Goal: Task Accomplishment & Management: Manage account settings

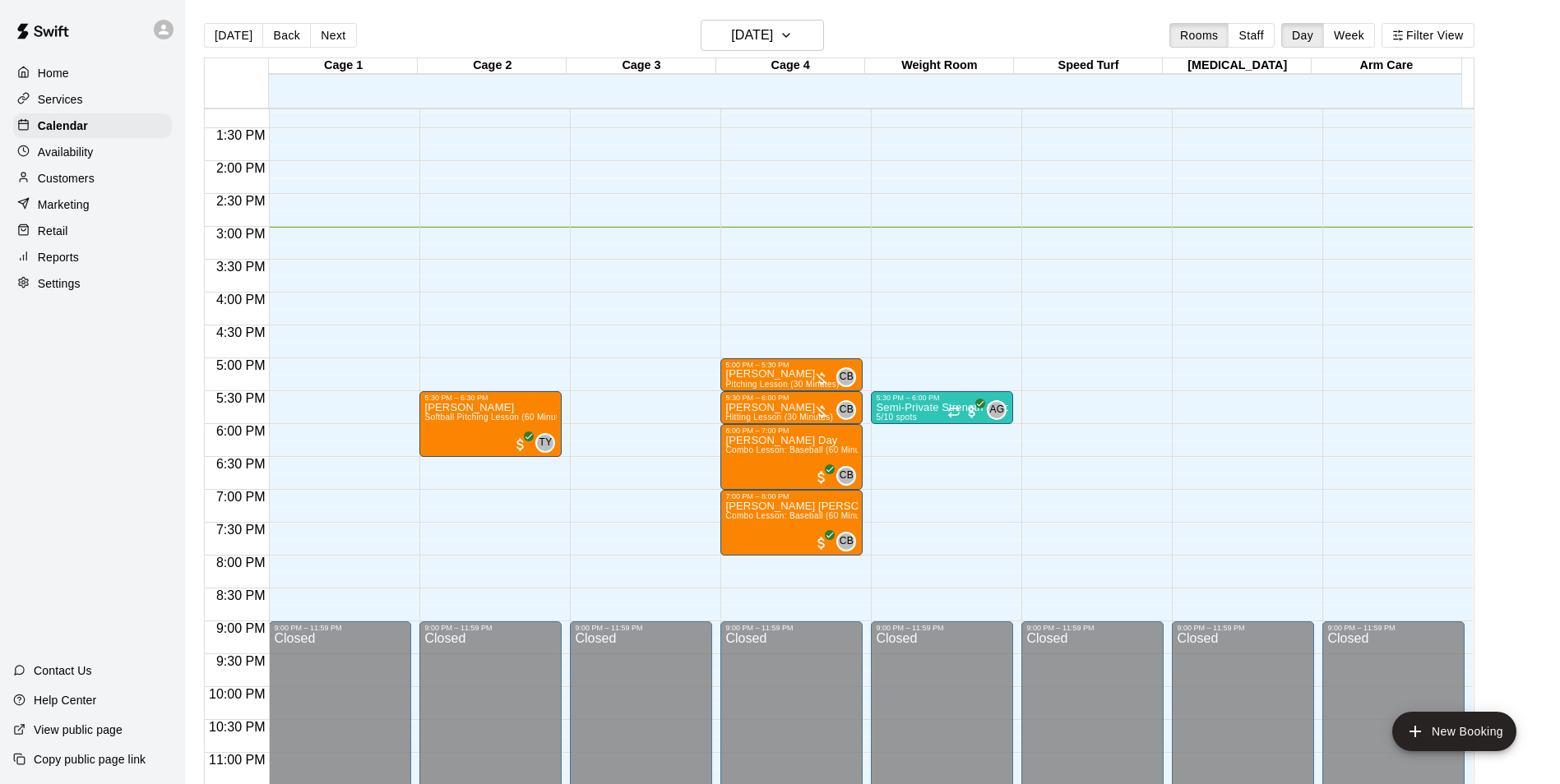
scroll to position [886, 0]
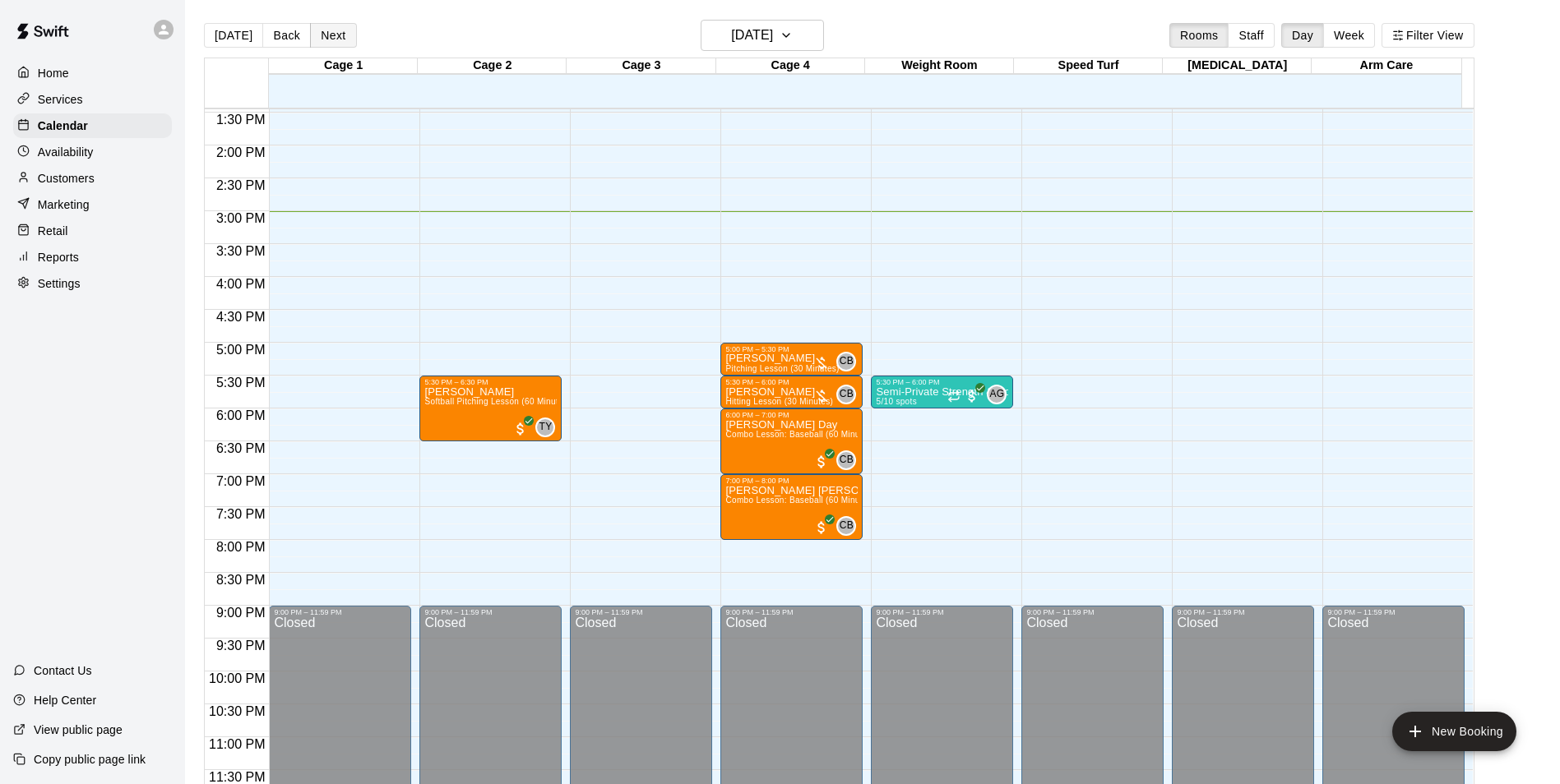
click at [333, 32] on button "Next" at bounding box center [333, 35] width 46 height 25
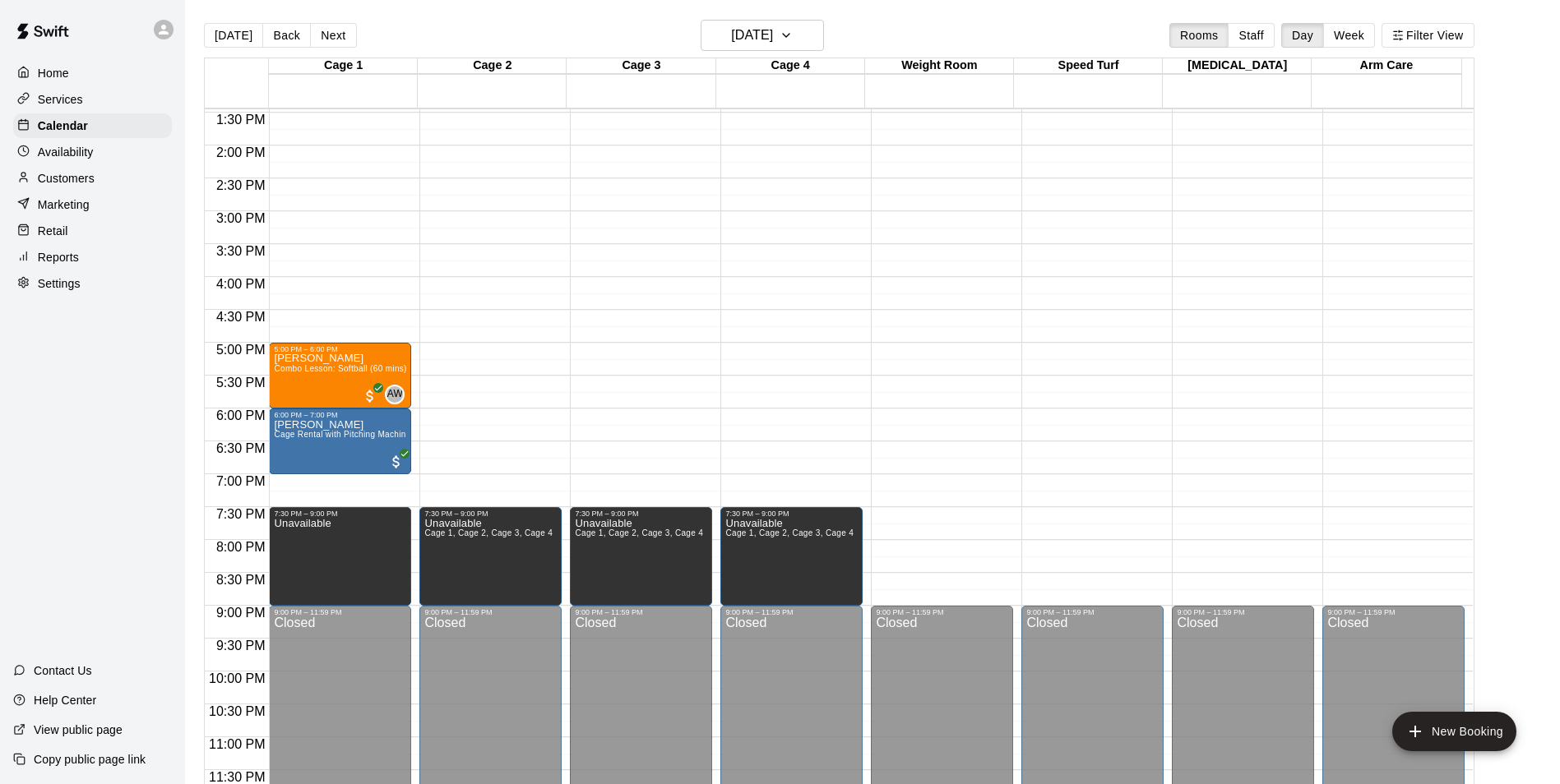
click at [487, 416] on div "12:00 AM – 10:00 AM Closed 7:30 PM – 9:00 PM Unavailable Cage 1, Cage 2, Cage 3…" at bounding box center [490, 13] width 142 height 1578
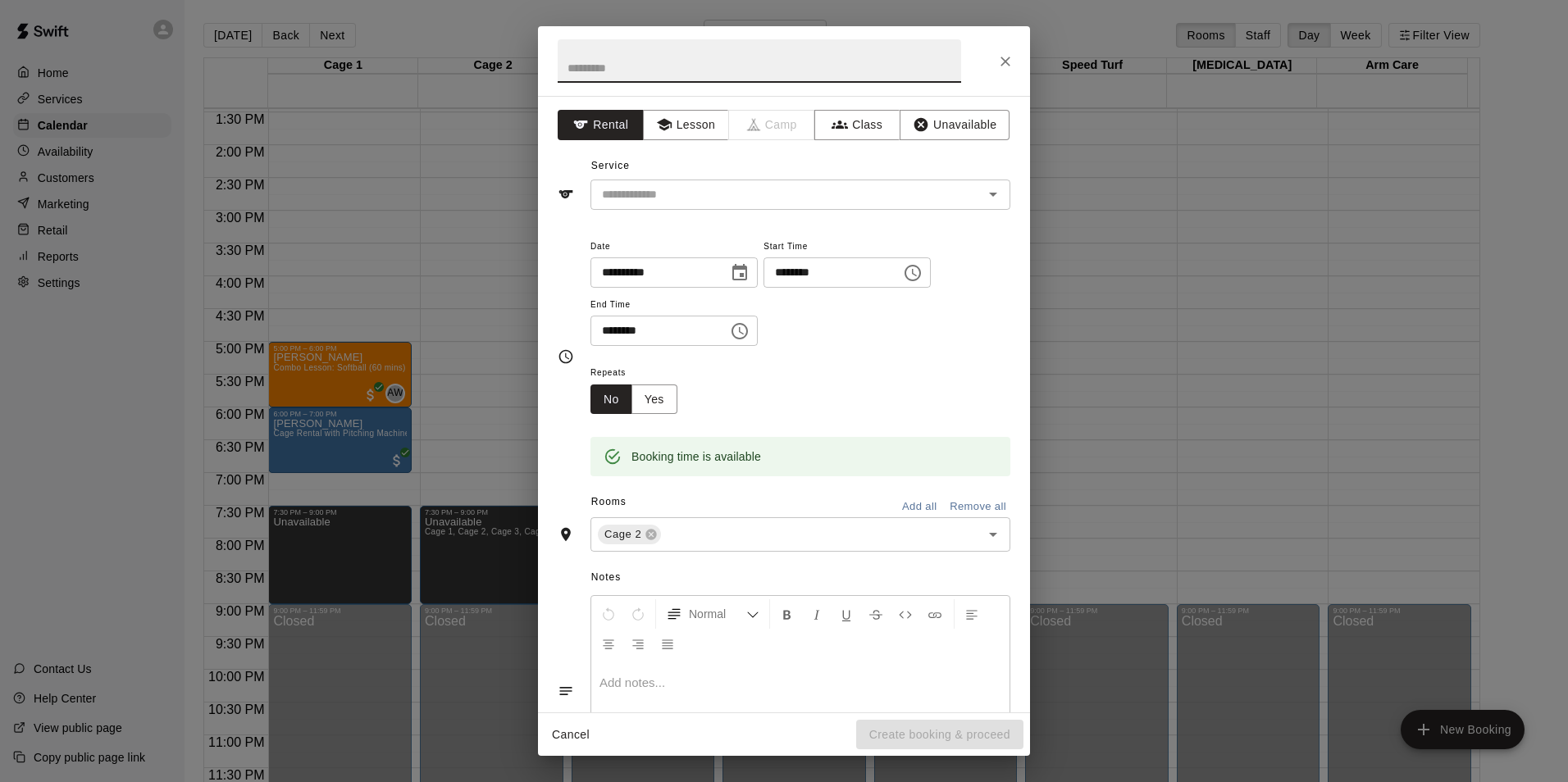
click at [802, 60] on input "text" at bounding box center [759, 61] width 404 height 44
type input "**********"
click at [927, 132] on button "Unavailable" at bounding box center [954, 124] width 109 height 31
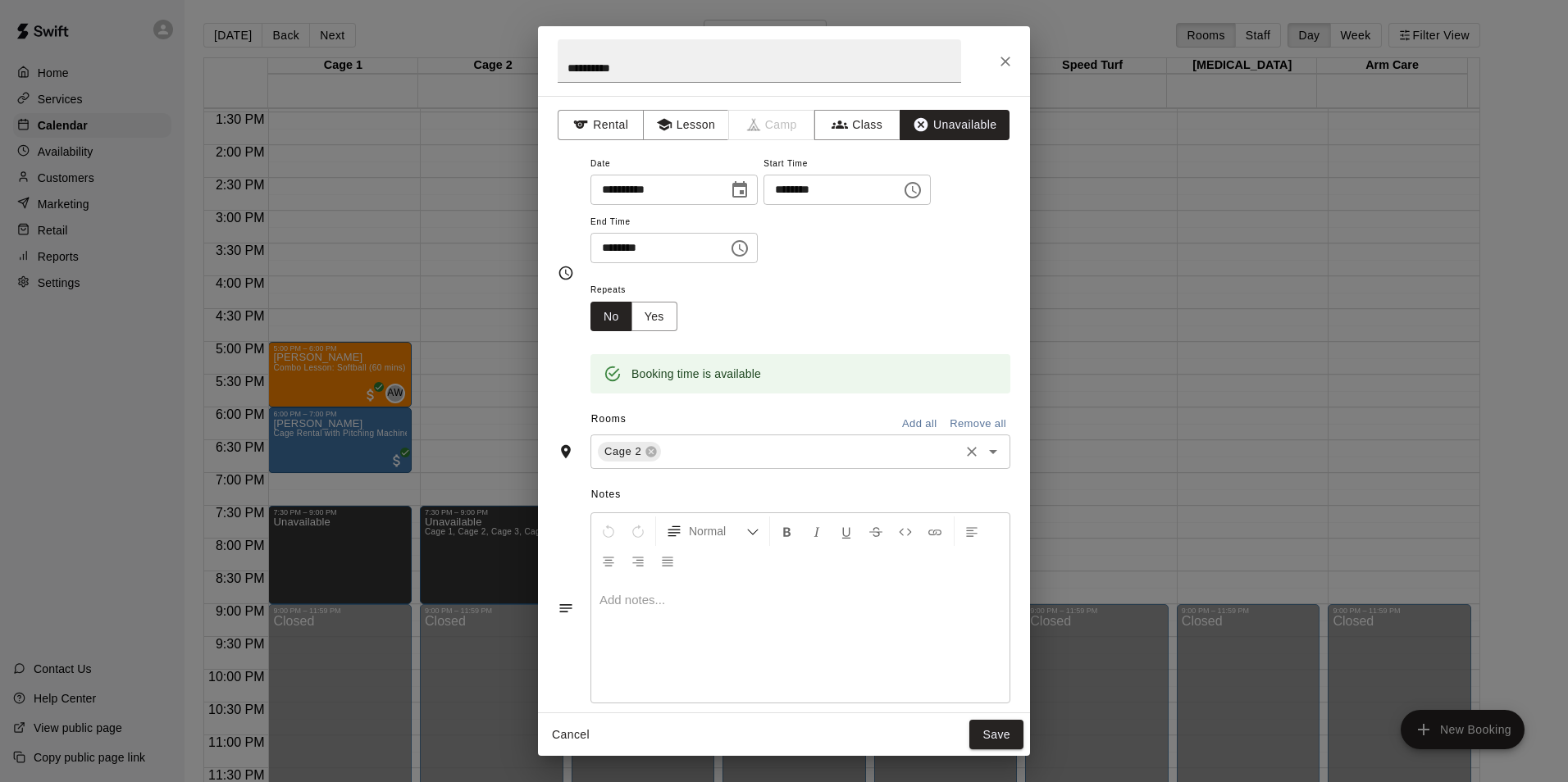
click at [759, 446] on input "text" at bounding box center [809, 452] width 293 height 20
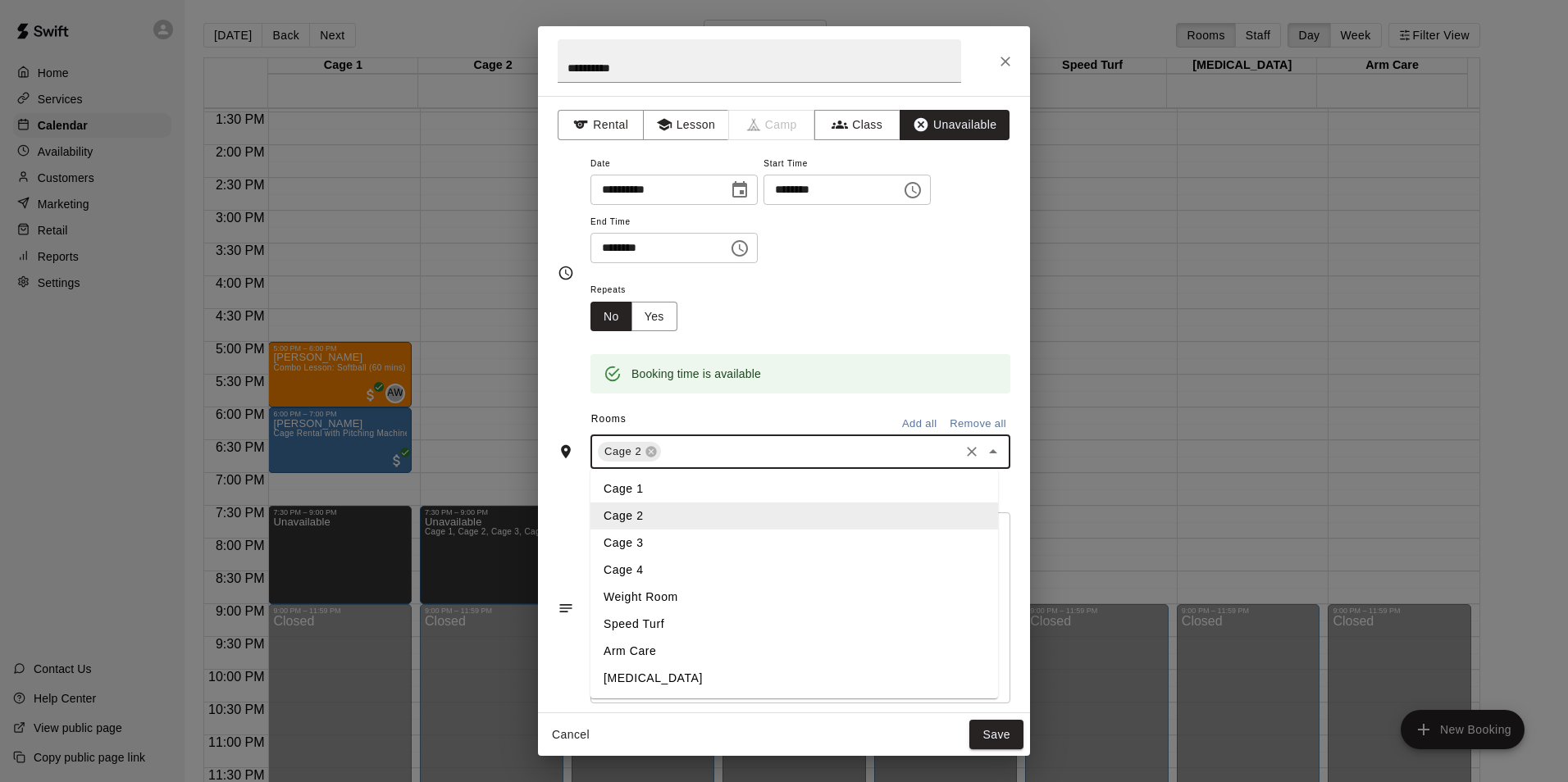
click at [687, 536] on li "Cage 3" at bounding box center [794, 543] width 407 height 27
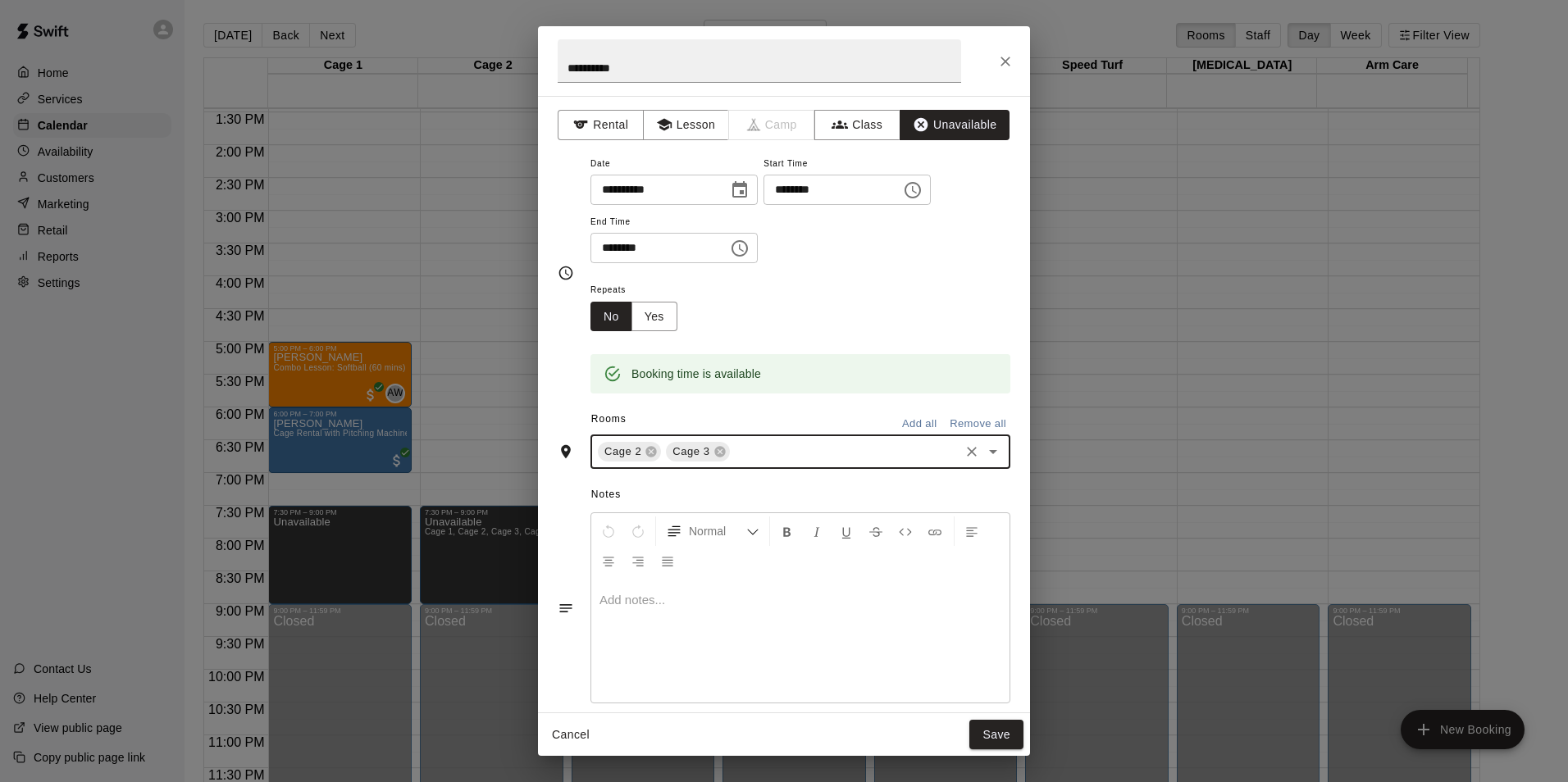
click at [761, 455] on input "text" at bounding box center [844, 452] width 224 height 20
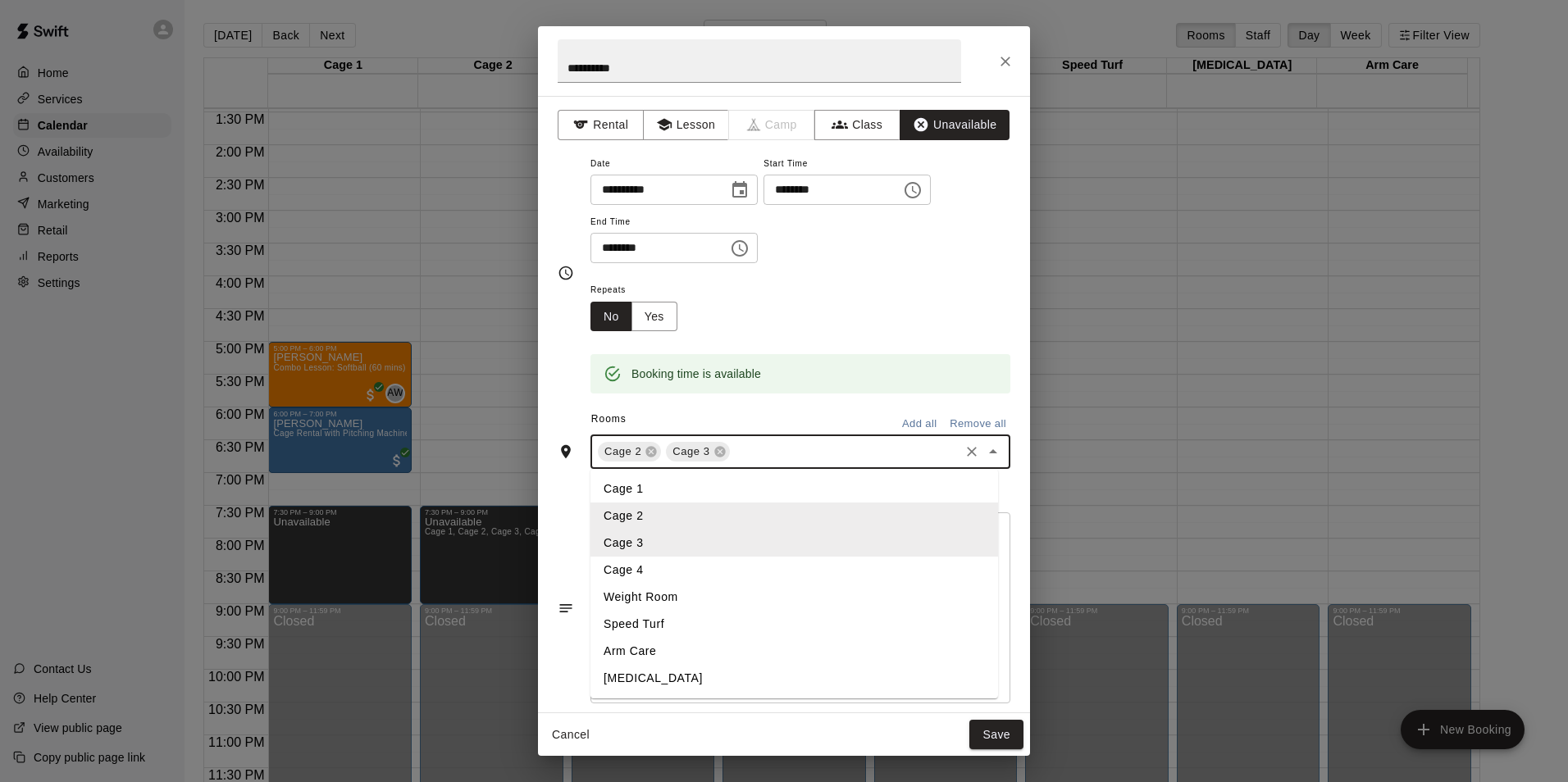
click at [688, 567] on li "Cage 4" at bounding box center [794, 570] width 407 height 27
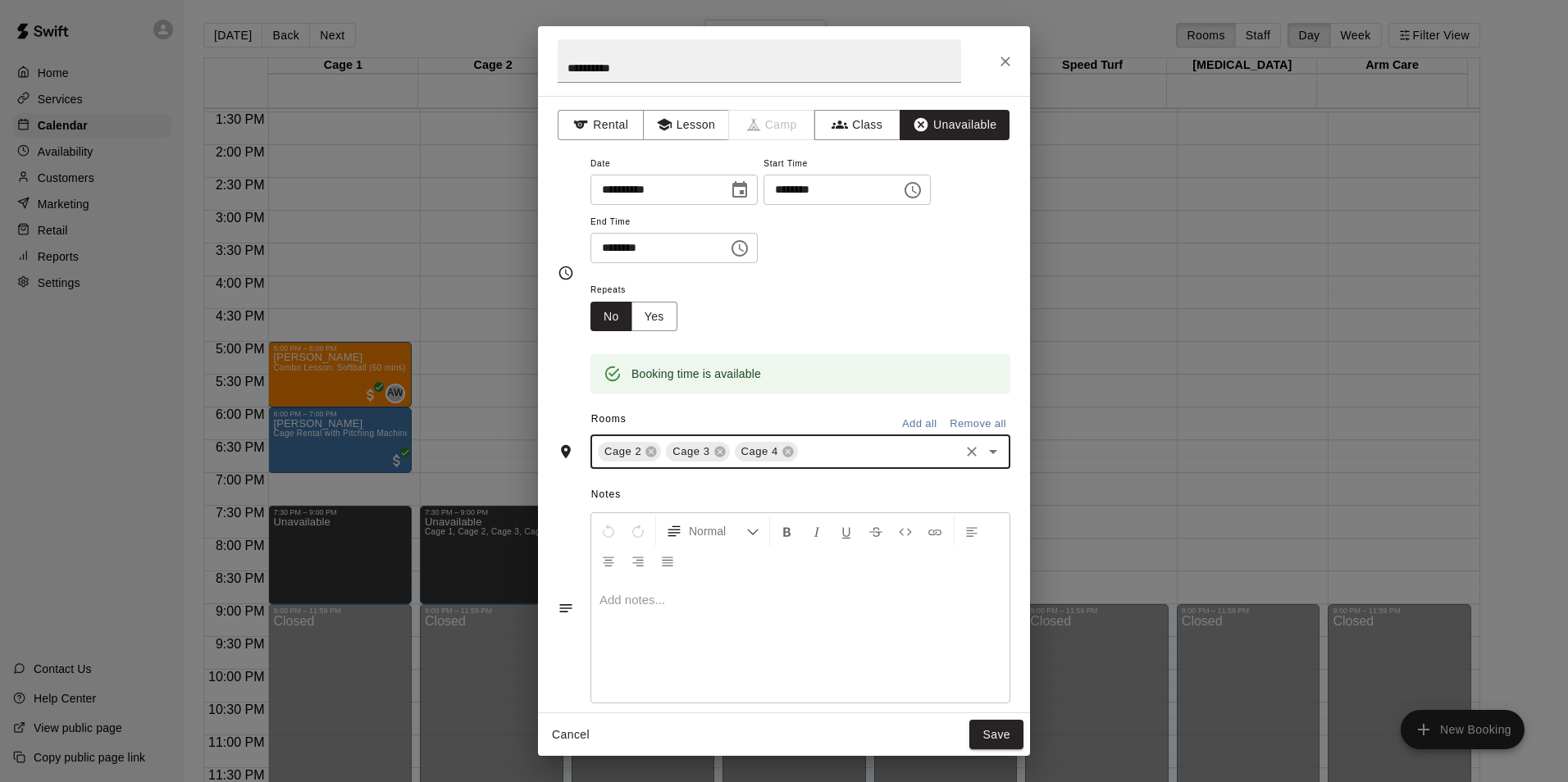
click at [836, 308] on div "Repeats No Yes" at bounding box center [800, 305] width 420 height 52
click at [1002, 737] on button "Save" at bounding box center [996, 735] width 54 height 31
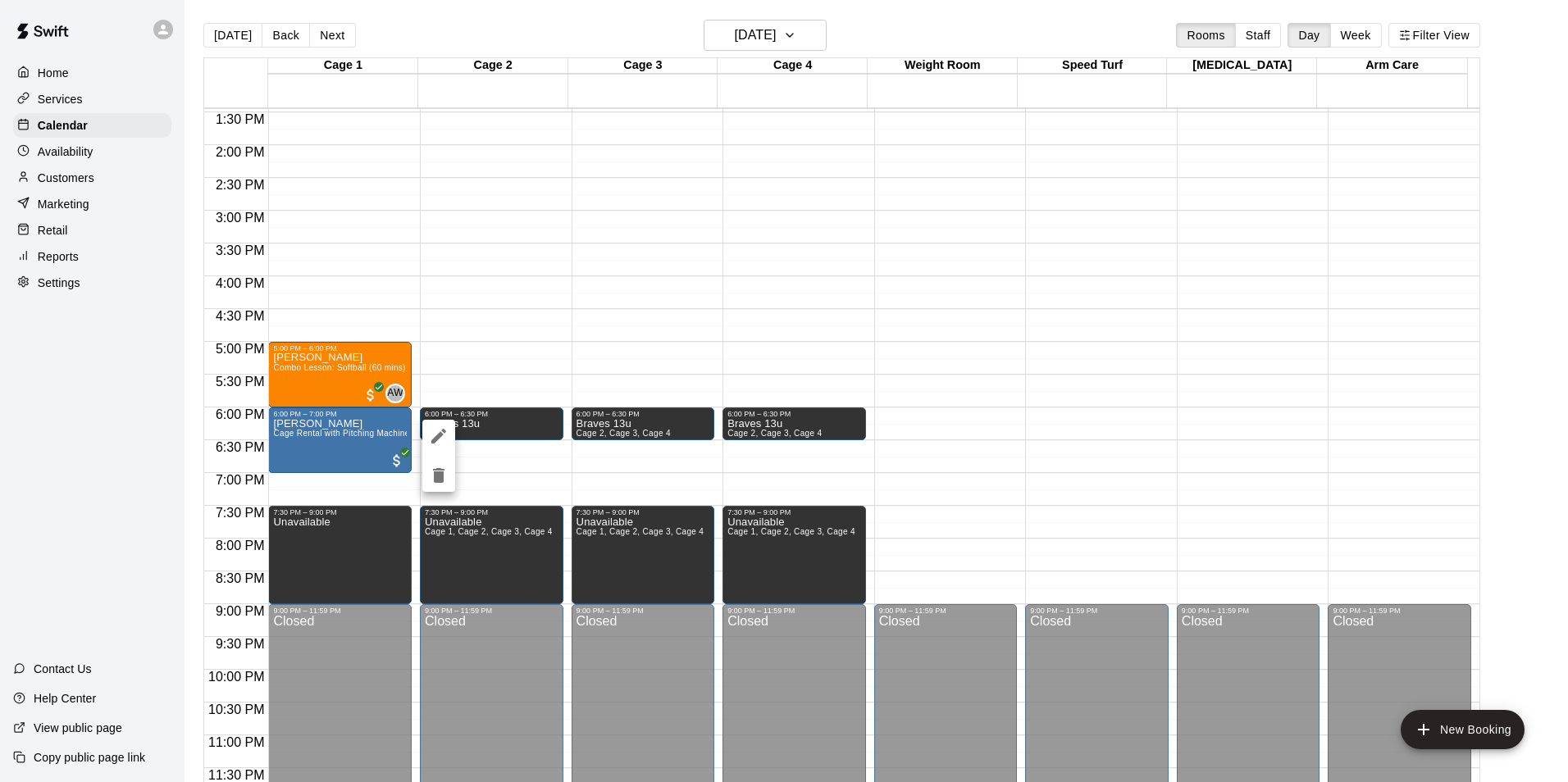
click at [437, 433] on icon "edit" at bounding box center [439, 436] width 19 height 19
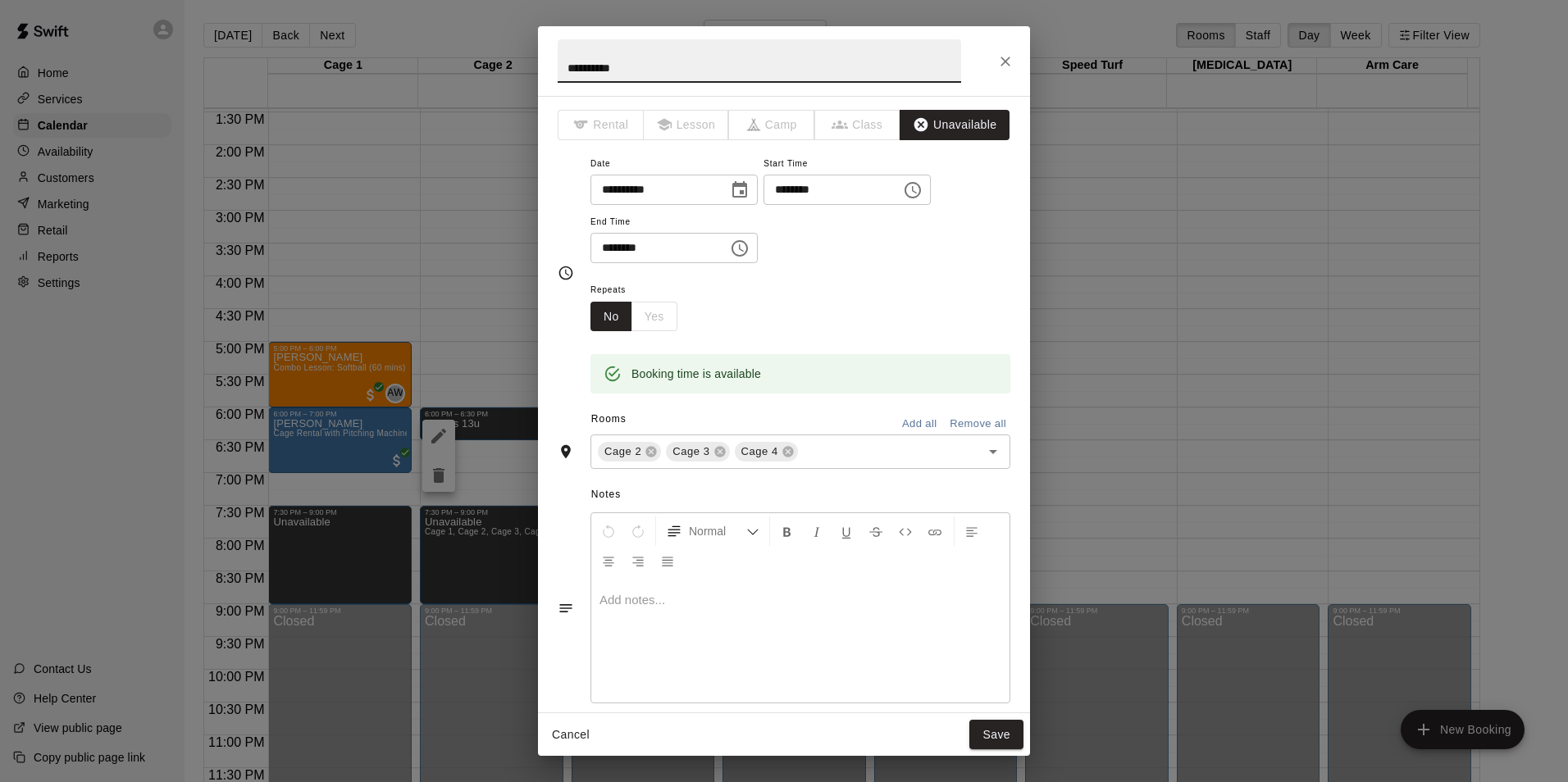
click at [605, 247] on input "********" at bounding box center [653, 248] width 126 height 31
type input "********"
click at [1005, 725] on button "Save" at bounding box center [996, 735] width 54 height 31
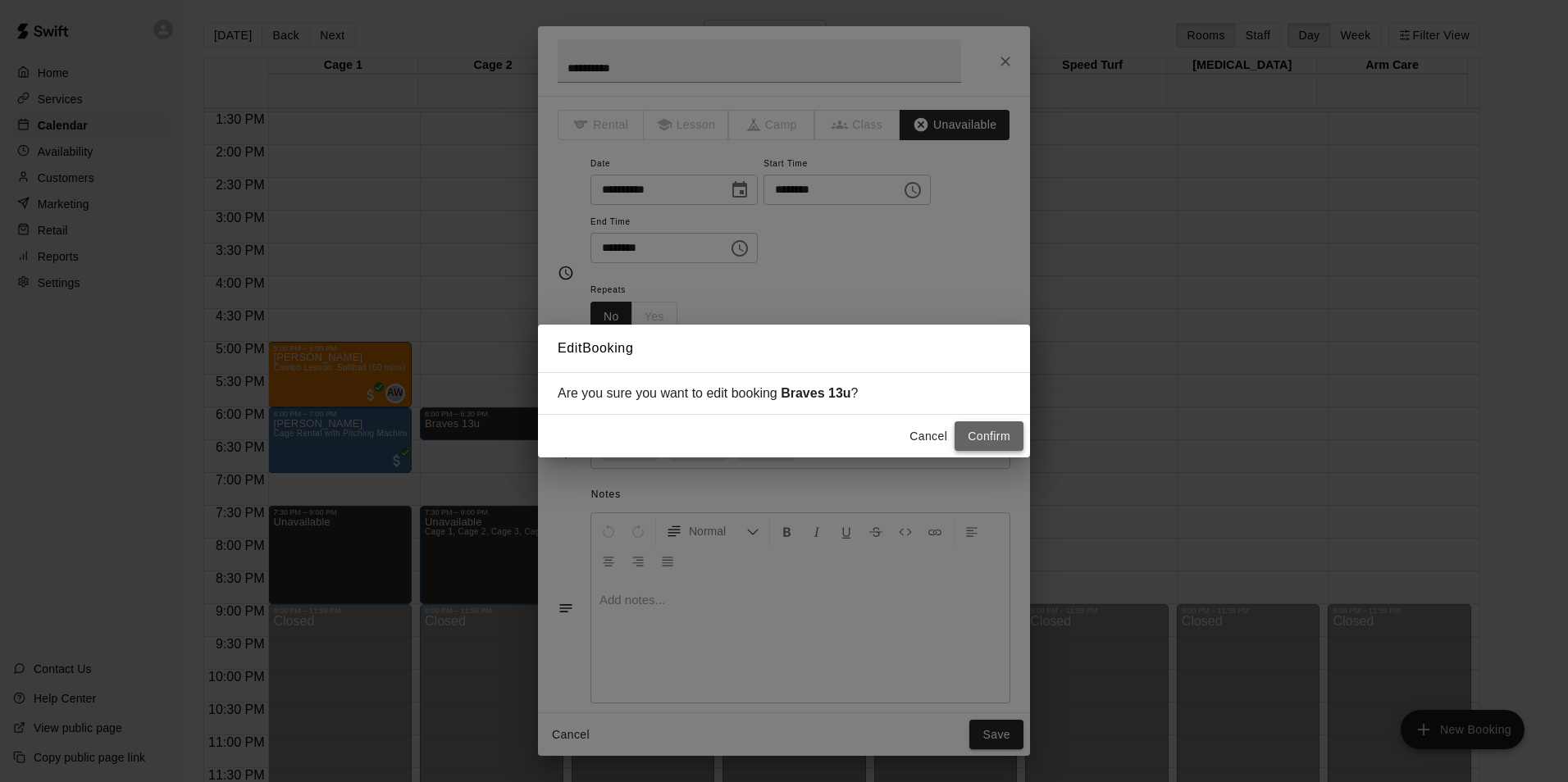
click at [985, 439] on button "Confirm" at bounding box center [989, 436] width 69 height 31
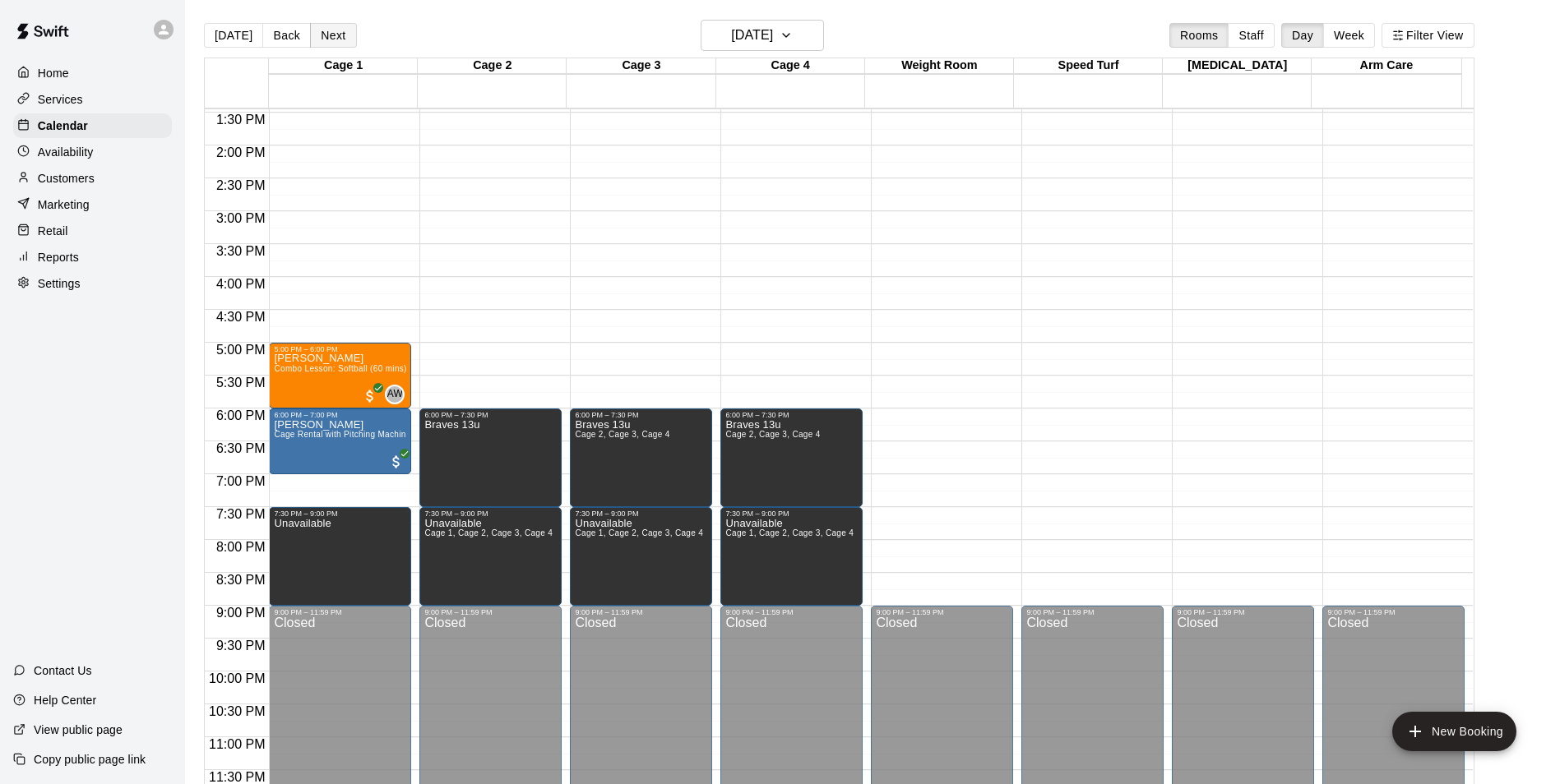
click at [335, 33] on button "Next" at bounding box center [333, 35] width 46 height 25
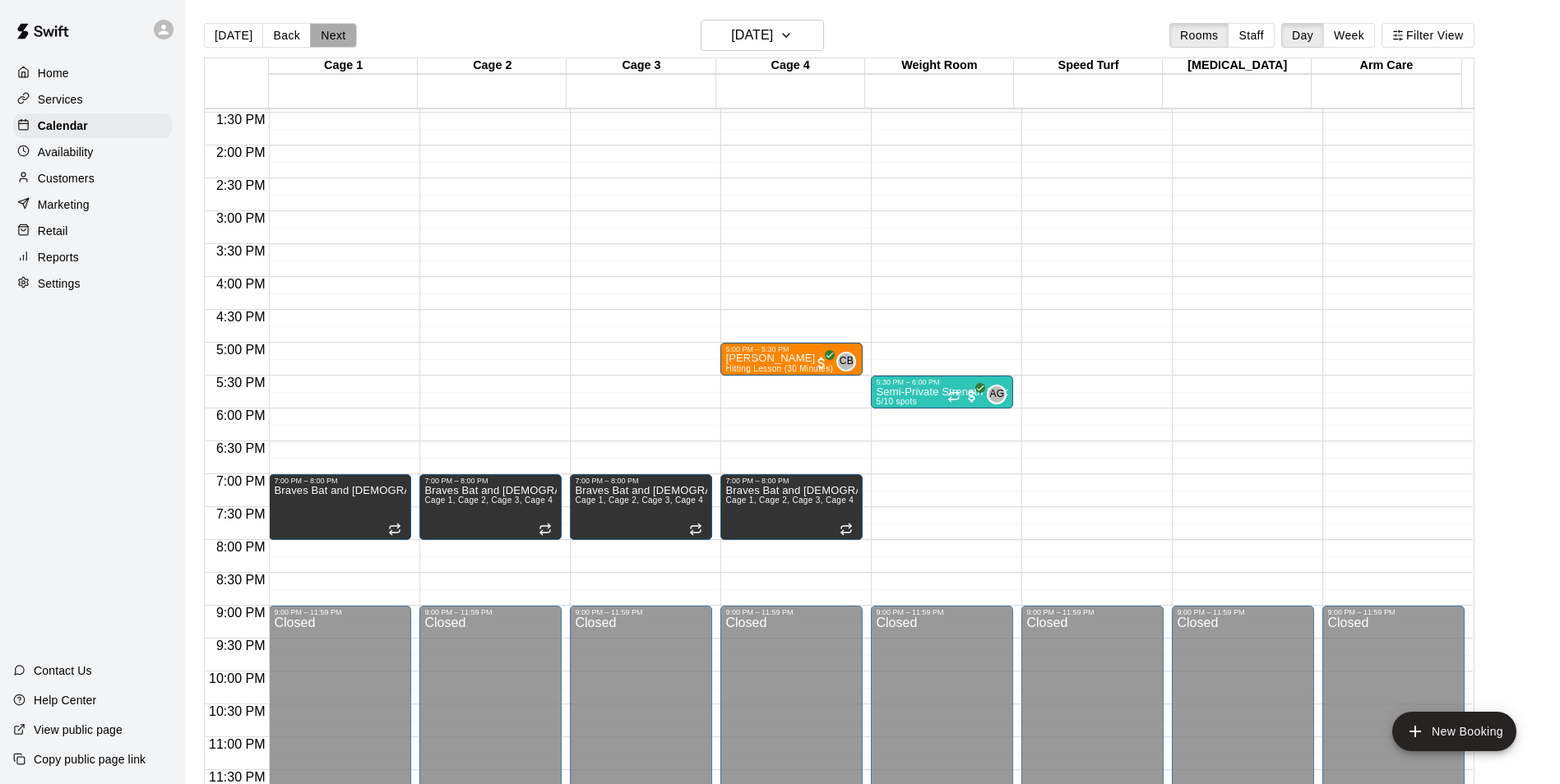
click at [335, 33] on button "Next" at bounding box center [333, 35] width 46 height 25
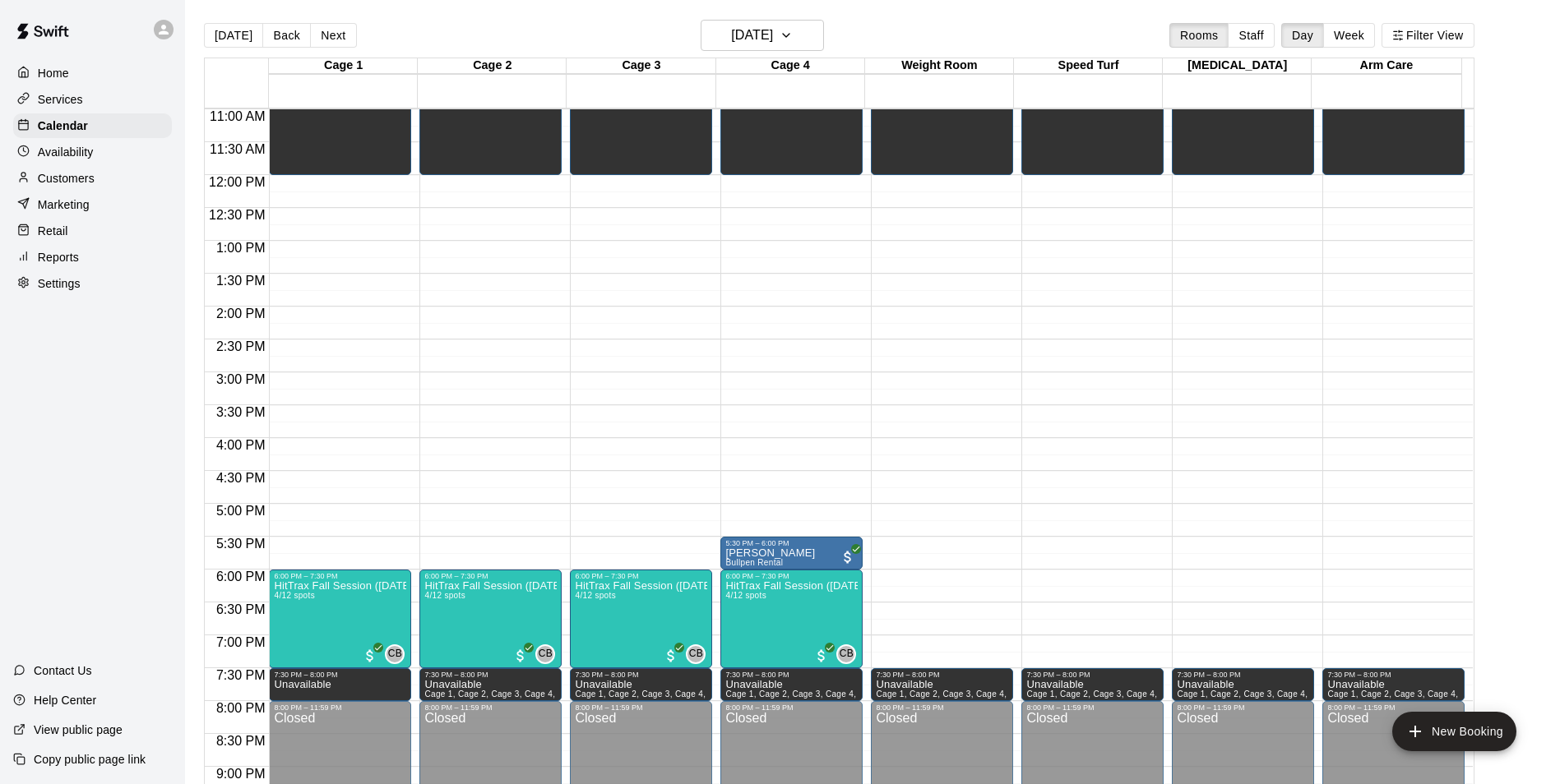
scroll to position [722, 0]
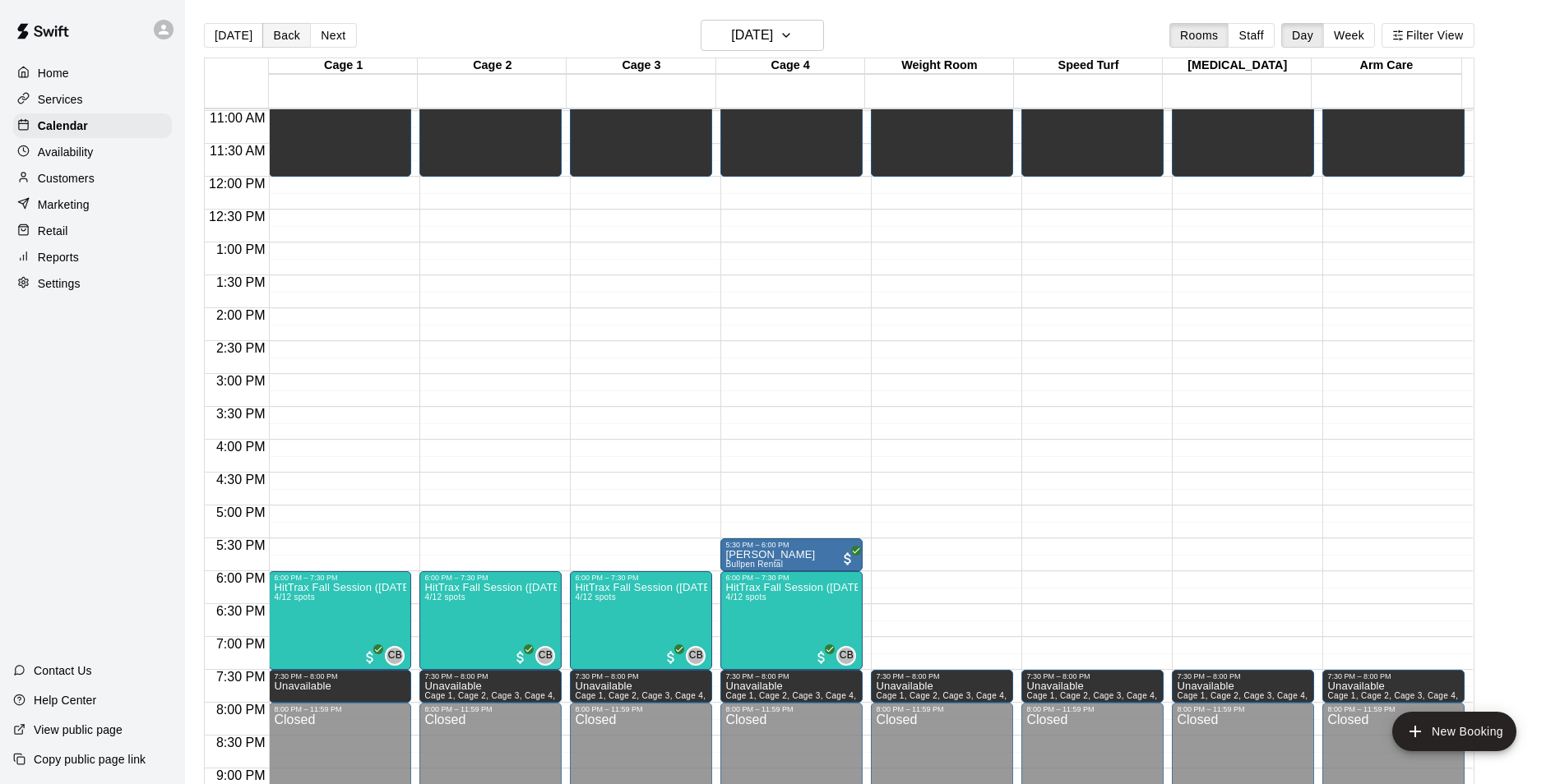
click at [284, 35] on button "Back" at bounding box center [286, 35] width 48 height 25
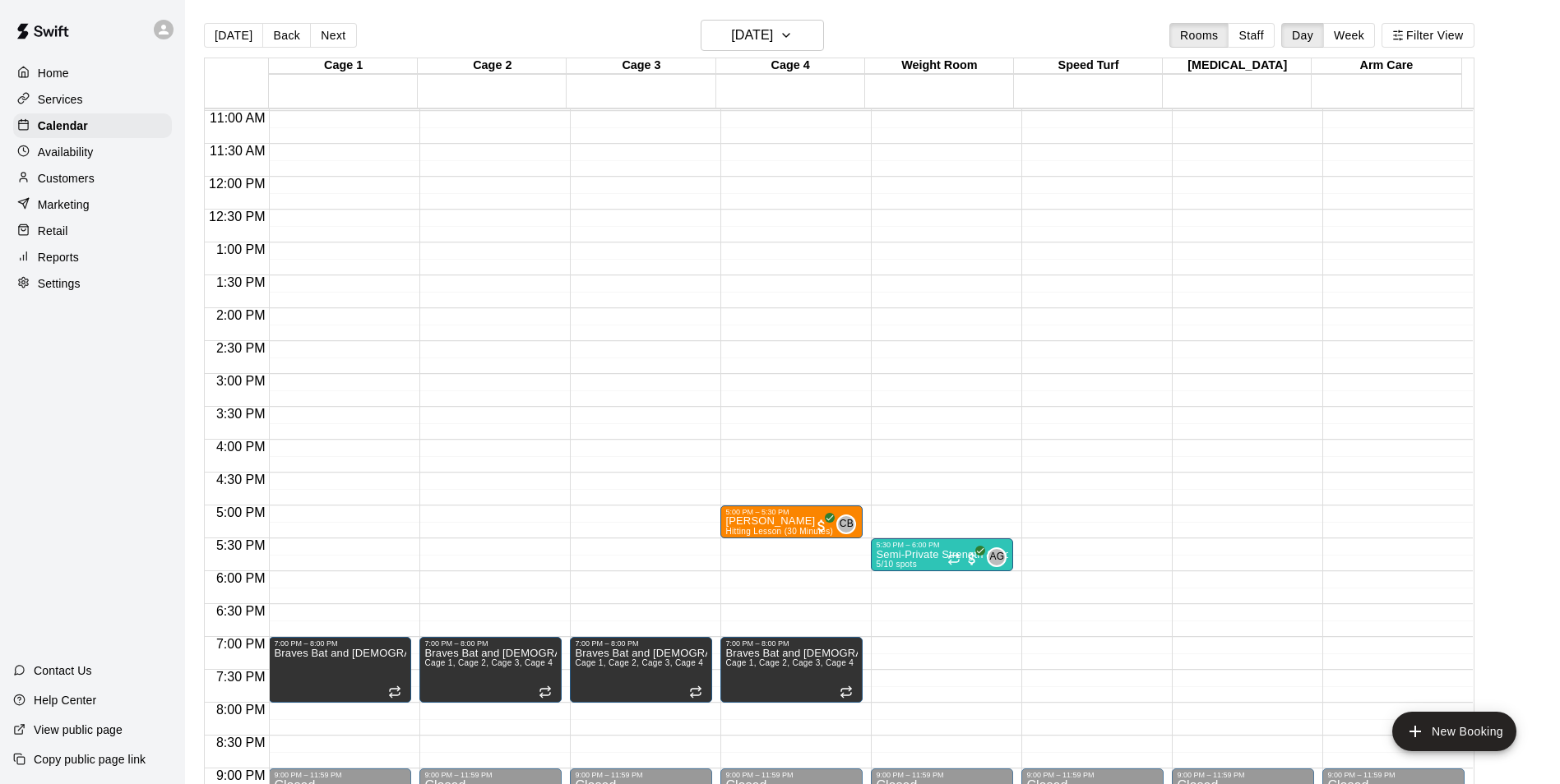
click at [789, 550] on div "12:00 AM – 10:00 AM Closed 5:00 PM – 5:30 PM [PERSON_NAME] Hitting Lesson (30 M…" at bounding box center [791, 176] width 142 height 1578
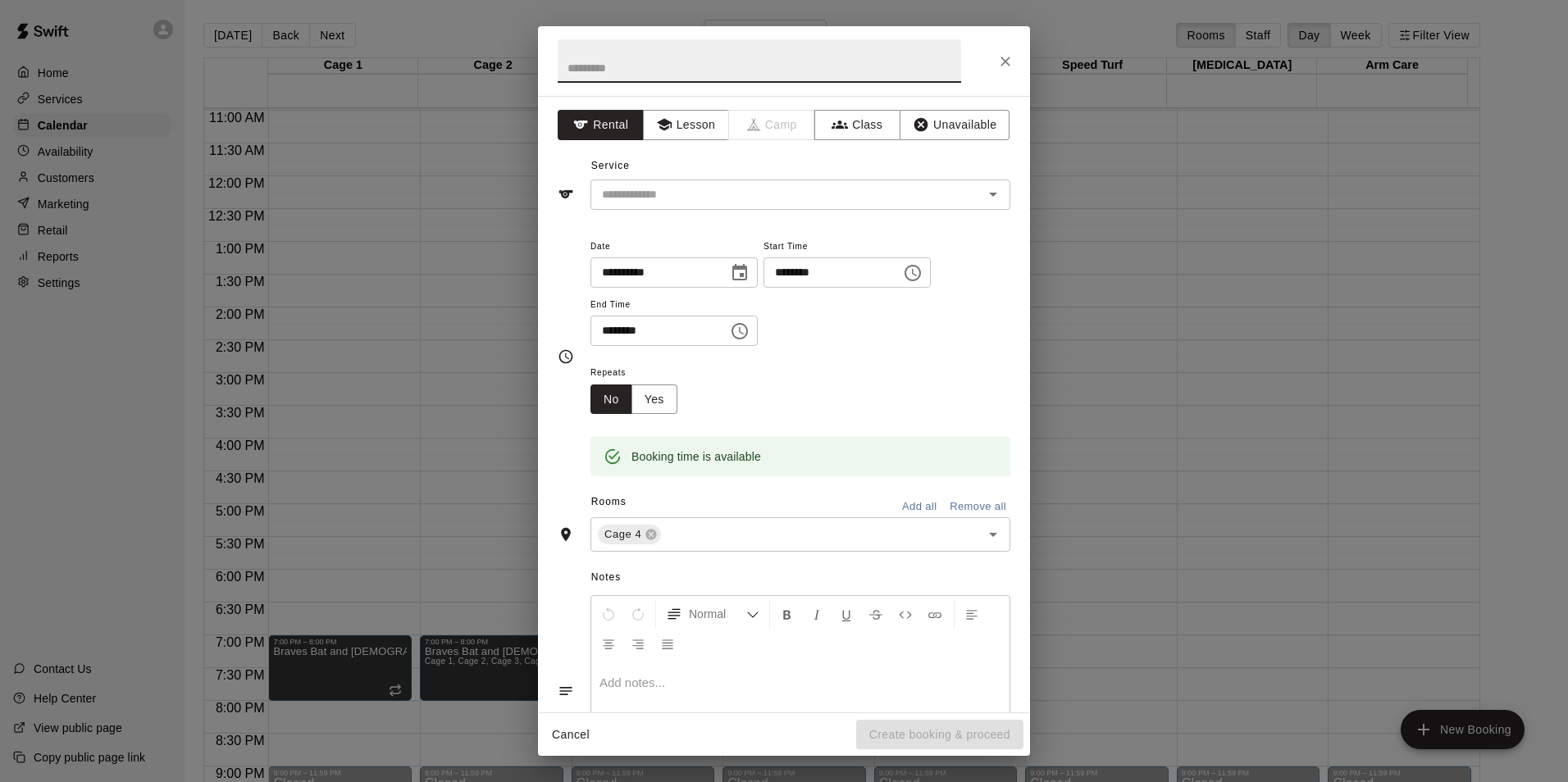
click at [699, 74] on input "text" at bounding box center [759, 61] width 404 height 44
type input "**********"
click at [702, 128] on button "Lesson" at bounding box center [686, 124] width 86 height 31
click at [688, 193] on input "text" at bounding box center [776, 194] width 362 height 20
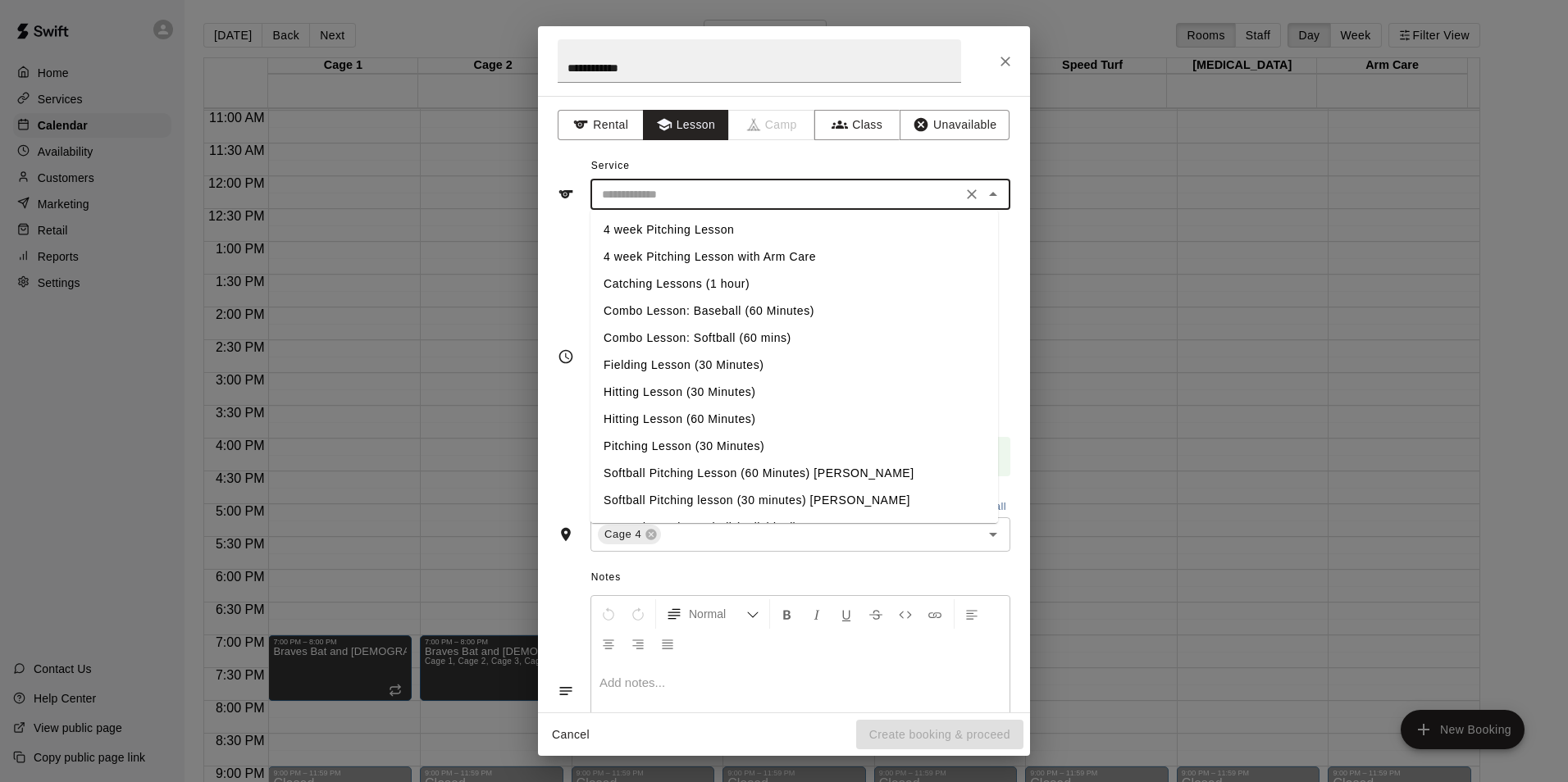
click at [679, 390] on li "Hitting Lesson (30 Minutes)" at bounding box center [794, 391] width 407 height 27
type input "**********"
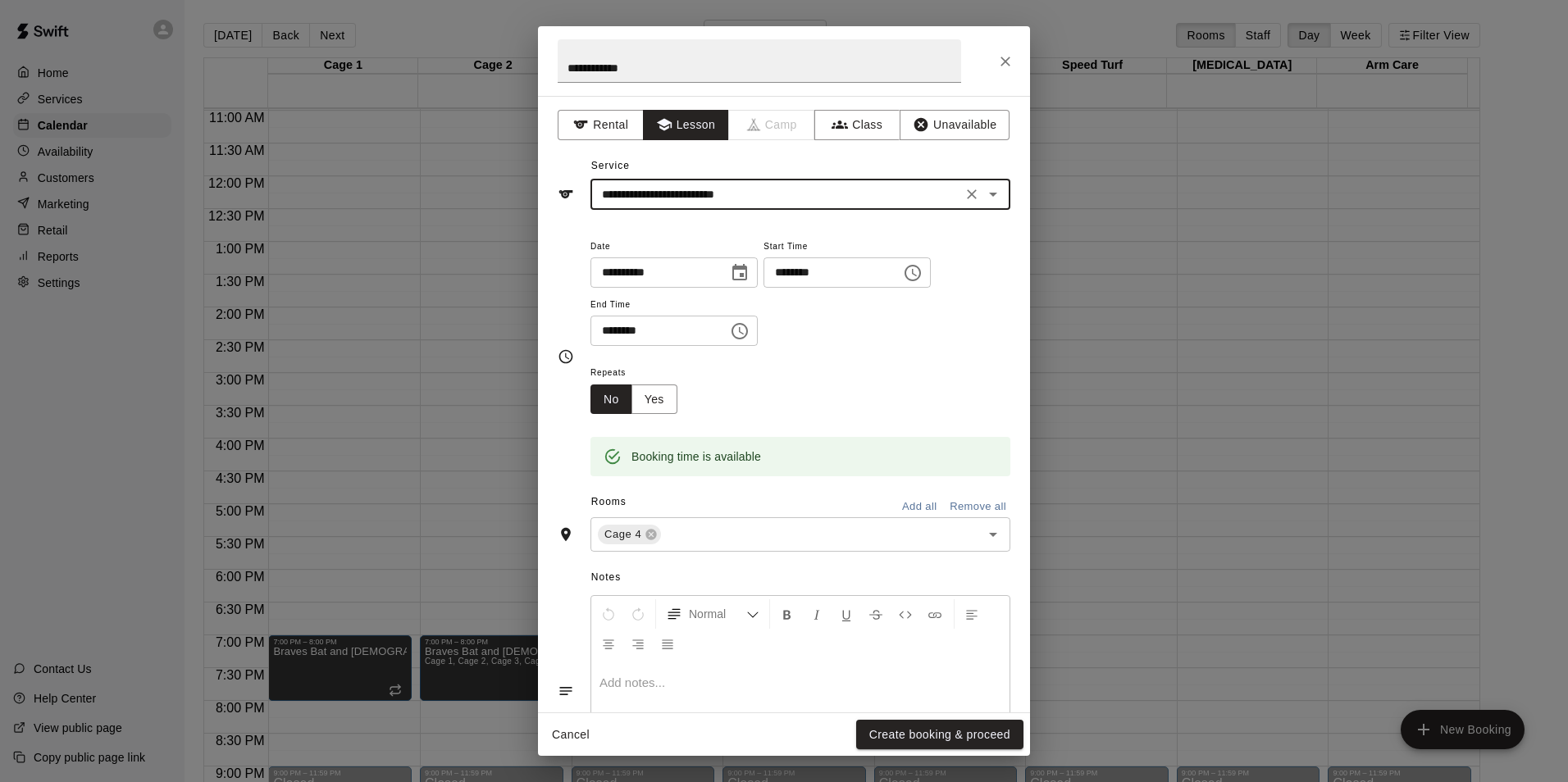
click at [773, 425] on div "Booking time is available" at bounding box center [800, 445] width 420 height 62
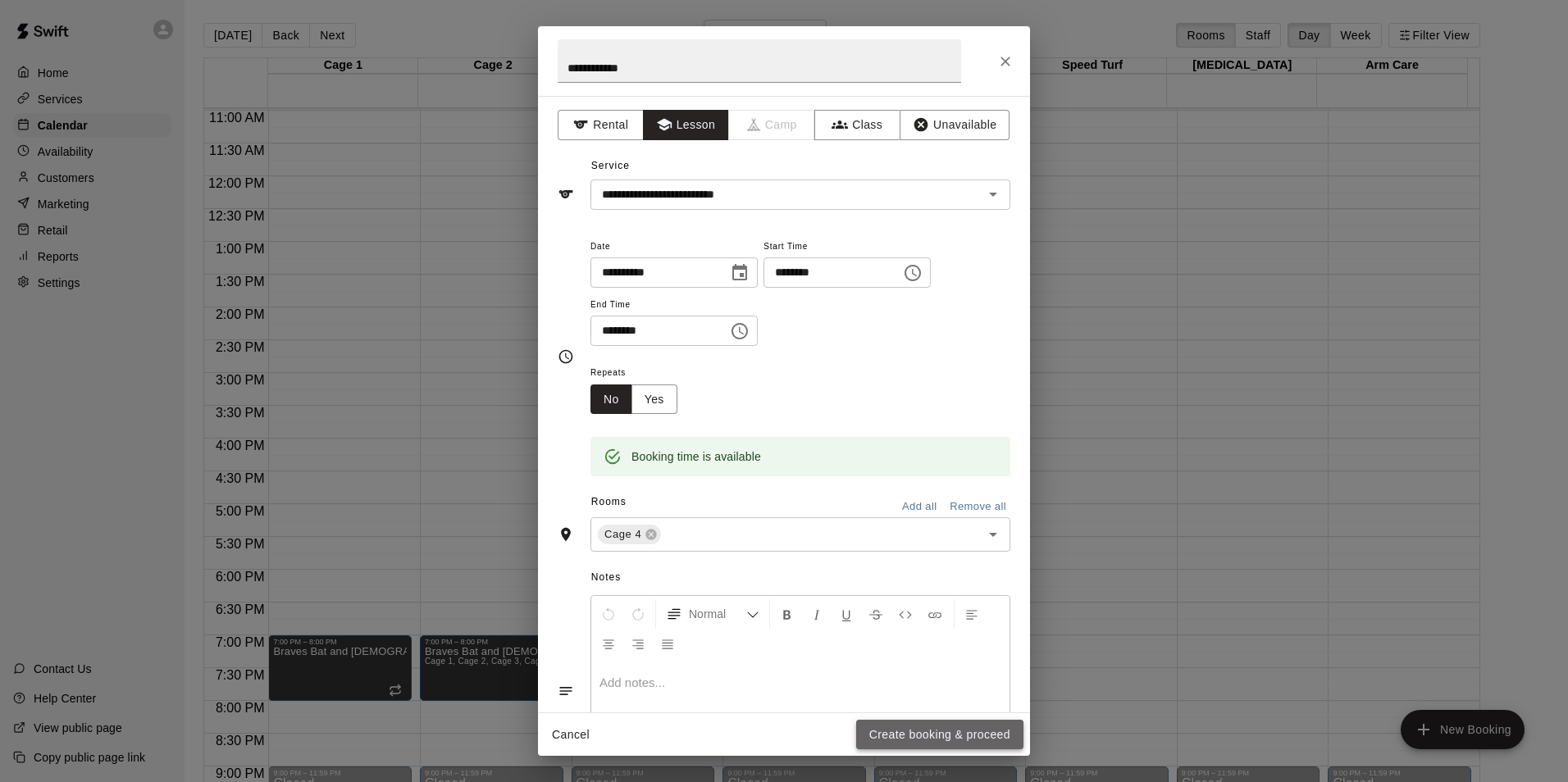
click at [921, 736] on button "Create booking & proceed" at bounding box center [939, 735] width 167 height 31
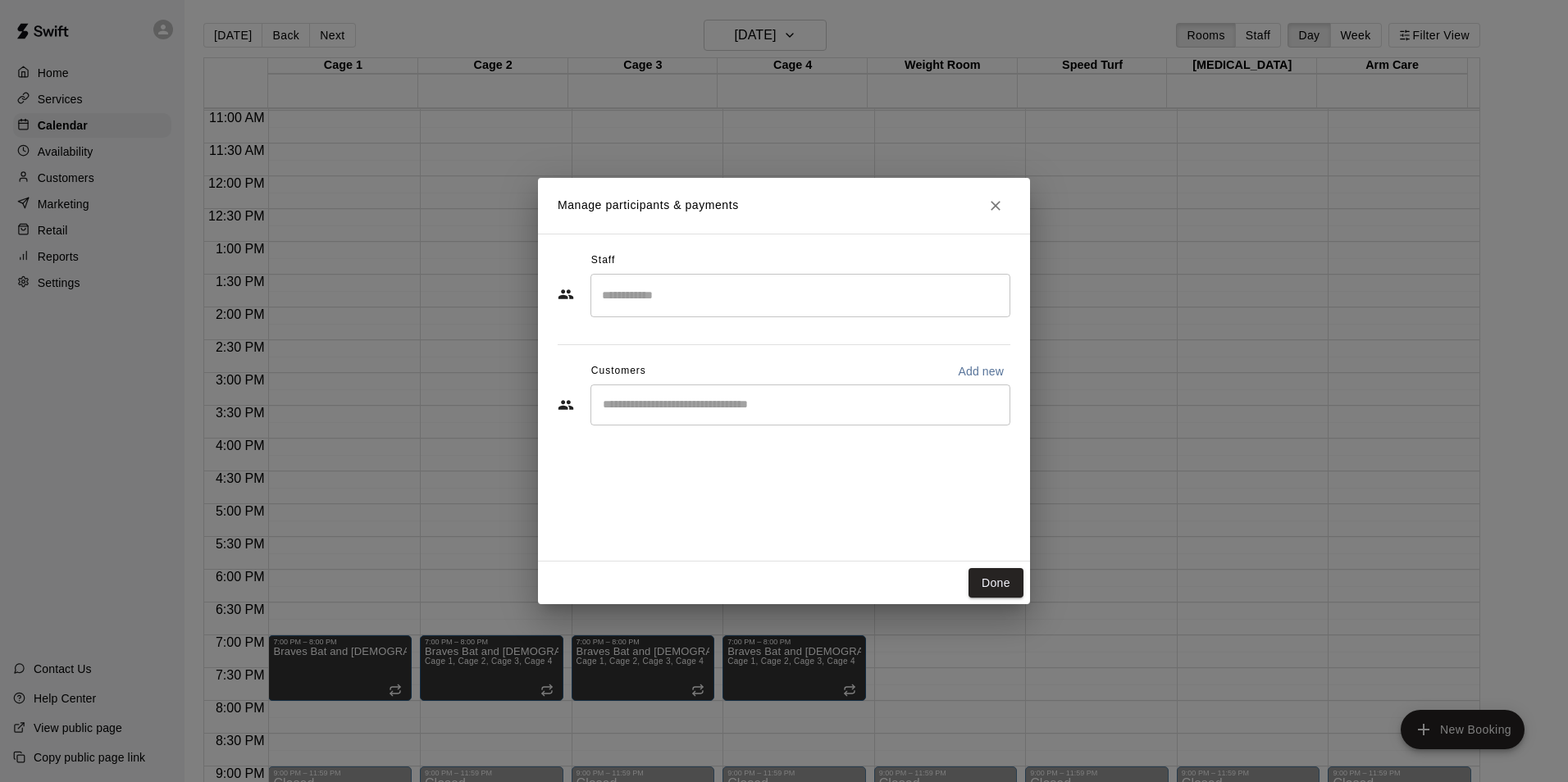
click at [710, 289] on input "Search staff" at bounding box center [800, 295] width 405 height 29
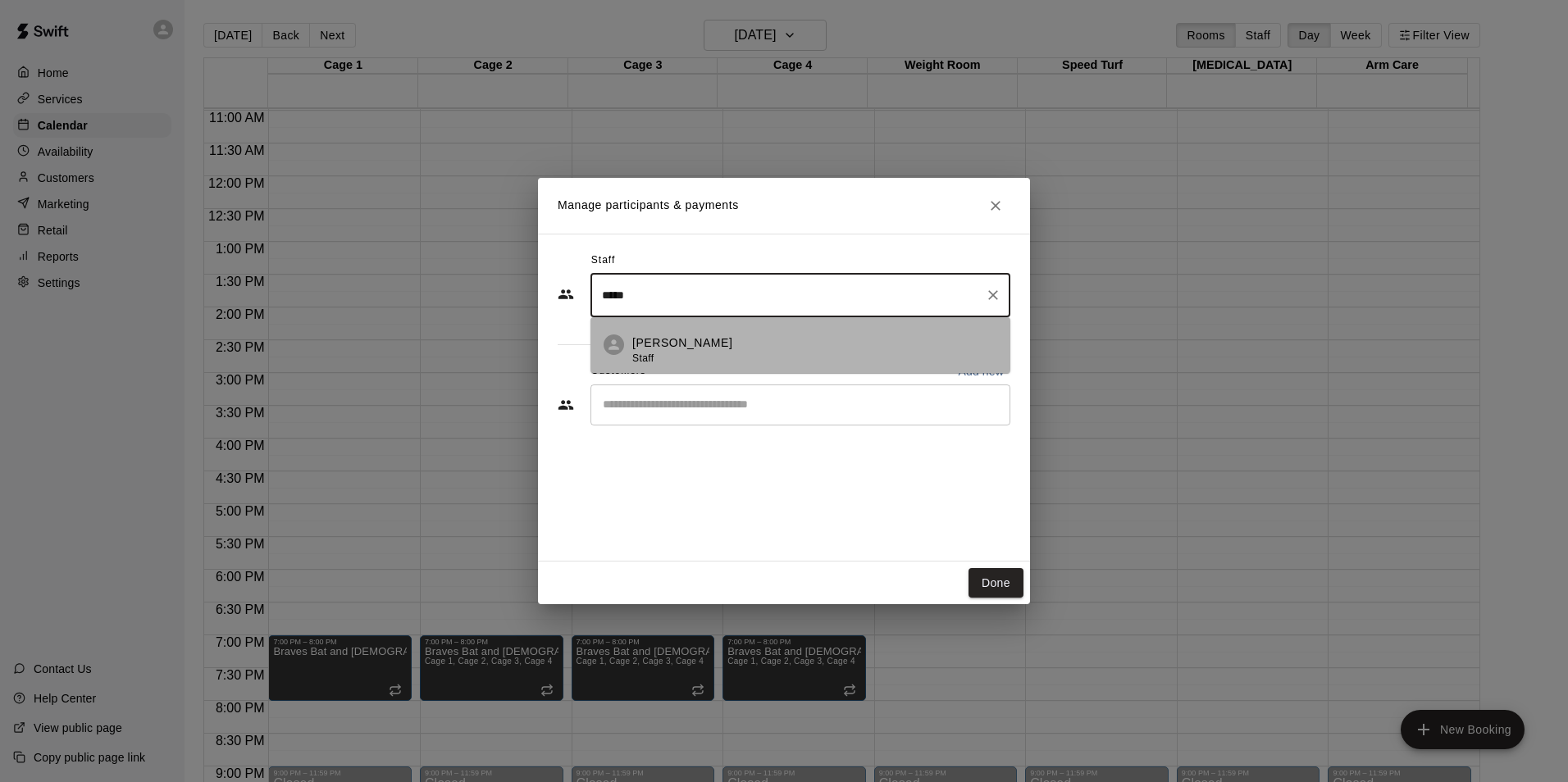
click at [695, 332] on li "[PERSON_NAME] Staff" at bounding box center [800, 345] width 420 height 56
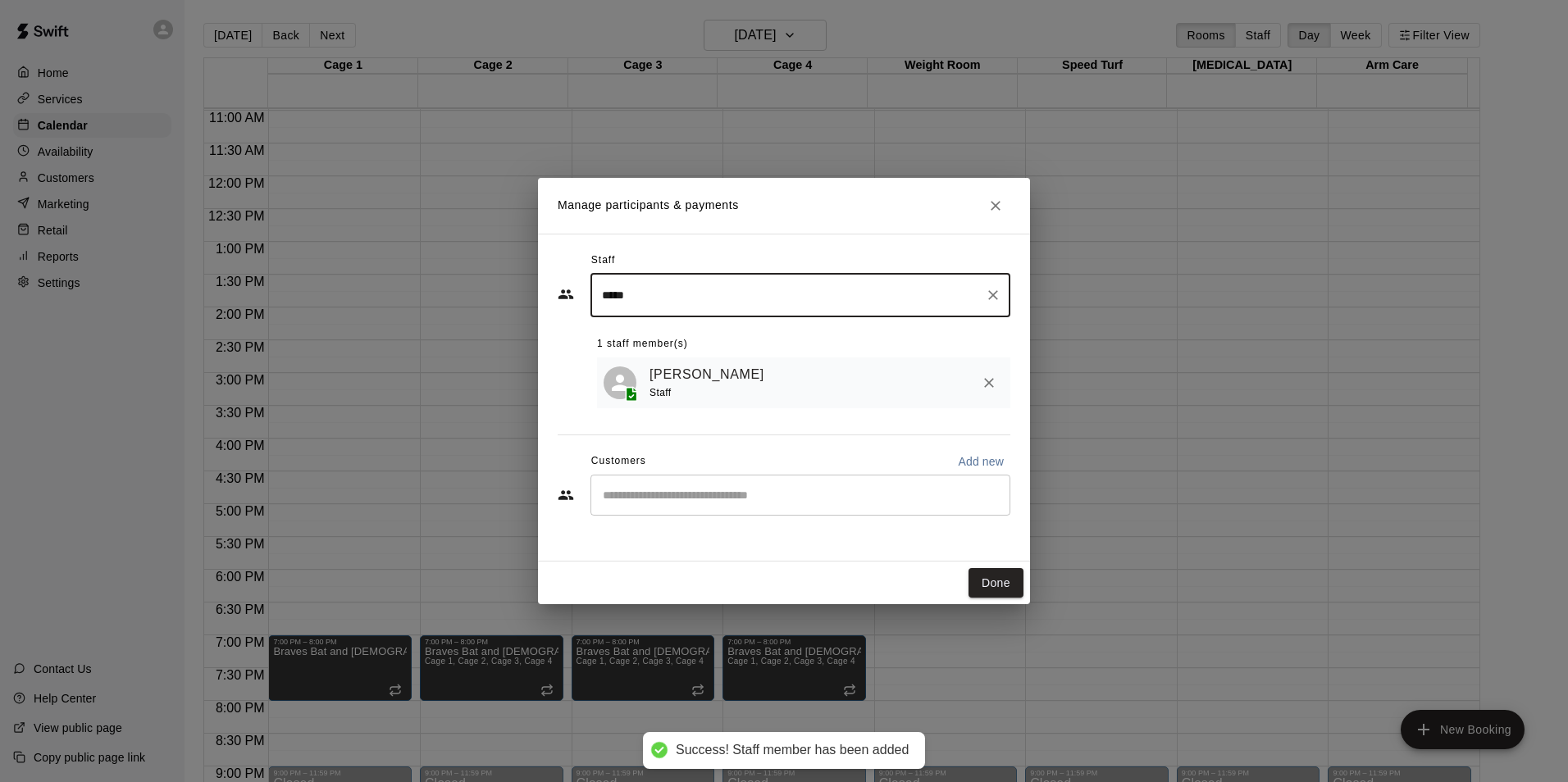
type input "*****"
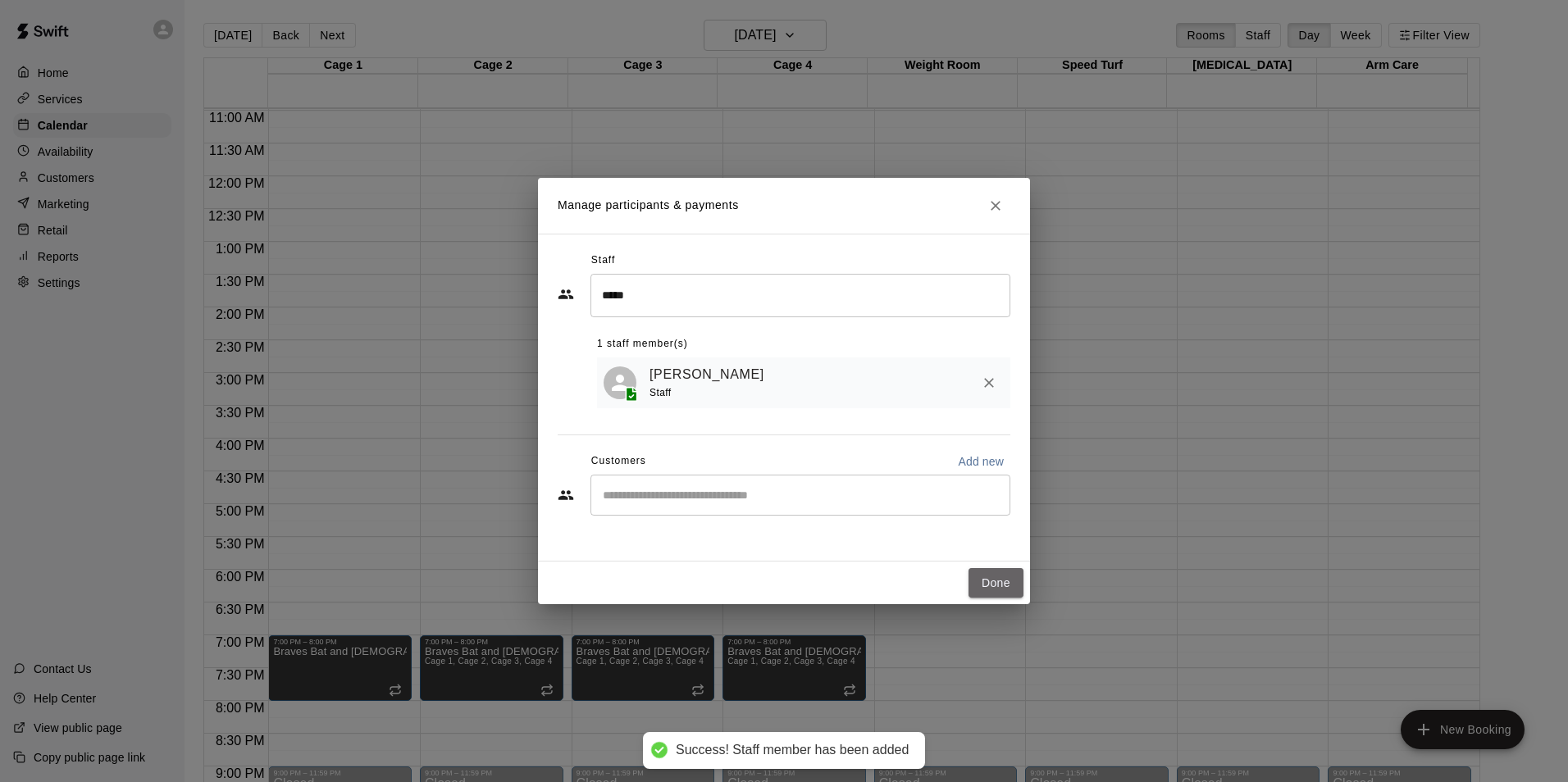
click at [1007, 587] on button "Done" at bounding box center [996, 583] width 55 height 31
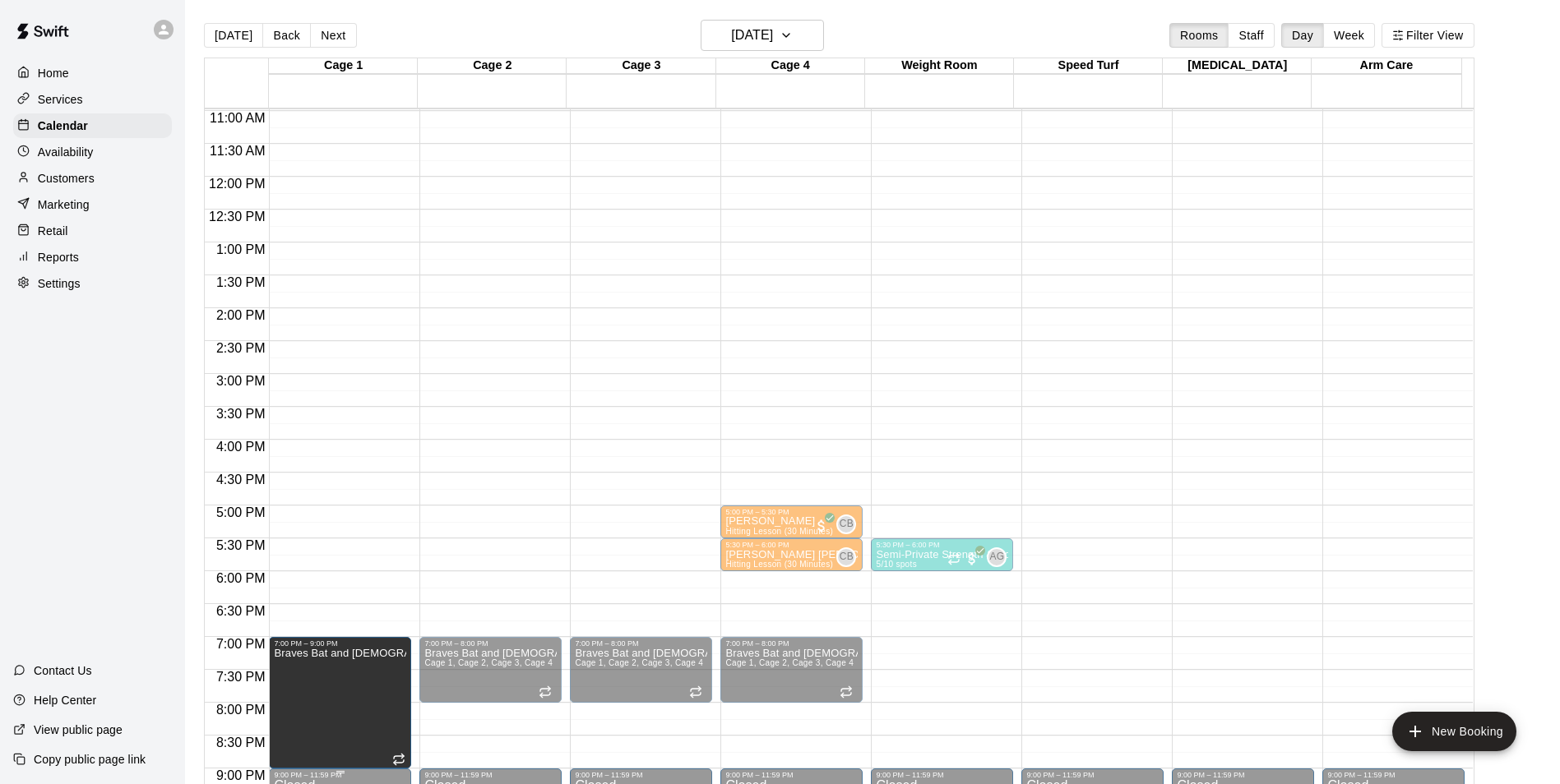
drag, startPoint x: 339, startPoint y: 700, endPoint x: 334, endPoint y: 772, distance: 72.2
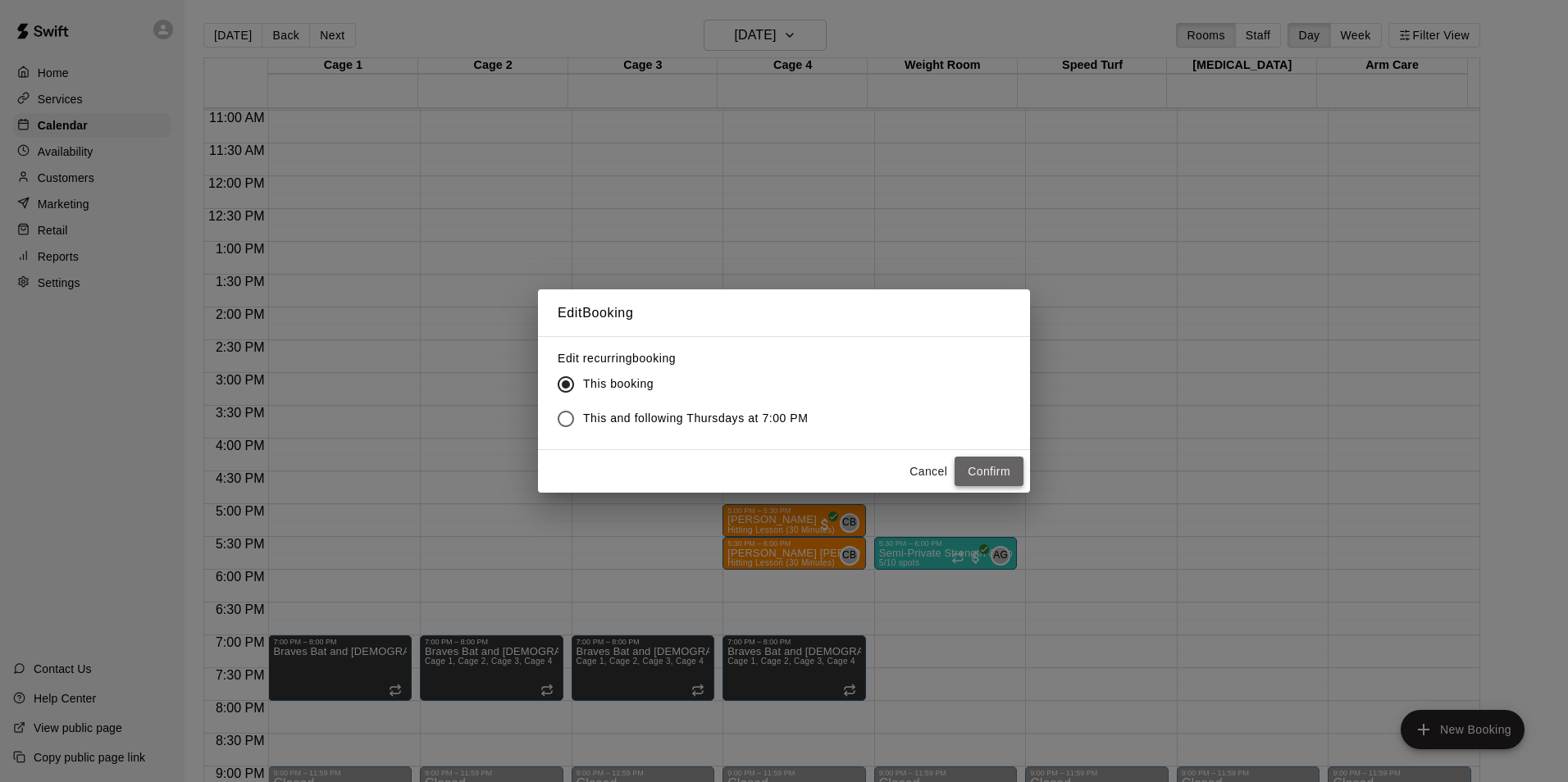
click at [982, 474] on button "Confirm" at bounding box center [989, 471] width 69 height 31
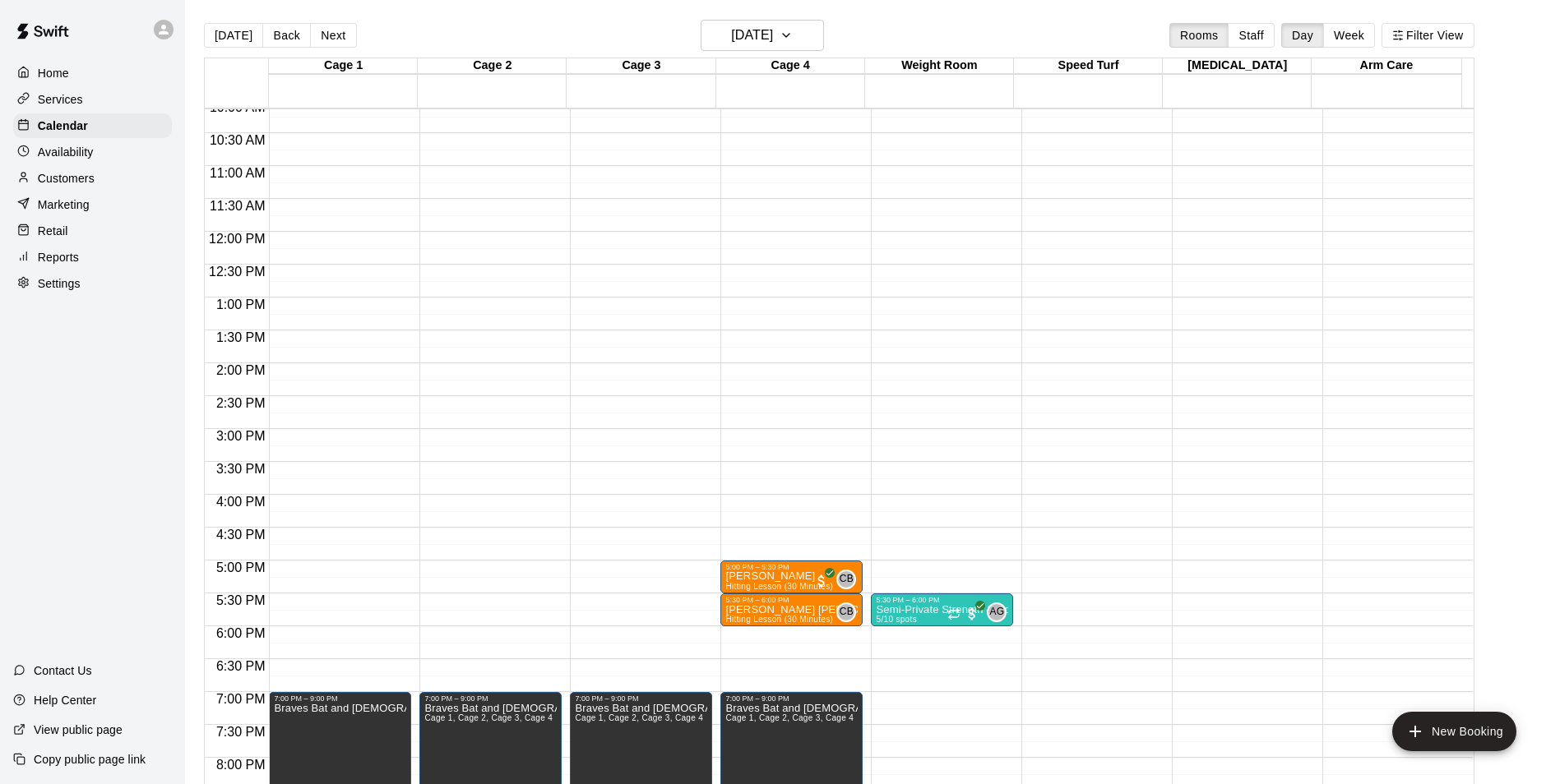
scroll to position [639, 0]
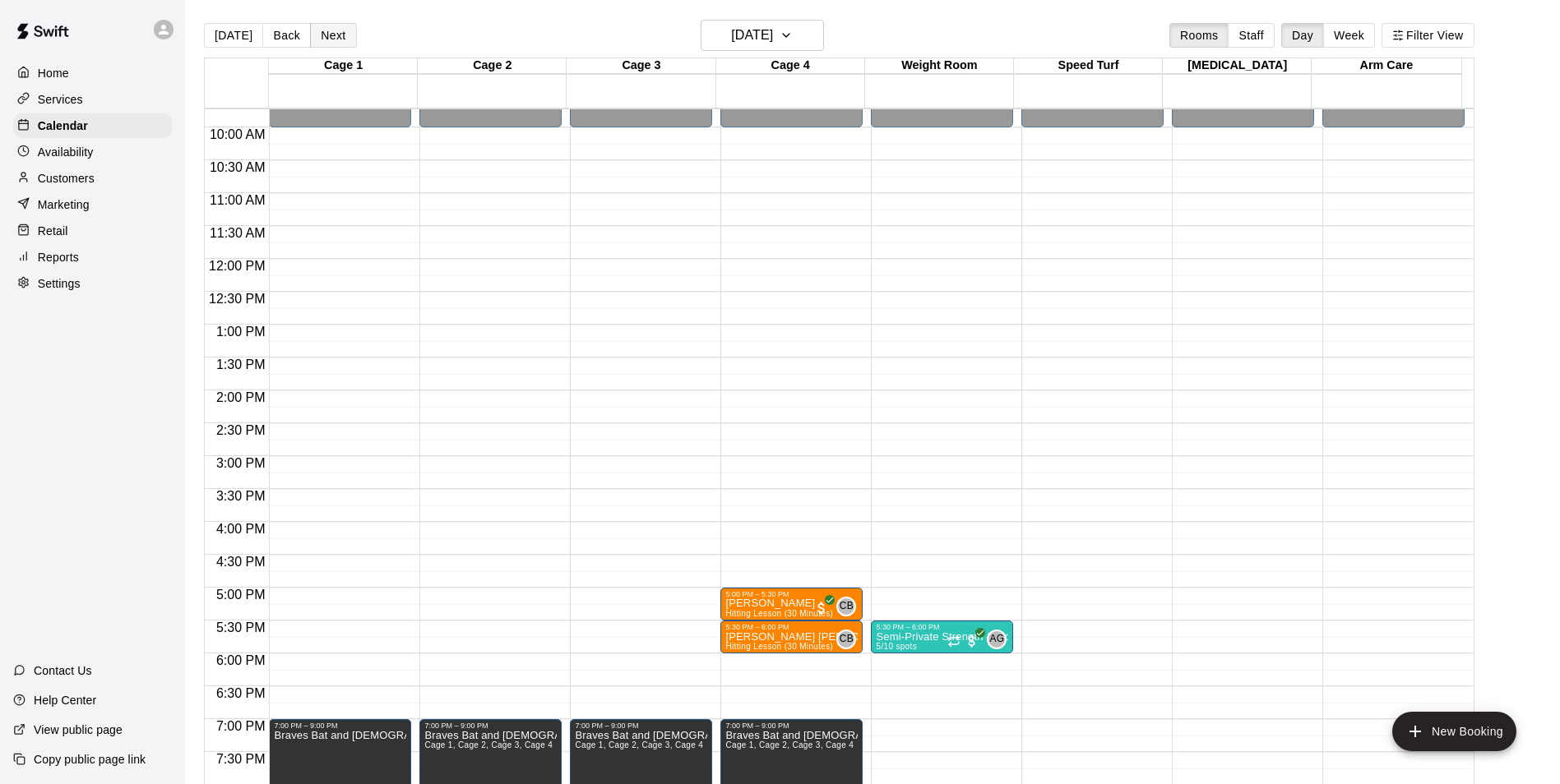
click at [324, 37] on button "Next" at bounding box center [333, 35] width 46 height 25
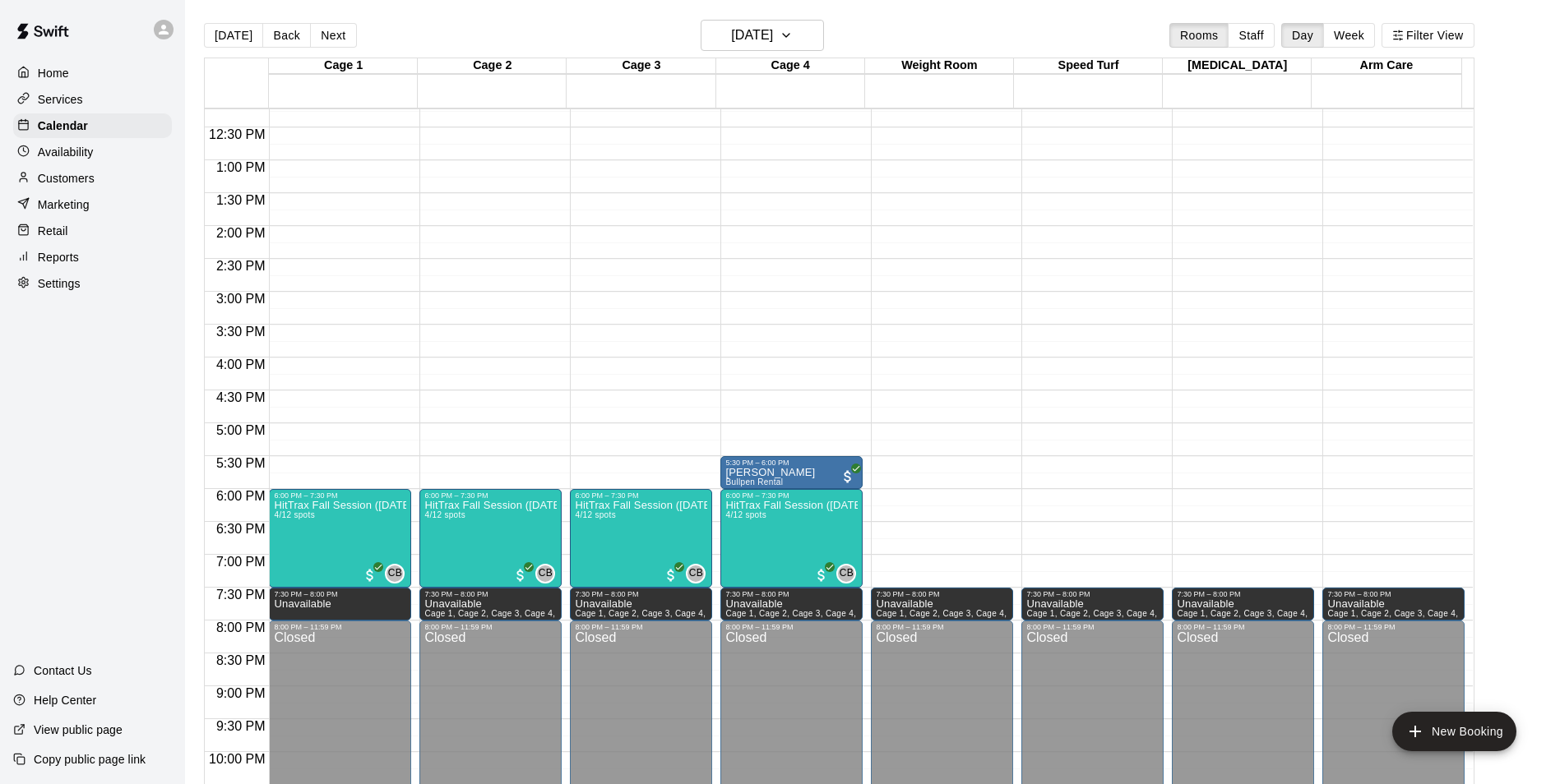
scroll to position [722, 0]
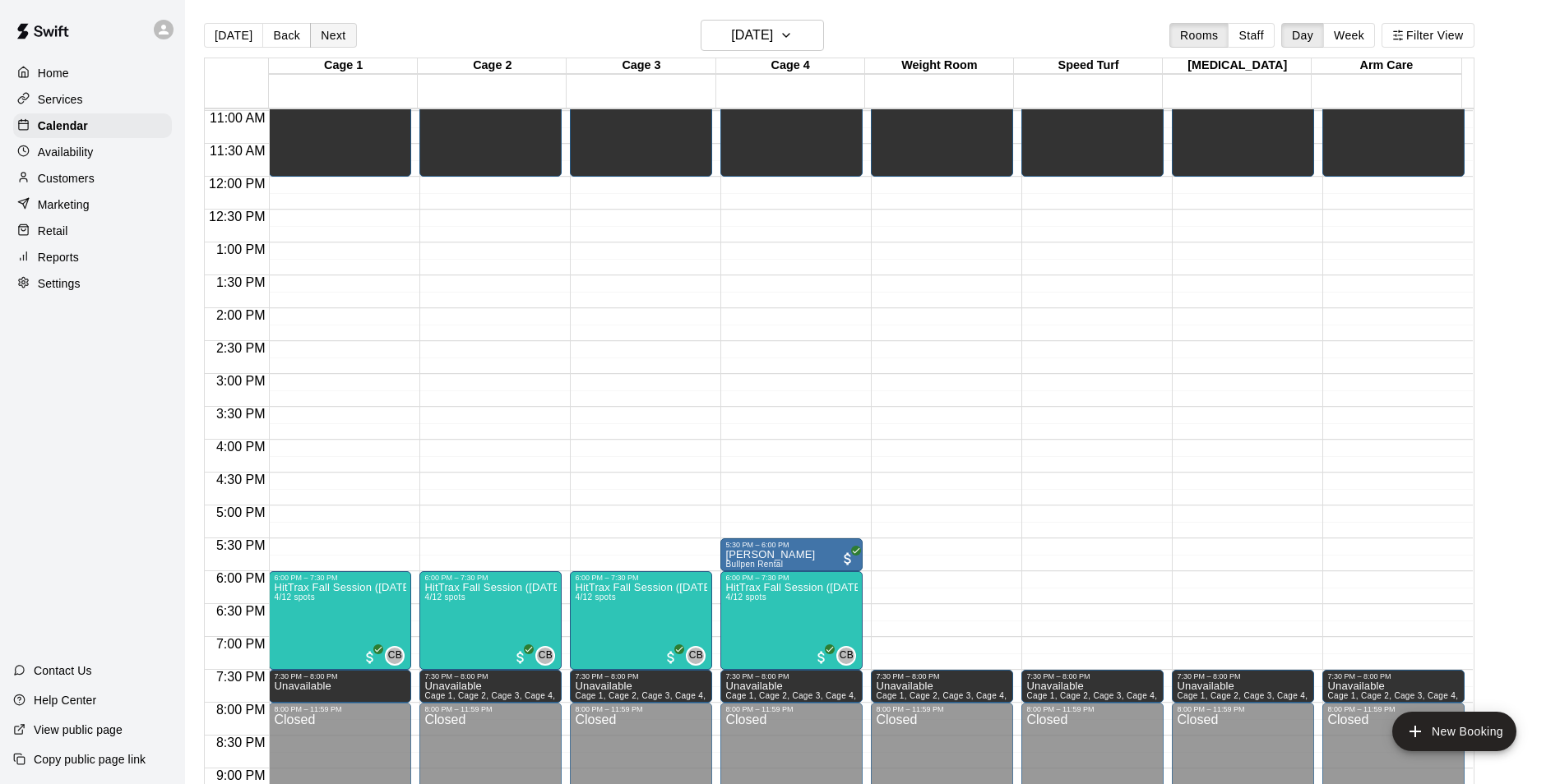
click at [334, 32] on button "Next" at bounding box center [333, 35] width 46 height 25
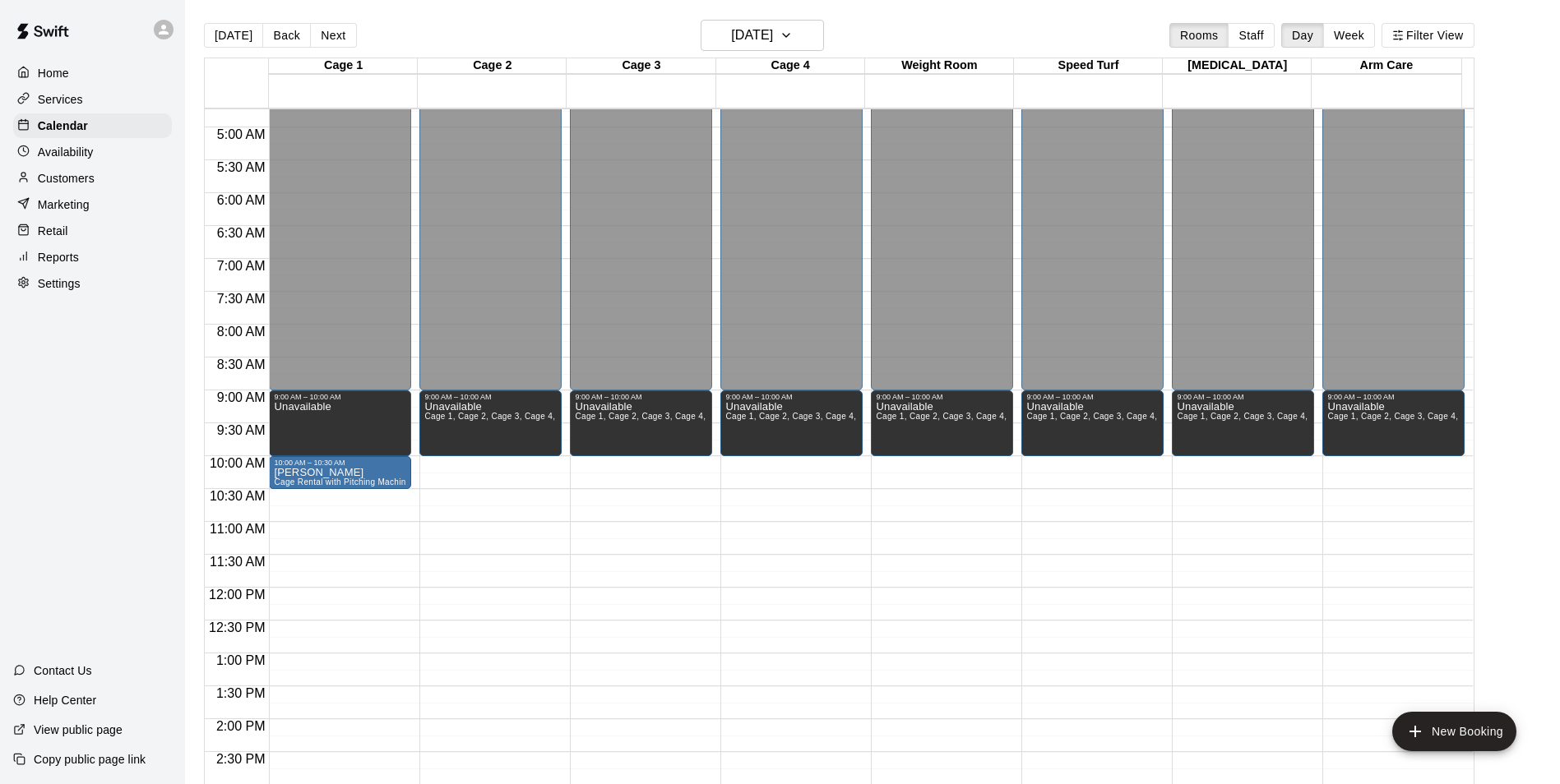
scroll to position [475, 0]
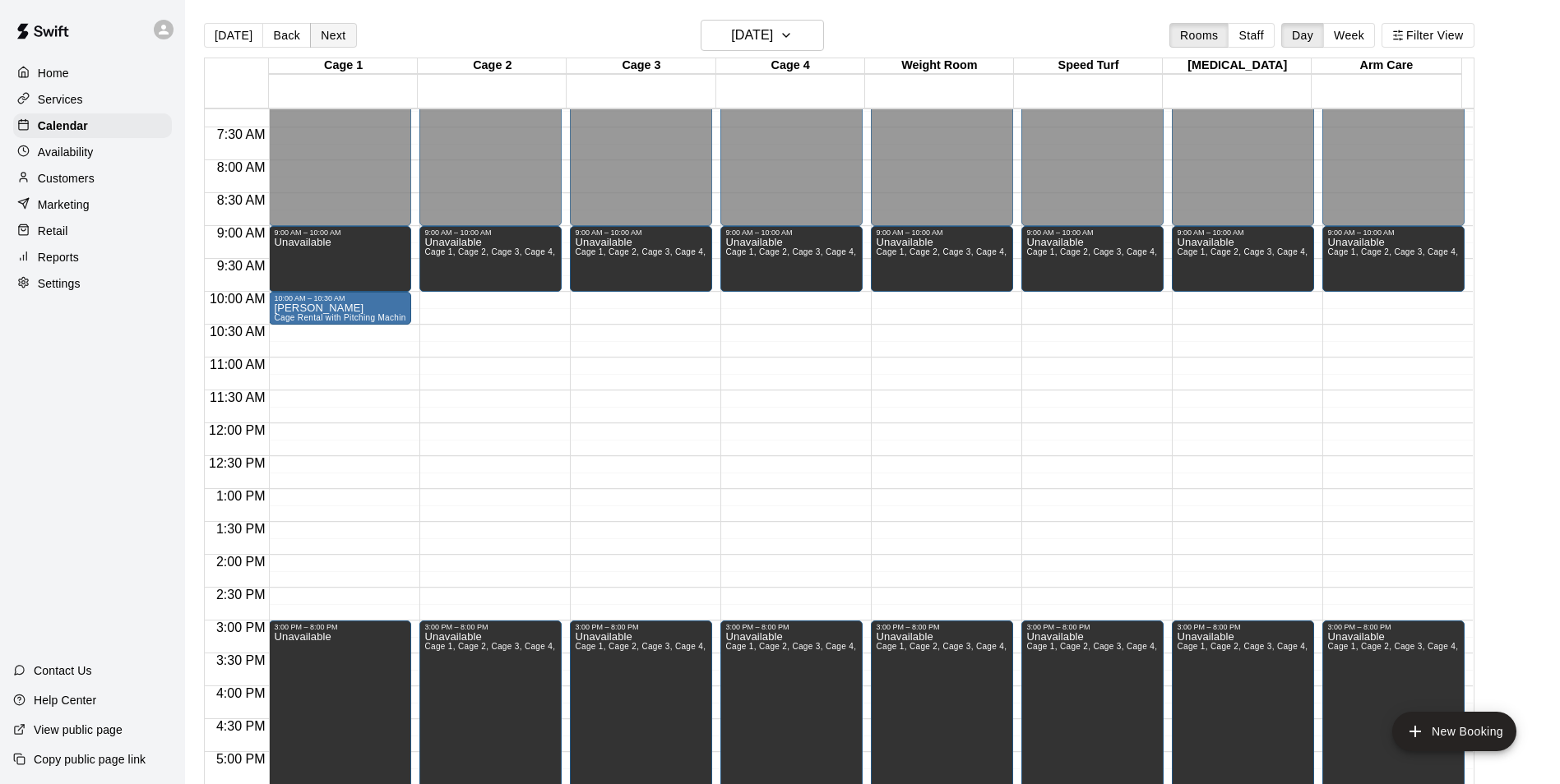
click at [317, 32] on button "Next" at bounding box center [333, 35] width 46 height 25
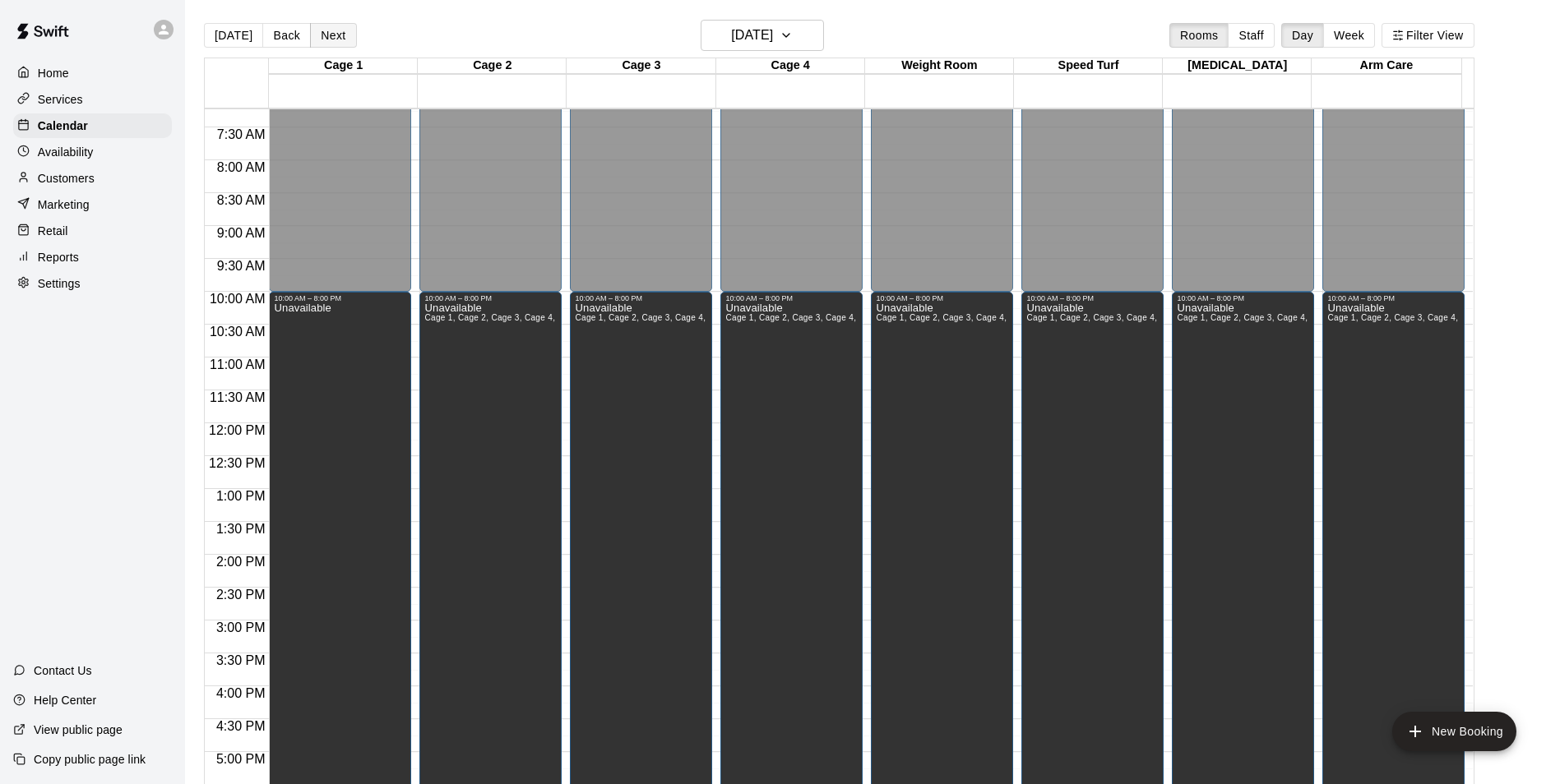
click at [328, 29] on button "Next" at bounding box center [333, 35] width 46 height 25
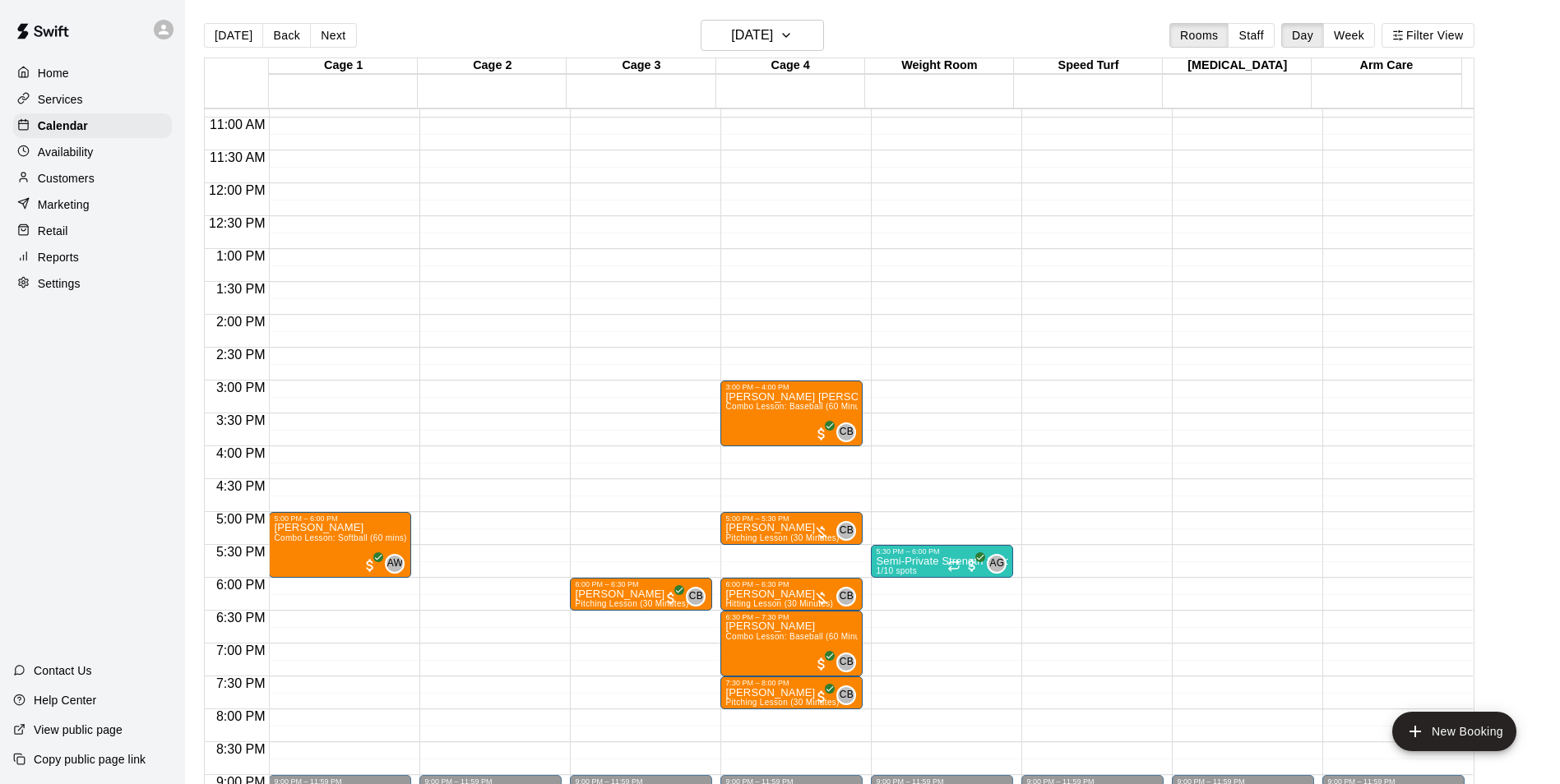
scroll to position [722, 0]
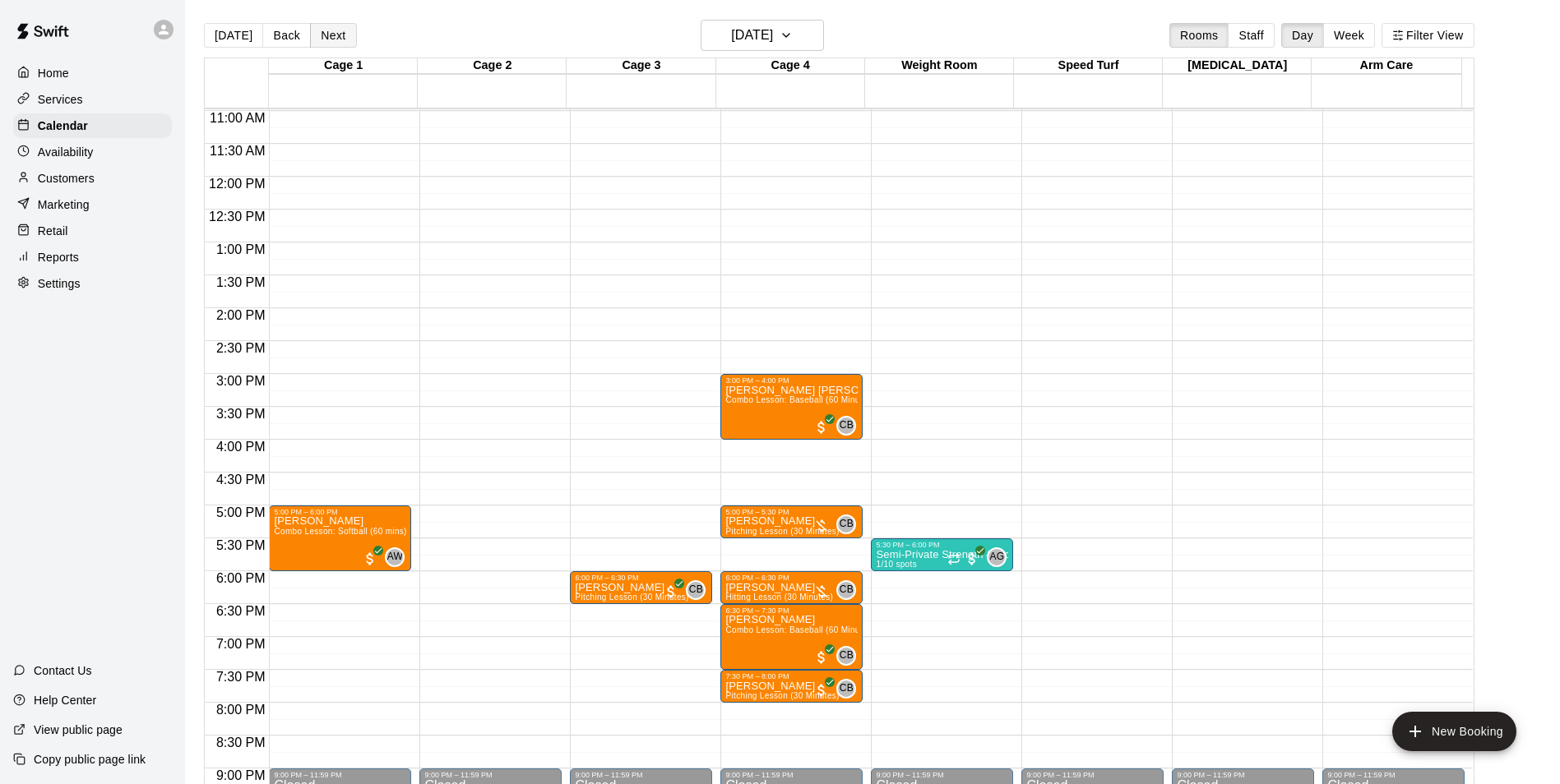
click at [330, 34] on button "Next" at bounding box center [333, 35] width 46 height 25
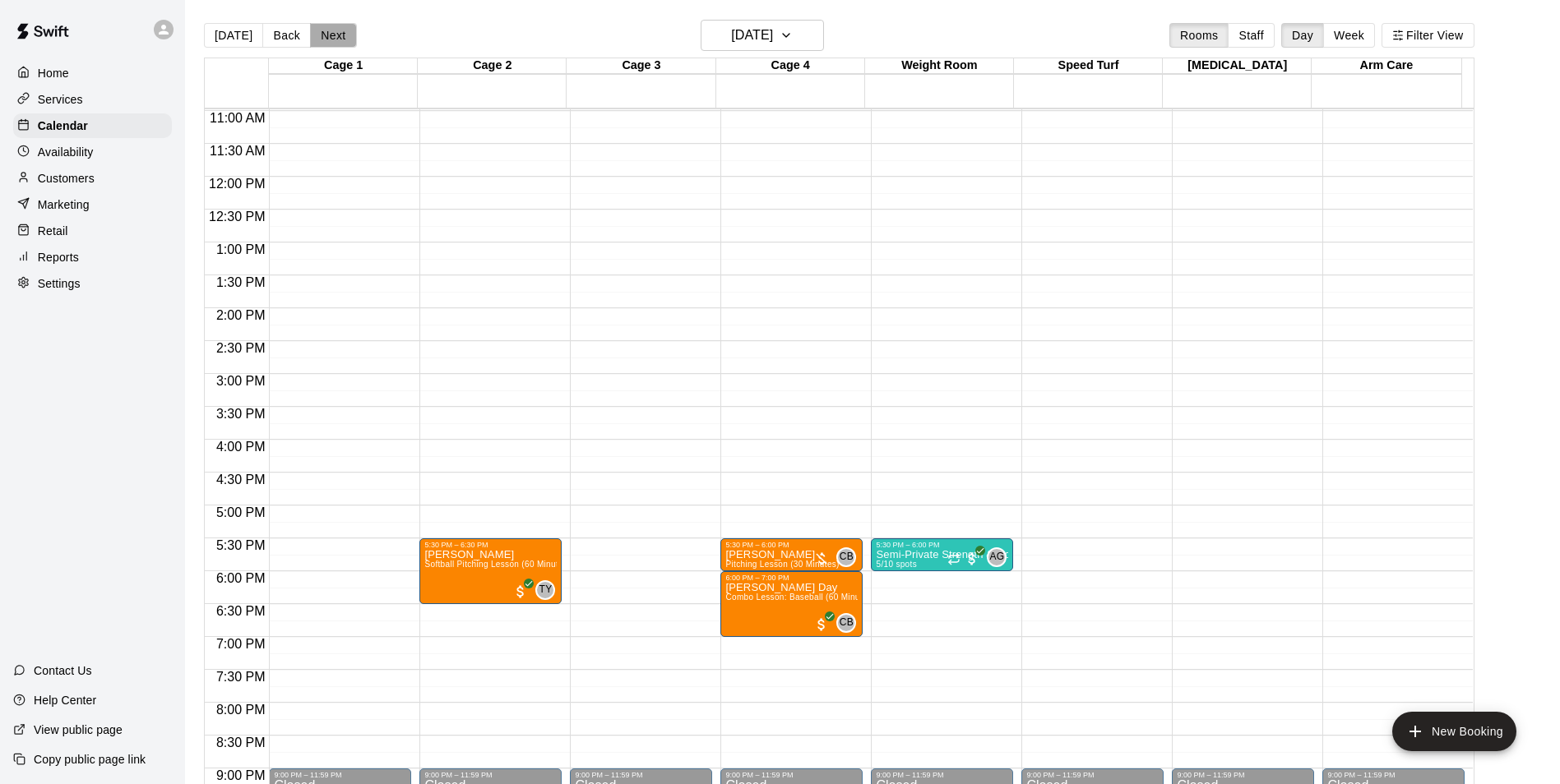
click at [330, 34] on button "Next" at bounding box center [333, 35] width 46 height 25
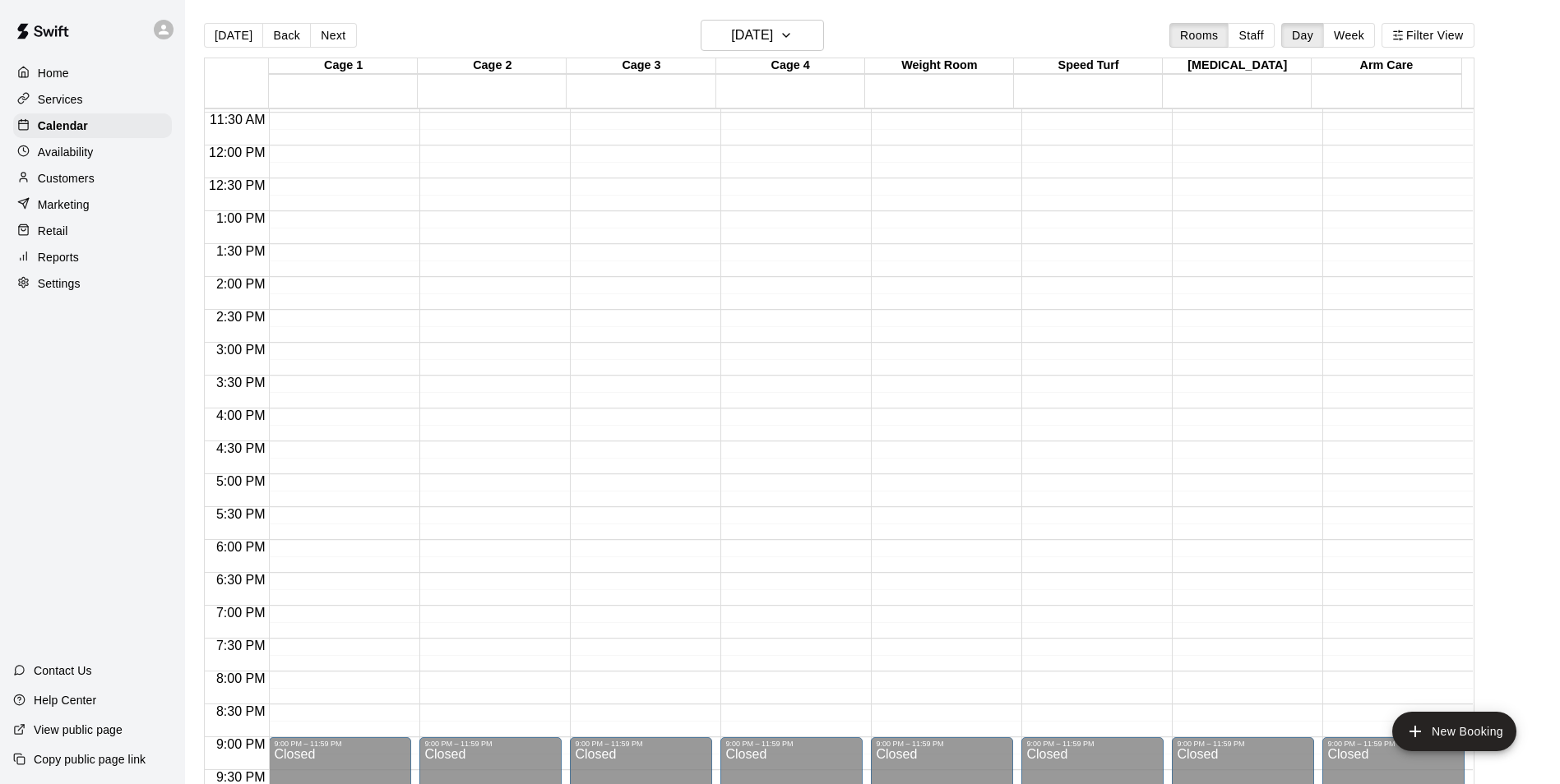
scroll to position [803, 0]
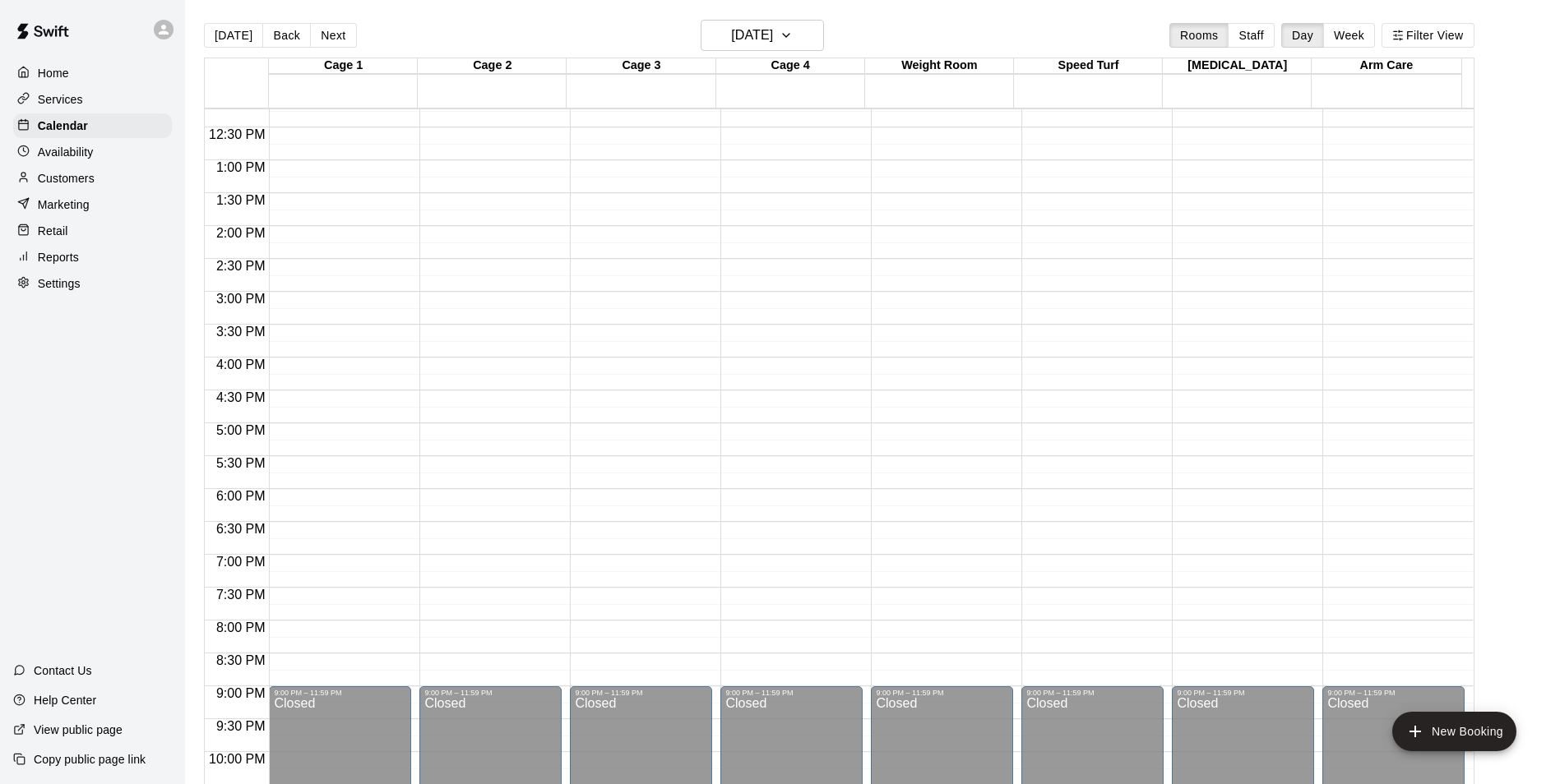
click at [361, 435] on div "12:00 AM – 10:00 AM Closed 9:00 PM – 11:59 PM Closed" at bounding box center [340, 94] width 142 height 1578
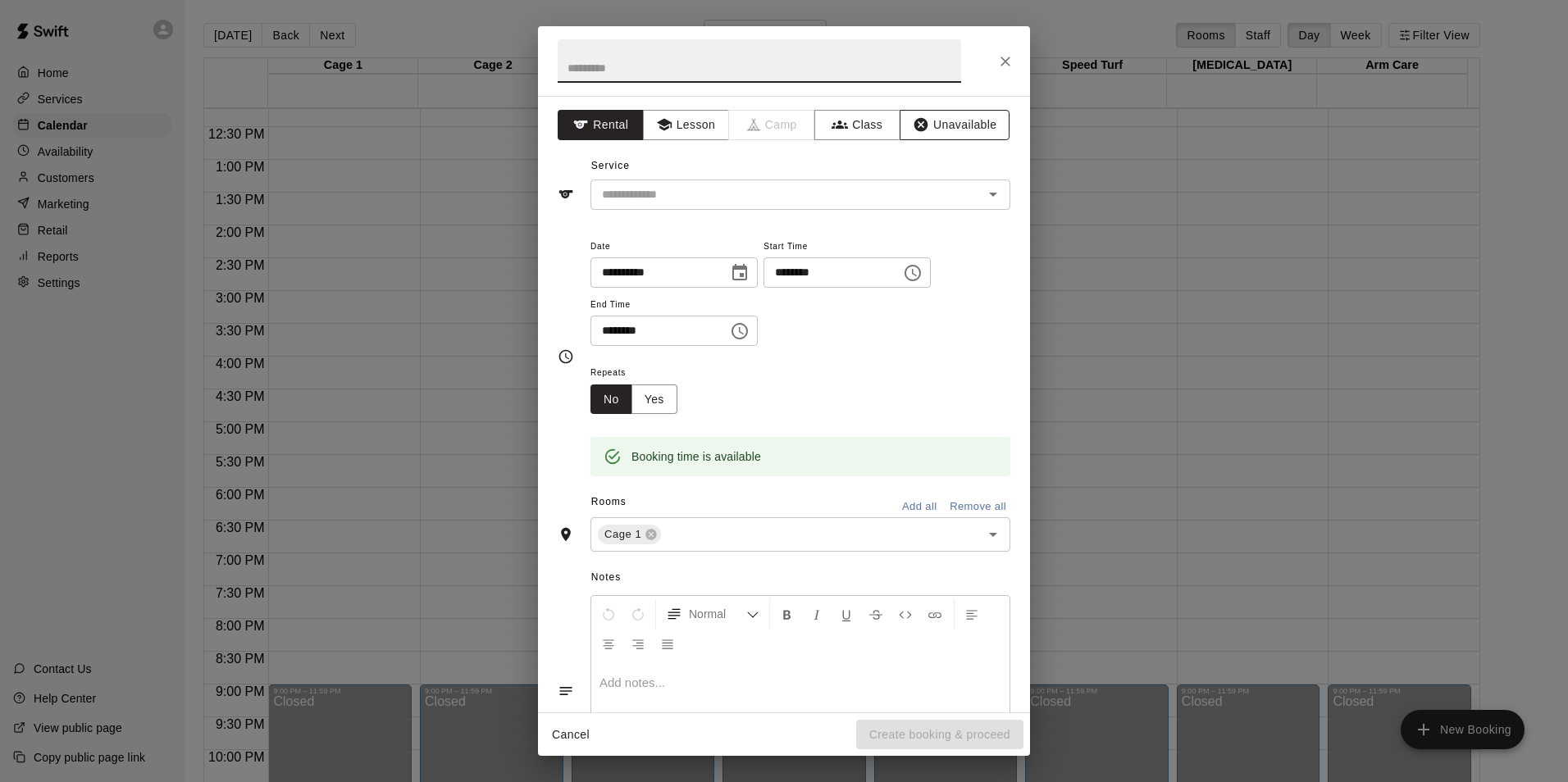
click at [960, 126] on button "Unavailable" at bounding box center [954, 124] width 109 height 31
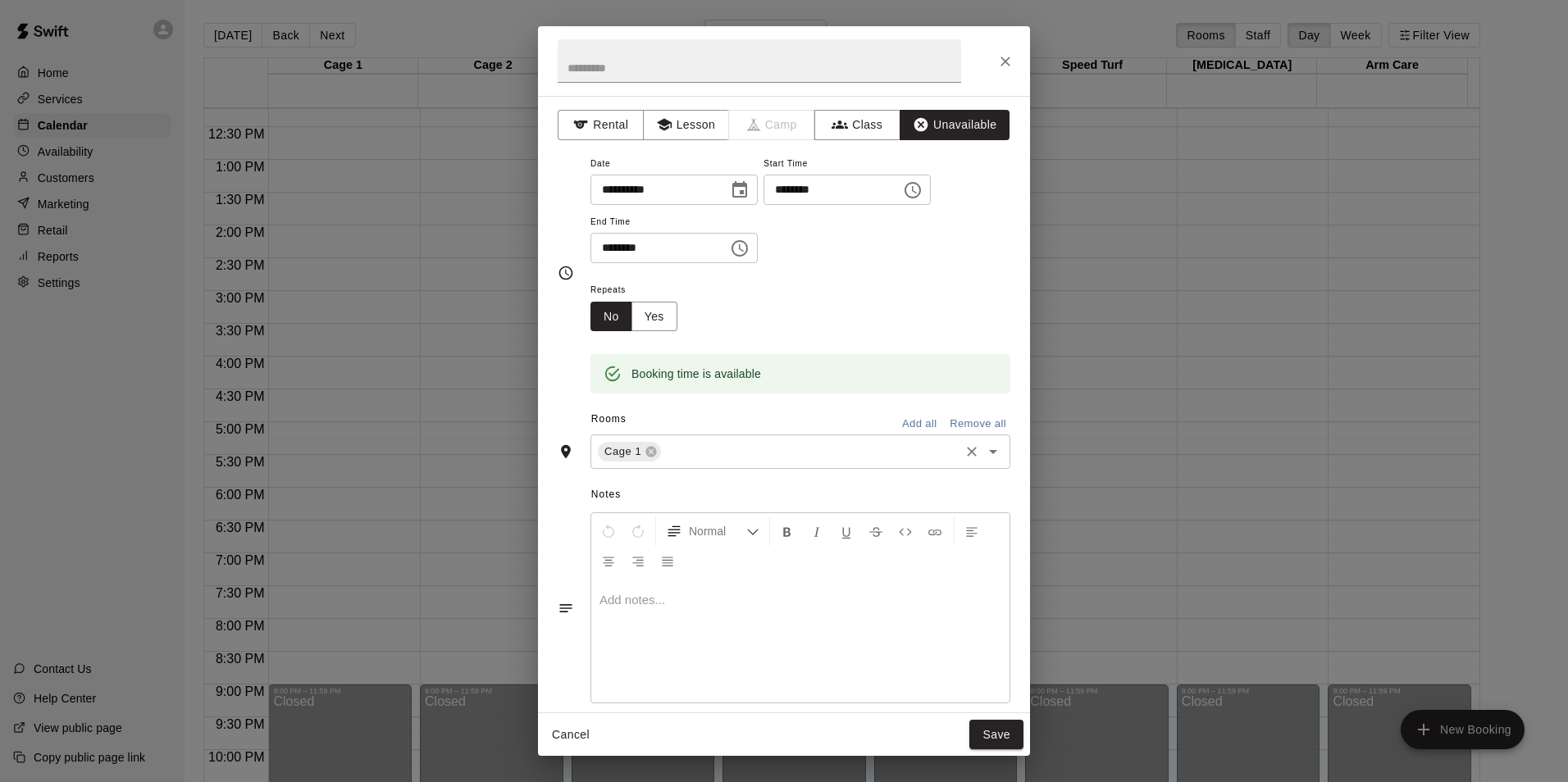
click at [889, 456] on input "text" at bounding box center [809, 452] width 293 height 20
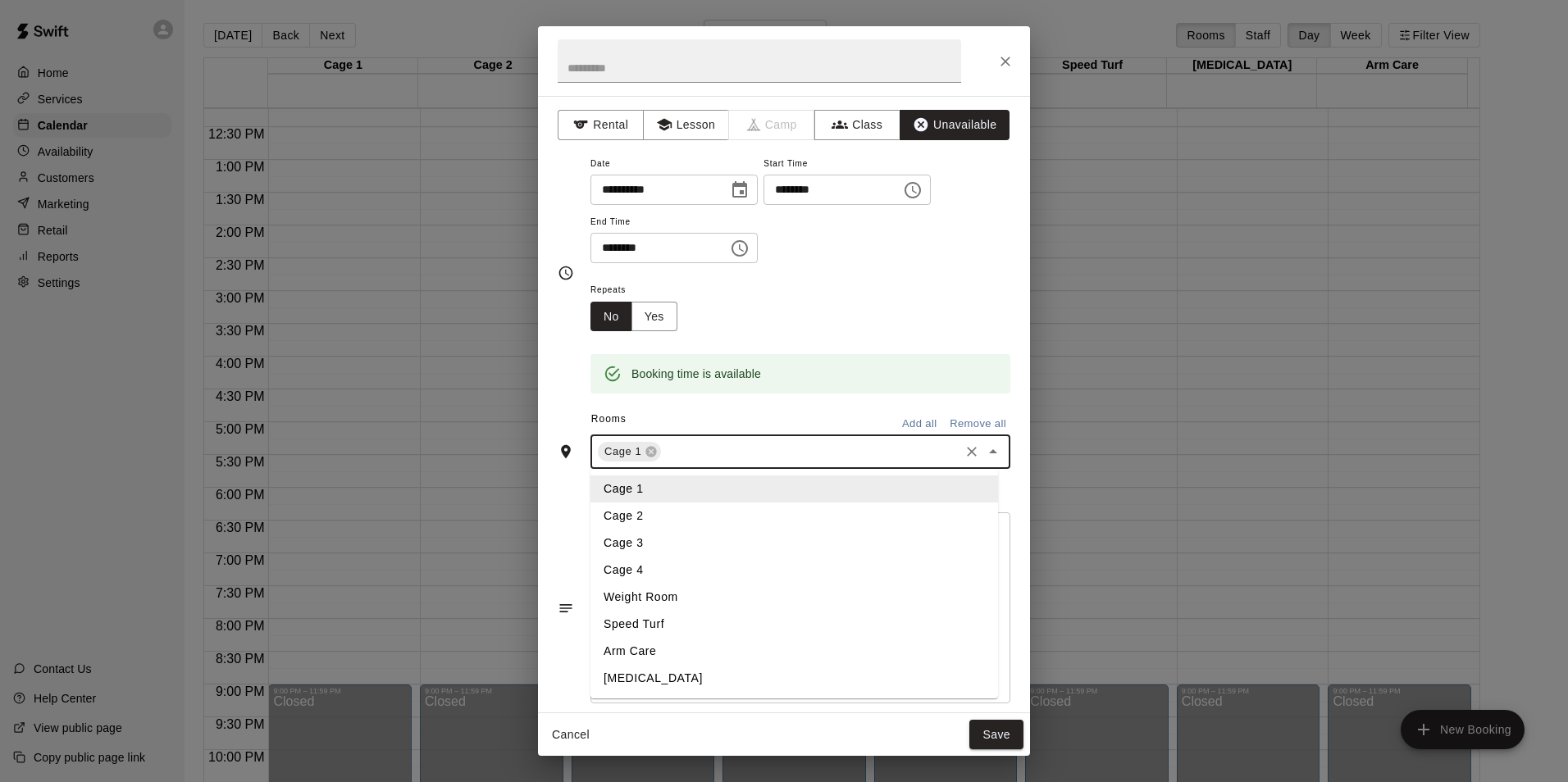
click at [675, 515] on li "Cage 2" at bounding box center [794, 516] width 407 height 27
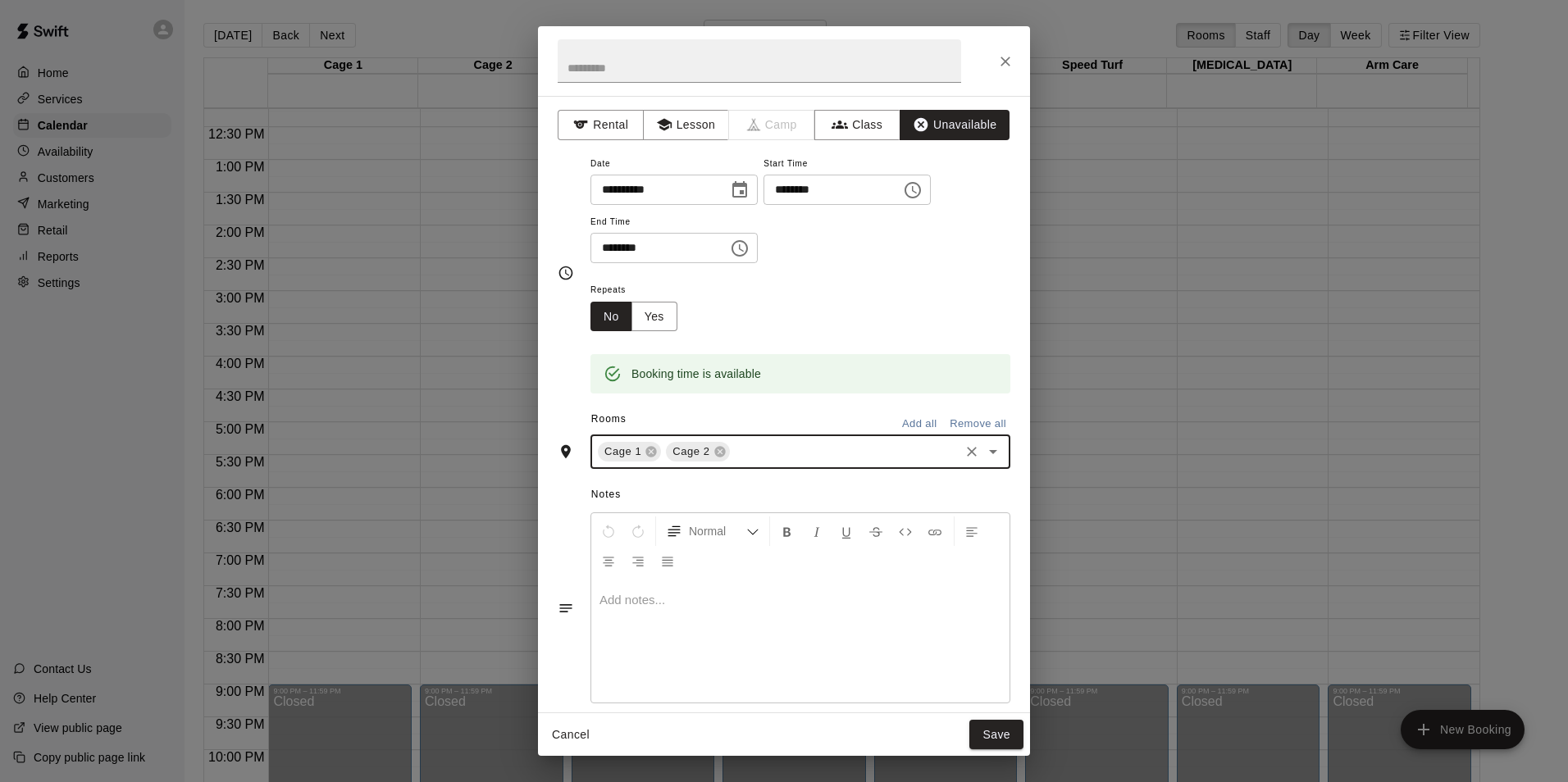
click at [756, 440] on div "Cage 1 Cage 2 ​" at bounding box center [800, 451] width 420 height 34
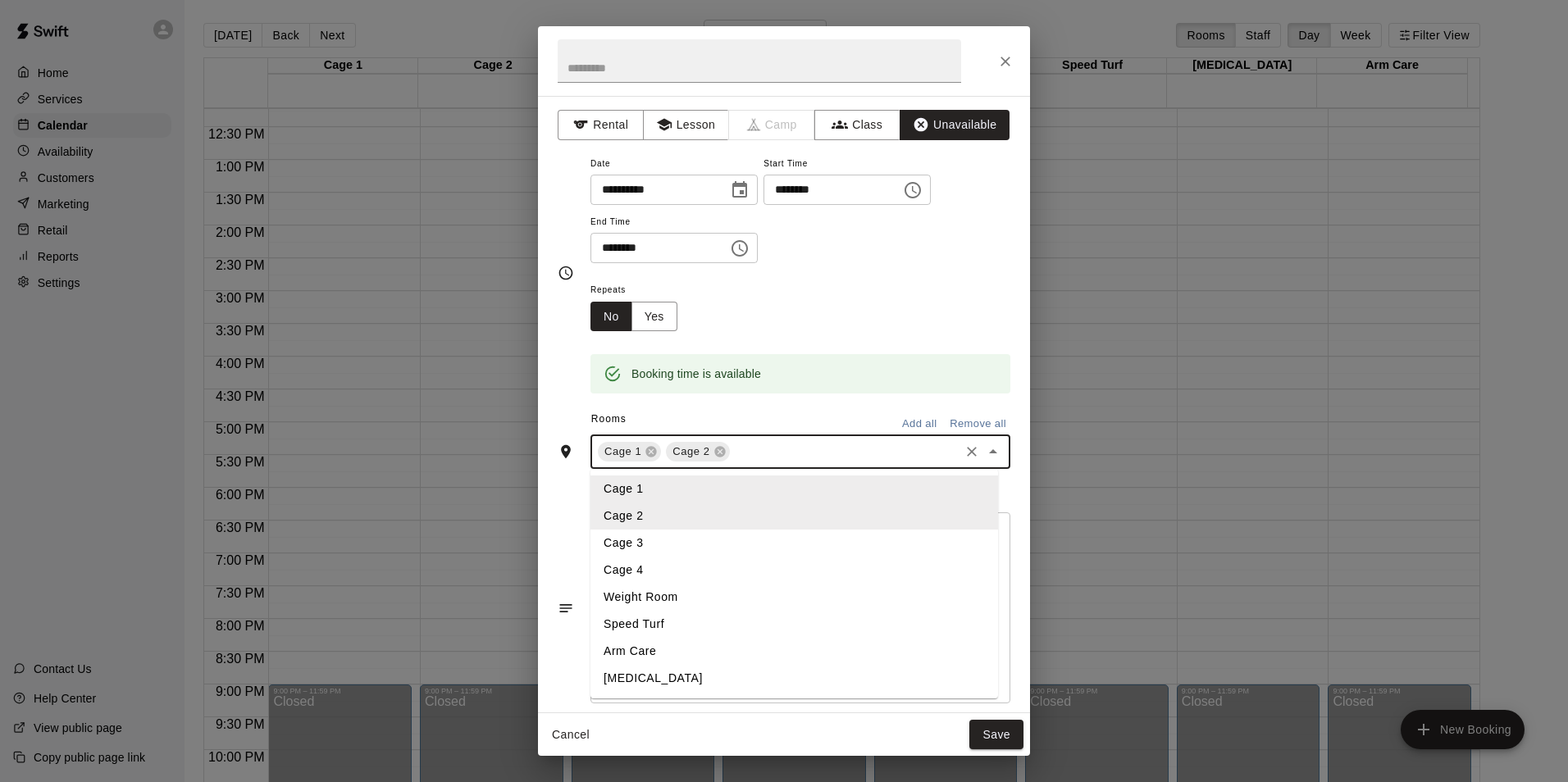
click at [682, 535] on li "Cage 3" at bounding box center [794, 543] width 407 height 27
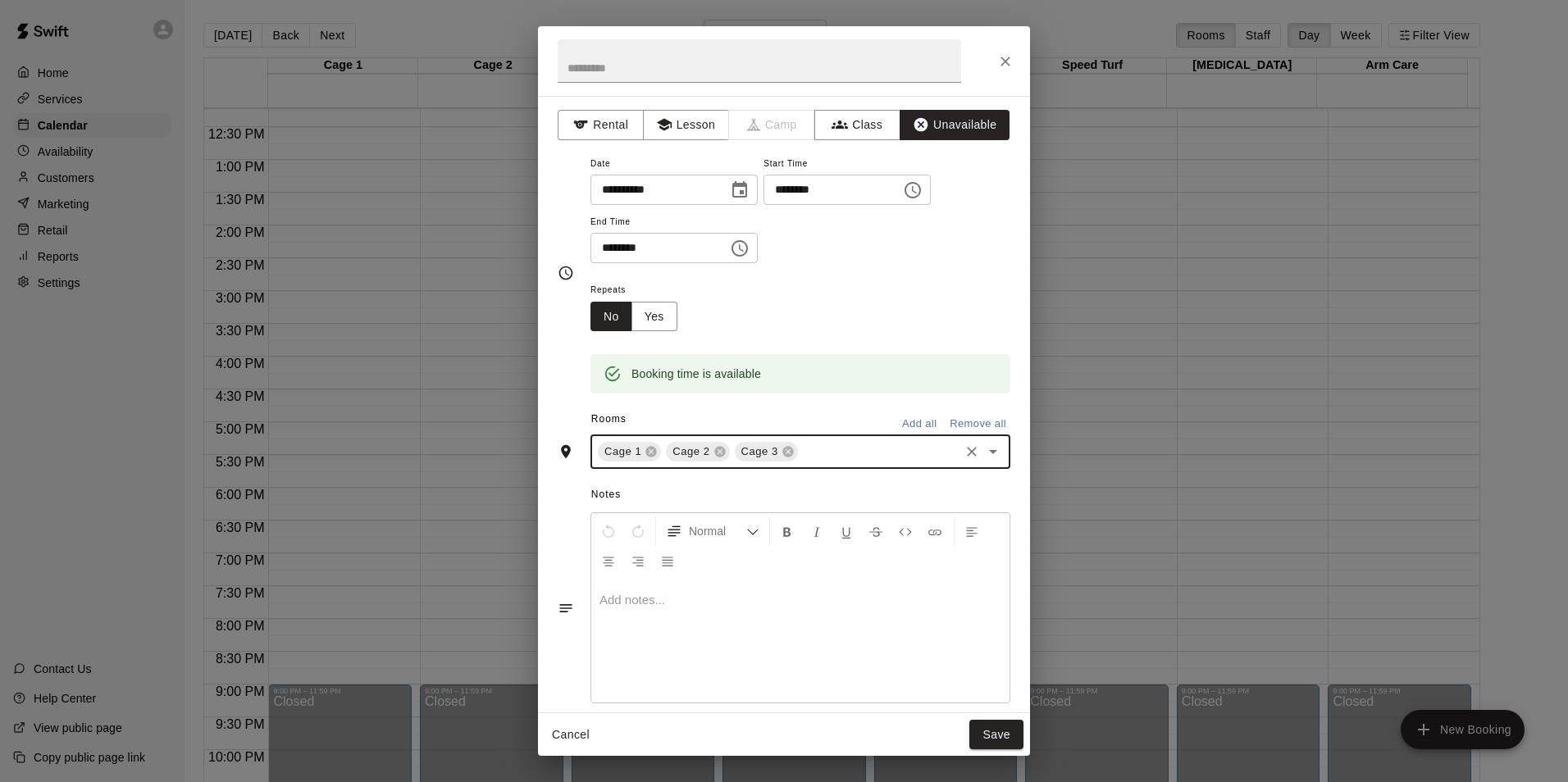
click at [835, 447] on input "text" at bounding box center [879, 452] width 157 height 20
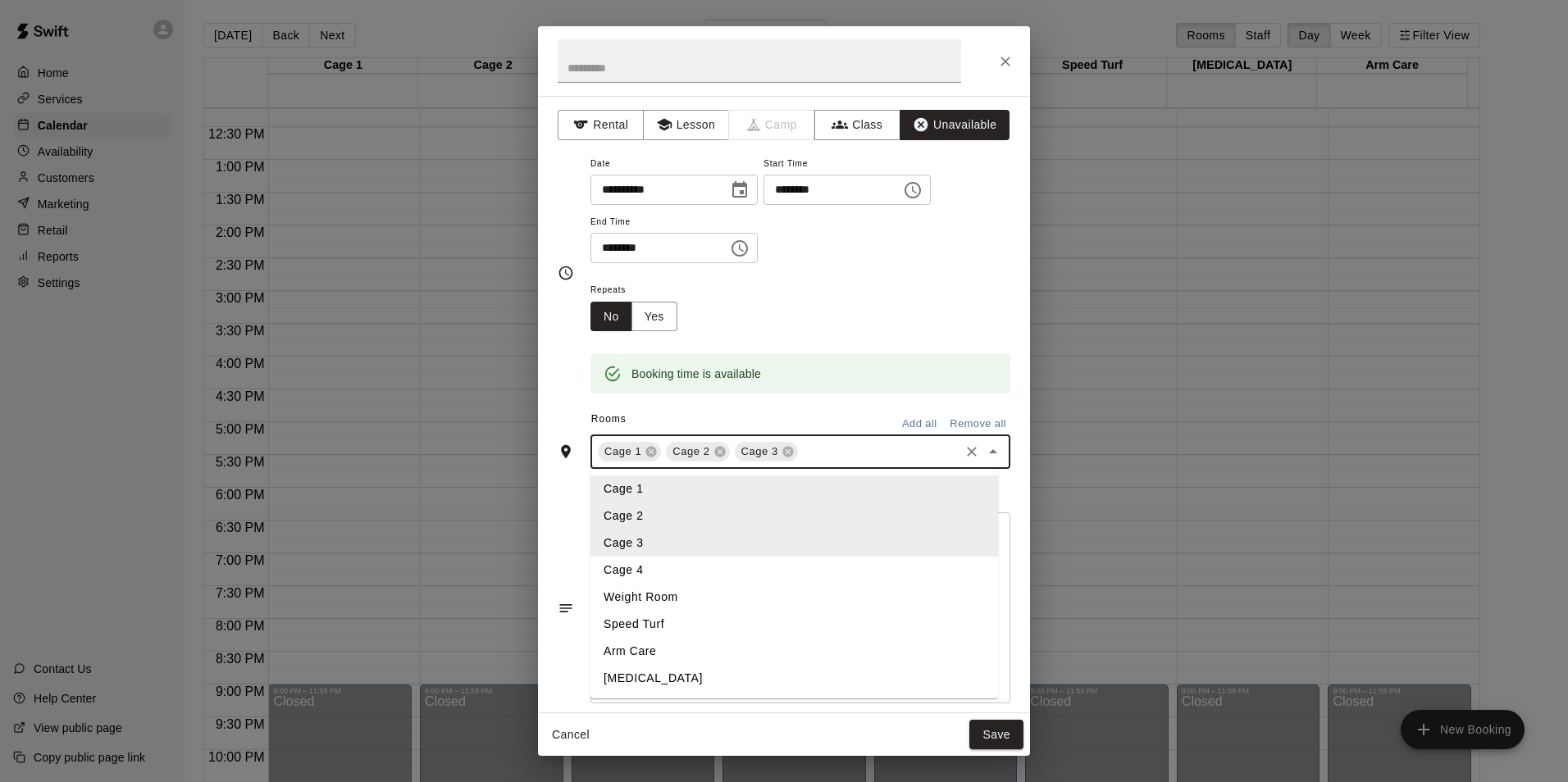
click at [734, 560] on li "Cage 4" at bounding box center [794, 570] width 407 height 27
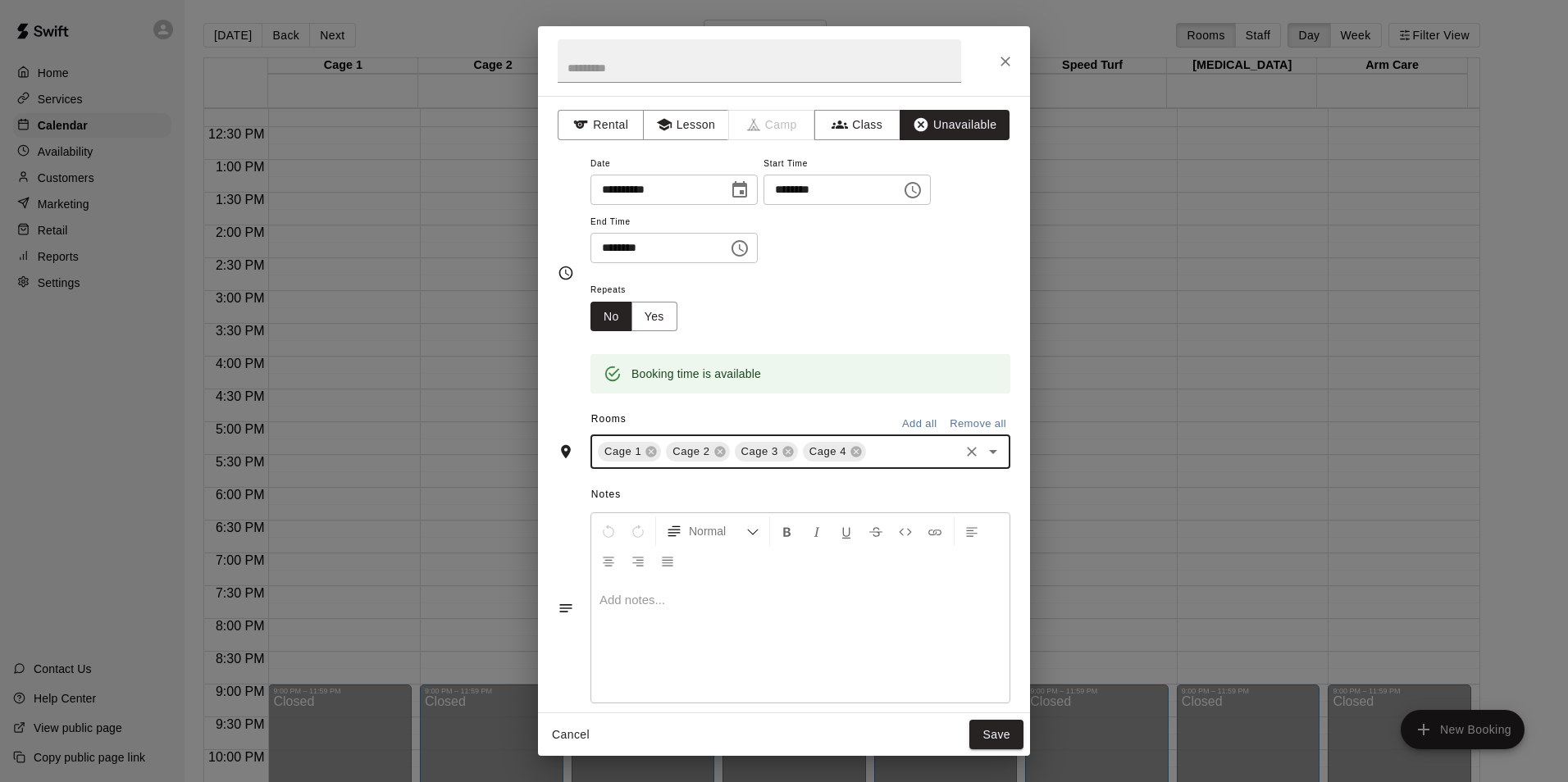
click at [610, 248] on input "********" at bounding box center [653, 248] width 126 height 31
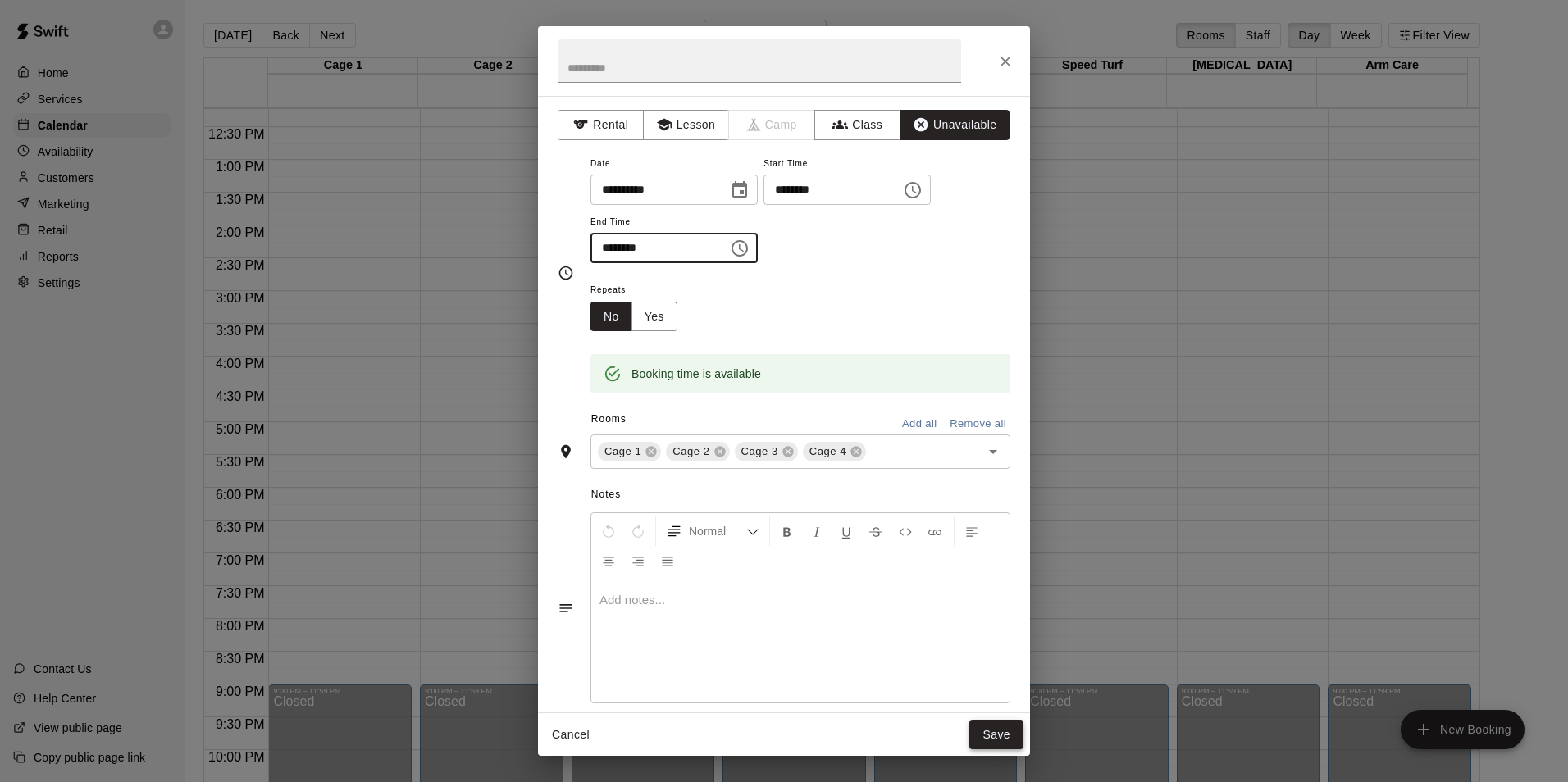
type input "********"
click at [986, 728] on button "Save" at bounding box center [996, 735] width 54 height 31
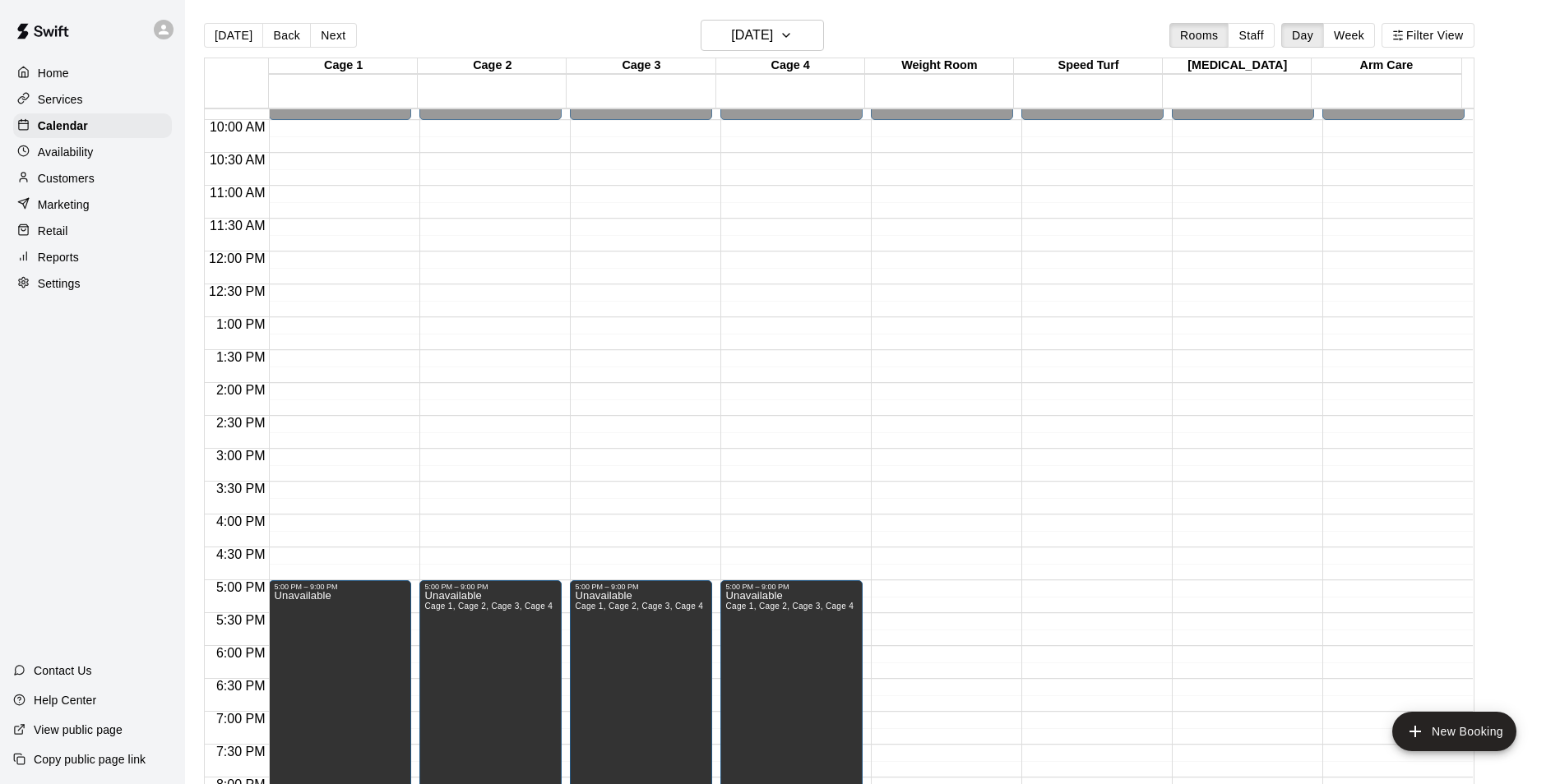
scroll to position [639, 0]
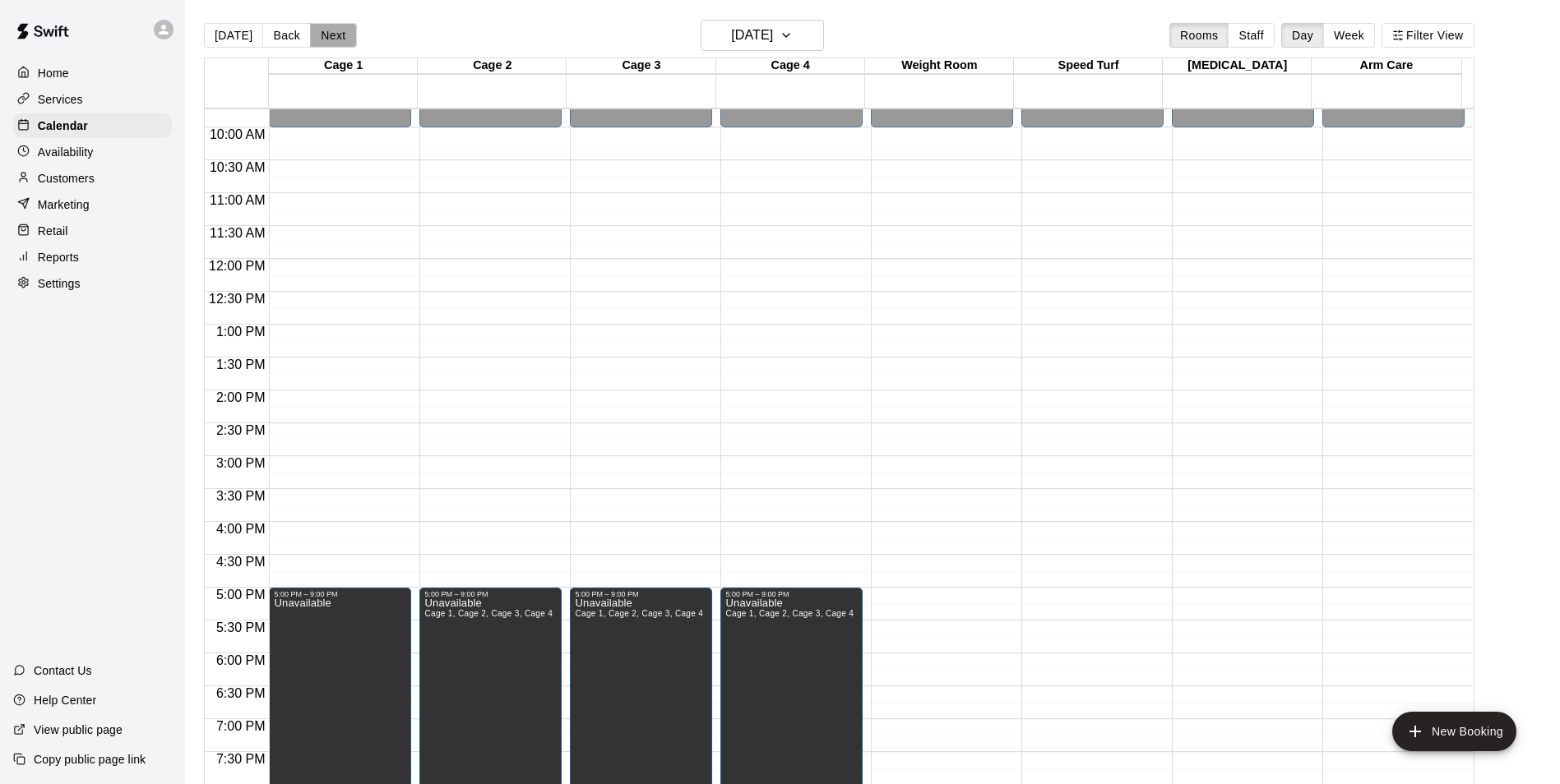
click at [328, 34] on button "Next" at bounding box center [333, 35] width 46 height 25
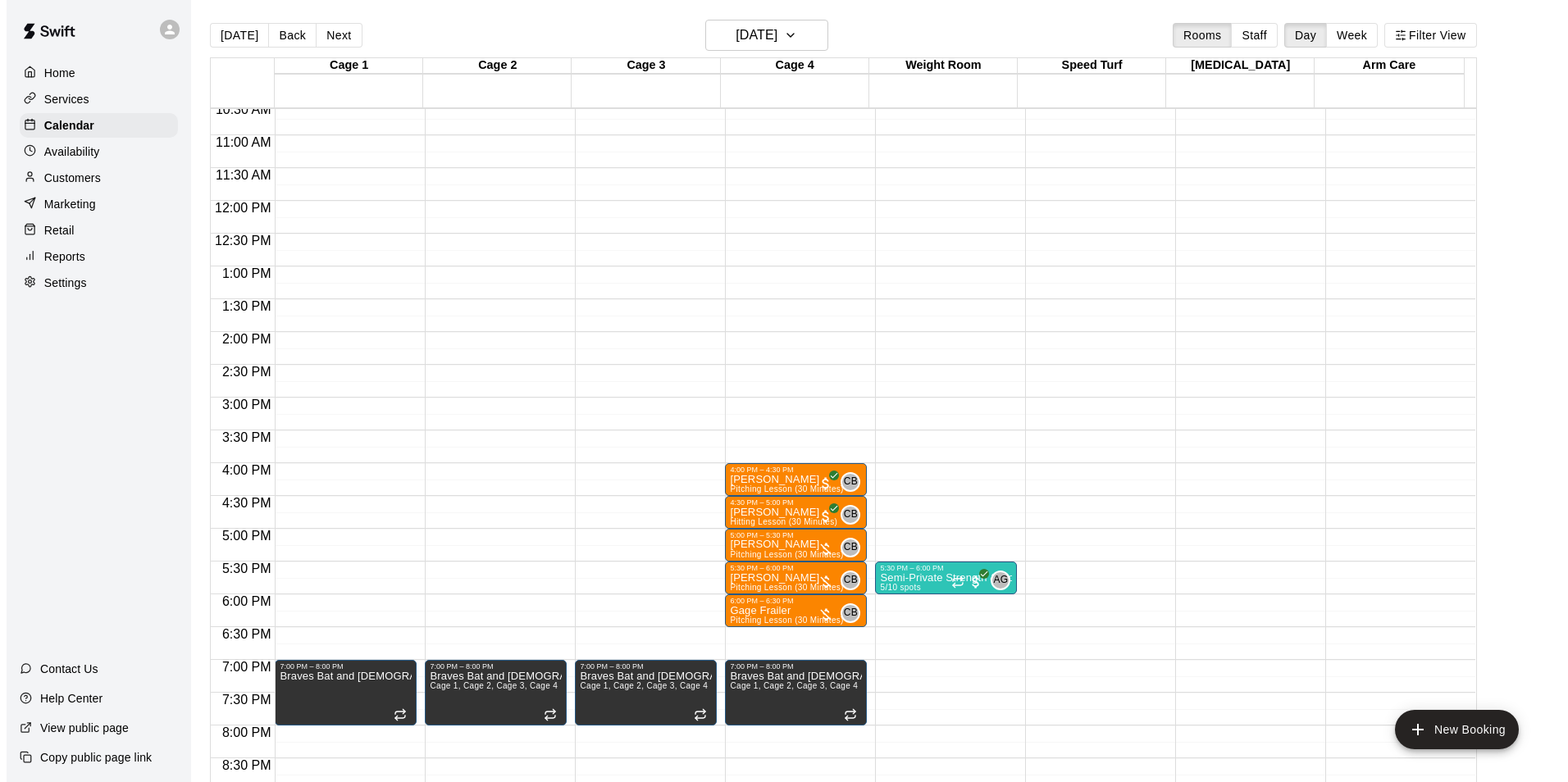
scroll to position [720, 0]
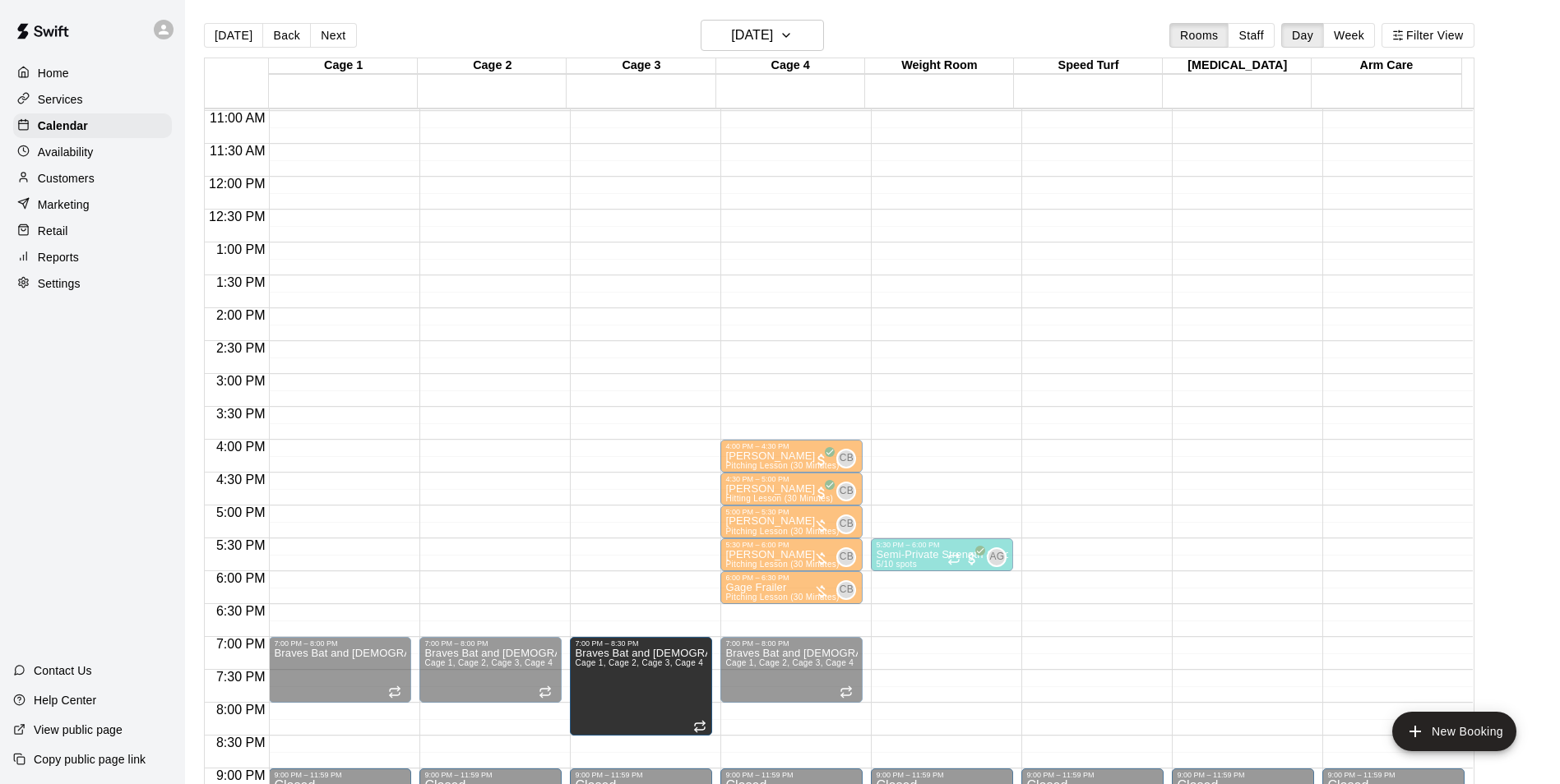
drag, startPoint x: 642, startPoint y: 700, endPoint x: 637, endPoint y: 739, distance: 39.3
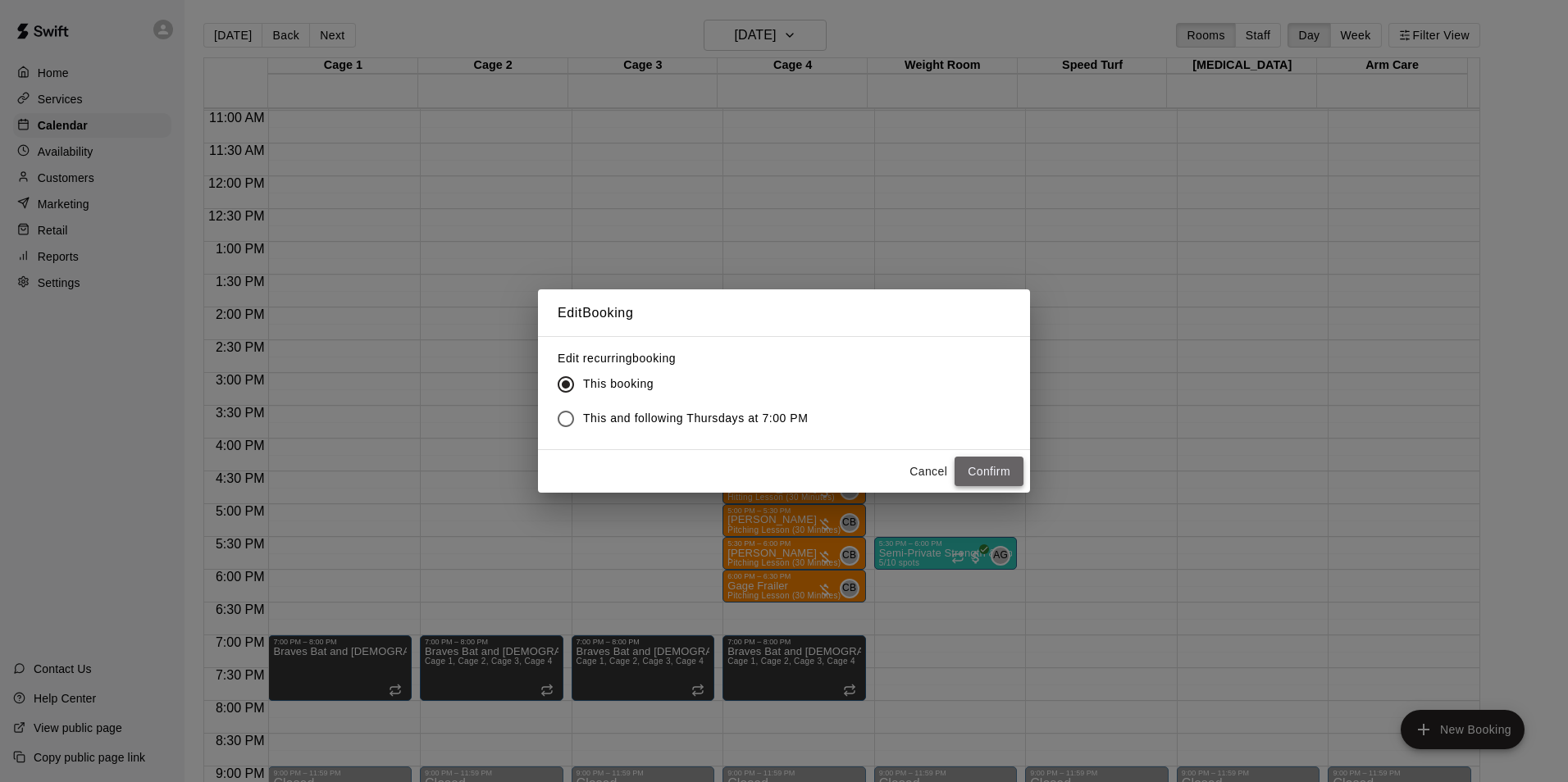
click at [977, 475] on button "Confirm" at bounding box center [989, 471] width 69 height 31
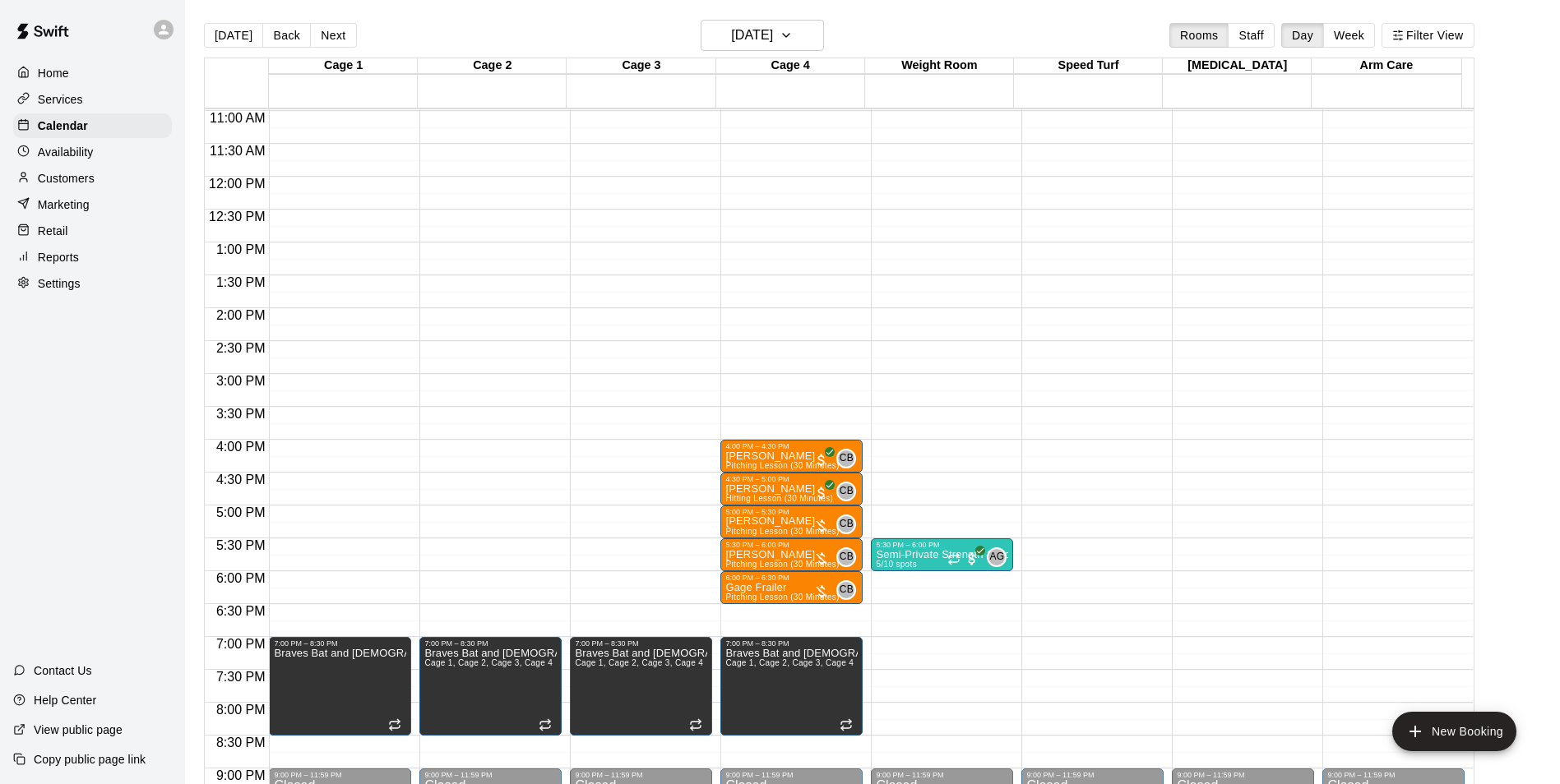
click at [665, 611] on div "12:00 AM – 10:00 AM Closed 7:00 PM – 8:30 PM Braves Bat and Bible Cage 1, Cage …" at bounding box center [641, 176] width 142 height 1578
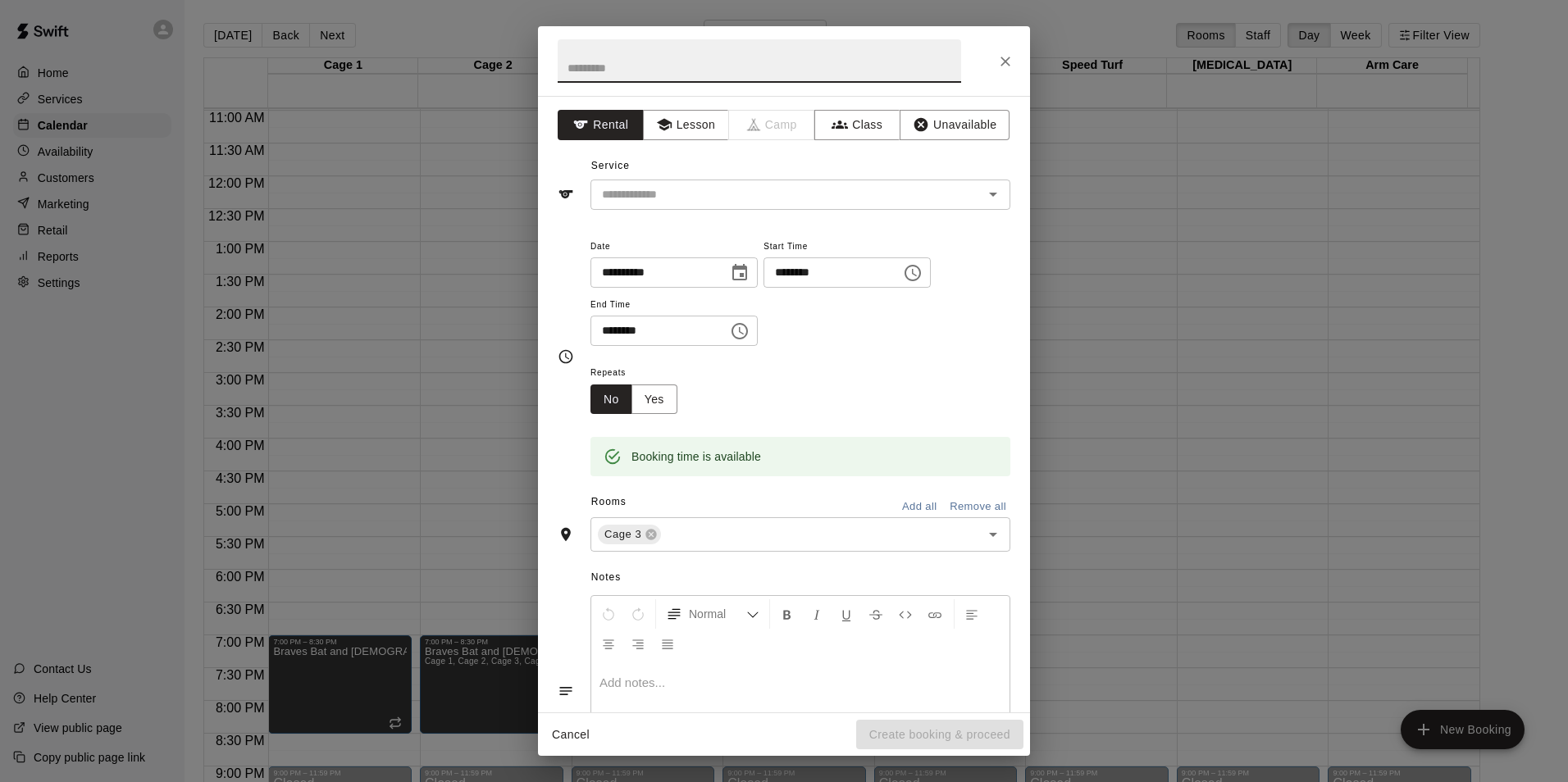
click at [759, 61] on input "text" at bounding box center [759, 61] width 404 height 44
type input "**********"
click at [943, 125] on button "Unavailable" at bounding box center [954, 124] width 109 height 31
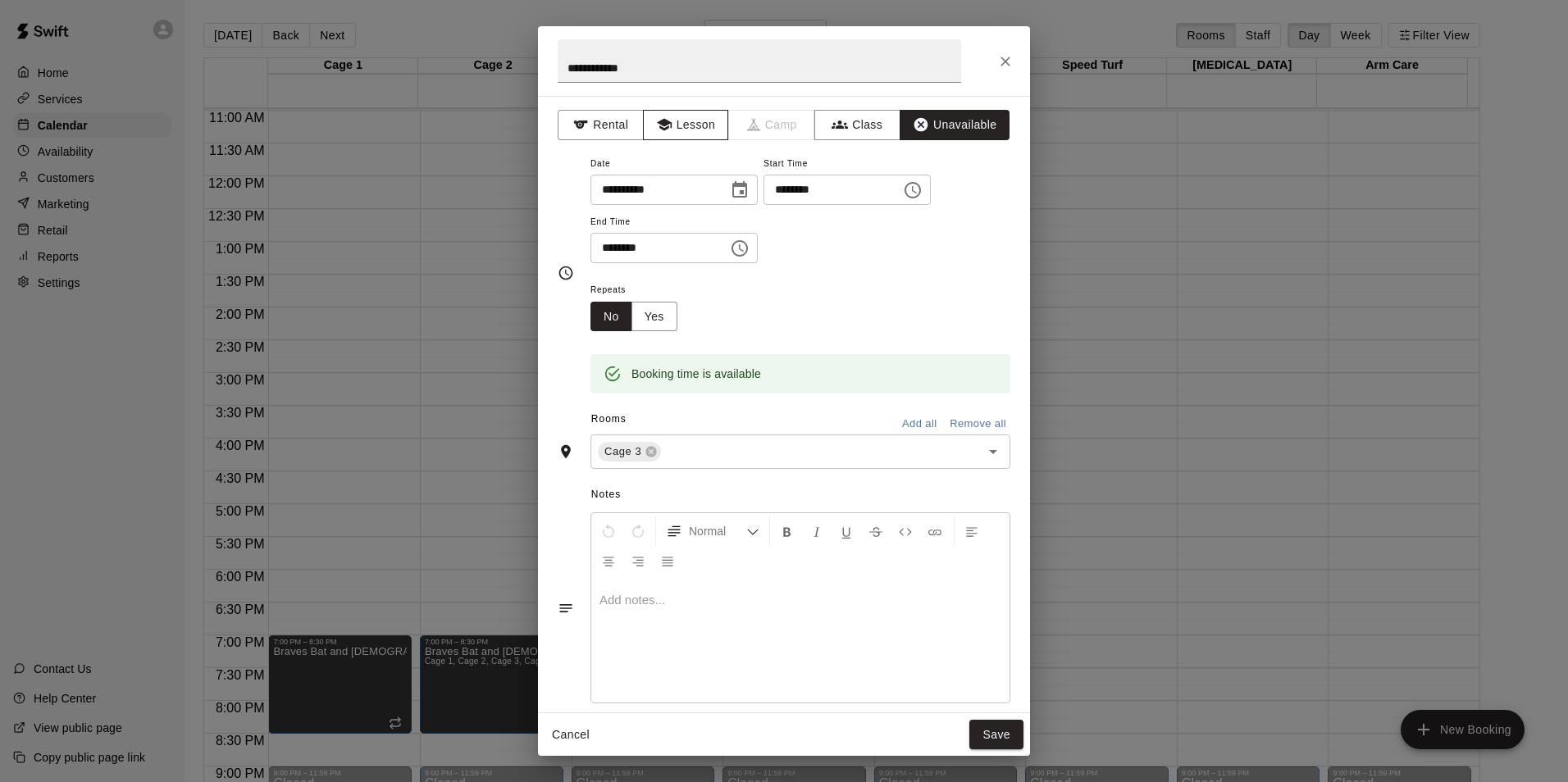
click at [675, 130] on button "Lesson" at bounding box center [686, 124] width 86 height 31
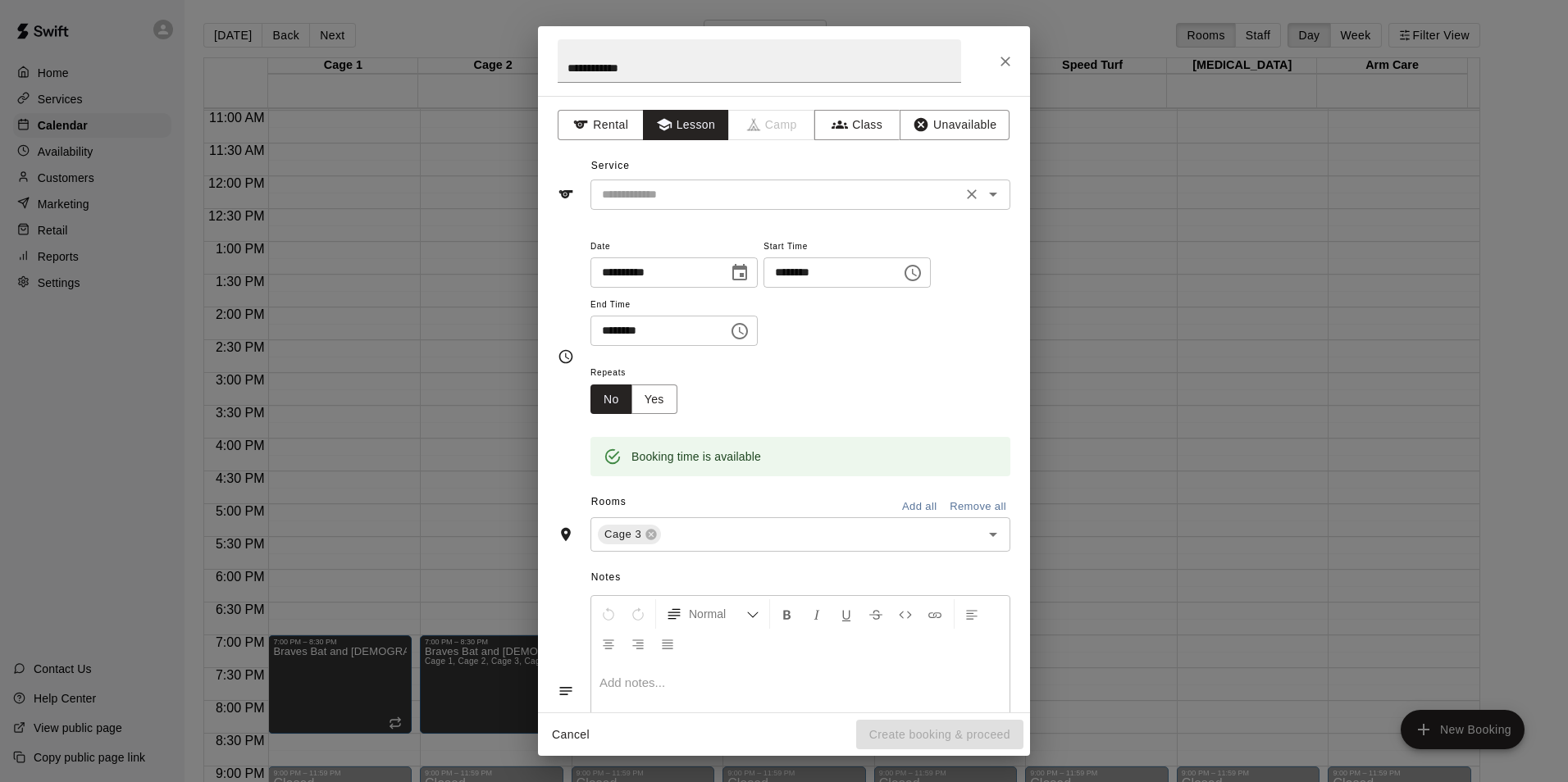
click at [683, 196] on input "text" at bounding box center [776, 194] width 362 height 20
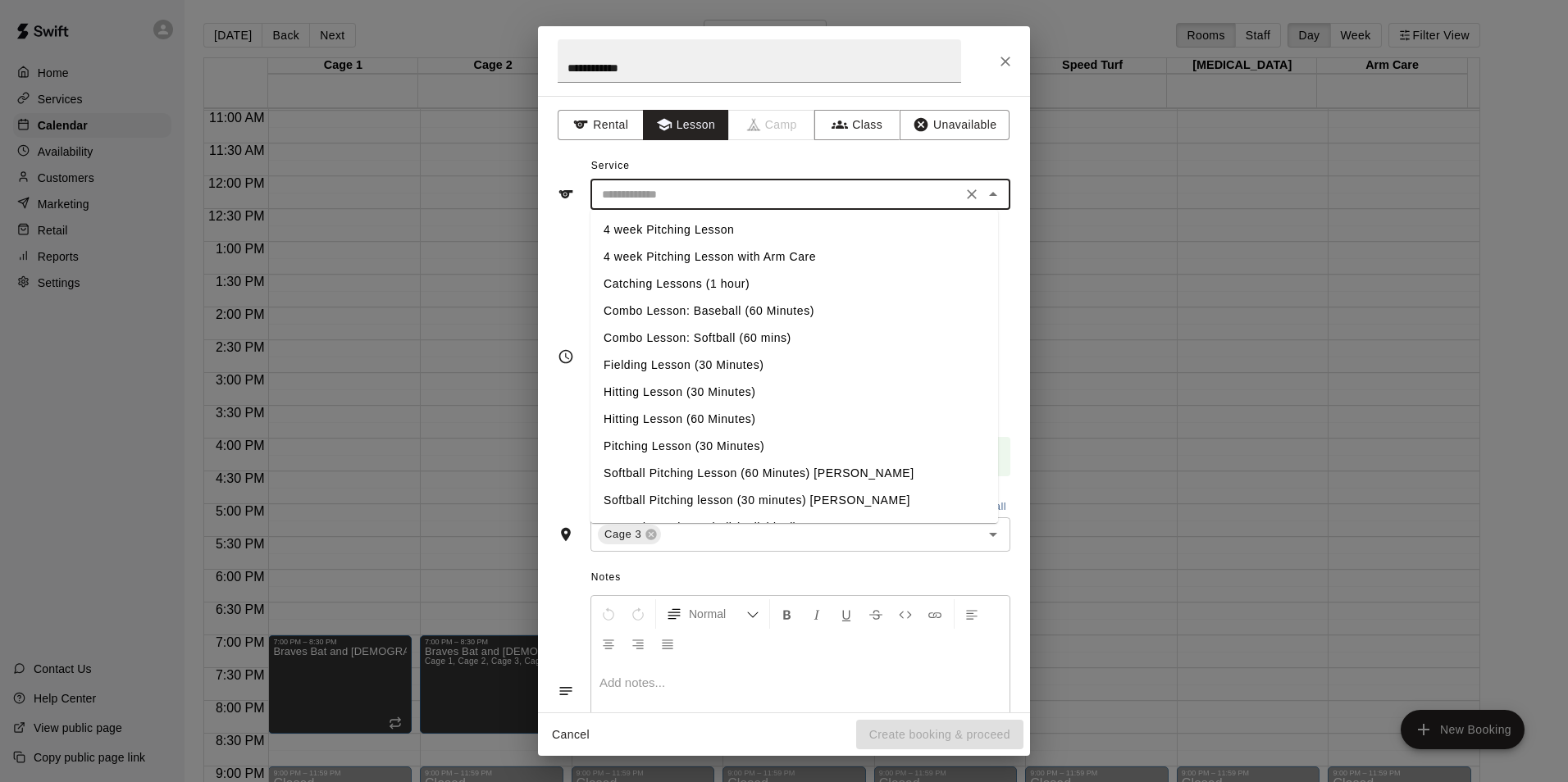
click at [660, 388] on li "Hitting Lesson (30 Minutes)" at bounding box center [794, 391] width 407 height 27
type input "**********"
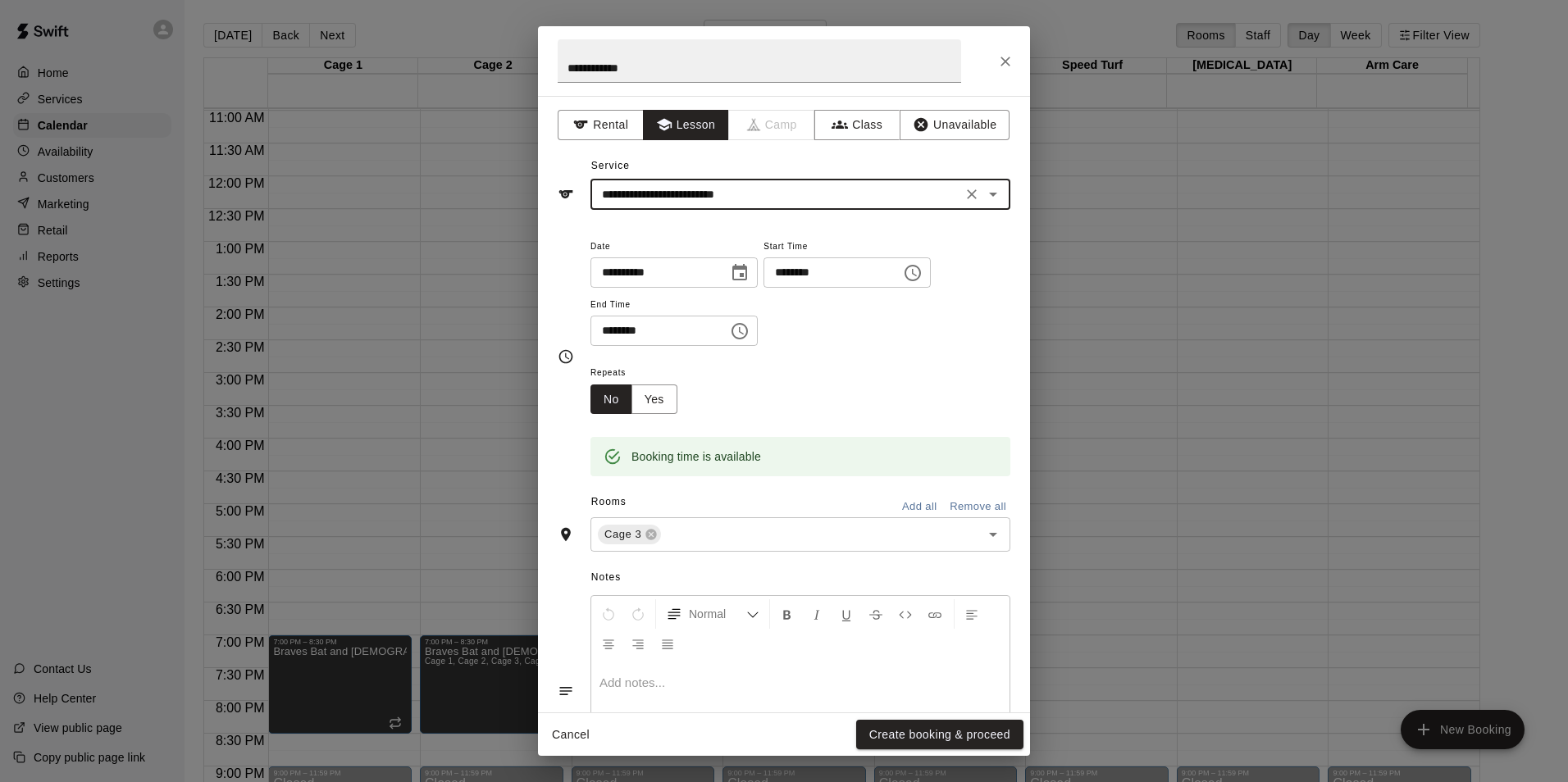
click at [774, 387] on div "Repeats No Yes" at bounding box center [800, 388] width 420 height 52
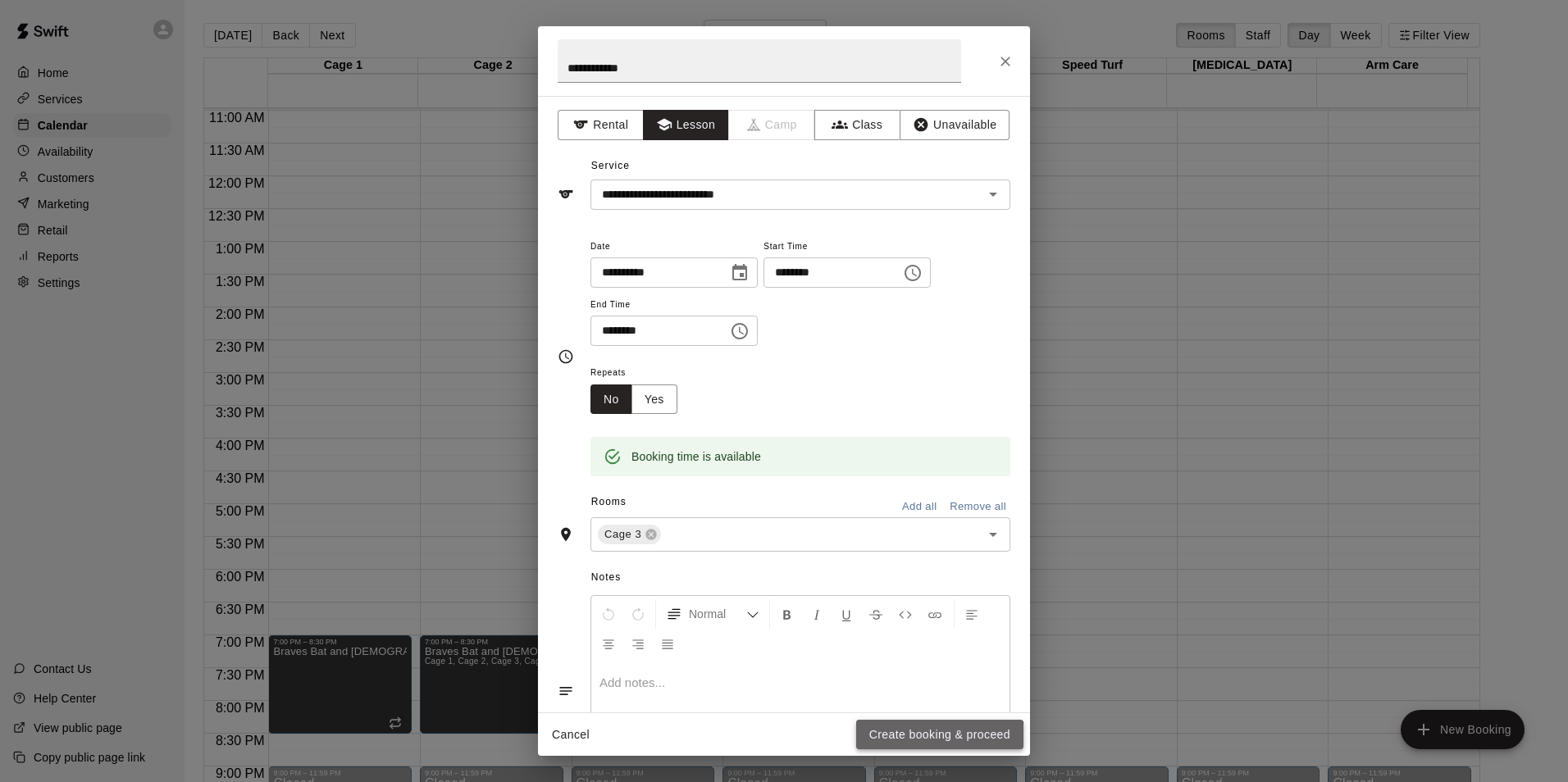
click at [936, 737] on button "Create booking & proceed" at bounding box center [939, 735] width 167 height 31
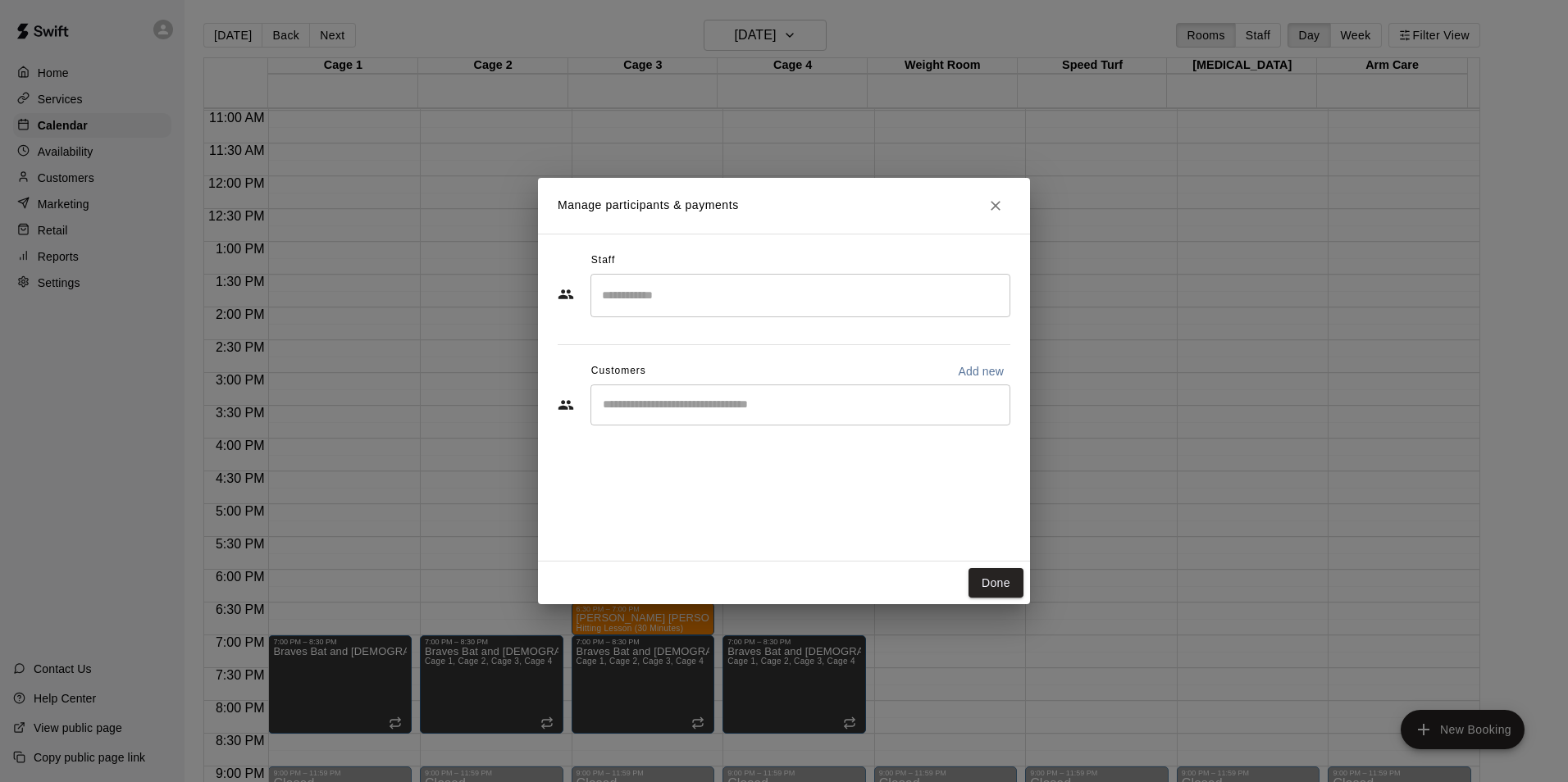
click at [734, 299] on input "Search staff" at bounding box center [800, 295] width 405 height 29
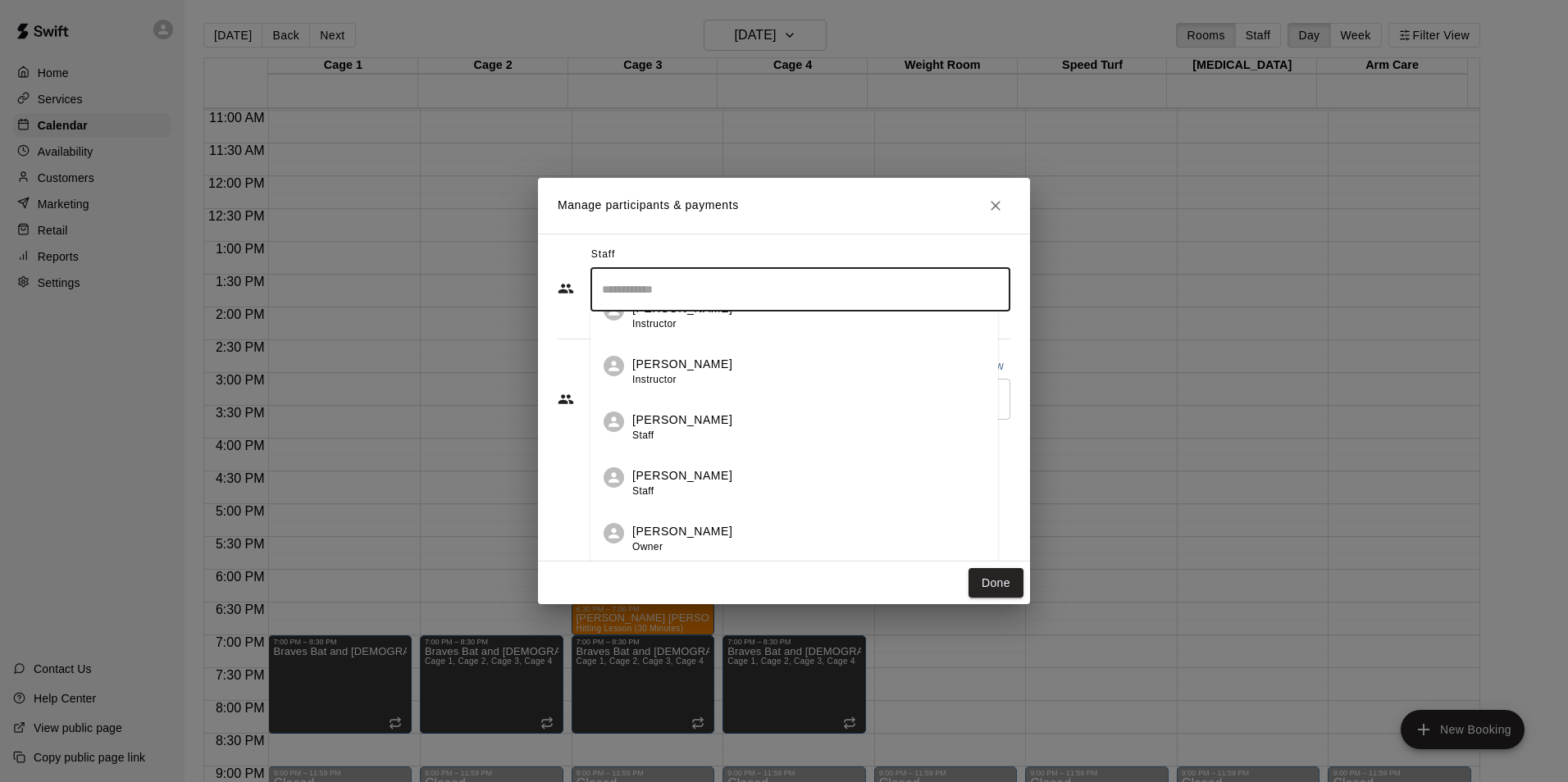
scroll to position [6, 0]
click at [707, 416] on div "[PERSON_NAME] Staff" at bounding box center [809, 426] width 353 height 32
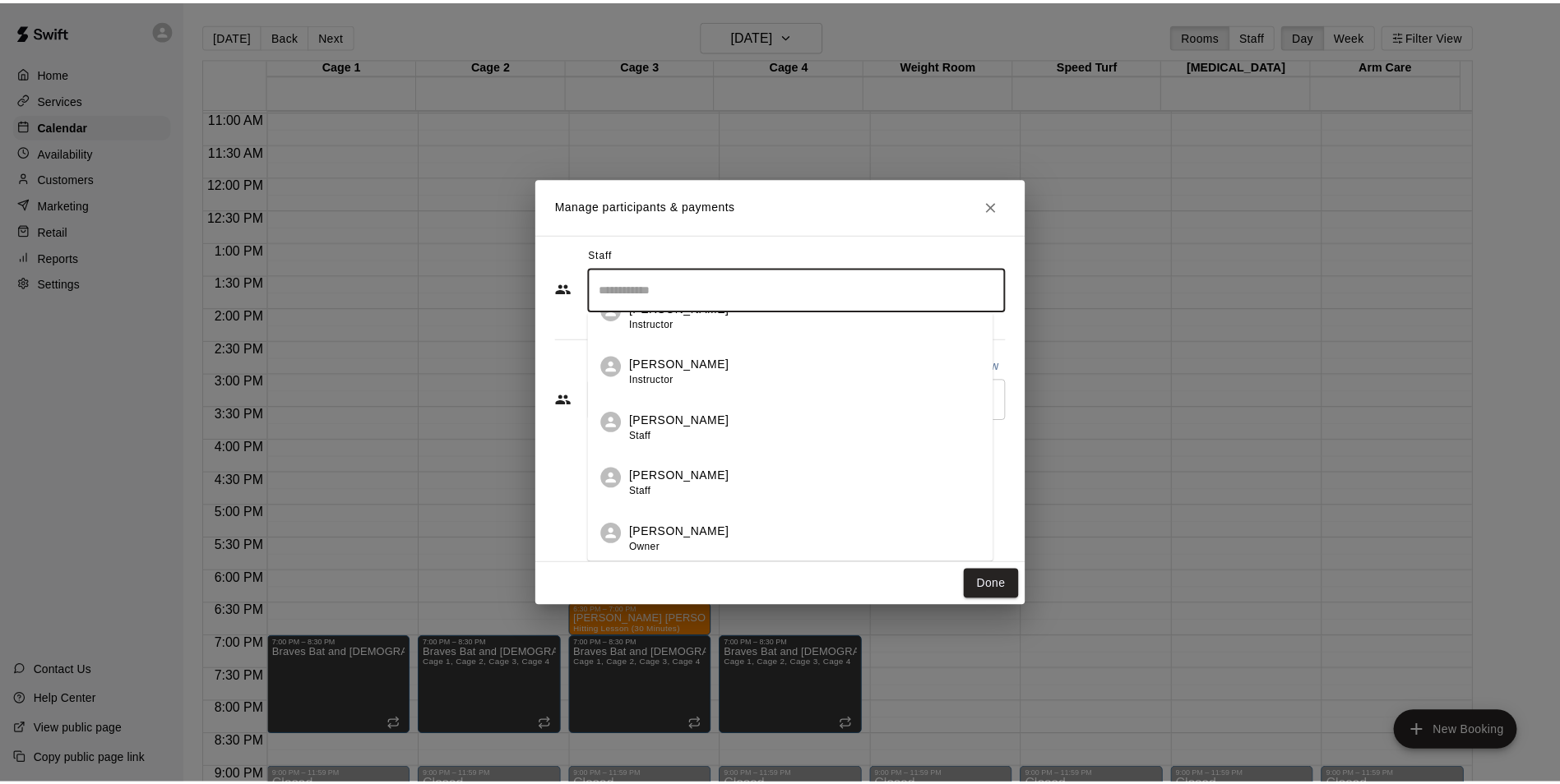
scroll to position [0, 0]
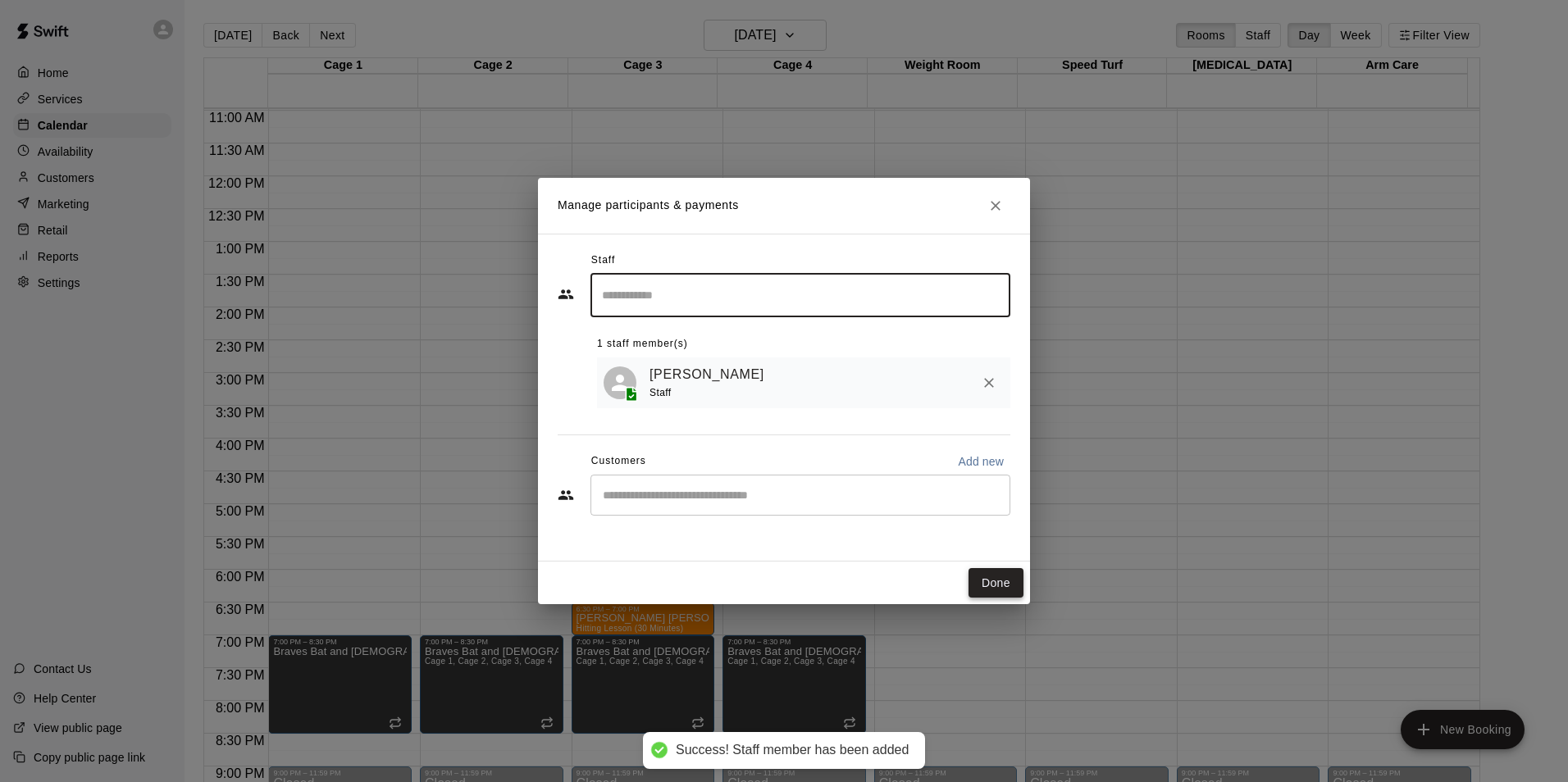
click at [1000, 576] on button "Done" at bounding box center [996, 583] width 55 height 31
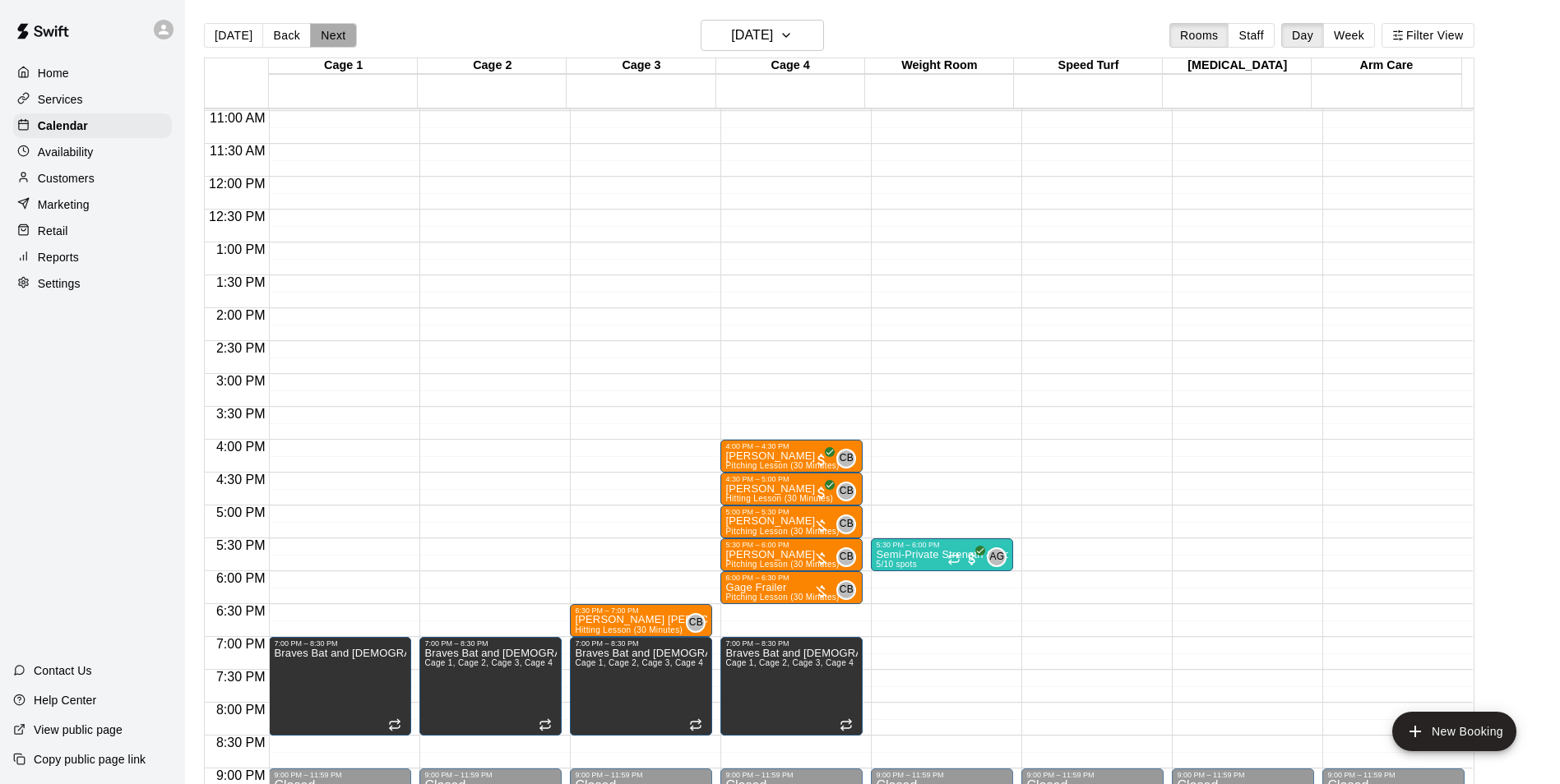
click at [335, 37] on button "Next" at bounding box center [333, 35] width 46 height 25
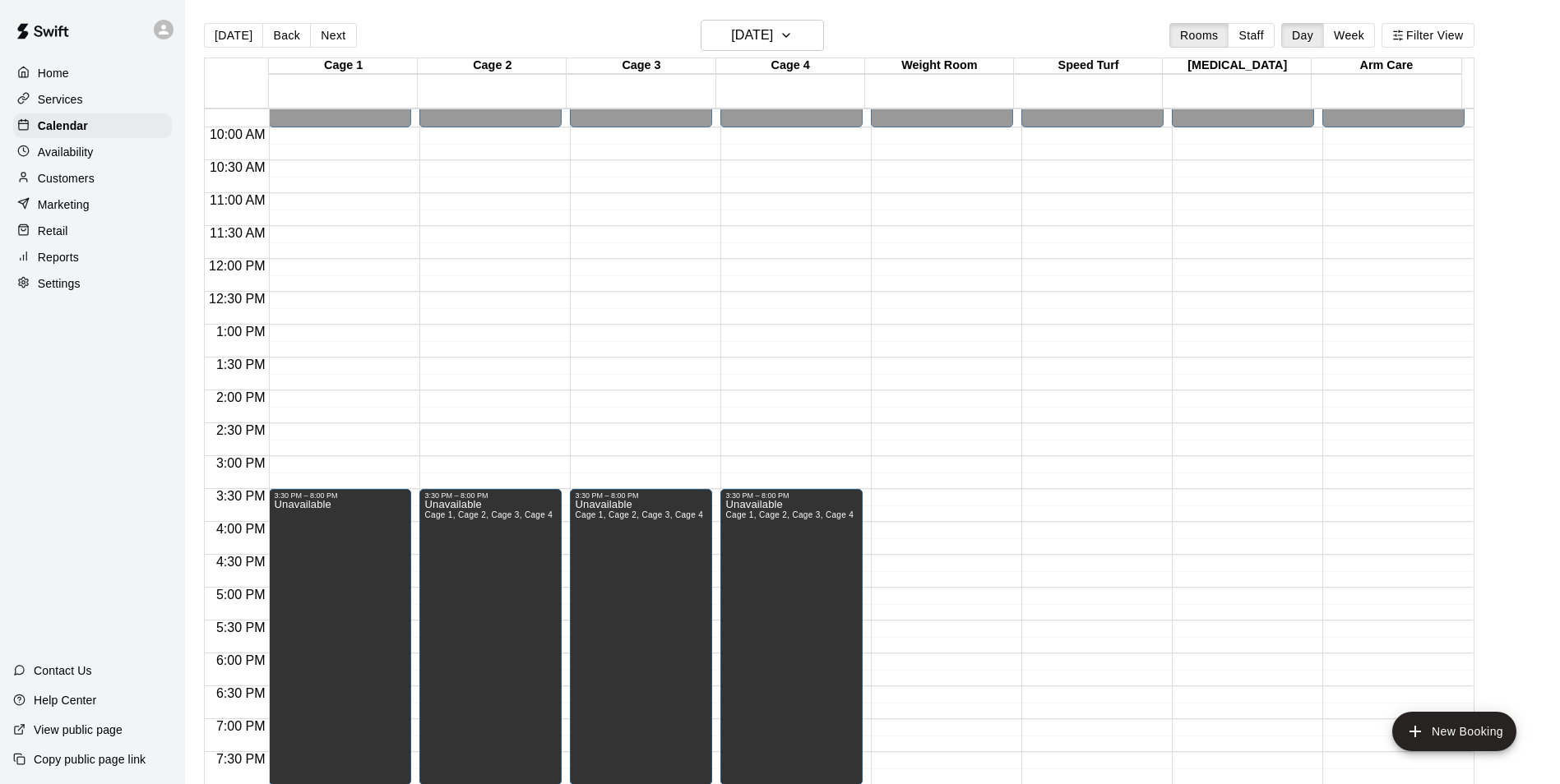
scroll to position [557, 0]
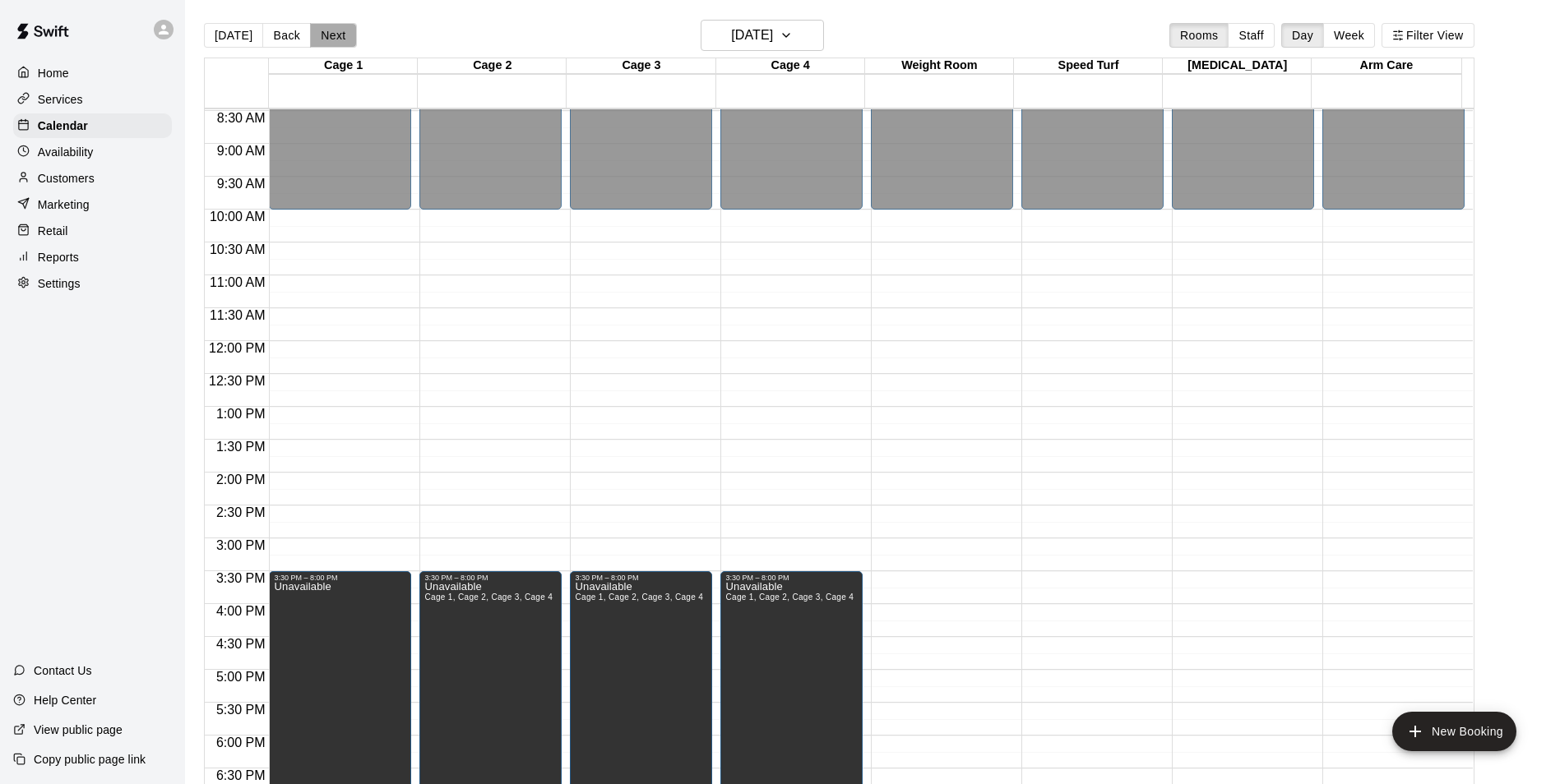
click at [332, 38] on button "Next" at bounding box center [333, 35] width 46 height 25
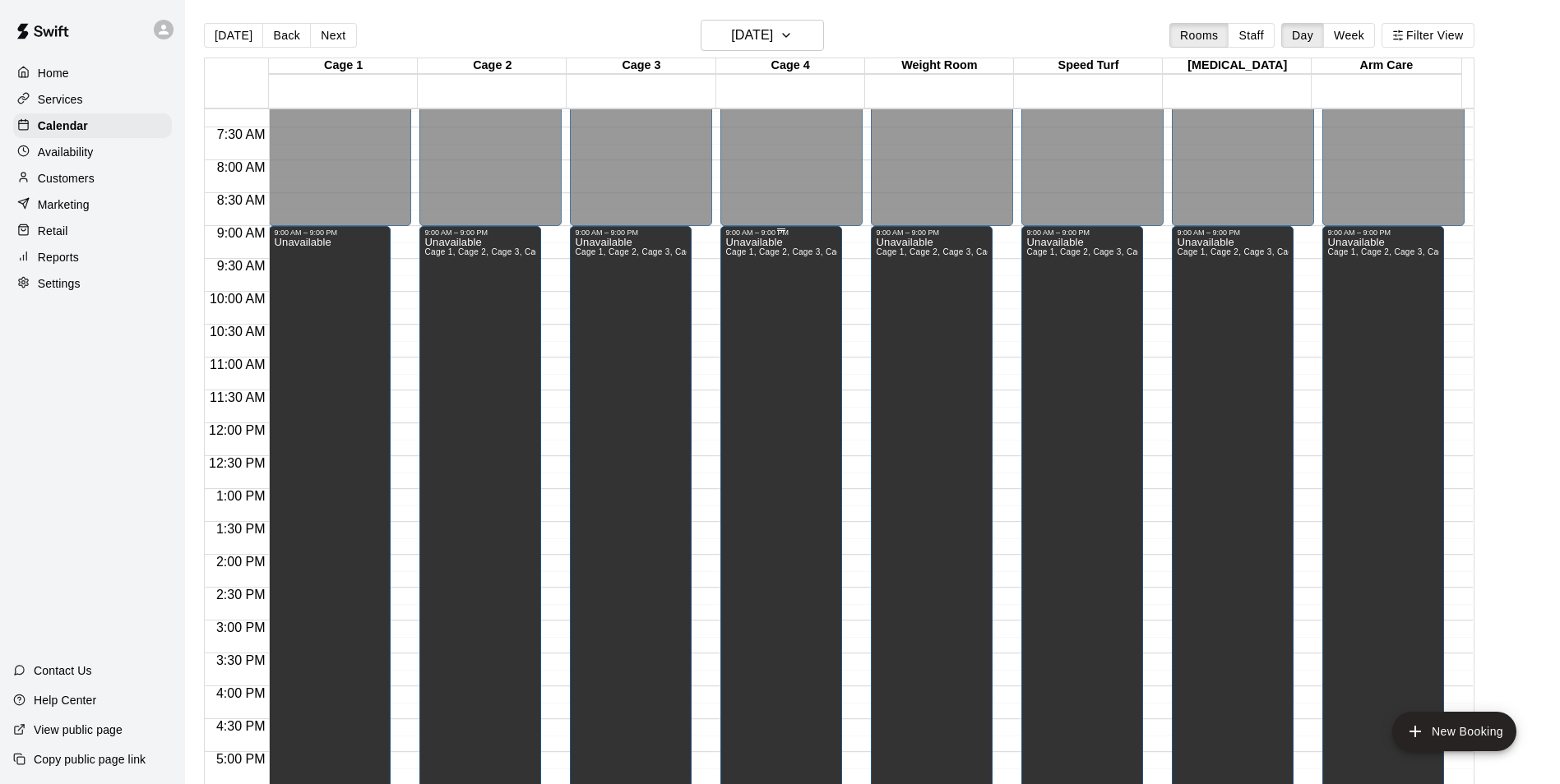
scroll to position [392, 0]
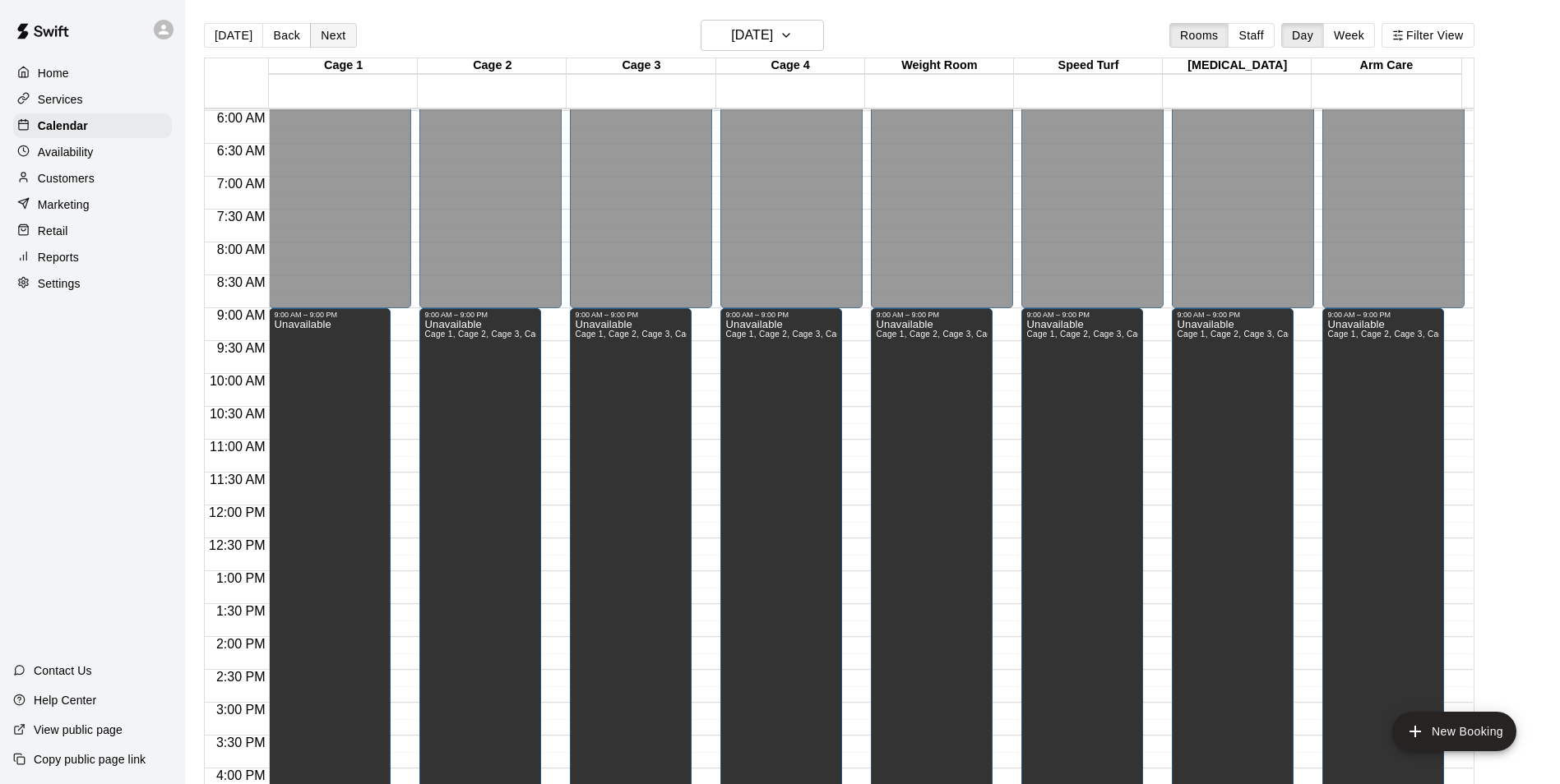
click at [328, 25] on button "Next" at bounding box center [333, 35] width 46 height 25
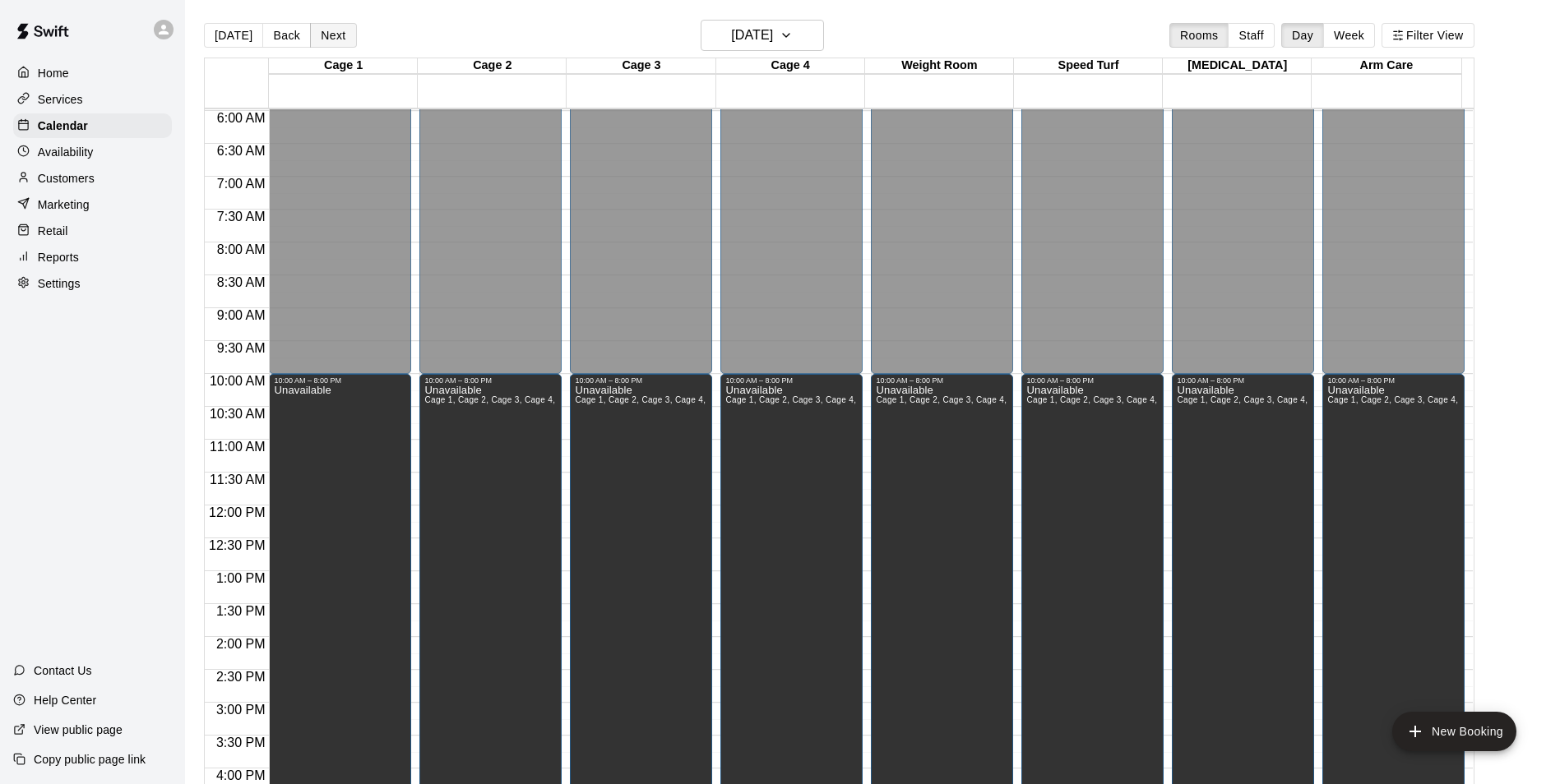
click at [334, 41] on button "Next" at bounding box center [333, 35] width 46 height 25
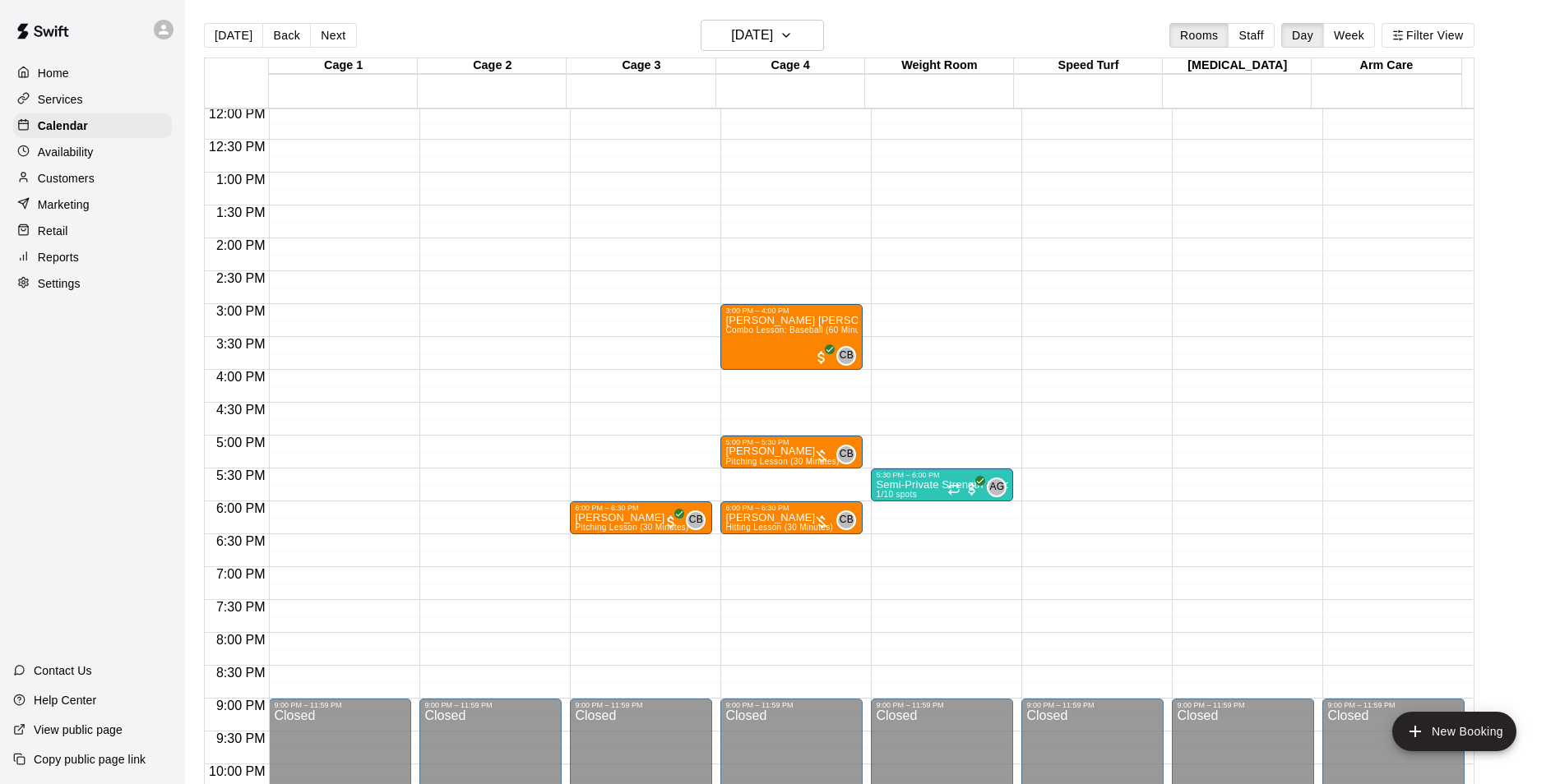
scroll to position [803, 0]
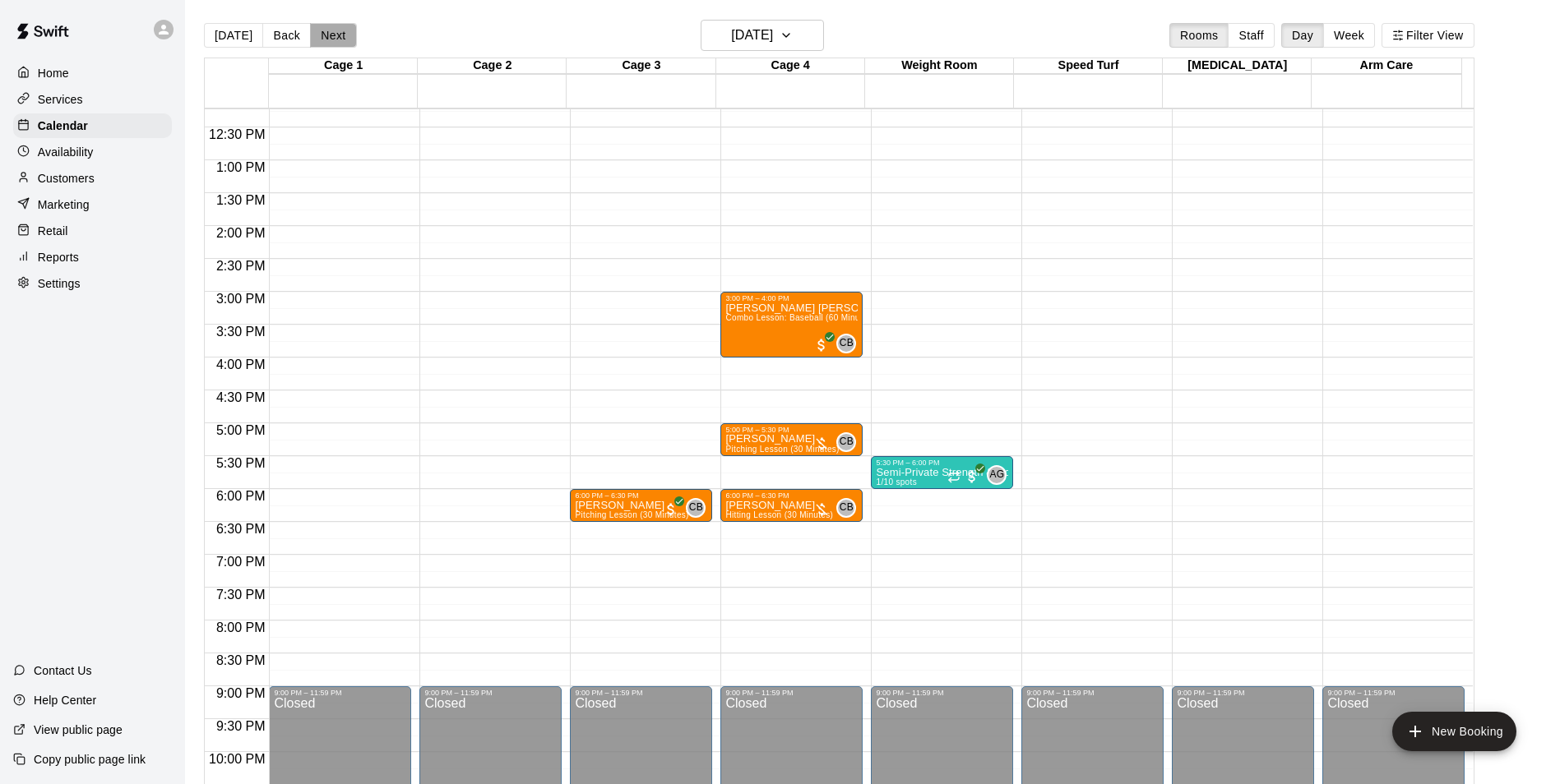
click at [328, 34] on button "Next" at bounding box center [333, 35] width 46 height 25
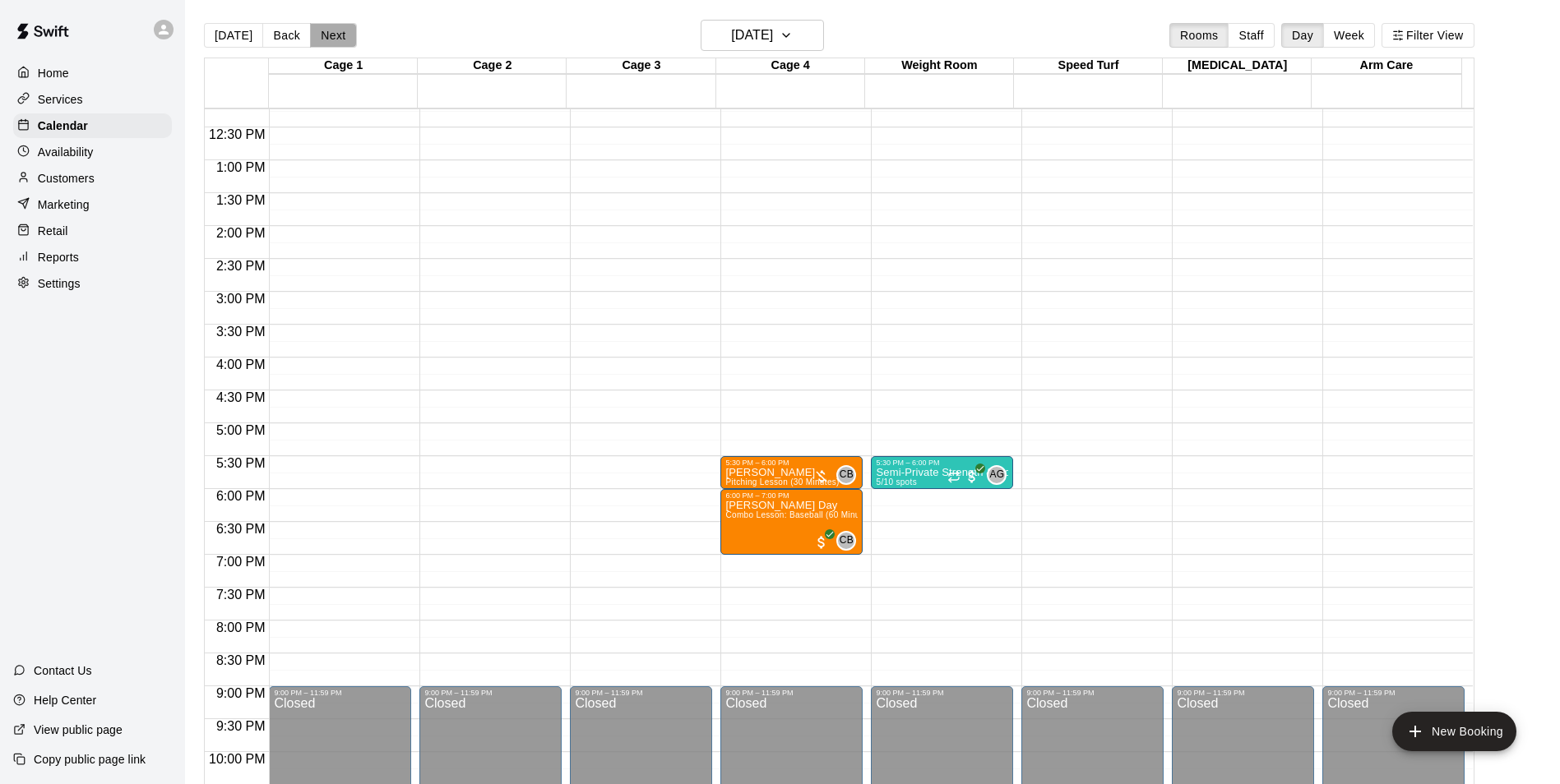
click at [328, 34] on button "Next" at bounding box center [333, 35] width 46 height 25
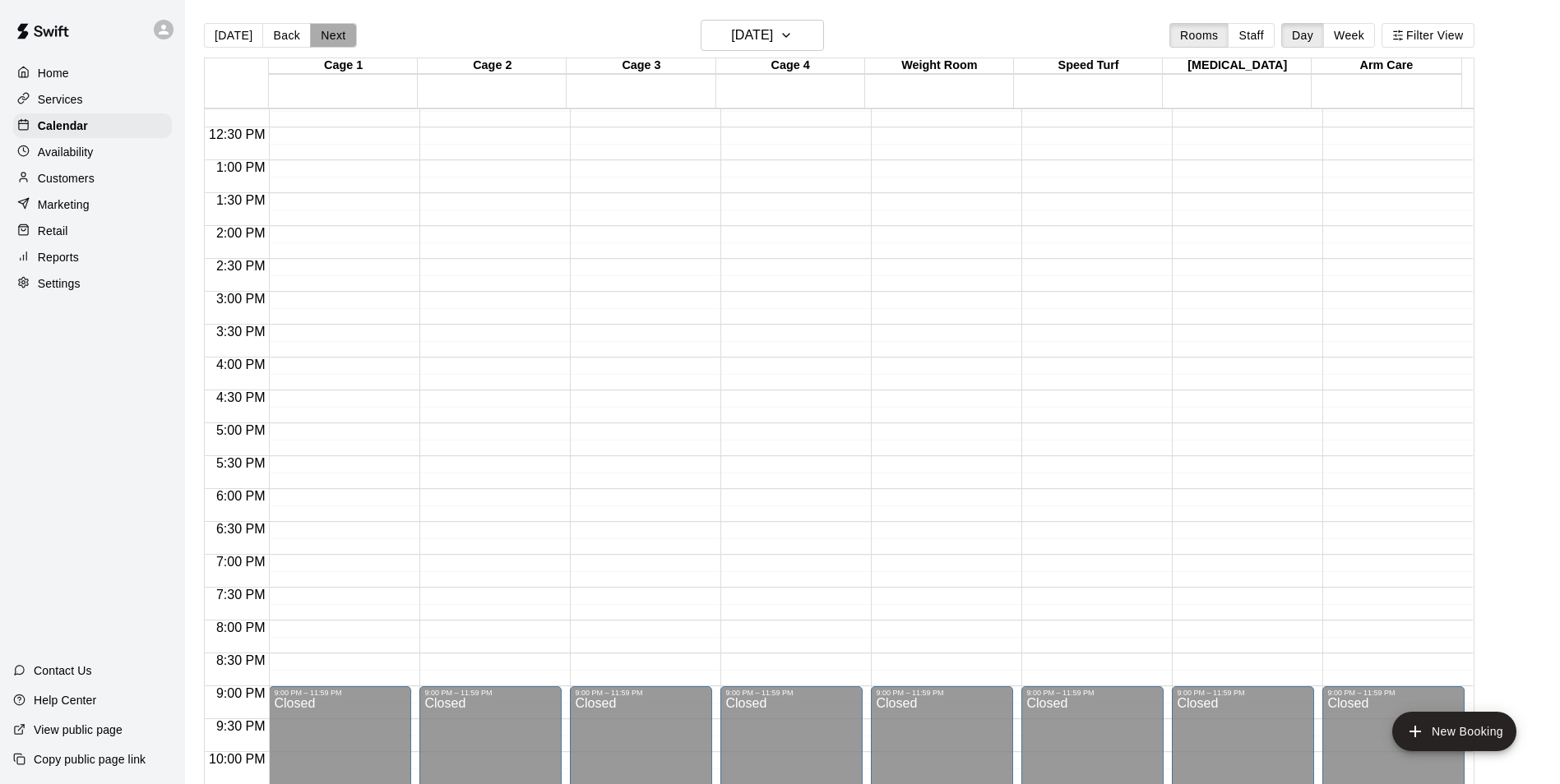
click at [328, 34] on button "Next" at bounding box center [333, 35] width 46 height 25
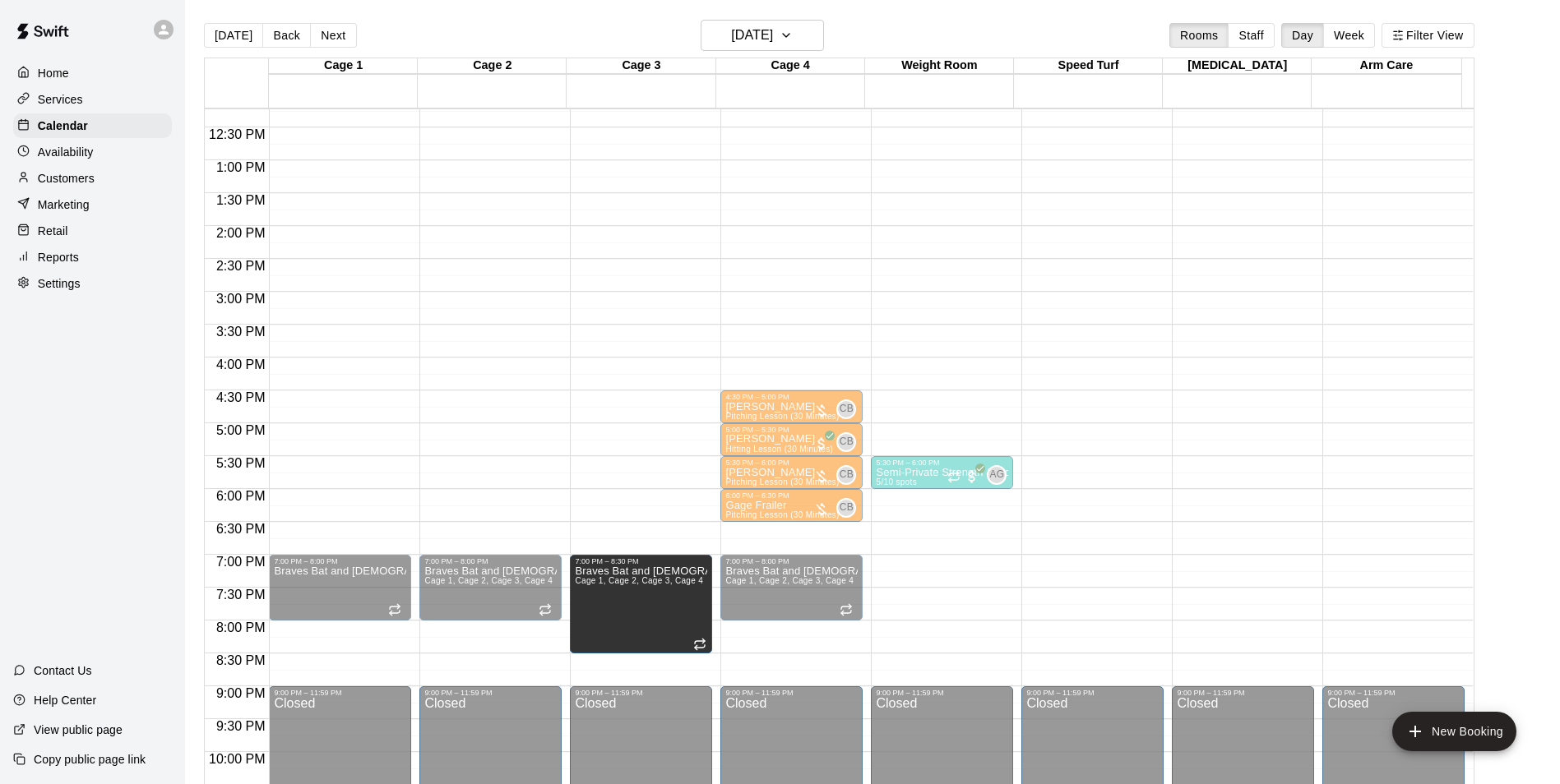
drag, startPoint x: 639, startPoint y: 618, endPoint x: 640, endPoint y: 656, distance: 38.0
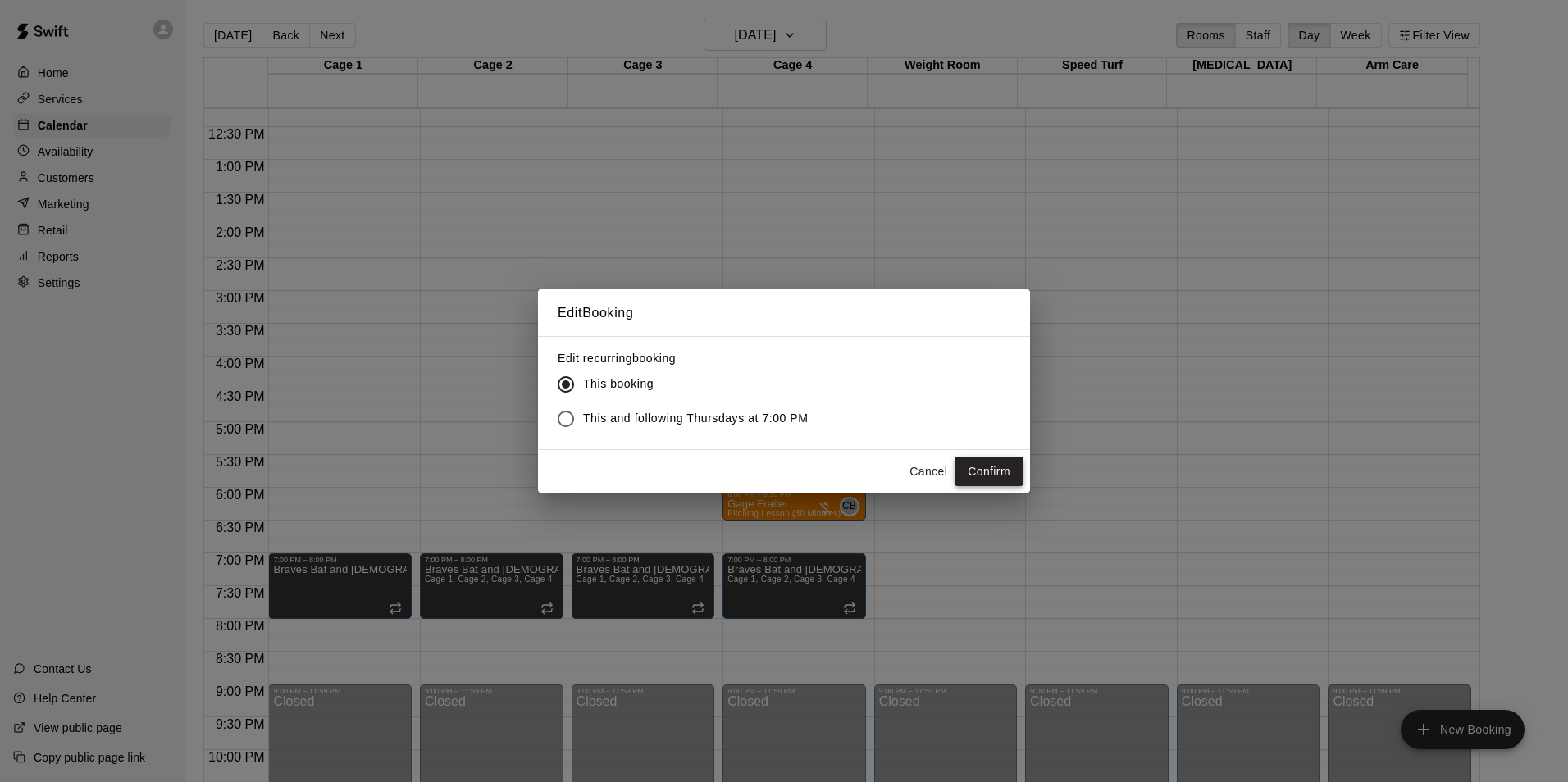
click at [979, 476] on button "Confirm" at bounding box center [989, 471] width 69 height 31
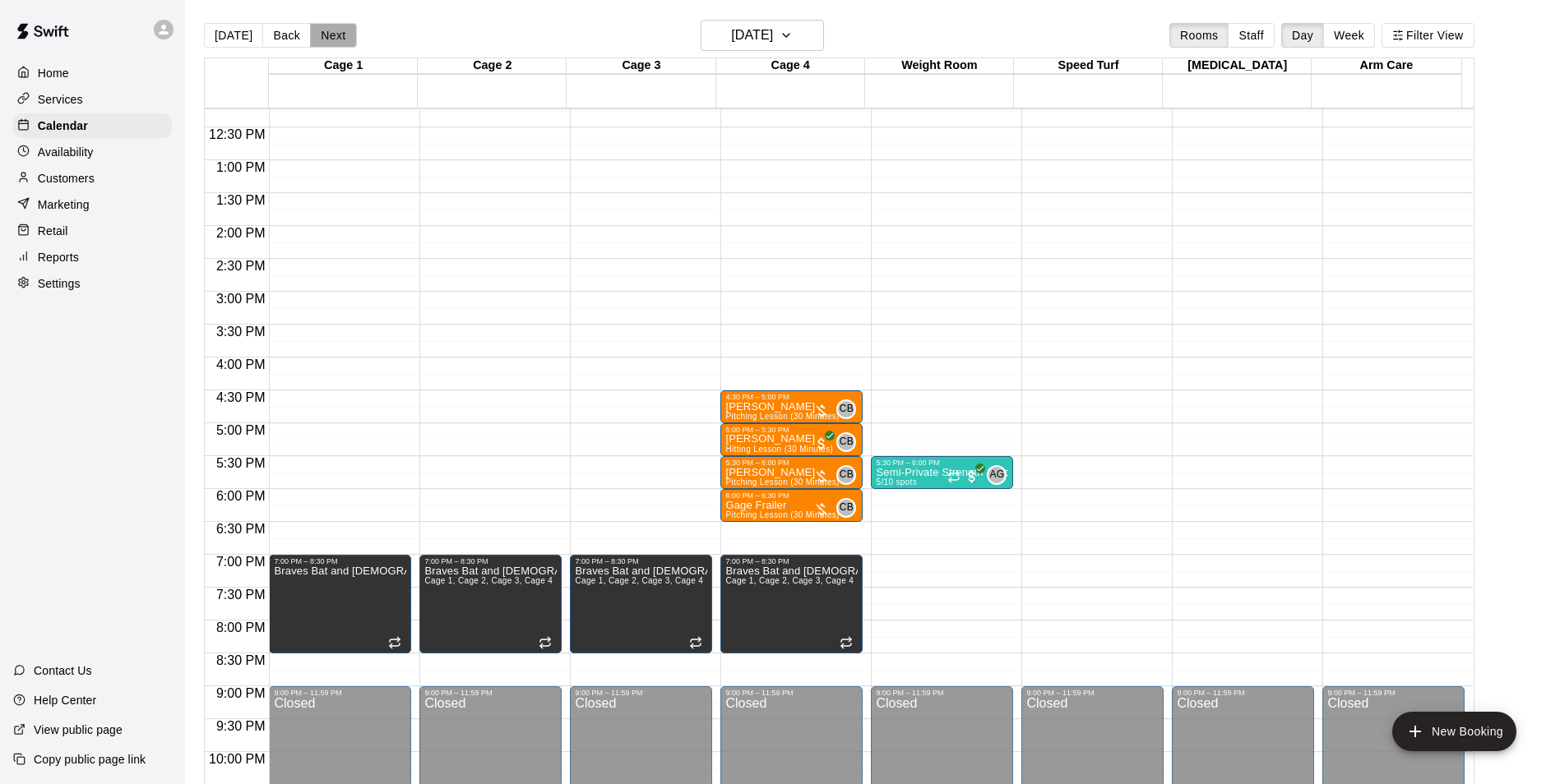
click at [321, 32] on button "Next" at bounding box center [333, 35] width 46 height 25
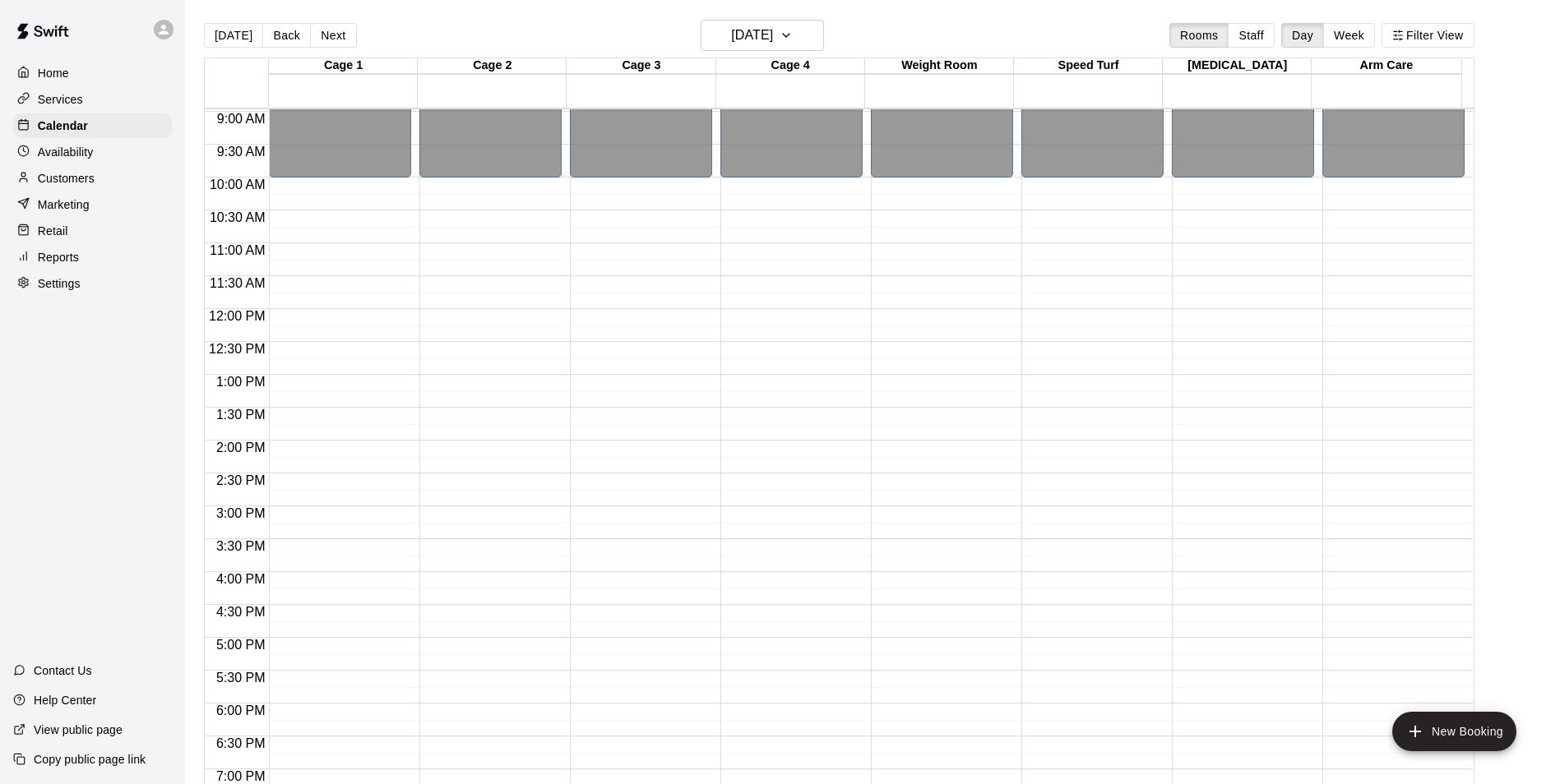
scroll to position [639, 0]
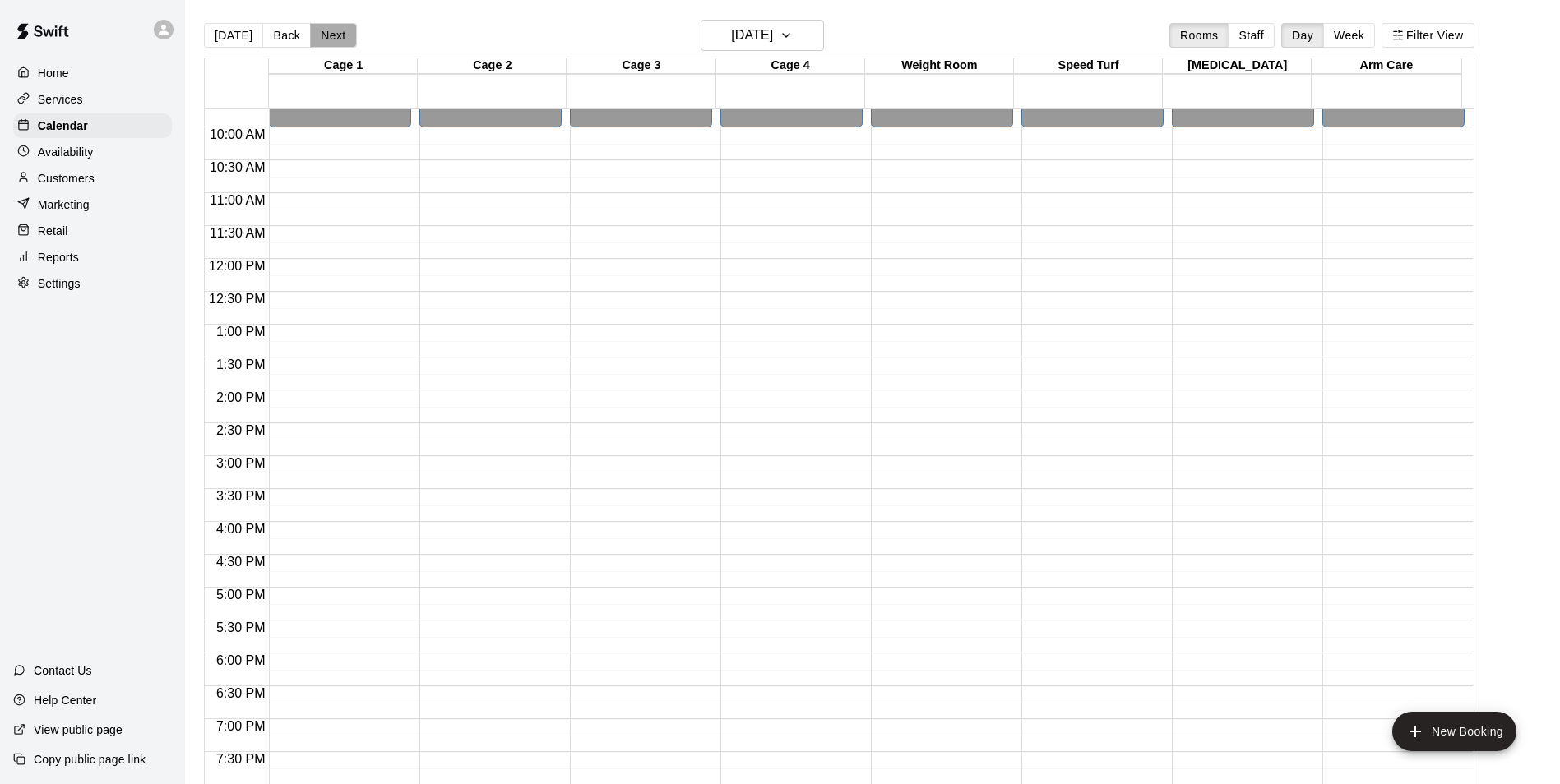
click at [337, 43] on button "Next" at bounding box center [333, 35] width 46 height 25
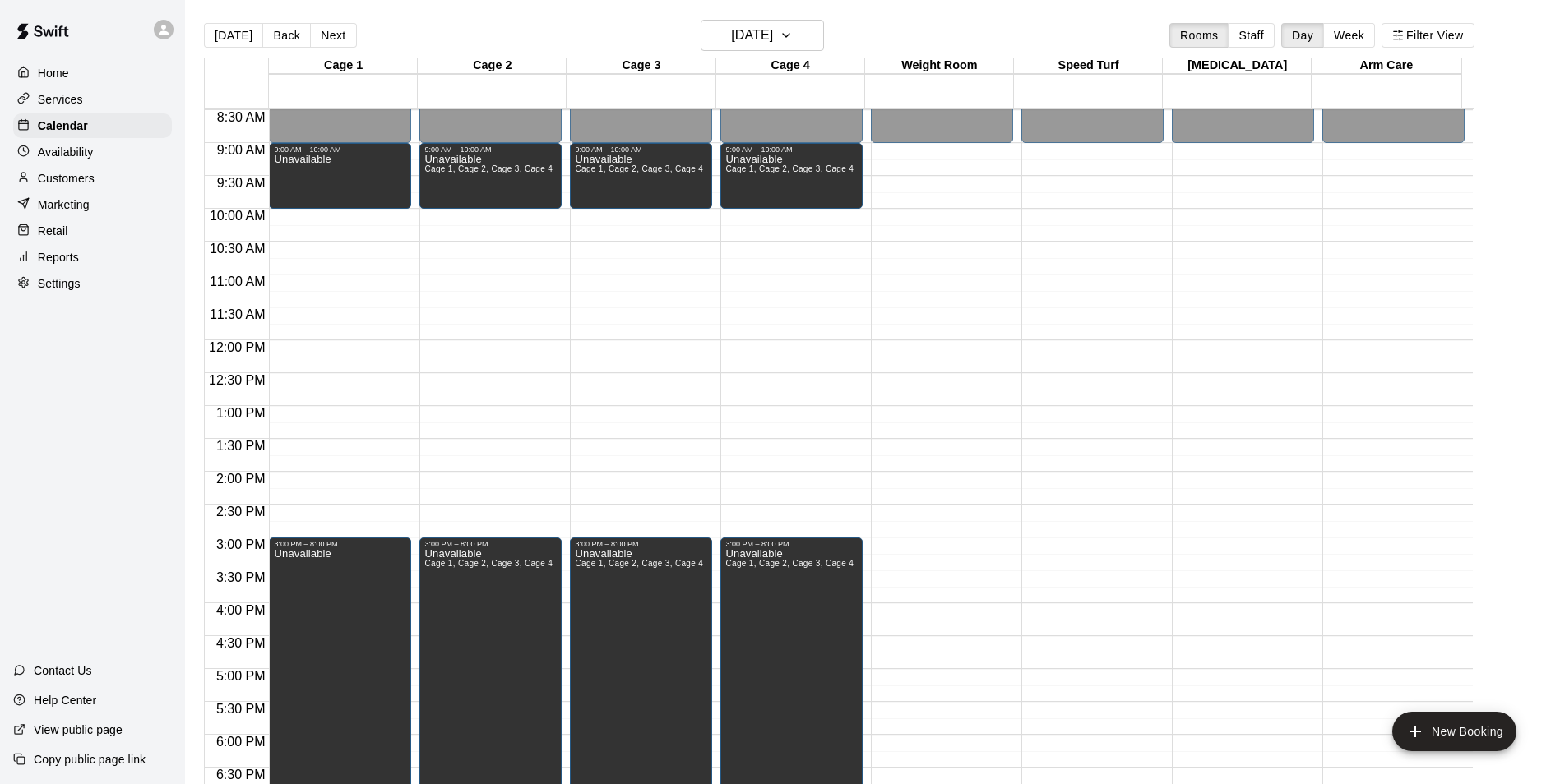
scroll to position [557, 0]
click at [318, 32] on button "Next" at bounding box center [333, 35] width 46 height 25
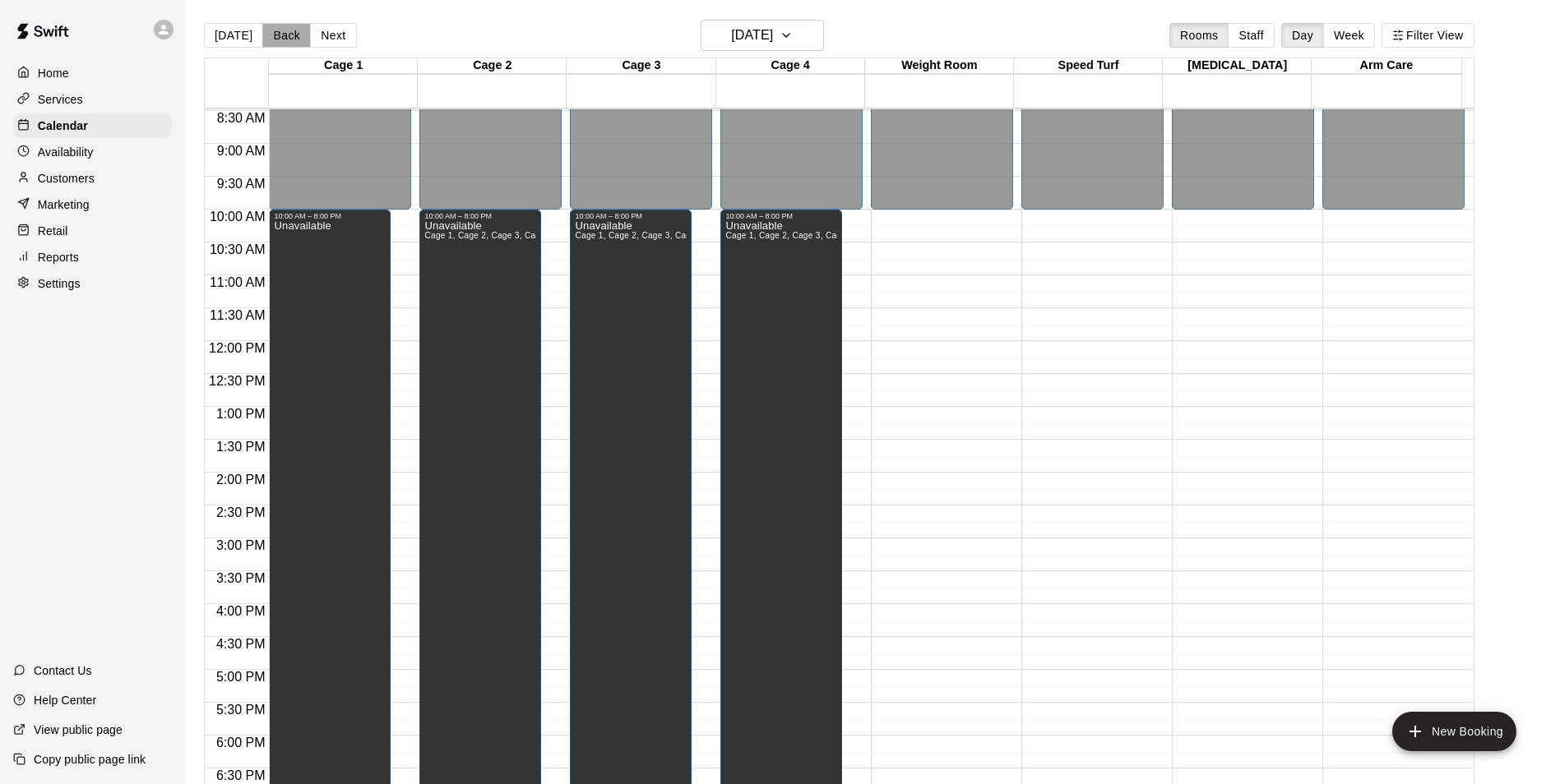
click at [289, 32] on button "Back" at bounding box center [286, 35] width 48 height 25
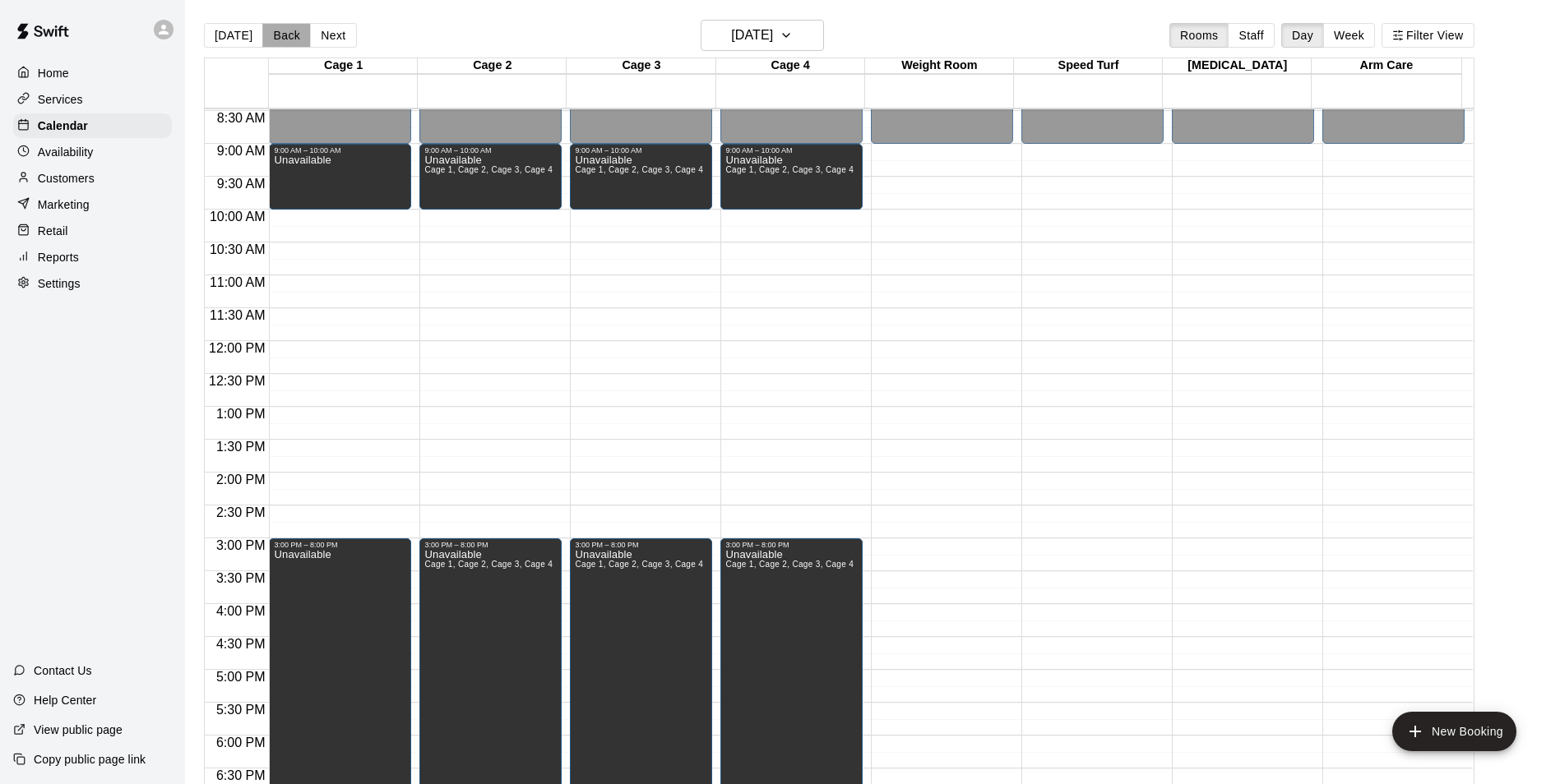
click at [289, 32] on button "Back" at bounding box center [286, 35] width 48 height 25
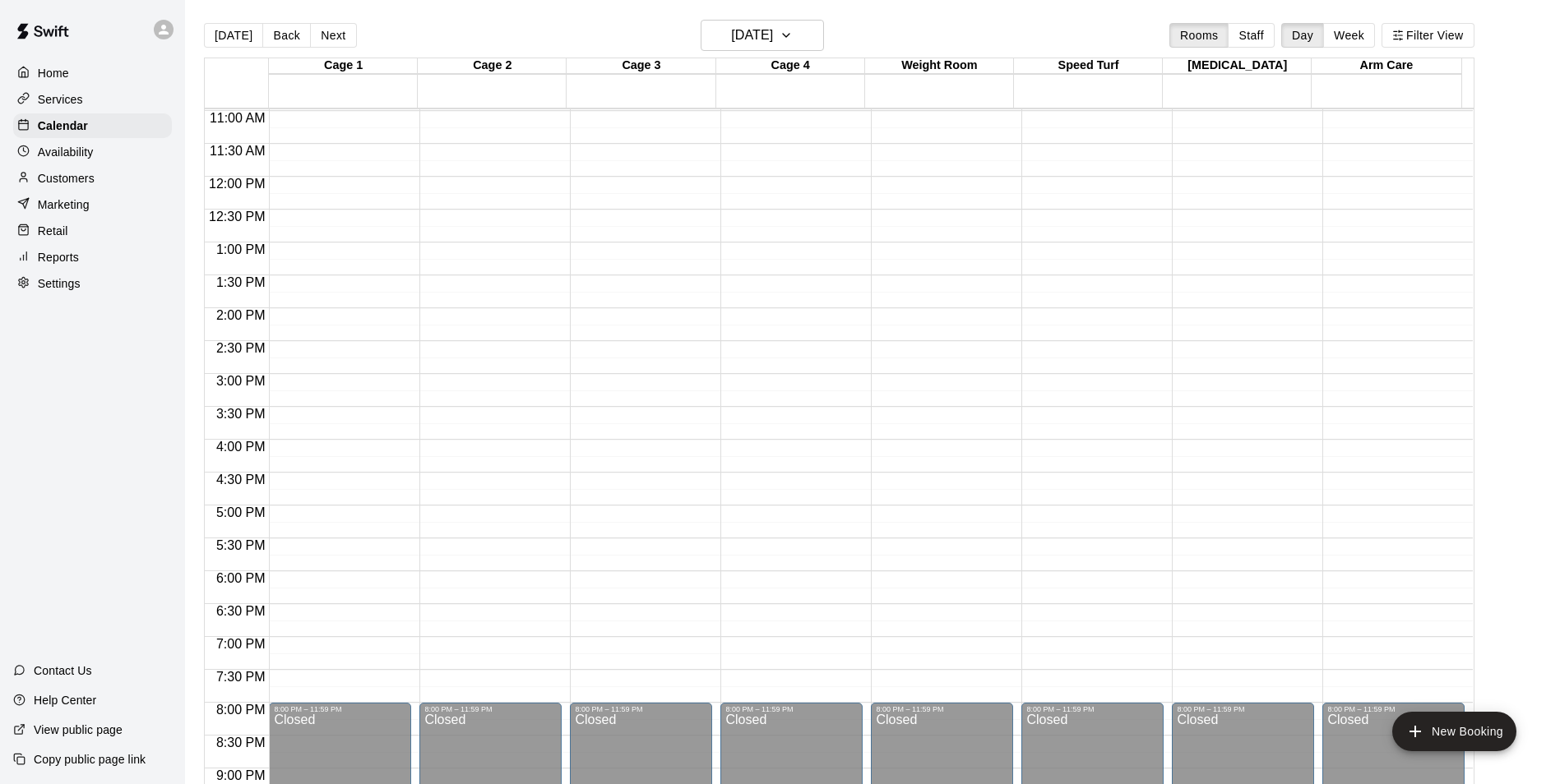
scroll to position [639, 0]
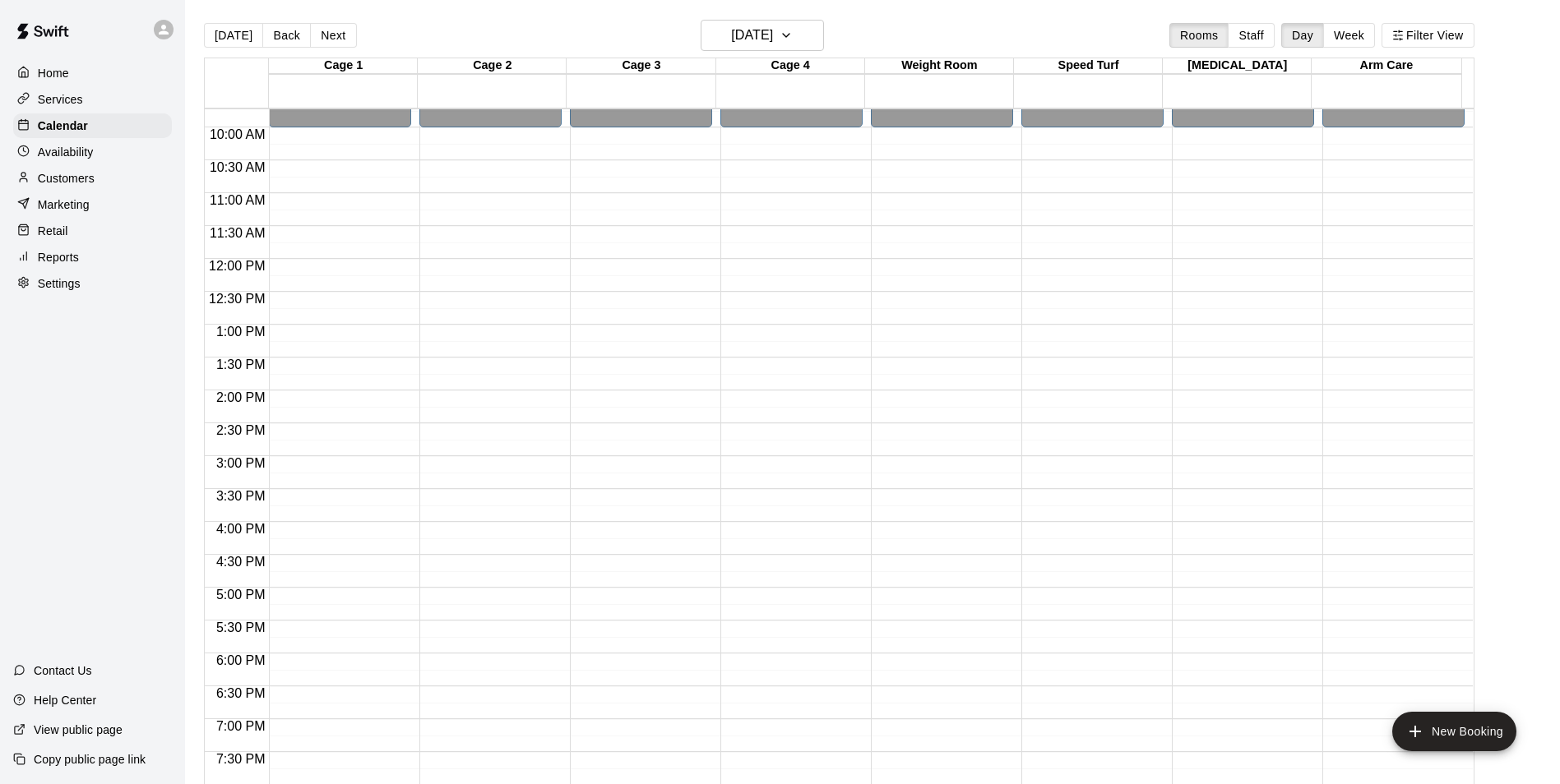
click at [324, 139] on div "12:00 AM – 10:00 AM Closed 8:00 PM – 11:59 PM Closed" at bounding box center [340, 258] width 142 height 1578
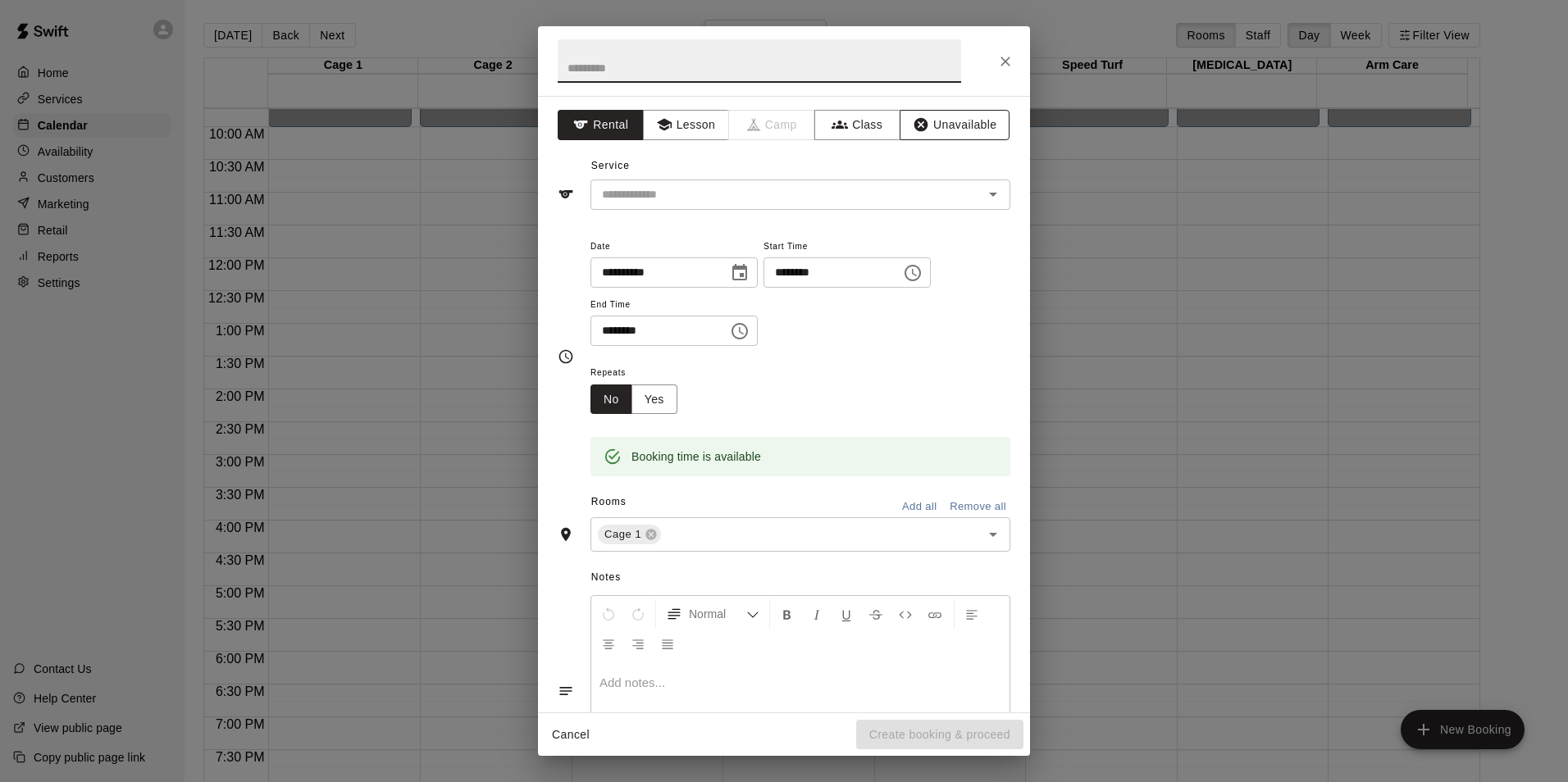
click at [959, 130] on button "Unavailable" at bounding box center [954, 124] width 109 height 31
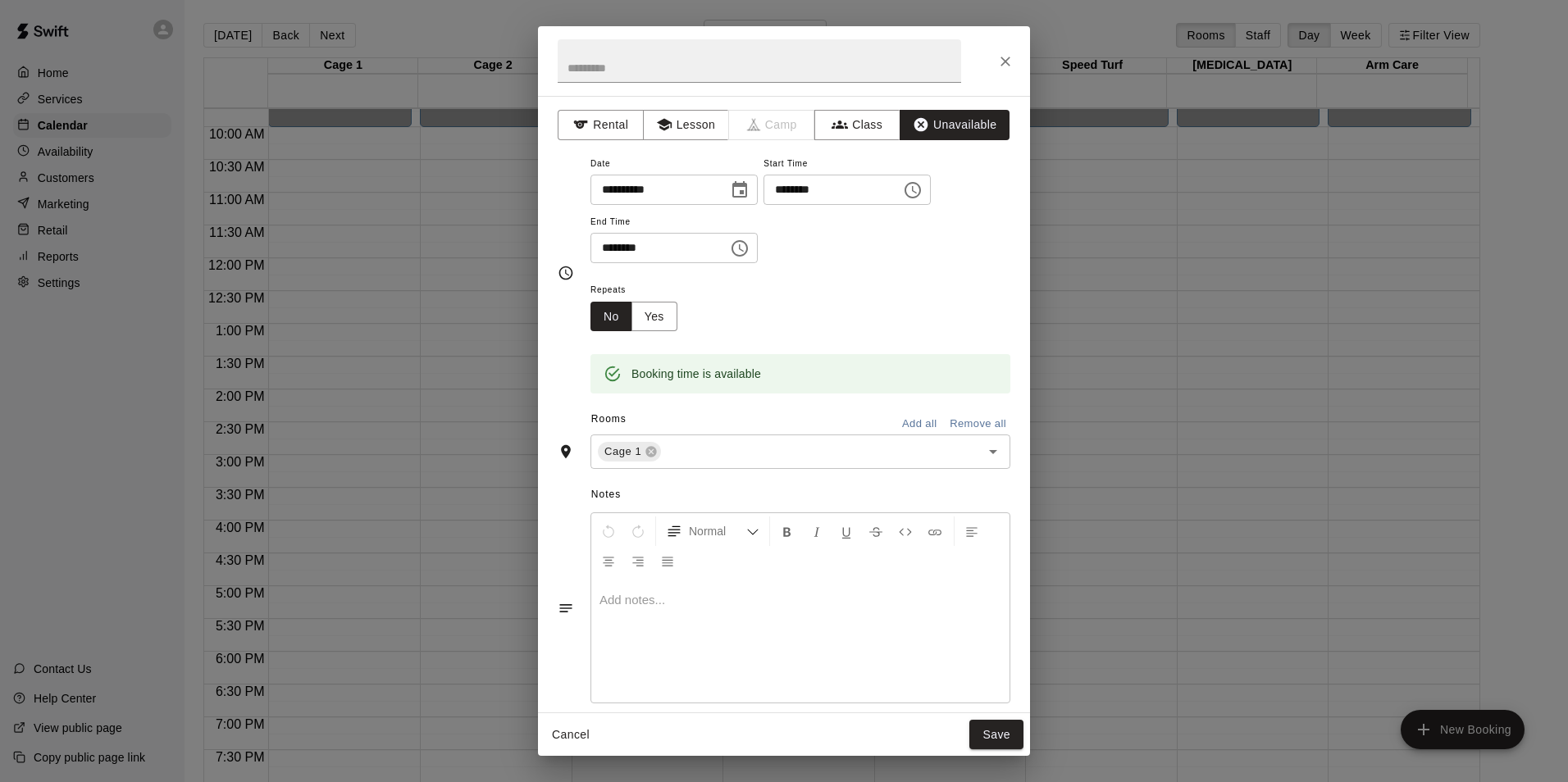
click at [604, 249] on input "********" at bounding box center [653, 248] width 126 height 31
click at [648, 250] on input "********" at bounding box center [653, 248] width 126 height 31
type input "********"
click at [689, 454] on input "text" at bounding box center [809, 452] width 293 height 20
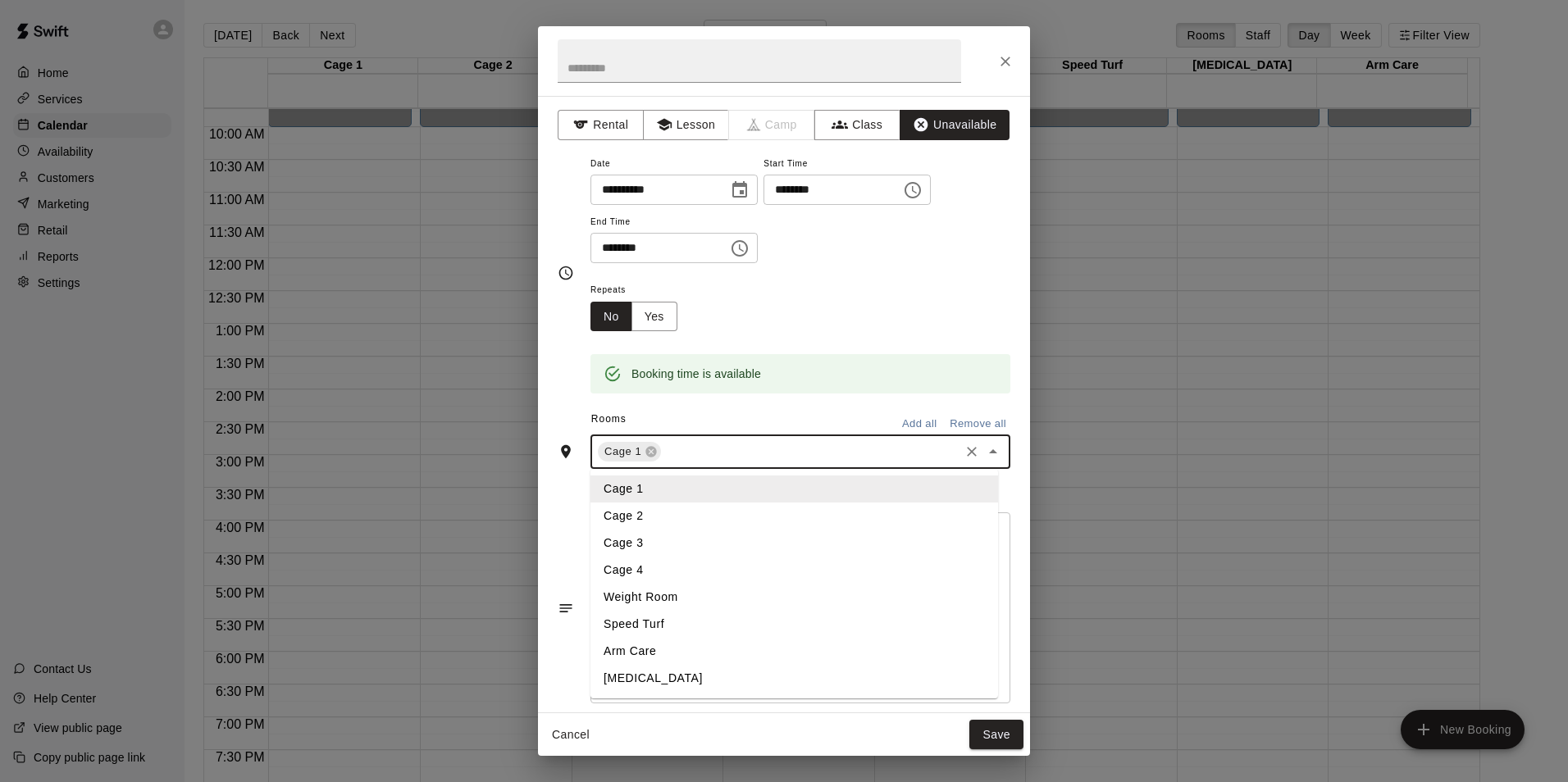
click at [644, 510] on li "Cage 2" at bounding box center [794, 516] width 407 height 27
click at [751, 447] on input "text" at bounding box center [844, 452] width 224 height 20
click at [681, 536] on li "Cage 3" at bounding box center [794, 543] width 407 height 27
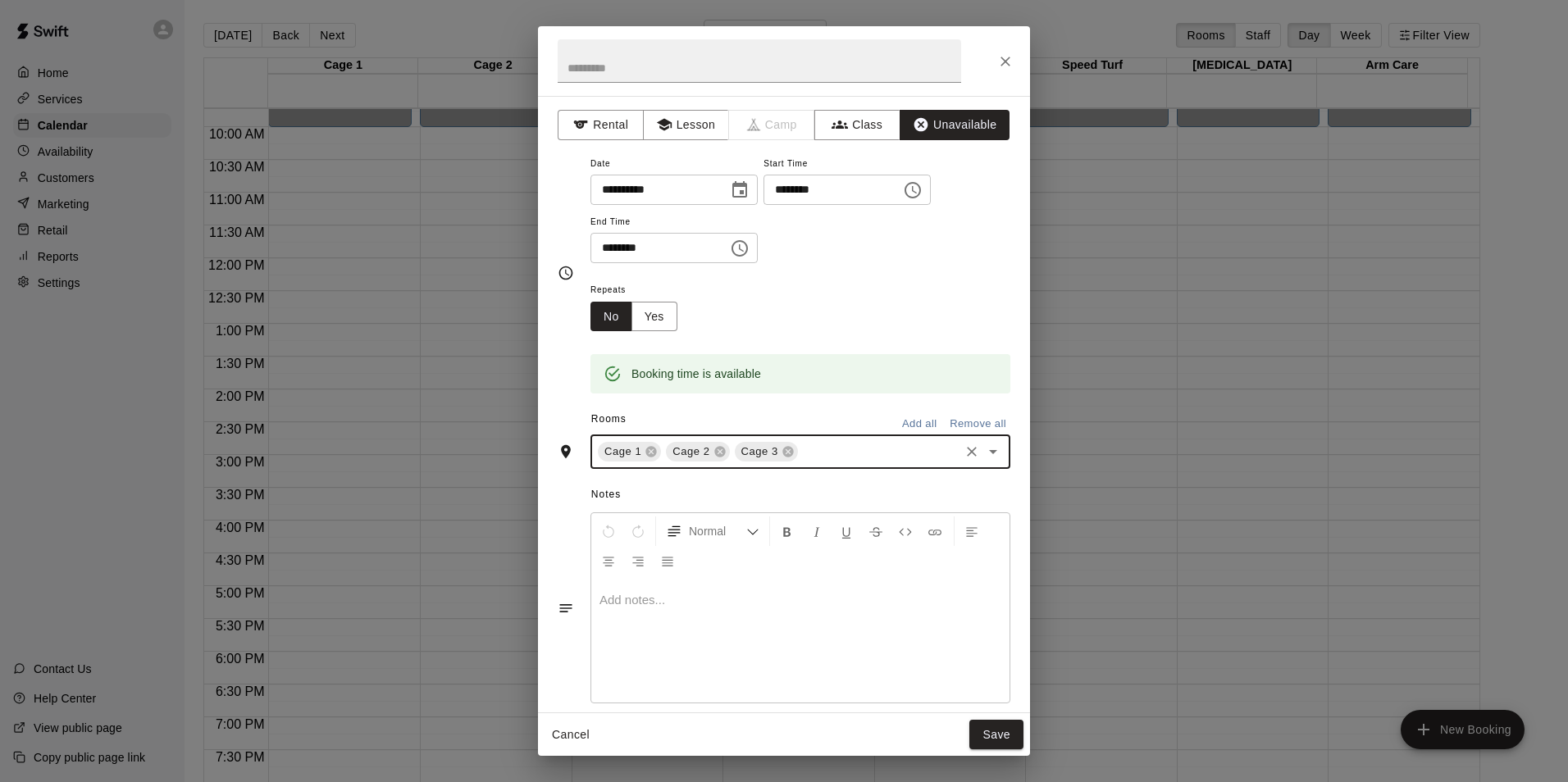
click at [816, 451] on input "text" at bounding box center [879, 452] width 157 height 20
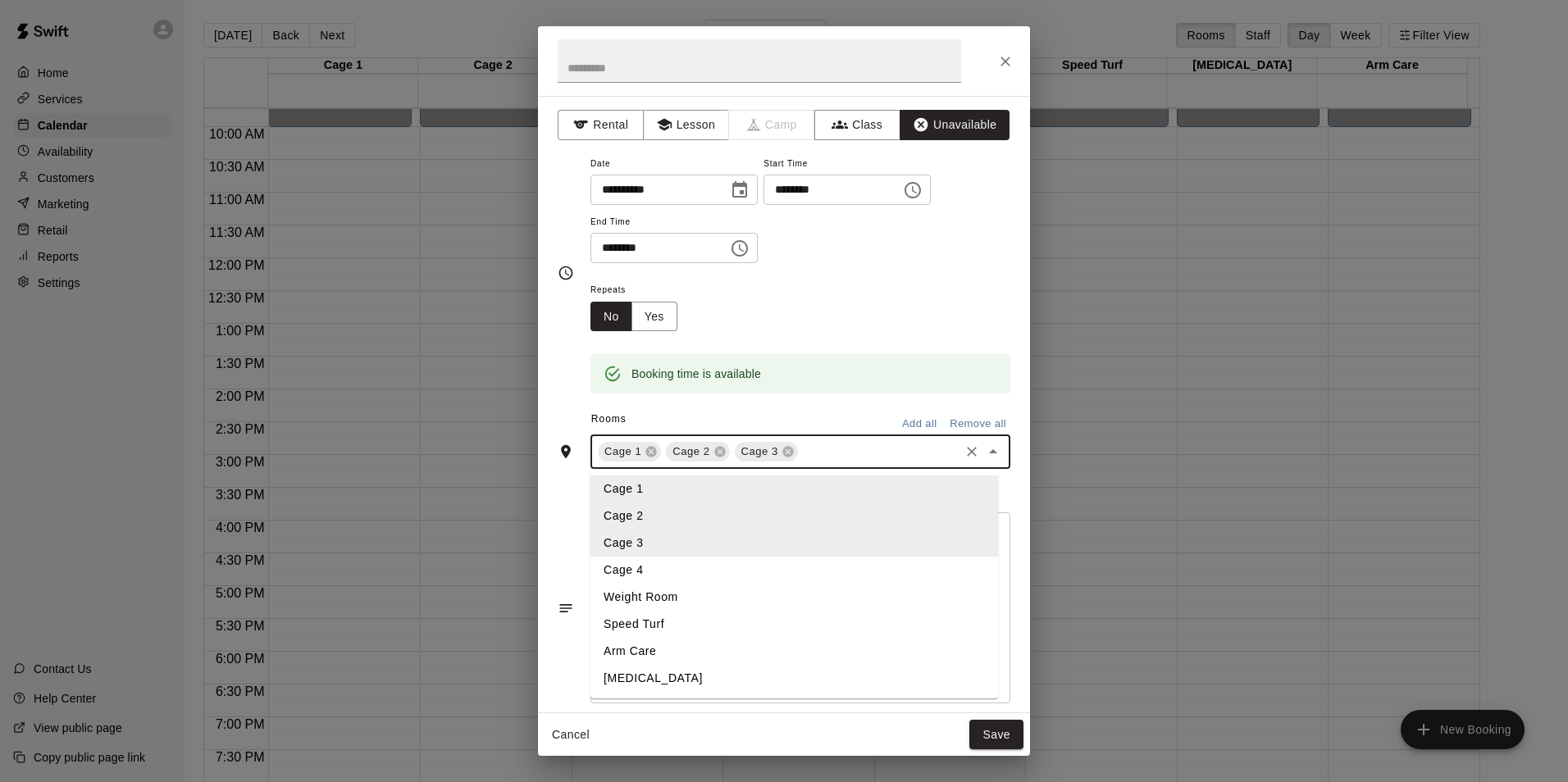
click at [698, 565] on li "Cage 4" at bounding box center [794, 570] width 407 height 27
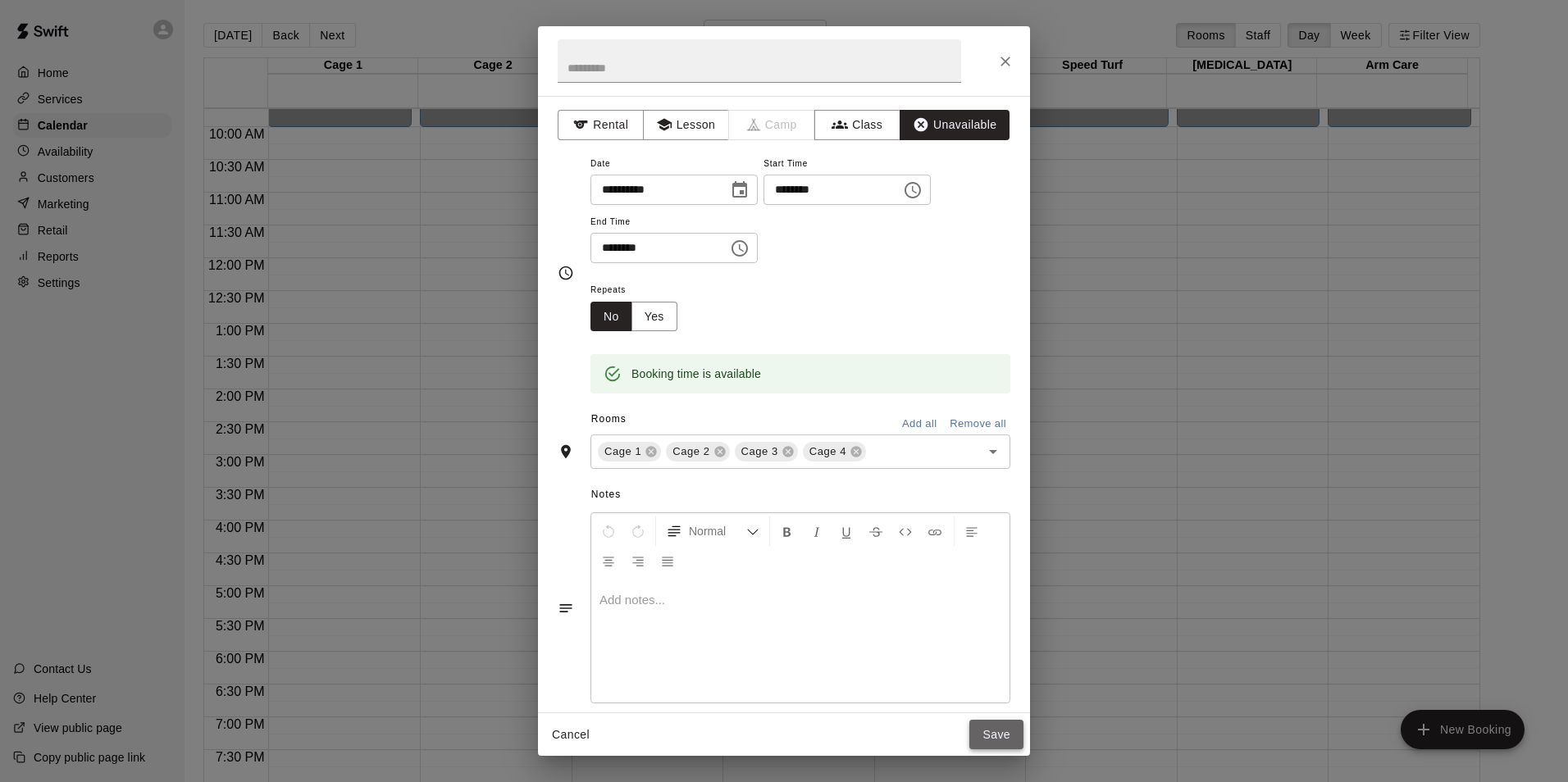
click at [994, 737] on button "Save" at bounding box center [996, 735] width 54 height 31
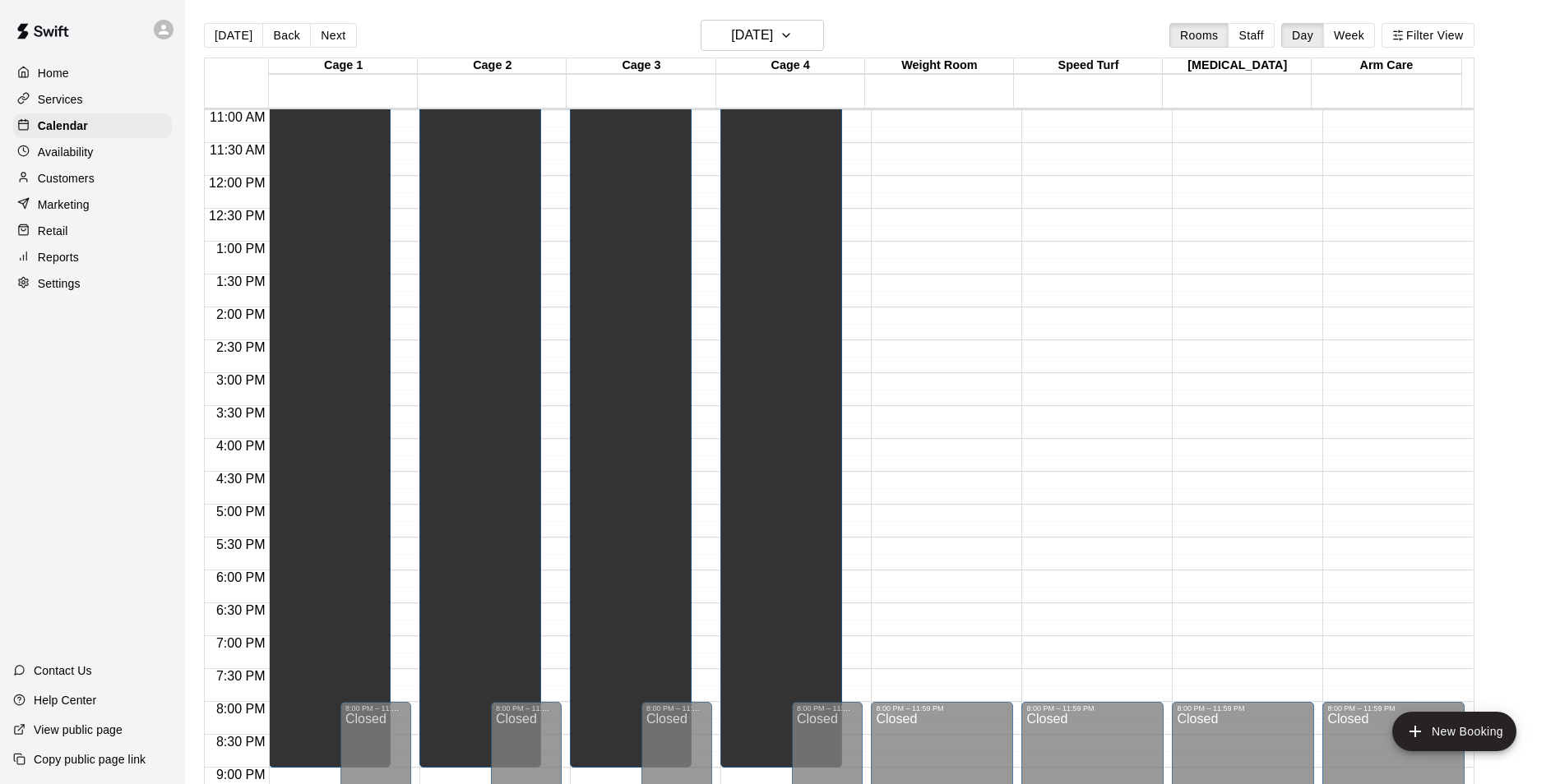
scroll to position [722, 0]
click at [331, 39] on button "Next" at bounding box center [333, 35] width 46 height 25
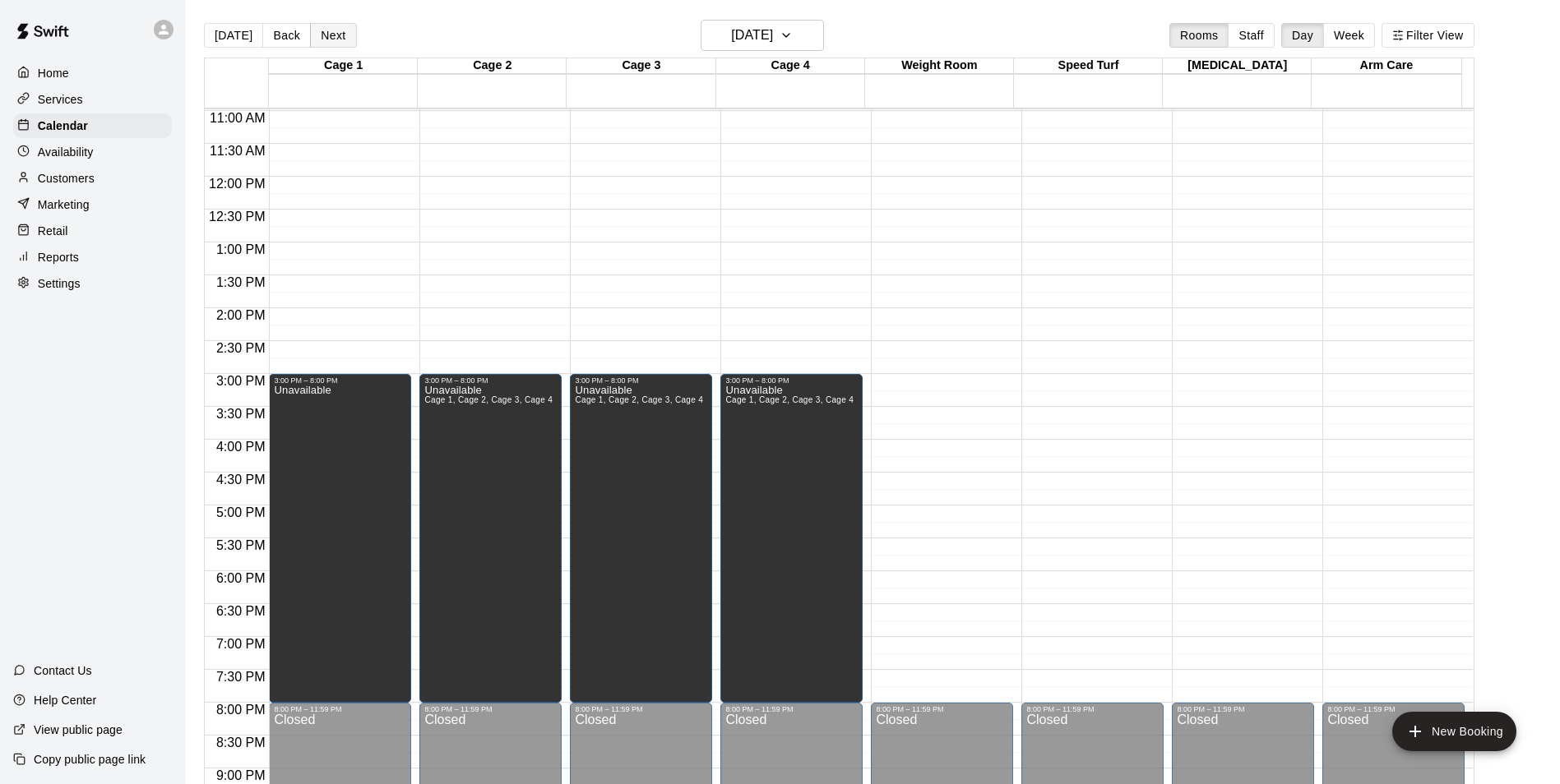
click at [331, 39] on button "Next" at bounding box center [333, 35] width 46 height 25
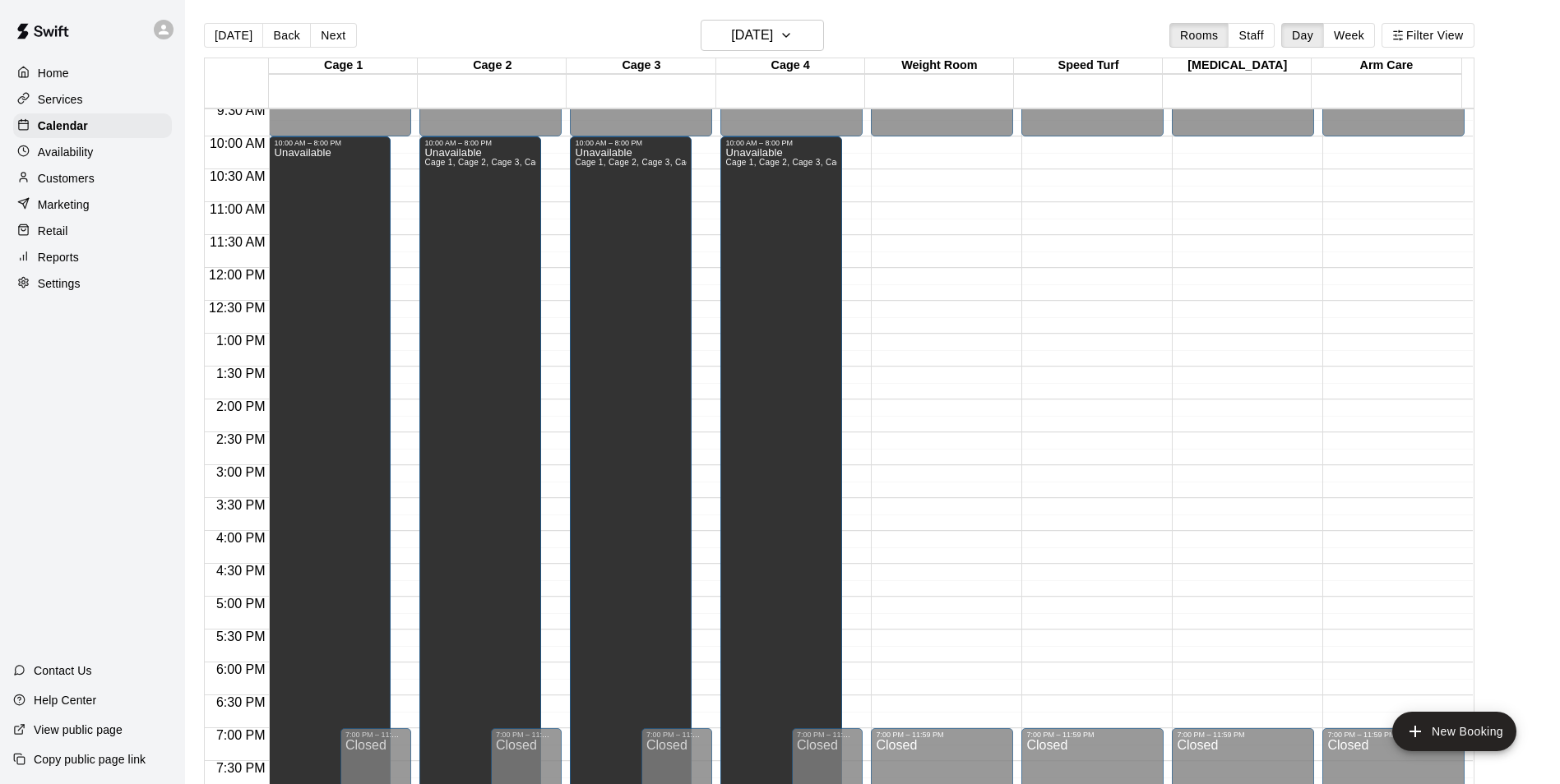
scroll to position [475, 0]
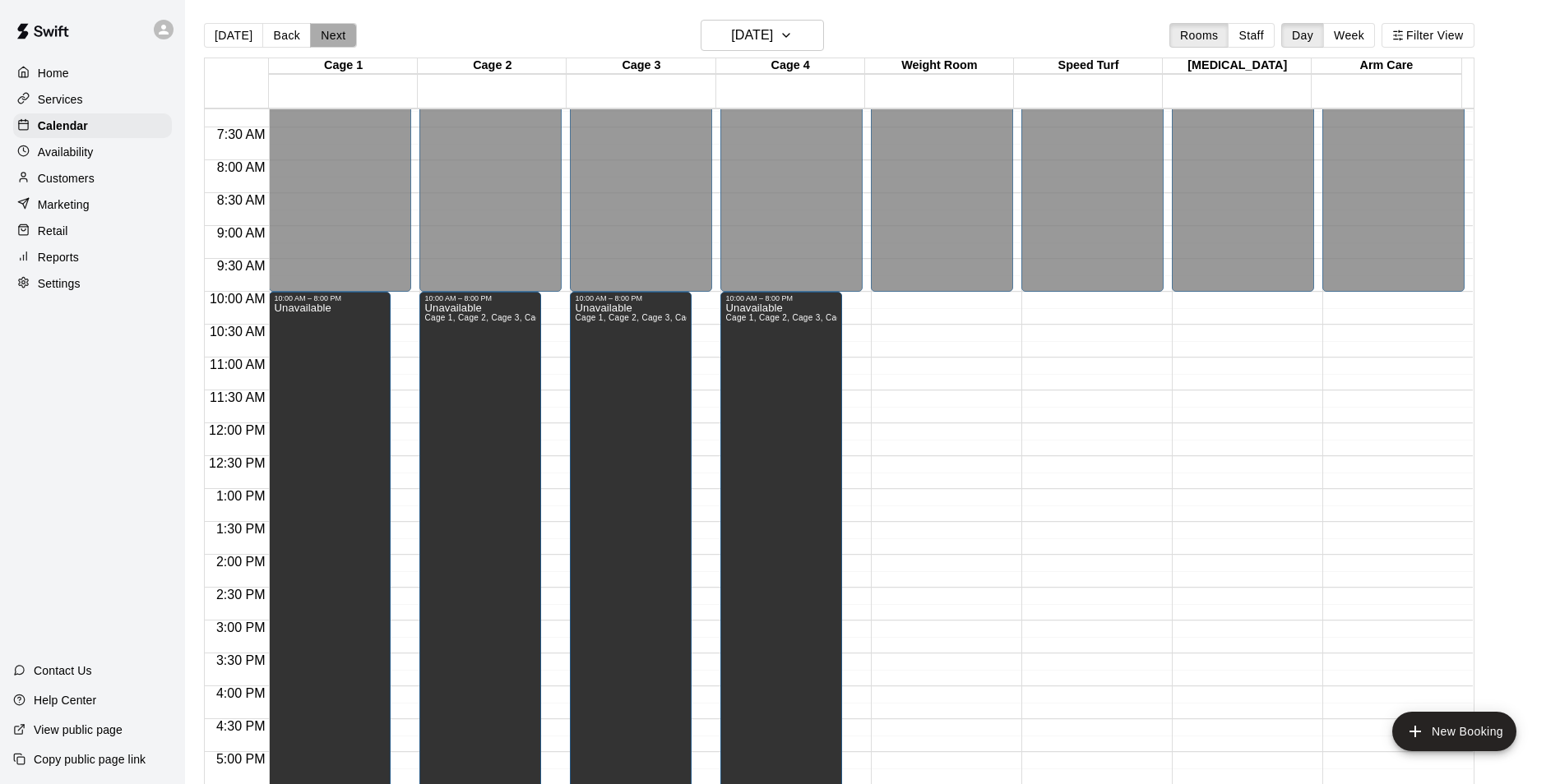
click at [337, 37] on button "Next" at bounding box center [333, 35] width 46 height 25
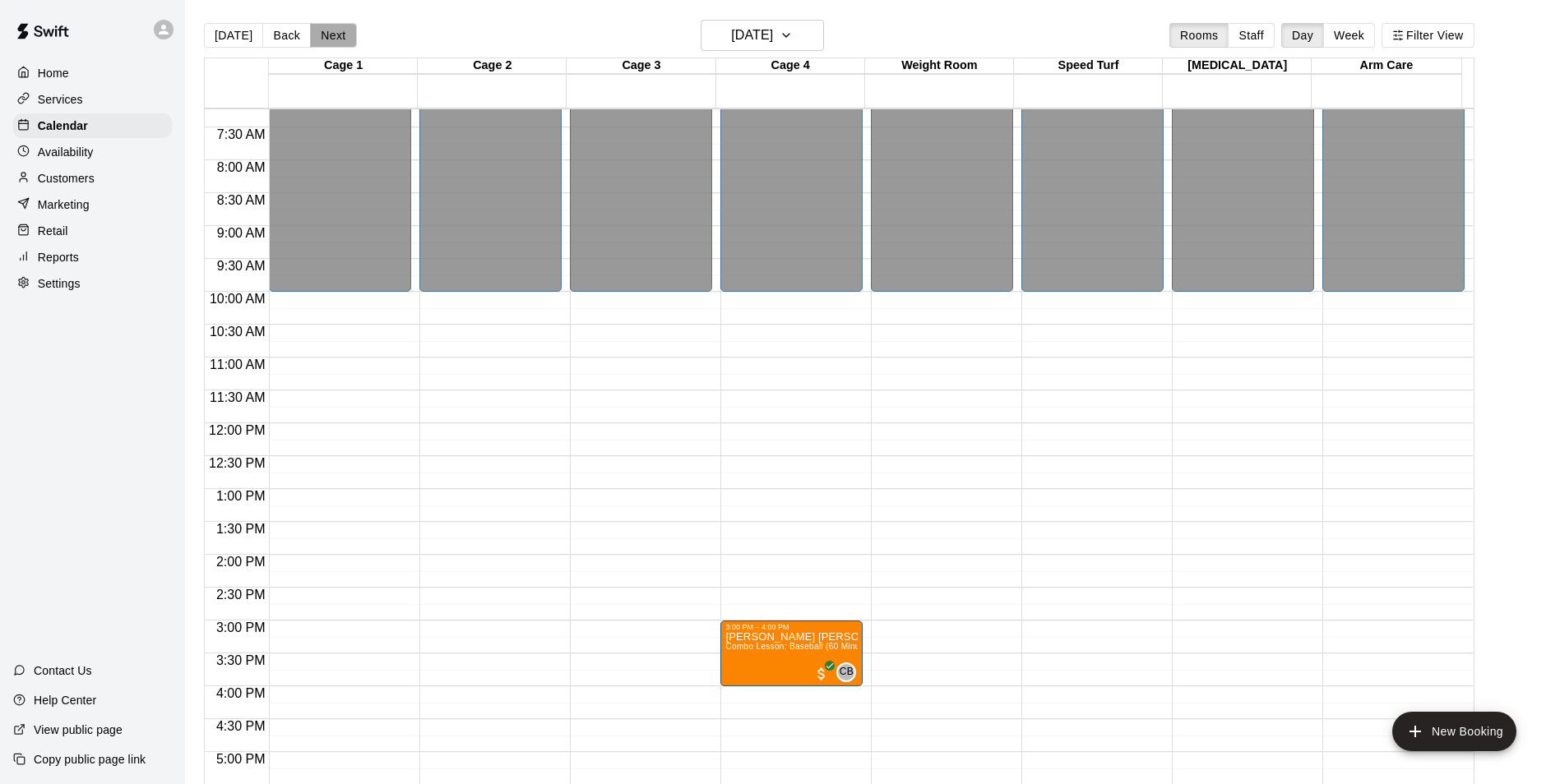
click at [337, 37] on button "Next" at bounding box center [333, 35] width 46 height 25
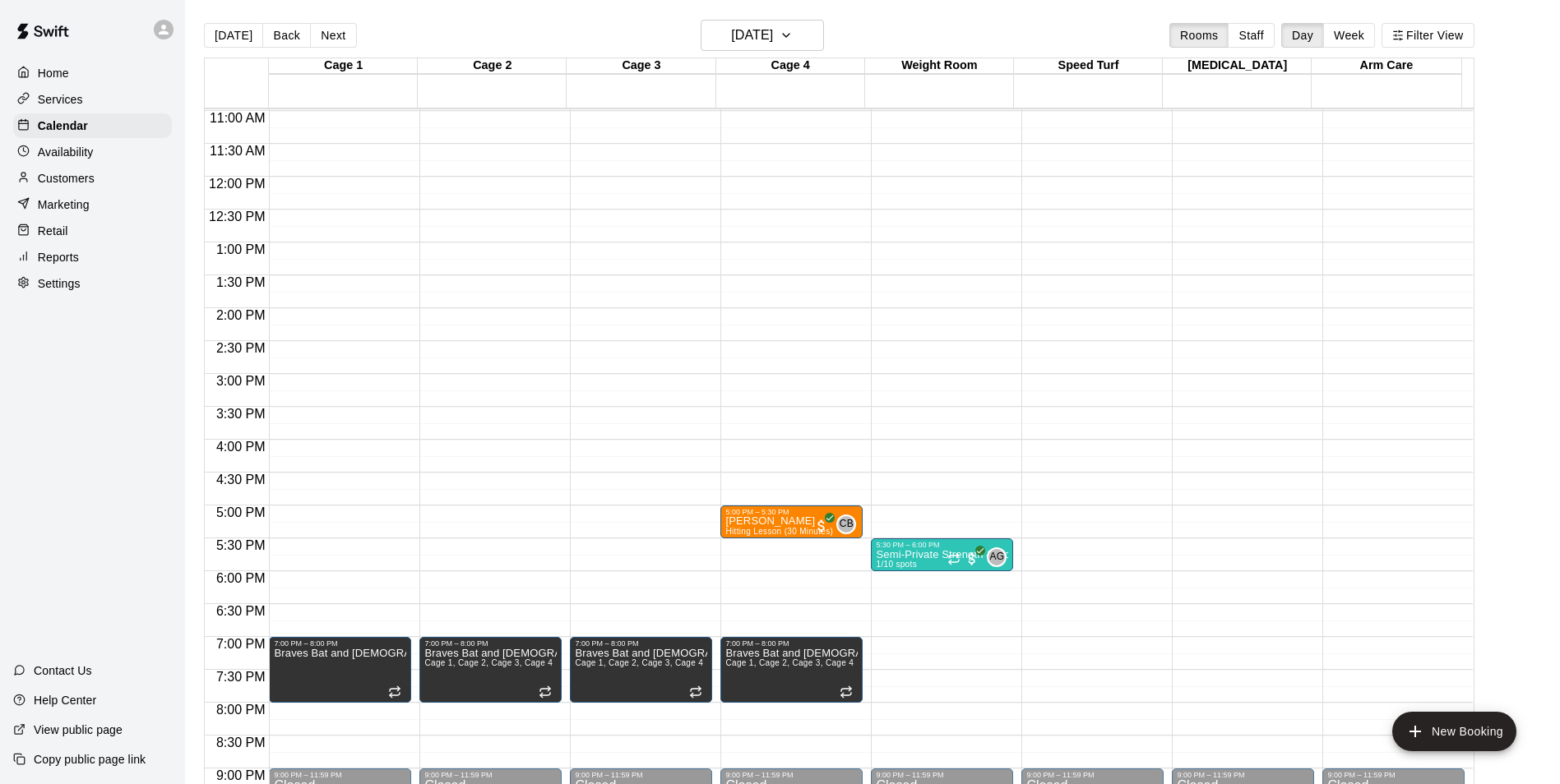
scroll to position [639, 0]
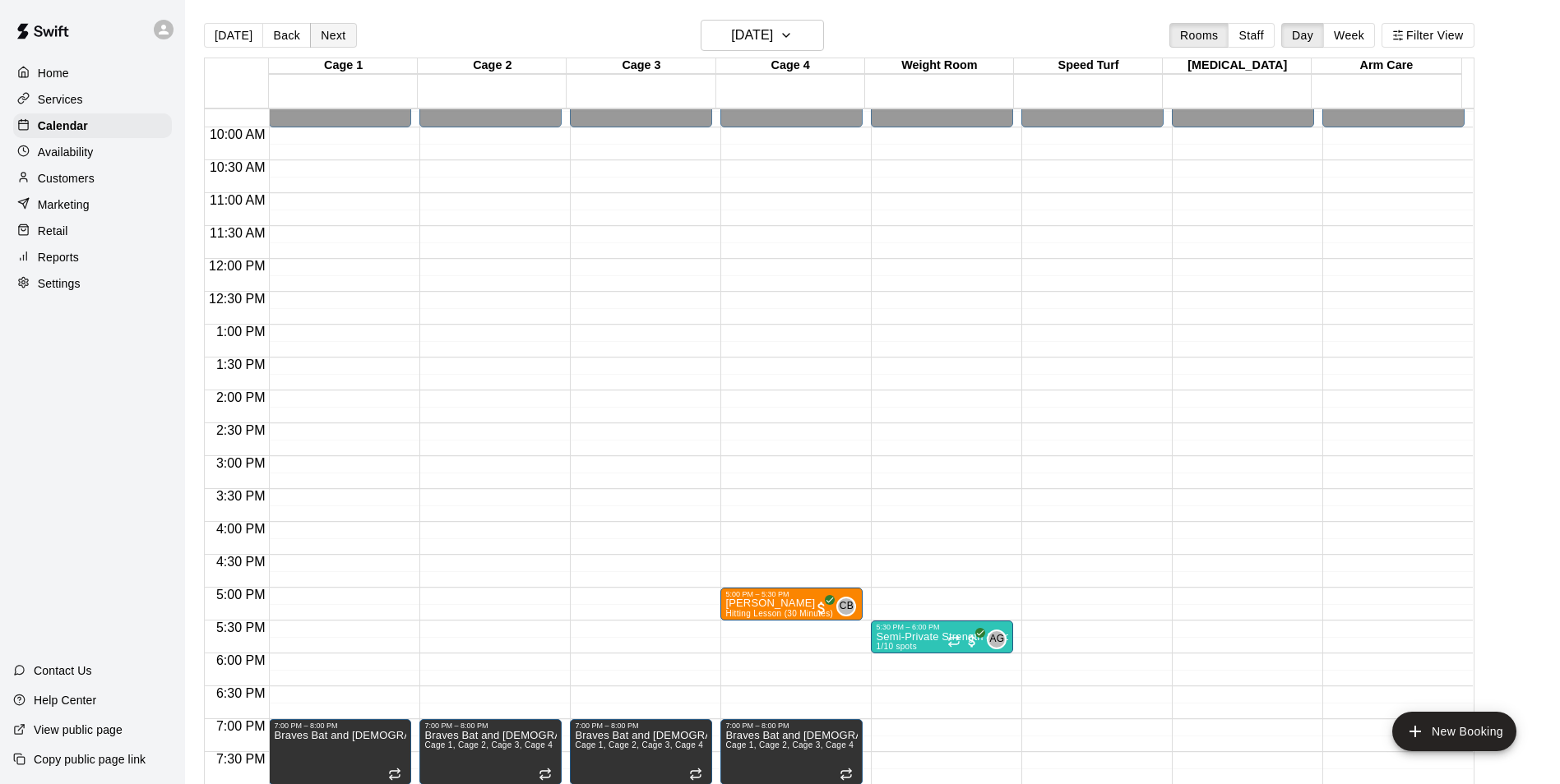
click at [338, 34] on button "Next" at bounding box center [333, 35] width 46 height 25
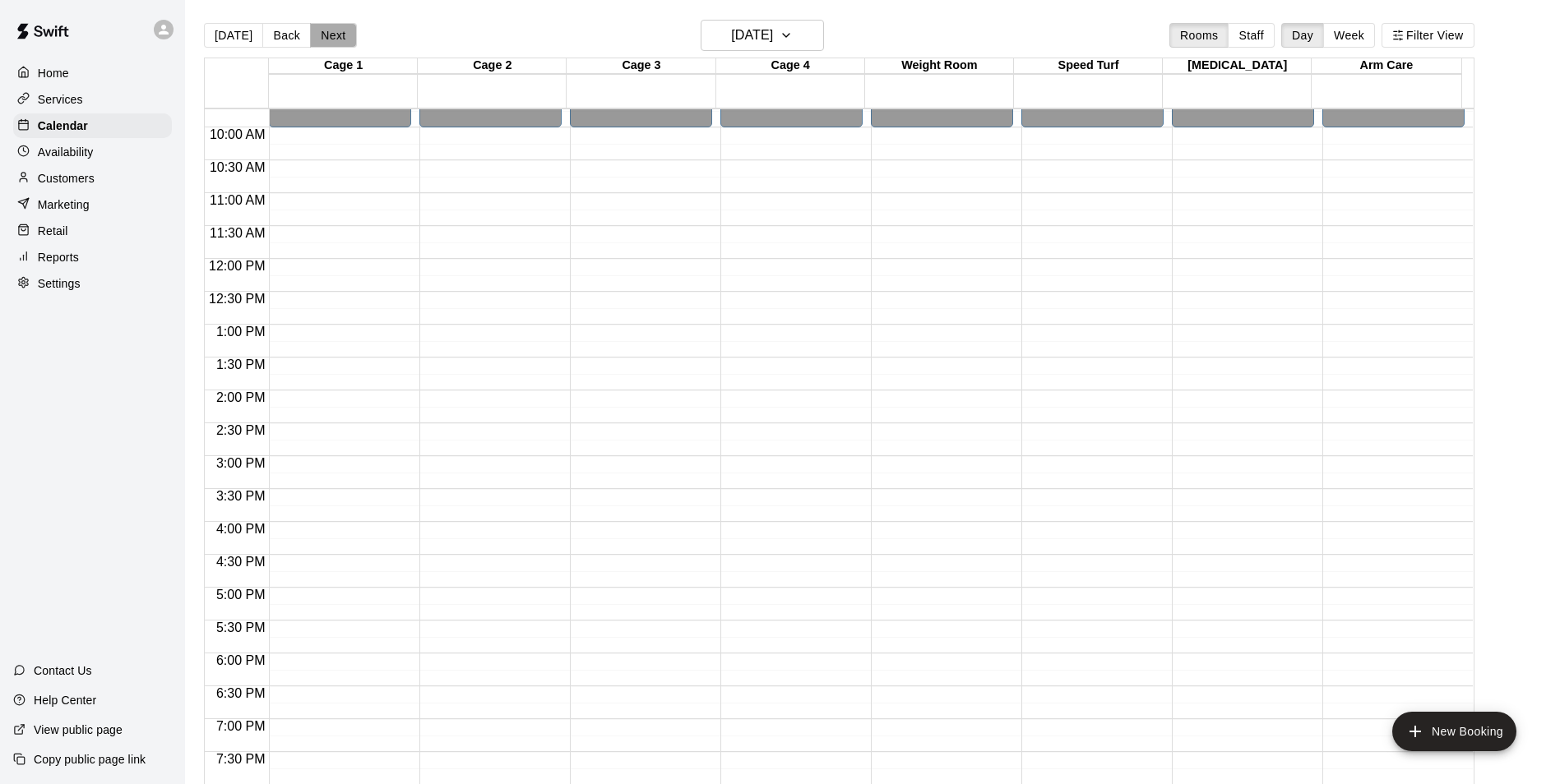
click at [321, 37] on button "Next" at bounding box center [333, 35] width 46 height 25
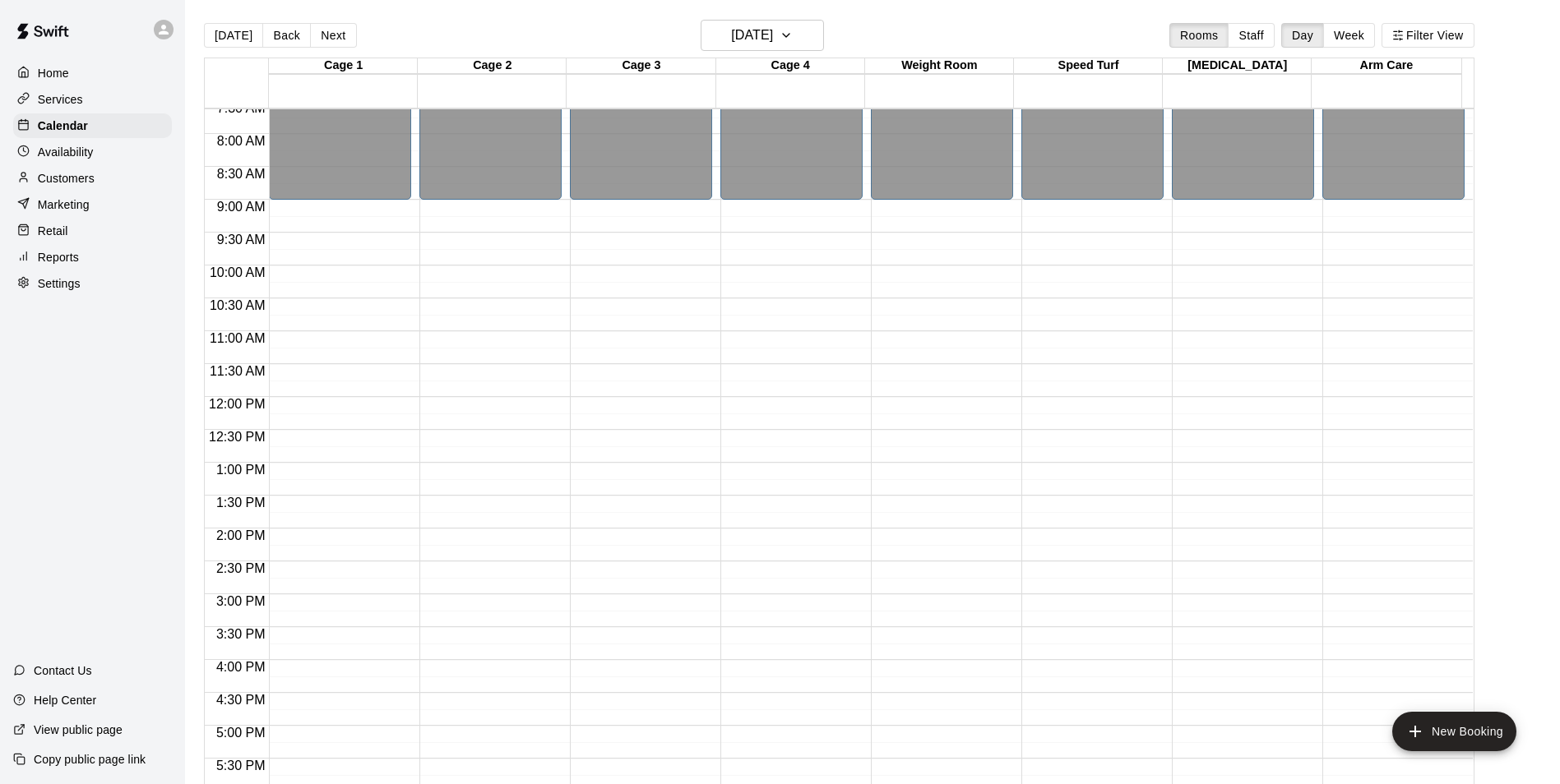
scroll to position [475, 0]
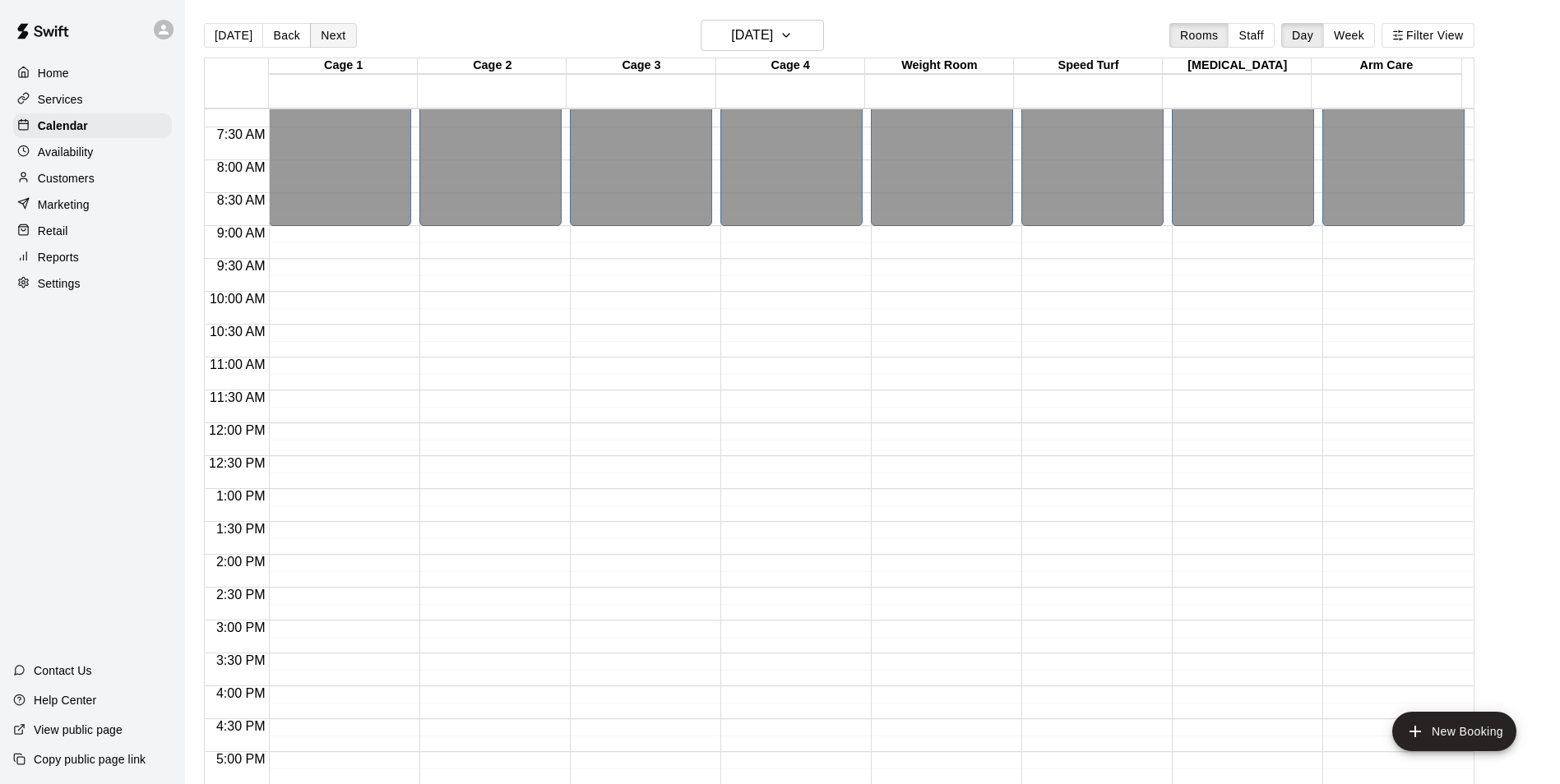
click at [336, 40] on button "Next" at bounding box center [333, 35] width 46 height 25
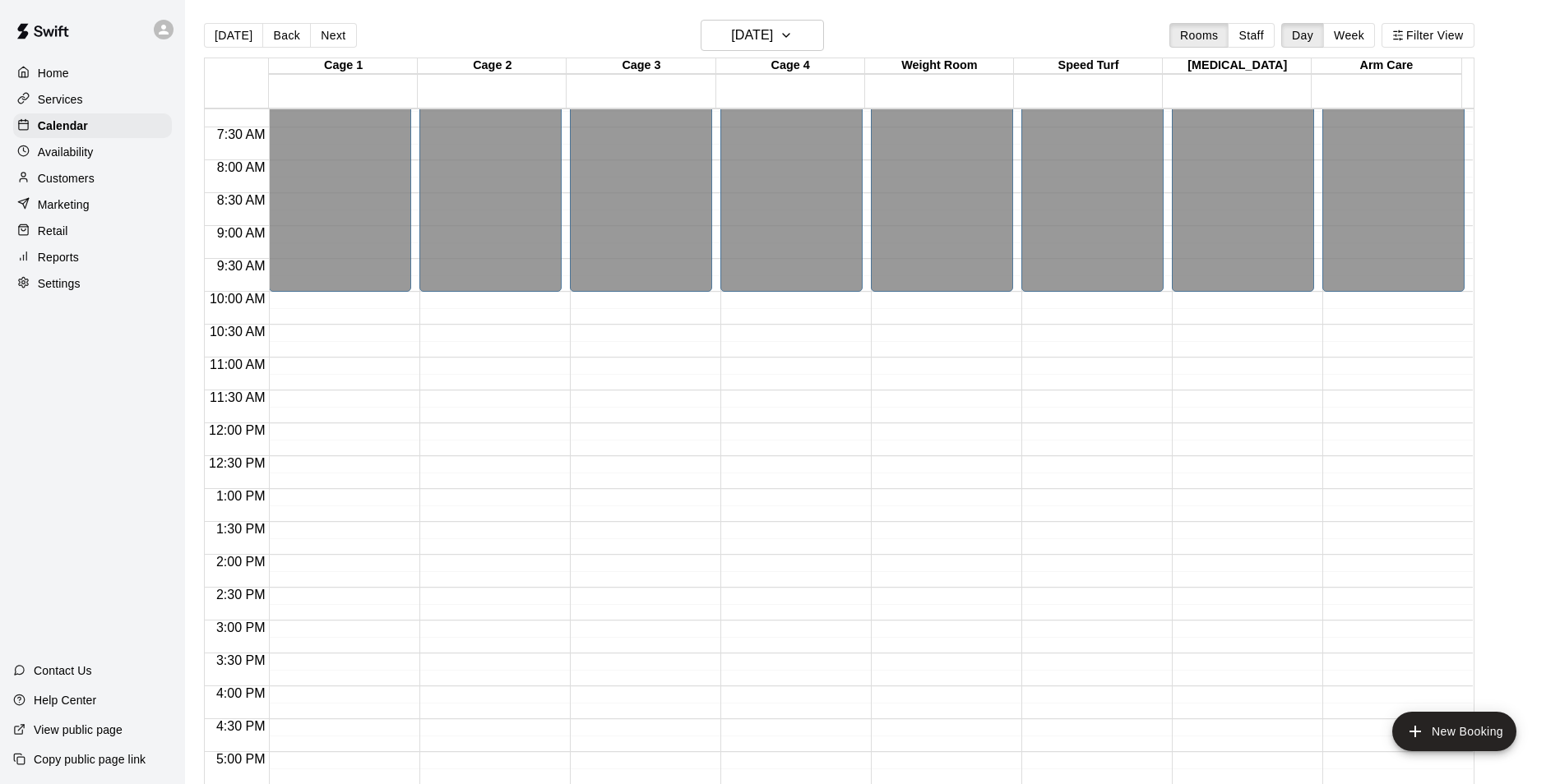
click at [350, 303] on div "12:00 AM – 10:00 AM Closed 8:00 PM – 11:59 PM Closed" at bounding box center [340, 422] width 142 height 1578
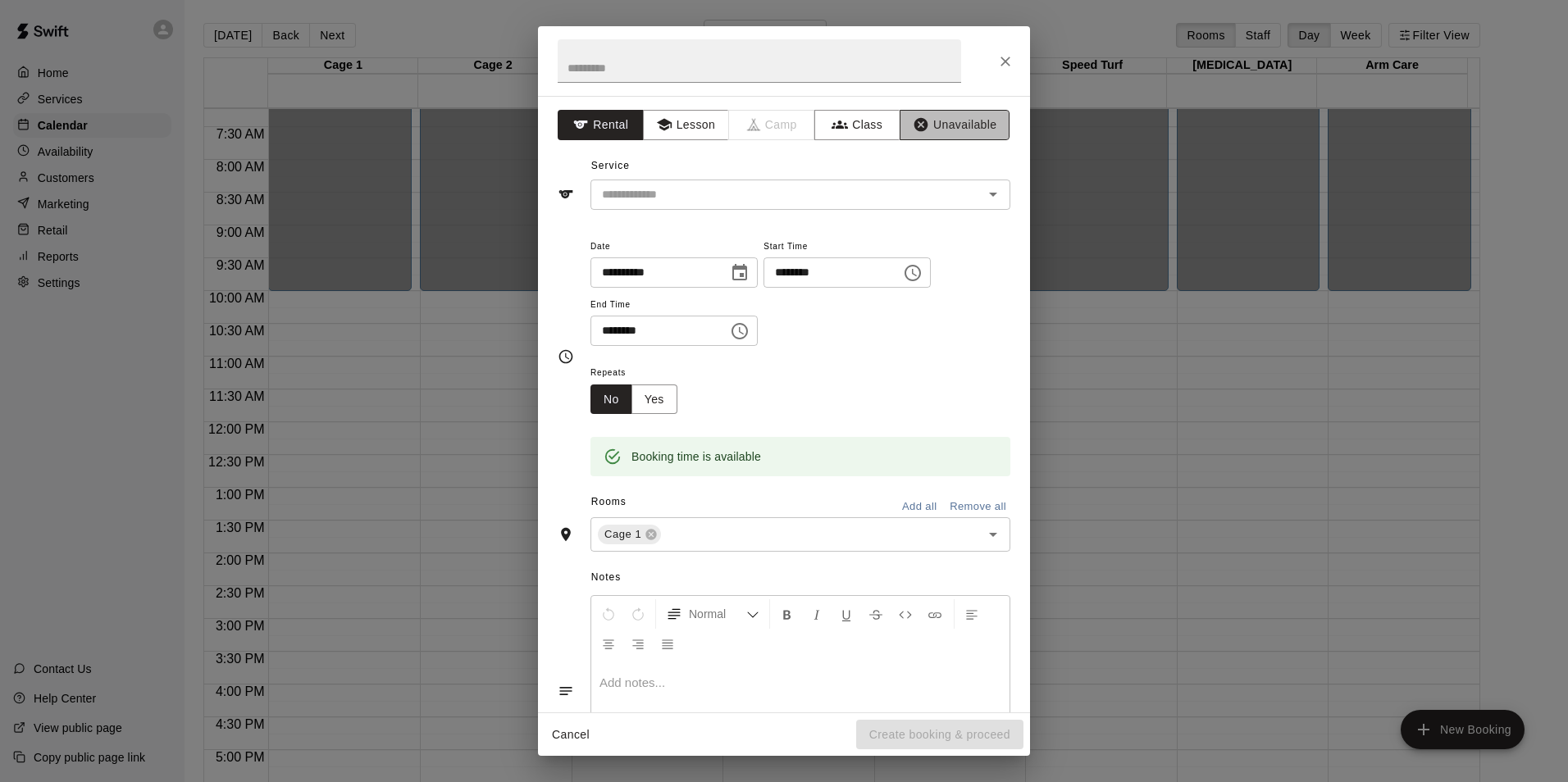
click at [942, 127] on button "Unavailable" at bounding box center [954, 124] width 109 height 31
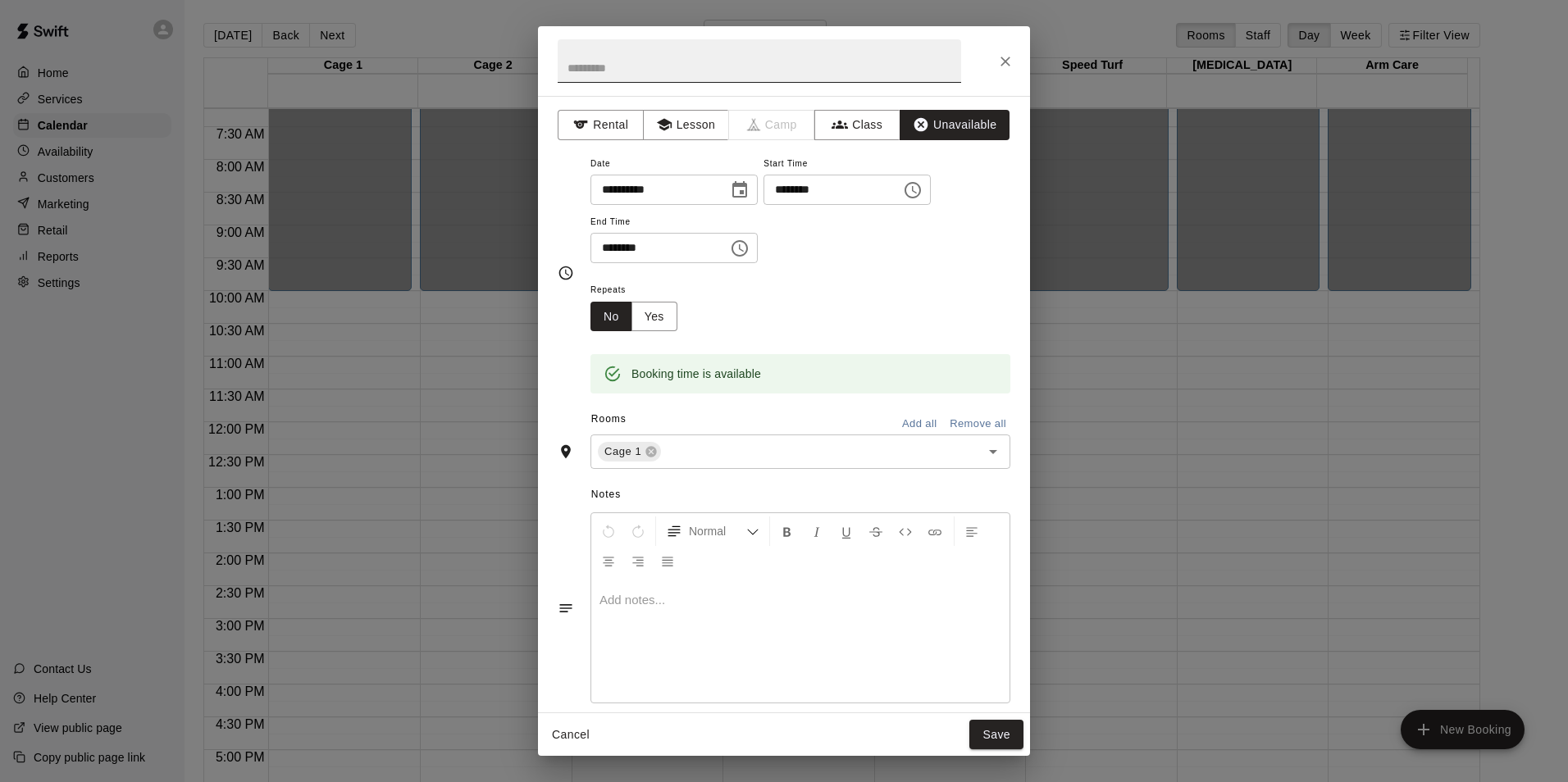
click at [718, 70] on input "text" at bounding box center [759, 61] width 404 height 44
click at [605, 249] on input "********" at bounding box center [653, 248] width 126 height 31
click at [712, 440] on div "Cage 1 ​" at bounding box center [800, 451] width 420 height 34
type input "********"
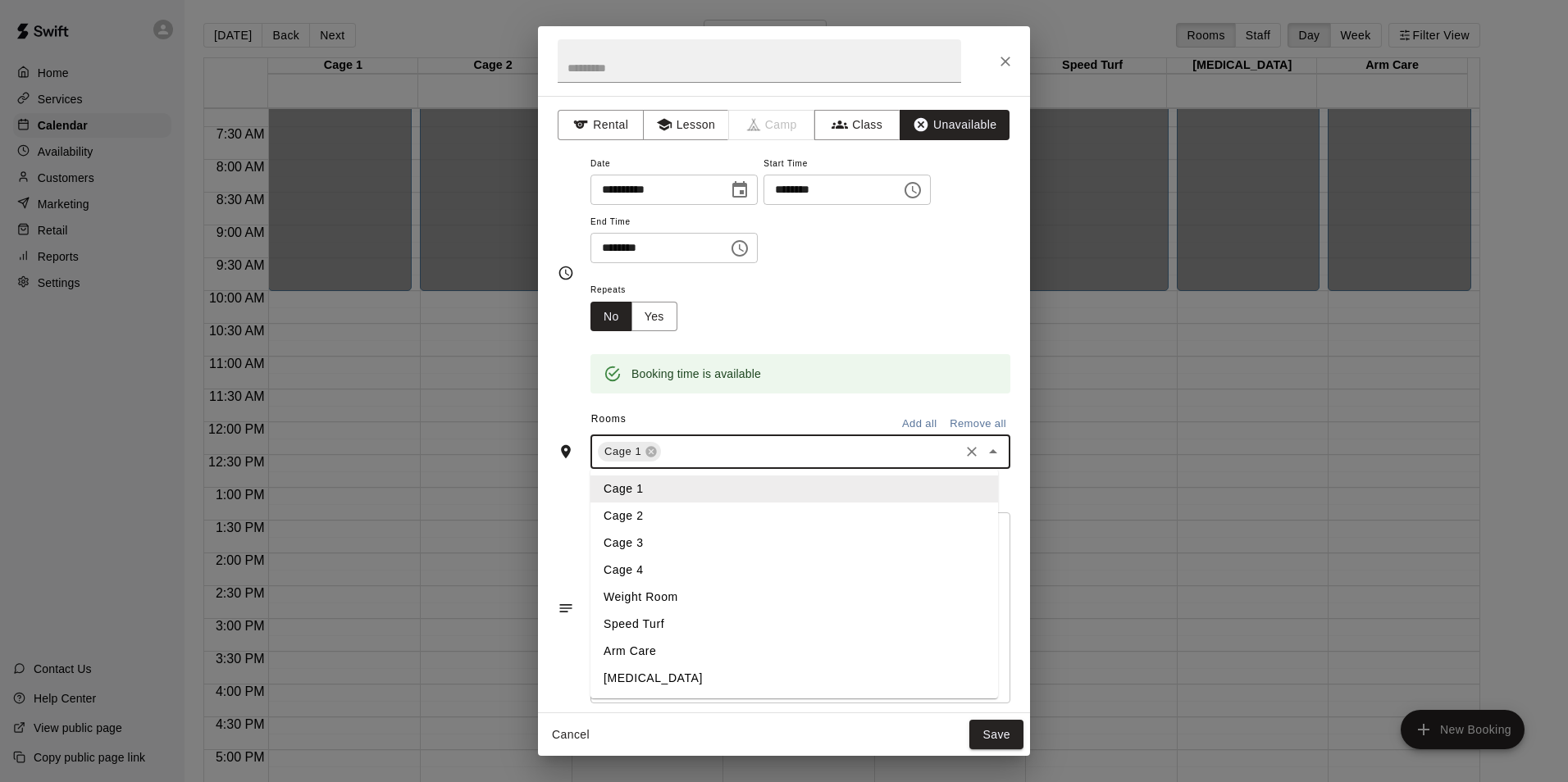
click at [675, 518] on li "Cage 2" at bounding box center [794, 516] width 407 height 27
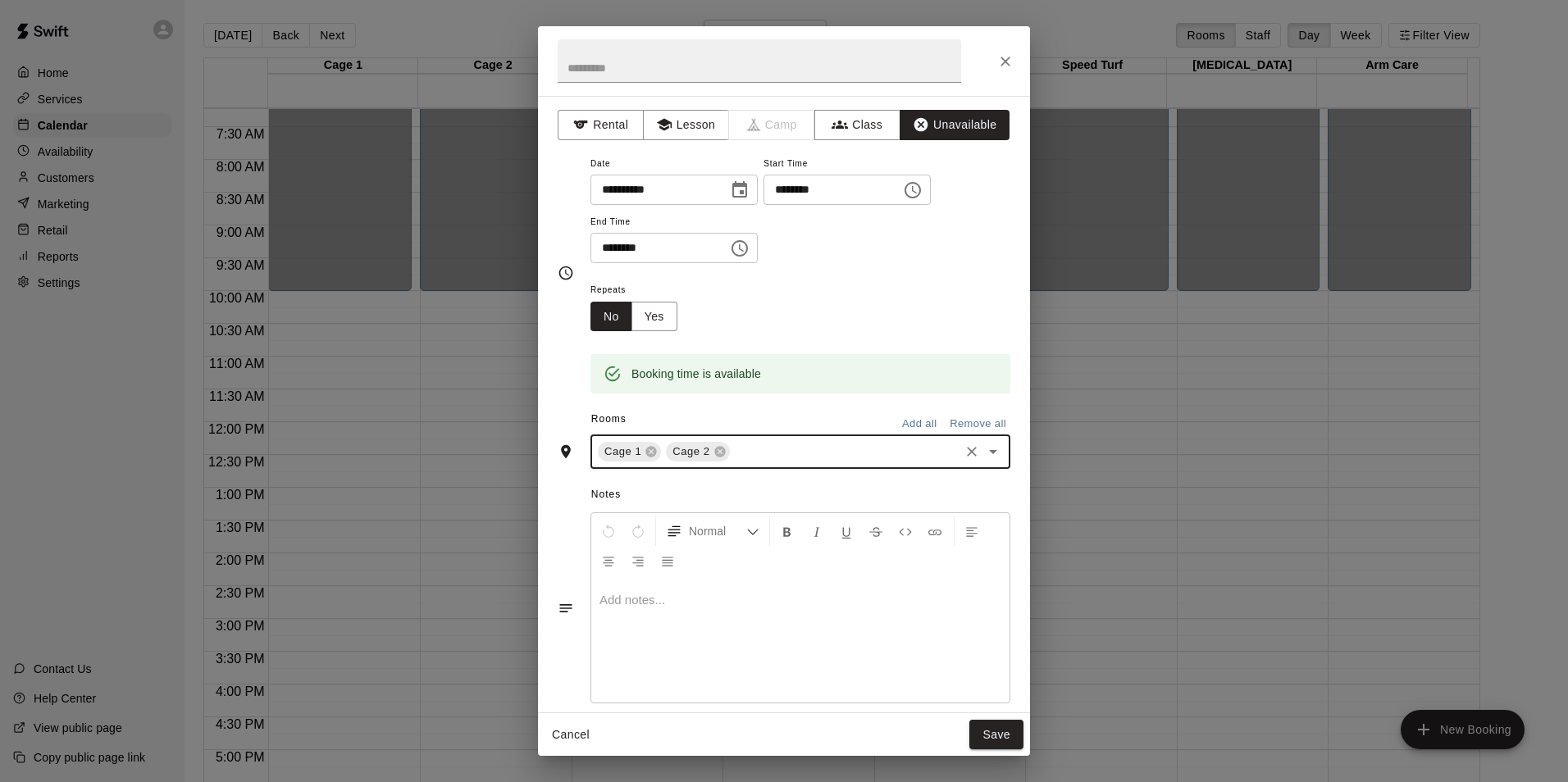
click at [746, 448] on input "text" at bounding box center [844, 452] width 224 height 20
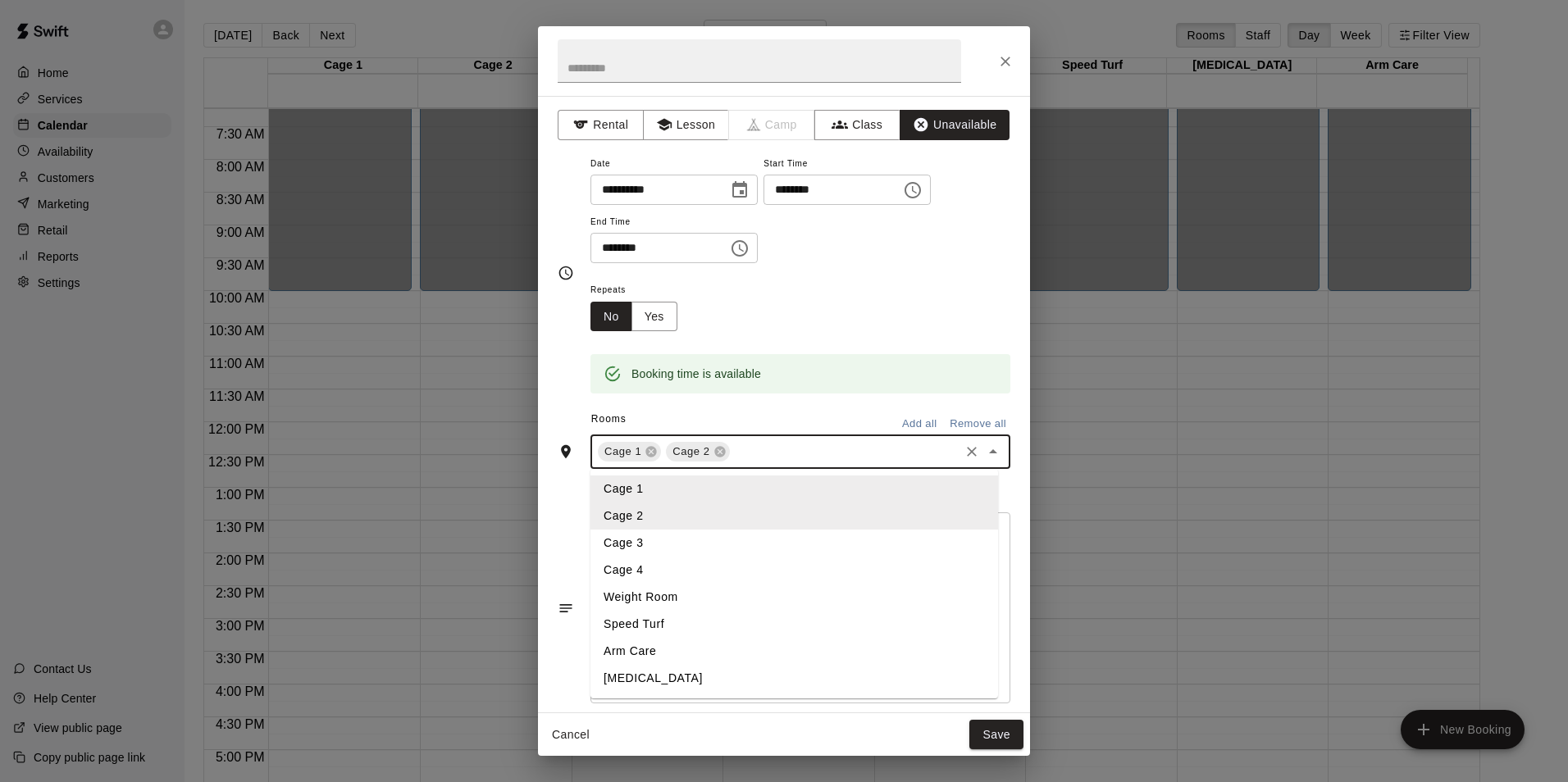
click at [660, 551] on li "Cage 3" at bounding box center [794, 543] width 407 height 27
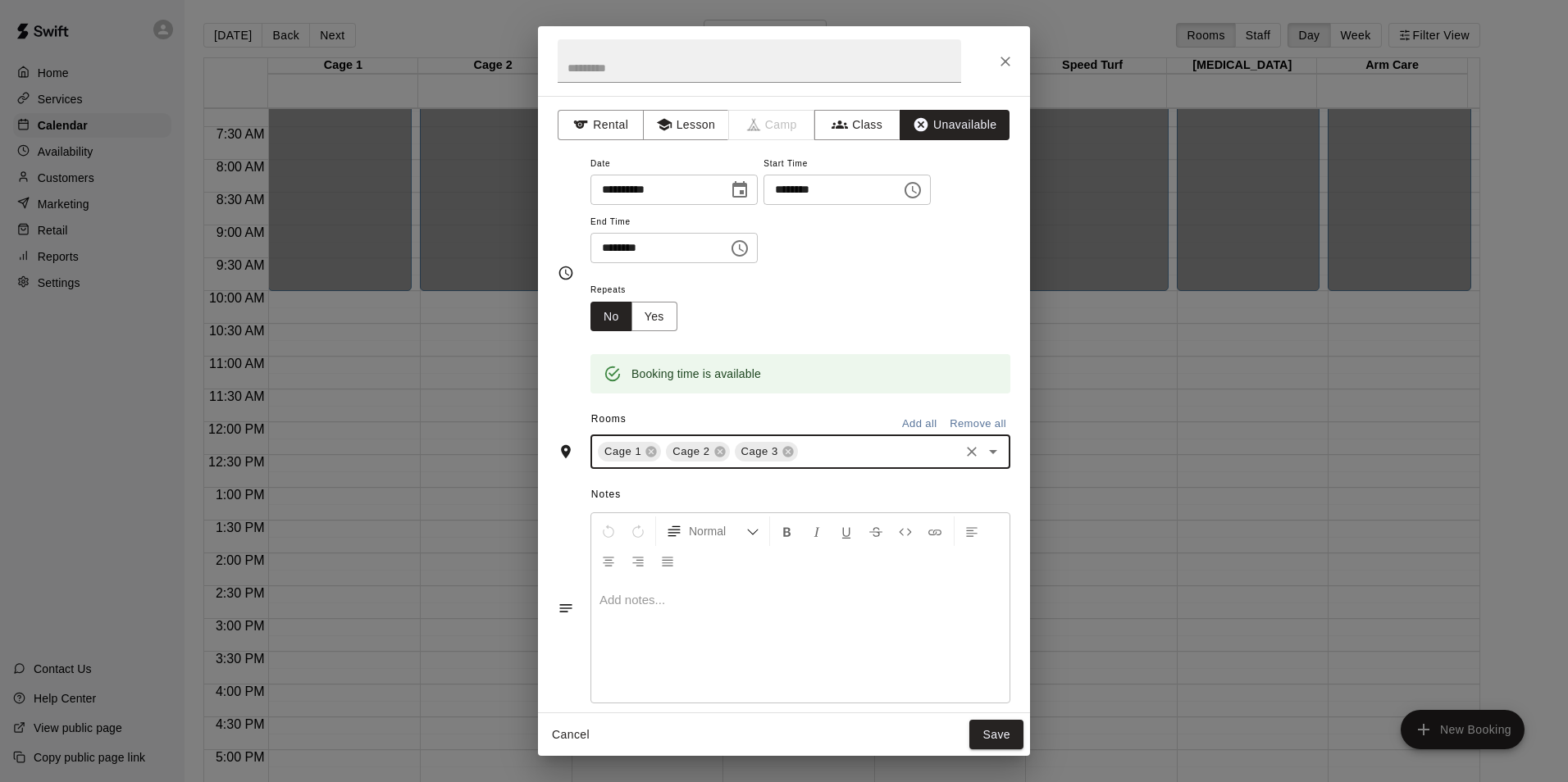
click at [806, 450] on input "text" at bounding box center [879, 452] width 157 height 20
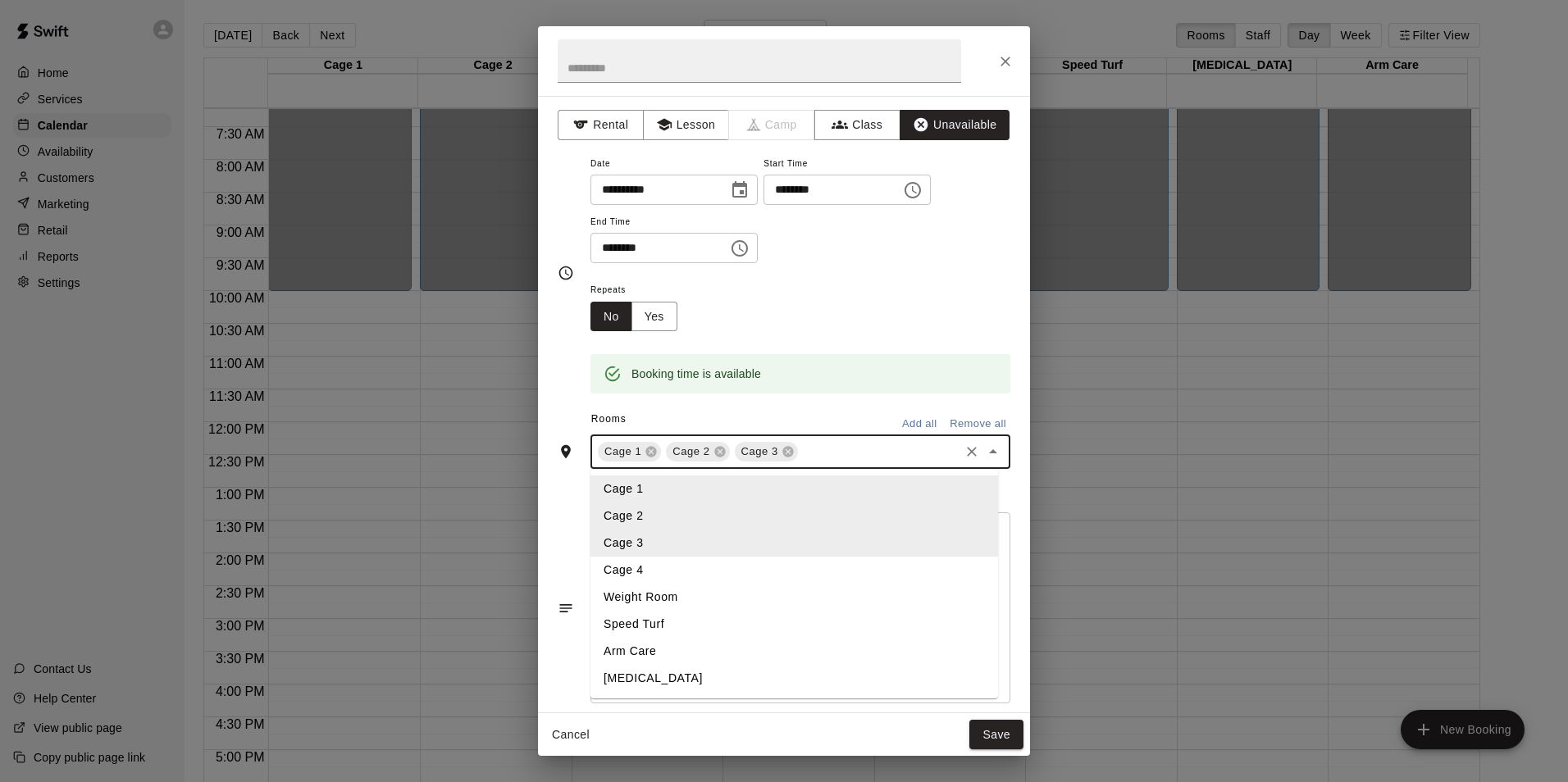
click at [675, 573] on li "Cage 4" at bounding box center [794, 570] width 407 height 27
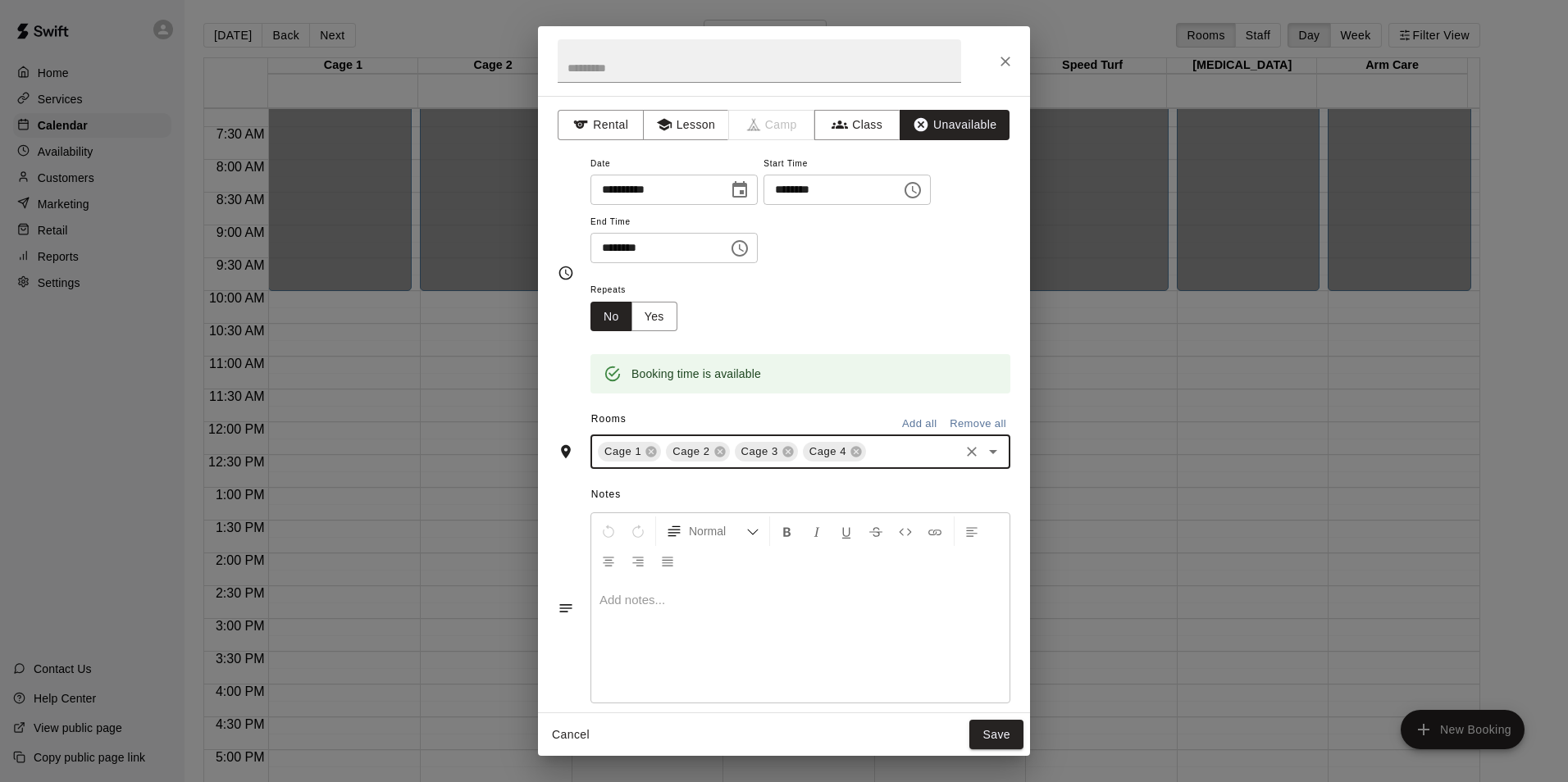
click at [752, 490] on span "Notes" at bounding box center [801, 495] width 419 height 26
click at [1008, 736] on button "Save" at bounding box center [996, 735] width 54 height 31
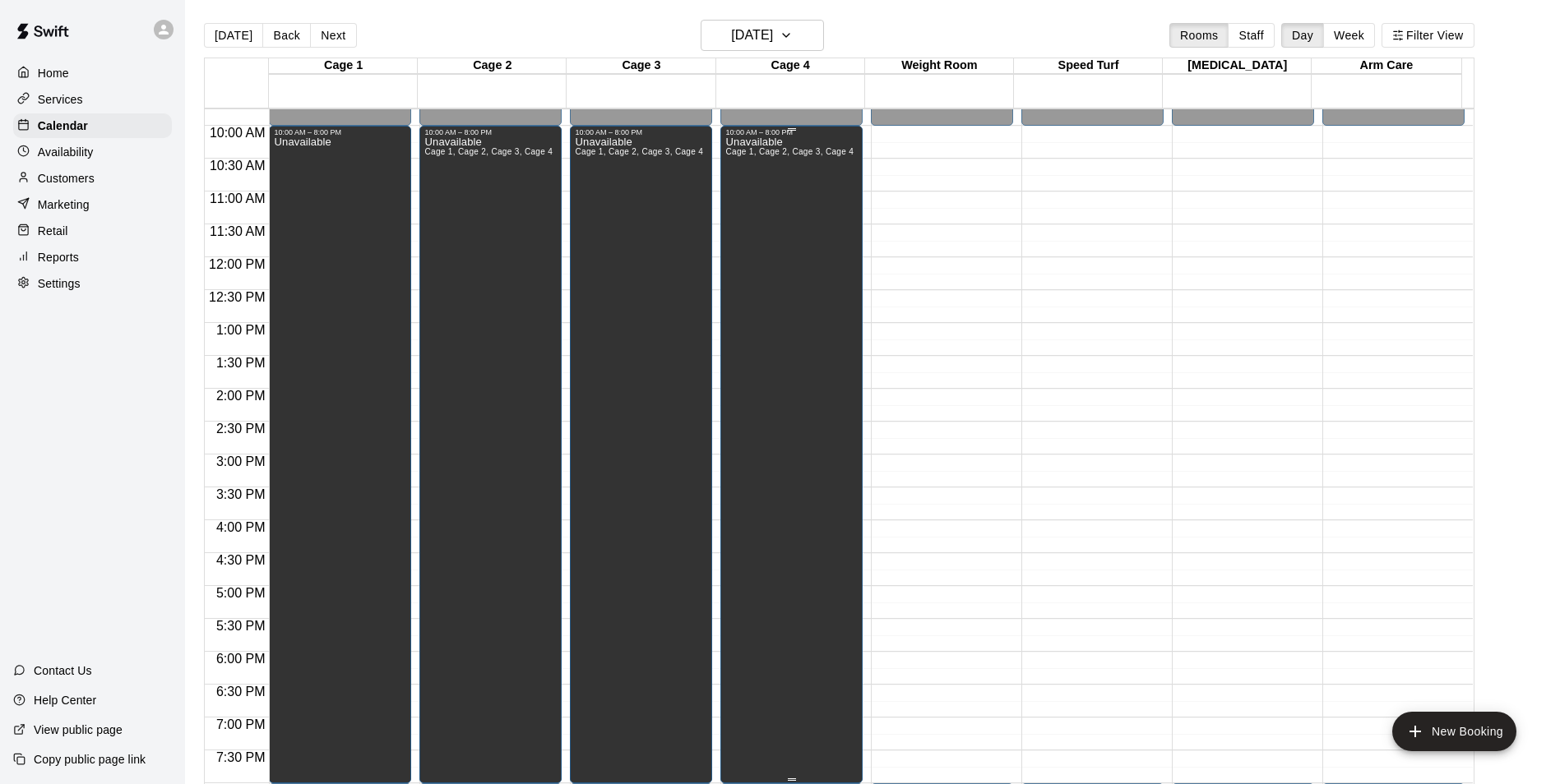
scroll to position [639, 0]
click at [291, 39] on button "Back" at bounding box center [286, 35] width 48 height 25
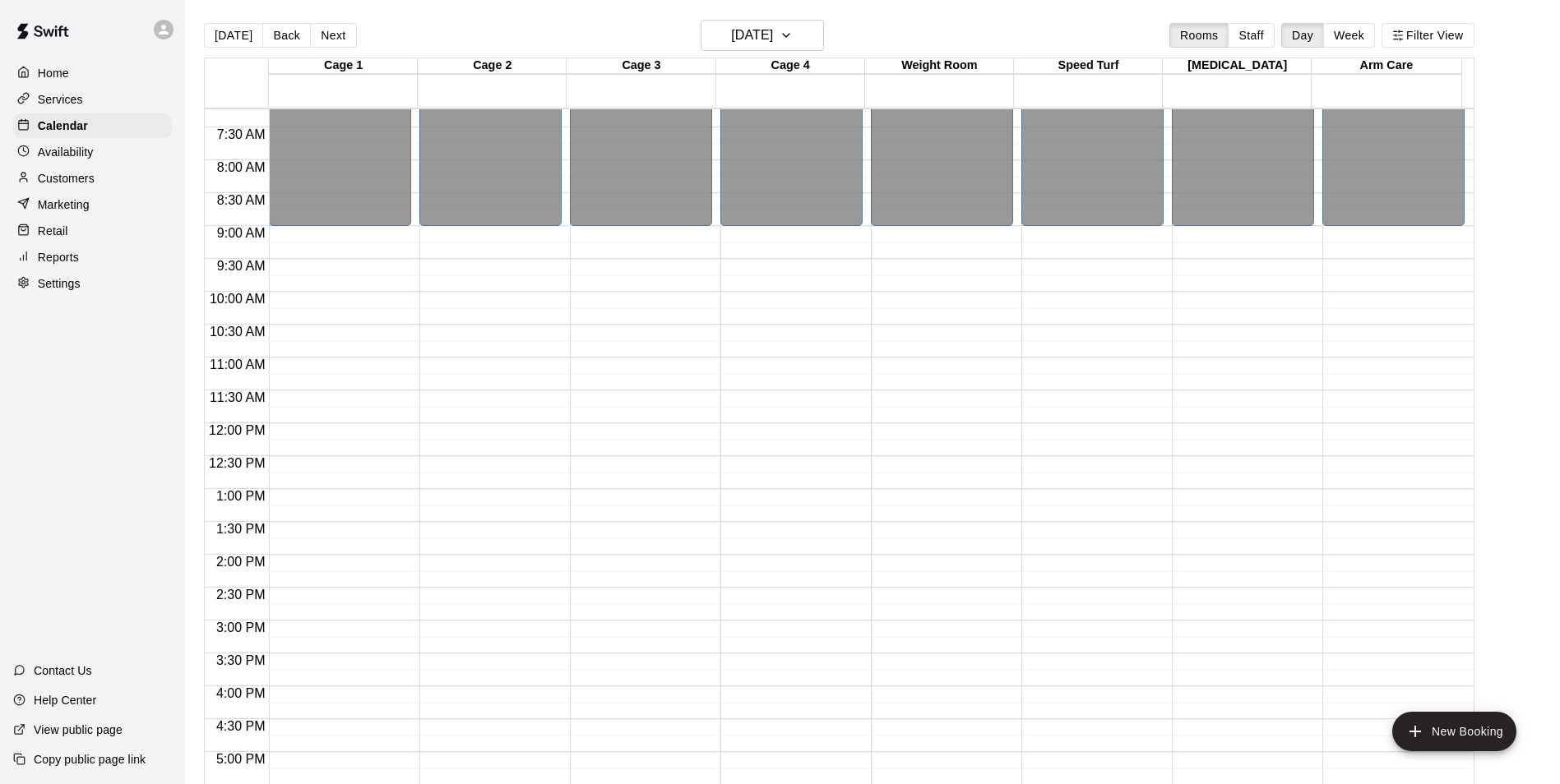
scroll to position [557, 0]
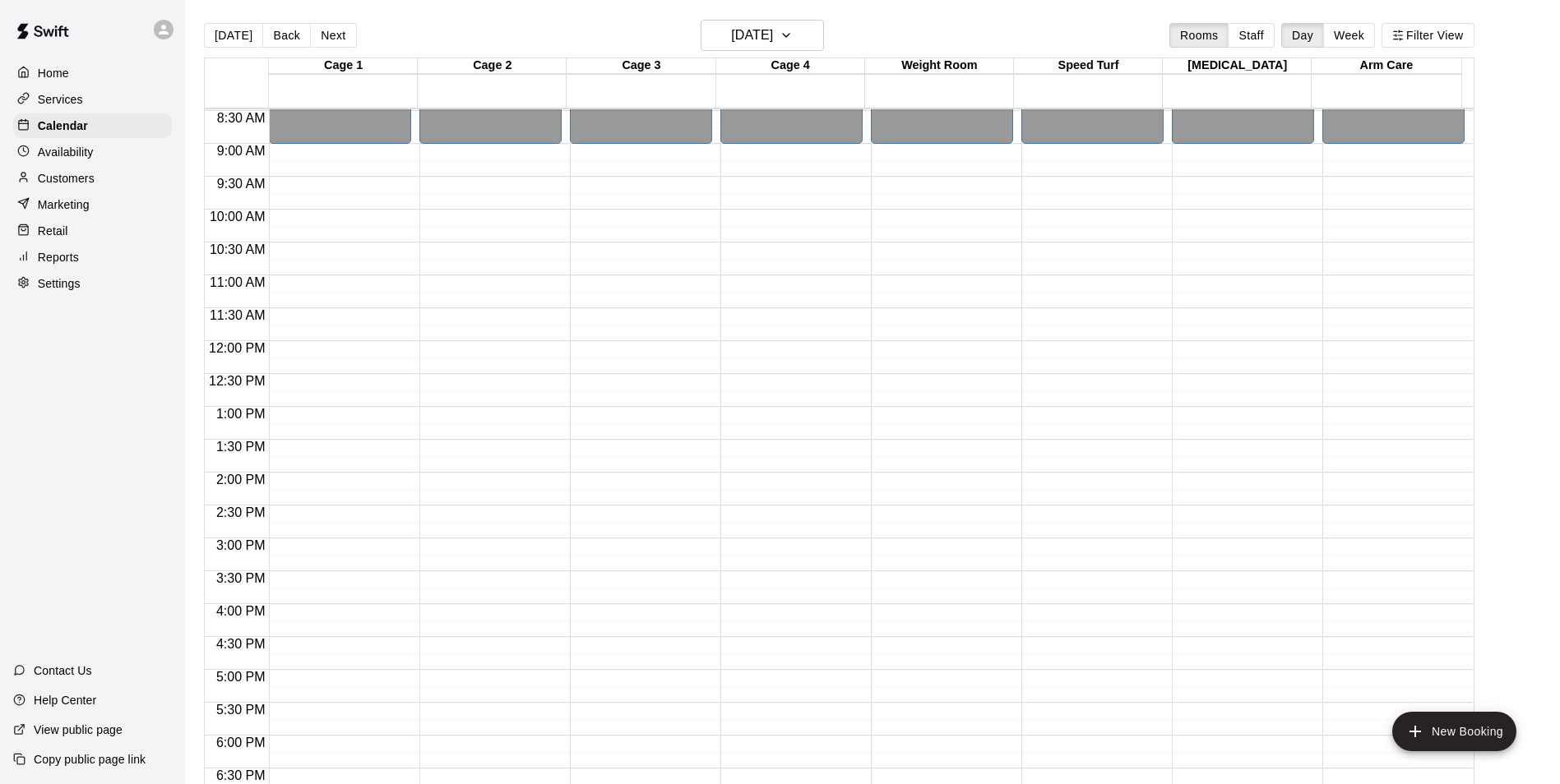
click at [333, 153] on div "12:00 AM – 9:00 AM Closed 8:00 PM – 11:59 PM Closed" at bounding box center [340, 341] width 142 height 1578
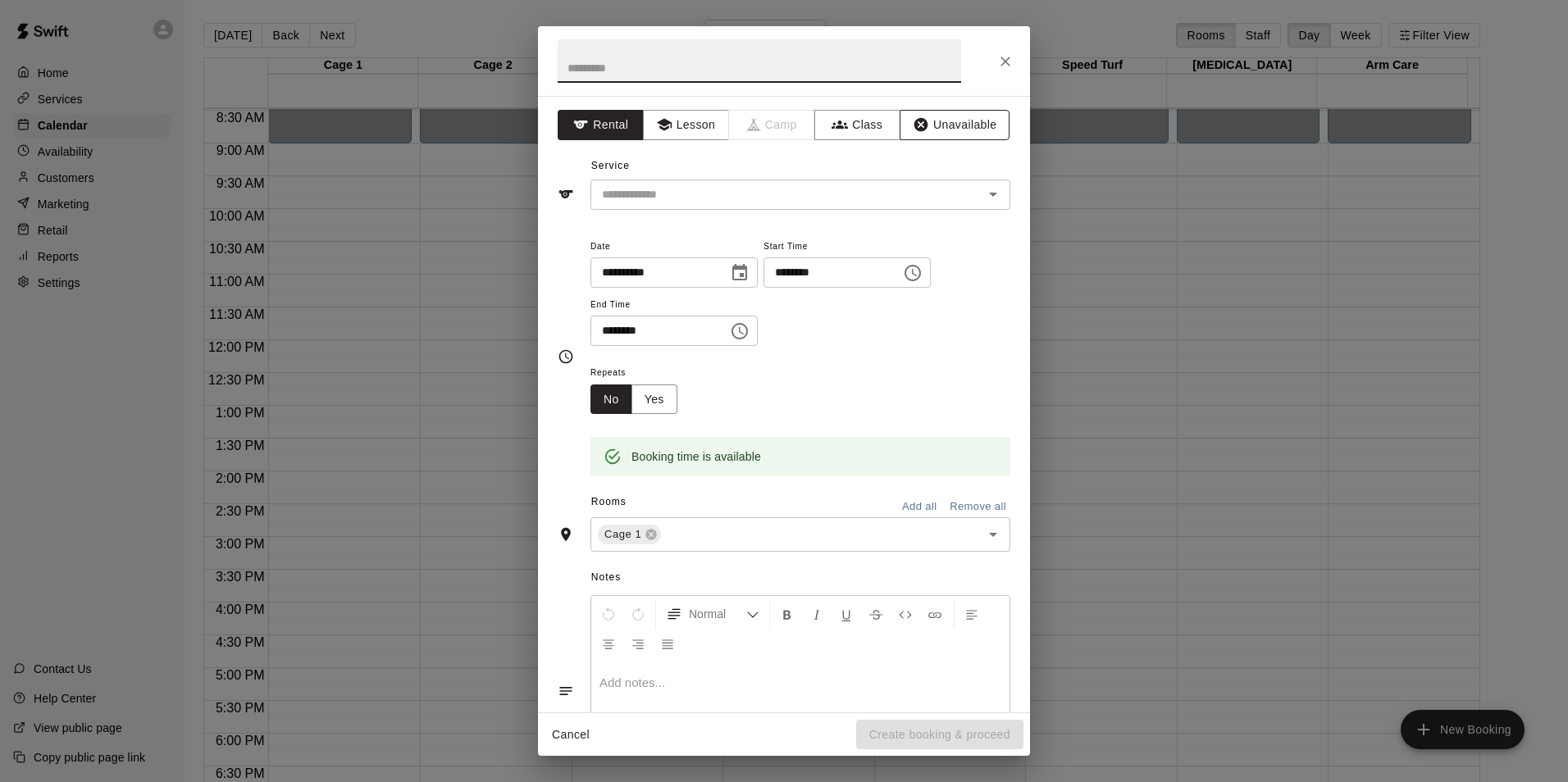
click at [928, 124] on button "Unavailable" at bounding box center [954, 124] width 109 height 31
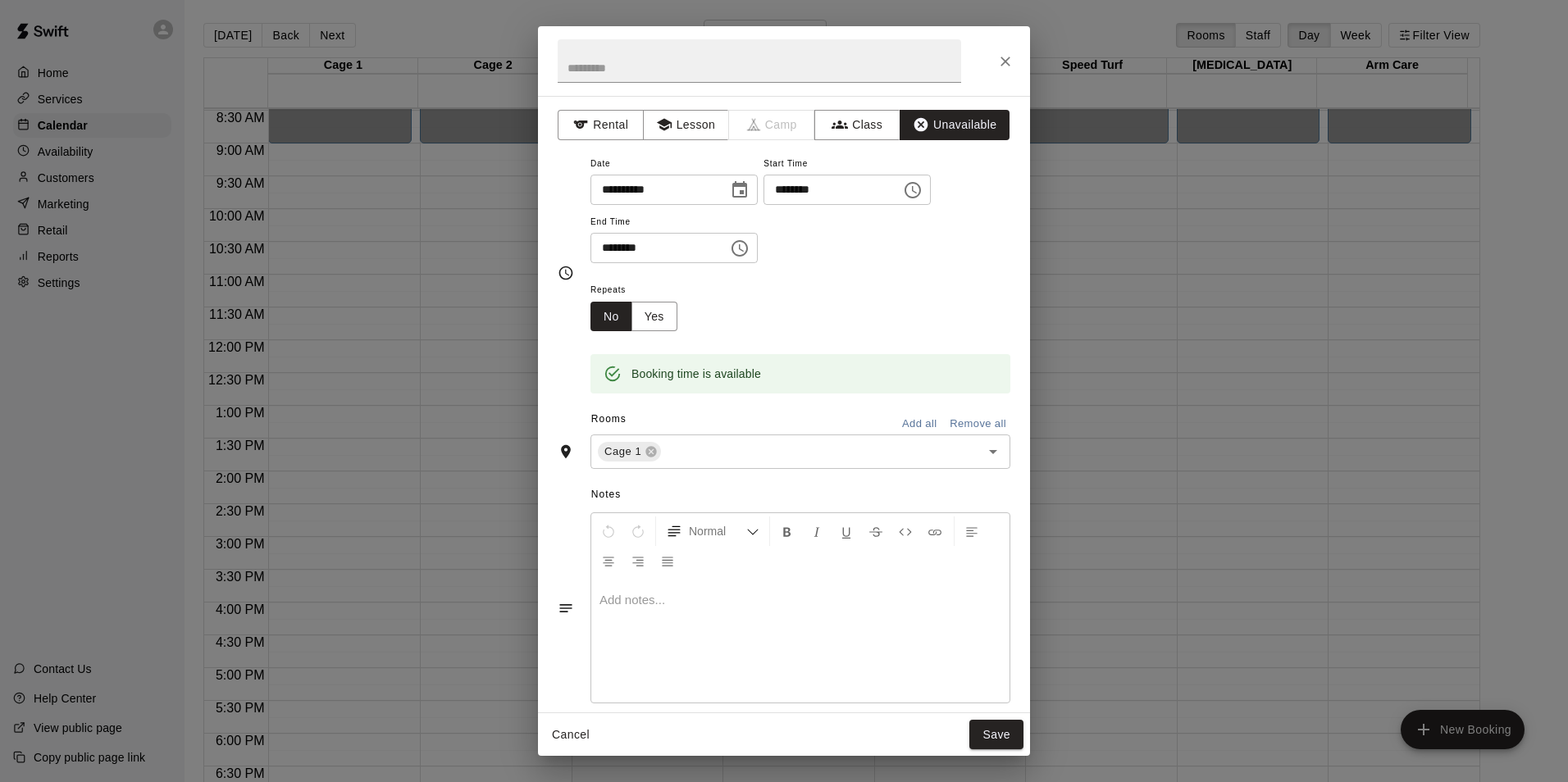
click at [606, 237] on input "********" at bounding box center [653, 248] width 126 height 31
type input "********"
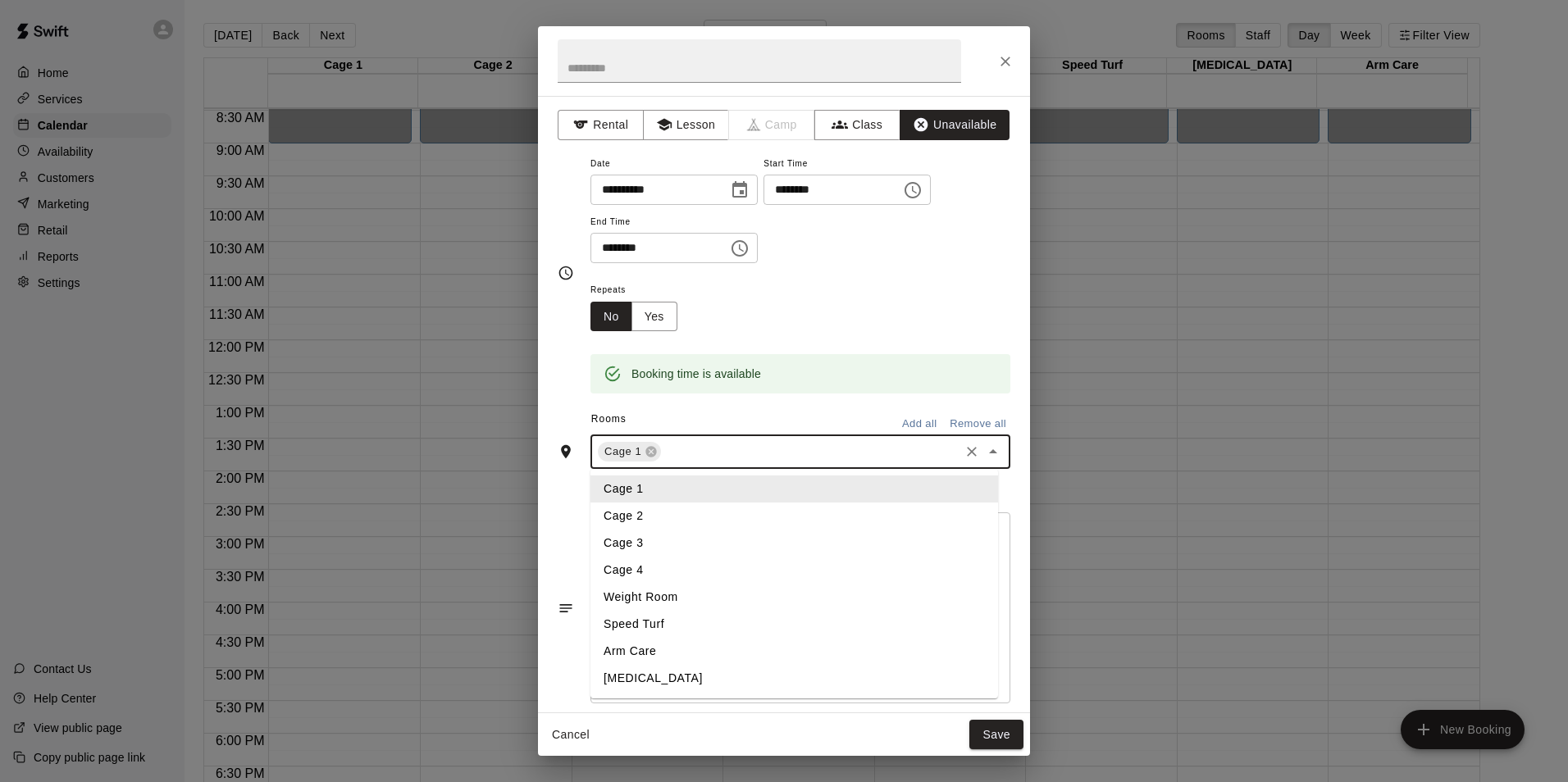
click at [738, 445] on input "text" at bounding box center [809, 452] width 293 height 20
click at [674, 514] on li "Cage 2" at bounding box center [794, 516] width 407 height 27
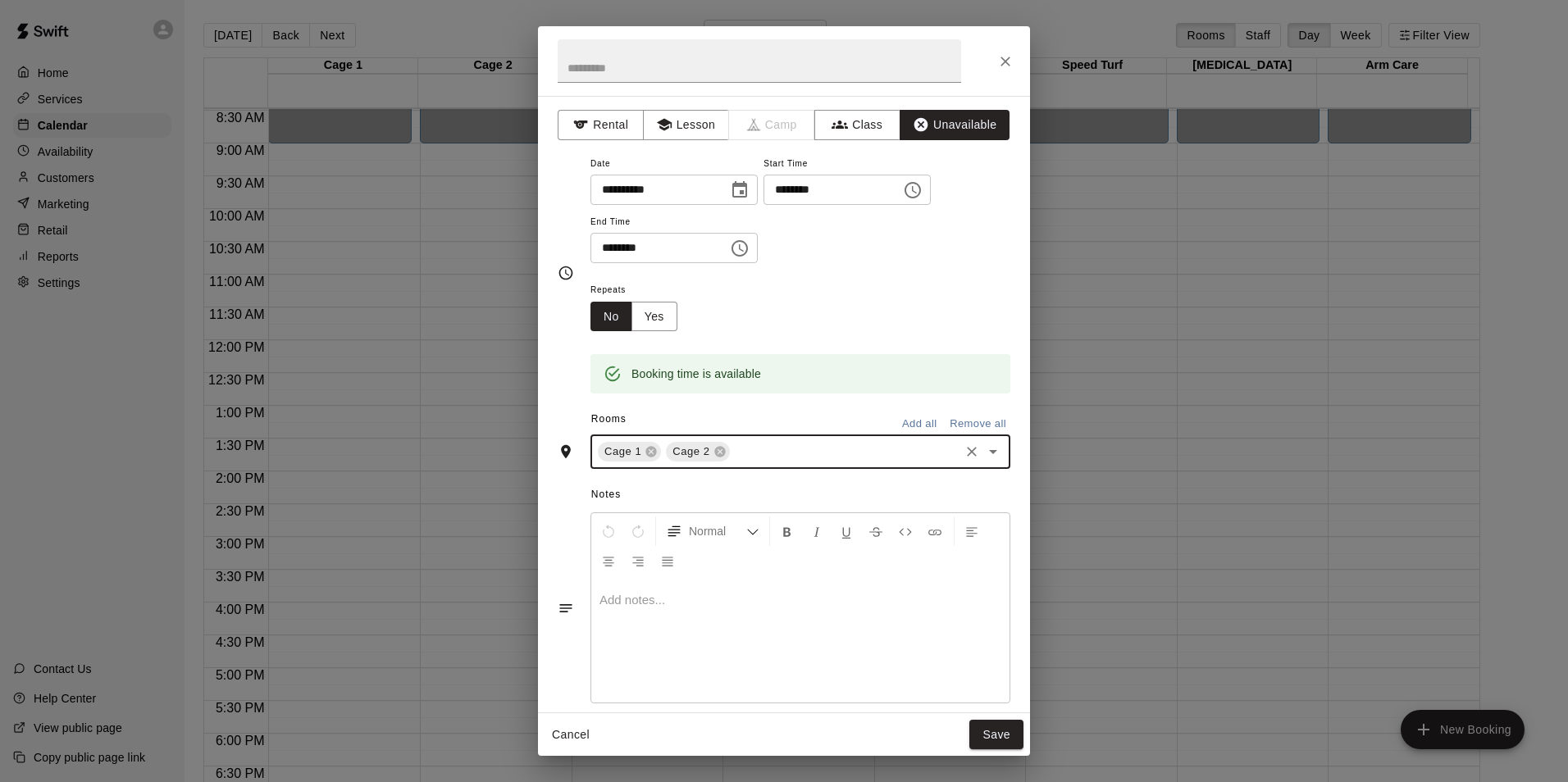
click at [758, 453] on input "text" at bounding box center [844, 452] width 224 height 20
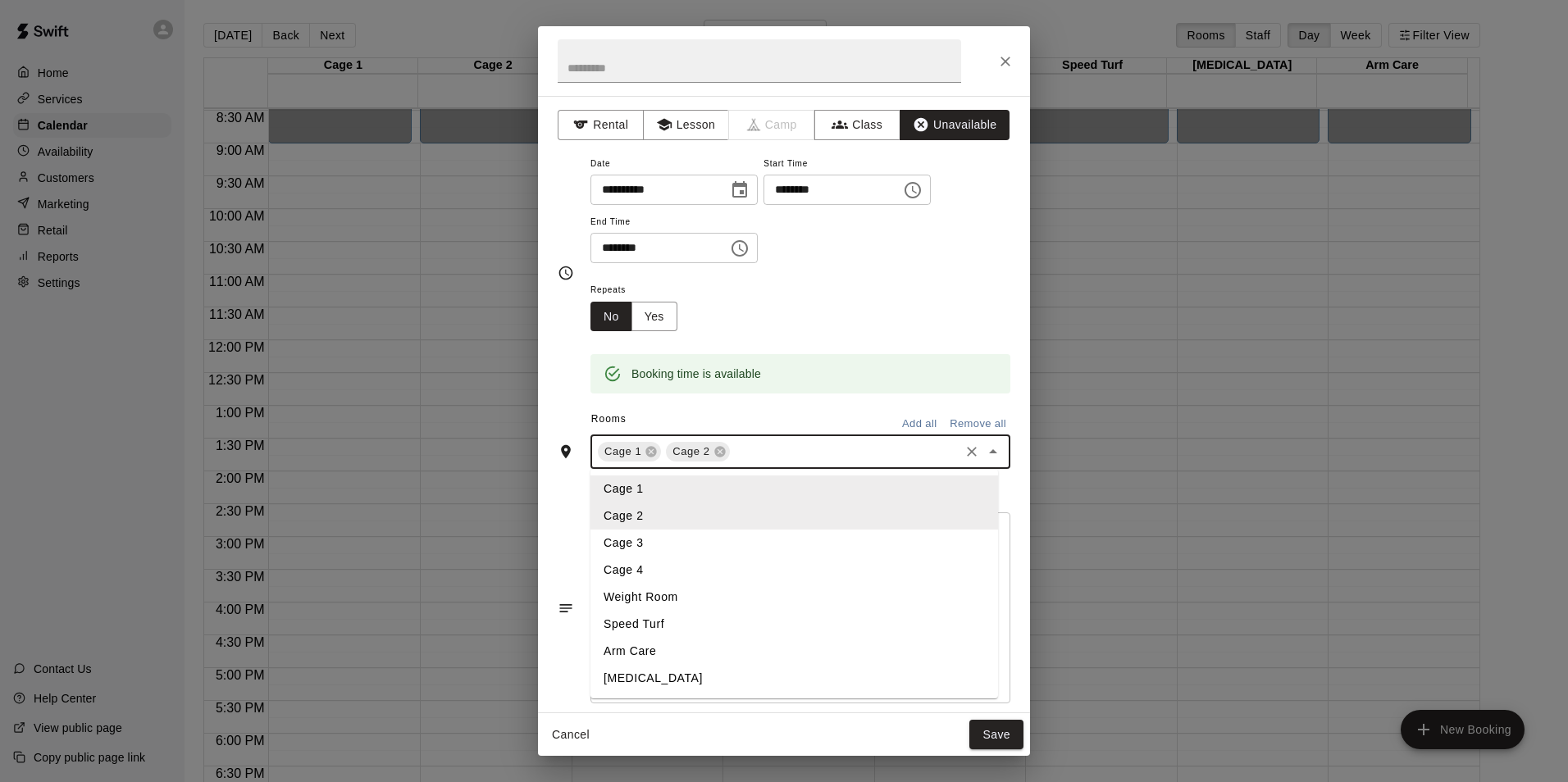
click at [663, 551] on li "Cage 3" at bounding box center [794, 543] width 407 height 27
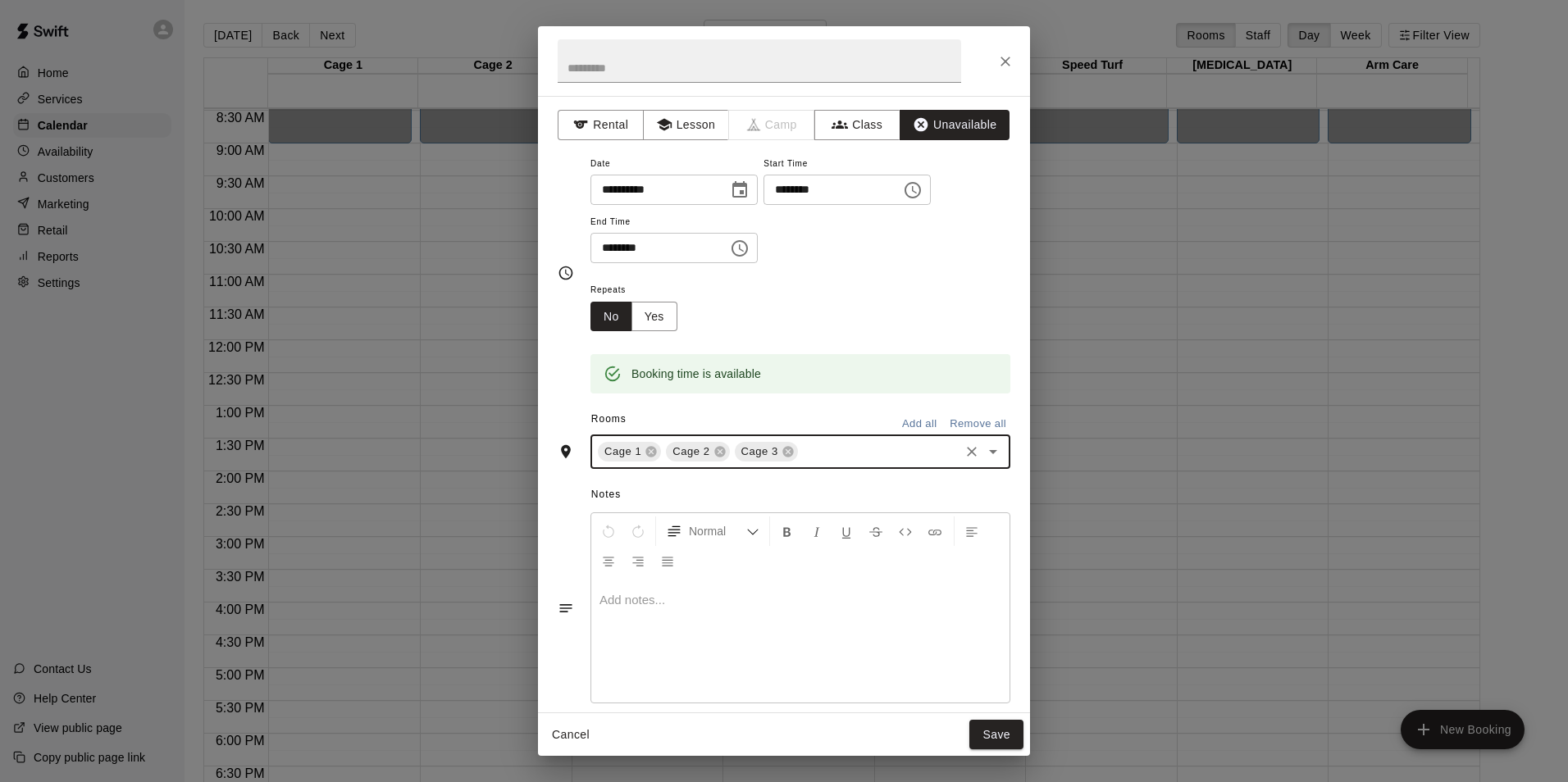
click at [815, 459] on input "text" at bounding box center [879, 452] width 157 height 20
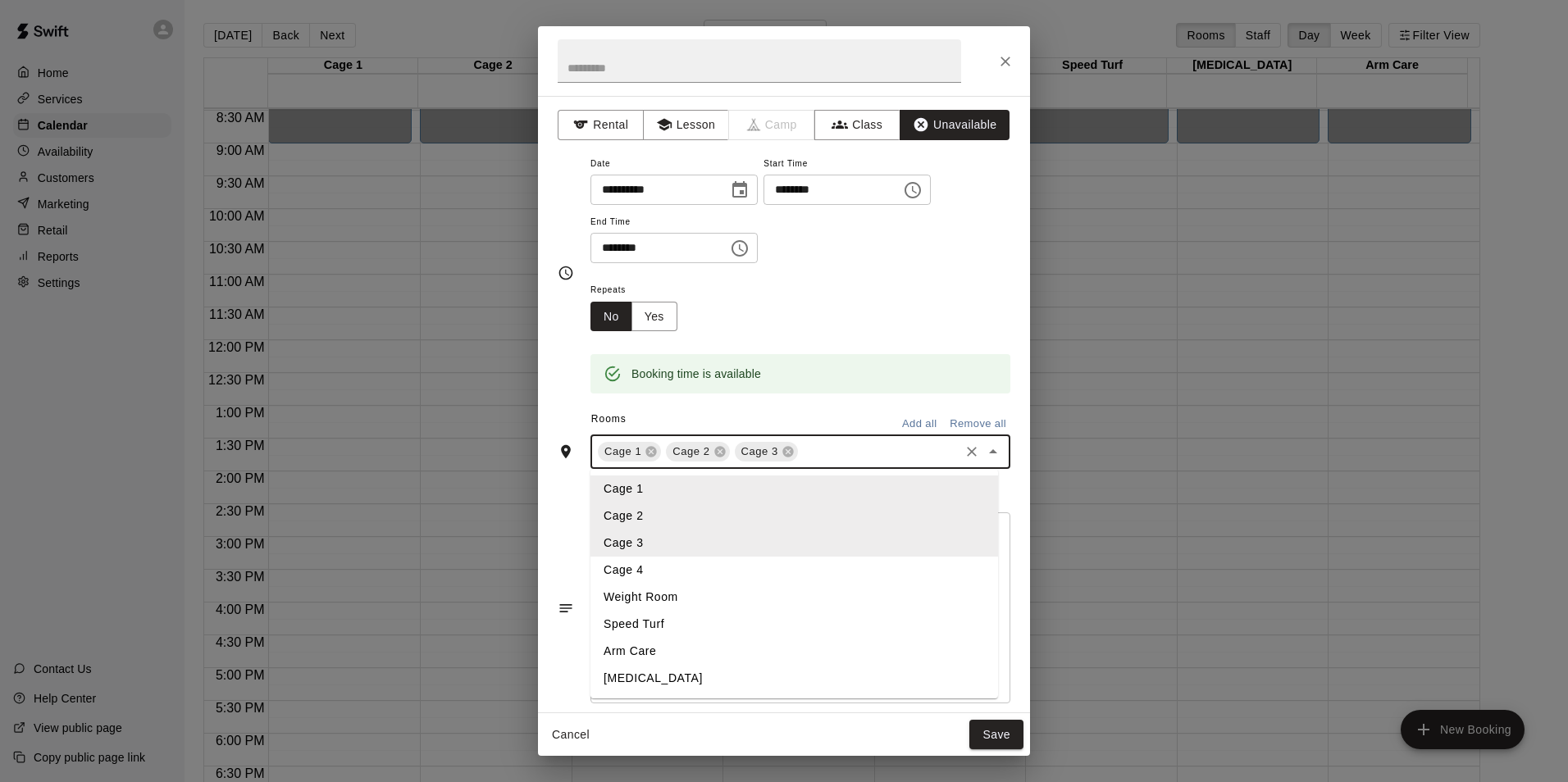
click at [671, 577] on li "Cage 4" at bounding box center [794, 570] width 407 height 27
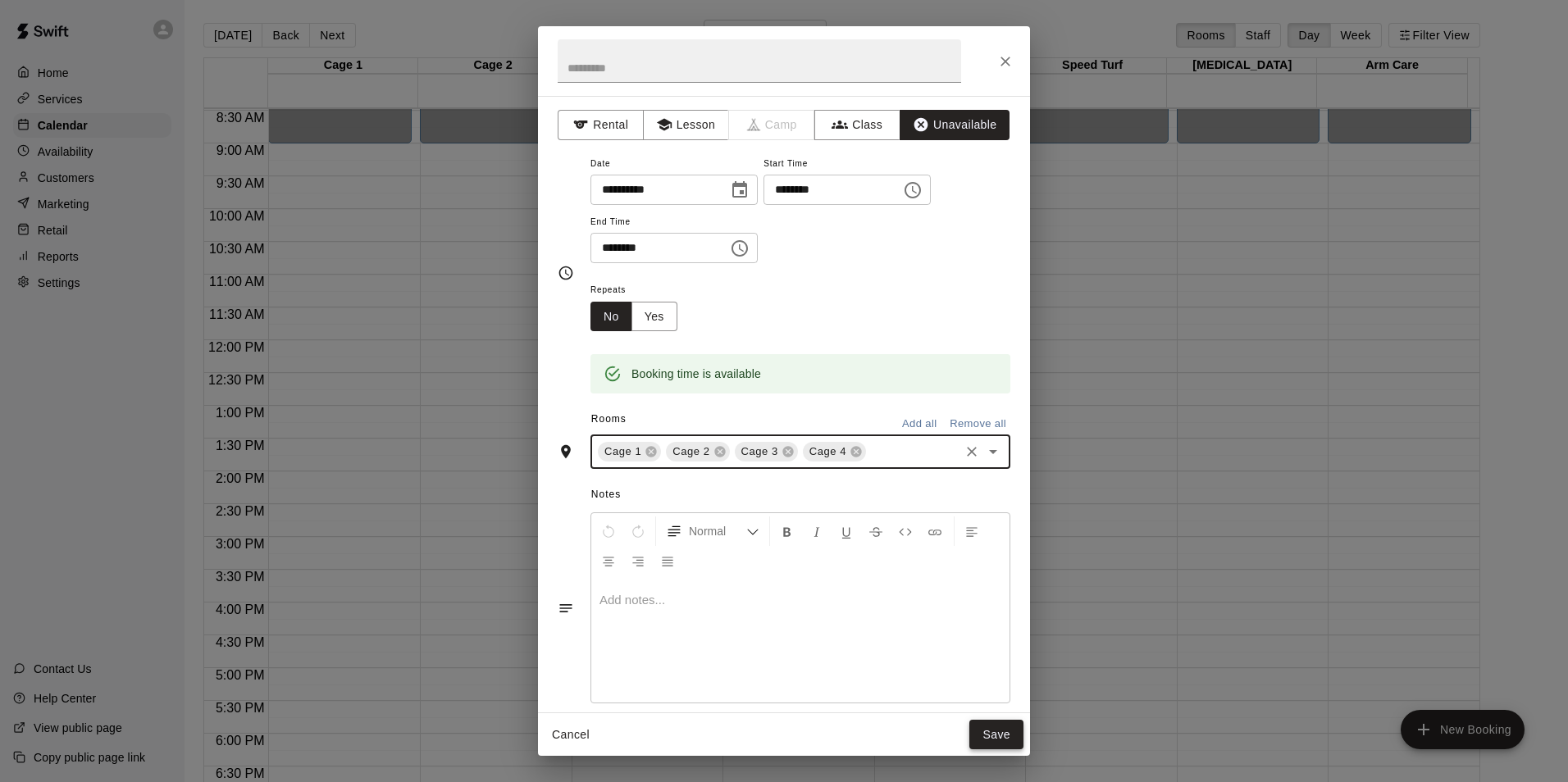
click at [989, 738] on button "Save" at bounding box center [996, 735] width 54 height 31
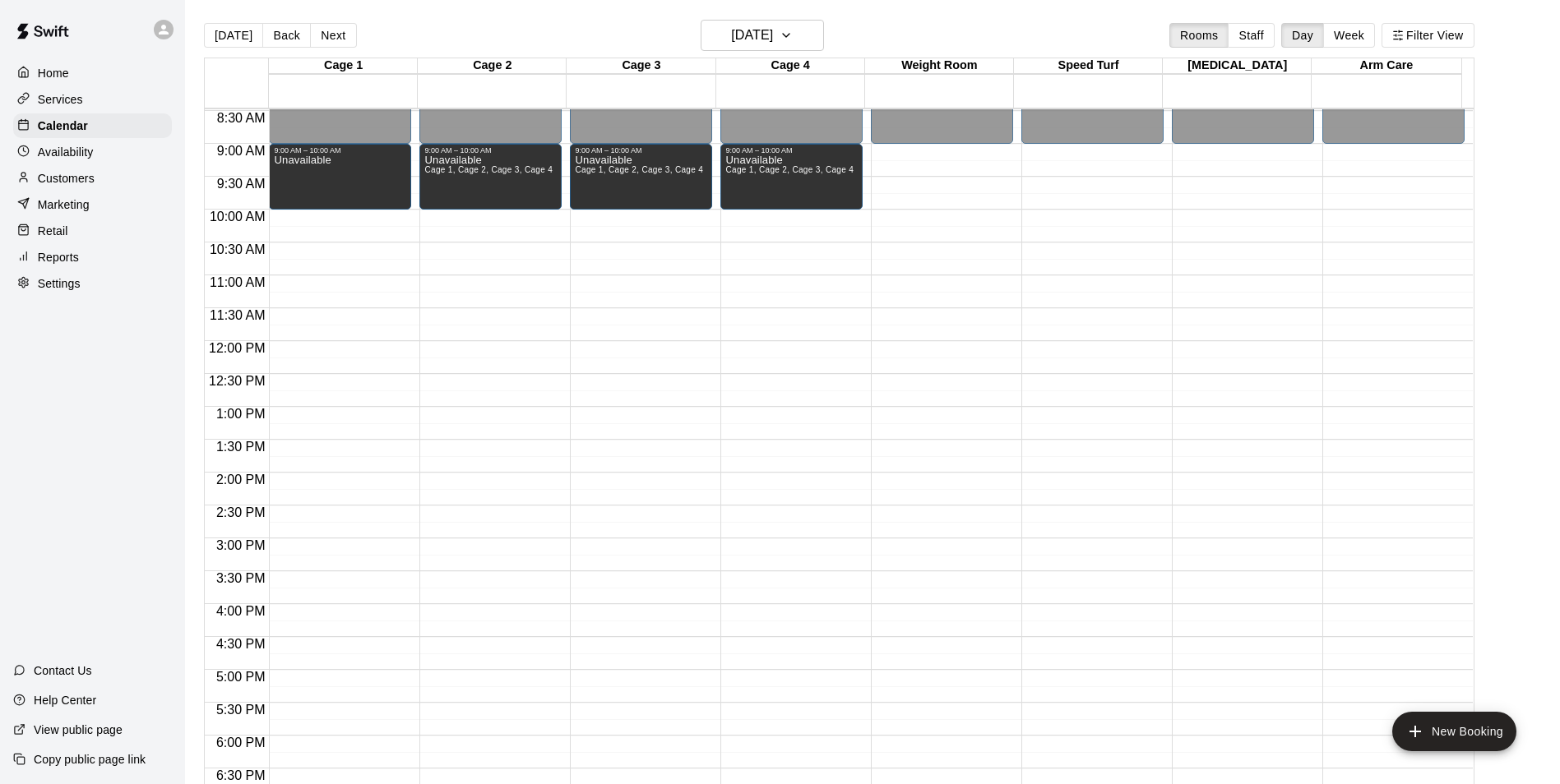
click at [341, 551] on div "12:00 AM – 9:00 AM Closed 9:00 AM – 10:00 AM Unavailable 8:00 PM – 11:59 PM Clo…" at bounding box center [340, 341] width 142 height 1578
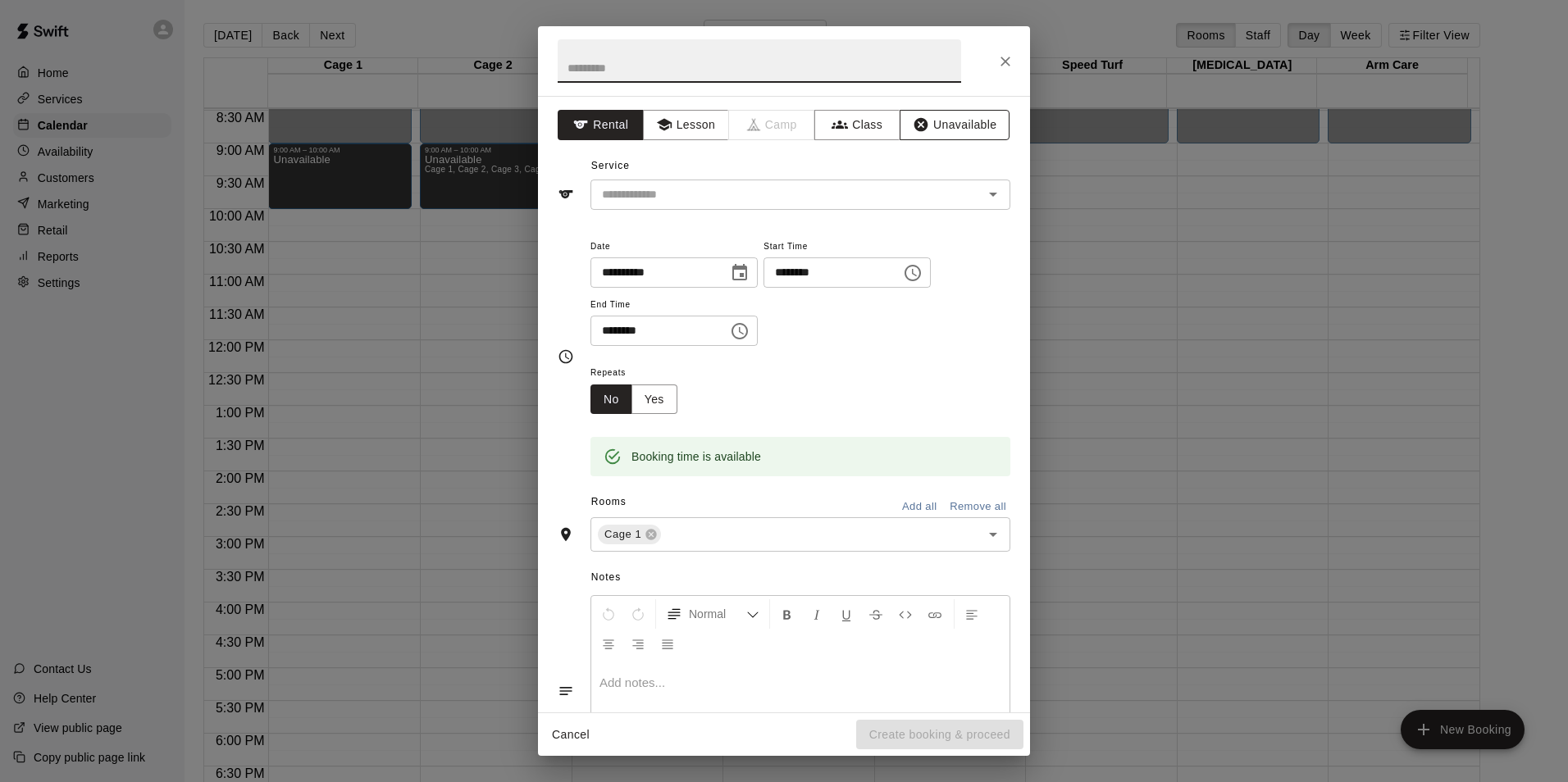
click at [951, 122] on button "Unavailable" at bounding box center [954, 124] width 109 height 31
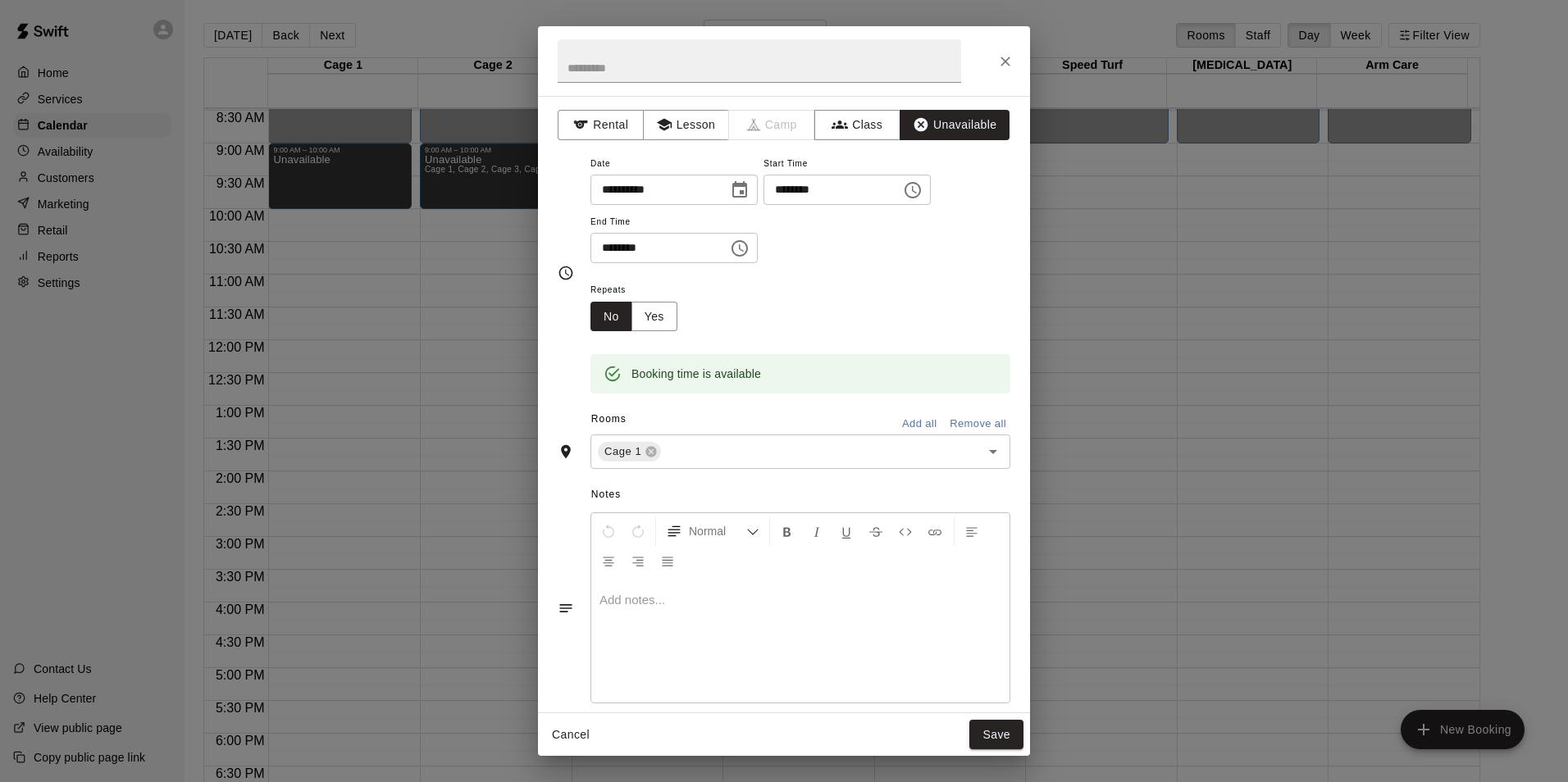
click at [605, 248] on input "********" at bounding box center [653, 248] width 126 height 31
type input "********"
drag, startPoint x: 860, startPoint y: 311, endPoint x: 794, endPoint y: 366, distance: 85.9
click at [859, 311] on div "Repeats No Yes" at bounding box center [800, 305] width 420 height 52
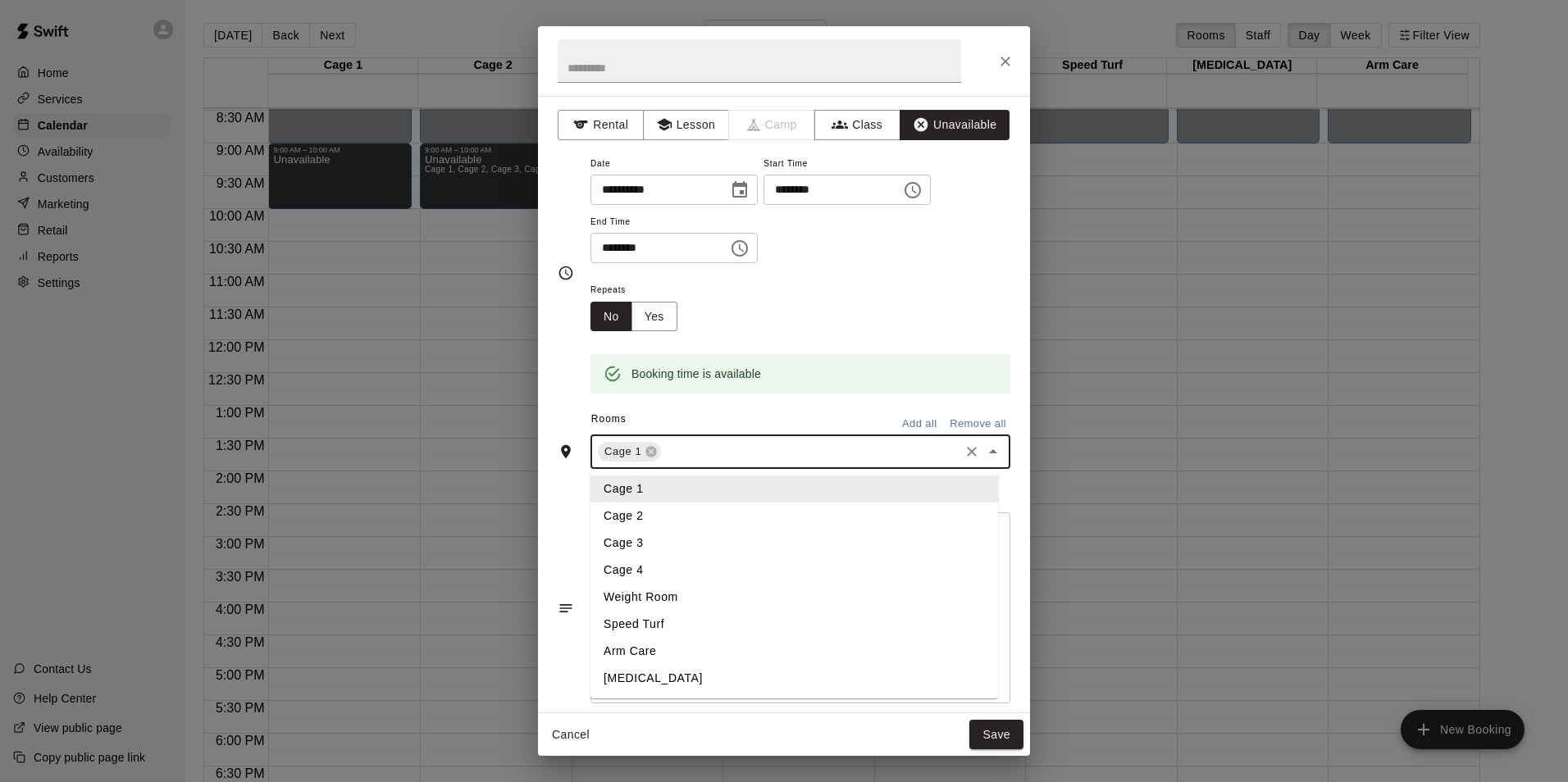
click at [734, 447] on input "text" at bounding box center [809, 452] width 293 height 20
click at [680, 510] on li "Cage 2" at bounding box center [794, 516] width 407 height 27
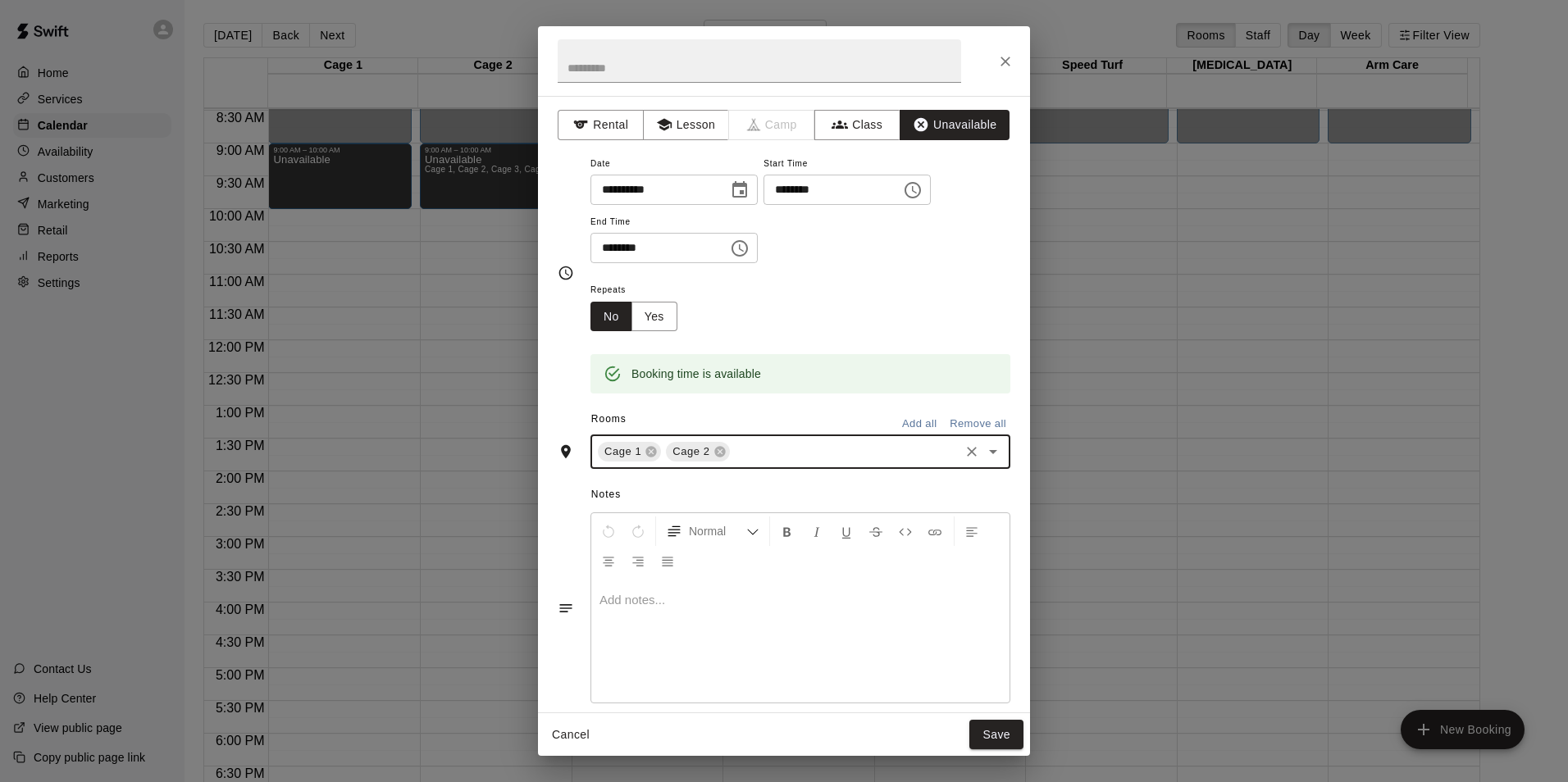
click at [756, 450] on input "text" at bounding box center [844, 452] width 224 height 20
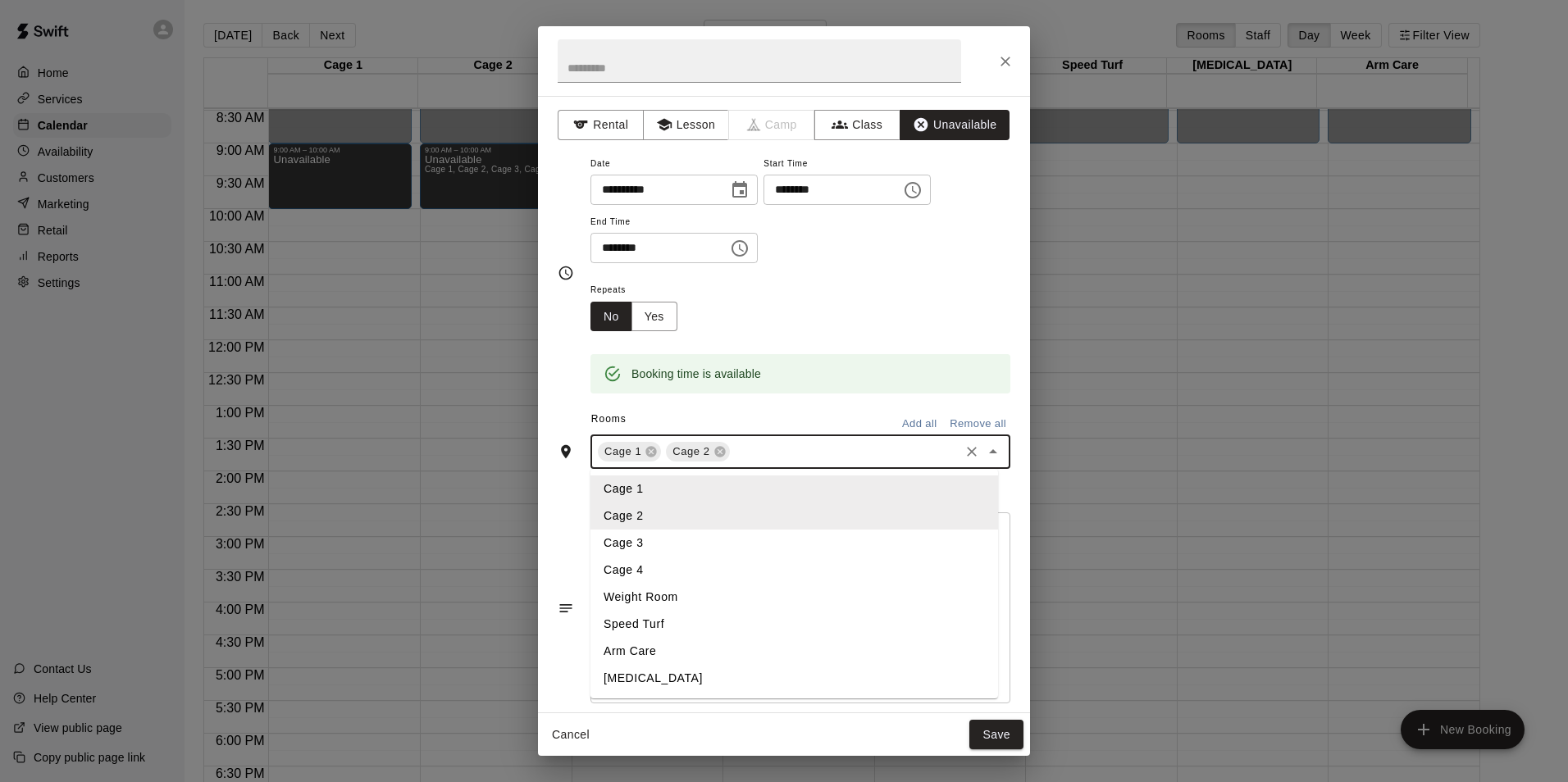
click at [679, 544] on li "Cage 3" at bounding box center [794, 543] width 407 height 27
click at [810, 457] on input "text" at bounding box center [879, 452] width 157 height 20
click at [689, 567] on li "Cage 4" at bounding box center [794, 570] width 407 height 27
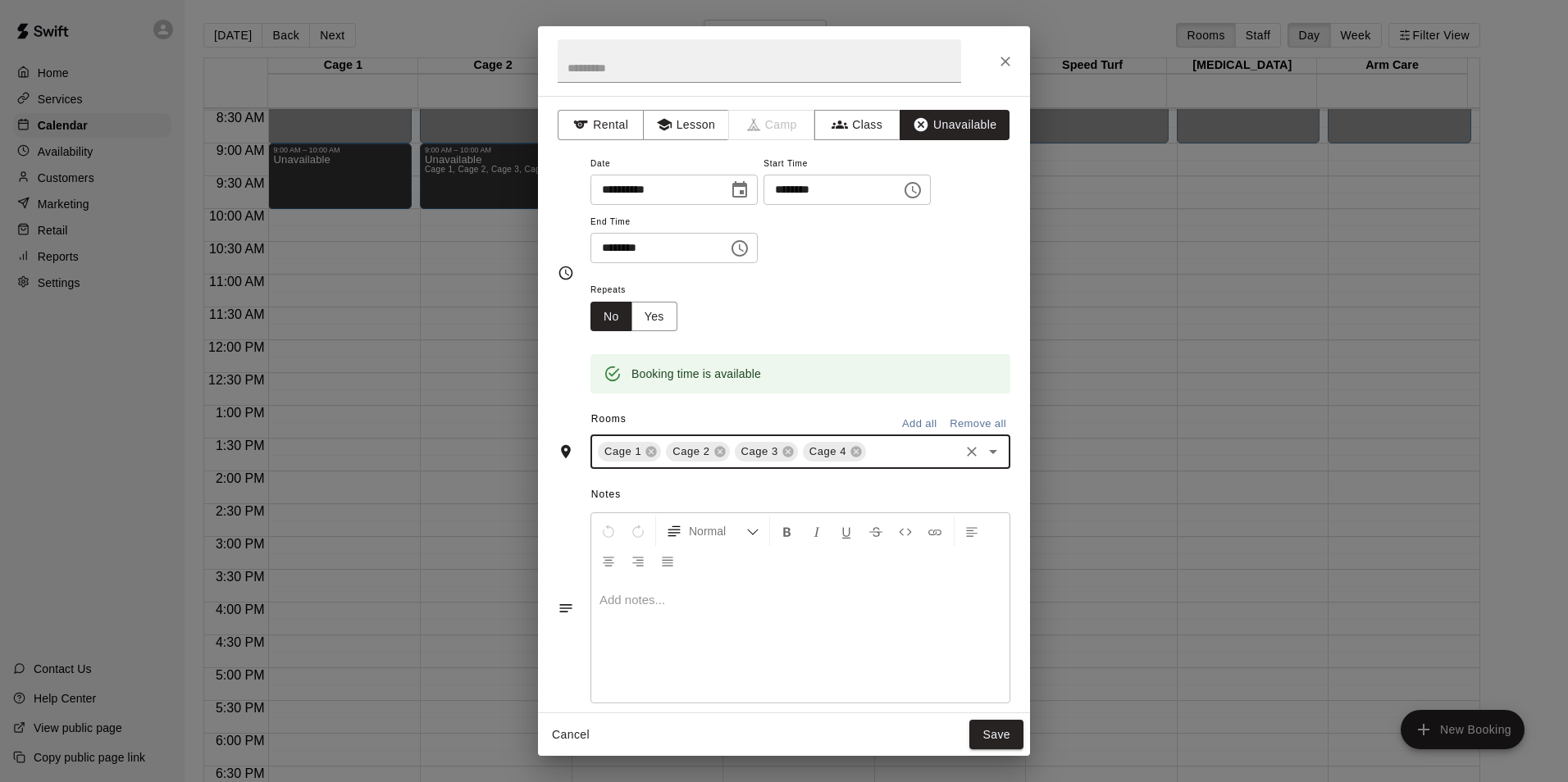
click at [826, 298] on div "Repeats No Yes" at bounding box center [800, 305] width 420 height 52
click at [994, 730] on button "Save" at bounding box center [996, 735] width 54 height 31
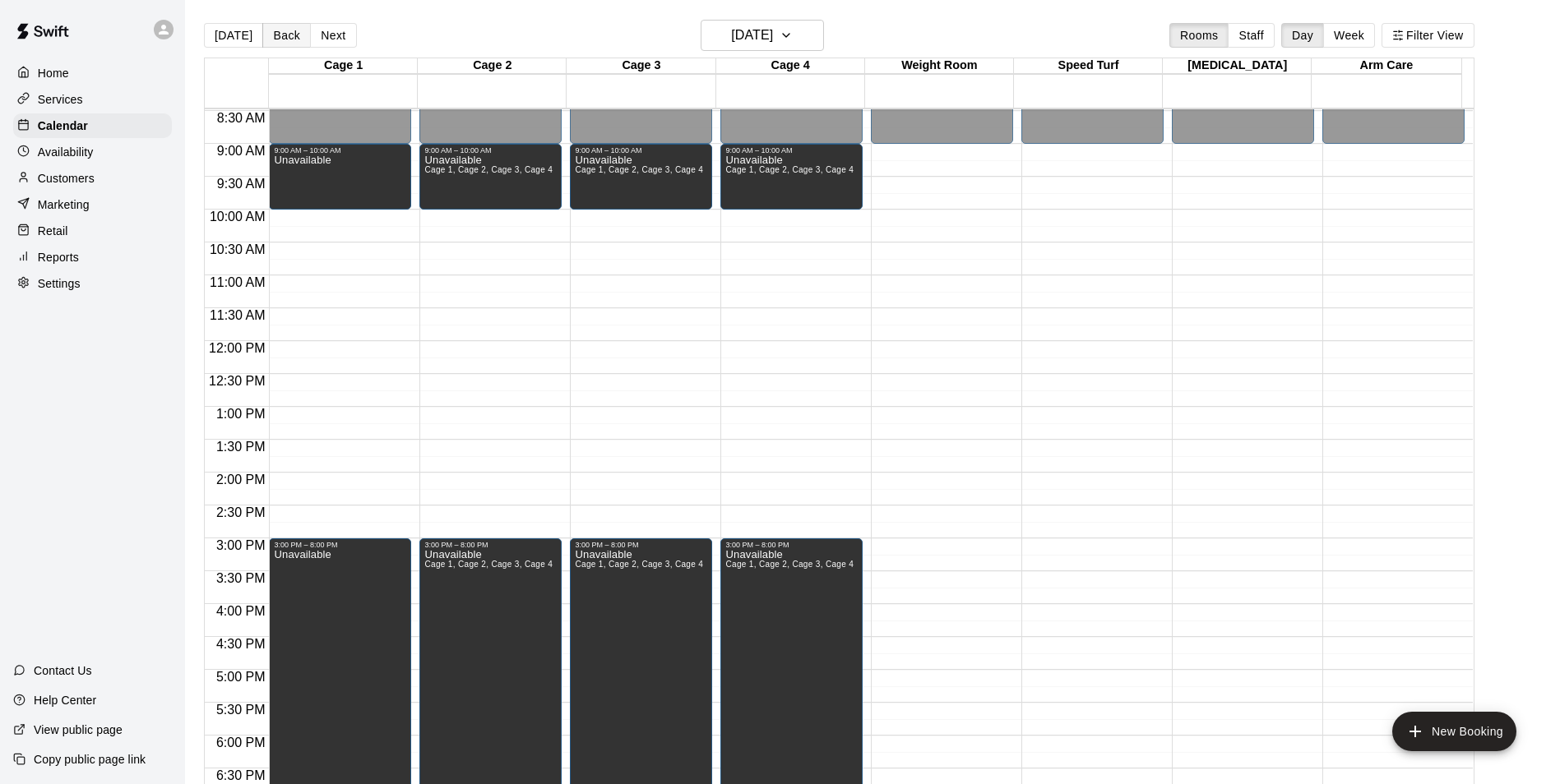
click at [275, 35] on button "Back" at bounding box center [286, 35] width 48 height 25
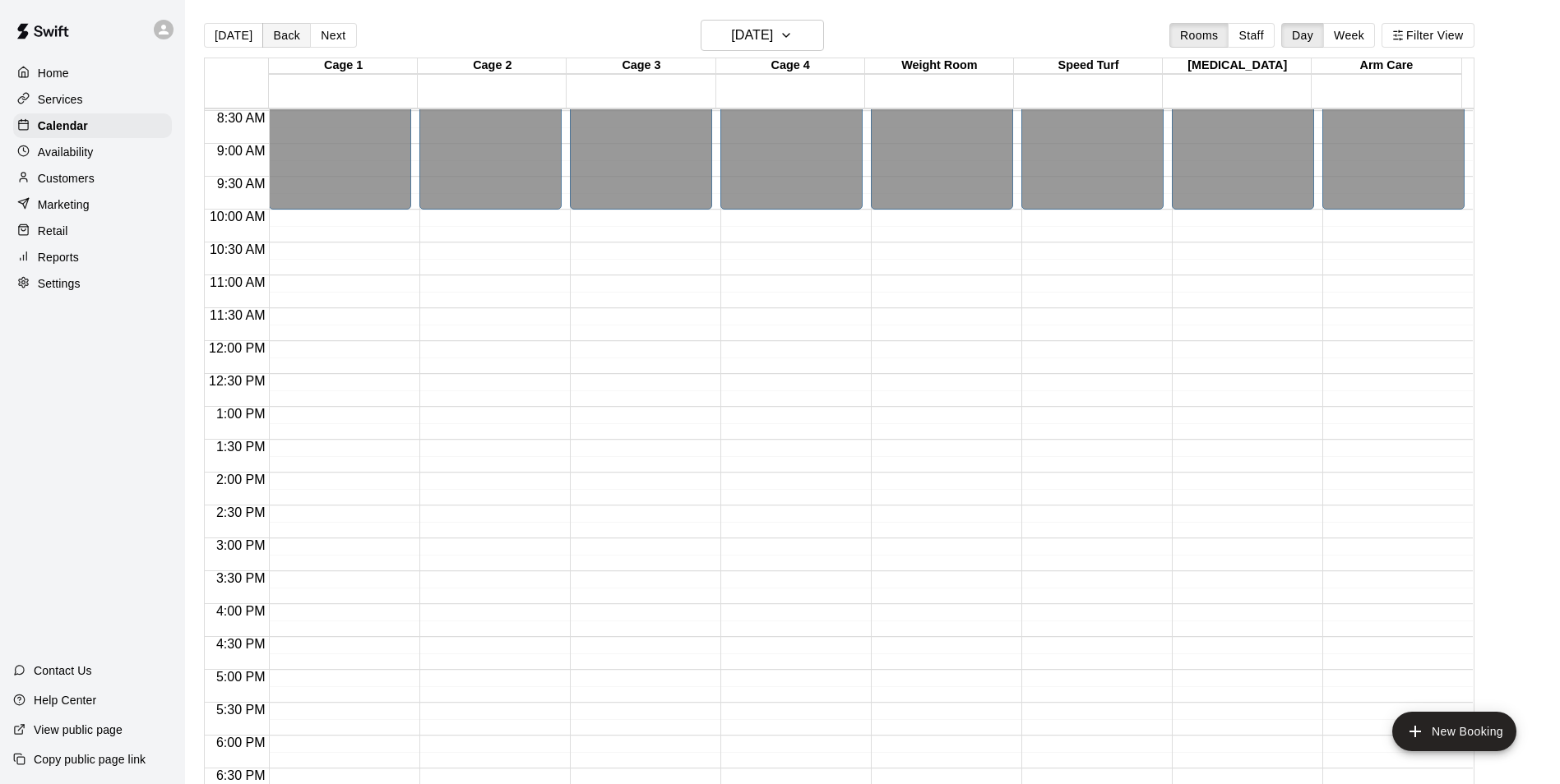
click at [278, 36] on button "Back" at bounding box center [286, 35] width 48 height 25
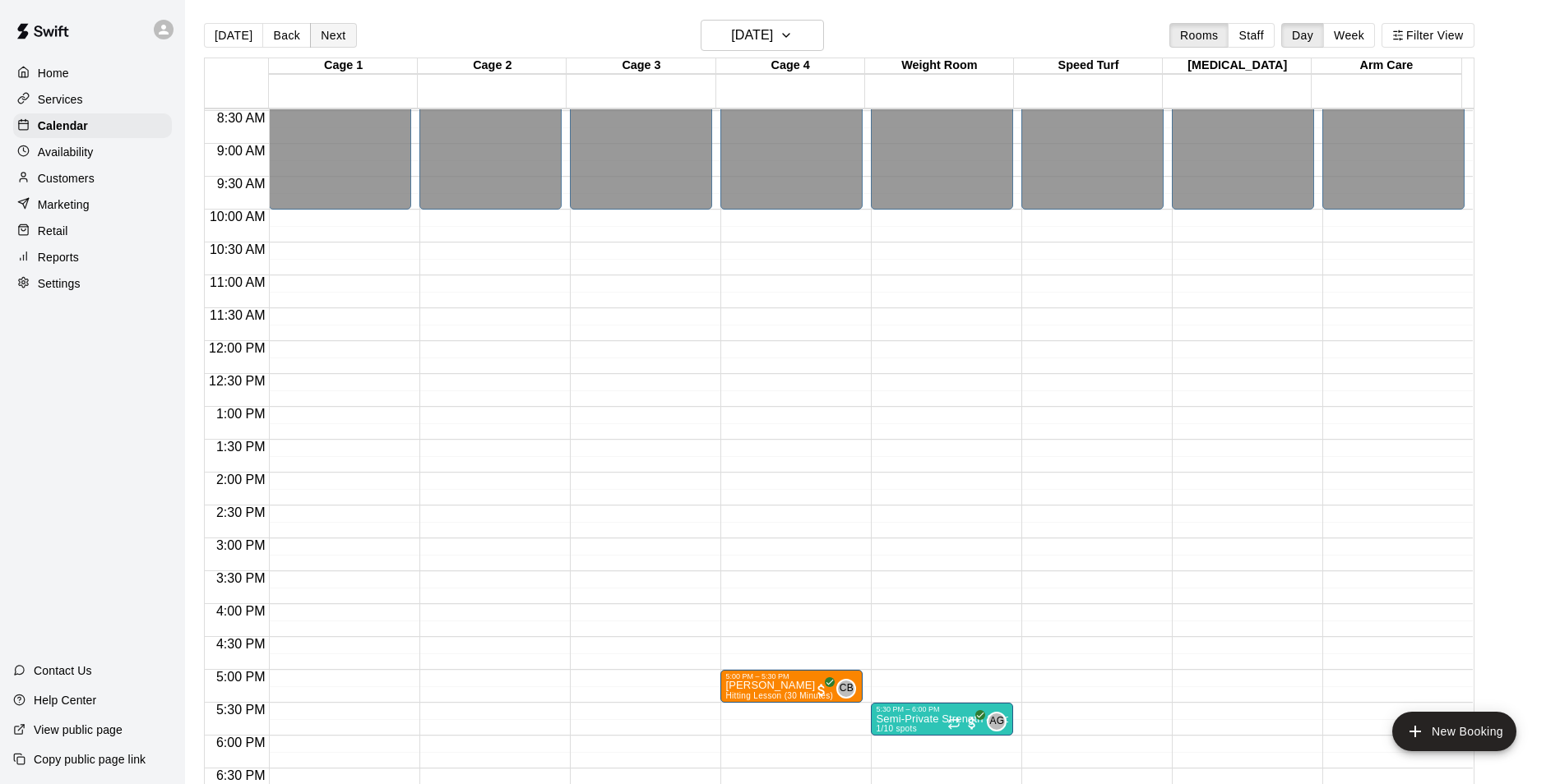
click at [333, 33] on button "Next" at bounding box center [333, 35] width 46 height 25
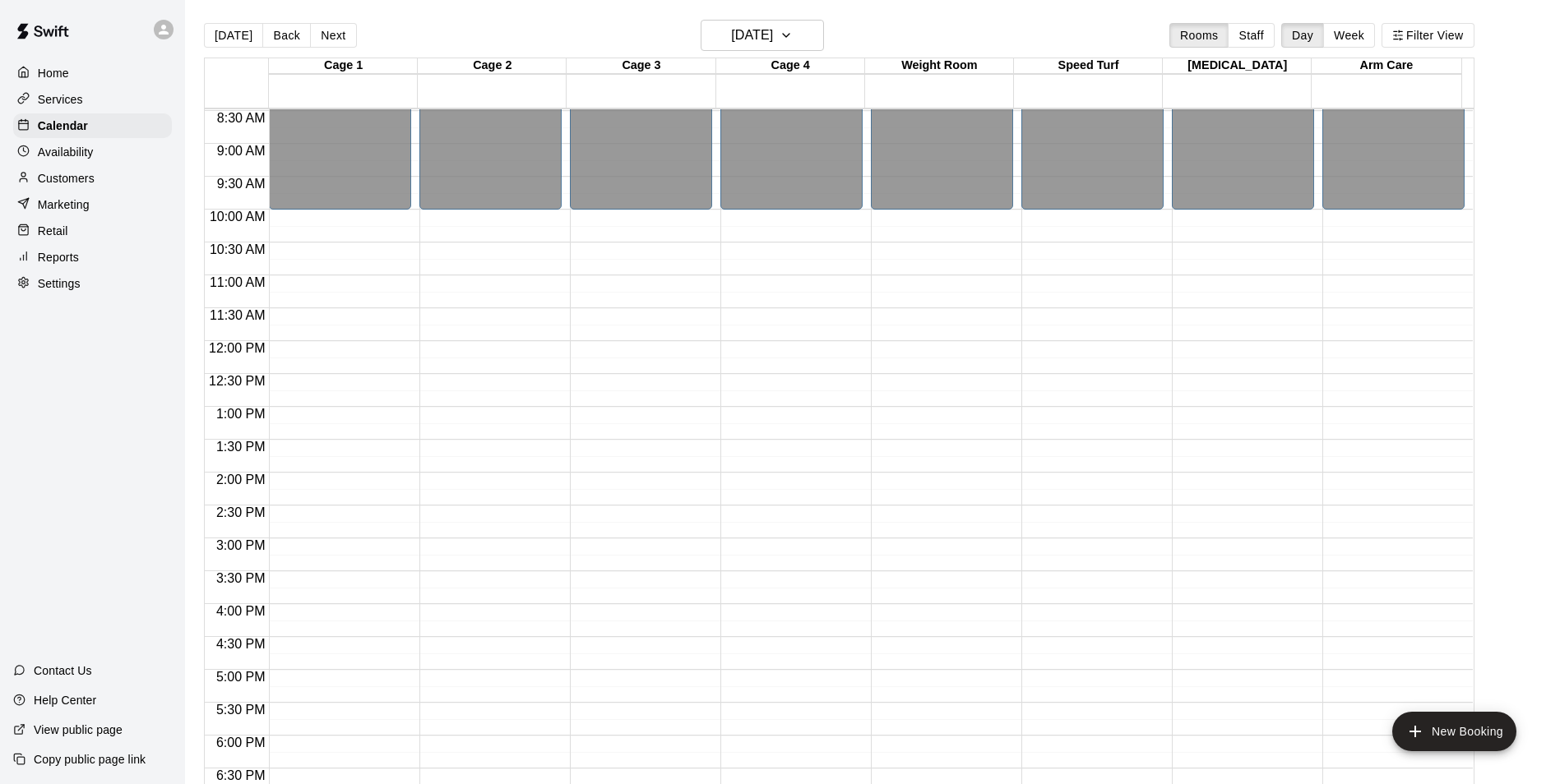
click at [319, 223] on div "12:00 AM – 10:00 AM Closed 8:00 PM – 11:59 PM Closed" at bounding box center [340, 341] width 142 height 1578
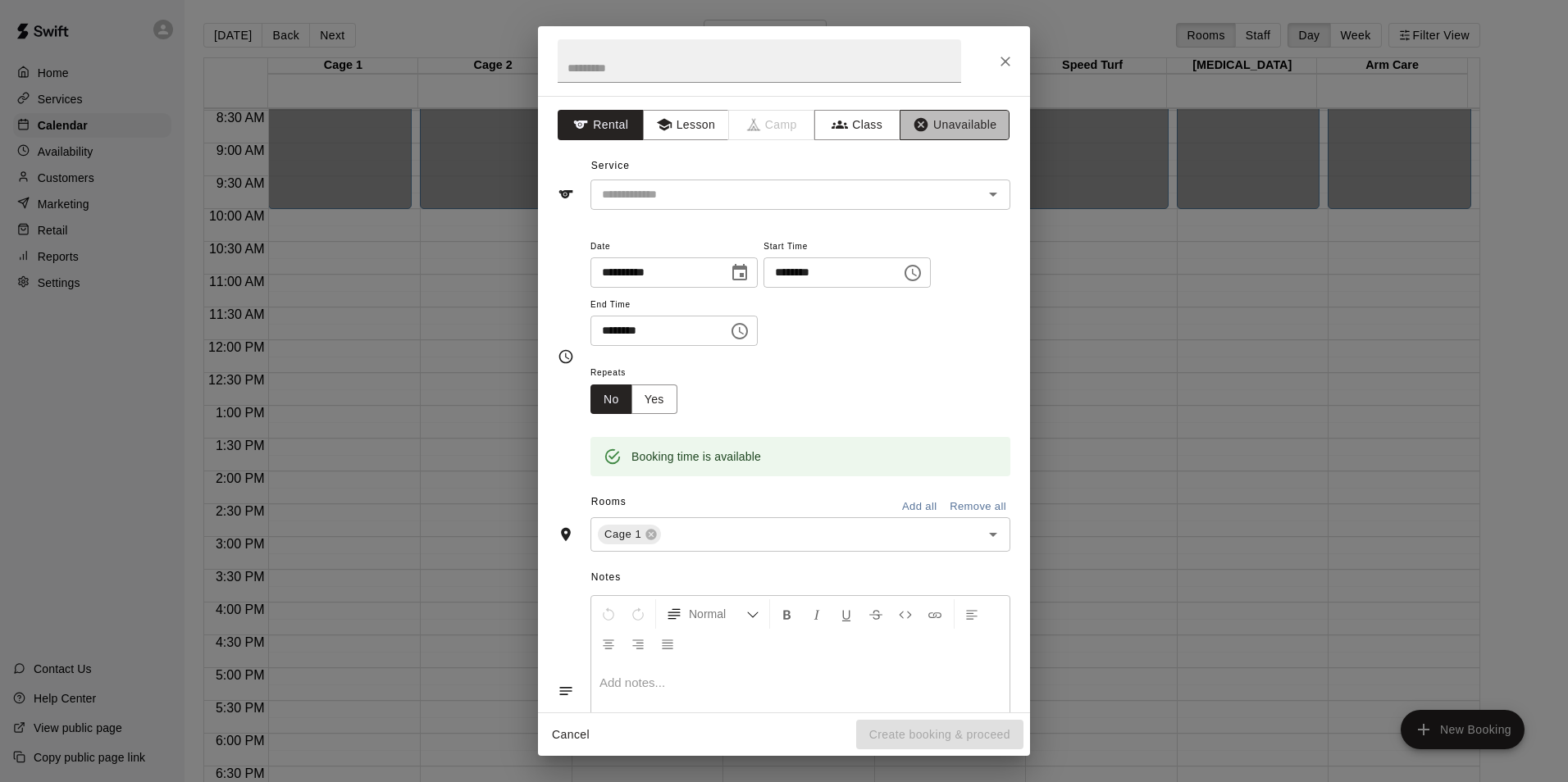
click at [922, 129] on button "Unavailable" at bounding box center [954, 124] width 109 height 31
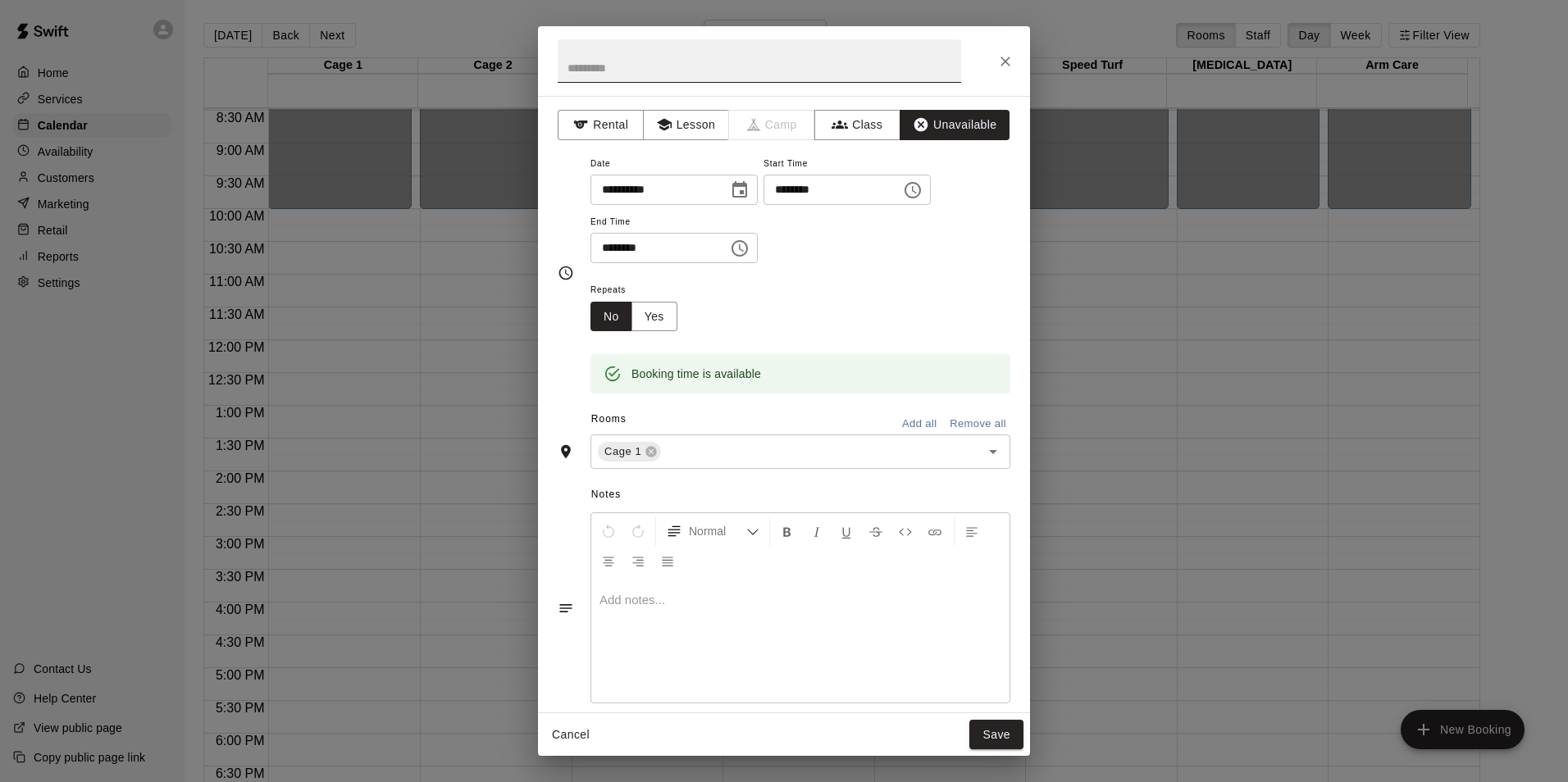
click at [718, 74] on input "text" at bounding box center [759, 61] width 404 height 44
click at [604, 243] on input "********" at bounding box center [653, 248] width 126 height 31
click at [651, 251] on input "********" at bounding box center [653, 248] width 126 height 31
click at [648, 248] on input "********" at bounding box center [653, 248] width 126 height 31
type input "********"
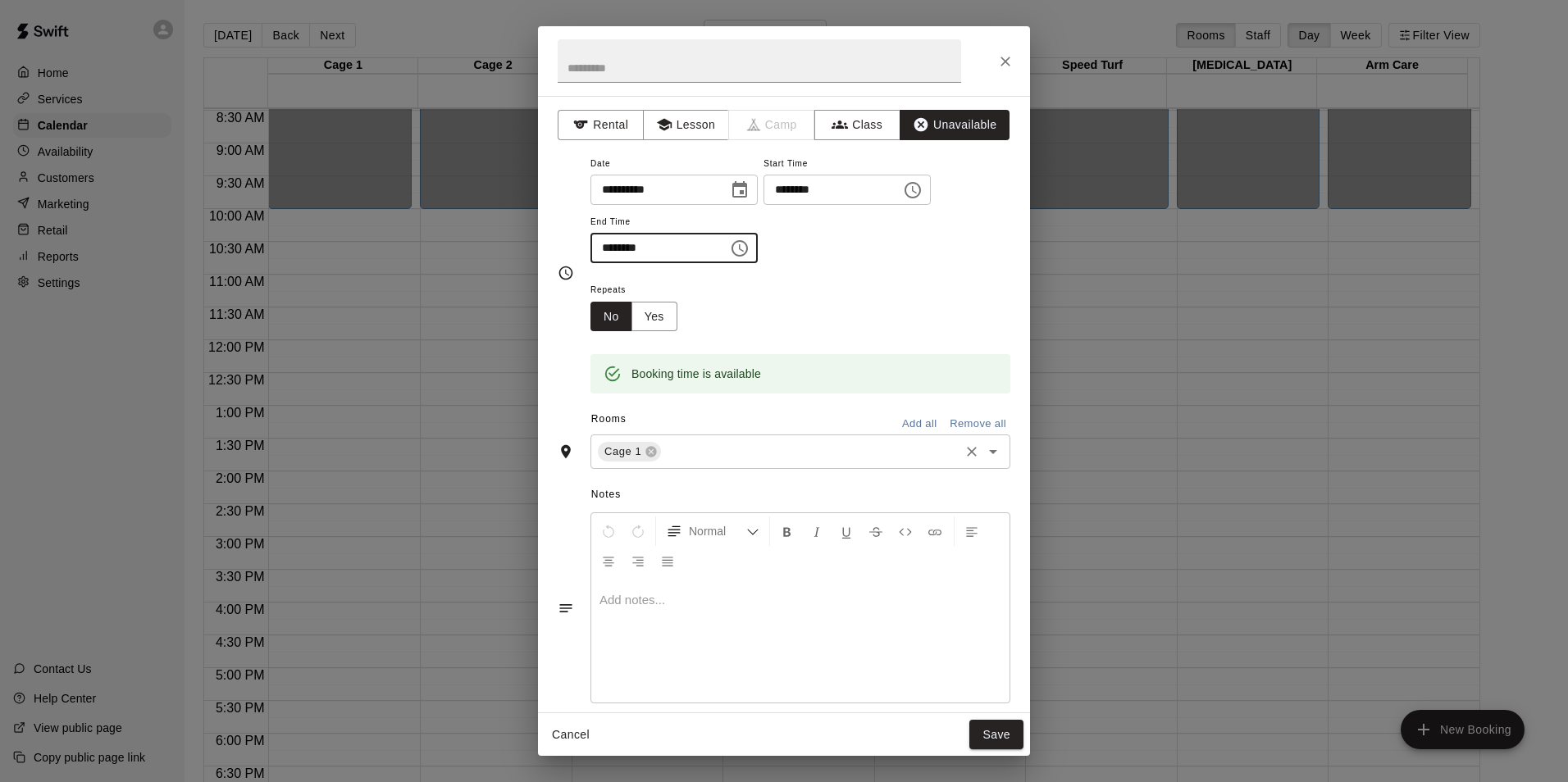
click at [697, 448] on input "text" at bounding box center [809, 452] width 293 height 20
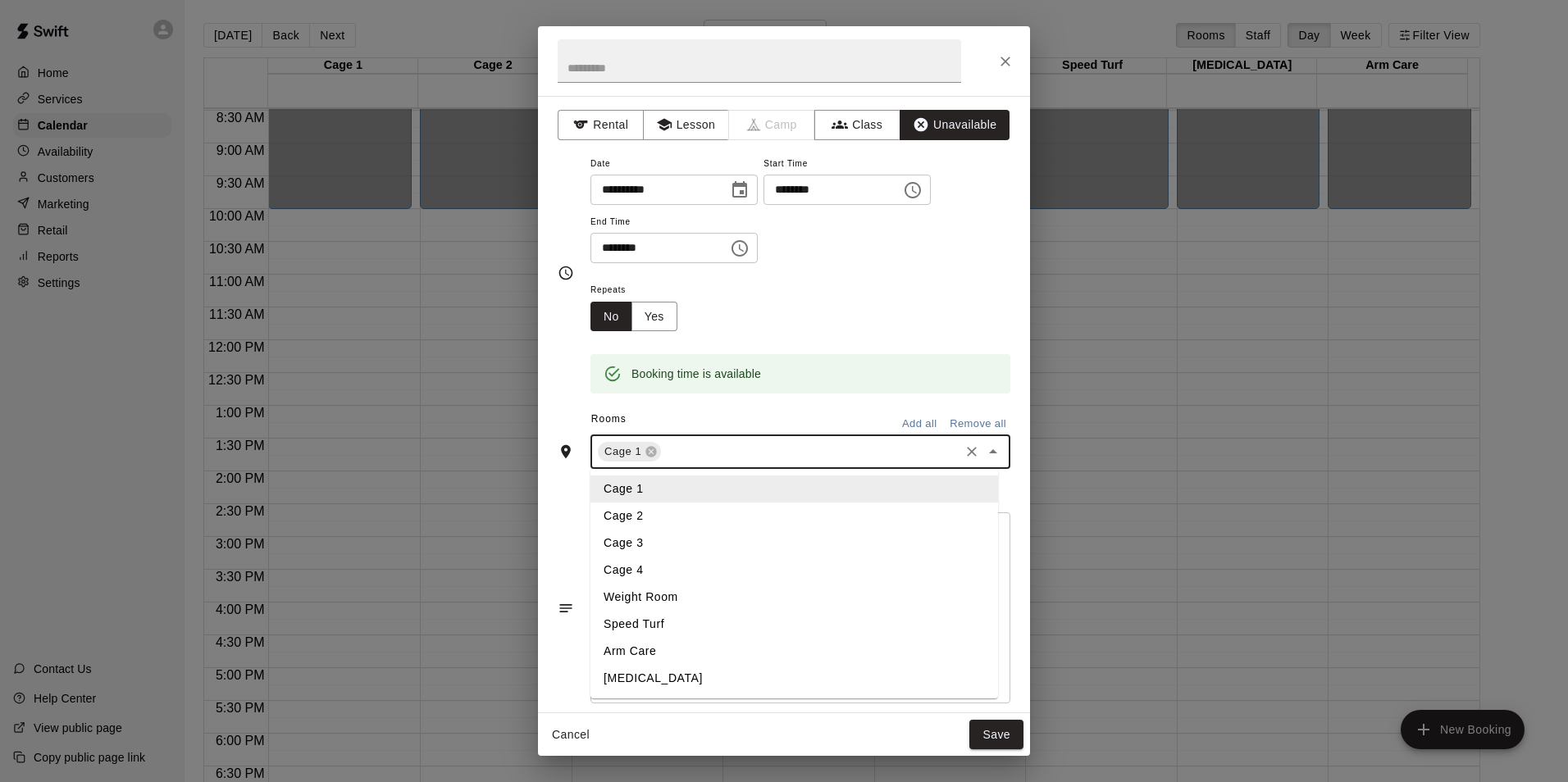
click at [668, 507] on li "Cage 2" at bounding box center [794, 516] width 407 height 27
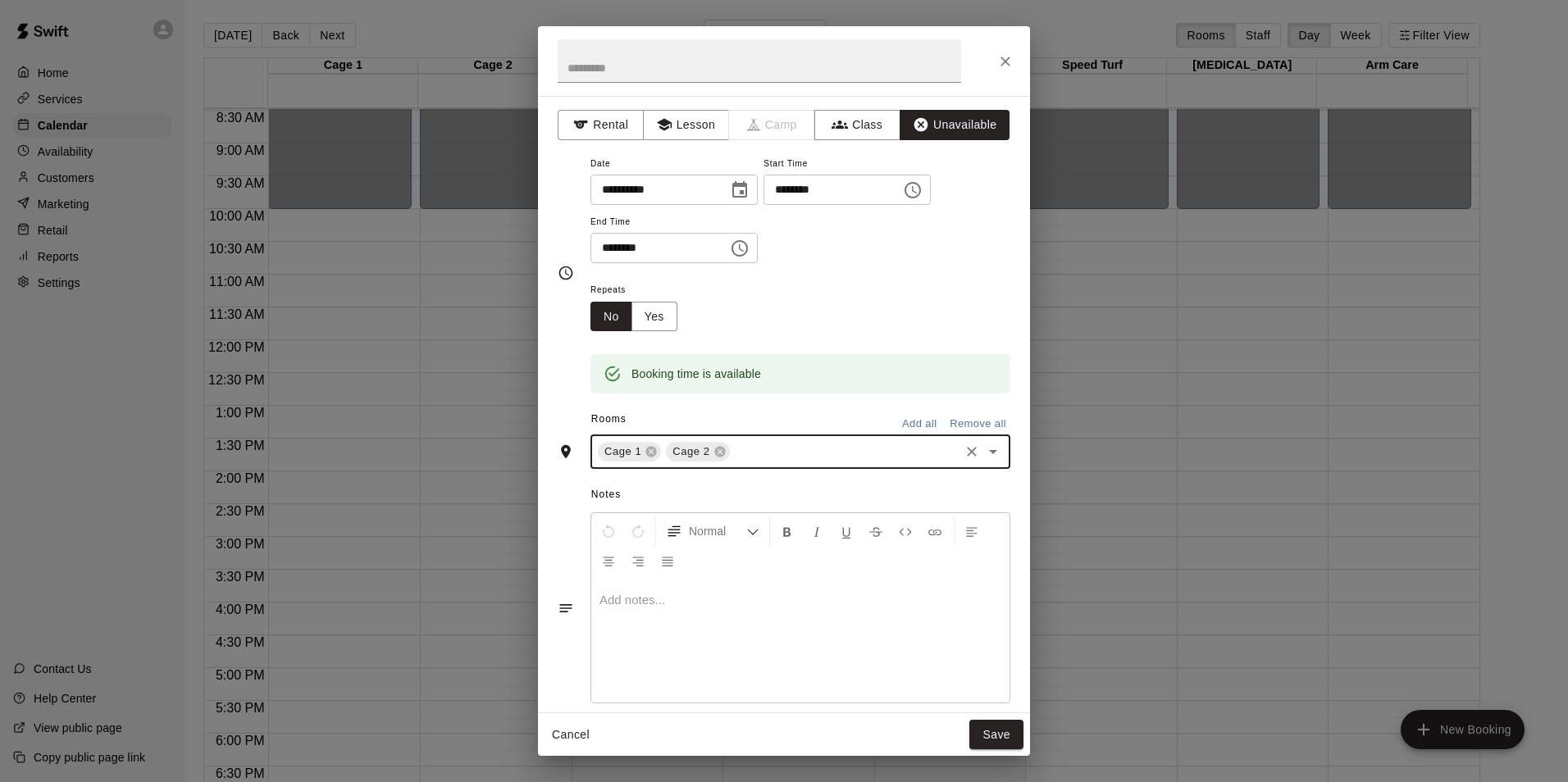
click at [780, 454] on input "text" at bounding box center [844, 452] width 224 height 20
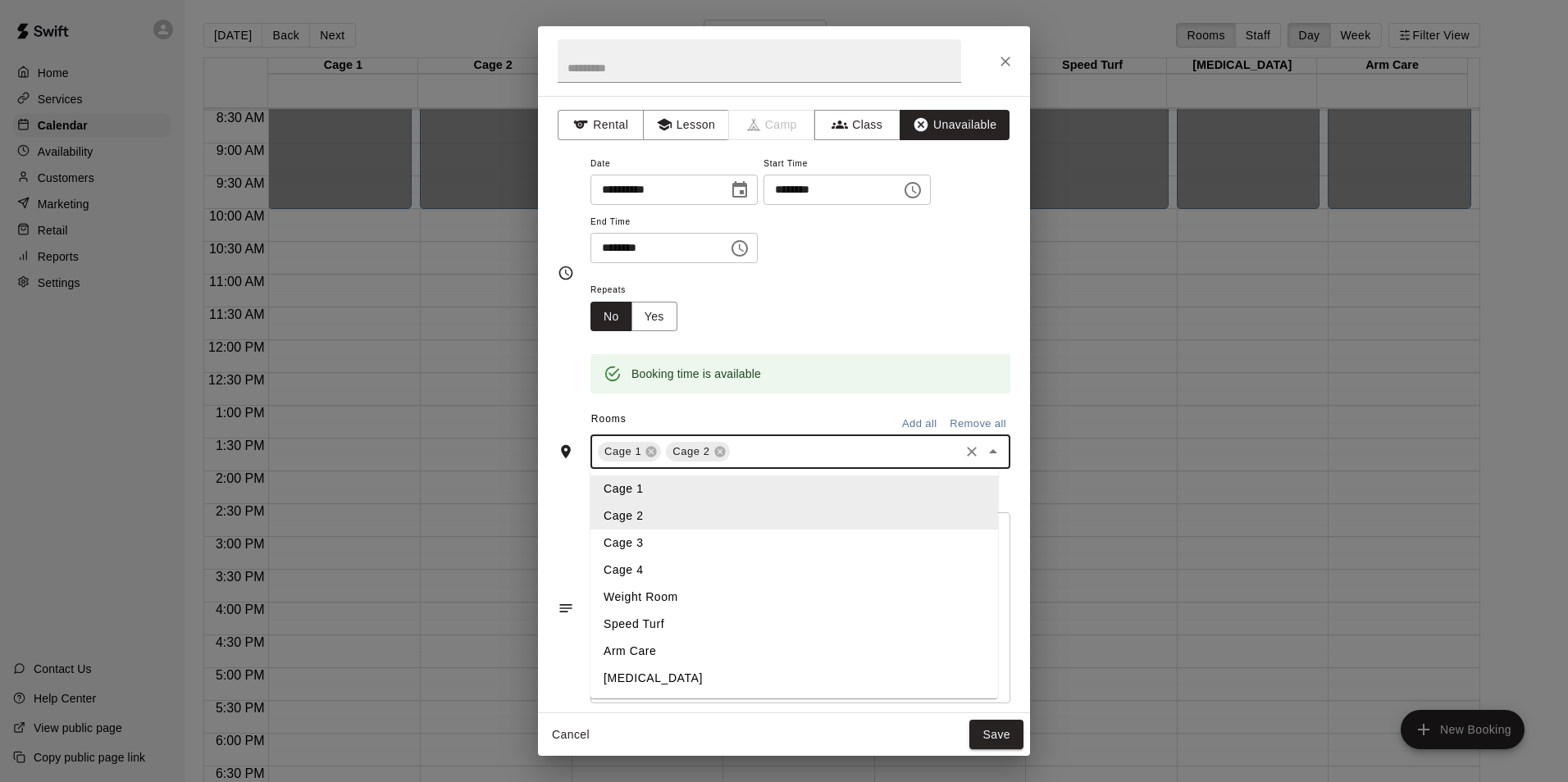
click at [722, 532] on li "Cage 3" at bounding box center [794, 543] width 407 height 27
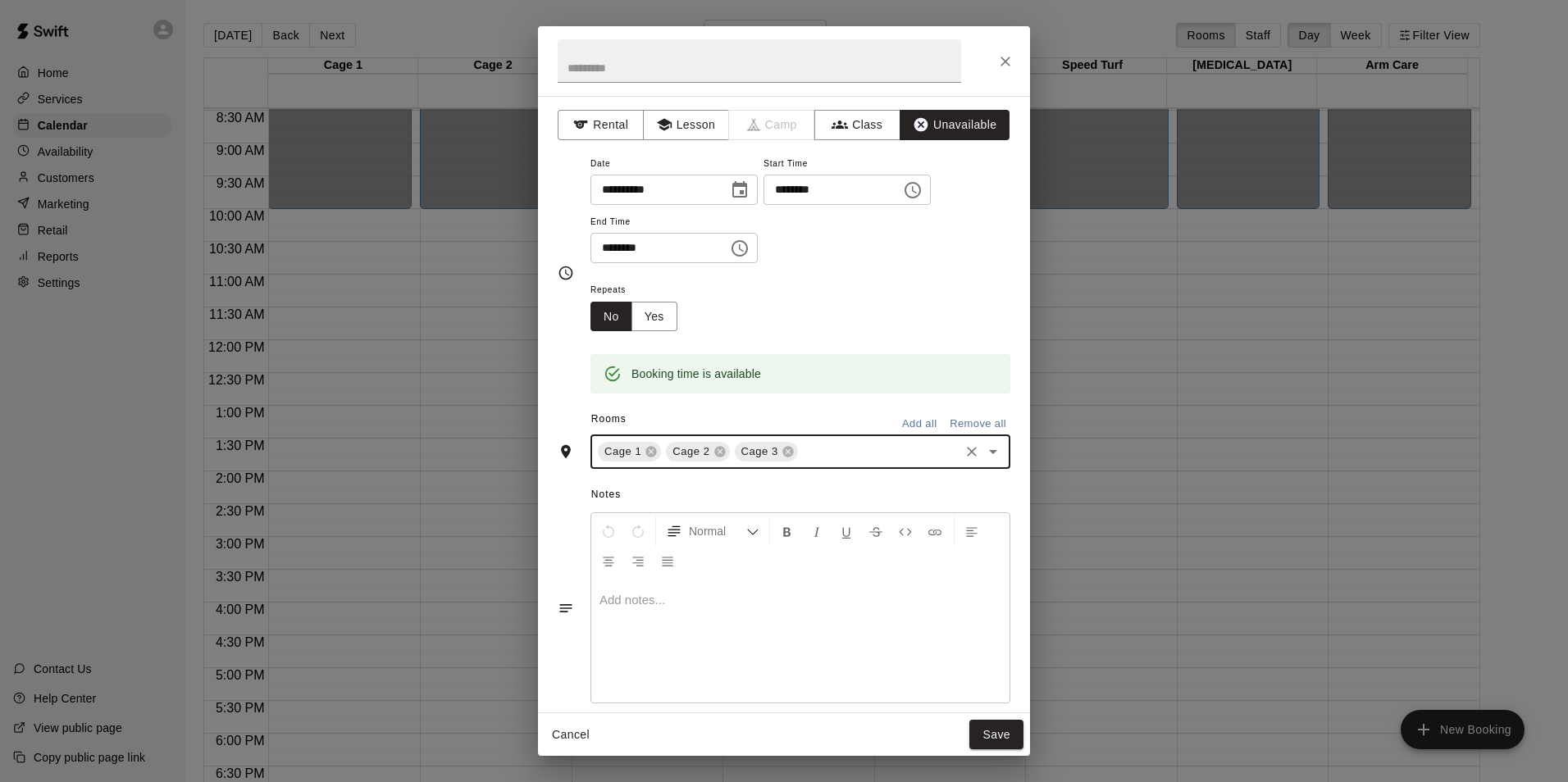
click at [820, 454] on input "text" at bounding box center [879, 452] width 157 height 20
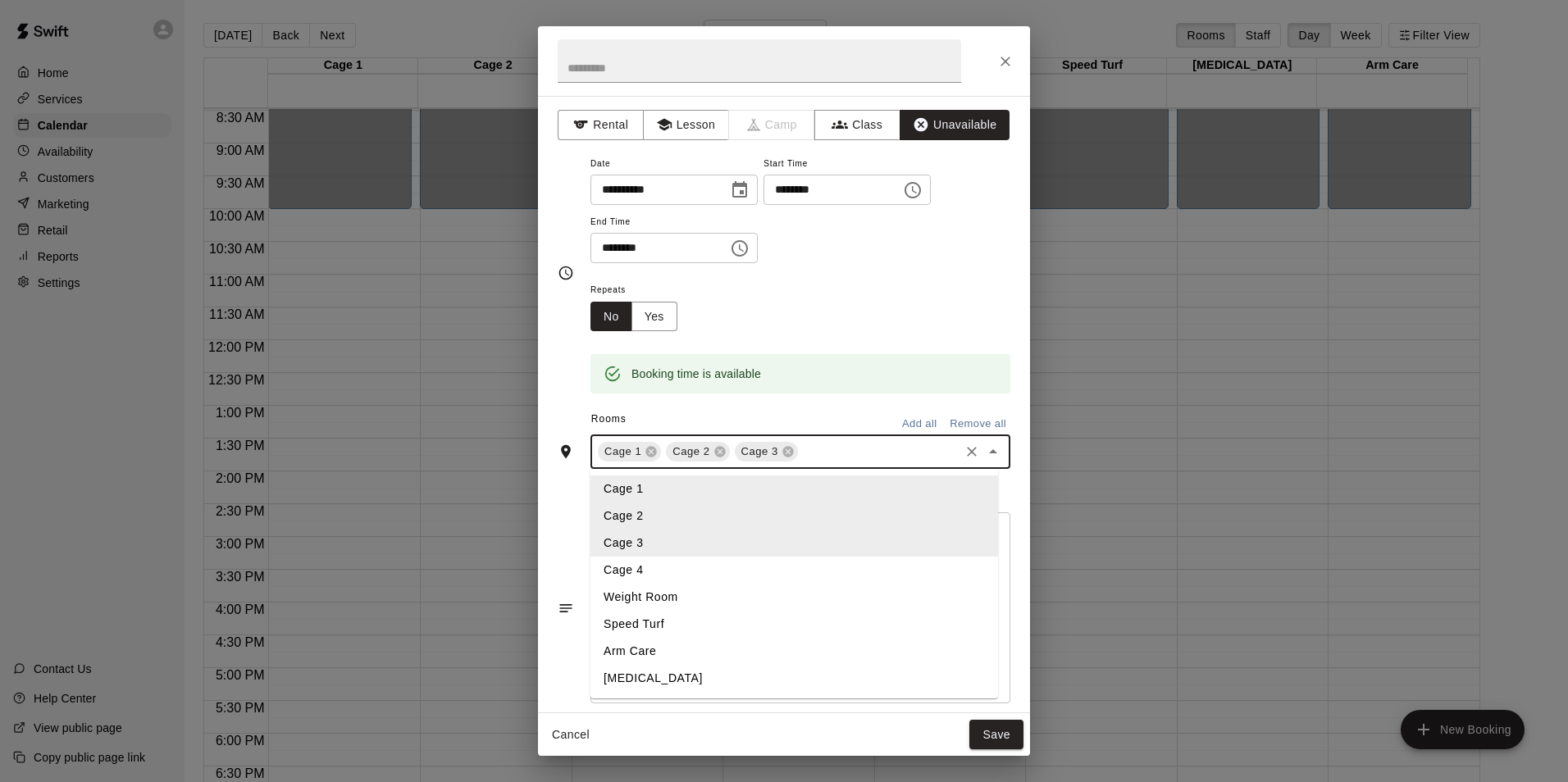
click at [716, 563] on li "Cage 4" at bounding box center [794, 570] width 407 height 27
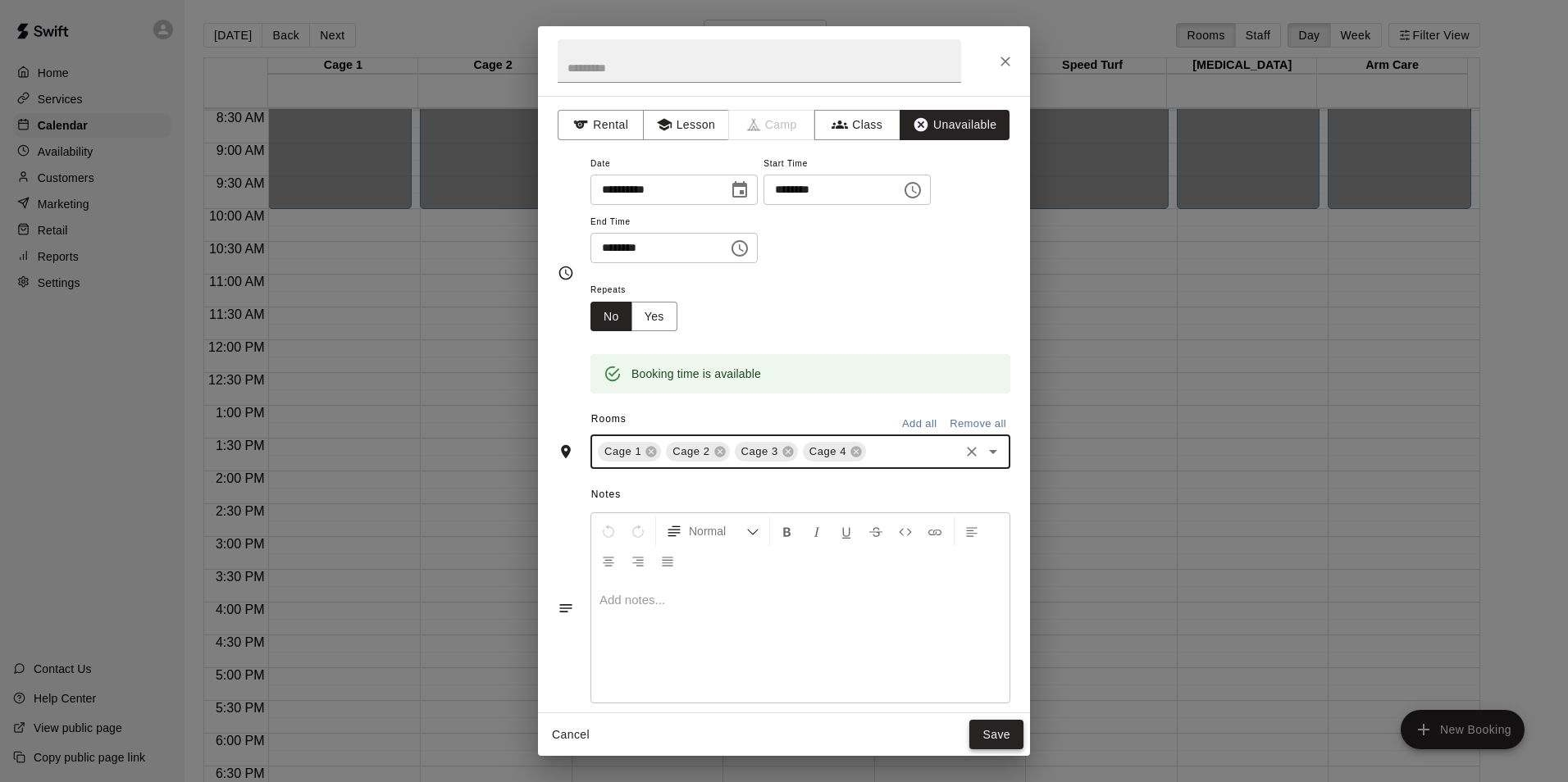
click at [988, 725] on button "Save" at bounding box center [996, 735] width 54 height 31
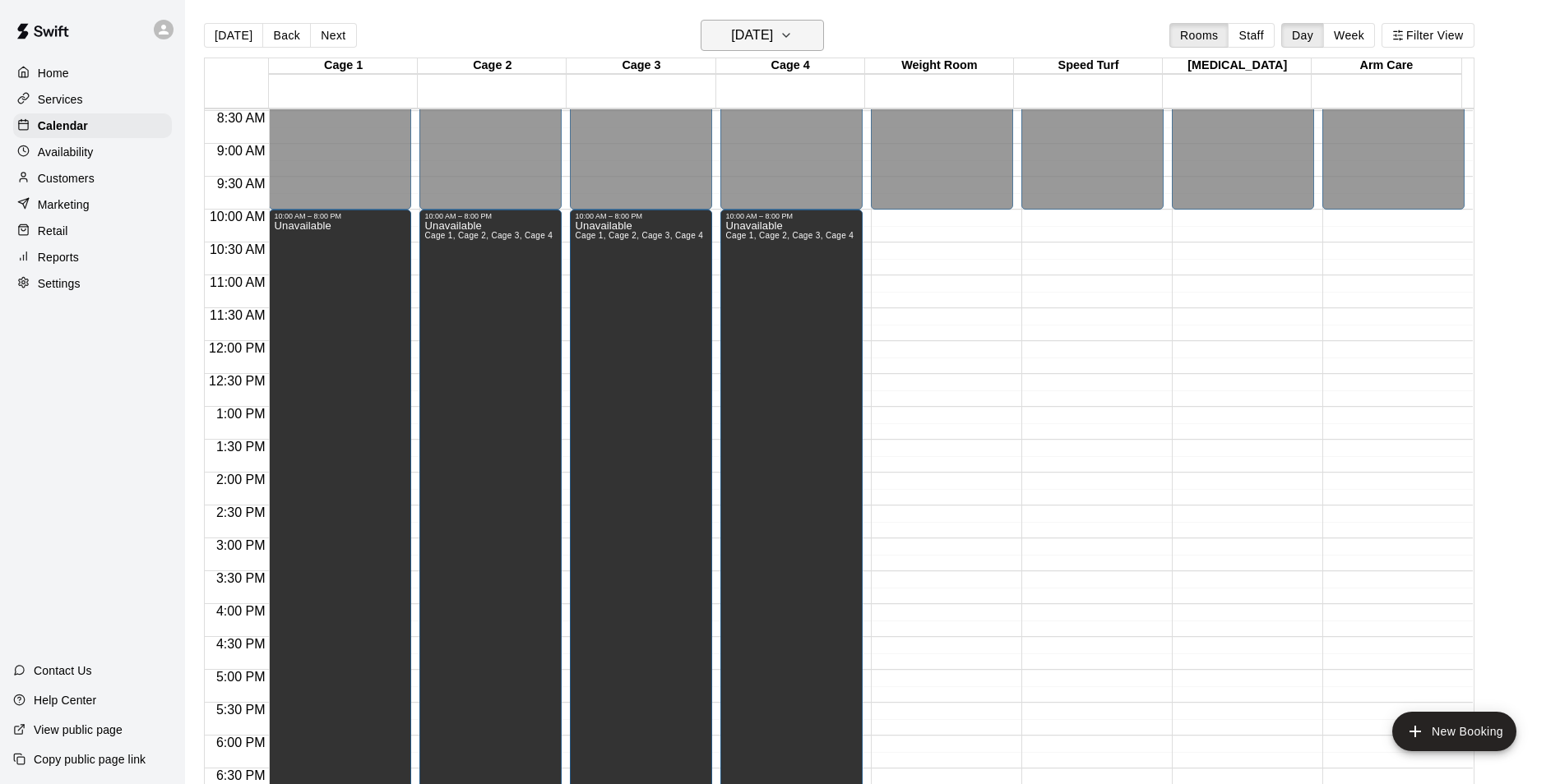
click at [792, 32] on icon "button" at bounding box center [785, 35] width 13 height 19
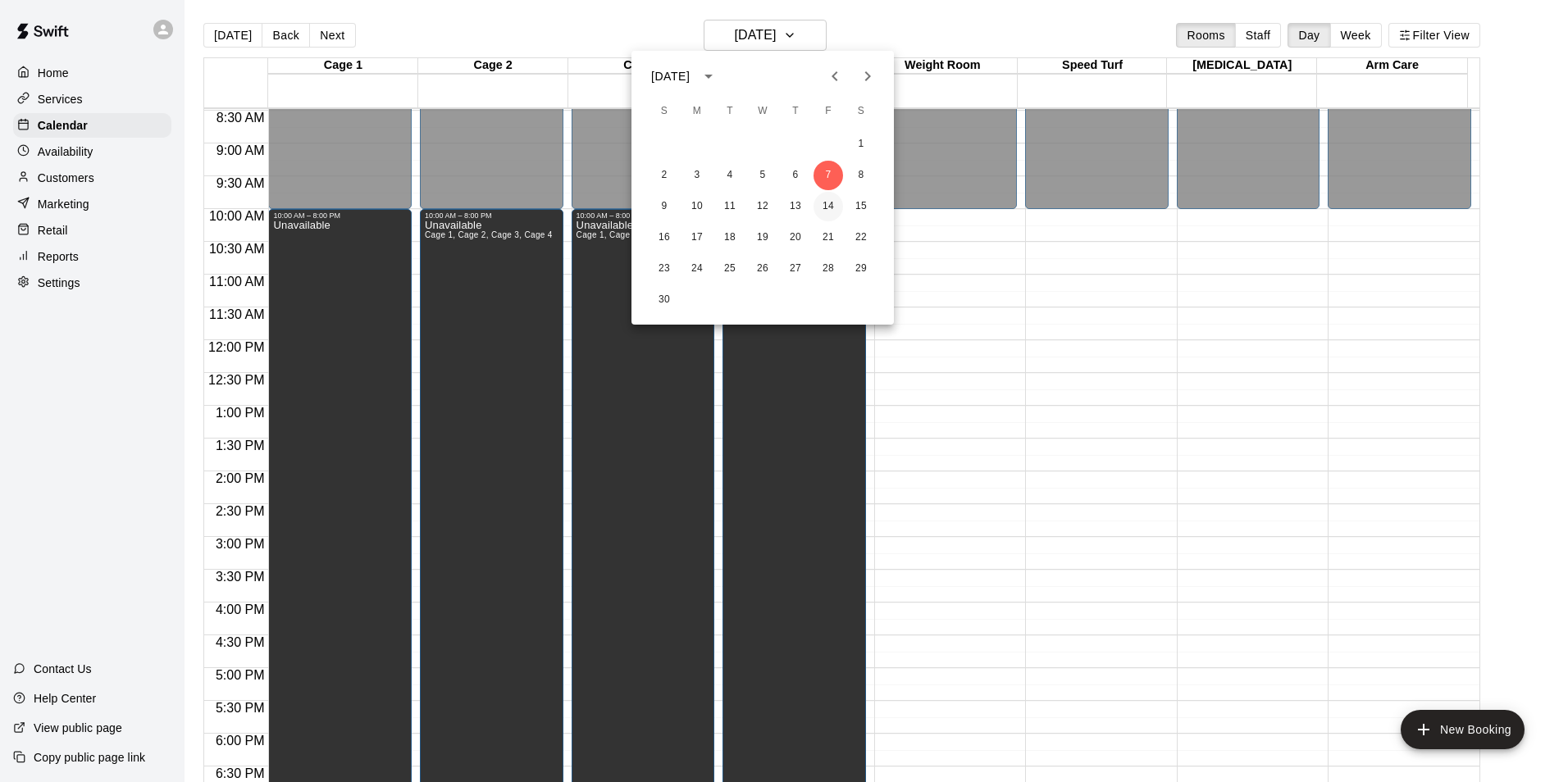
click at [834, 203] on button "14" at bounding box center [829, 207] width 30 height 30
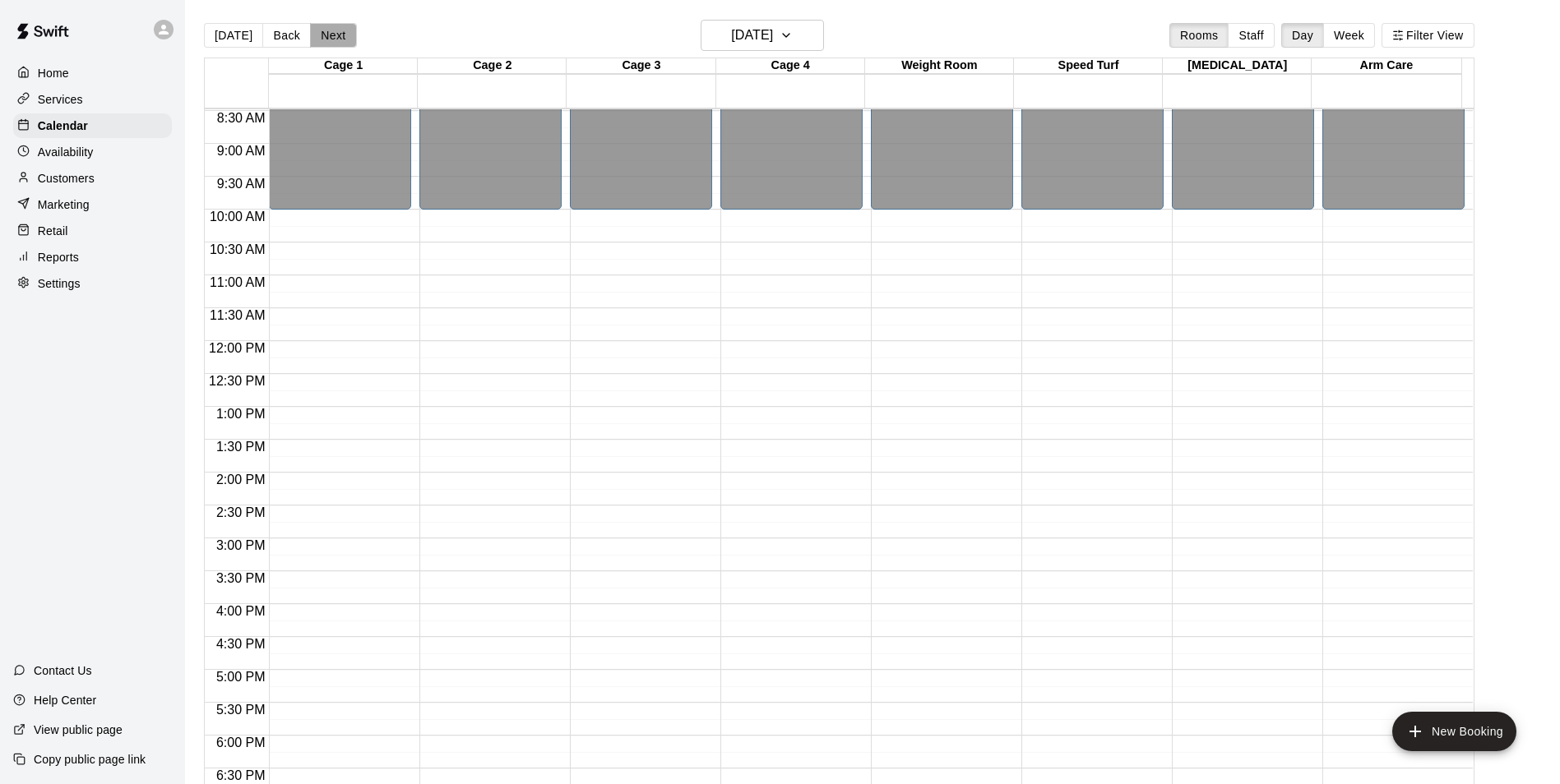
click at [327, 32] on button "Next" at bounding box center [333, 35] width 46 height 25
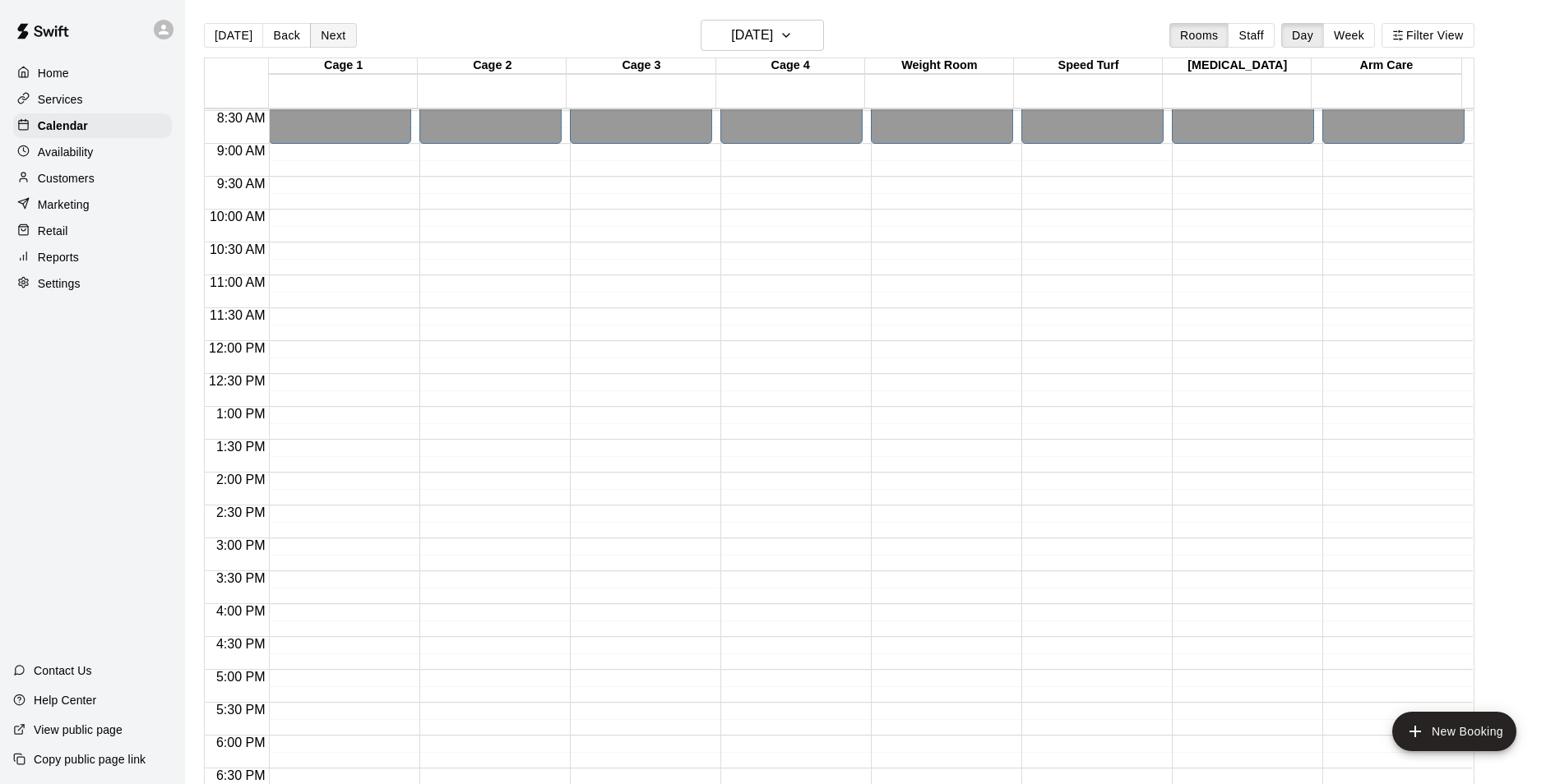
click at [341, 34] on button "Next" at bounding box center [333, 35] width 46 height 25
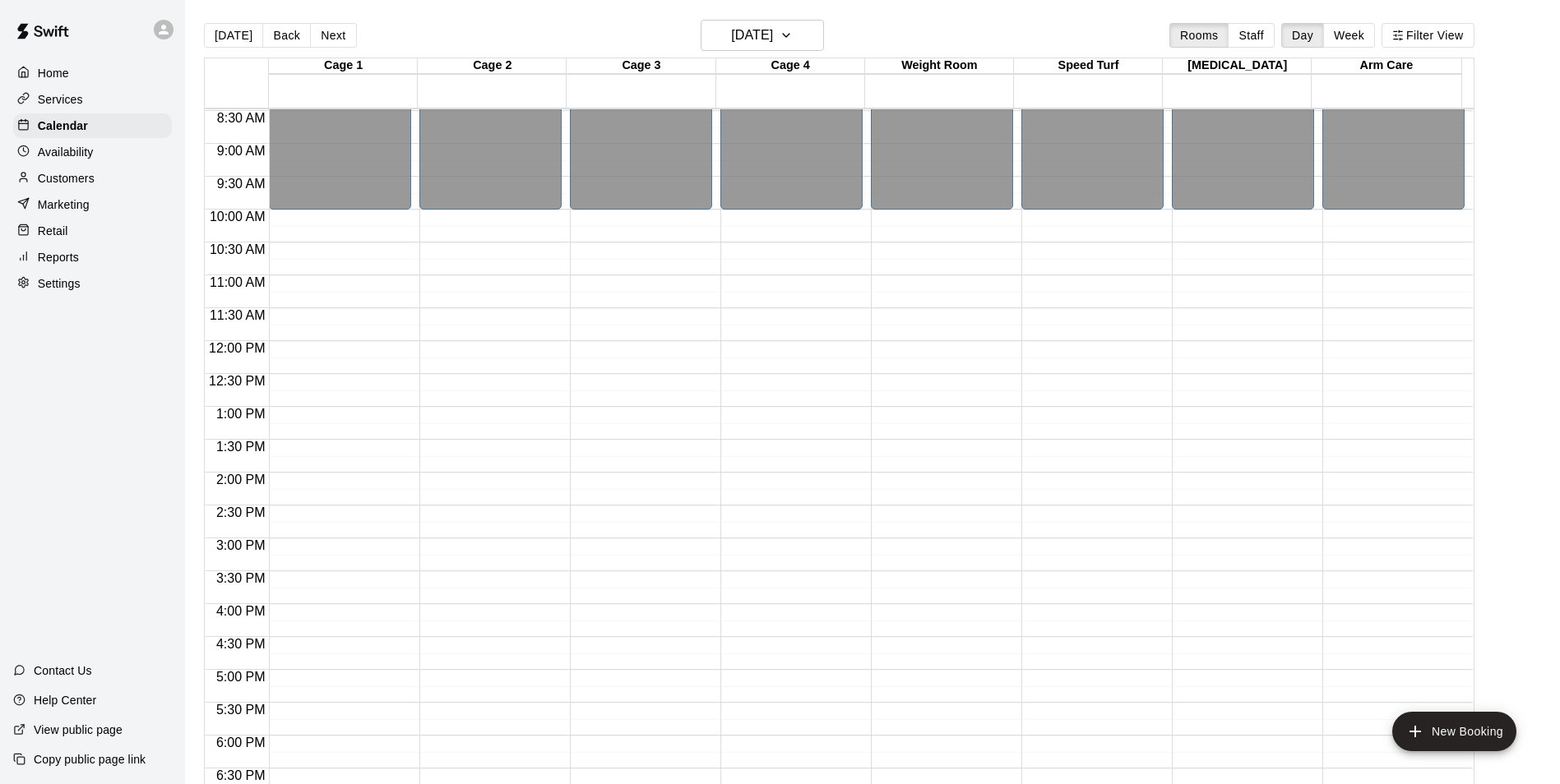
click at [377, 216] on div "12:00 AM – 10:00 AM Closed 8:00 PM – 11:59 PM Closed" at bounding box center [340, 341] width 142 height 1578
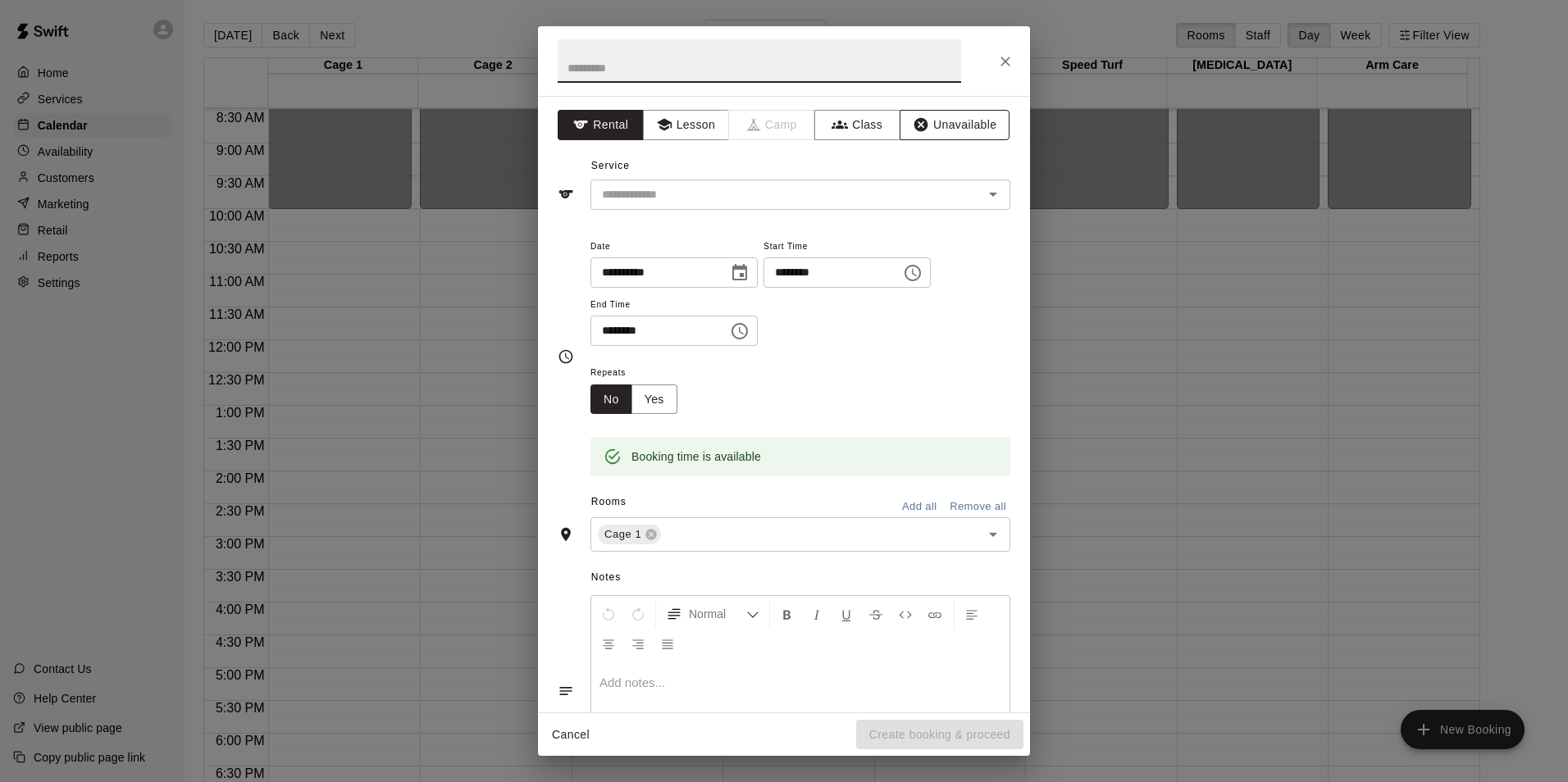
click at [943, 124] on button "Unavailable" at bounding box center [954, 124] width 109 height 31
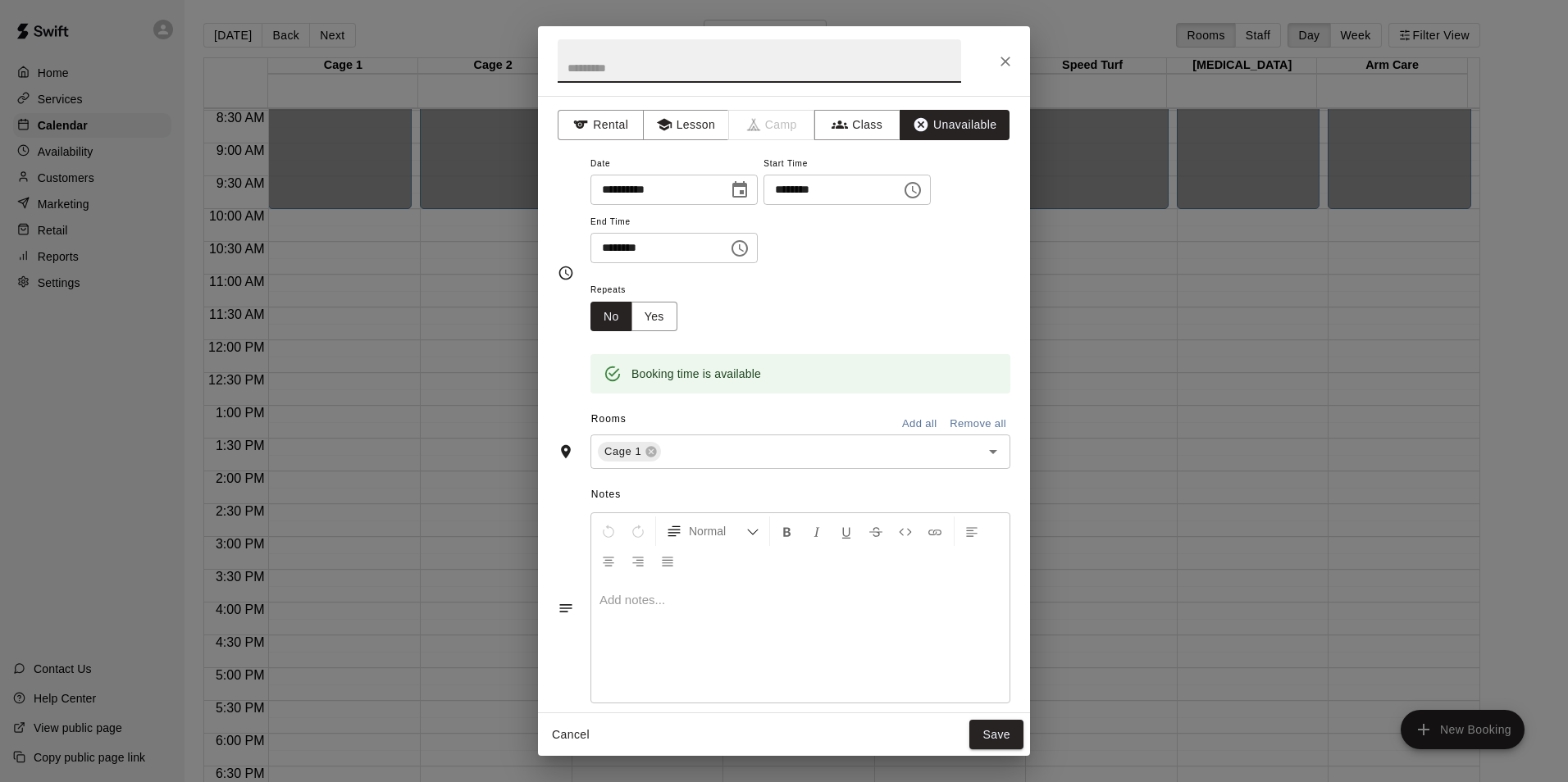
click at [760, 64] on input "text" at bounding box center [759, 61] width 404 height 44
click at [609, 242] on input "********" at bounding box center [653, 248] width 126 height 31
type input "********"
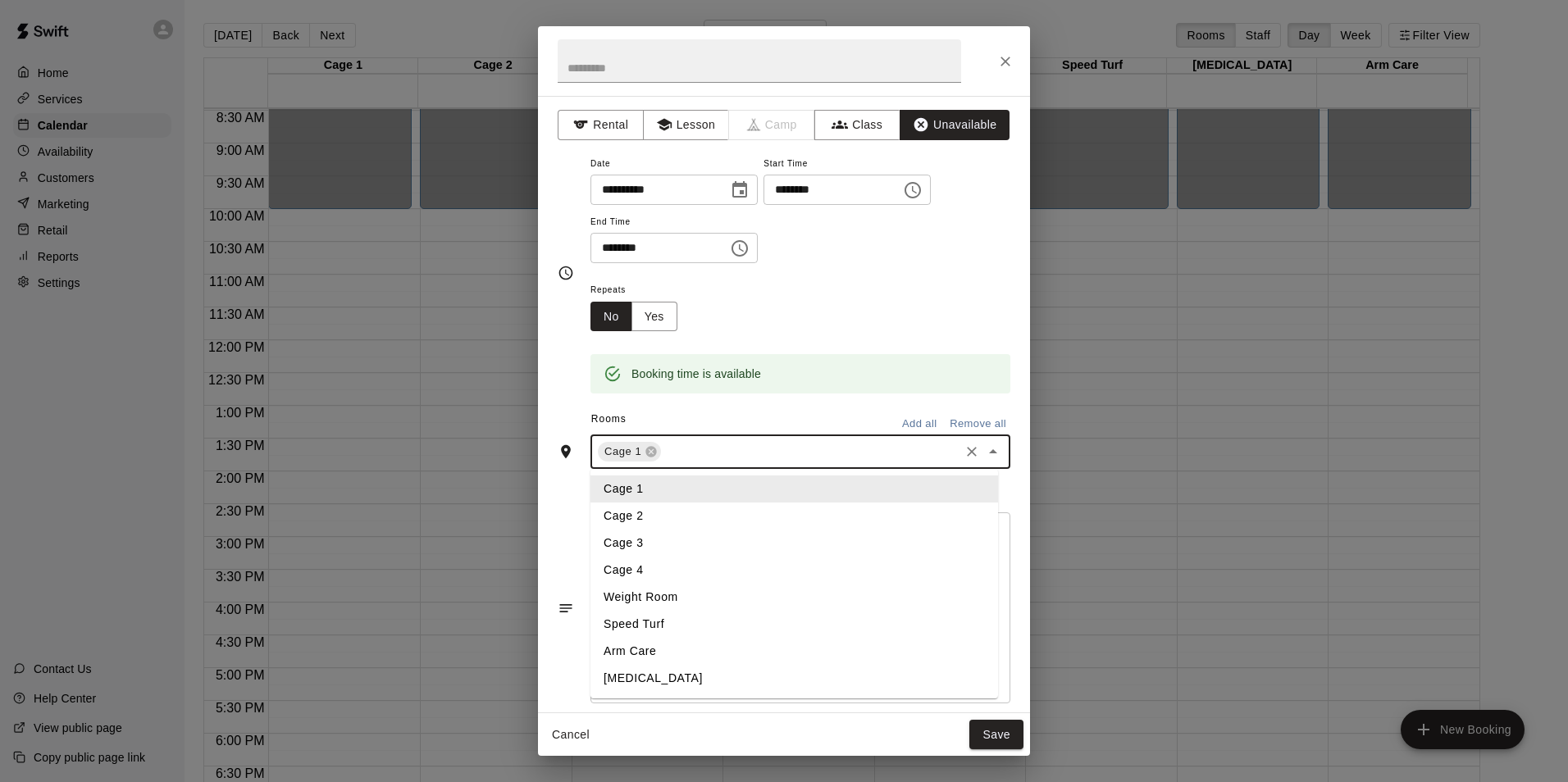
click at [725, 448] on input "text" at bounding box center [809, 452] width 293 height 20
click at [693, 511] on li "Cage 2" at bounding box center [794, 516] width 407 height 27
click at [752, 442] on input "text" at bounding box center [844, 452] width 224 height 20
click at [675, 547] on li "Cage 3" at bounding box center [794, 543] width 407 height 27
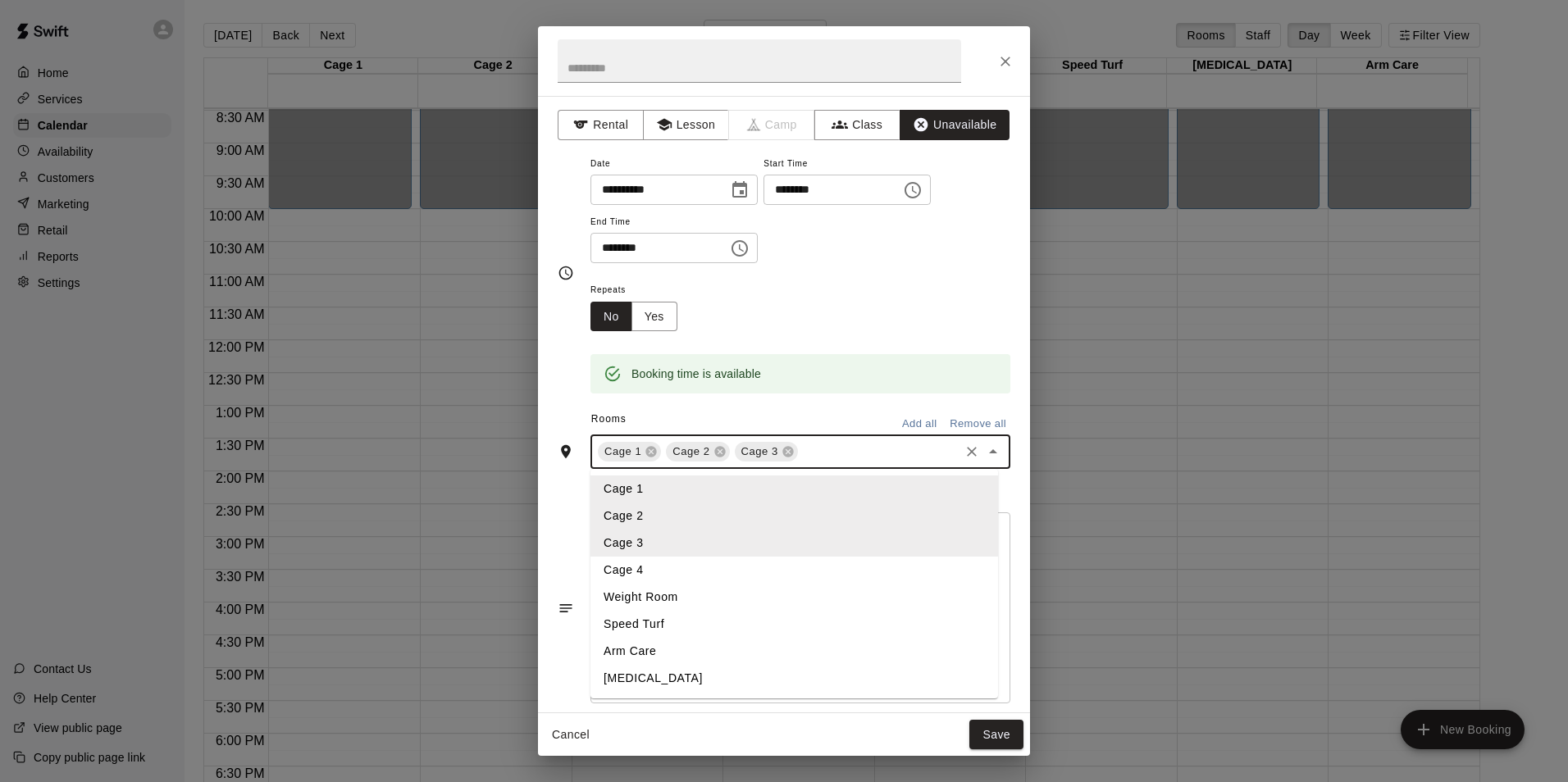
click at [822, 455] on input "text" at bounding box center [879, 452] width 157 height 20
click at [681, 568] on li "Cage 4" at bounding box center [794, 570] width 407 height 27
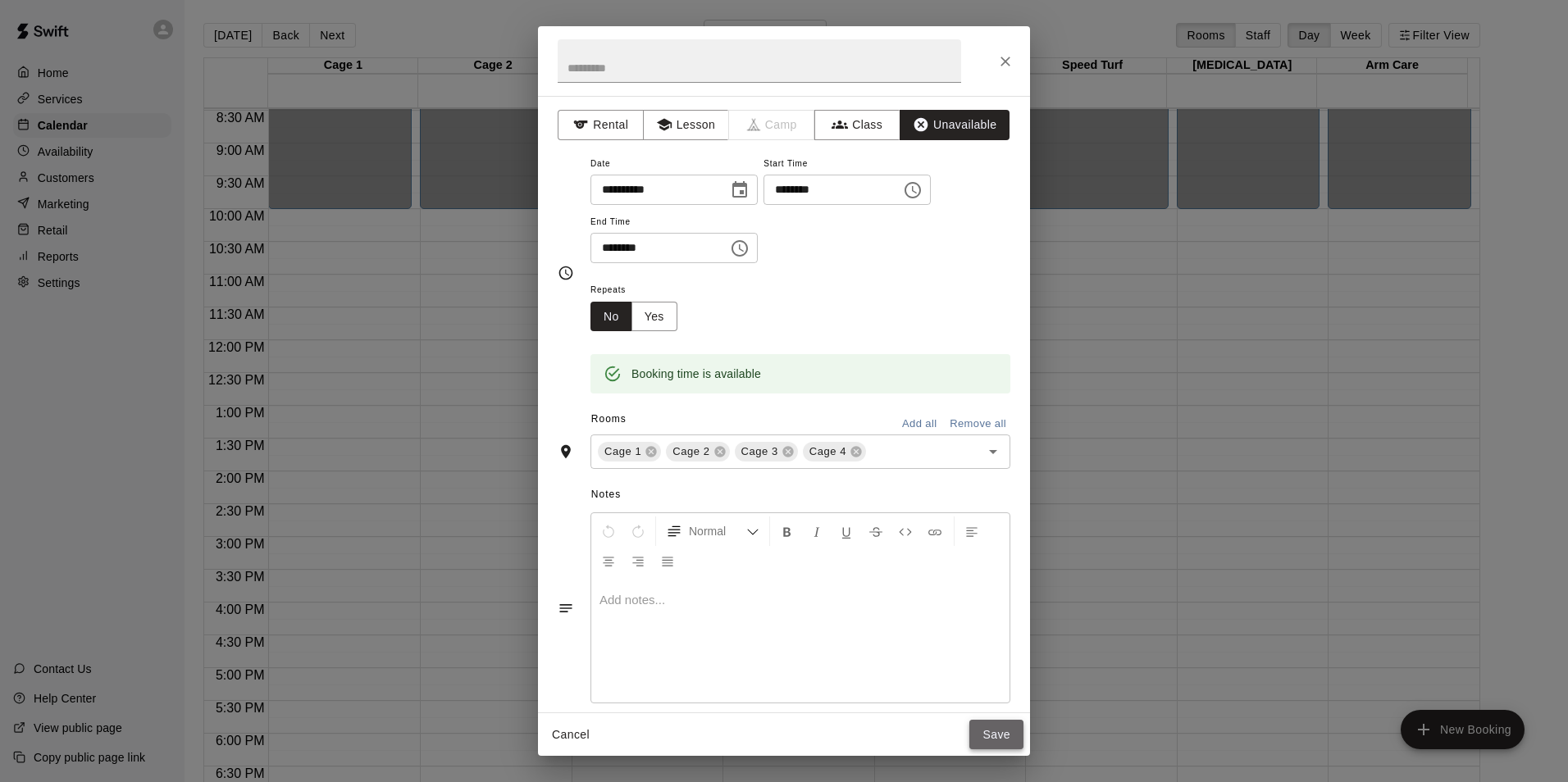
click at [992, 727] on button "Save" at bounding box center [996, 735] width 54 height 31
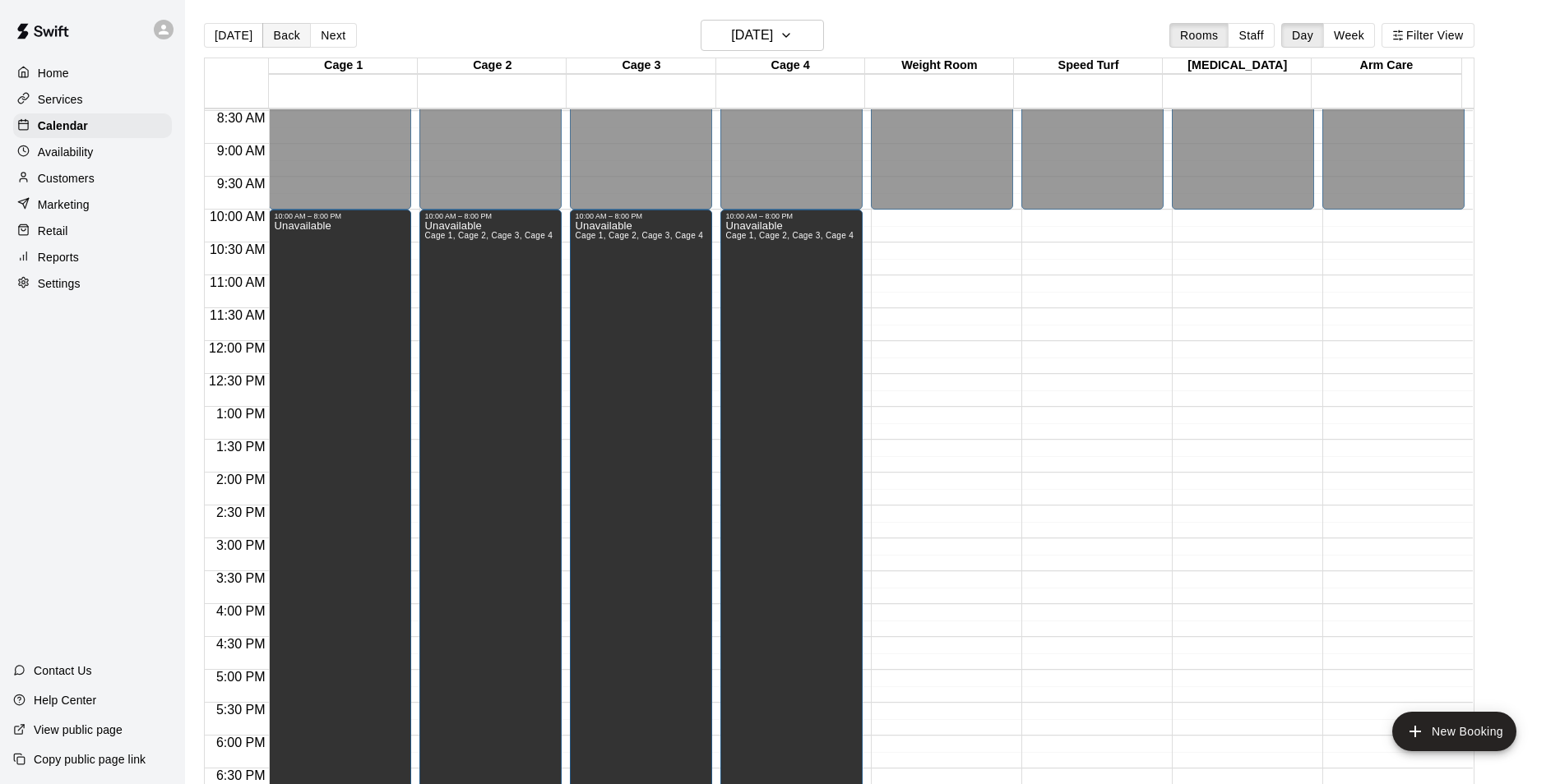
click at [272, 39] on button "Back" at bounding box center [286, 35] width 48 height 25
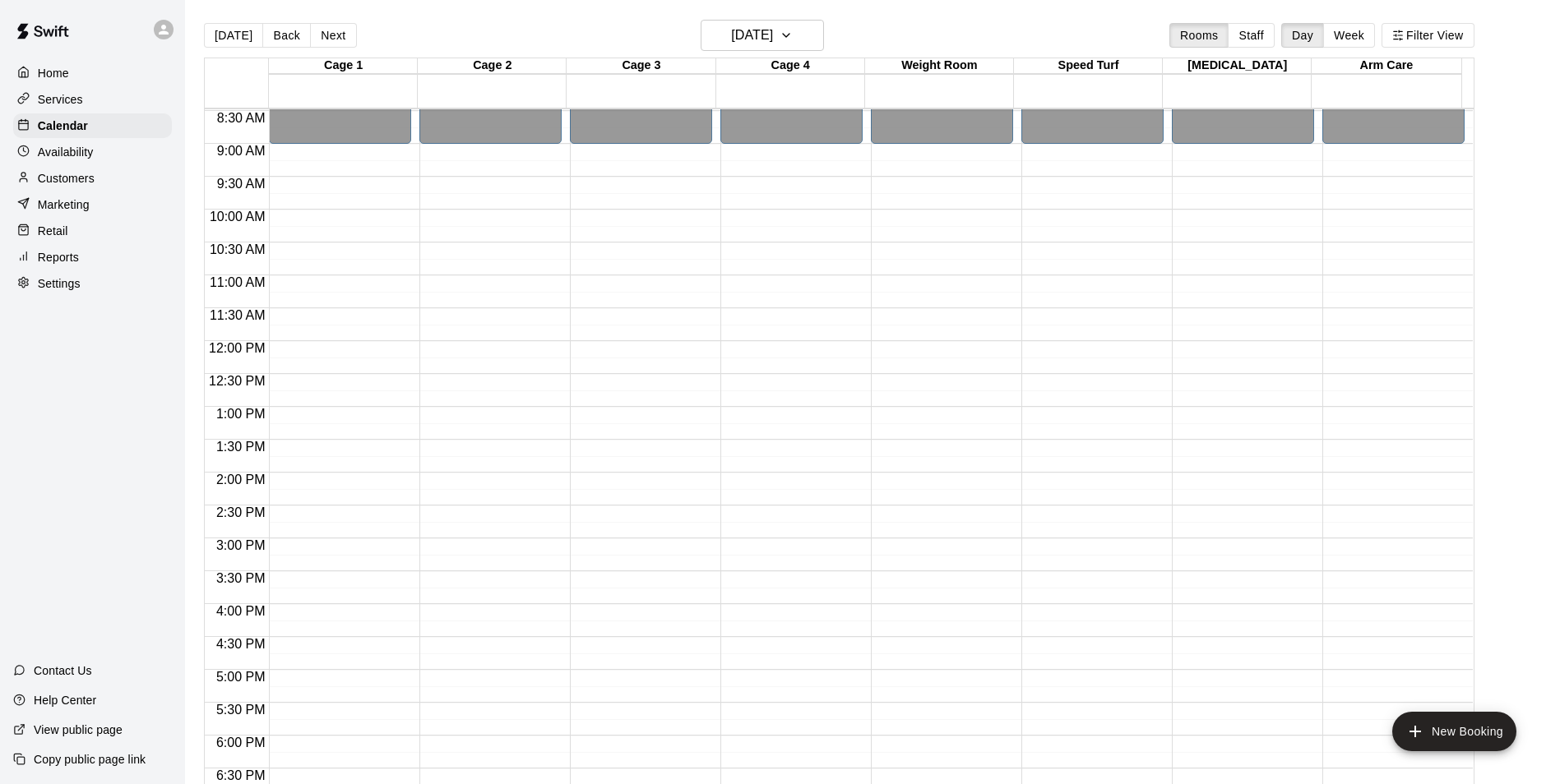
click at [285, 155] on div "12:00 AM – 9:00 AM Closed 8:00 PM – 11:59 PM Closed" at bounding box center [340, 341] width 142 height 1578
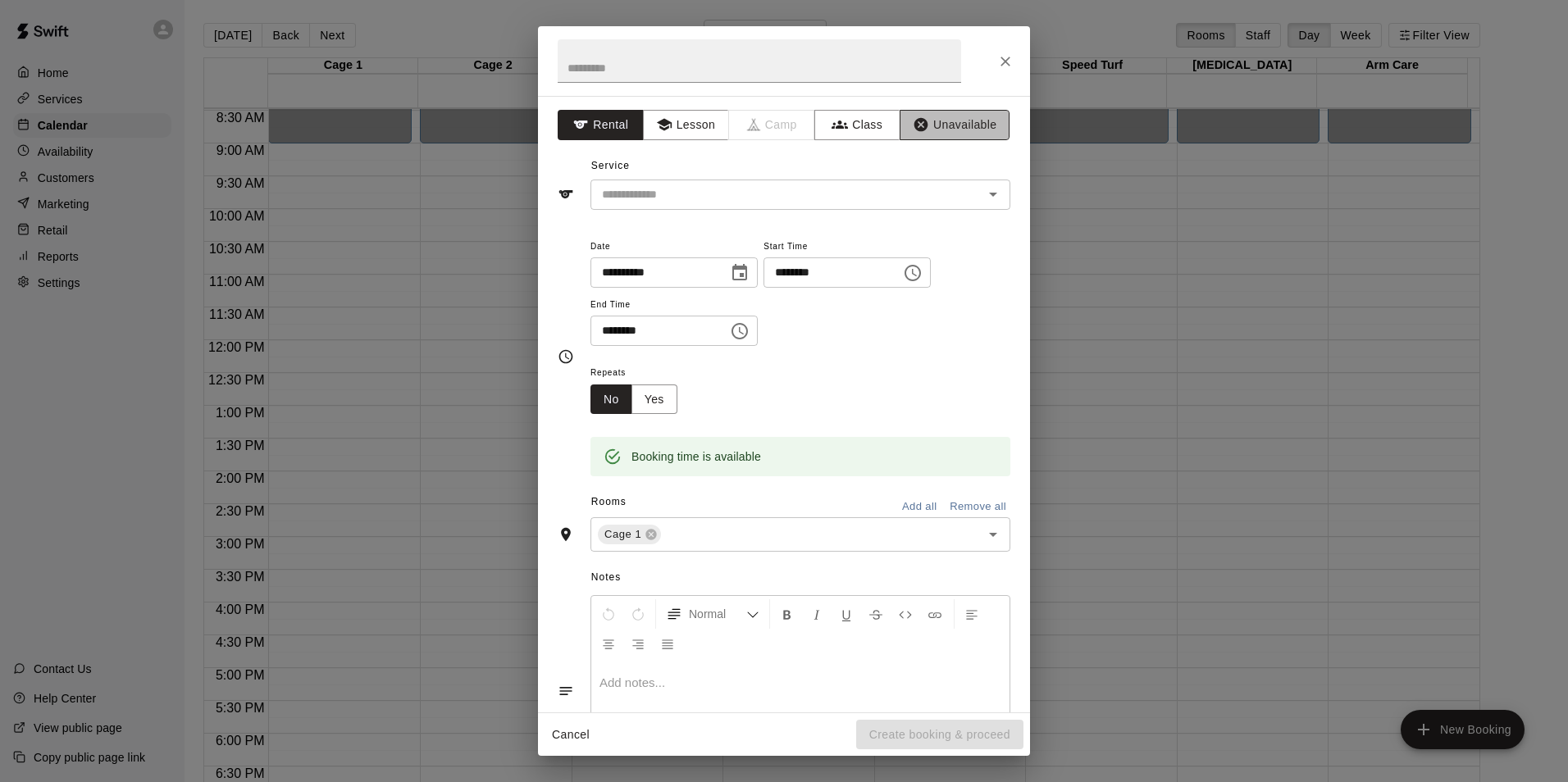
click at [979, 135] on button "Unavailable" at bounding box center [954, 124] width 109 height 31
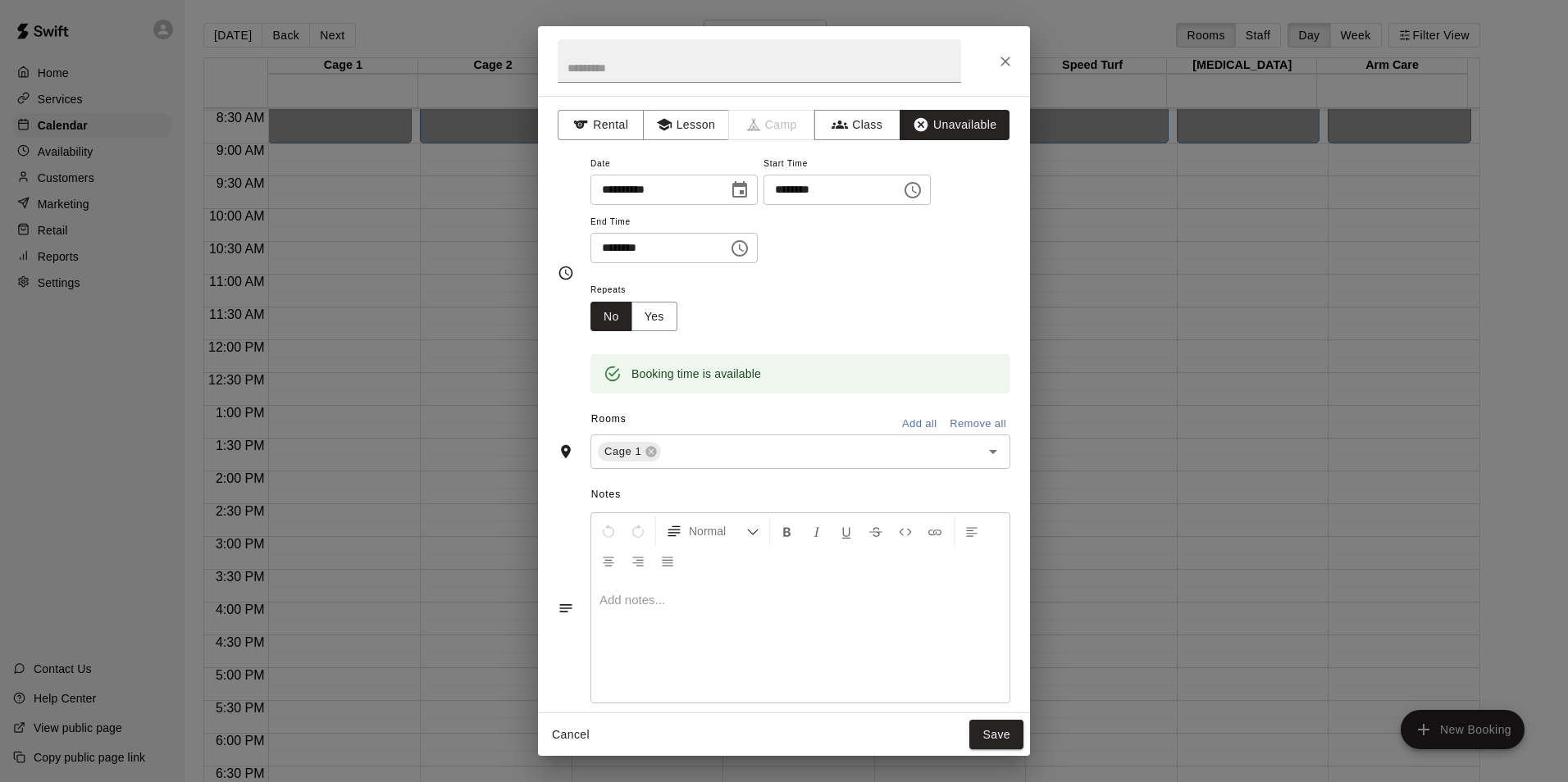
click at [610, 243] on input "********" at bounding box center [653, 248] width 126 height 31
type input "********"
click at [711, 455] on input "text" at bounding box center [809, 452] width 293 height 20
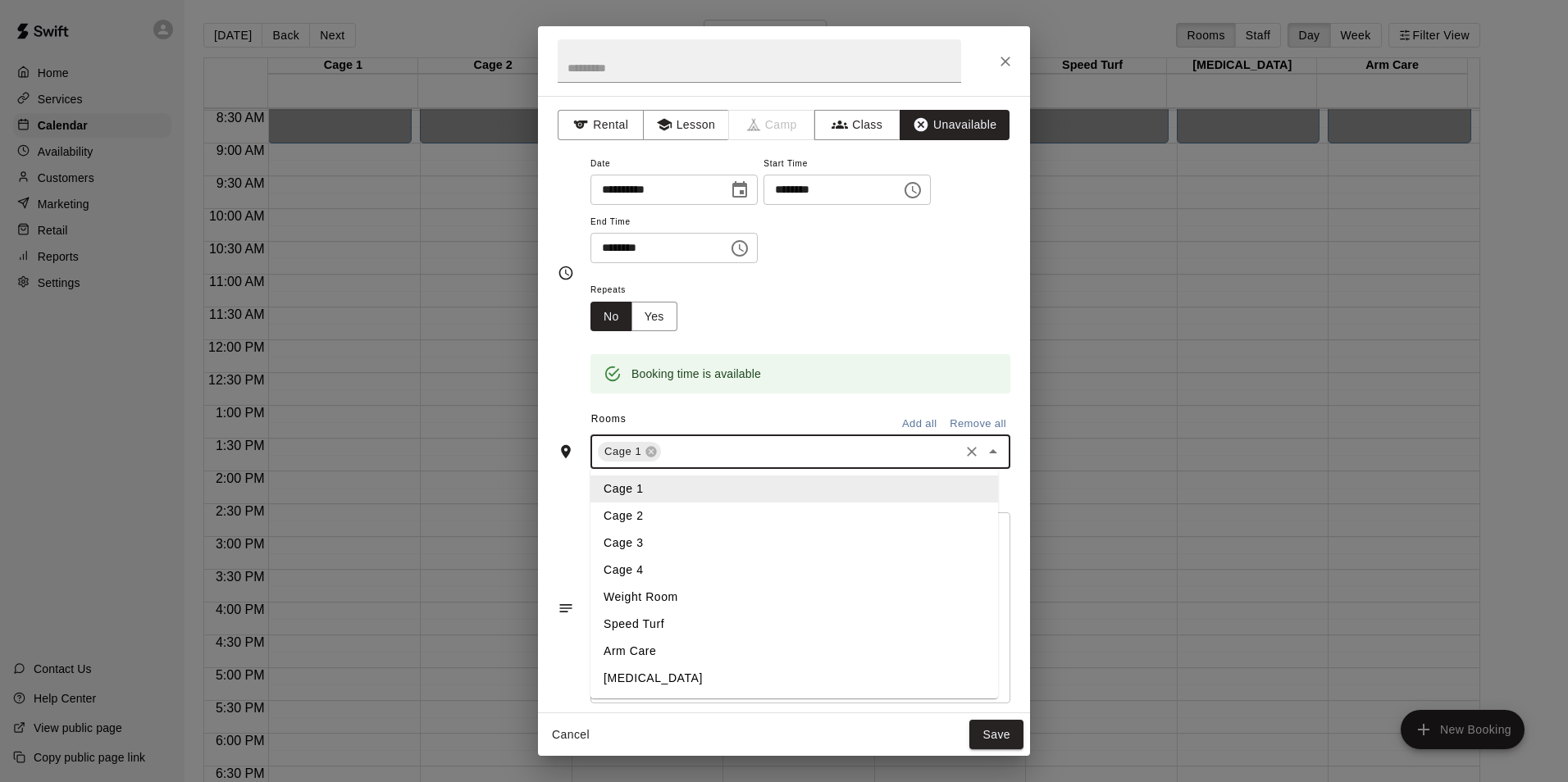
click at [684, 515] on li "Cage 2" at bounding box center [794, 516] width 407 height 27
click at [758, 446] on input "text" at bounding box center [844, 452] width 224 height 20
click at [699, 541] on li "Cage 3" at bounding box center [794, 543] width 407 height 27
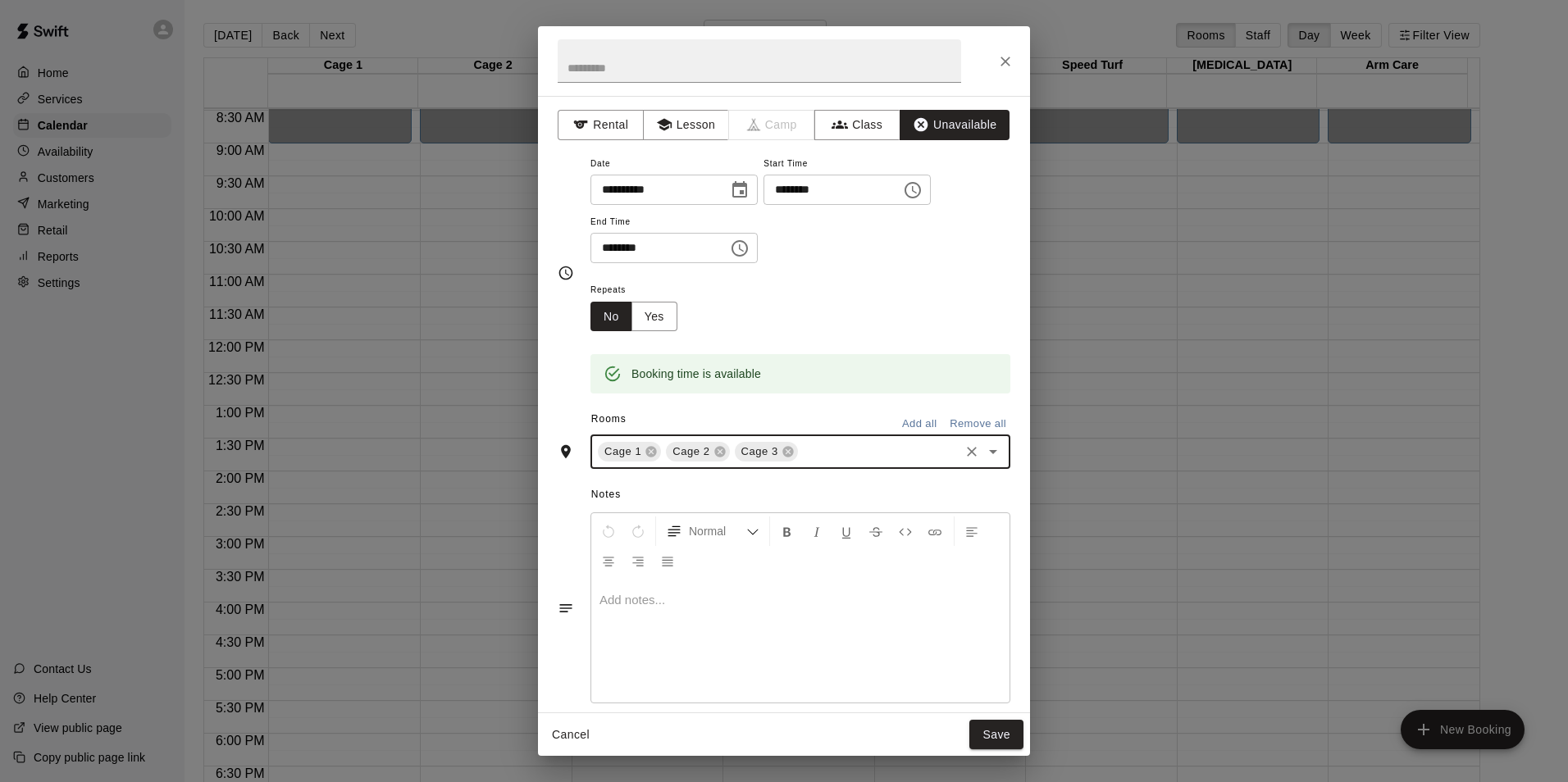
click at [810, 450] on input "text" at bounding box center [879, 452] width 157 height 20
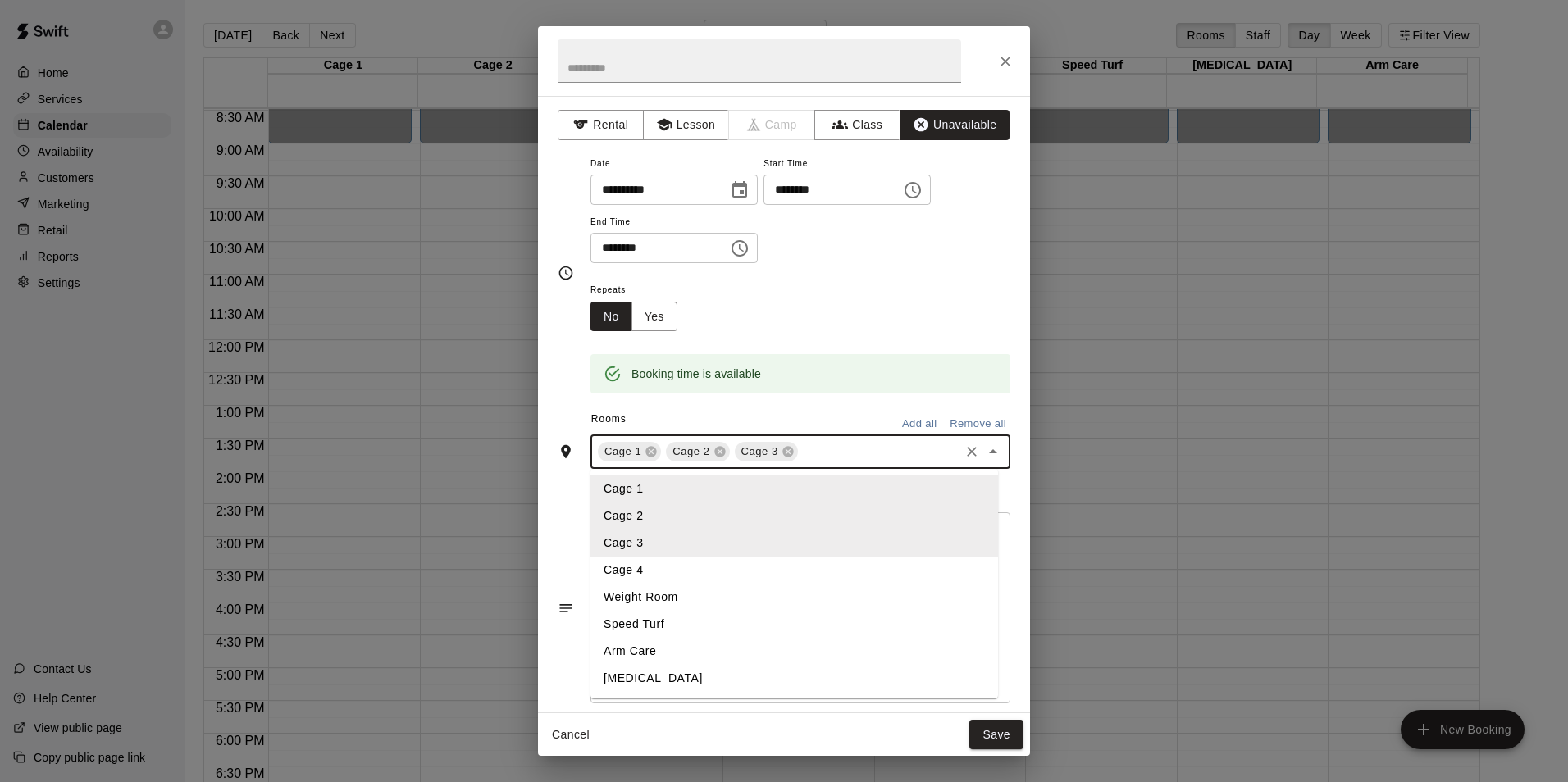
click at [674, 571] on li "Cage 4" at bounding box center [794, 570] width 407 height 27
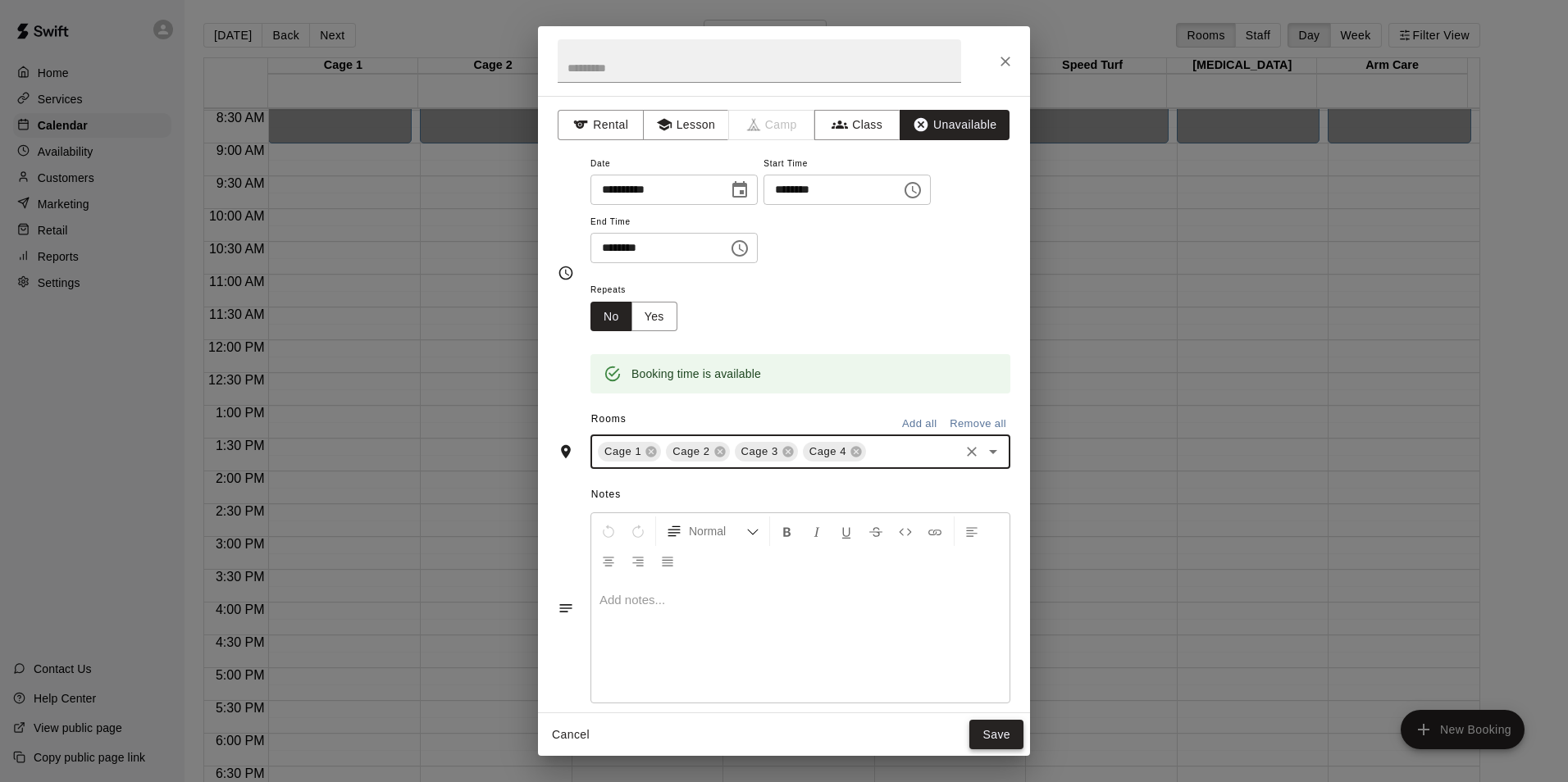
click at [1000, 737] on button "Save" at bounding box center [996, 735] width 54 height 31
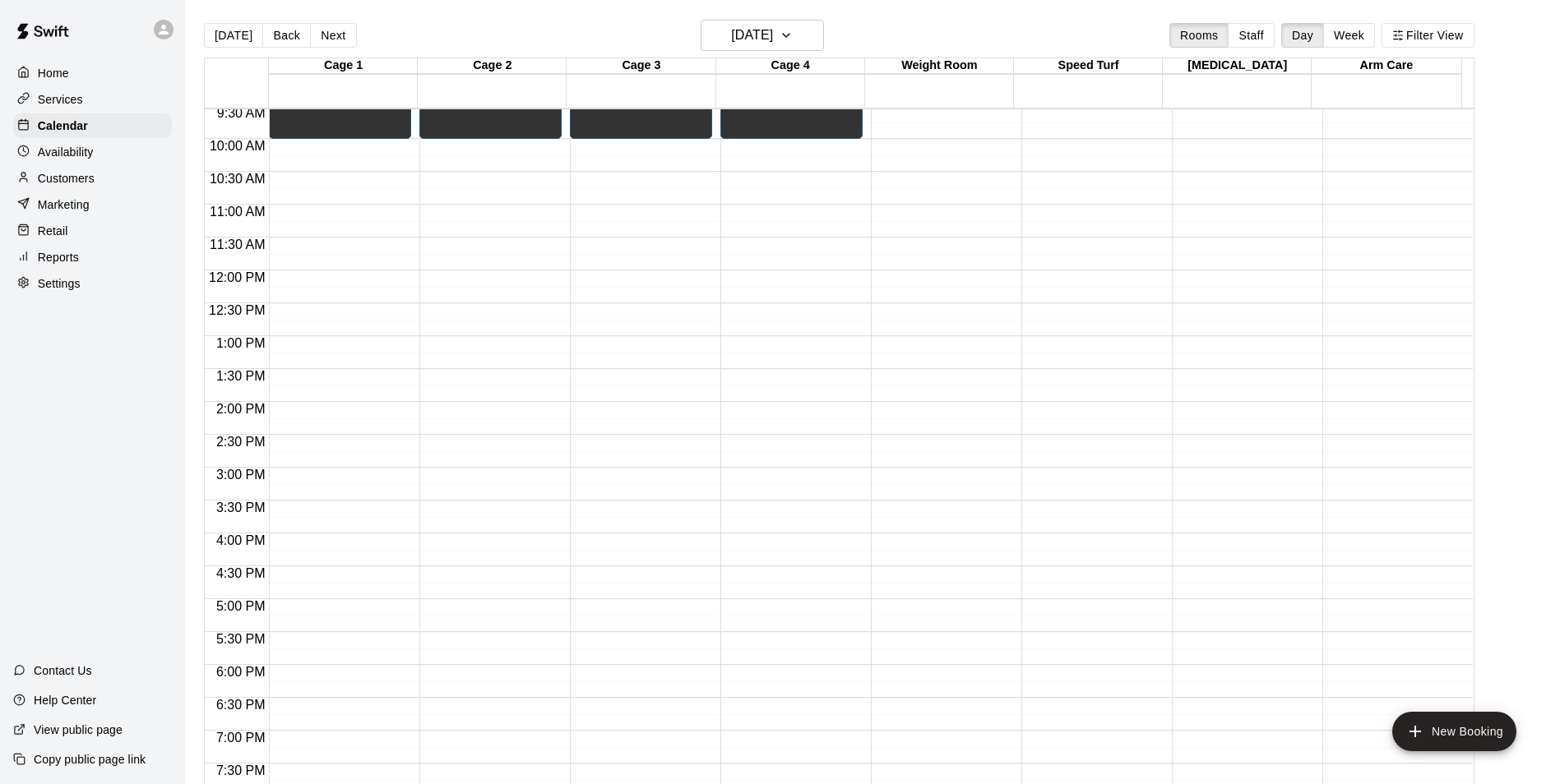
scroll to position [722, 0]
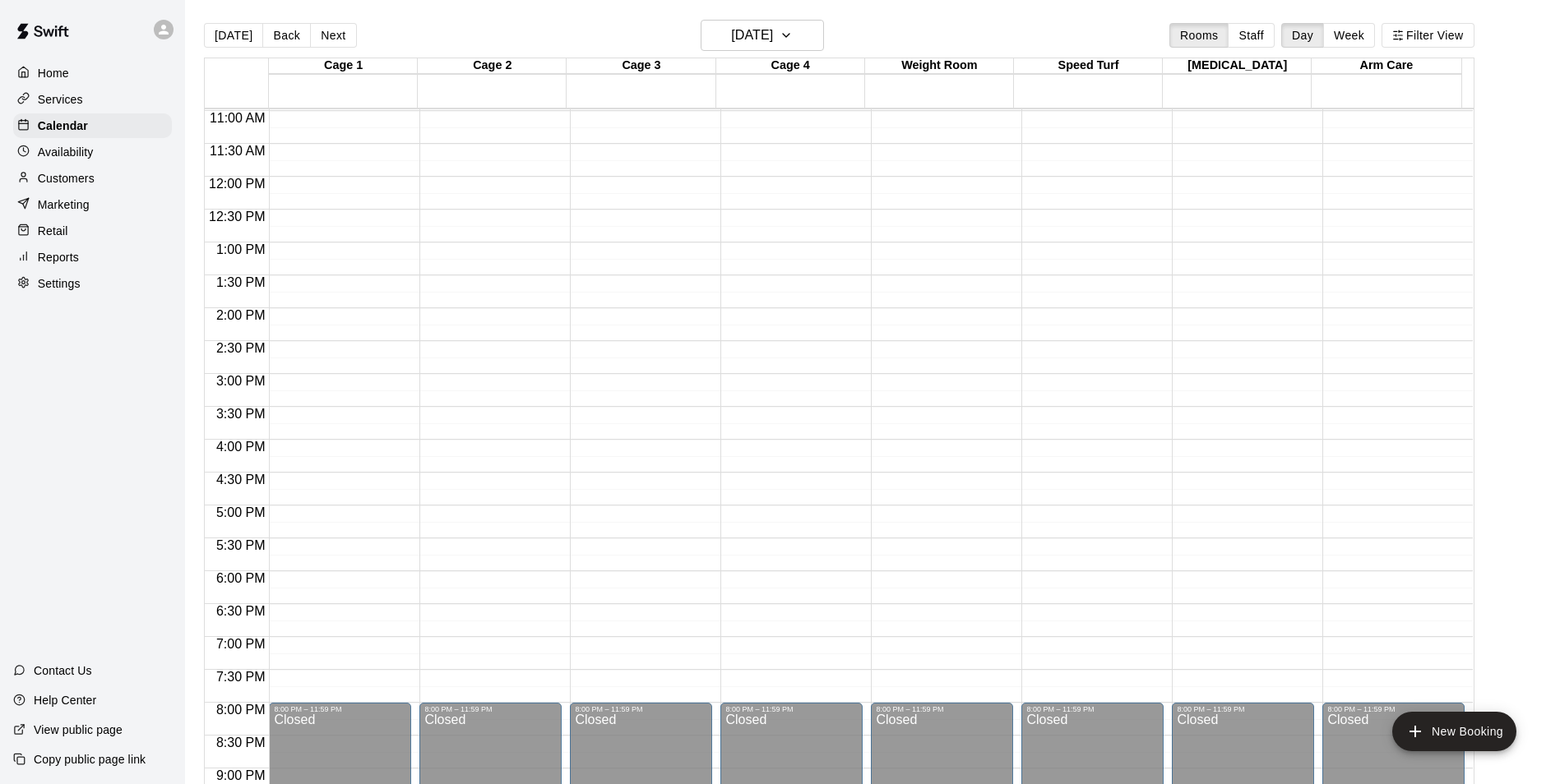
click at [321, 385] on div "12:00 AM – 9:00 AM Closed 9:00 AM – 10:00 AM Unavailable 8:00 PM – 11:59 PM Clo…" at bounding box center [340, 176] width 142 height 1578
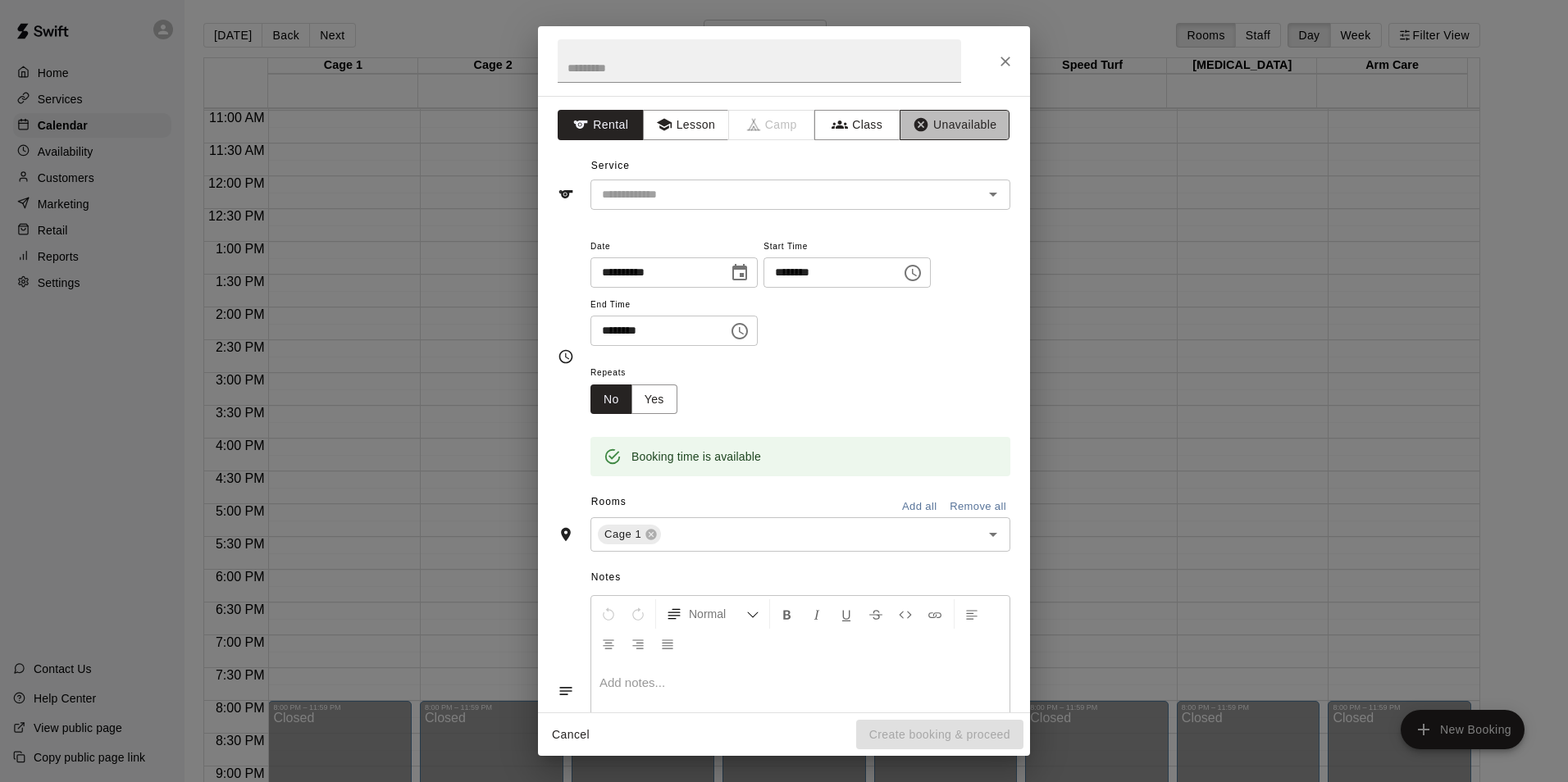
click at [930, 120] on button "Unavailable" at bounding box center [954, 124] width 109 height 31
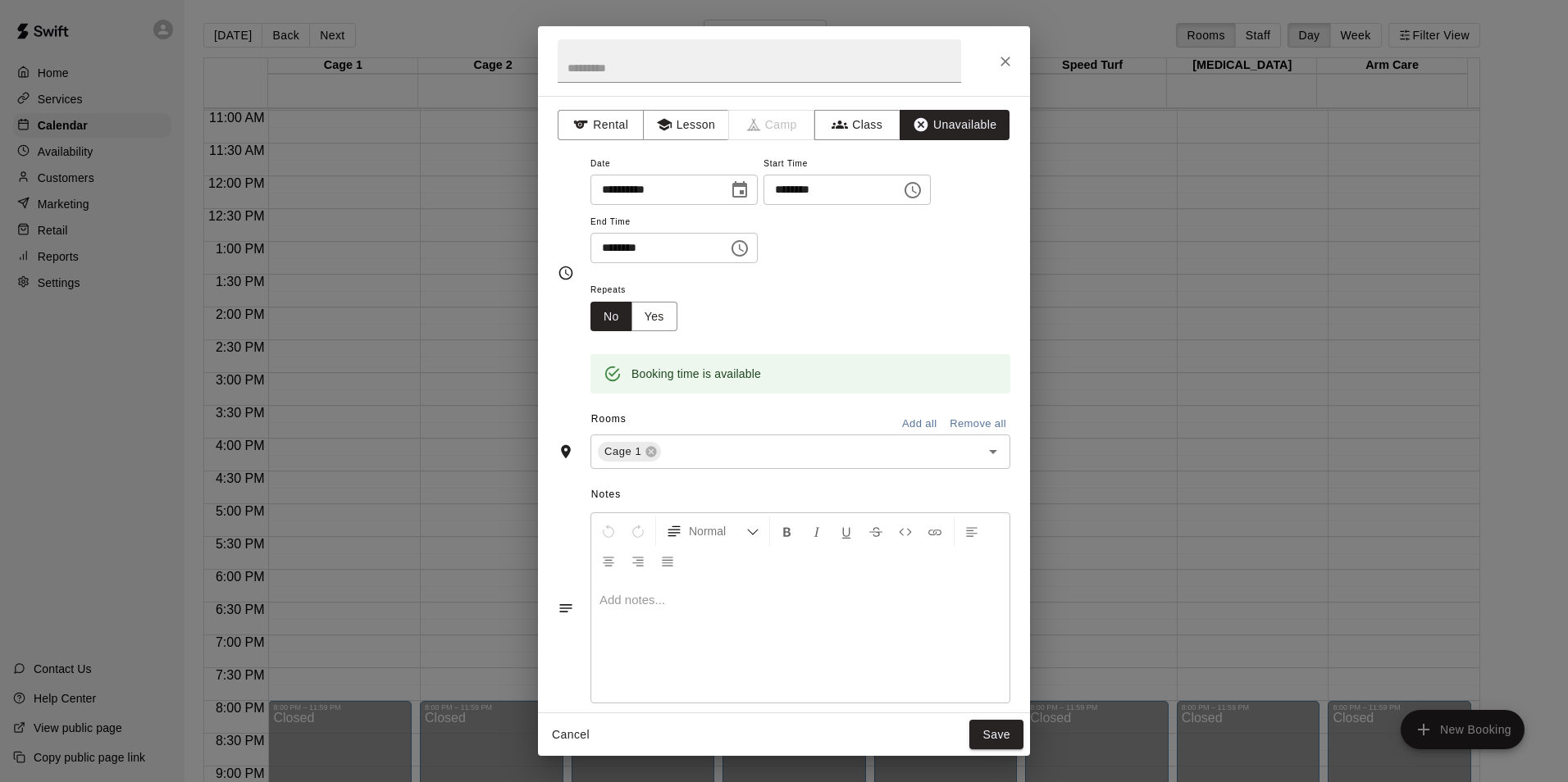
click at [610, 250] on input "********" at bounding box center [653, 248] width 126 height 31
click at [739, 468] on div "Cage 1 ​" at bounding box center [800, 451] width 420 height 34
type input "********"
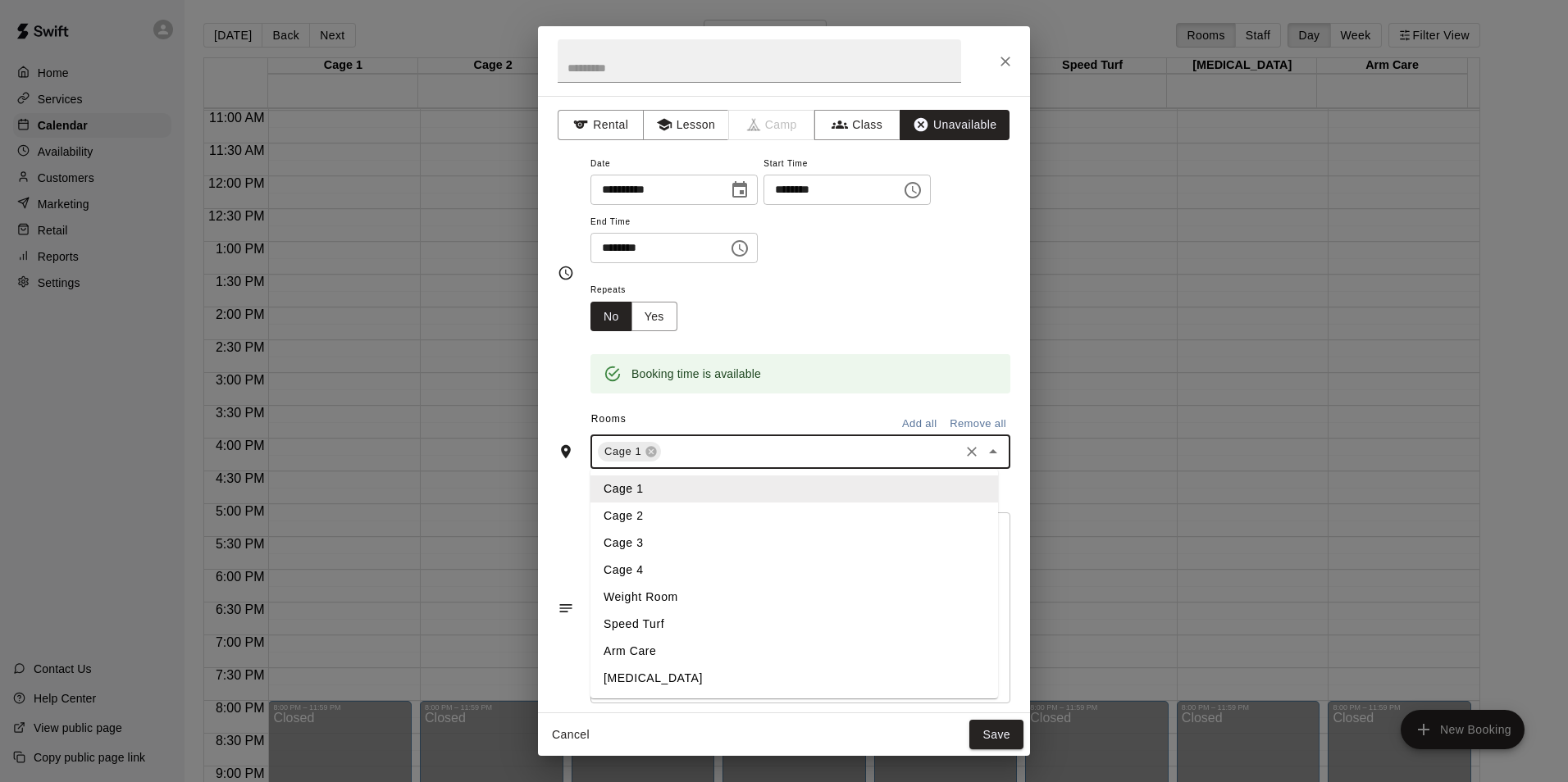
click at [706, 527] on li "Cage 2" at bounding box center [794, 516] width 407 height 27
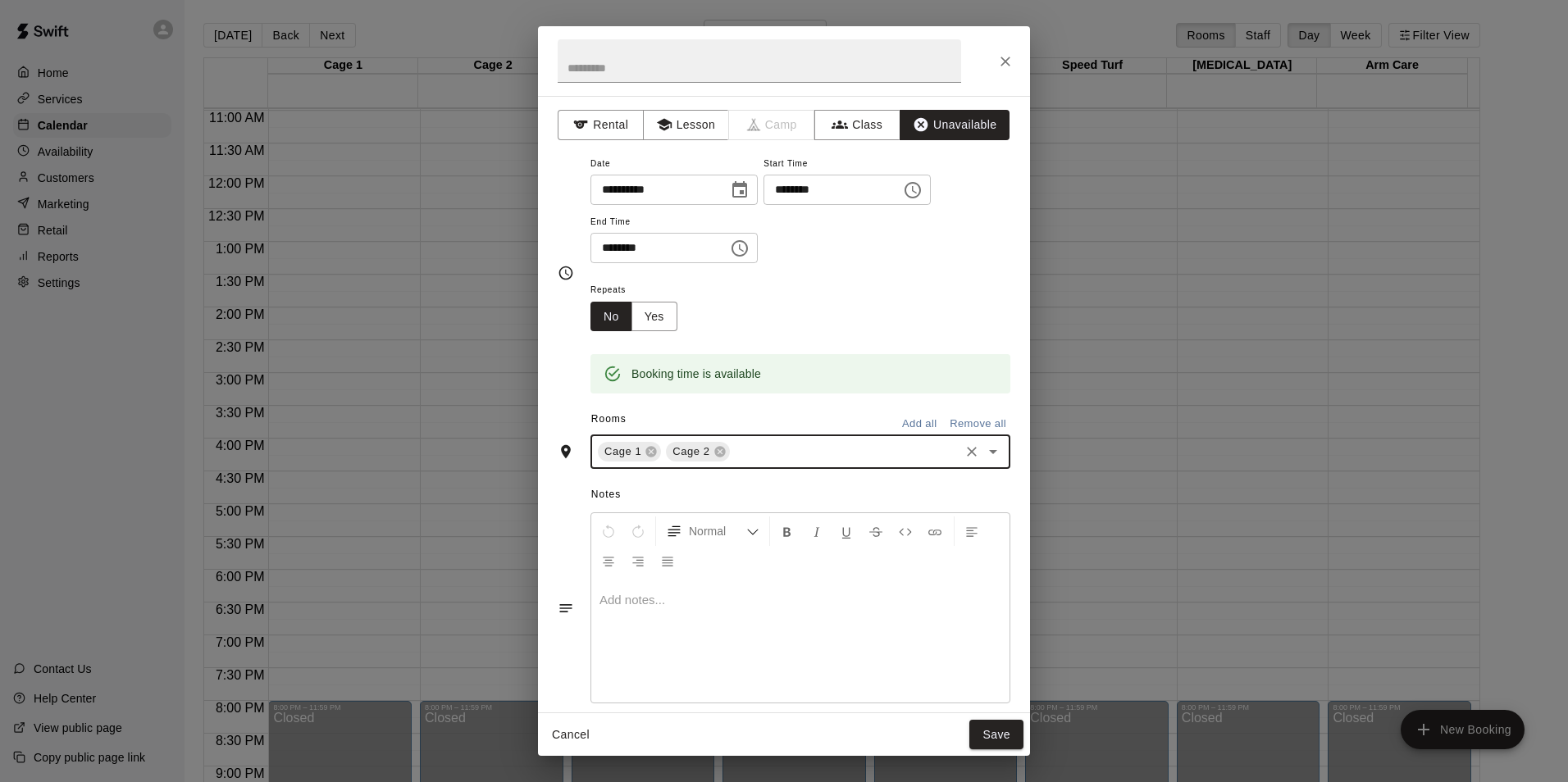
click at [765, 453] on input "text" at bounding box center [844, 452] width 224 height 20
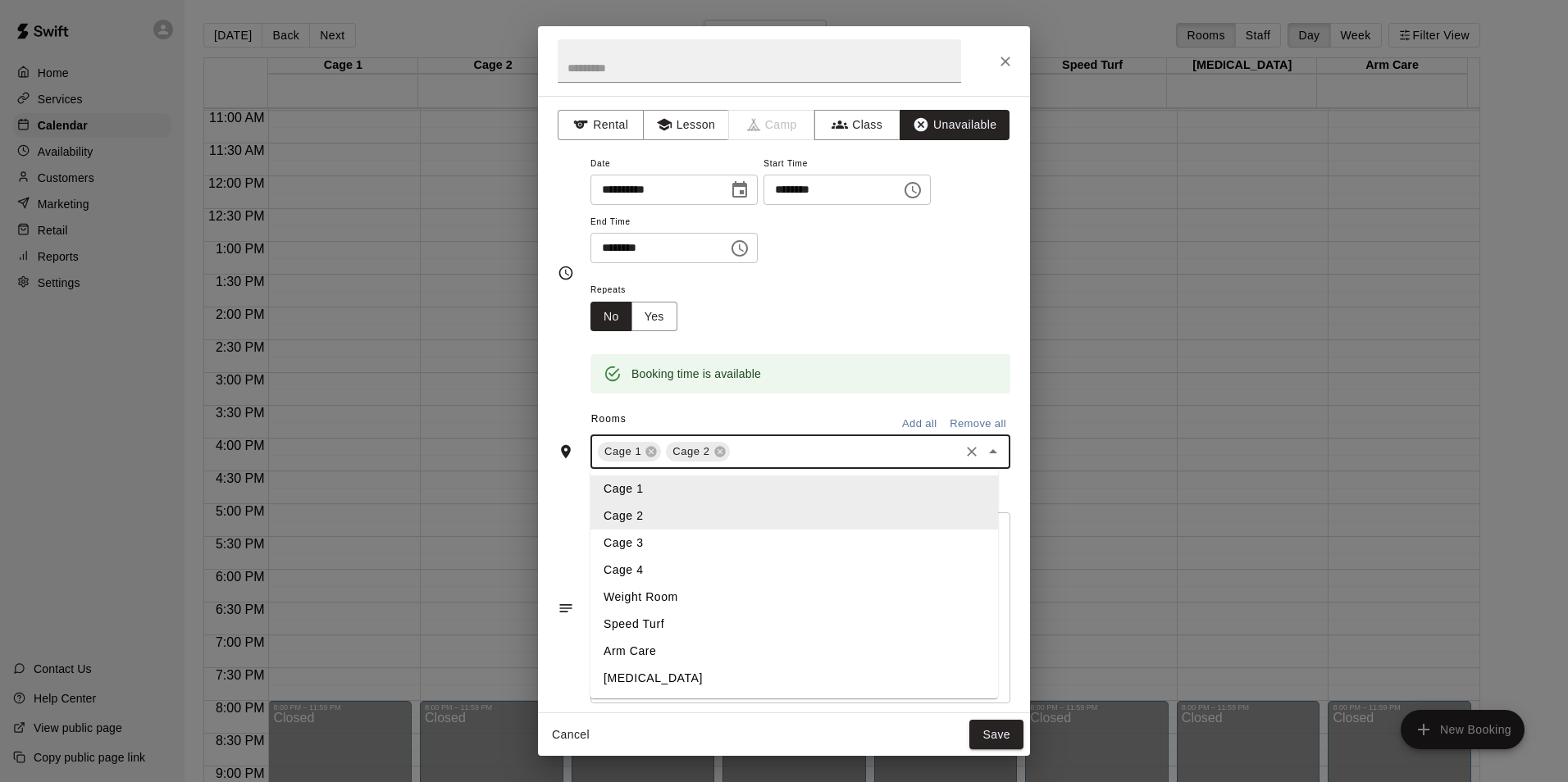
click at [685, 538] on li "Cage 3" at bounding box center [794, 543] width 407 height 27
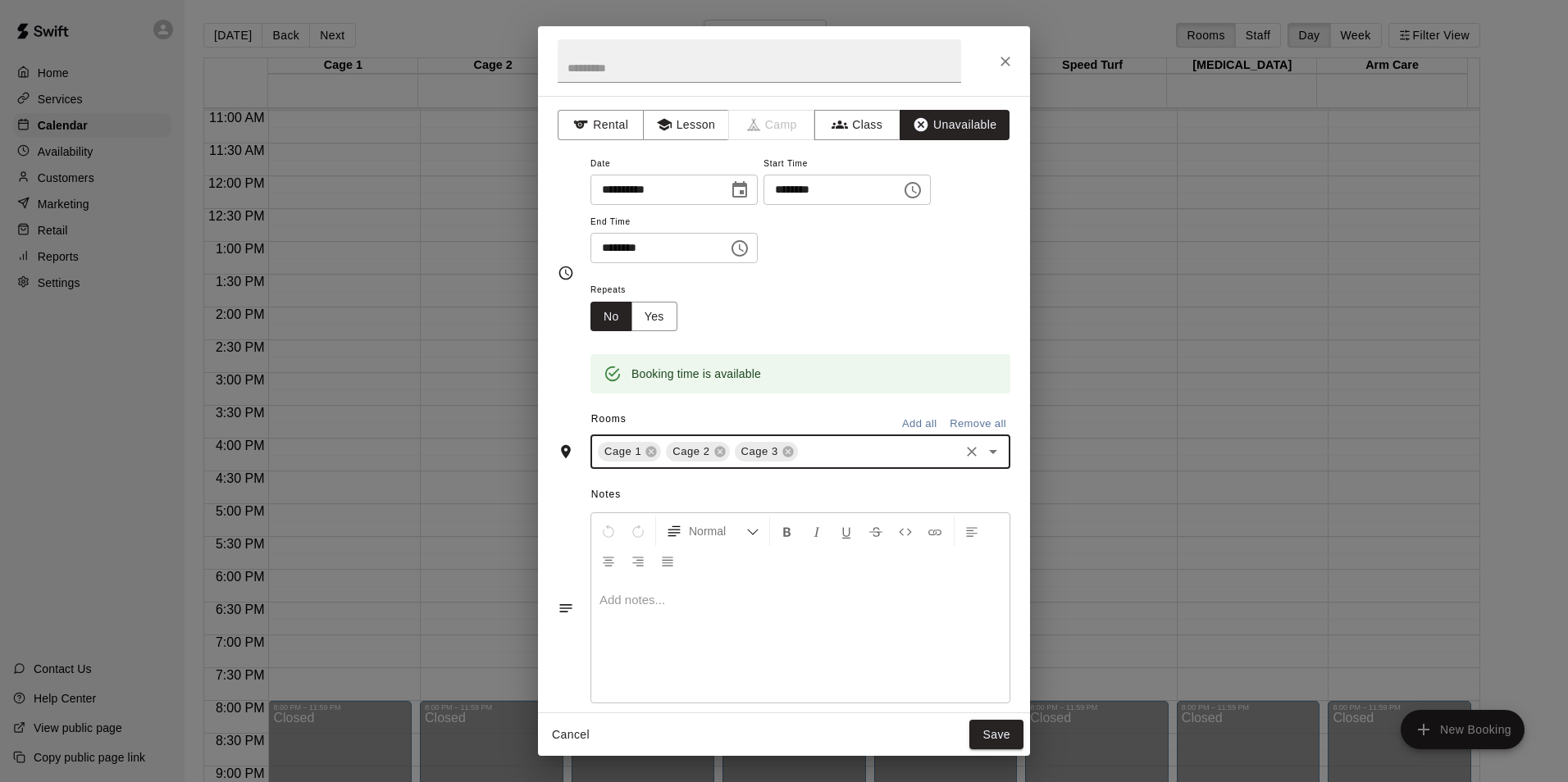
click at [837, 455] on input "text" at bounding box center [879, 452] width 157 height 20
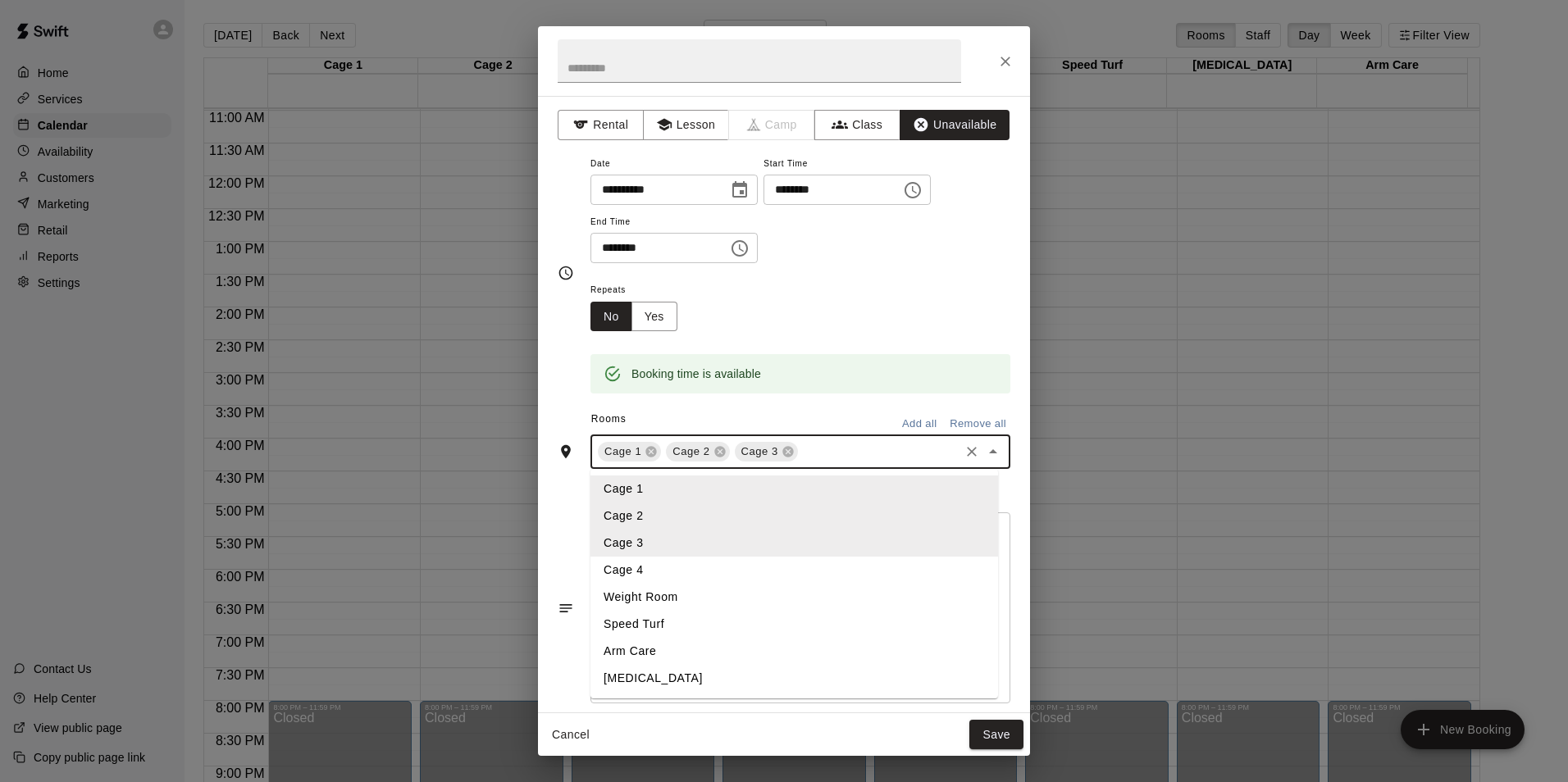
click at [692, 563] on li "Cage 4" at bounding box center [794, 570] width 407 height 27
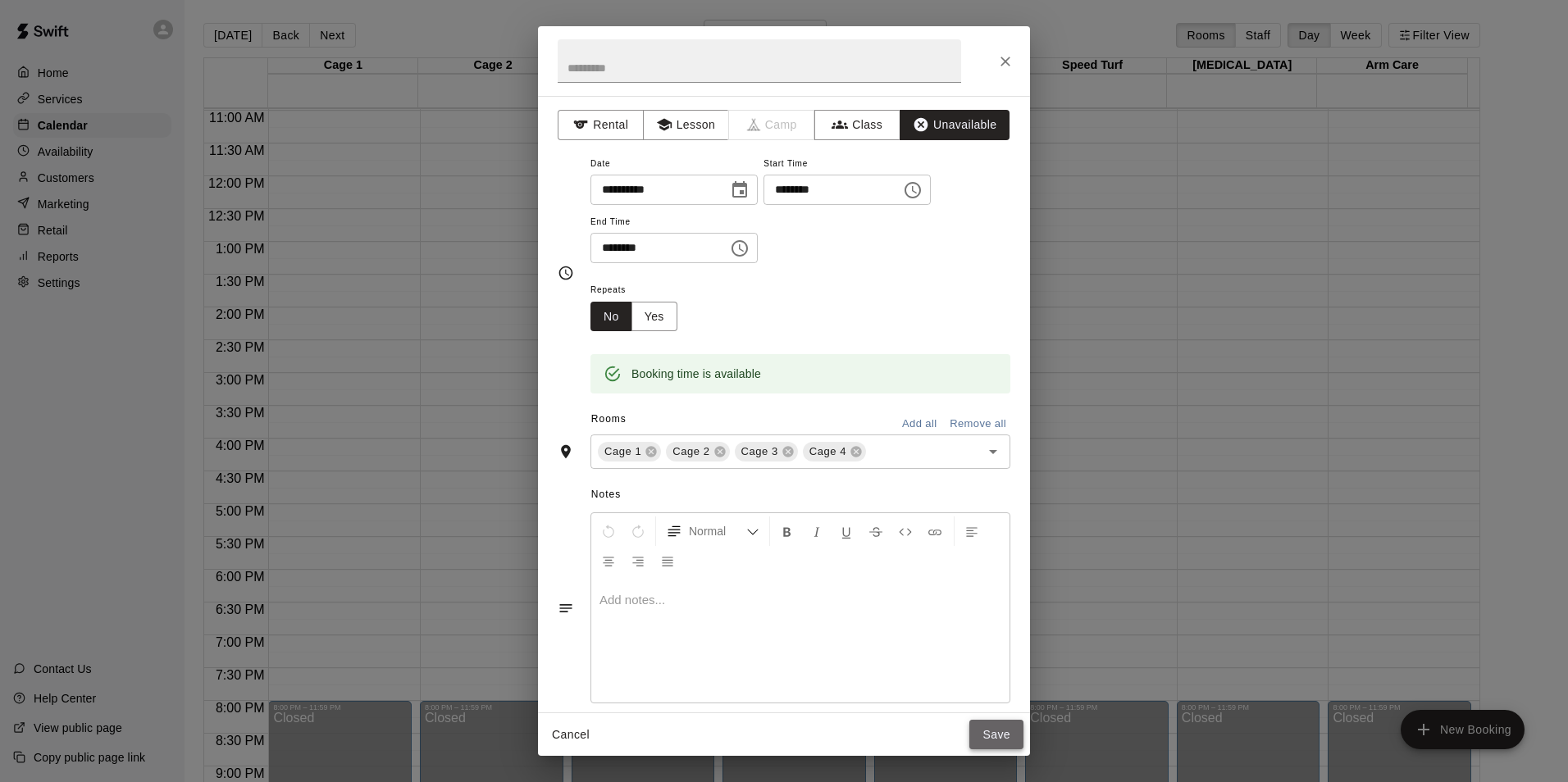
click at [994, 736] on button "Save" at bounding box center [996, 735] width 54 height 31
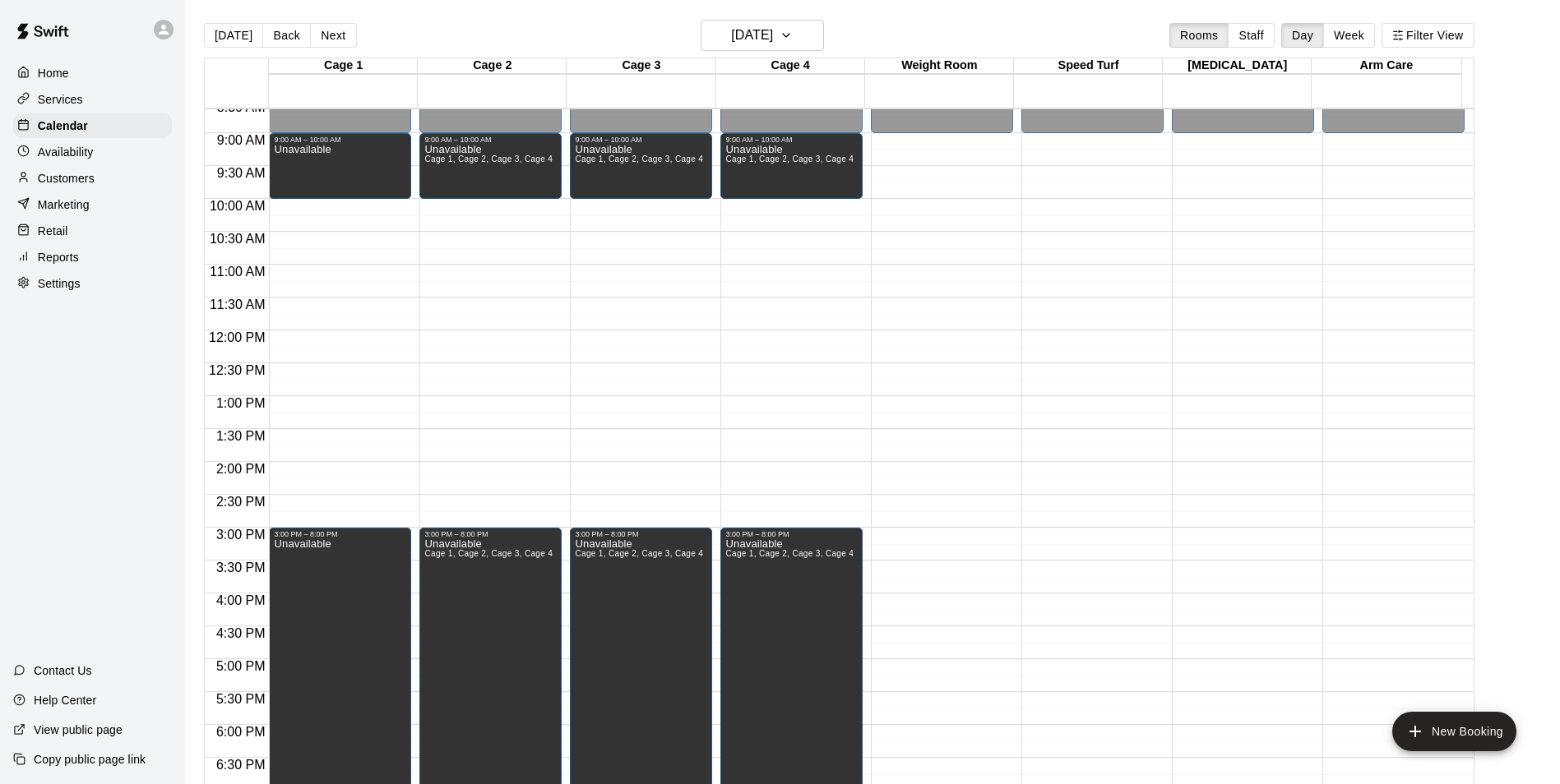
scroll to position [475, 0]
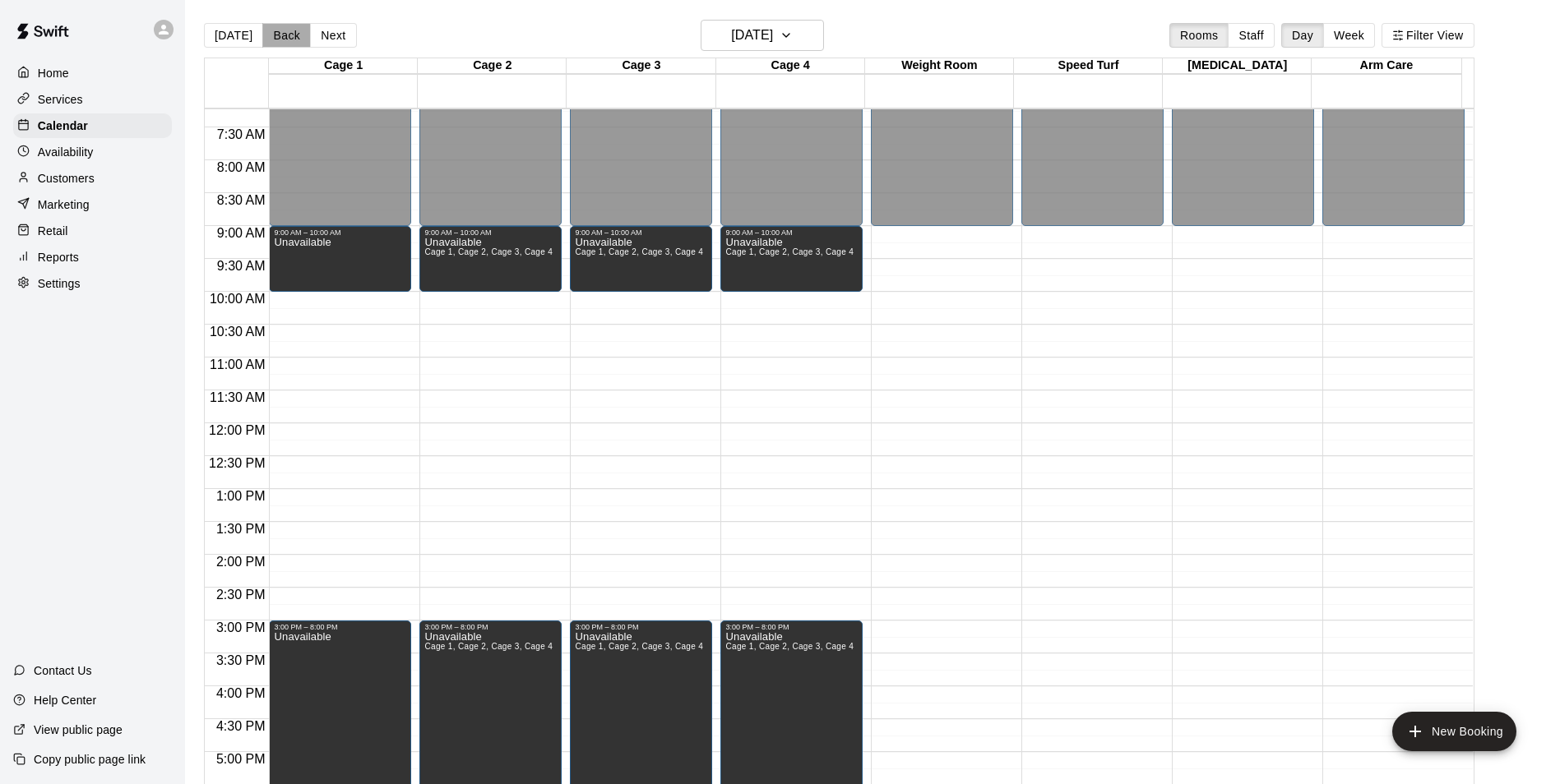
click at [269, 36] on button "Back" at bounding box center [286, 35] width 48 height 25
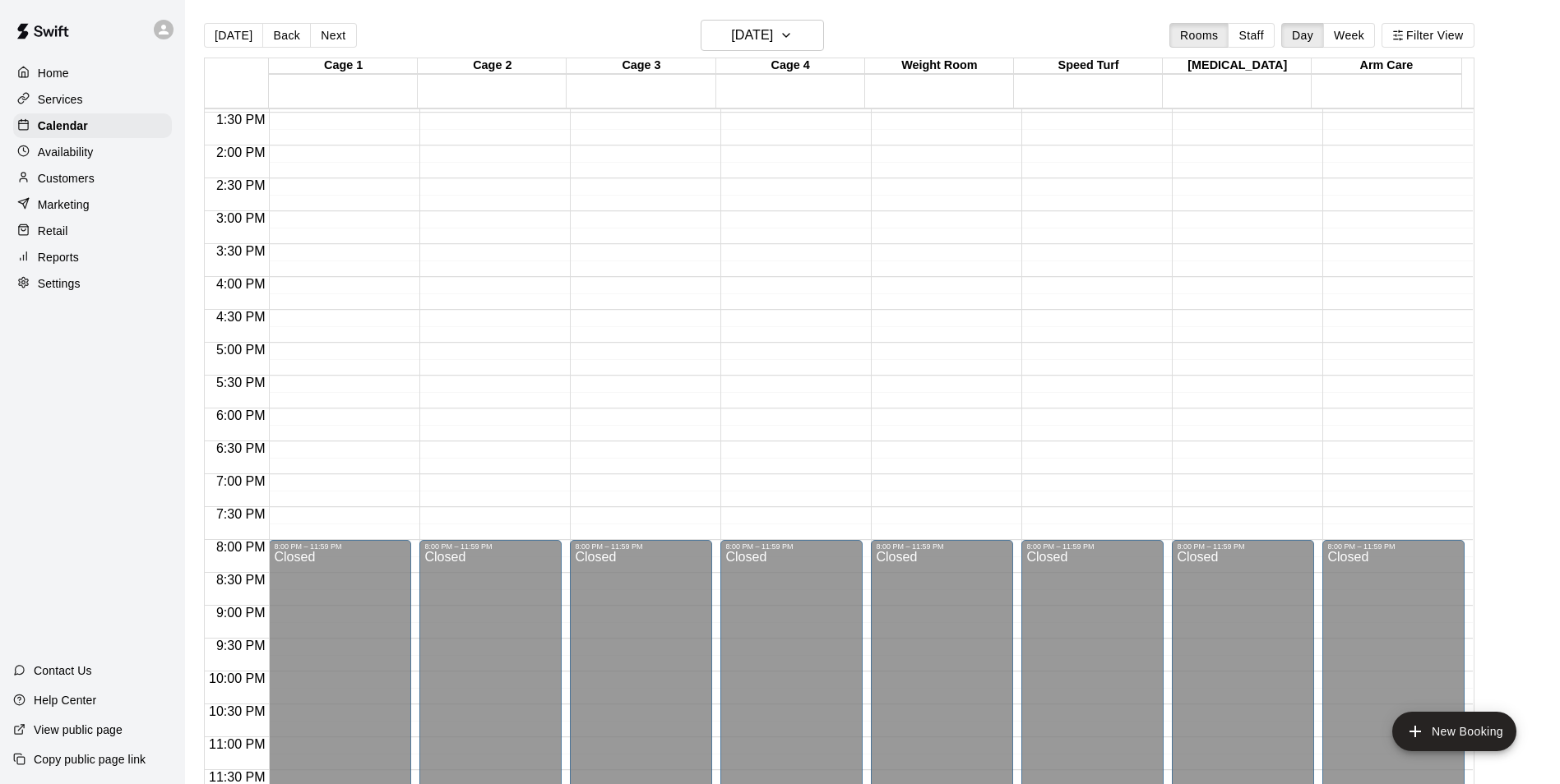
scroll to position [803, 0]
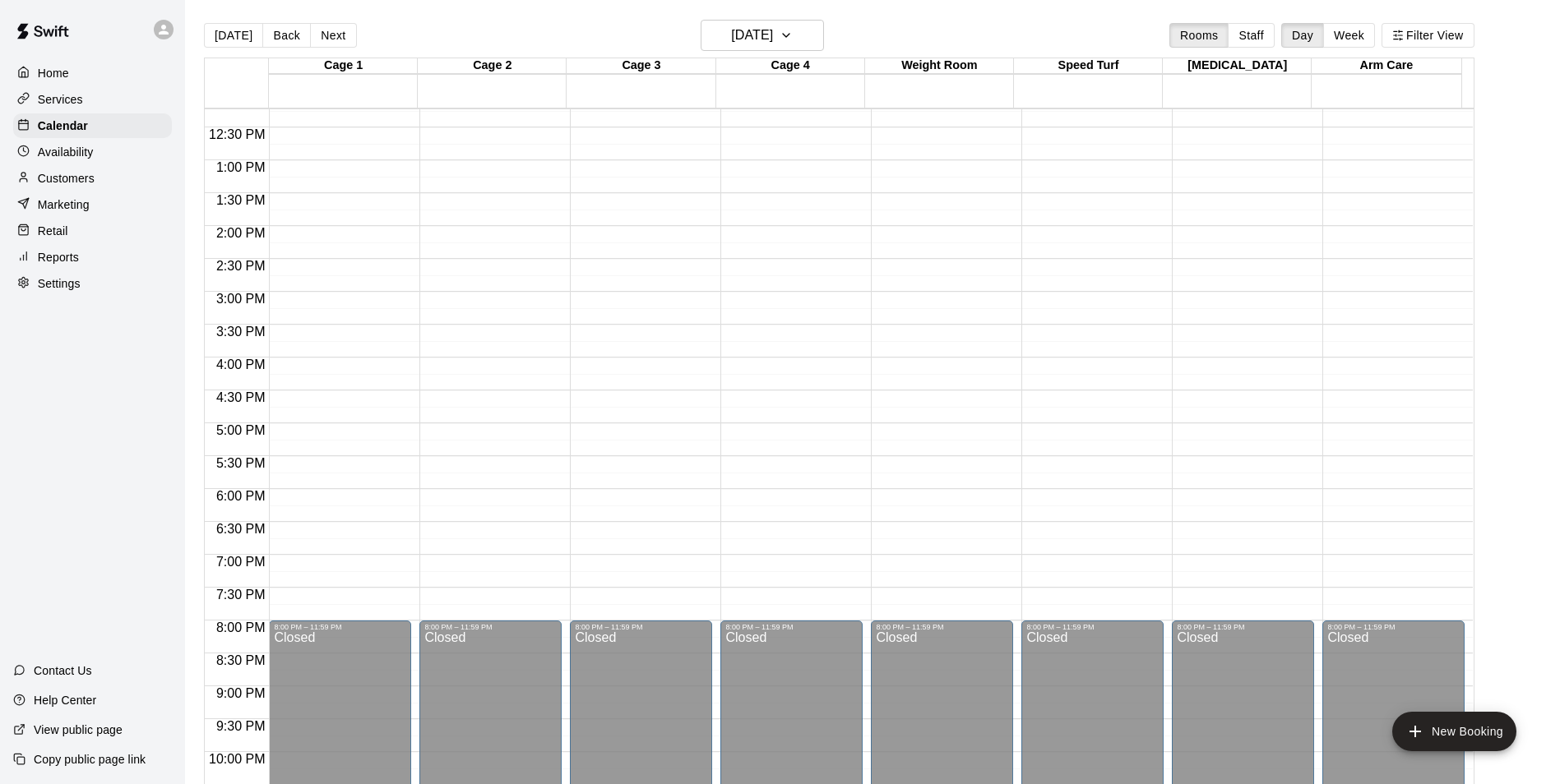
click at [317, 398] on div "12:00 AM – 10:00 AM Closed 8:00 PM – 11:59 PM Closed" at bounding box center [340, 94] width 142 height 1578
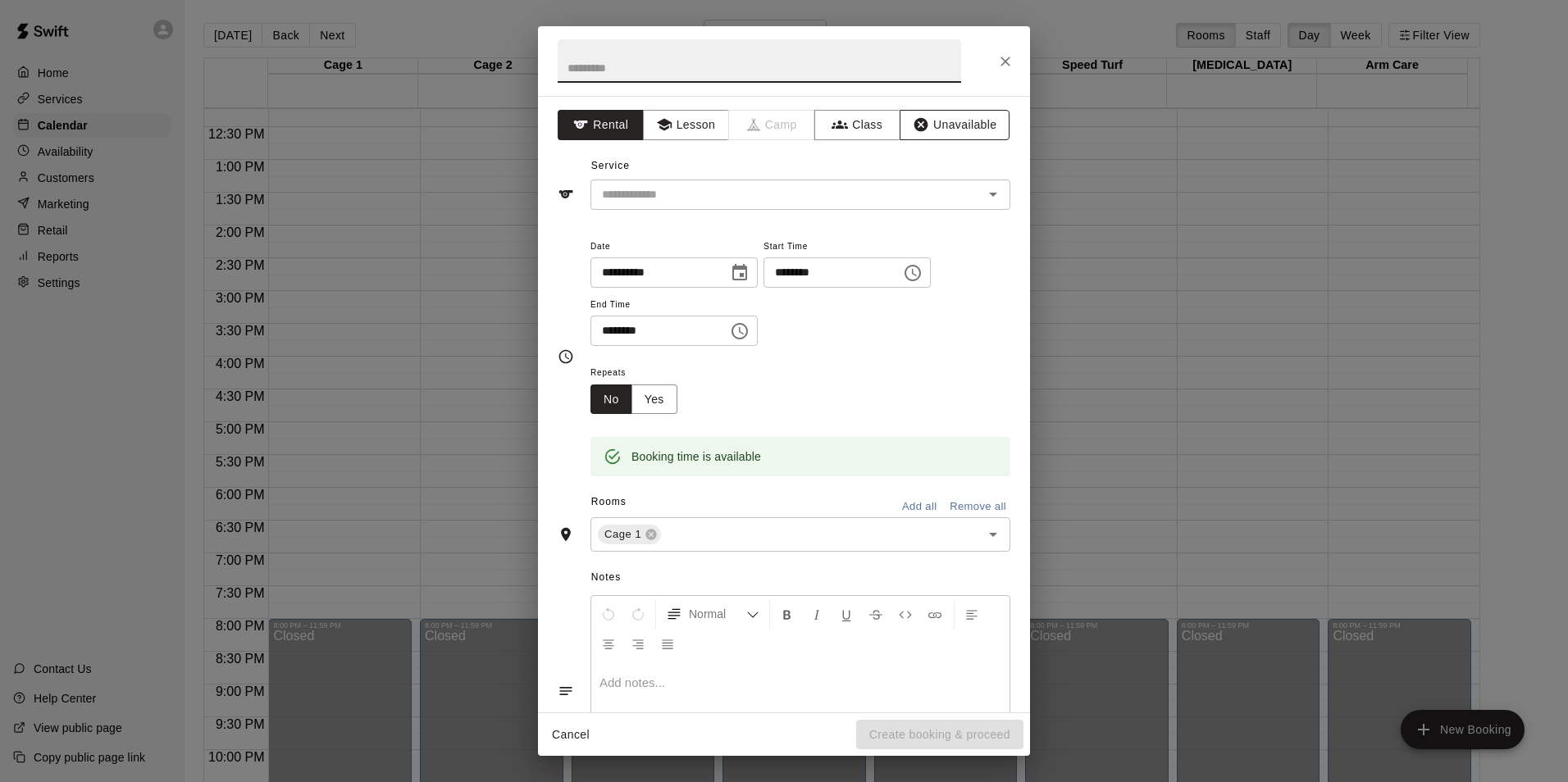
click at [954, 123] on button "Unavailable" at bounding box center [954, 124] width 109 height 31
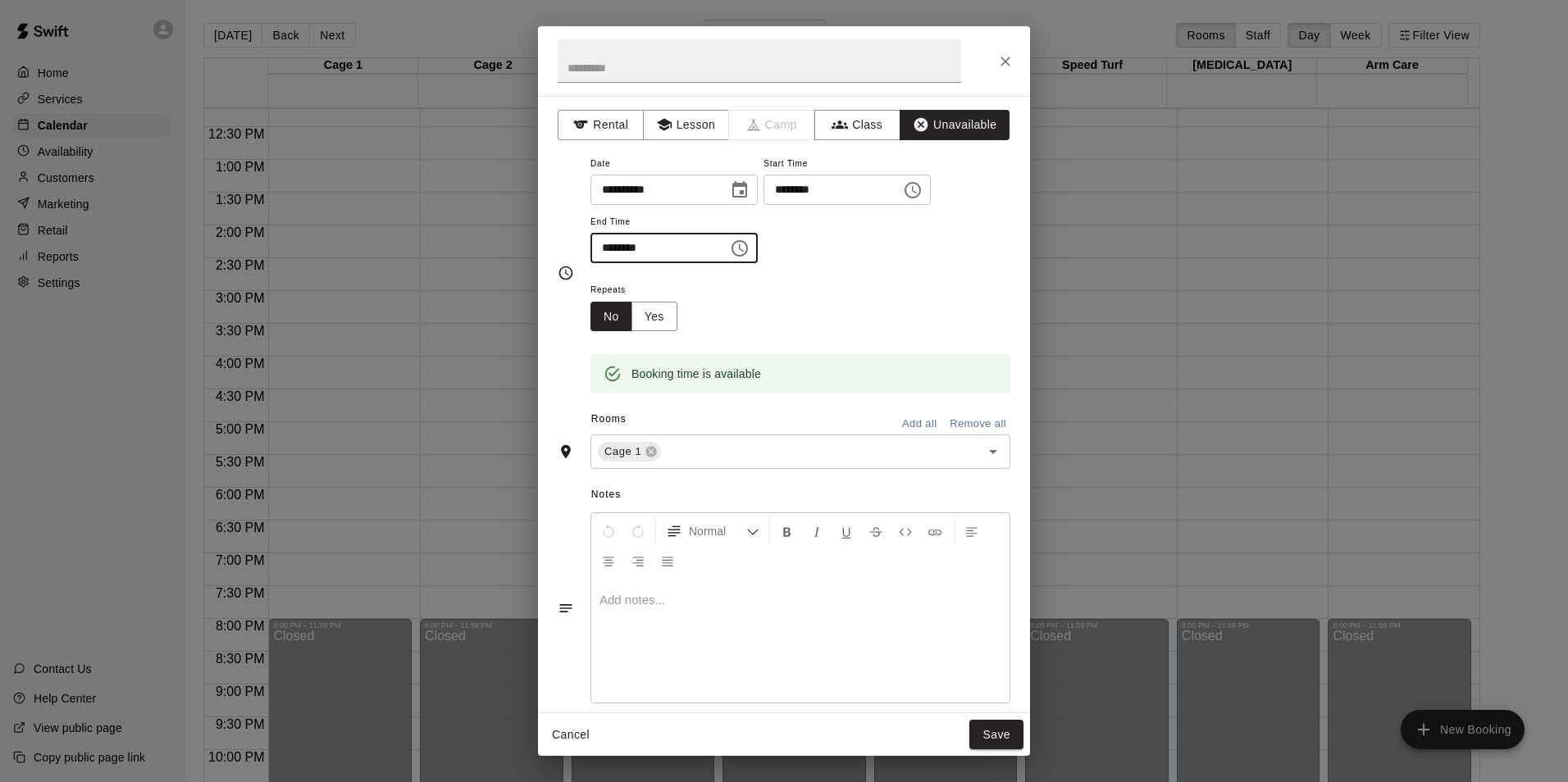
click at [608, 249] on input "********" at bounding box center [653, 248] width 126 height 31
type input "********"
click at [725, 455] on input "text" at bounding box center [809, 452] width 293 height 20
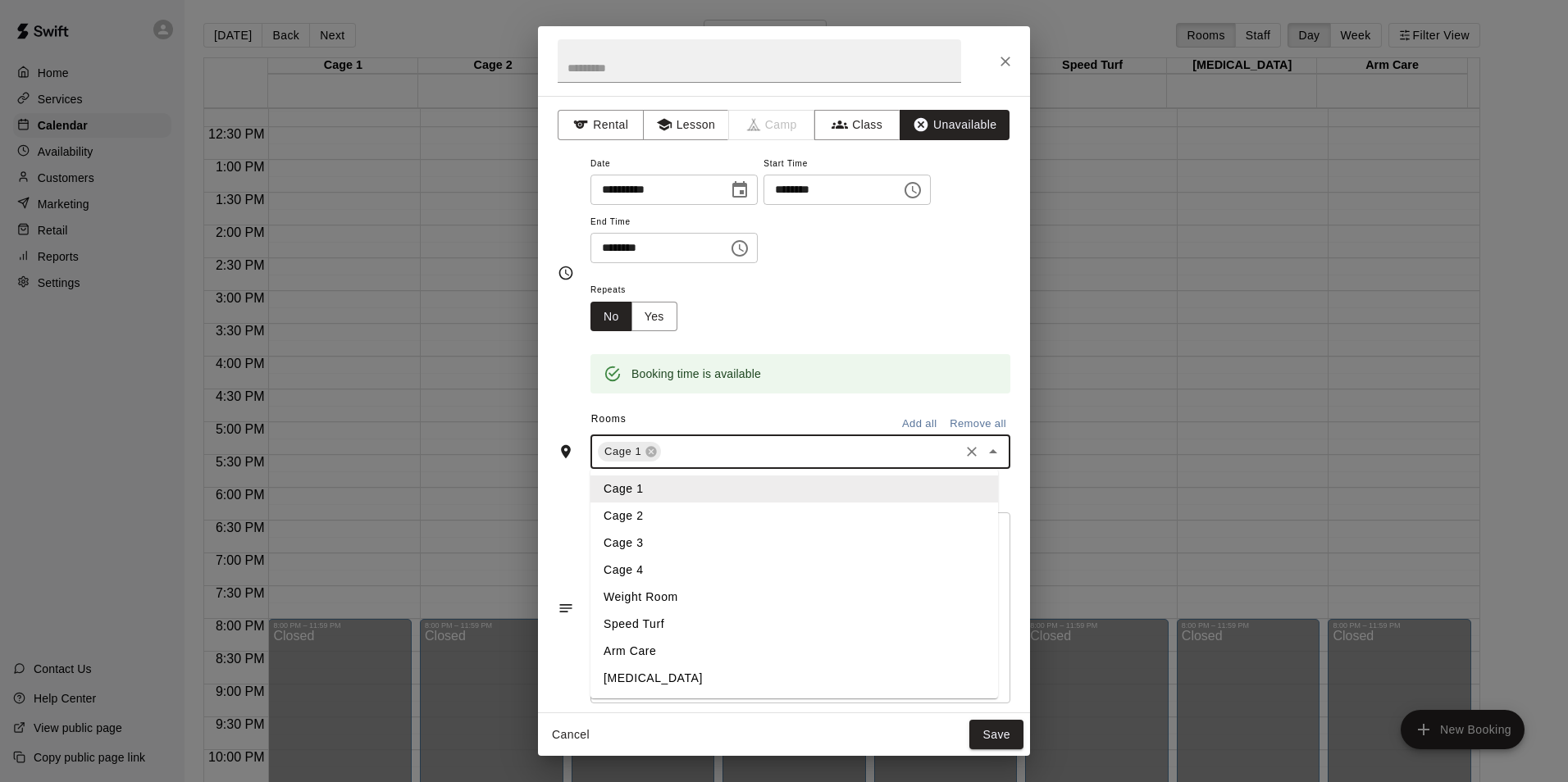
click at [699, 507] on li "Cage 2" at bounding box center [794, 516] width 407 height 27
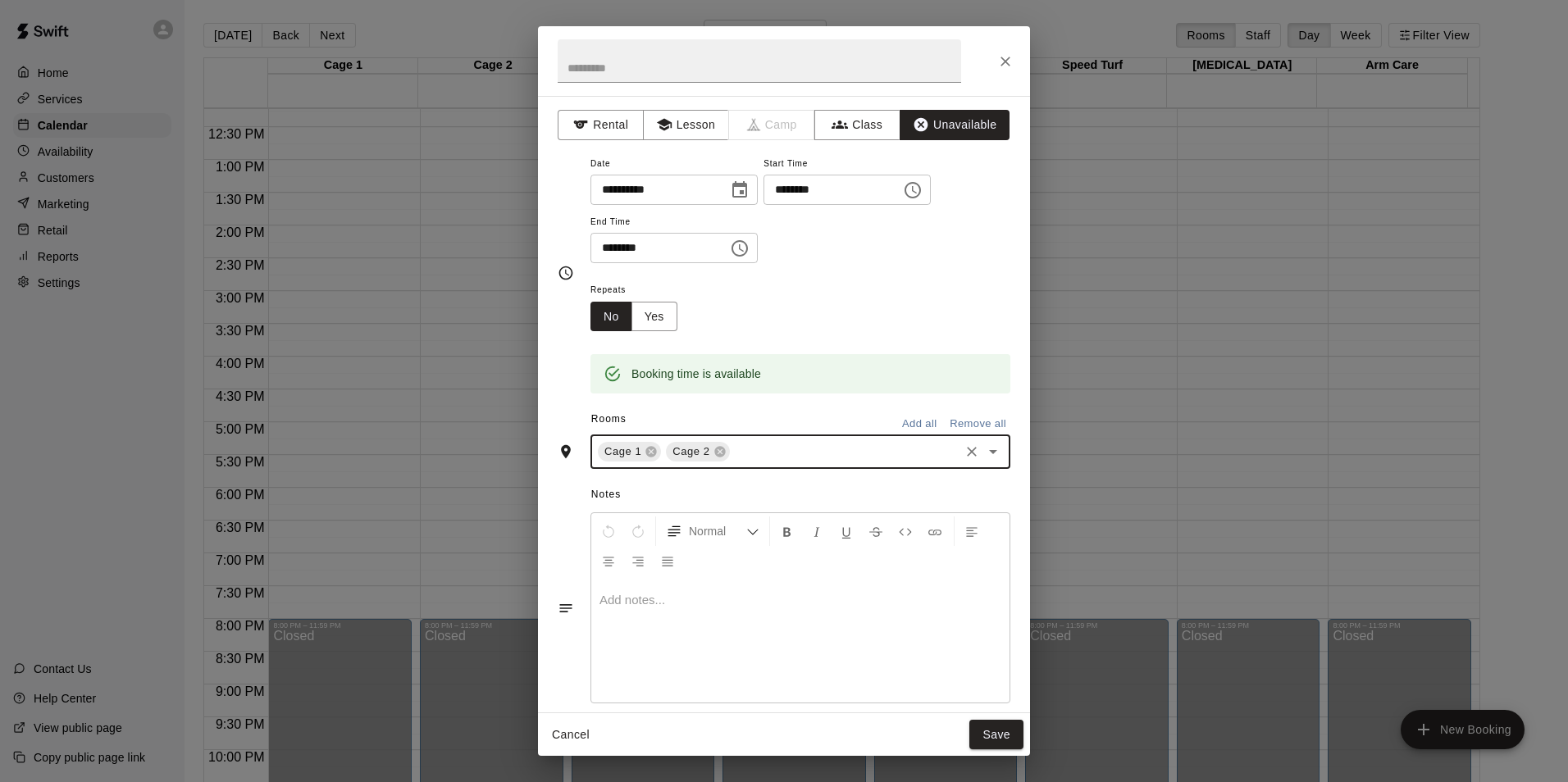
click at [751, 455] on input "text" at bounding box center [844, 452] width 224 height 20
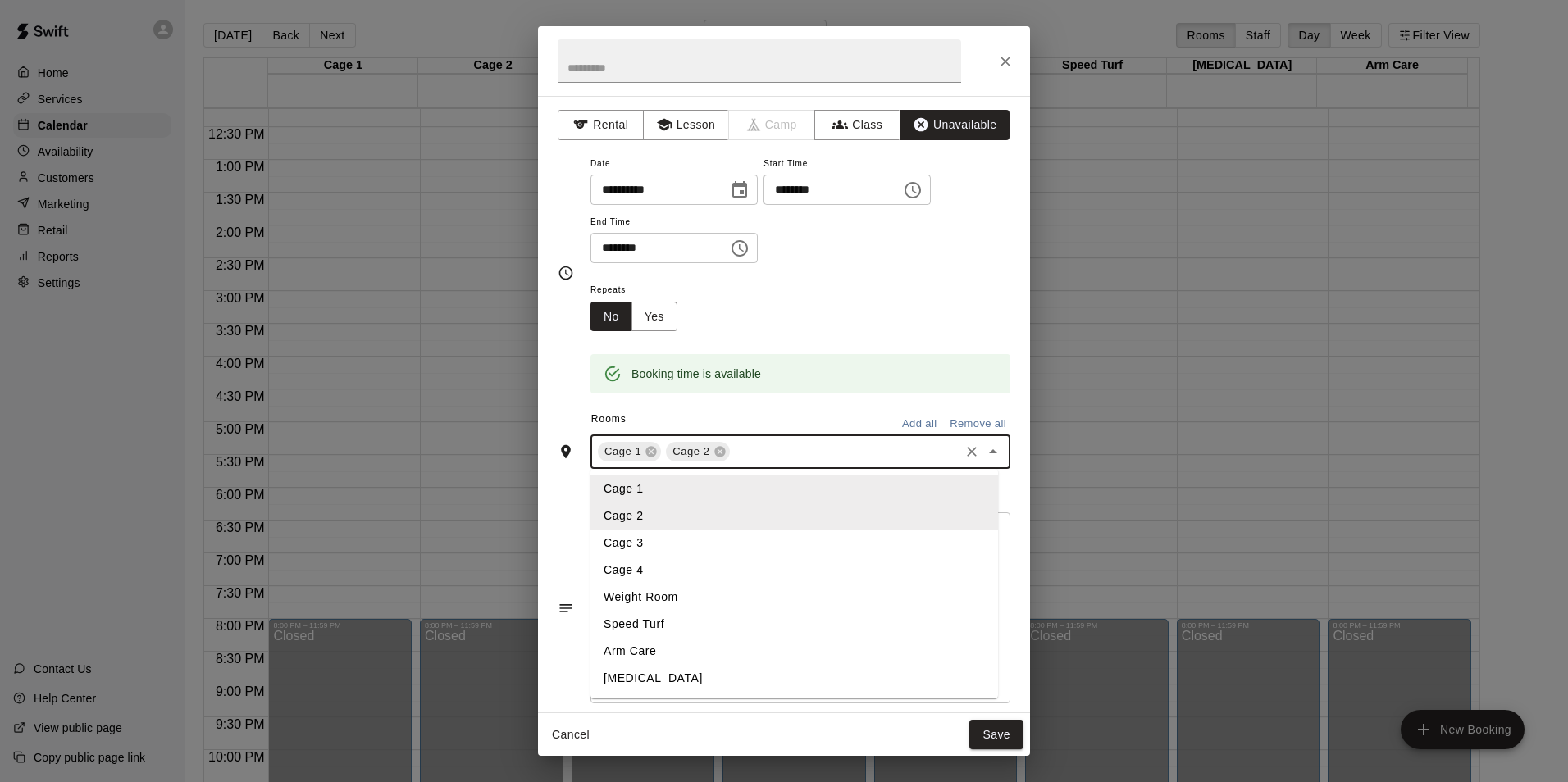
click at [649, 543] on li "Cage 3" at bounding box center [794, 543] width 407 height 27
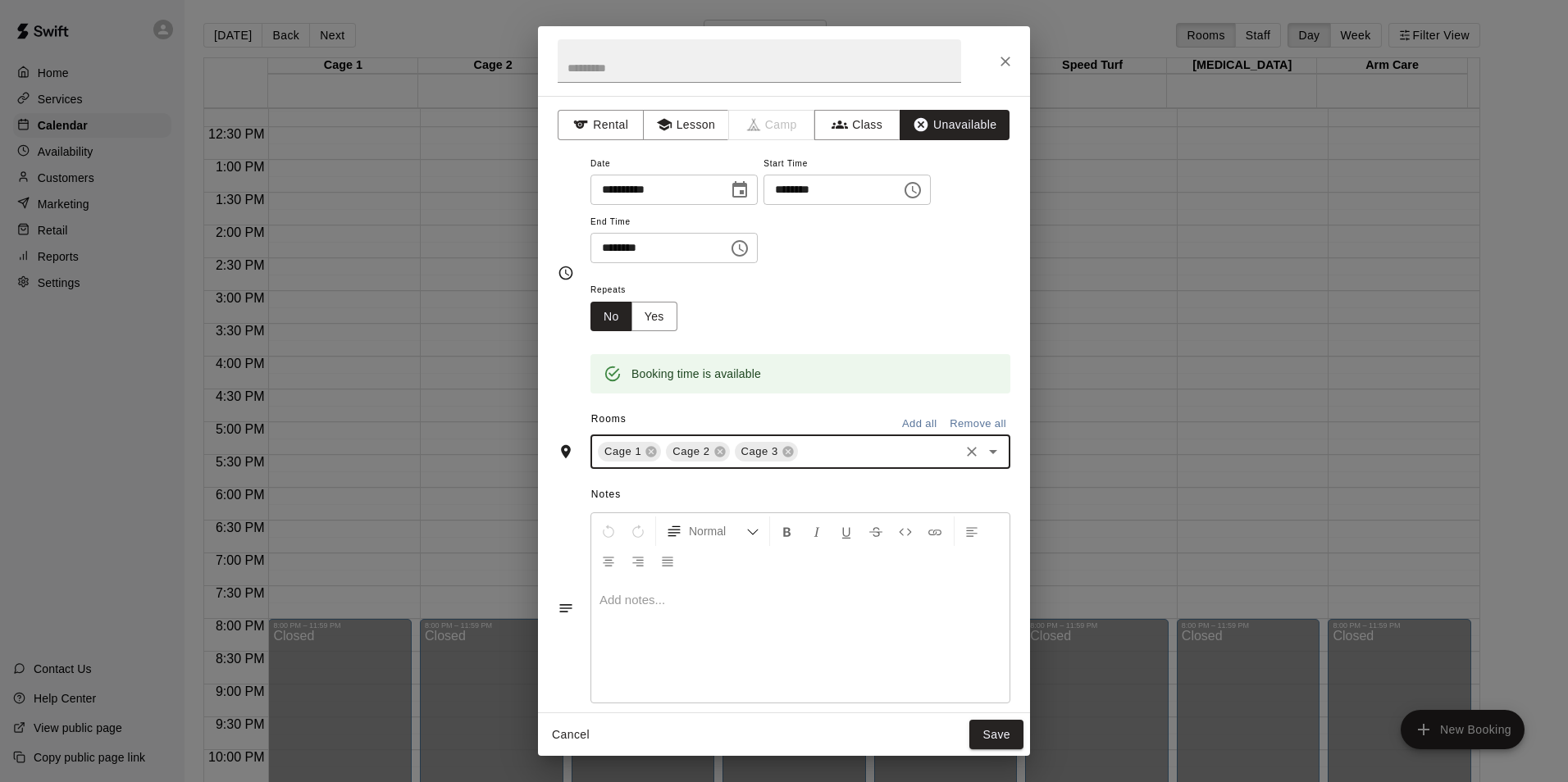
click at [820, 449] on input "text" at bounding box center [879, 452] width 157 height 20
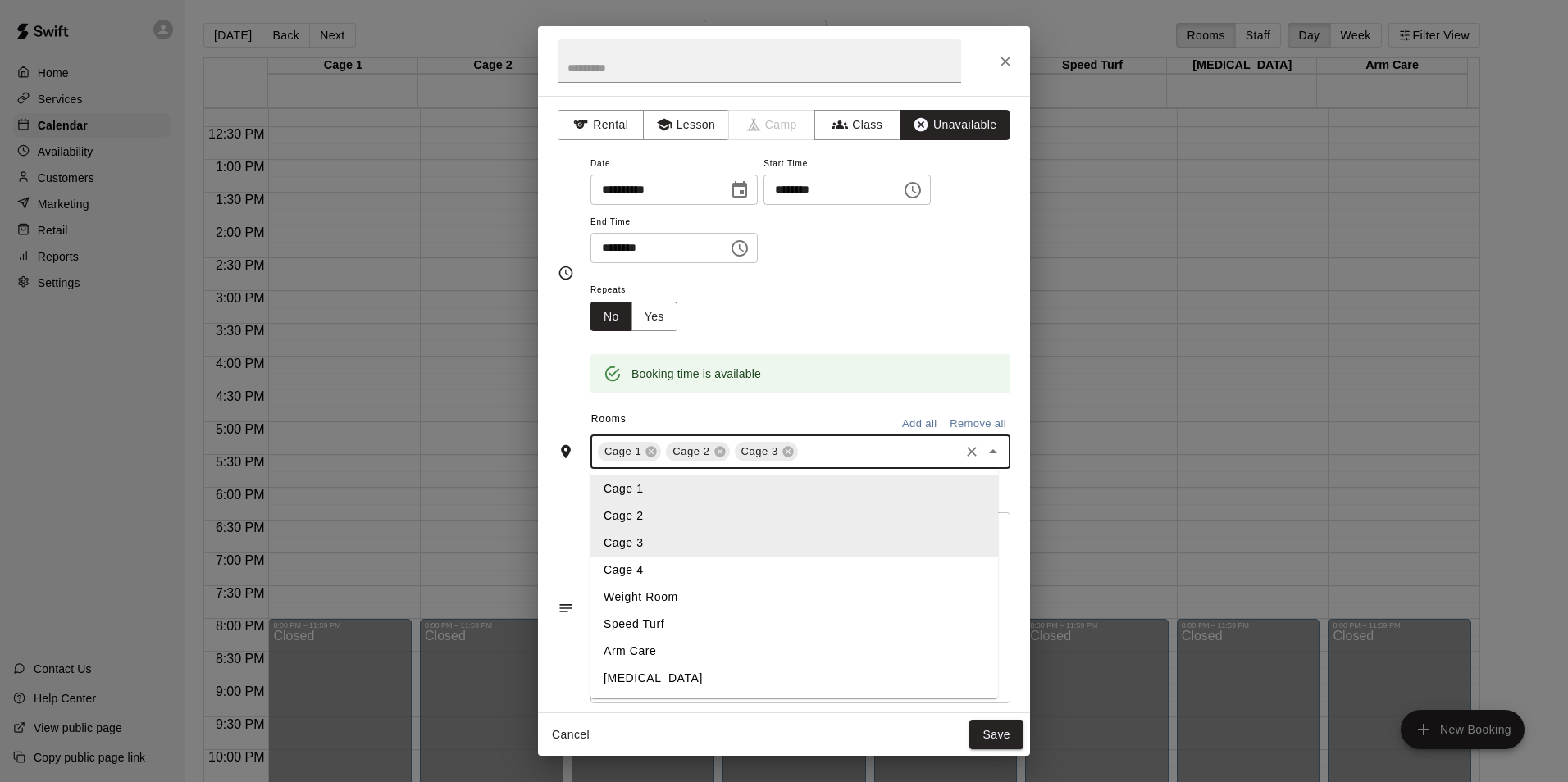
click at [679, 567] on li "Cage 4" at bounding box center [794, 570] width 407 height 27
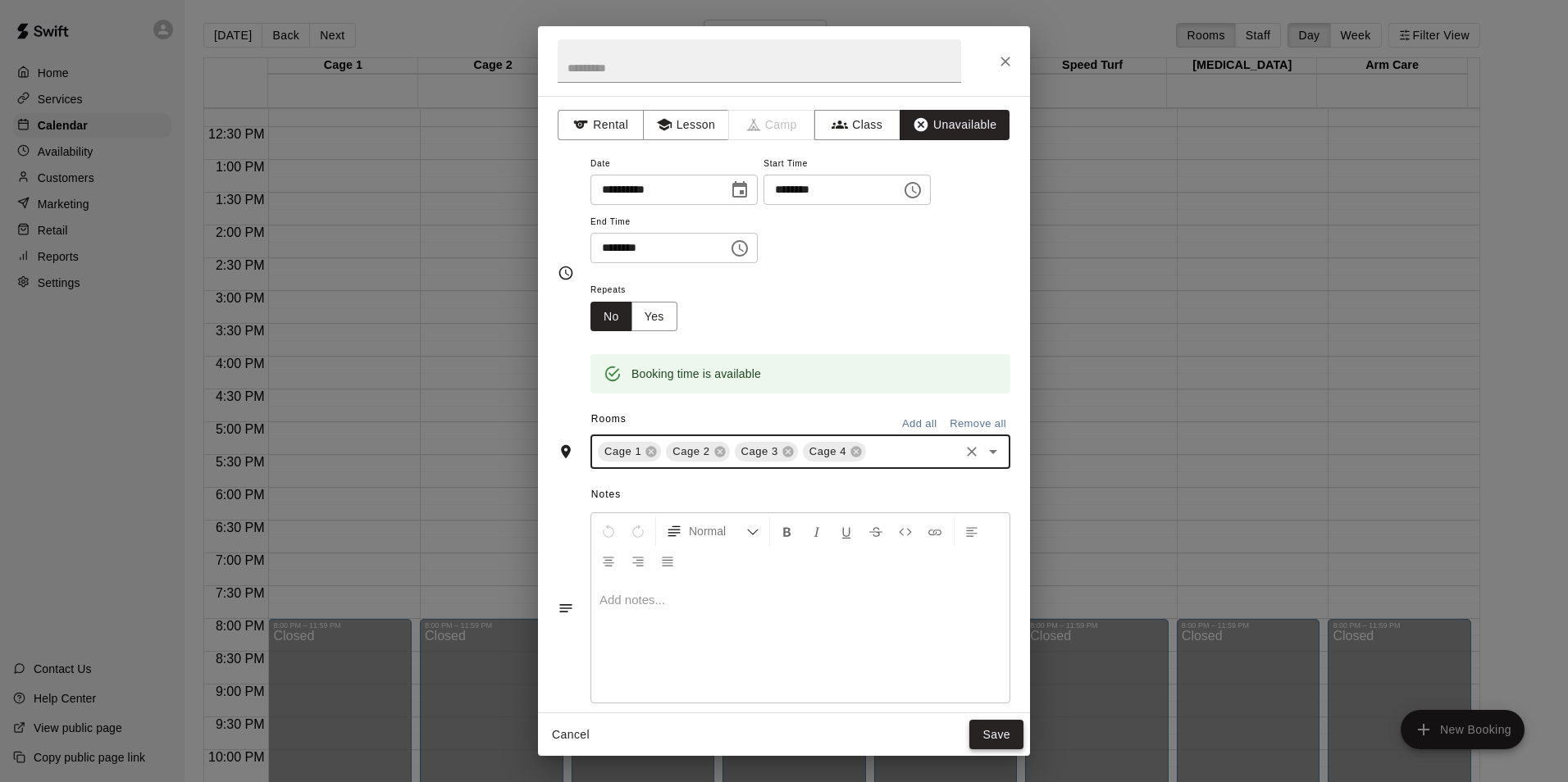
click at [1003, 731] on button "Save" at bounding box center [996, 735] width 54 height 31
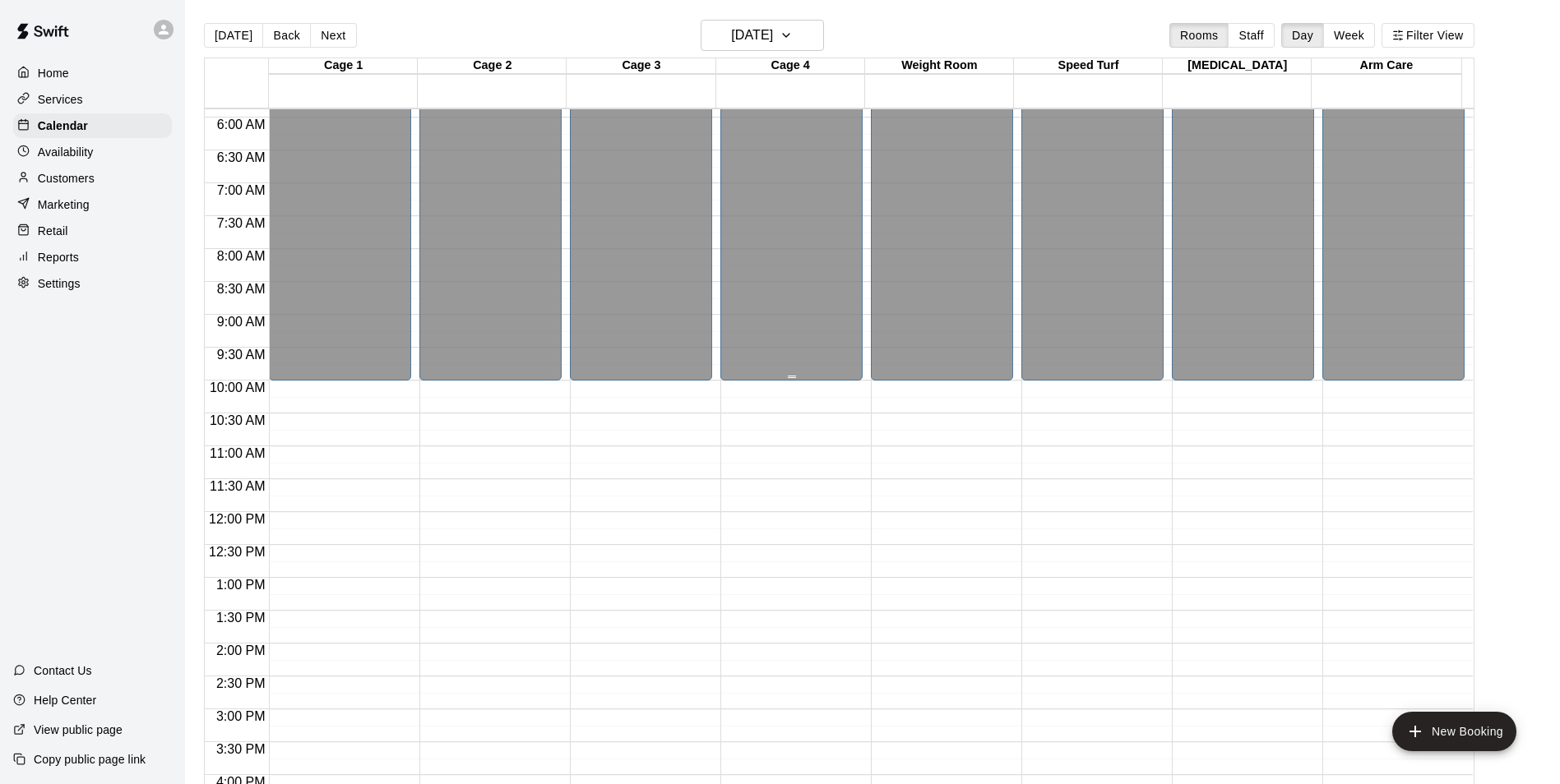
scroll to position [557, 0]
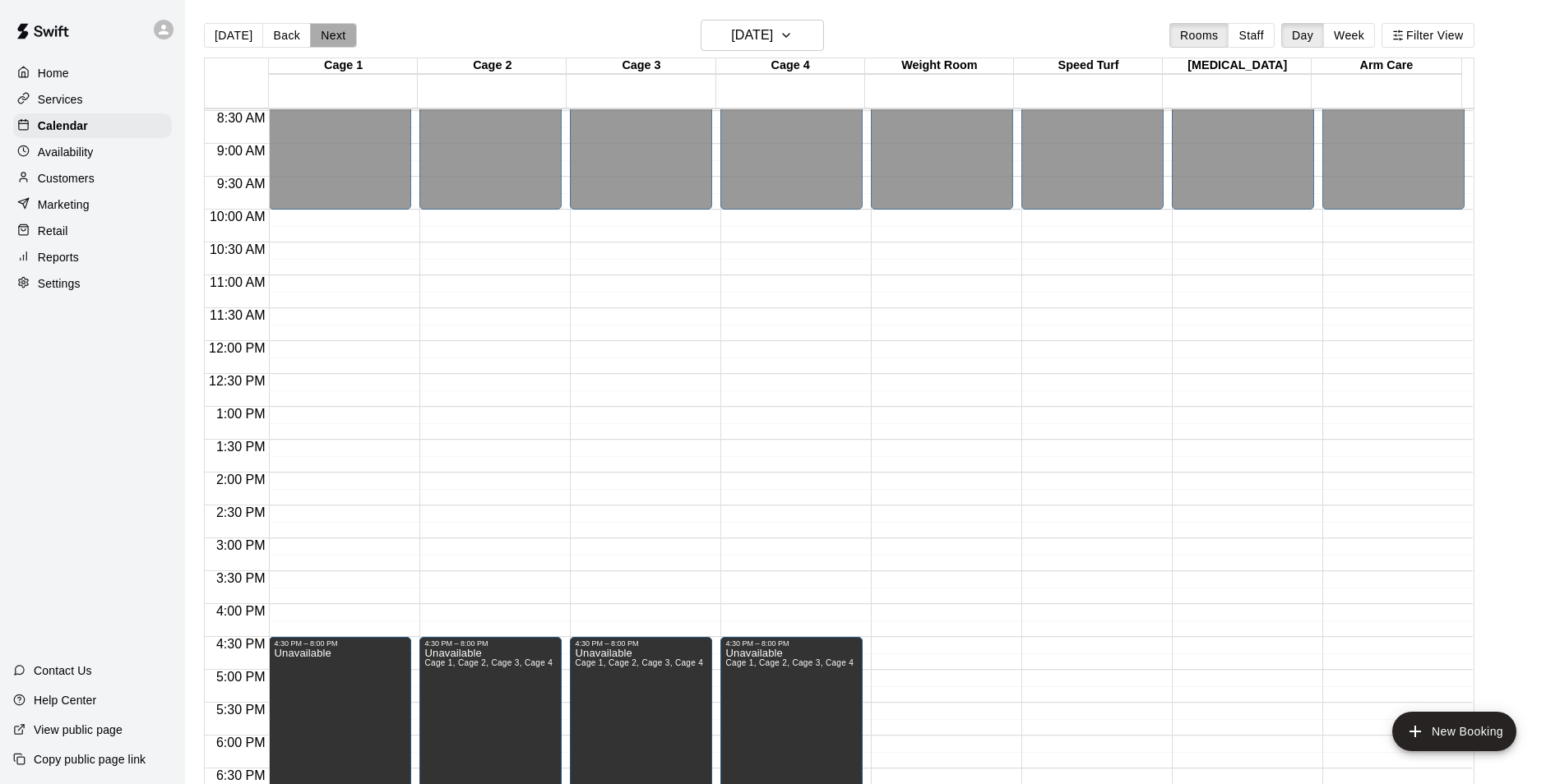
click at [330, 40] on button "Next" at bounding box center [333, 35] width 46 height 25
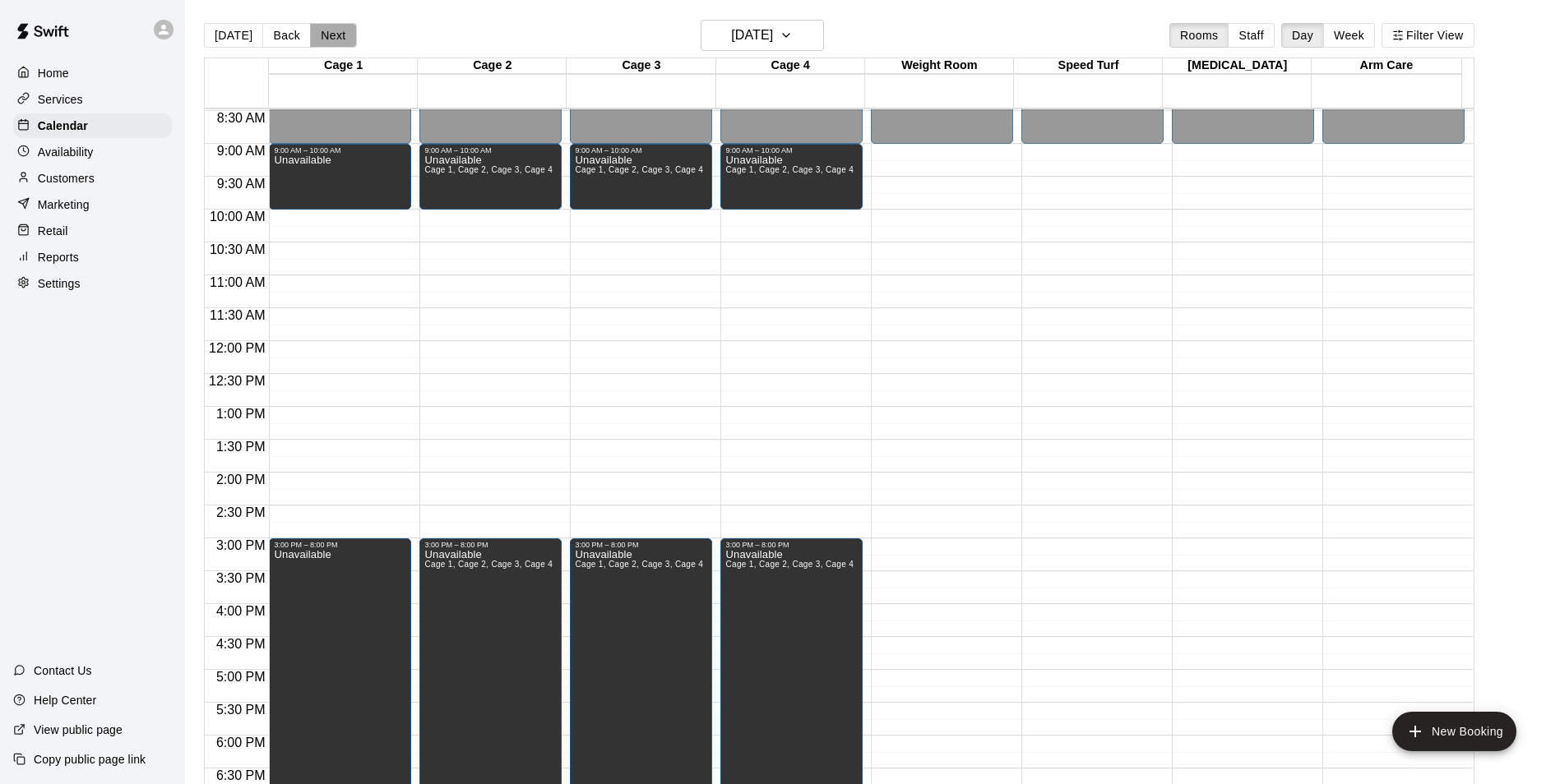
click at [330, 40] on button "Next" at bounding box center [333, 35] width 46 height 25
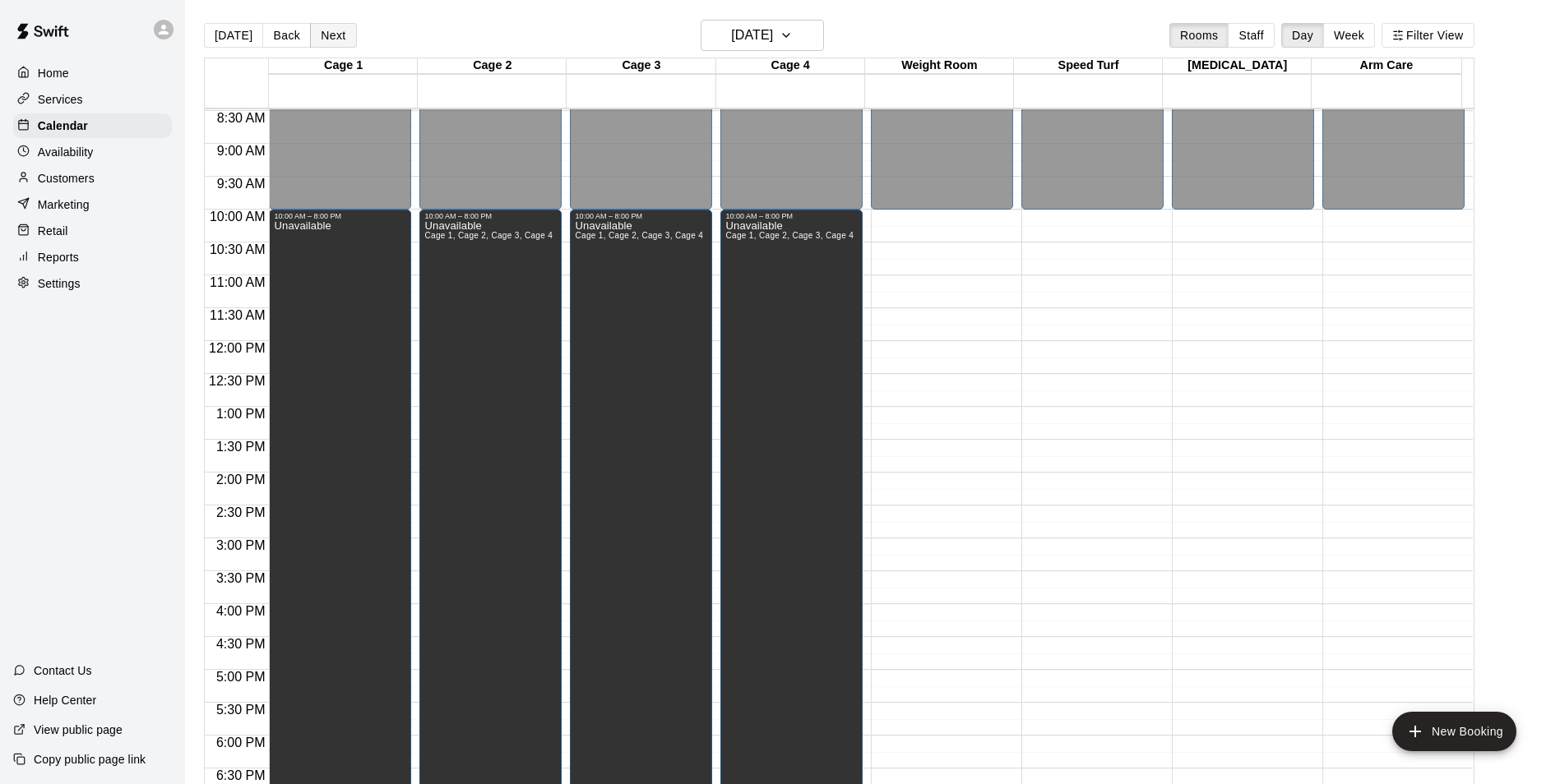
click at [330, 40] on button "Next" at bounding box center [333, 35] width 46 height 25
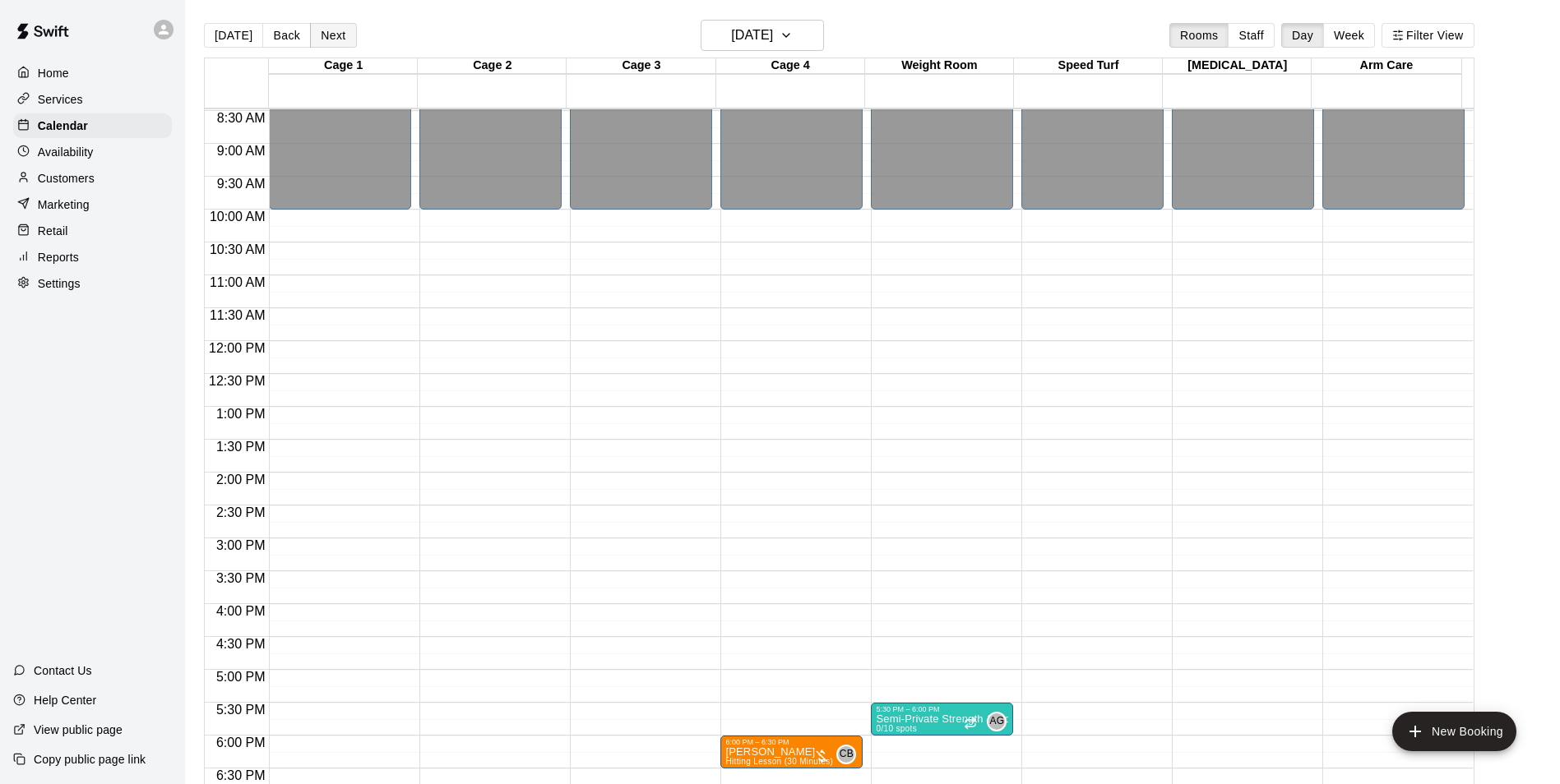
click at [330, 40] on button "Next" at bounding box center [333, 35] width 46 height 25
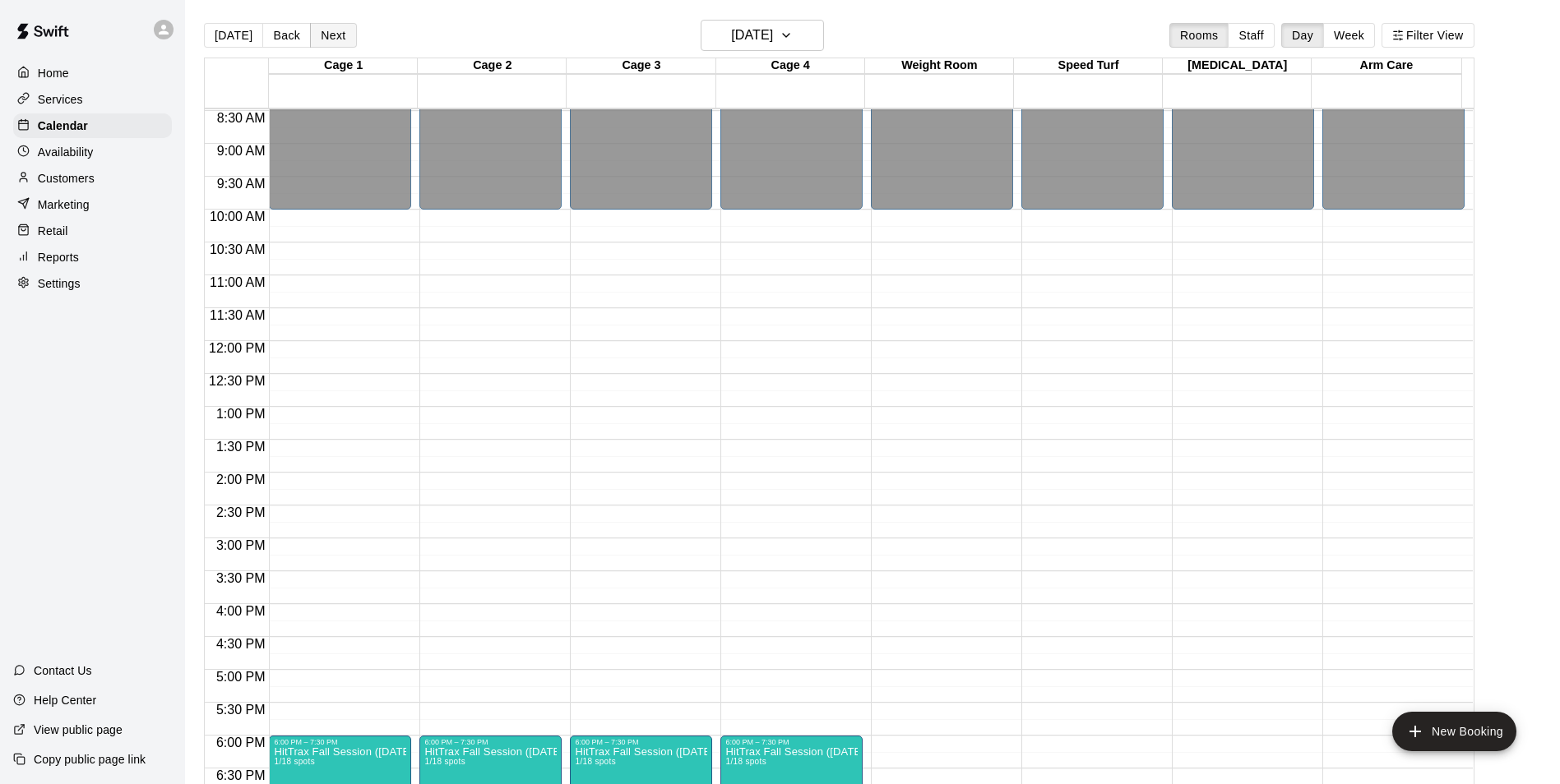
click at [330, 40] on button "Next" at bounding box center [333, 35] width 46 height 25
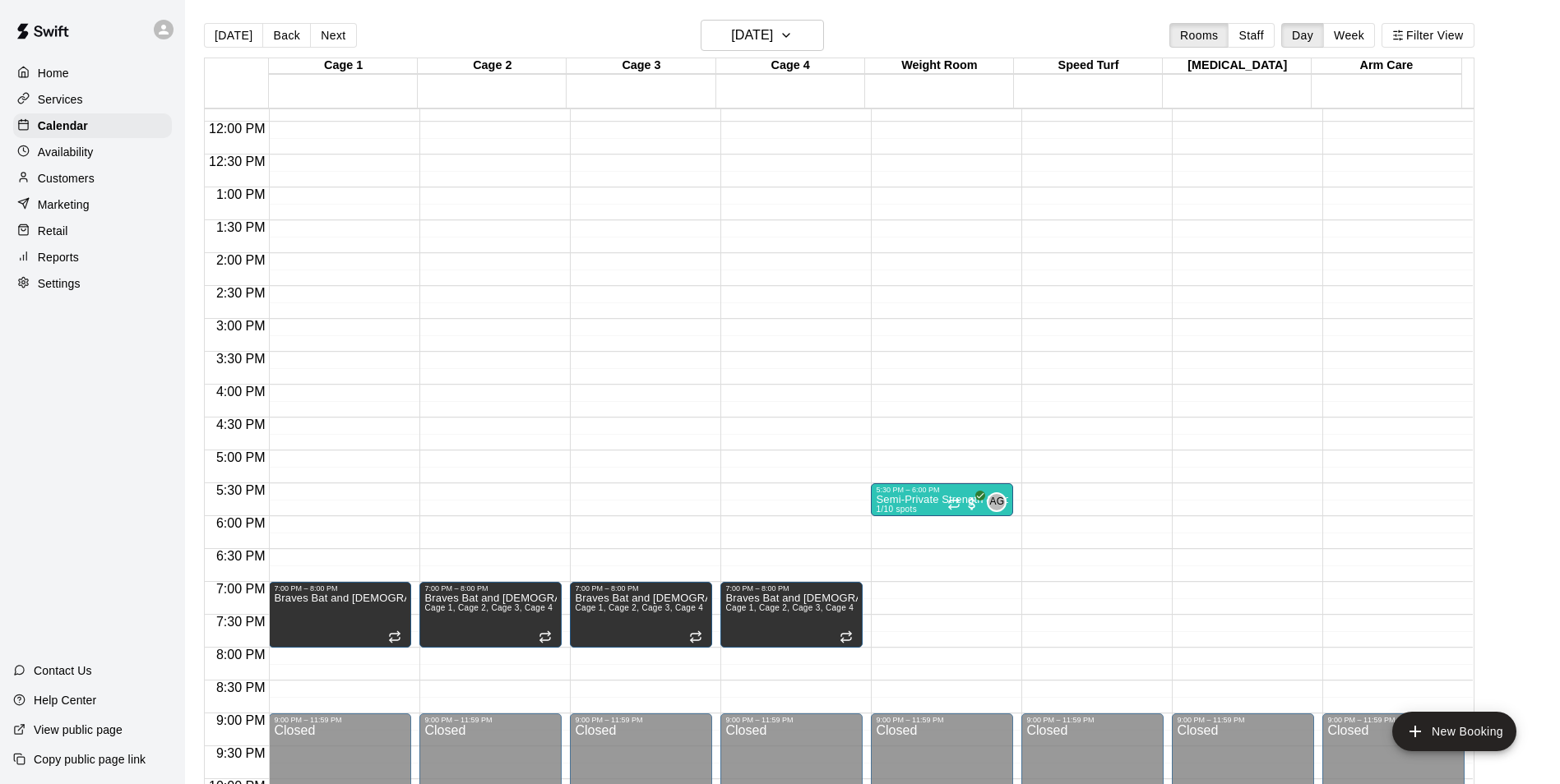
scroll to position [803, 0]
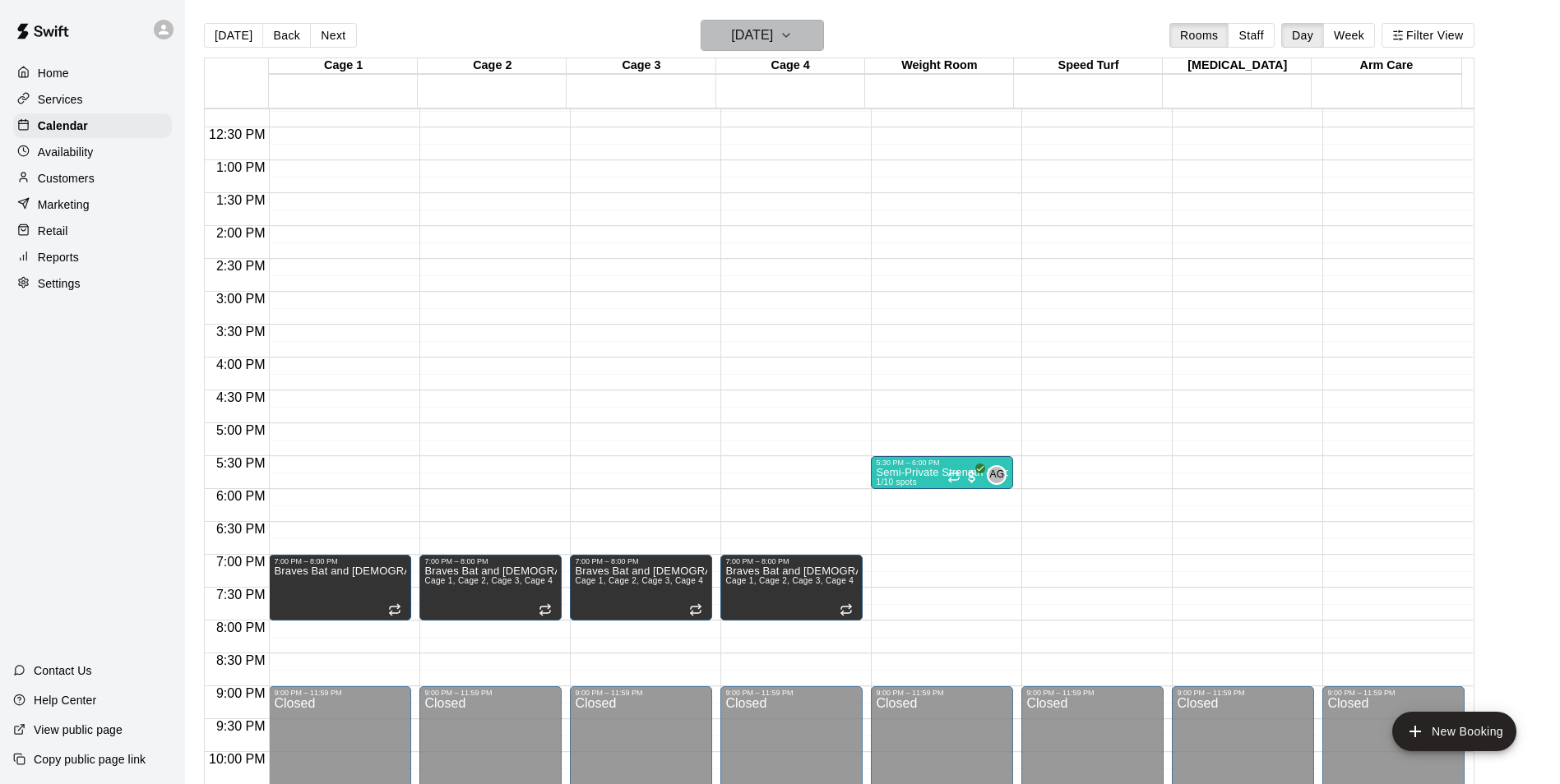
click at [792, 26] on icon "button" at bounding box center [785, 35] width 13 height 19
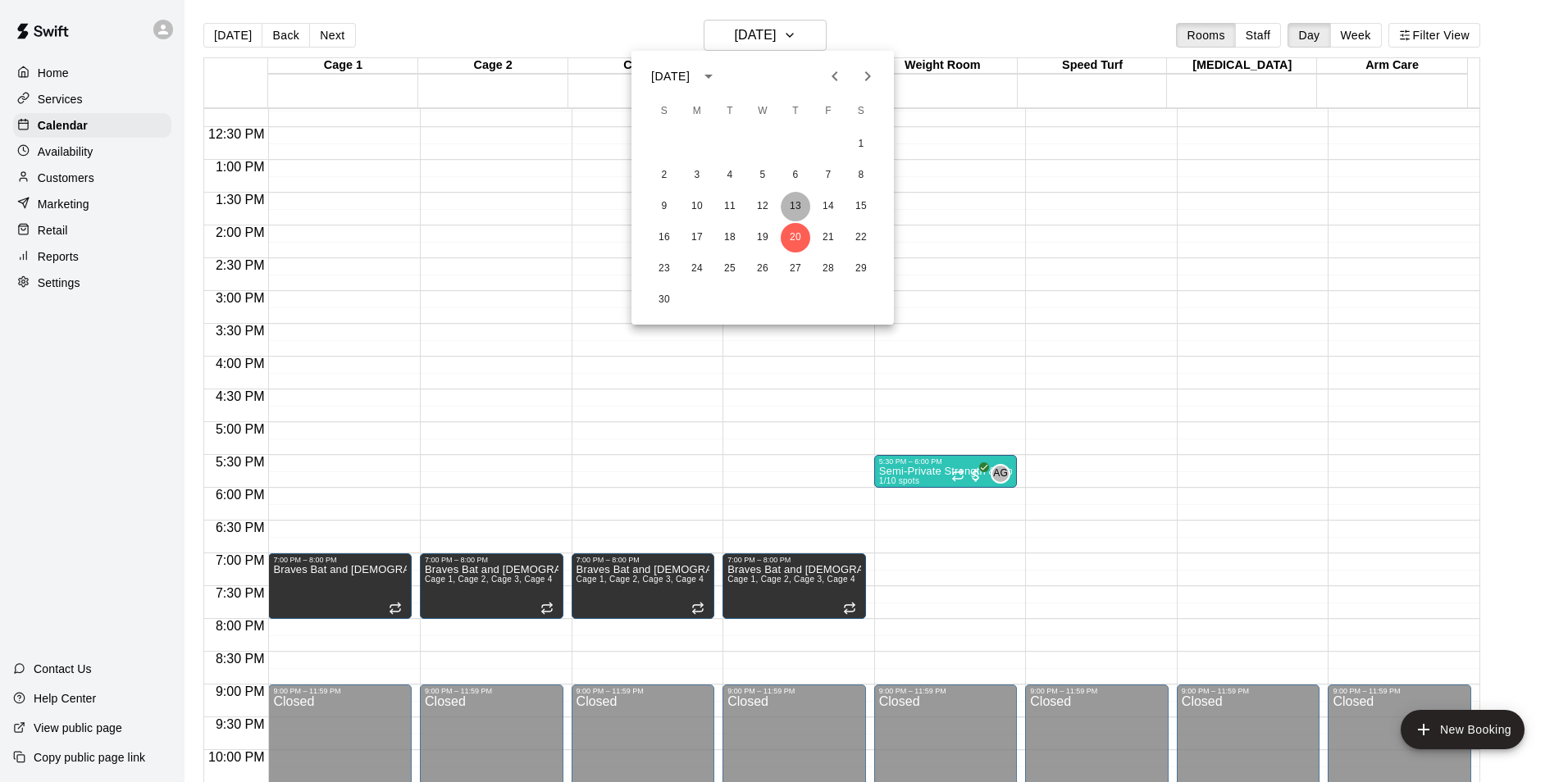
click at [795, 204] on button "13" at bounding box center [795, 207] width 30 height 30
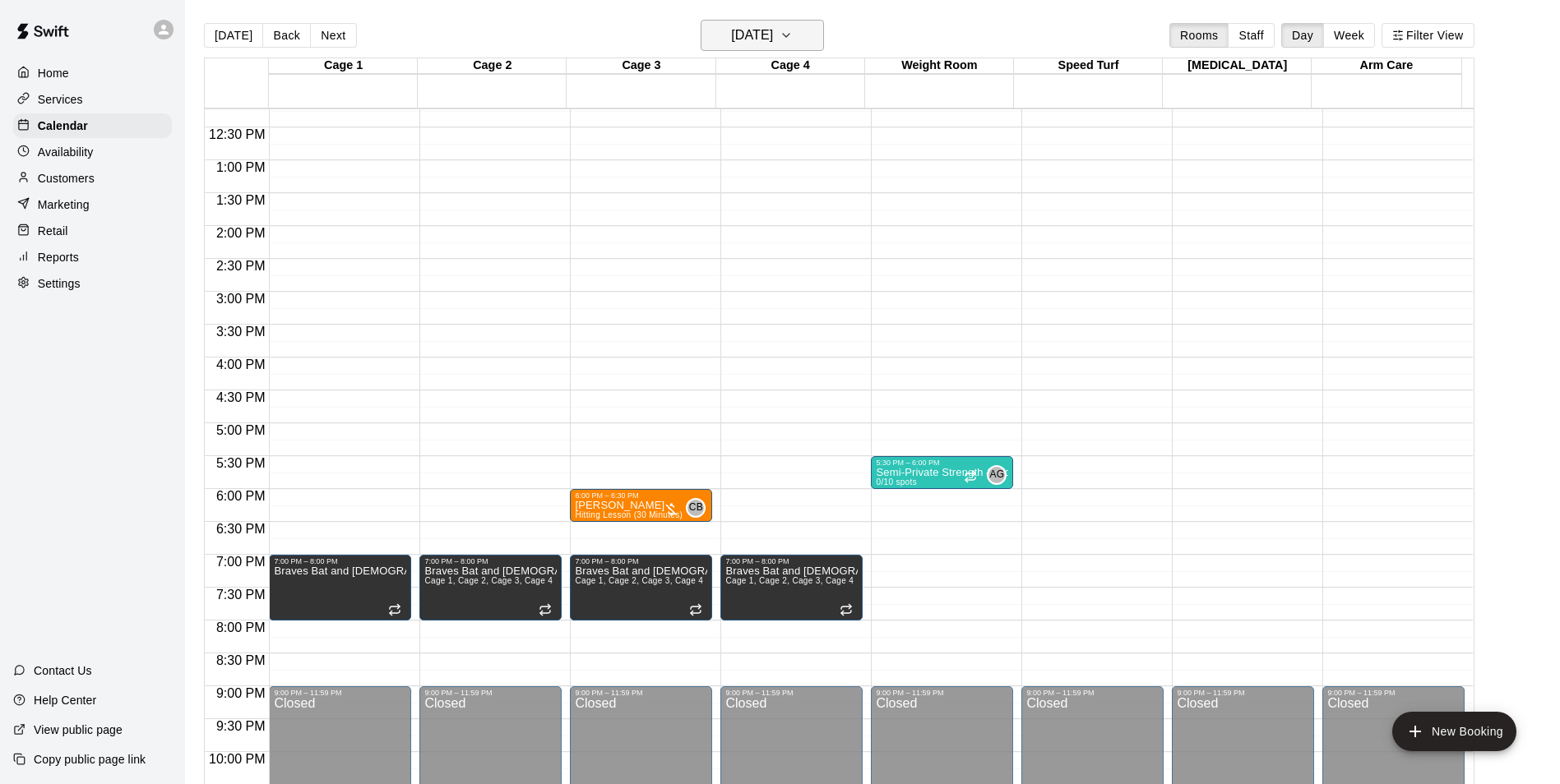
click at [773, 33] on h6 "[DATE]" at bounding box center [752, 35] width 42 height 23
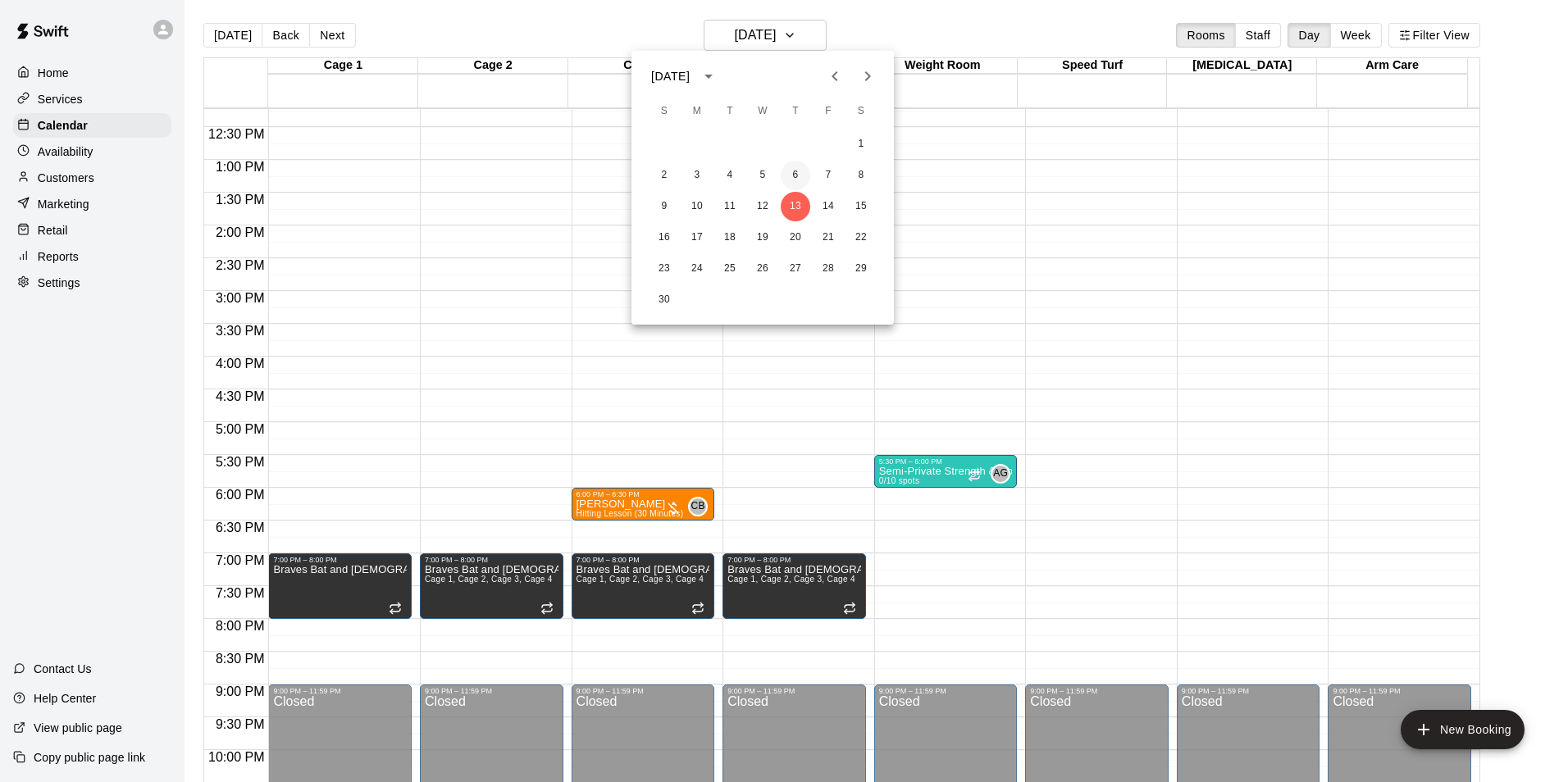
click at [800, 173] on button "6" at bounding box center [795, 175] width 30 height 30
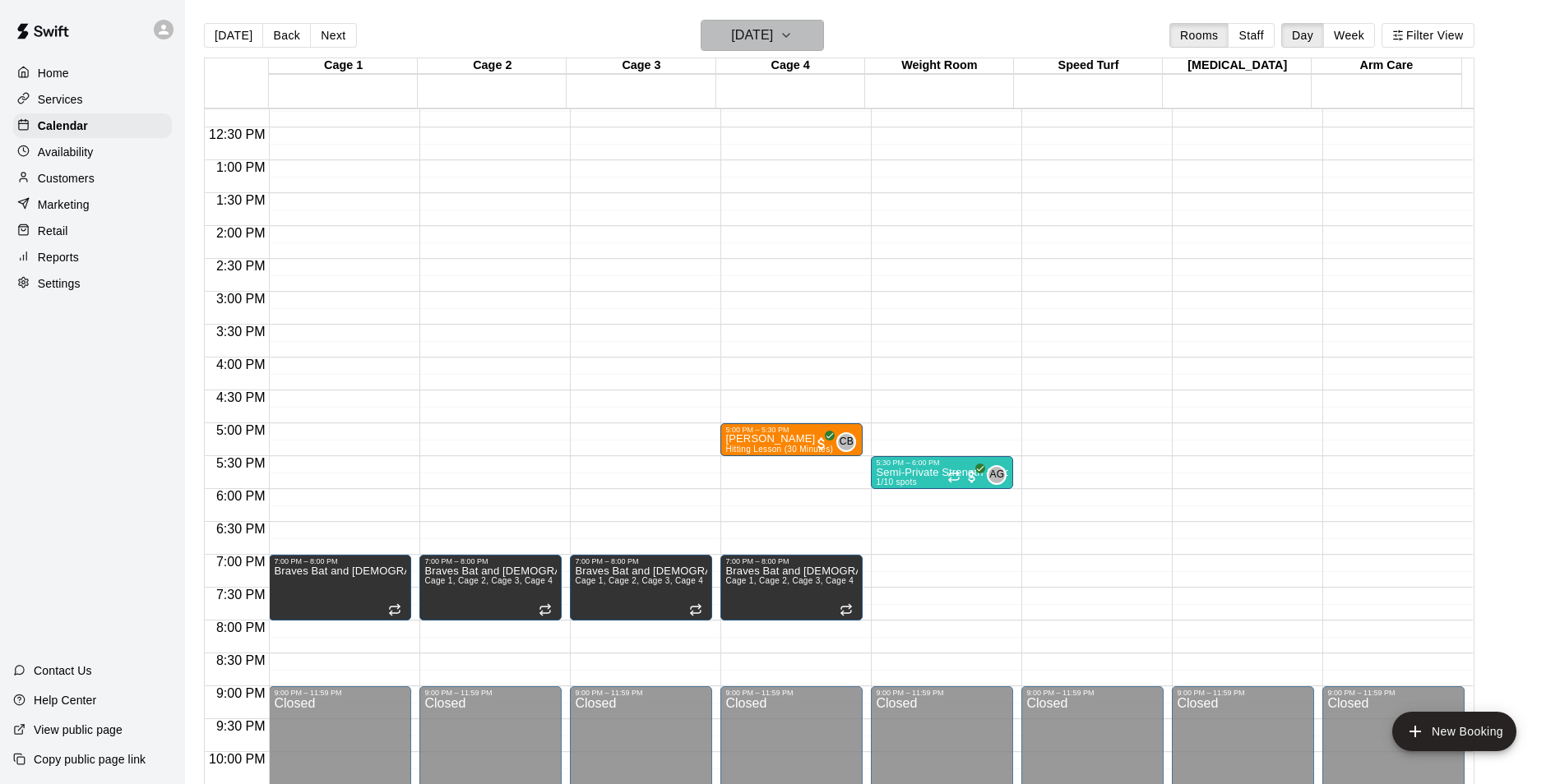
click at [792, 32] on icon "button" at bounding box center [785, 35] width 13 height 19
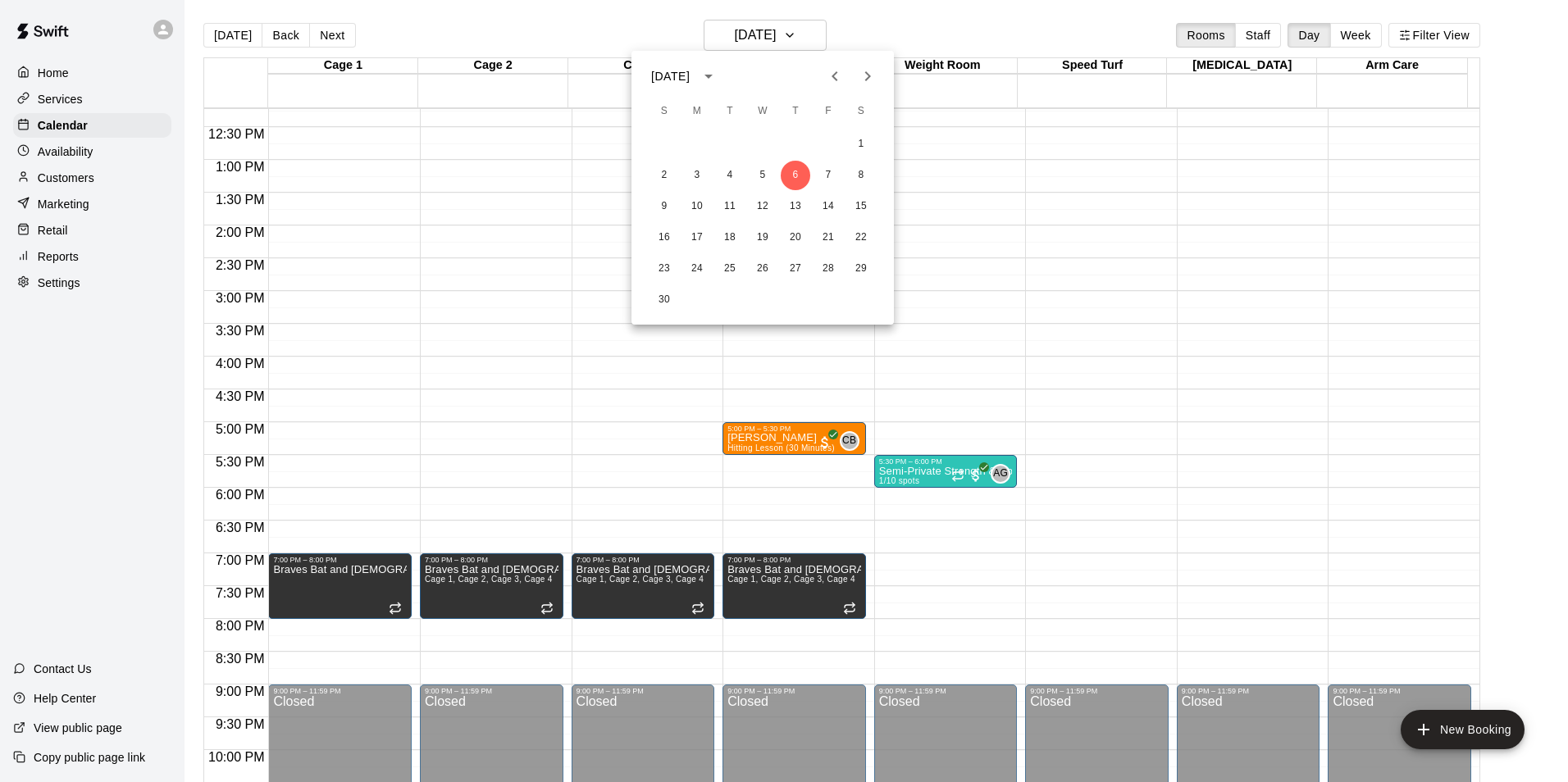
click at [836, 72] on icon "Previous month" at bounding box center [834, 75] width 6 height 10
click at [792, 238] on button "23" at bounding box center [795, 238] width 30 height 30
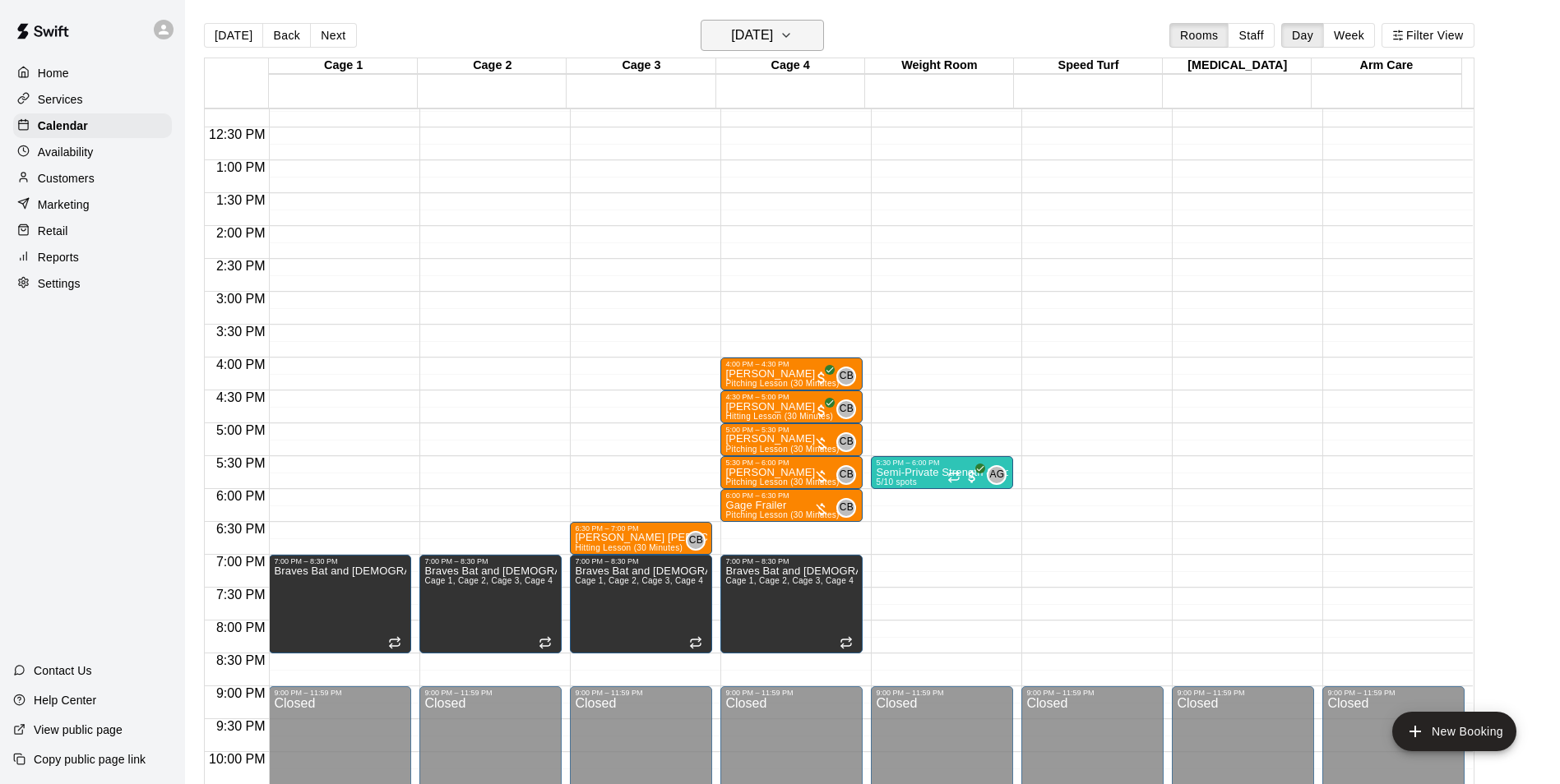
click at [792, 37] on icon "button" at bounding box center [785, 35] width 13 height 19
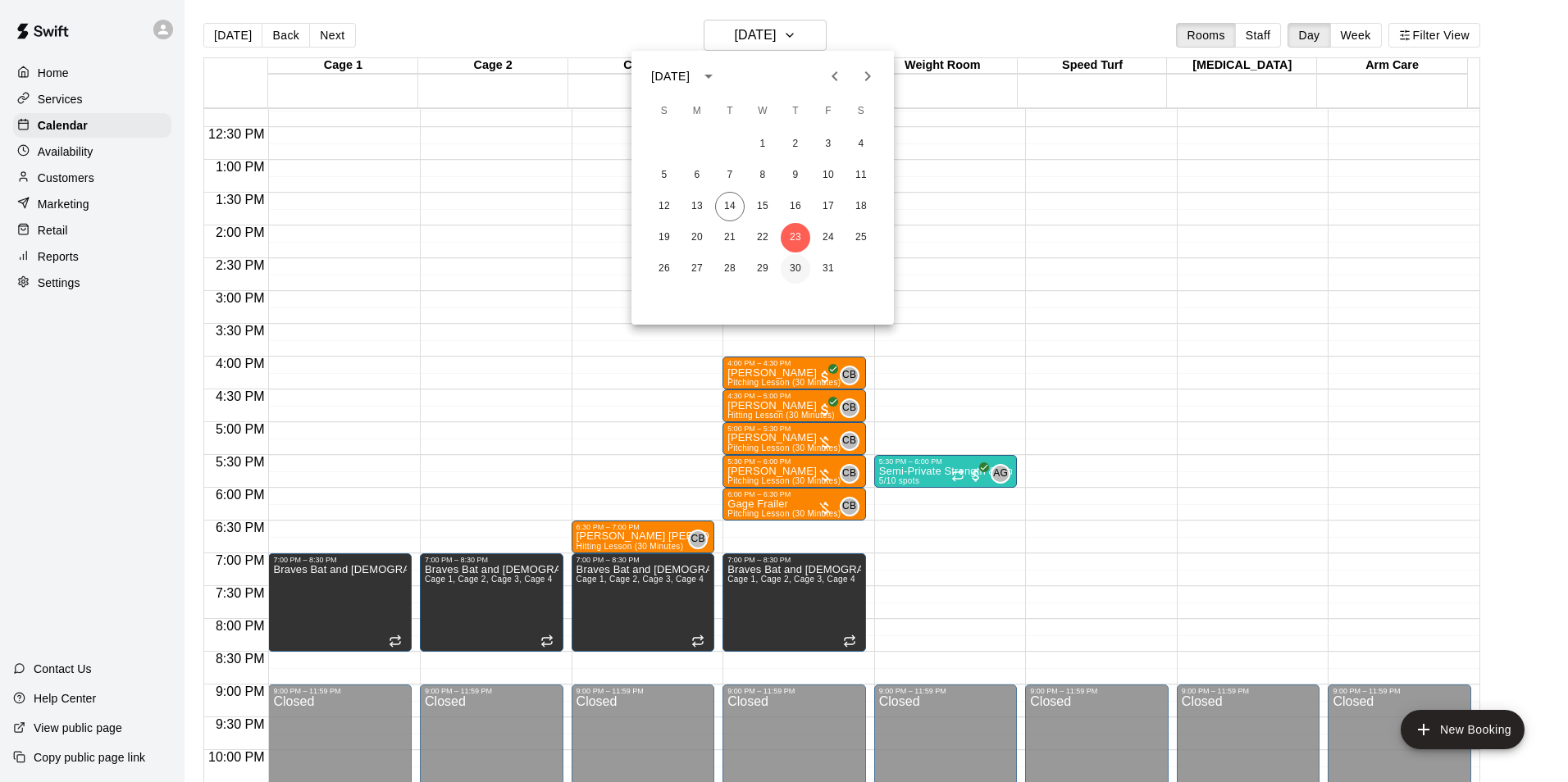
click at [792, 266] on button "30" at bounding box center [795, 269] width 30 height 30
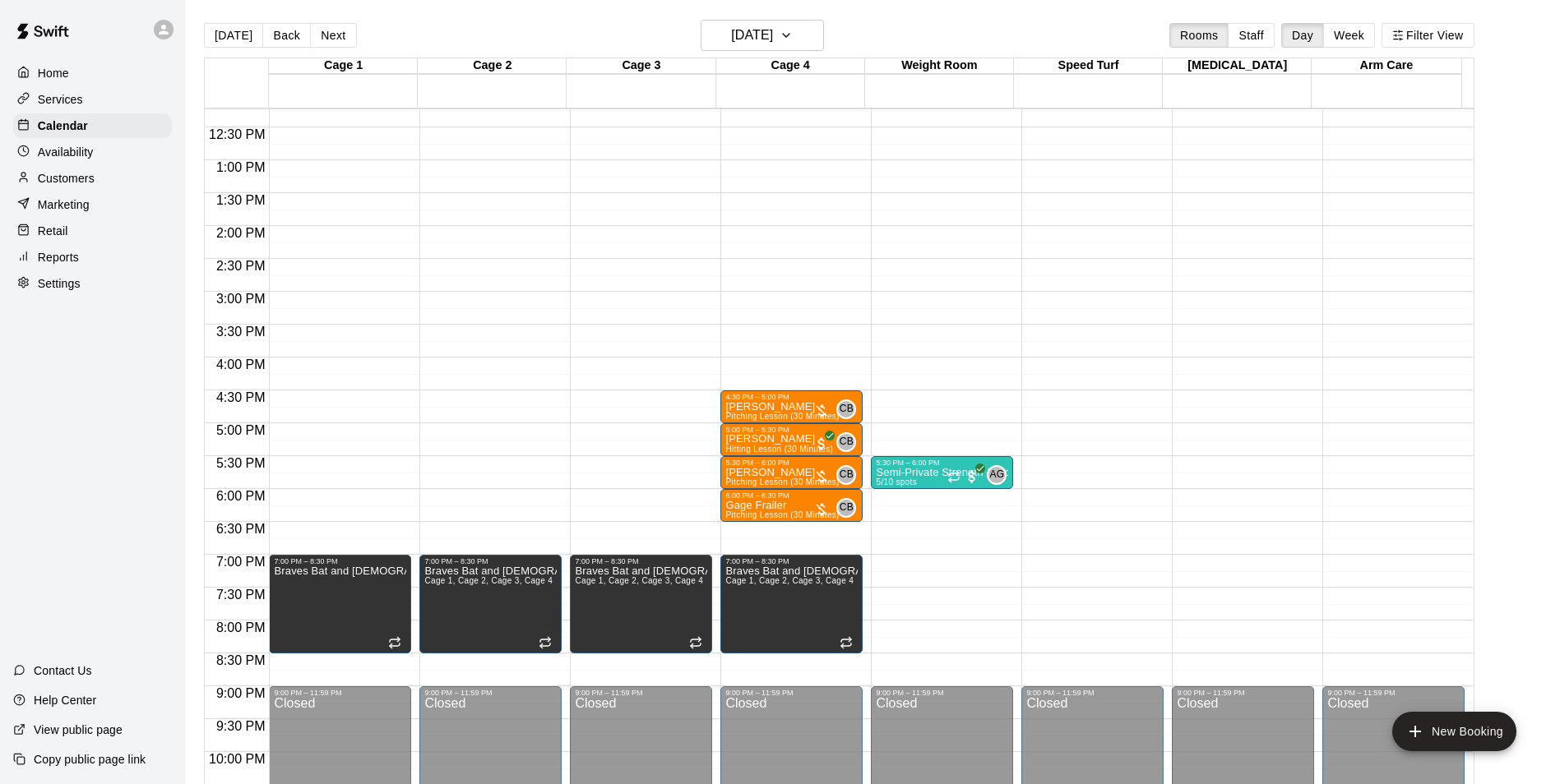
click at [905, 31] on div "[DATE] Back [DATE][DATE] Rooms Staff Day Week Filter View" at bounding box center [839, 38] width 1270 height 38
click at [248, 41] on button "[DATE]" at bounding box center [233, 35] width 59 height 25
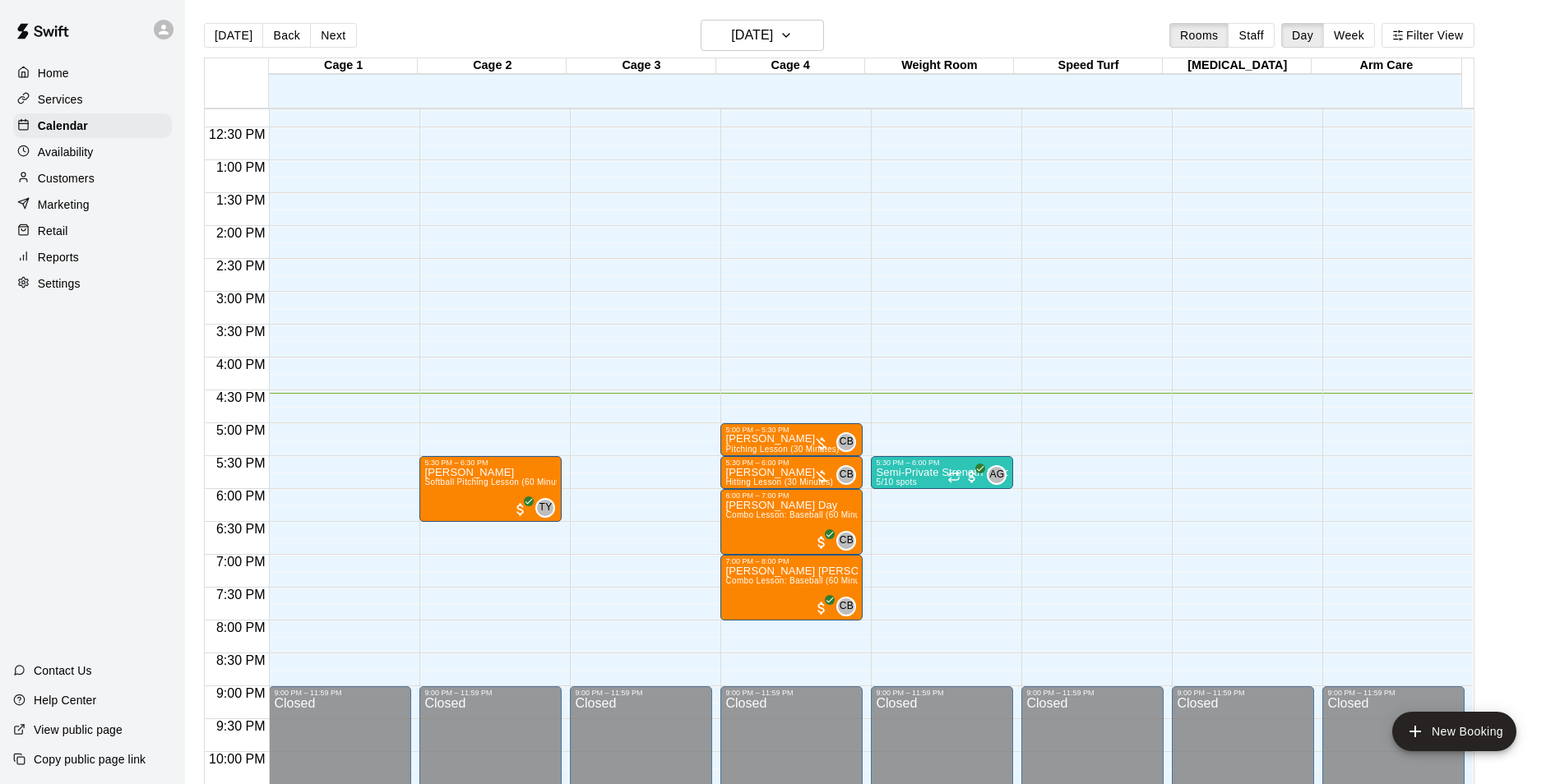
scroll to position [886, 0]
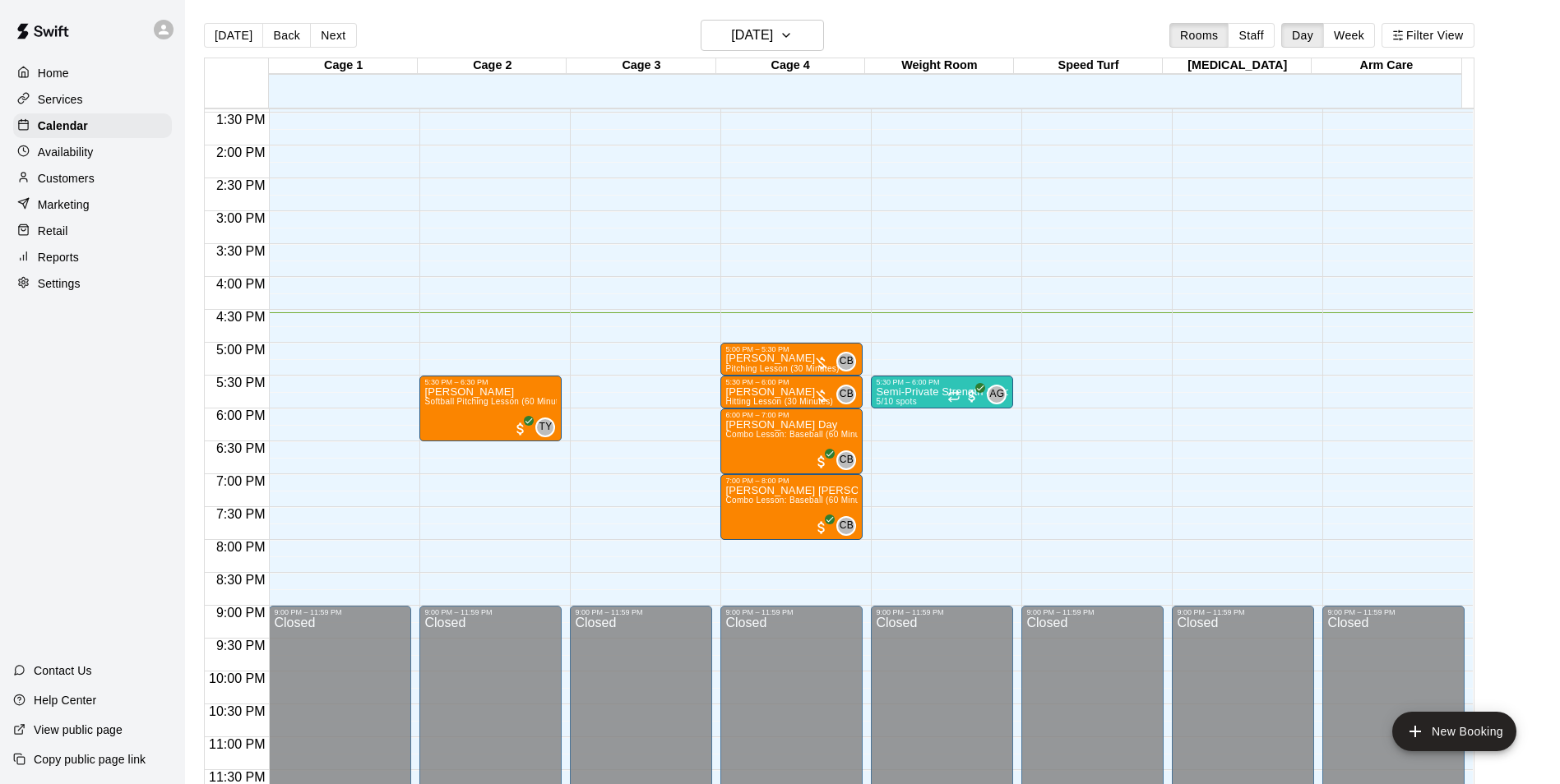
click at [783, 548] on div "12:00 AM – 10:00 AM Closed 5:00 PM – 5:30 PM [PERSON_NAME] Pitching Lesson (30 …" at bounding box center [791, 13] width 142 height 1578
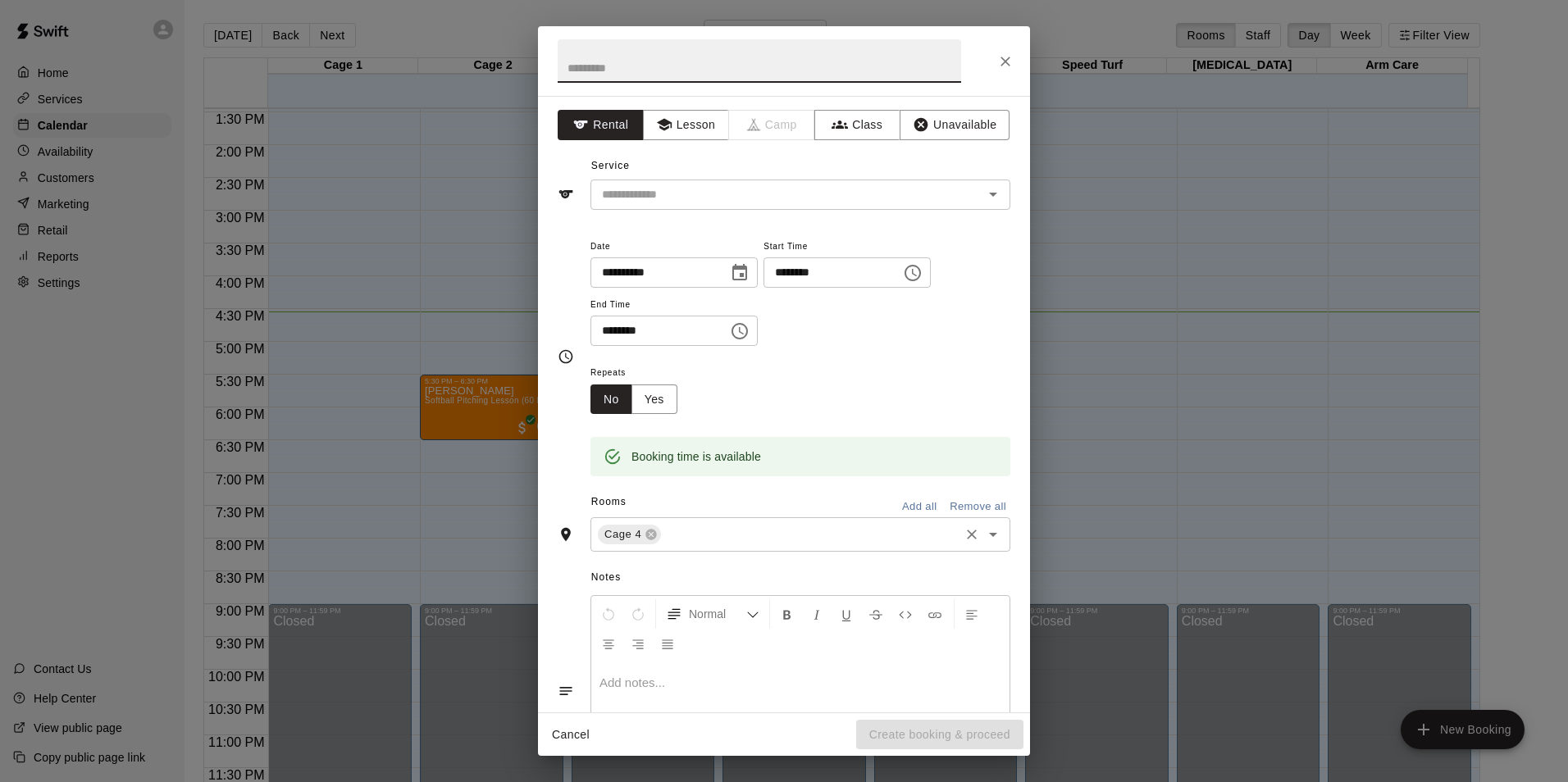
click at [752, 527] on input "text" at bounding box center [809, 534] width 293 height 20
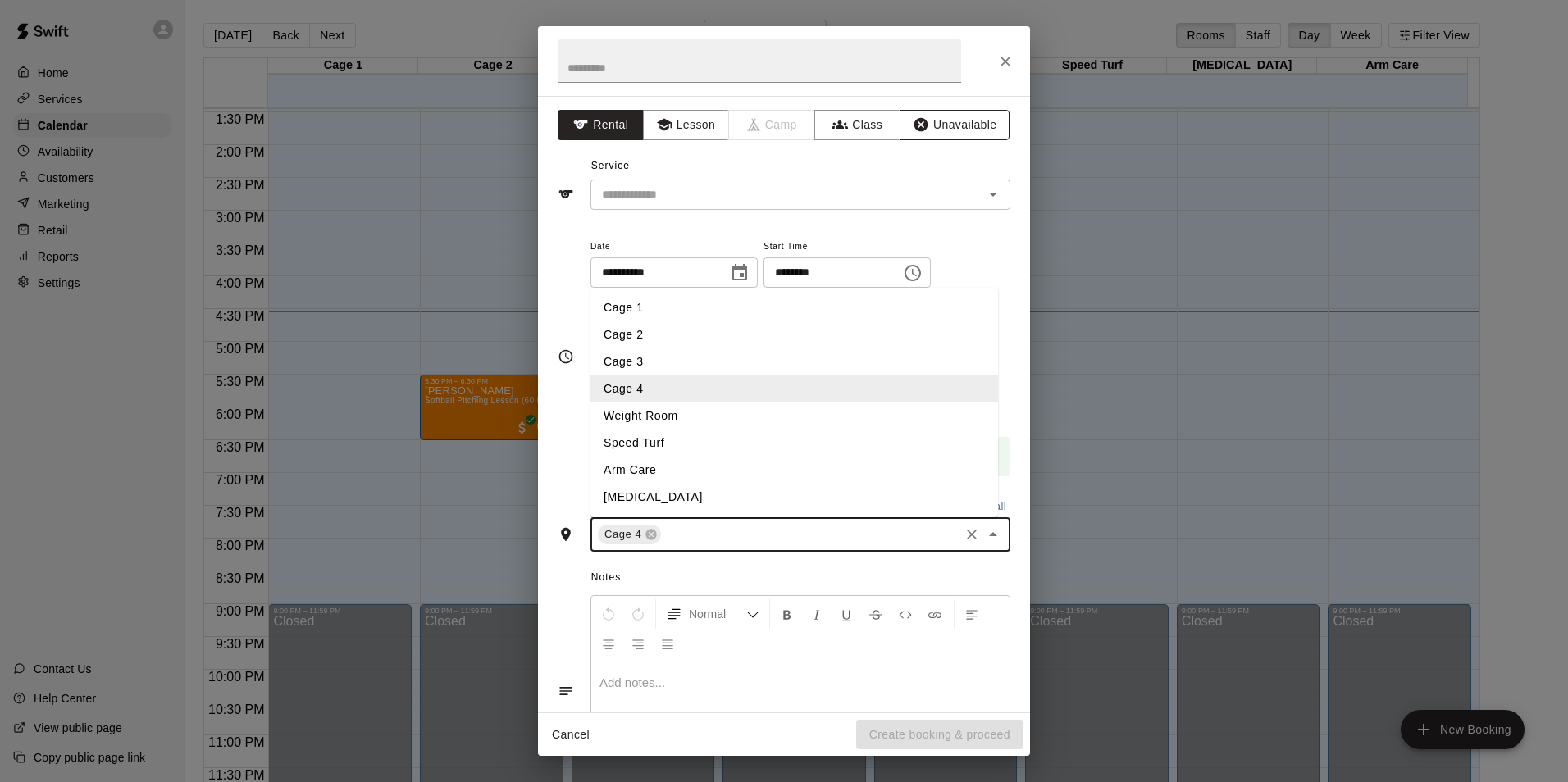
click at [956, 130] on button "Unavailable" at bounding box center [954, 124] width 109 height 31
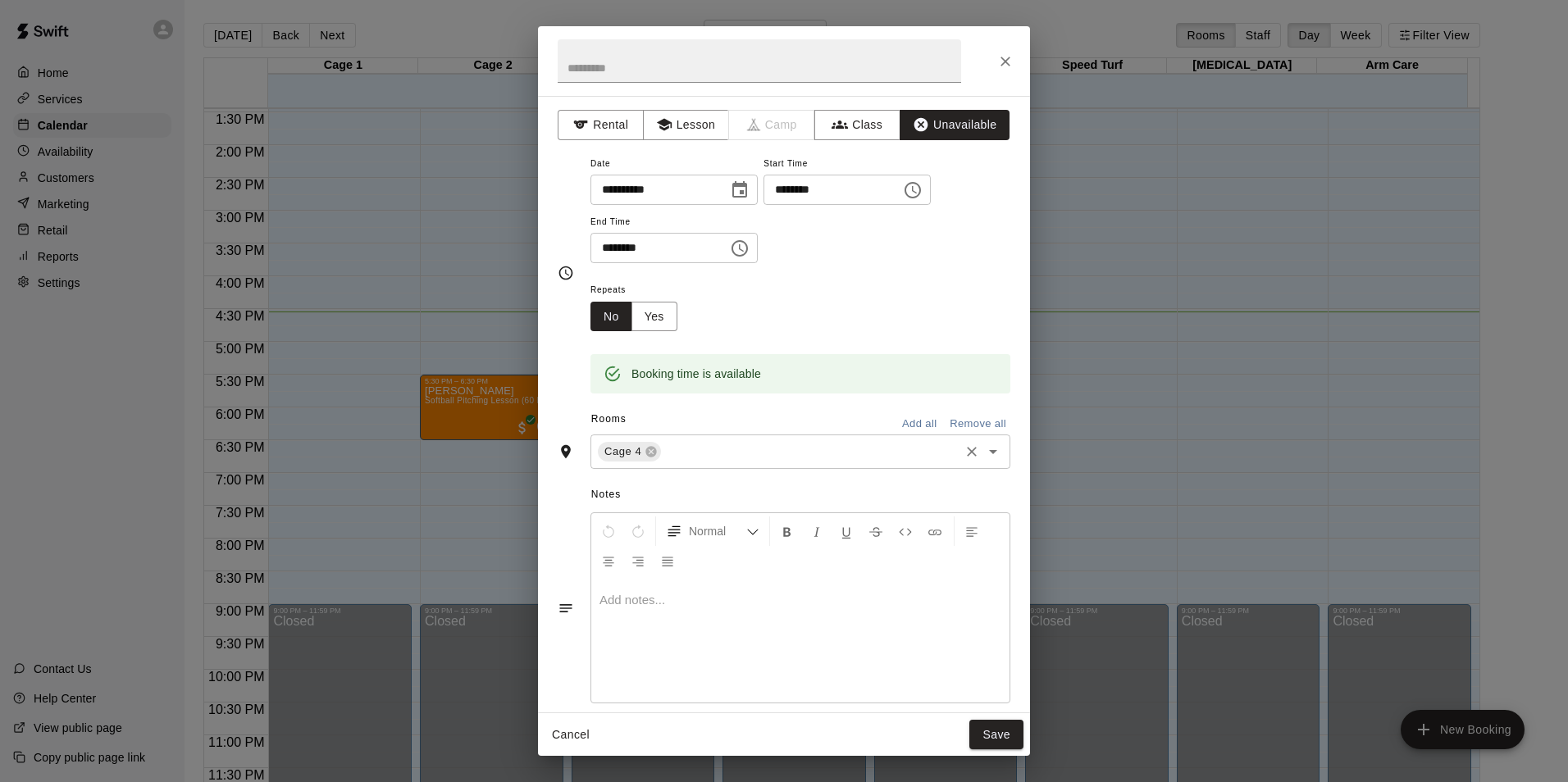
click at [789, 453] on input "text" at bounding box center [809, 452] width 293 height 20
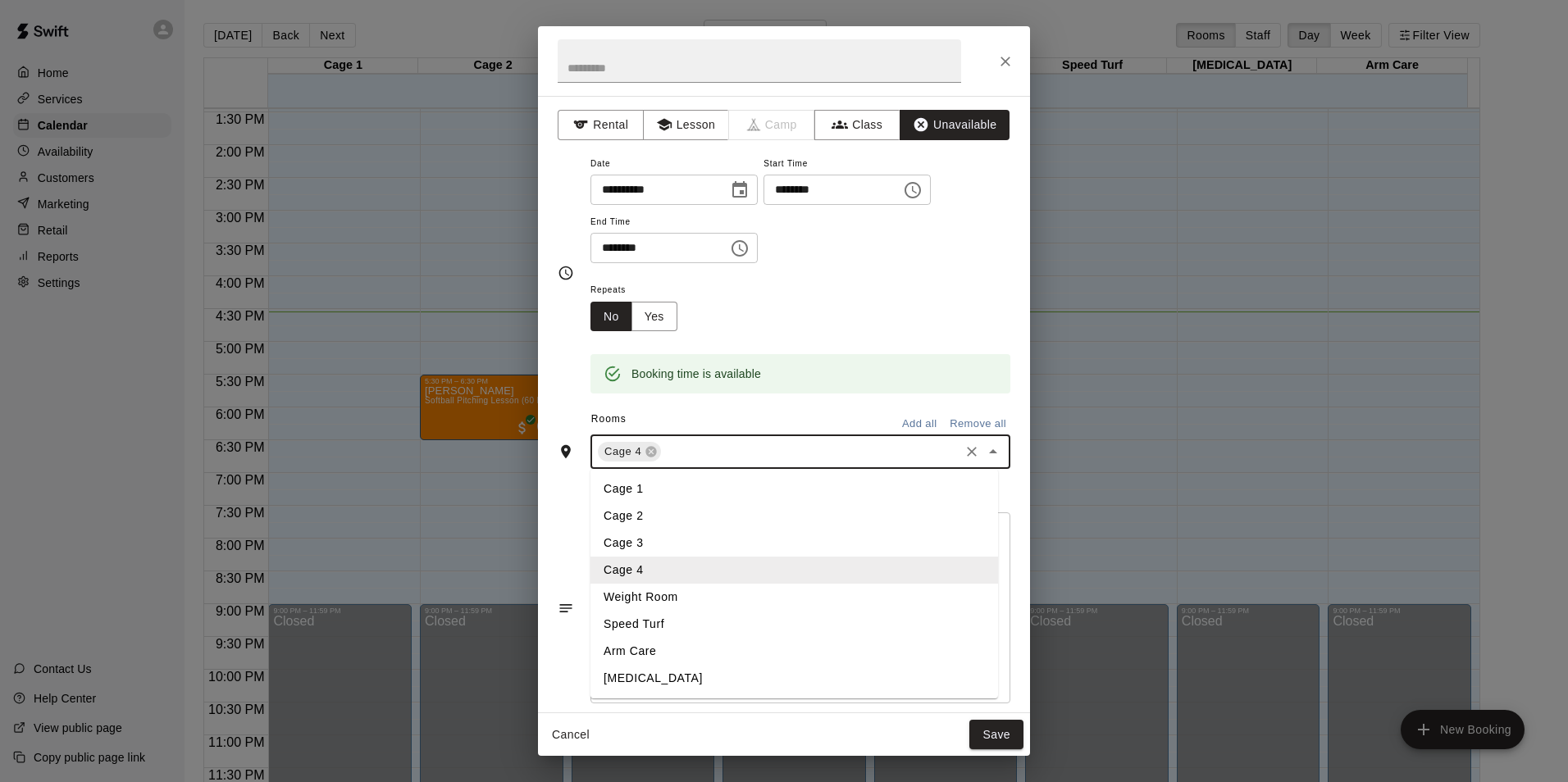
click at [700, 487] on li "Cage 1" at bounding box center [794, 489] width 407 height 27
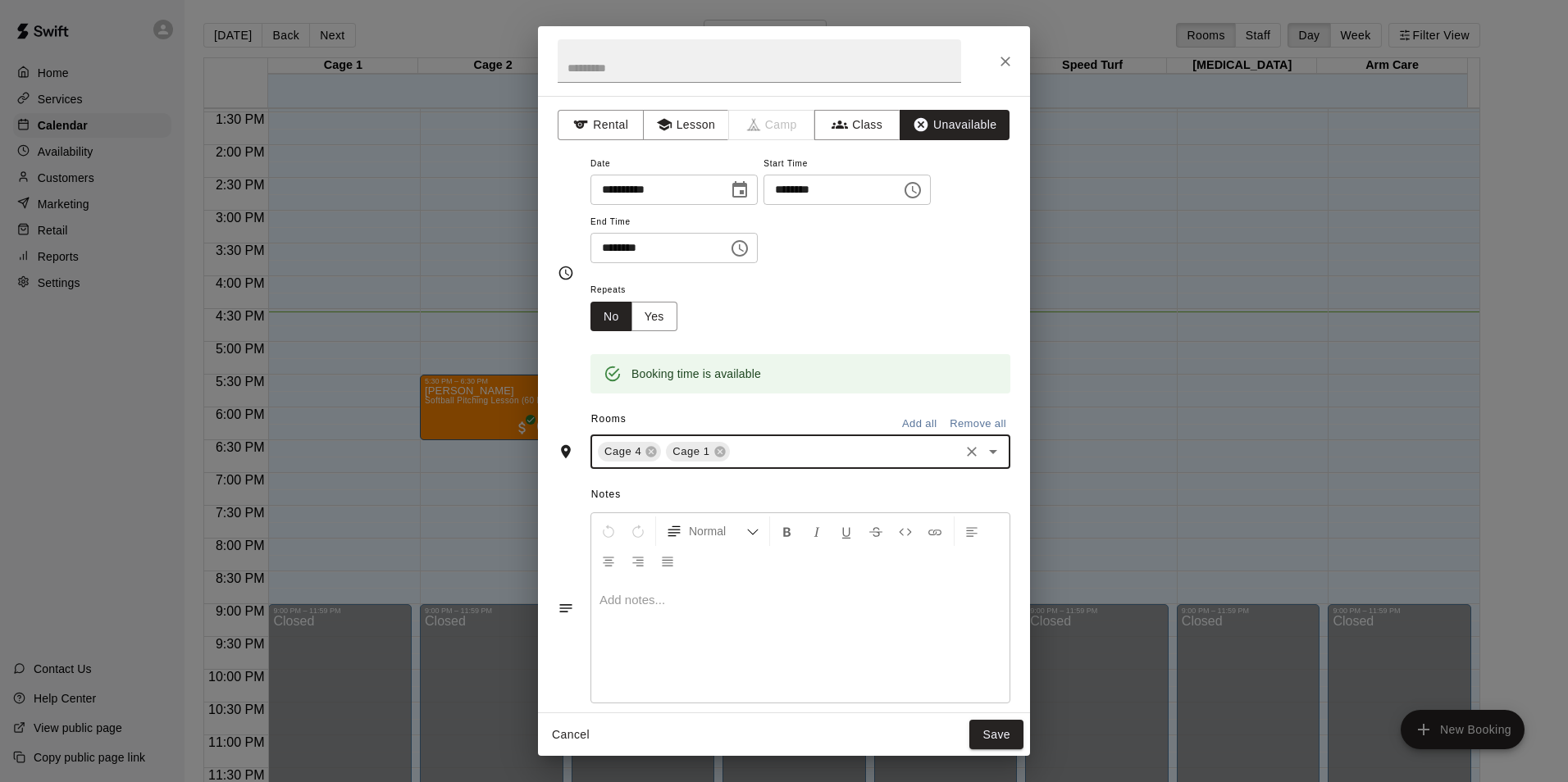
click at [770, 447] on input "text" at bounding box center [844, 452] width 224 height 20
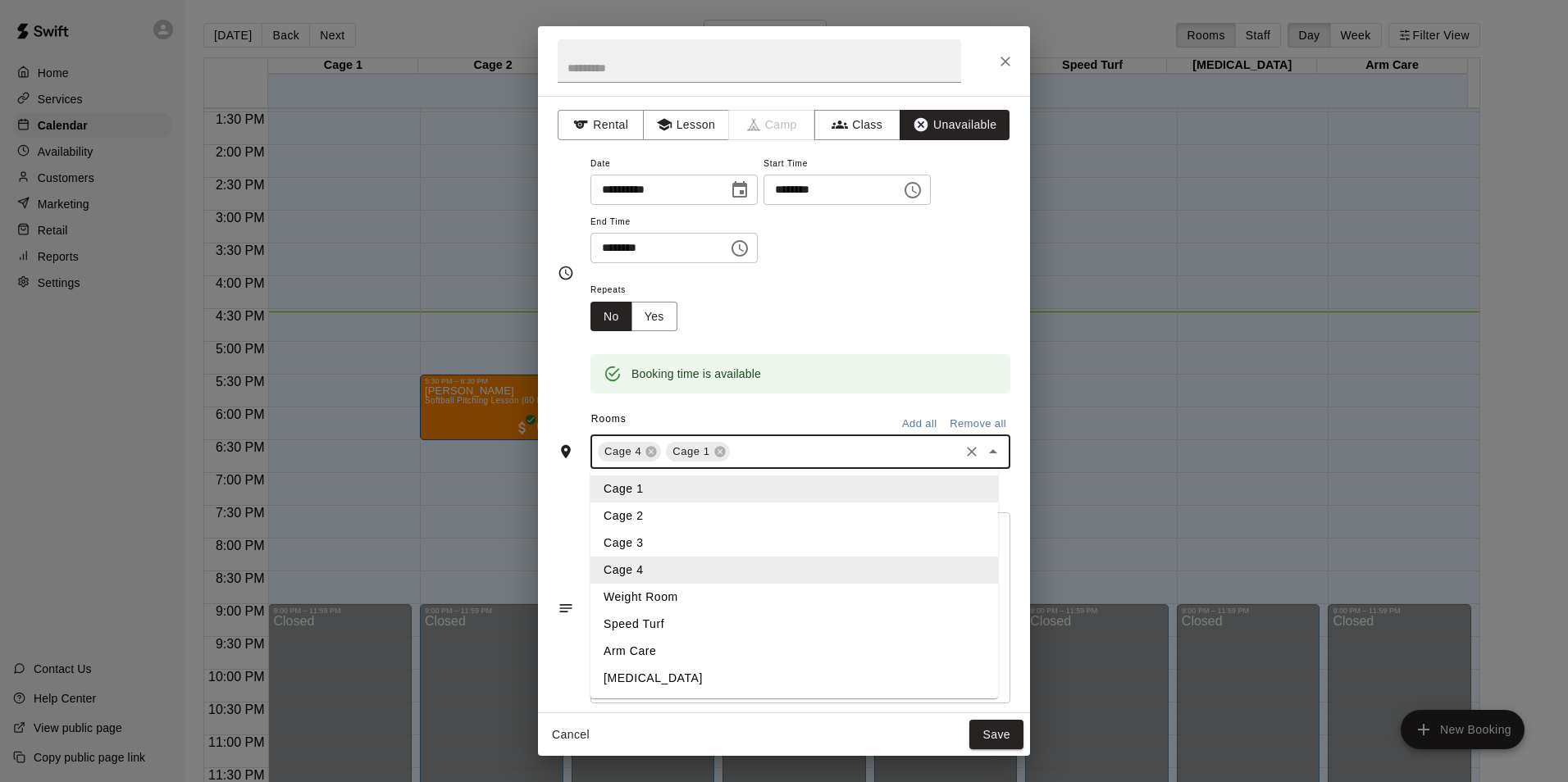
click at [714, 506] on li "Cage 2" at bounding box center [794, 516] width 407 height 27
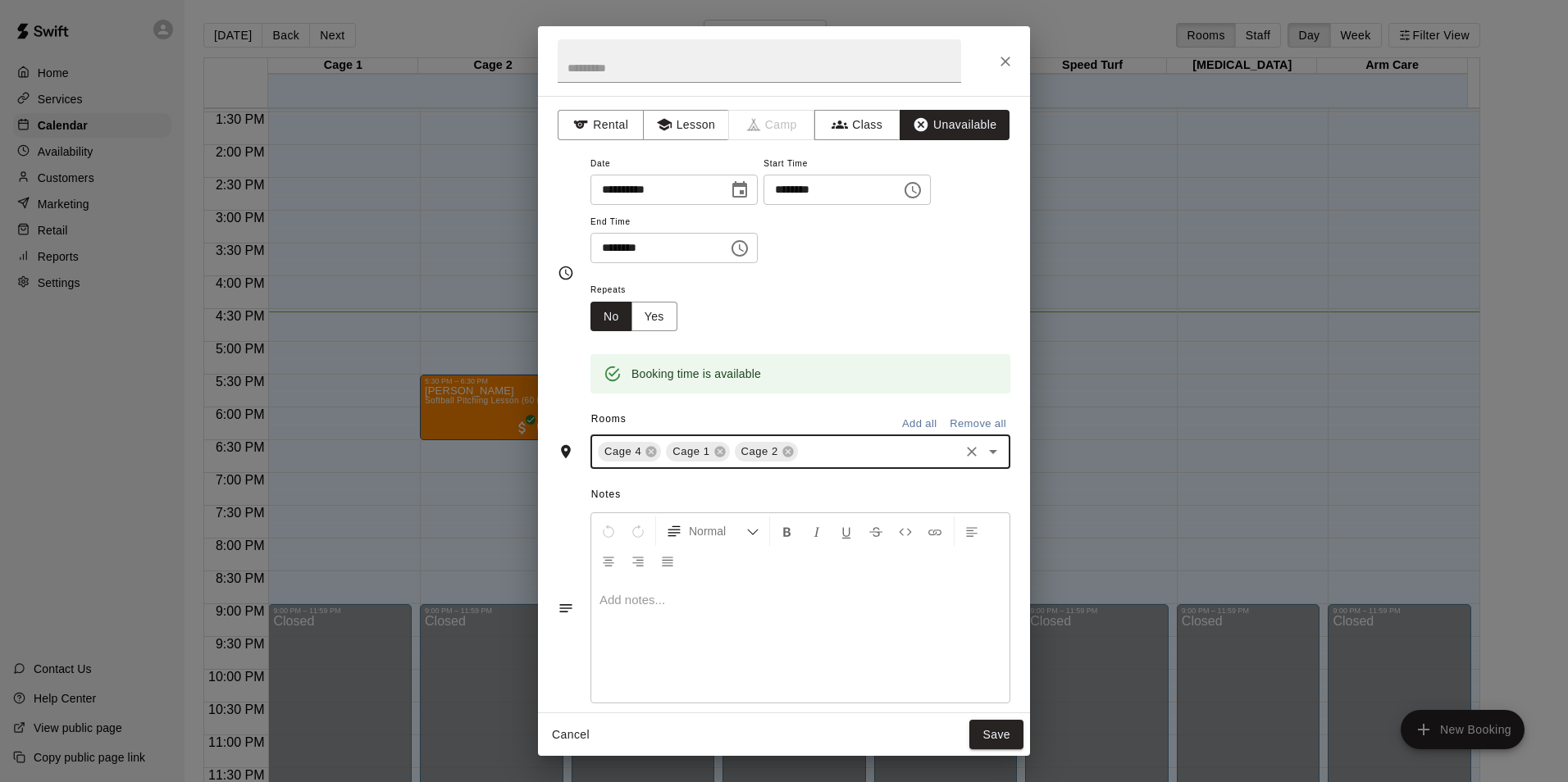
click at [823, 449] on input "text" at bounding box center [879, 452] width 157 height 20
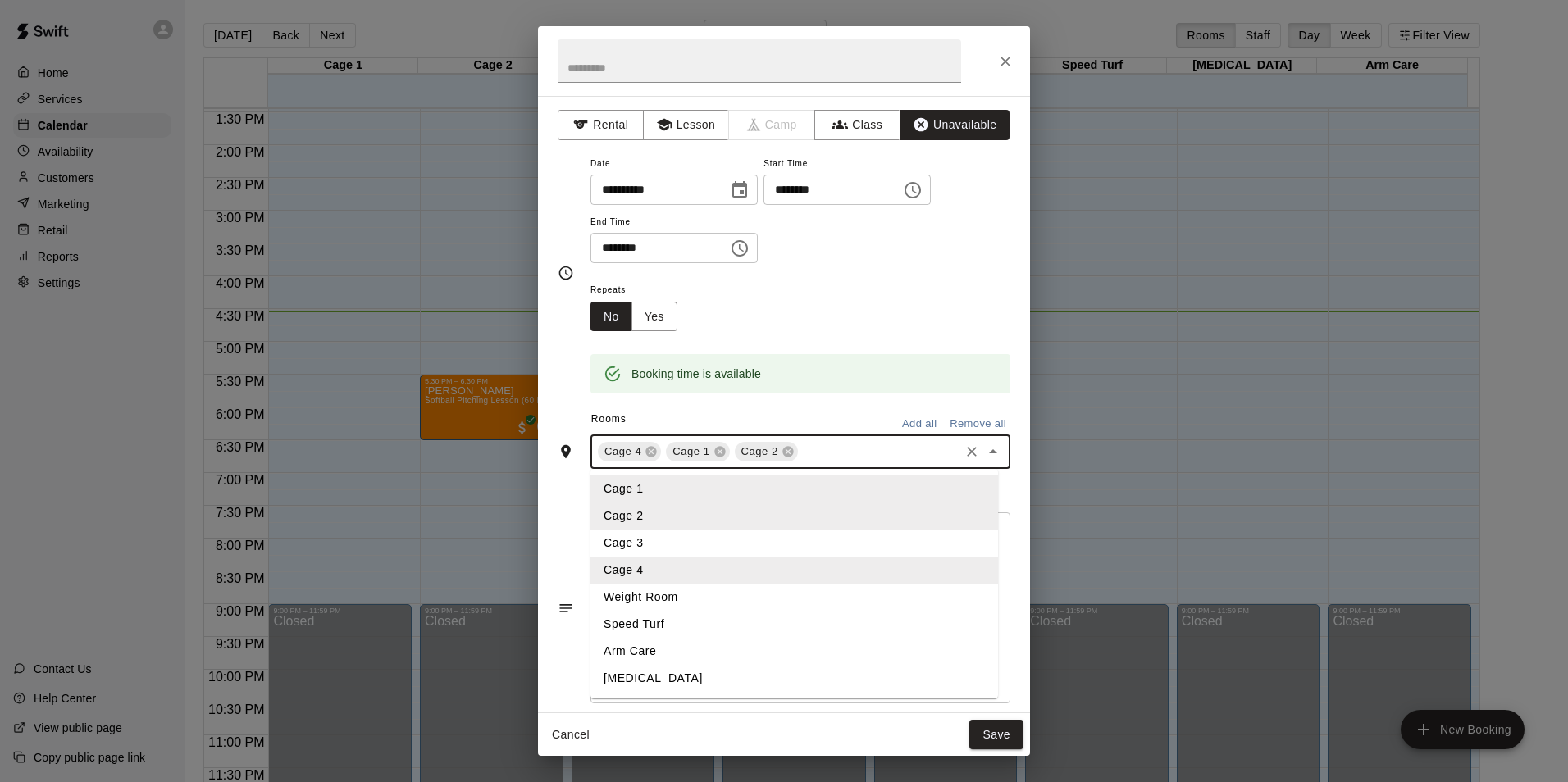
click at [721, 541] on li "Cage 3" at bounding box center [794, 543] width 407 height 27
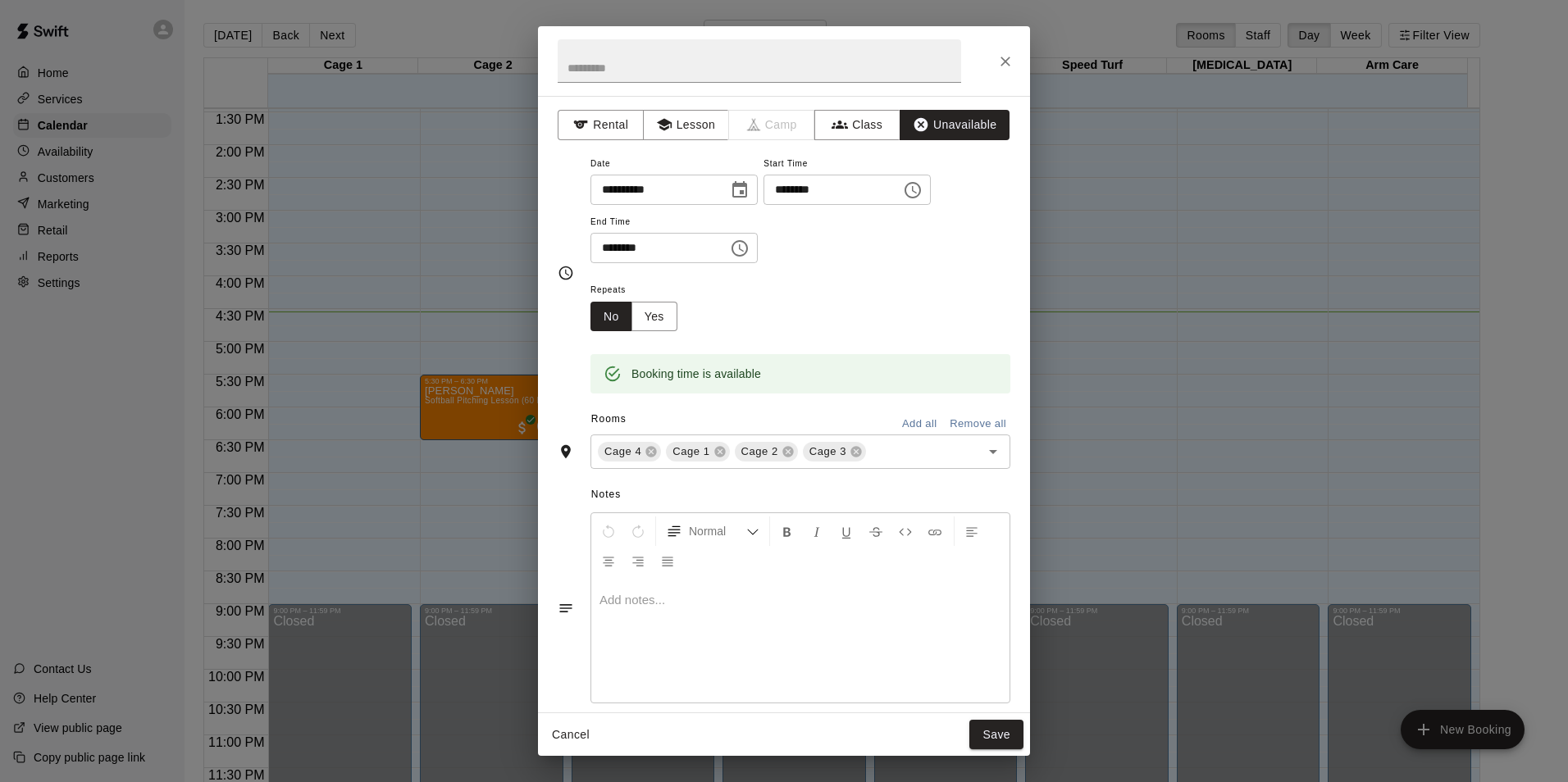
click at [873, 294] on div "Repeats No Yes" at bounding box center [800, 305] width 420 height 52
click at [996, 737] on button "Save" at bounding box center [996, 735] width 54 height 31
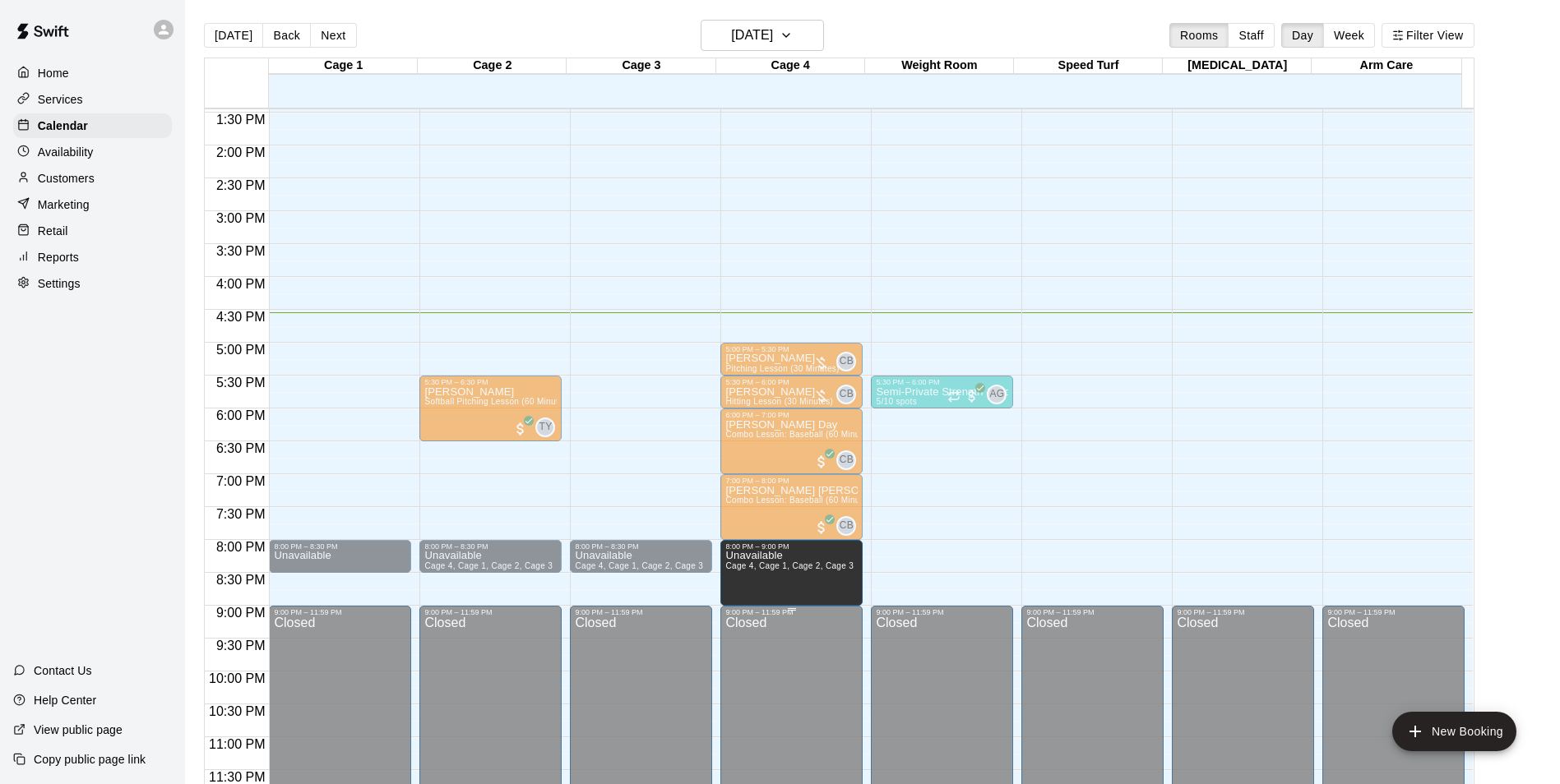
drag, startPoint x: 790, startPoint y: 568, endPoint x: 791, endPoint y: 608, distance: 40.0
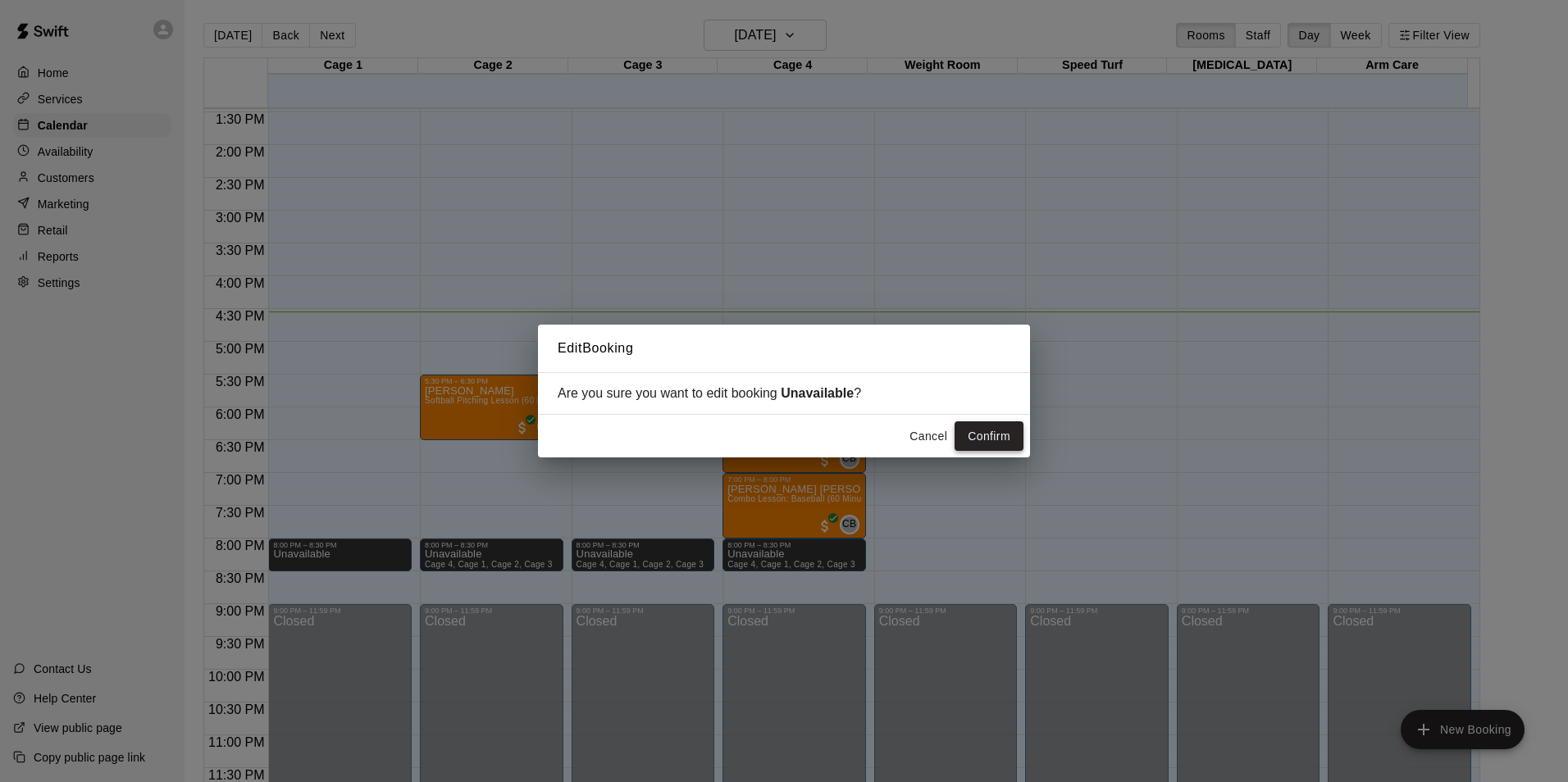
click at [992, 434] on button "Confirm" at bounding box center [989, 436] width 69 height 31
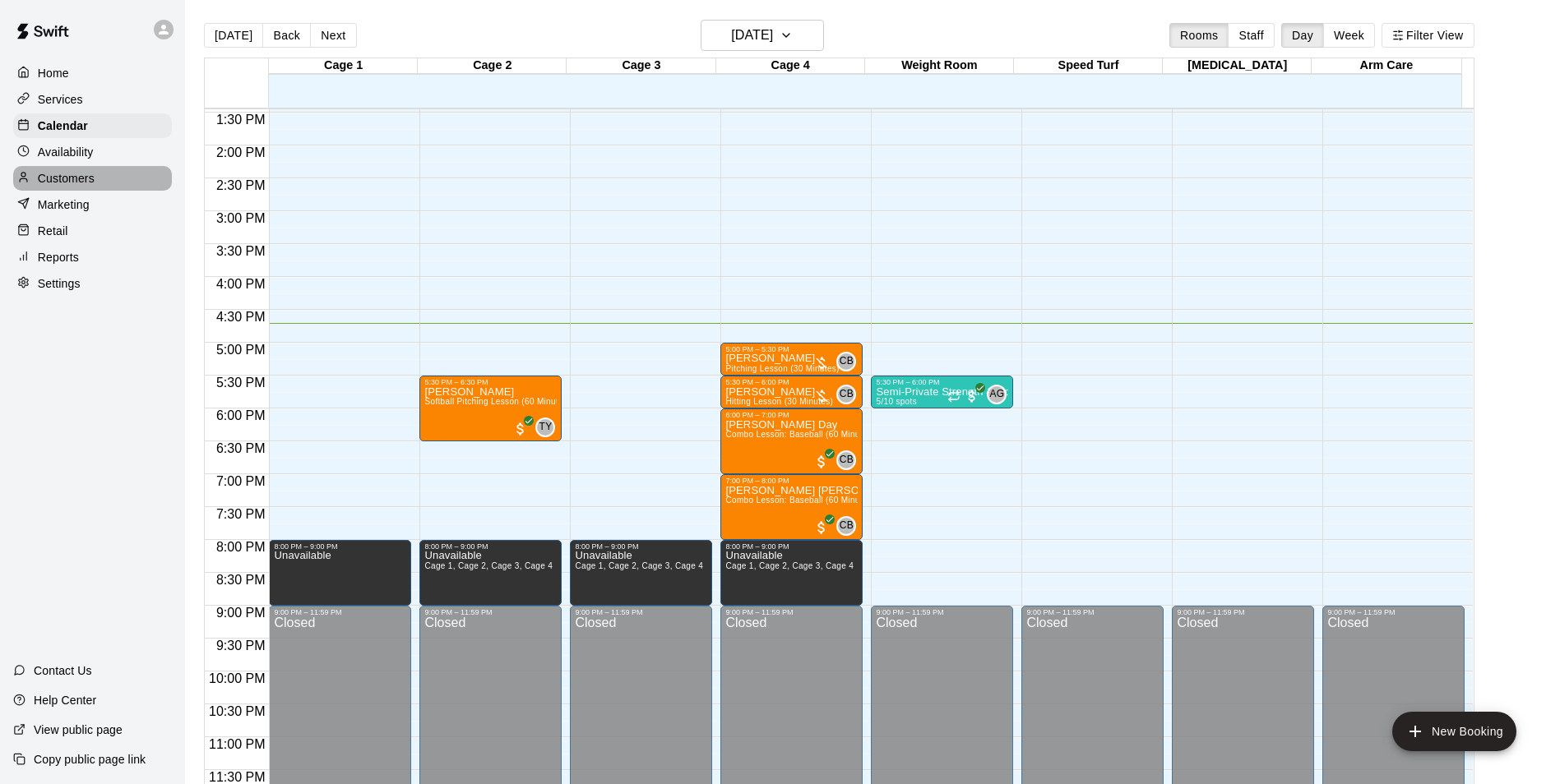
click at [60, 183] on p "Customers" at bounding box center [66, 178] width 57 height 17
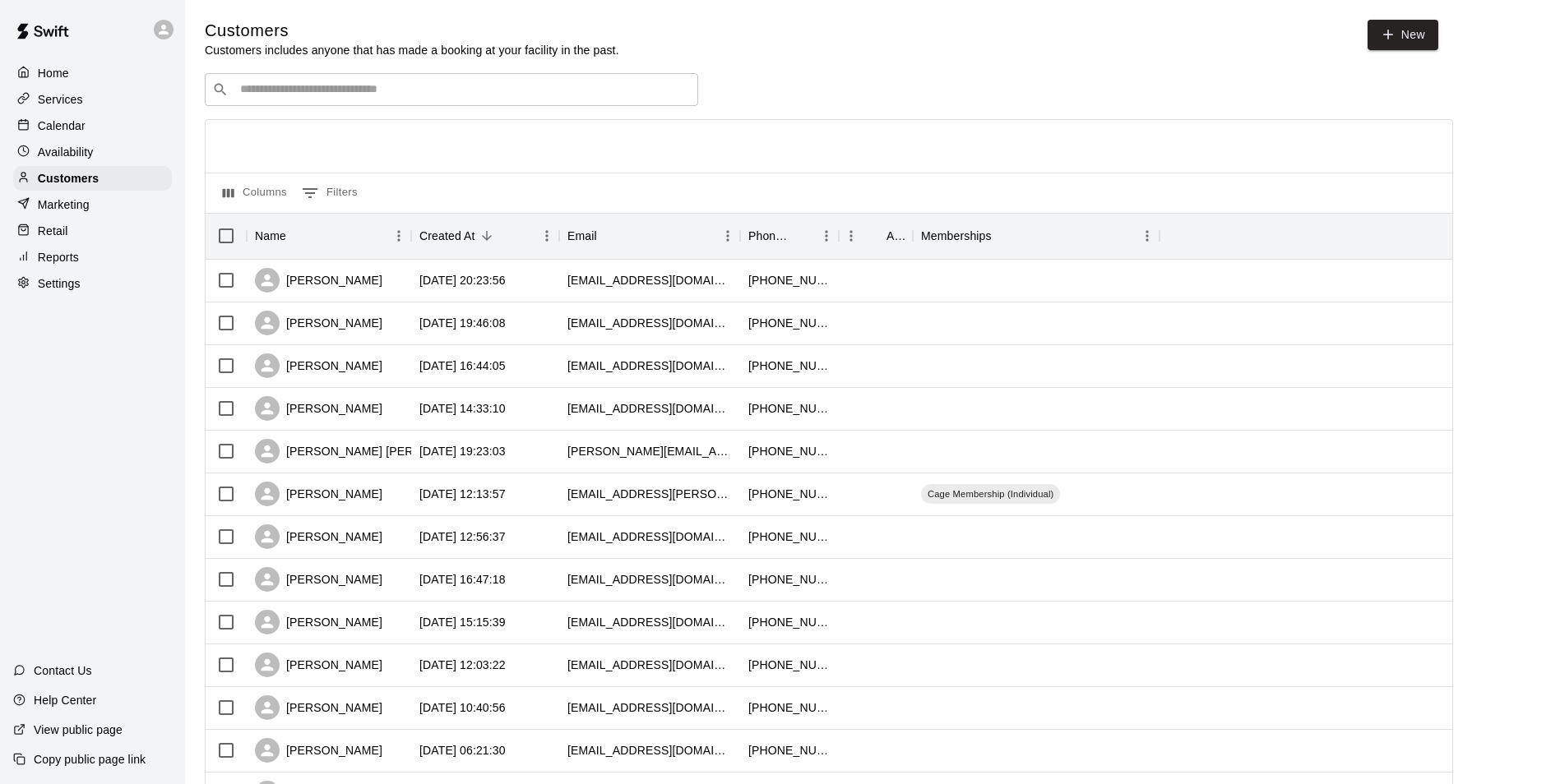
click at [267, 89] on input "Search customers by name or email" at bounding box center [463, 90] width 456 height 17
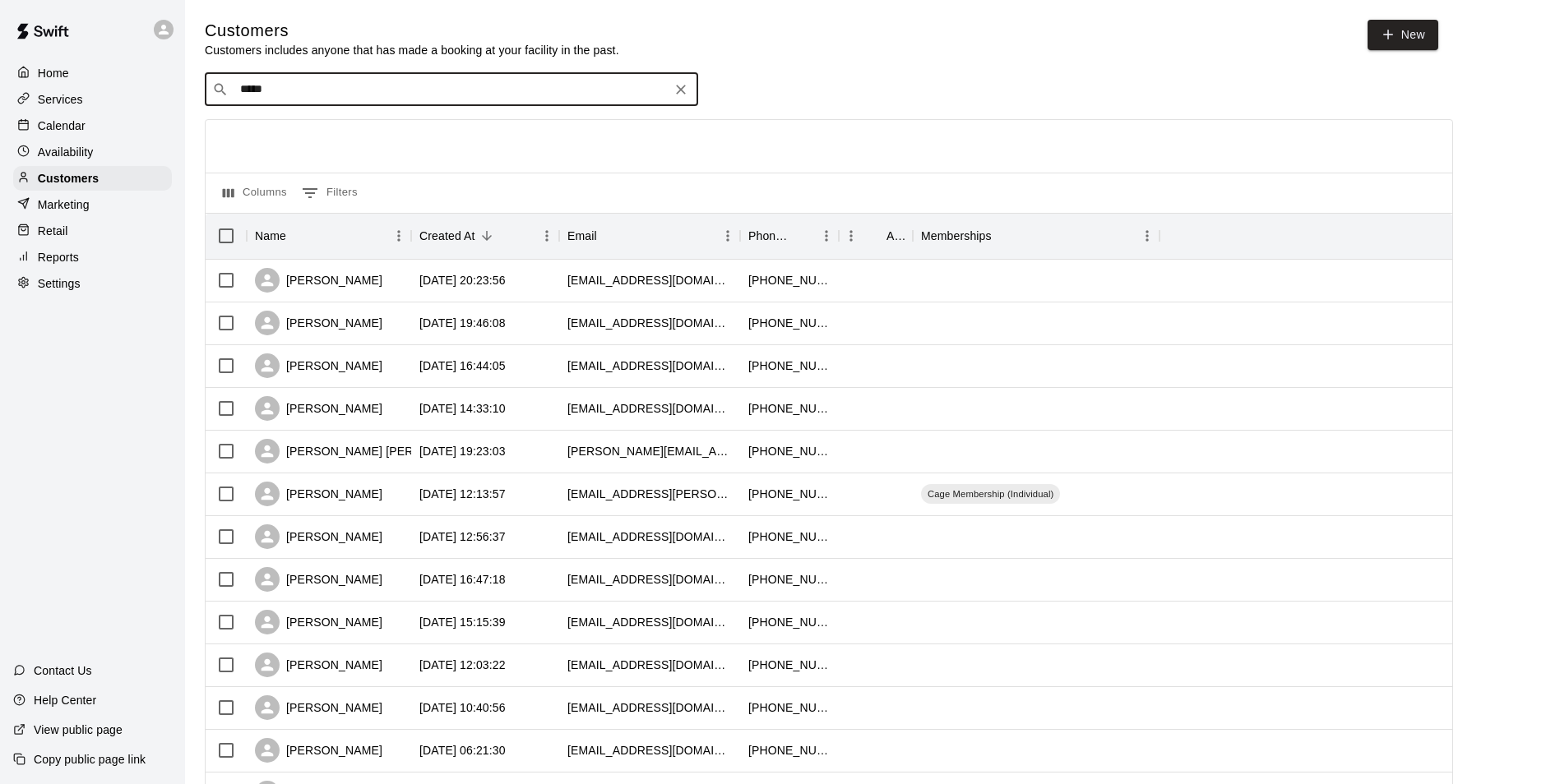
type input "******"
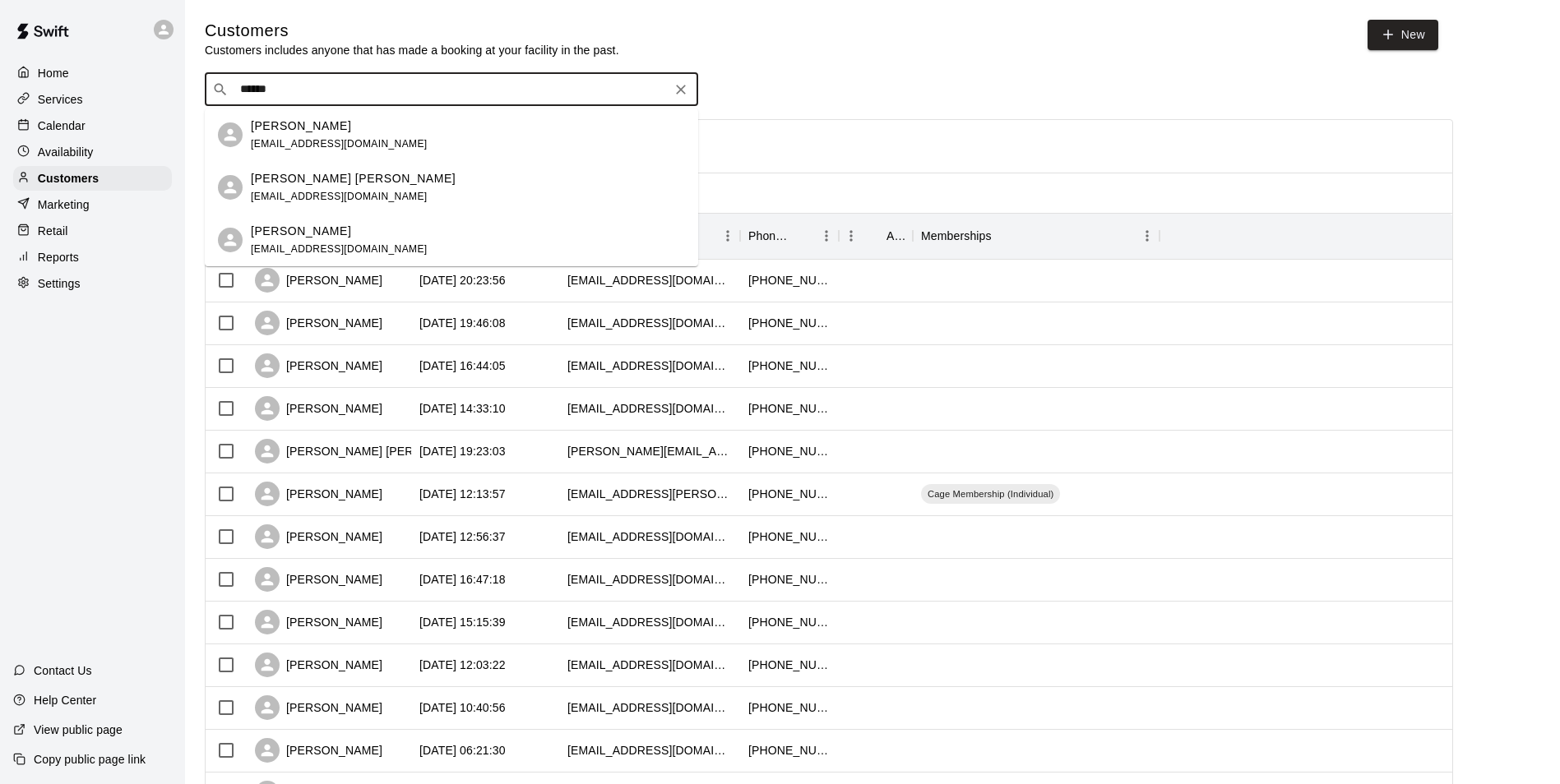
click at [305, 138] on span "[EMAIL_ADDRESS][DOMAIN_NAME]" at bounding box center [339, 143] width 177 height 11
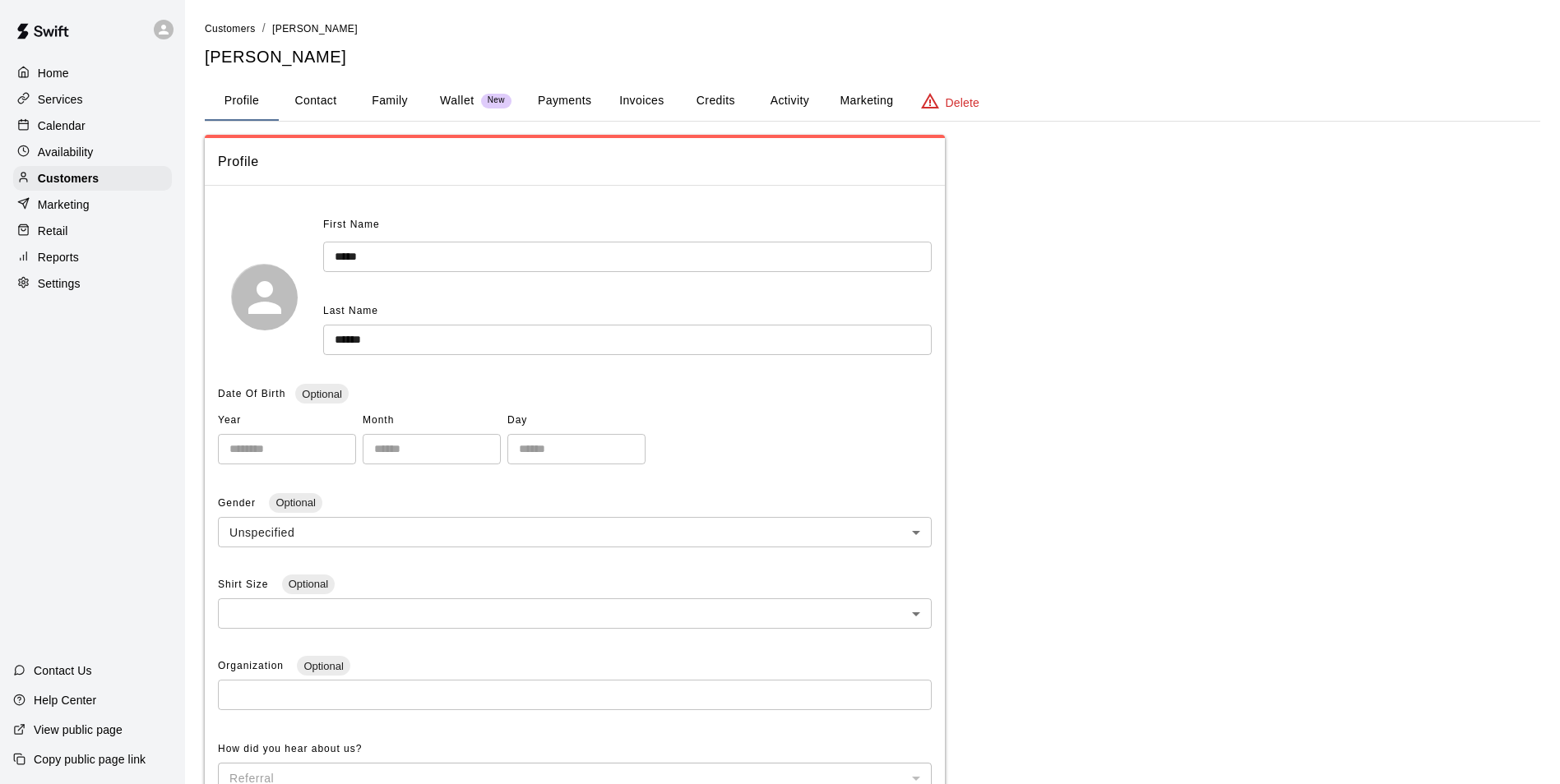
click at [76, 126] on p "Calendar" at bounding box center [61, 126] width 47 height 17
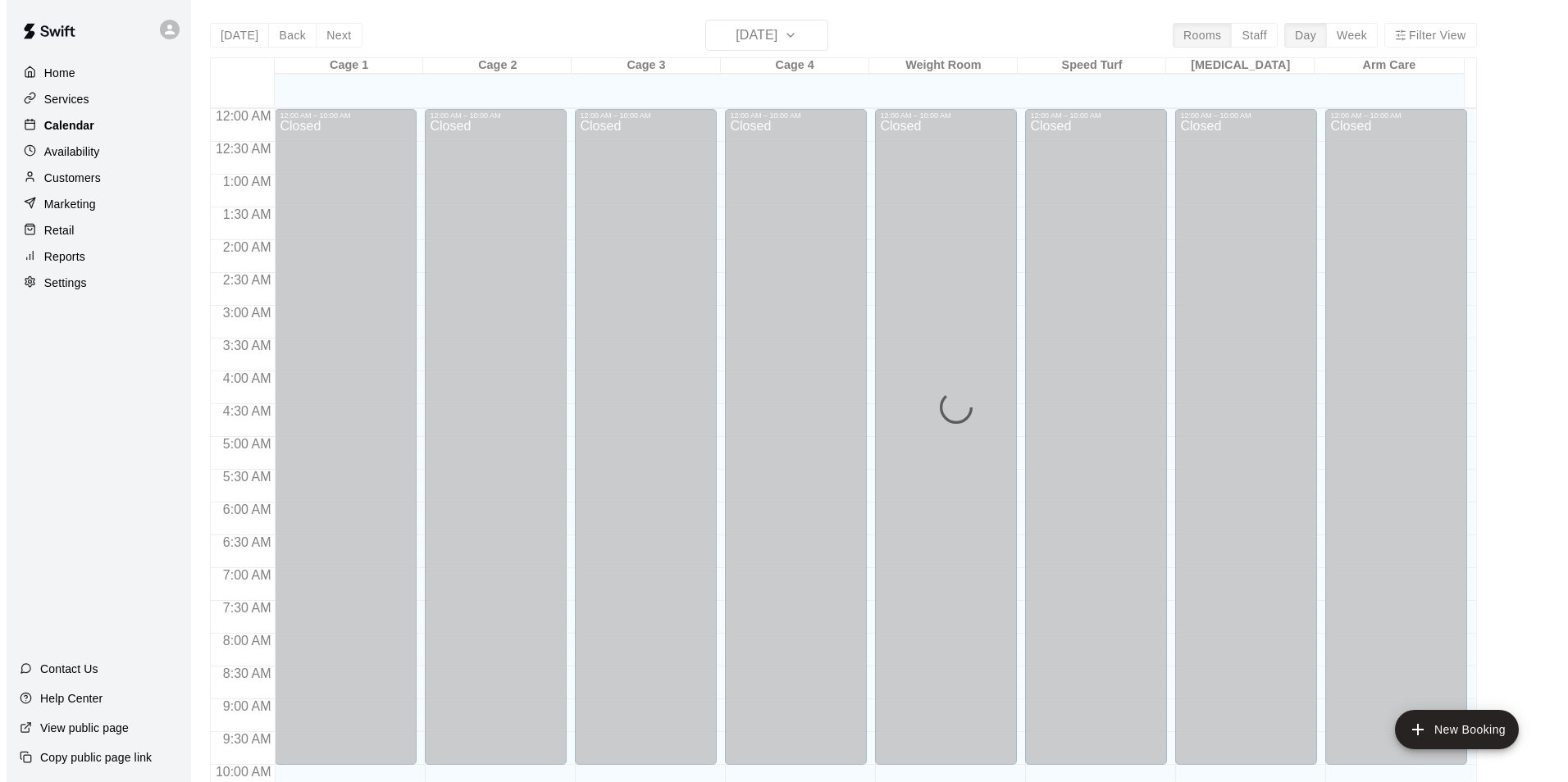
scroll to position [833, 0]
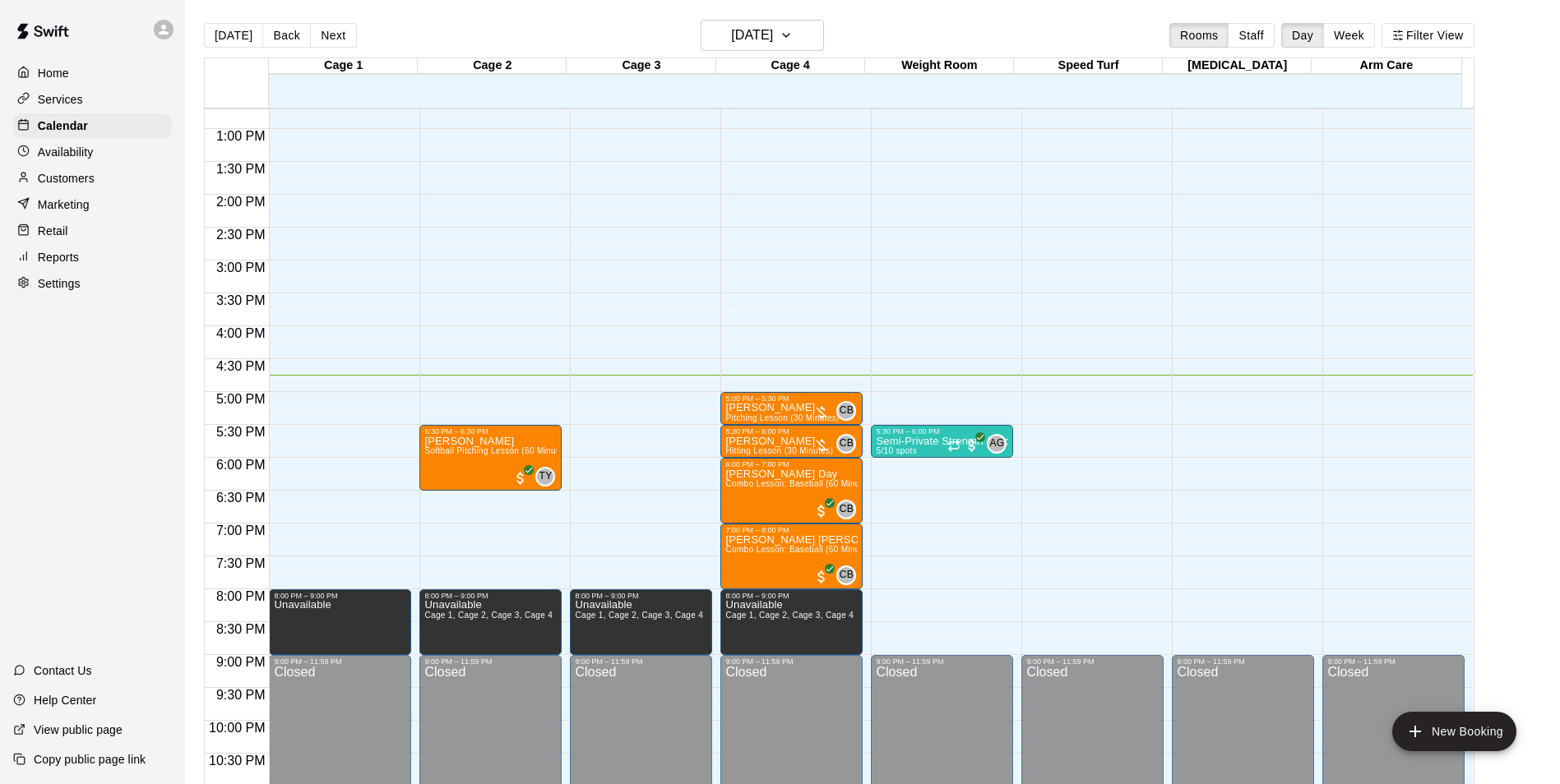
click at [365, 396] on div "12:00 AM – 10:00 AM Closed 8:00 PM – 9:00 PM Unavailable 9:00 PM – 11:59 PM Clo…" at bounding box center [340, 62] width 142 height 1578
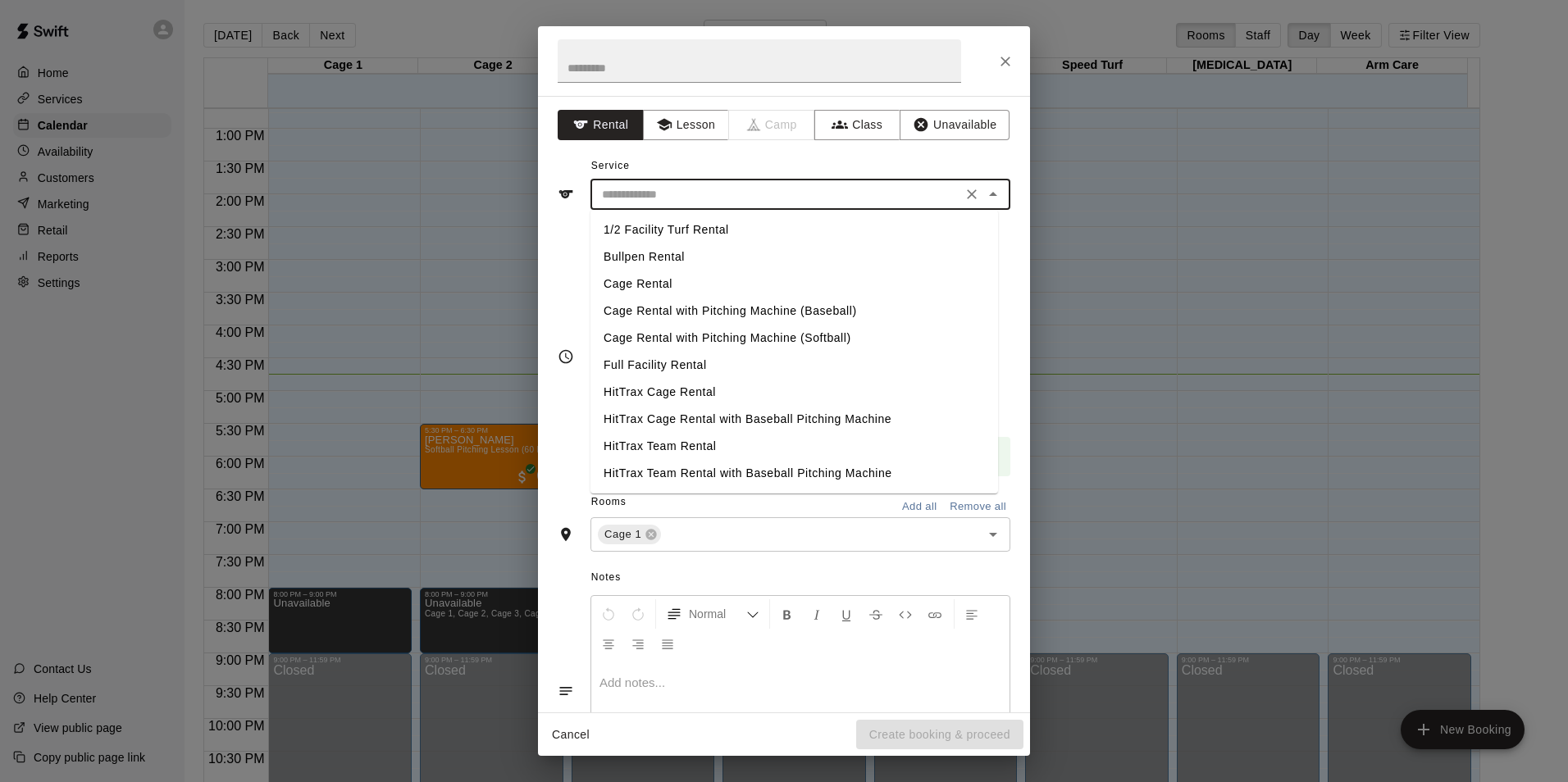
click at [670, 194] on input "text" at bounding box center [776, 194] width 362 height 20
click at [660, 285] on li "Cage Rental" at bounding box center [794, 284] width 407 height 27
type input "**********"
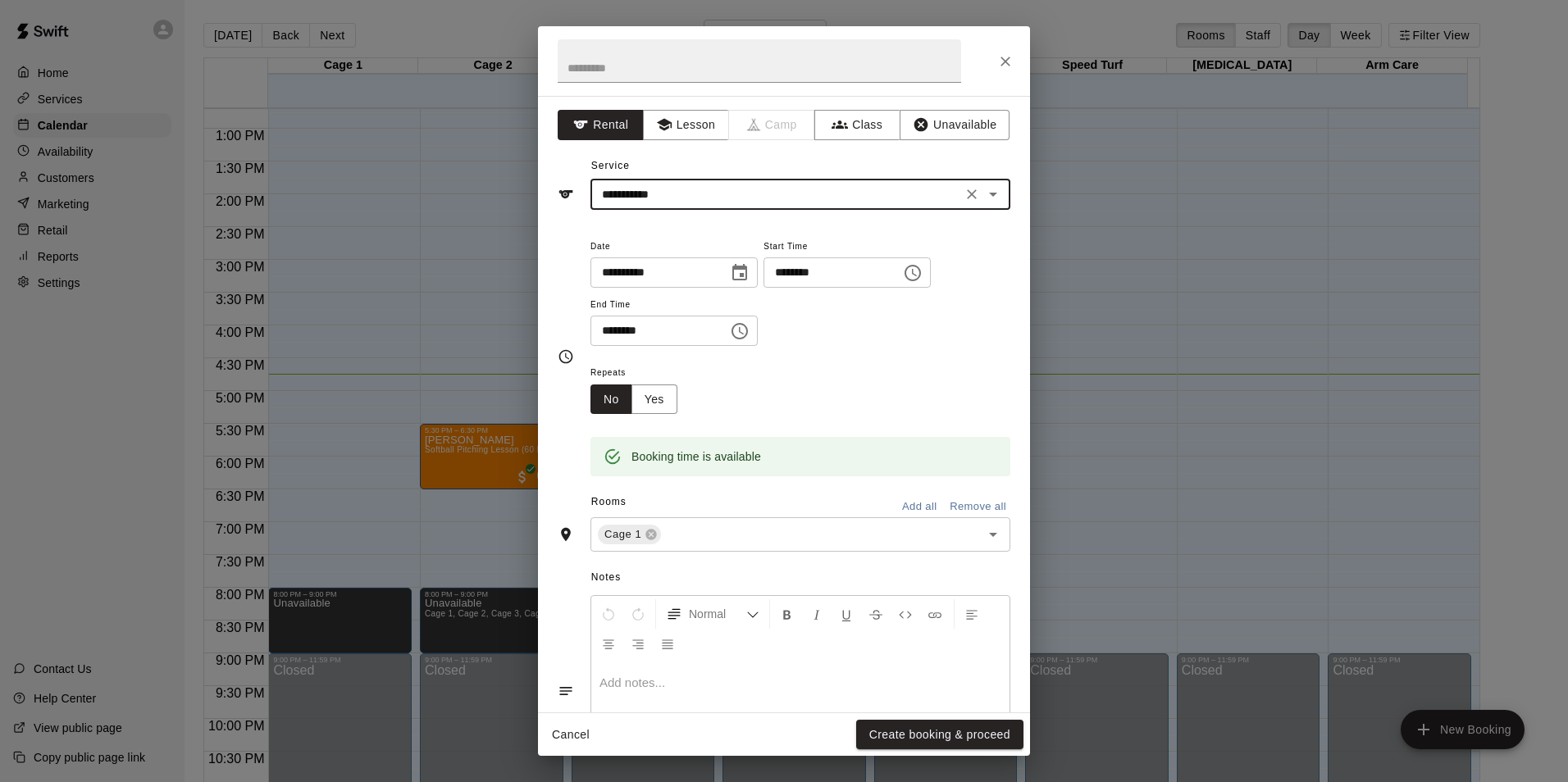
click at [841, 362] on div "**********" at bounding box center [800, 299] width 420 height 127
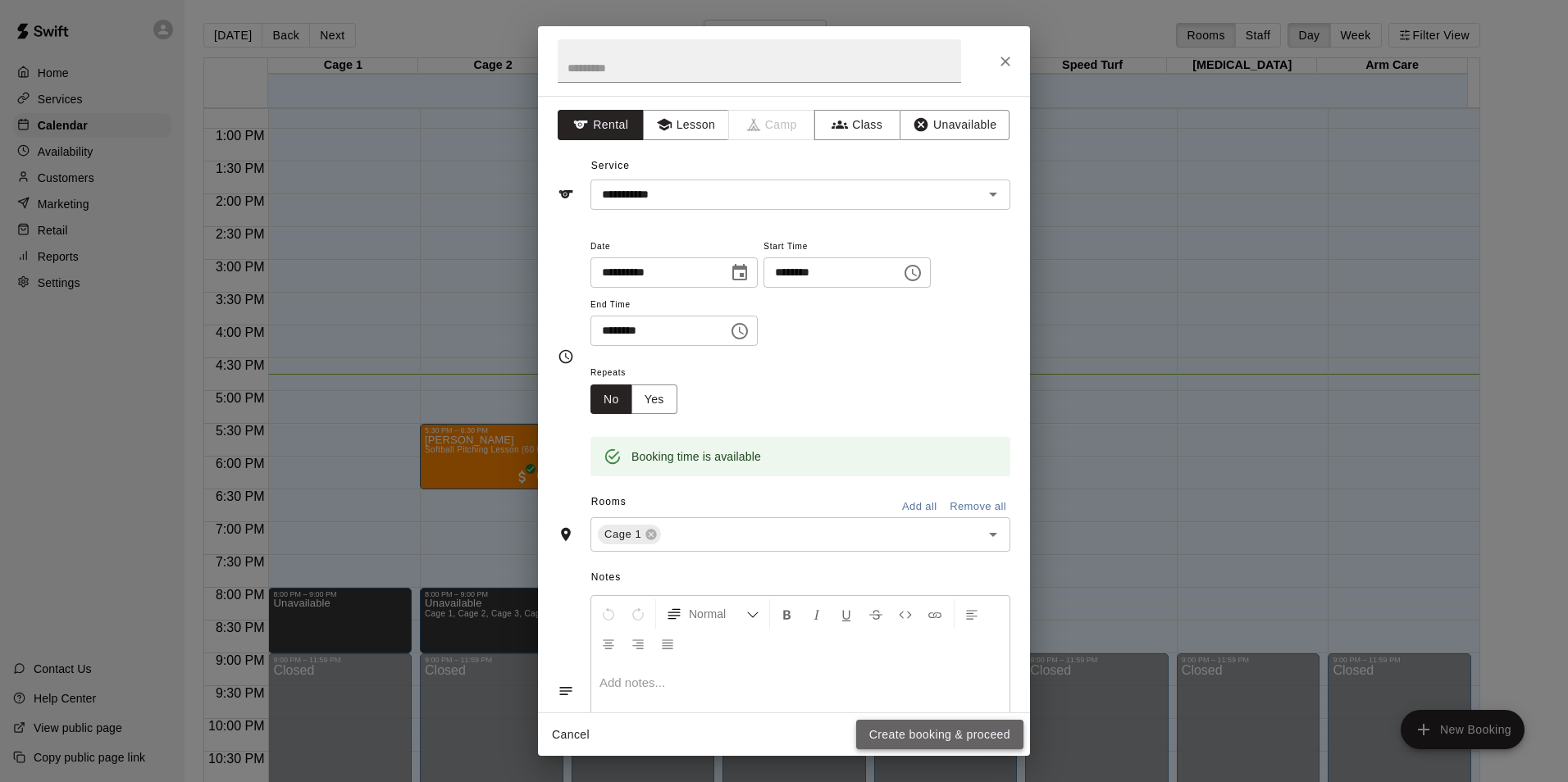
click at [933, 735] on button "Create booking & proceed" at bounding box center [939, 735] width 167 height 31
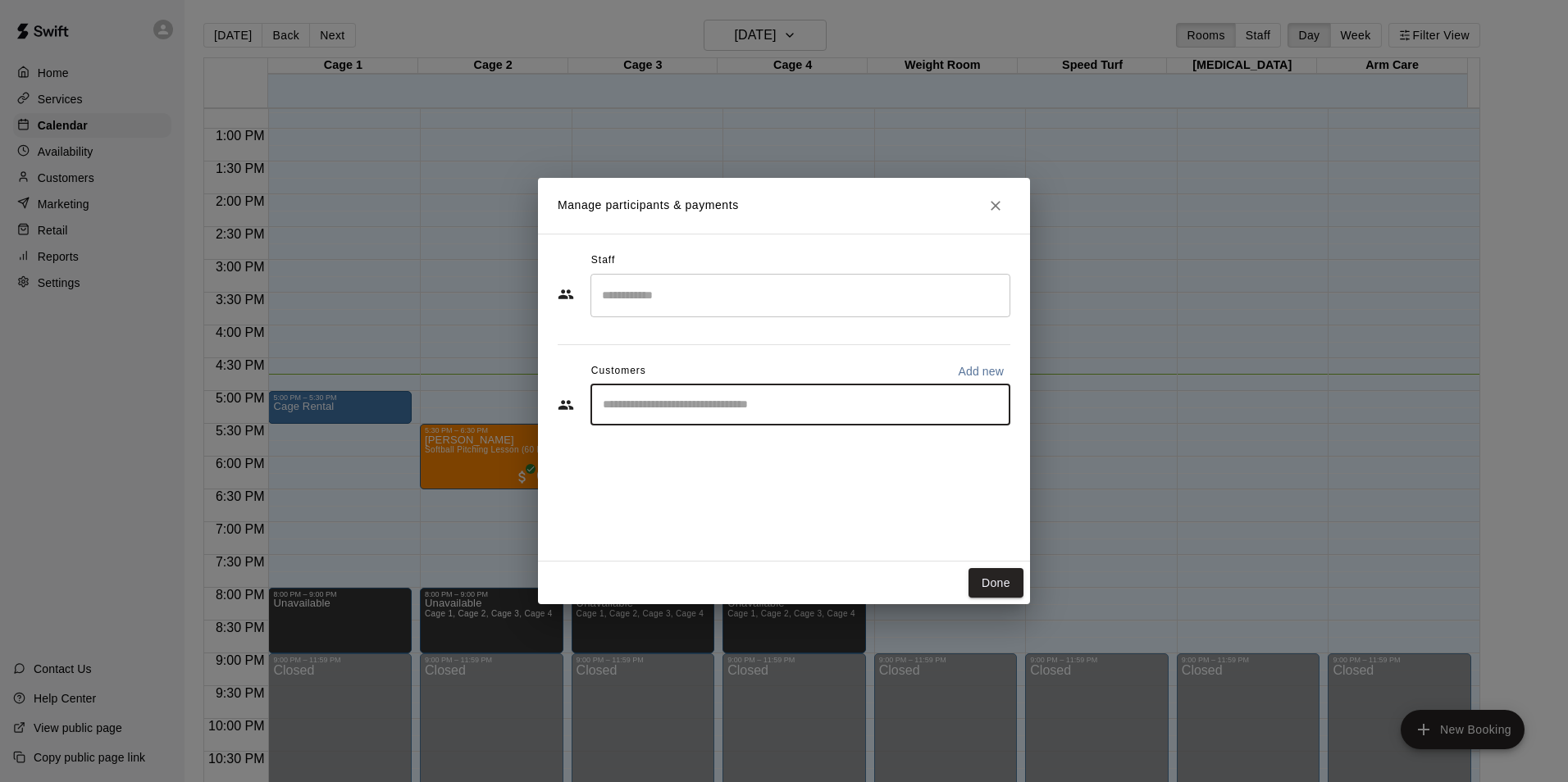
click at [675, 408] on input "Start typing to search customers..." at bounding box center [800, 405] width 405 height 17
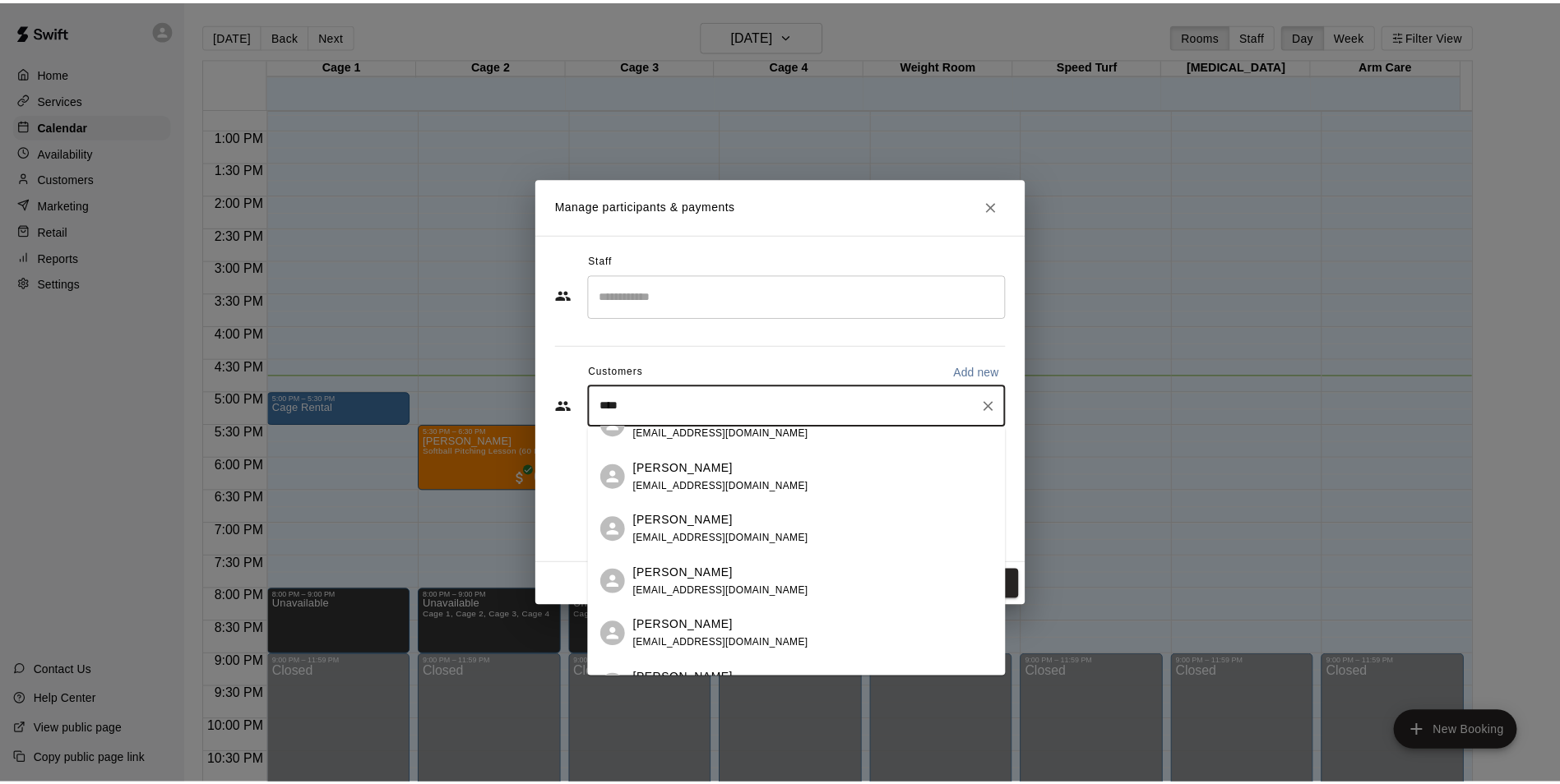
scroll to position [0, 0]
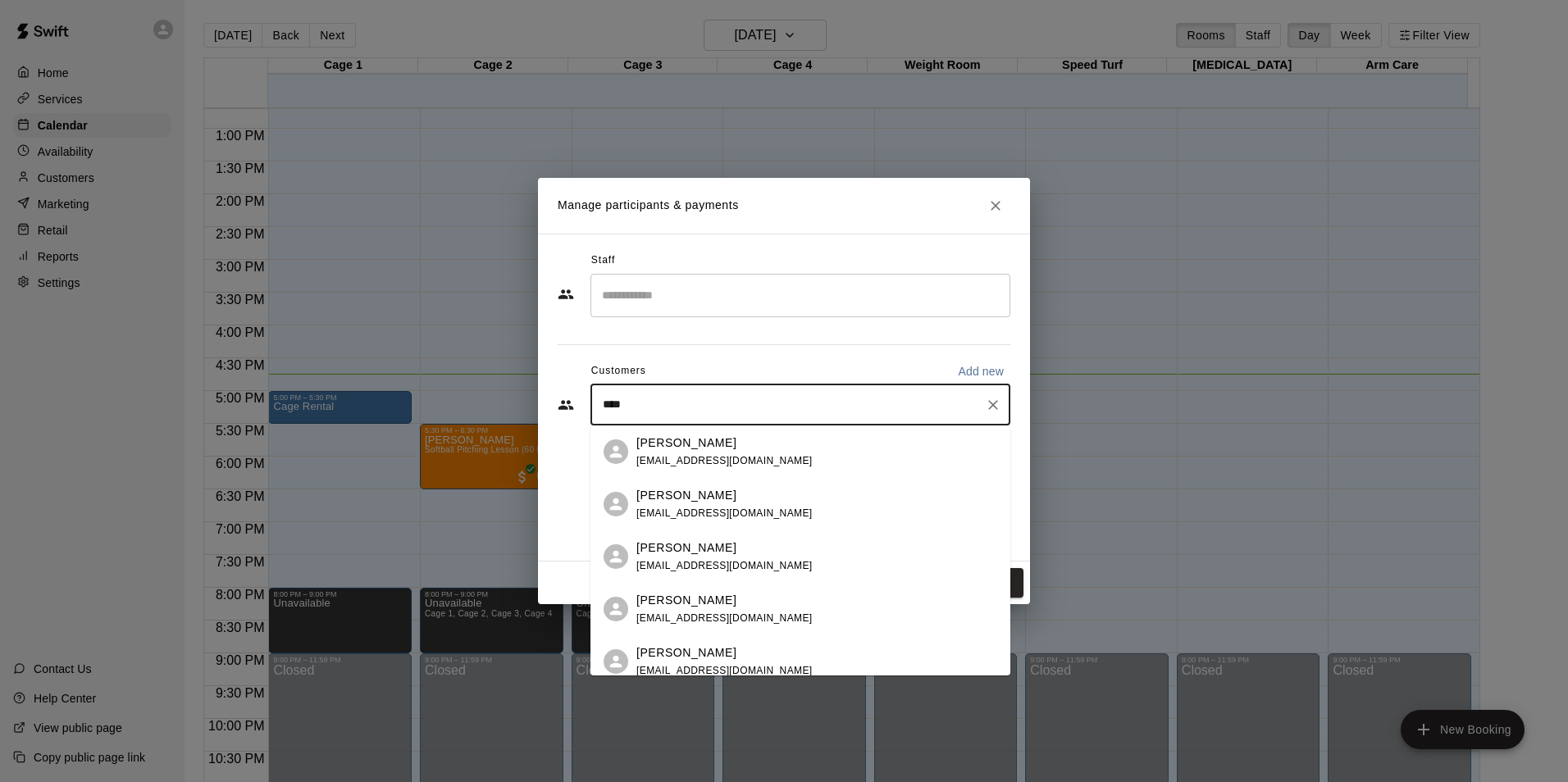
click at [675, 407] on input "****" at bounding box center [788, 405] width 380 height 17
type input "*"
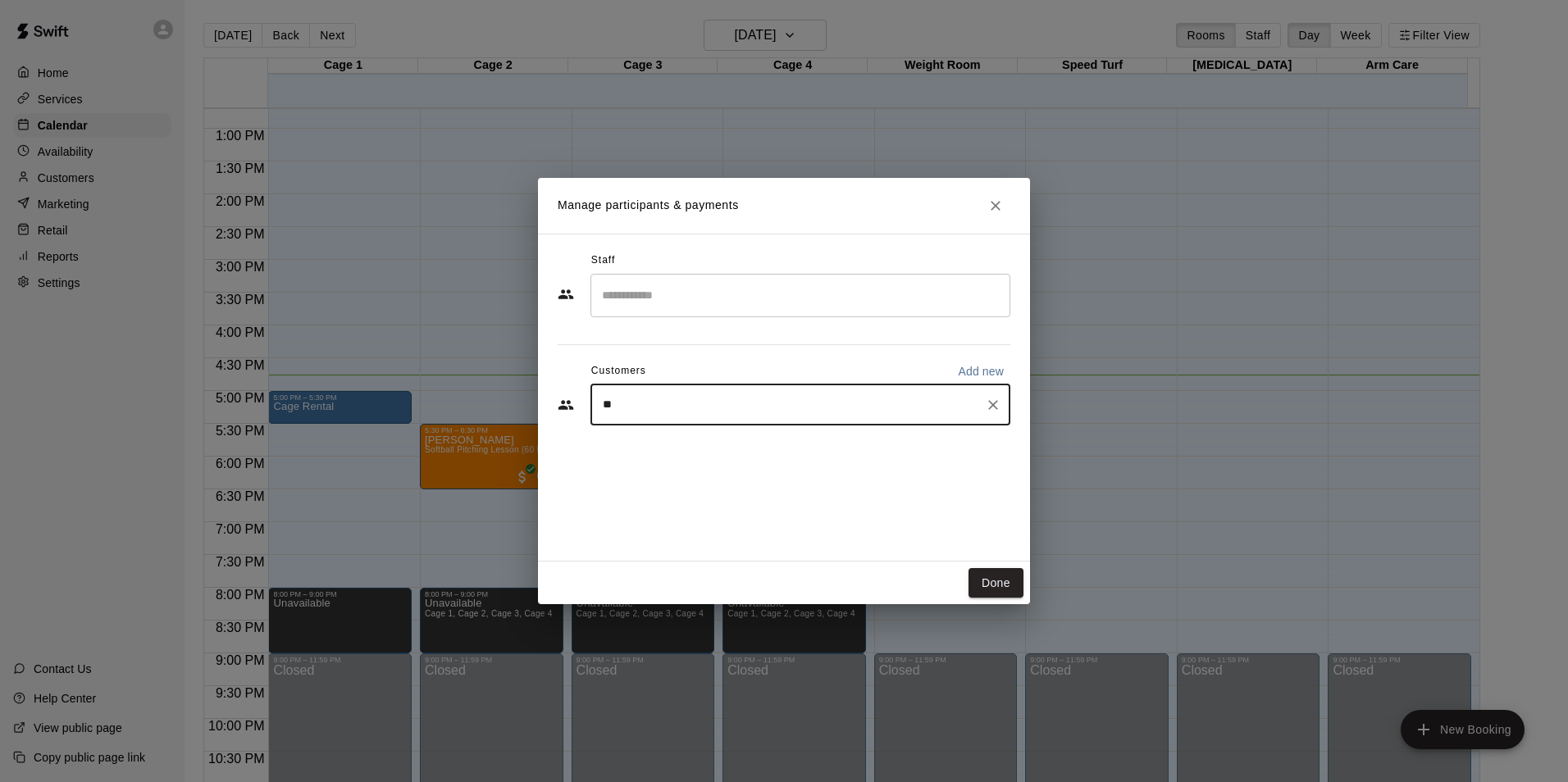
type input "*"
click at [1002, 581] on button "Done" at bounding box center [996, 583] width 55 height 31
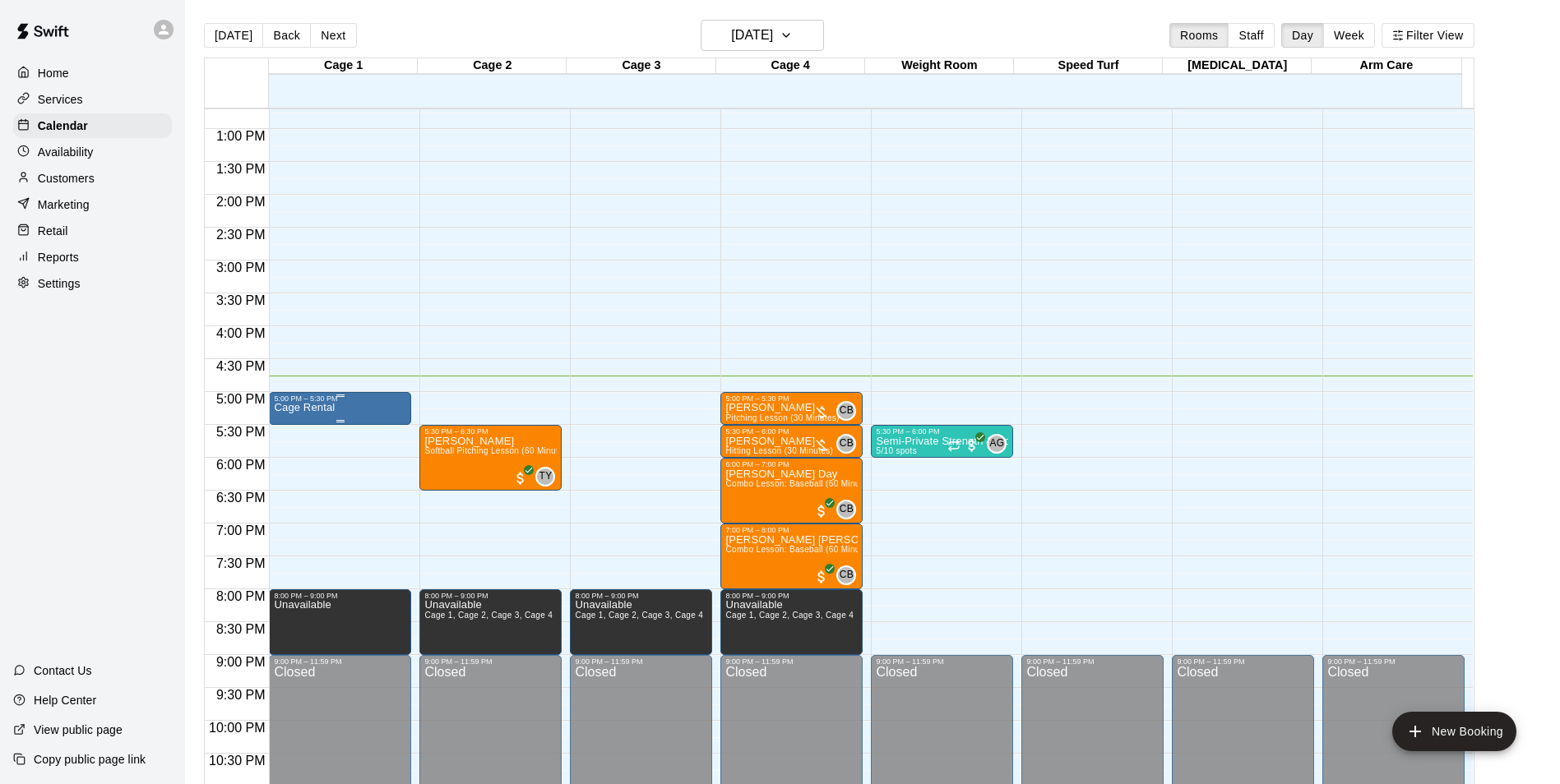
click at [344, 418] on div "Cage Rental" at bounding box center [340, 795] width 133 height 784
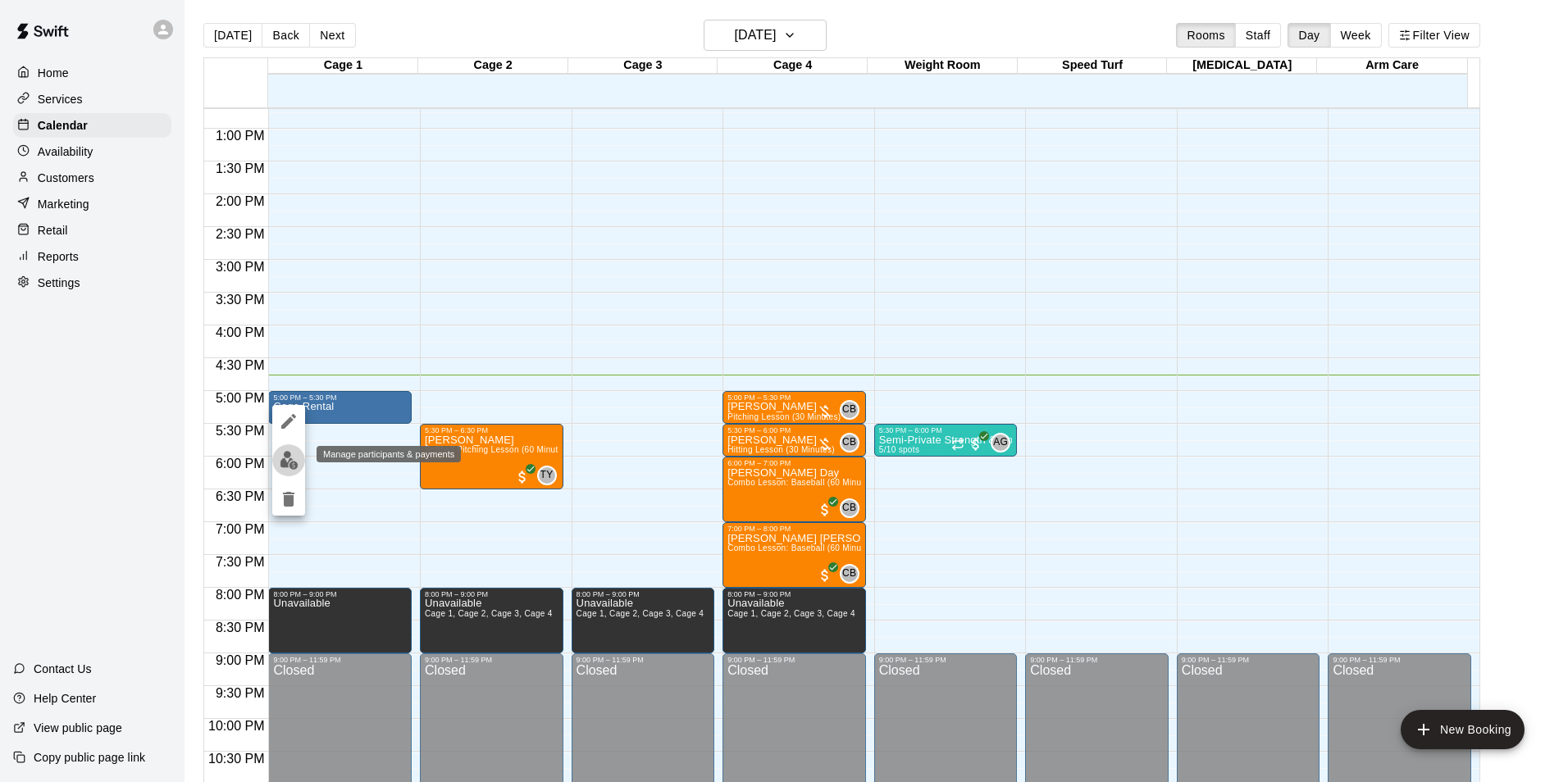
click at [299, 461] on button "edit" at bounding box center [288, 460] width 32 height 32
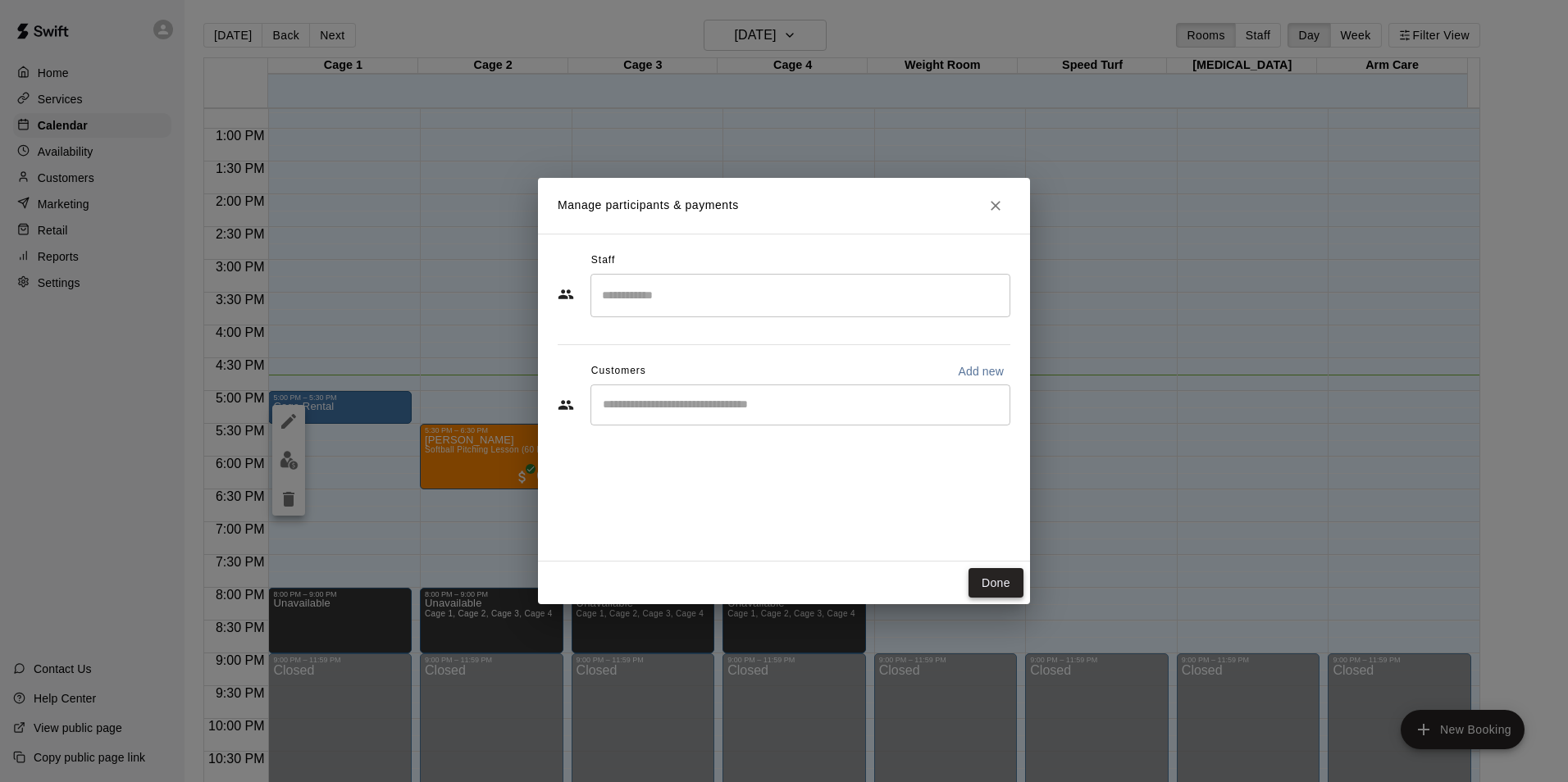
click at [994, 581] on button "Done" at bounding box center [996, 583] width 55 height 31
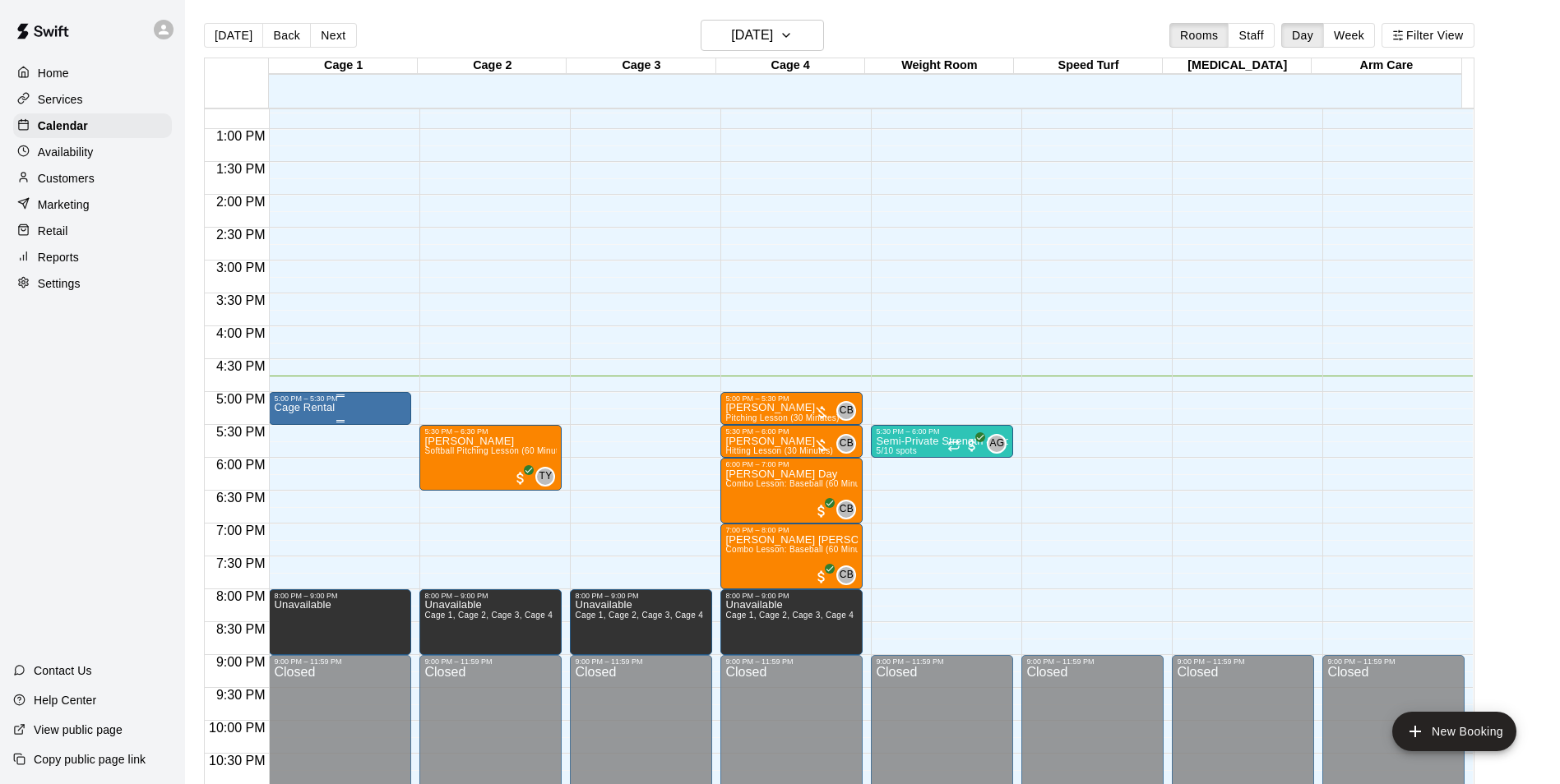
click at [317, 407] on p "Cage Rental" at bounding box center [304, 407] width 61 height 0
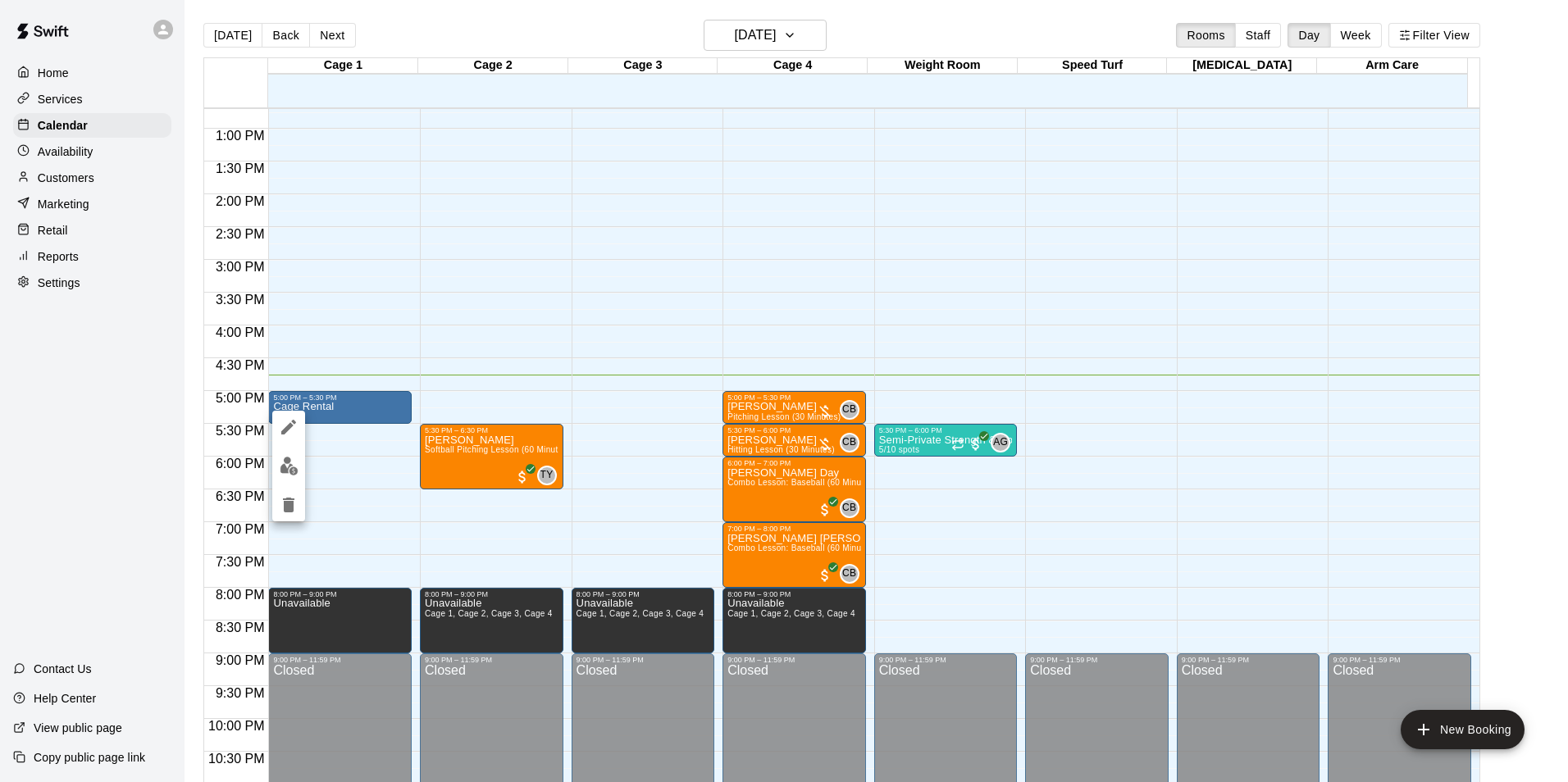
click at [67, 182] on div at bounding box center [784, 391] width 1568 height 782
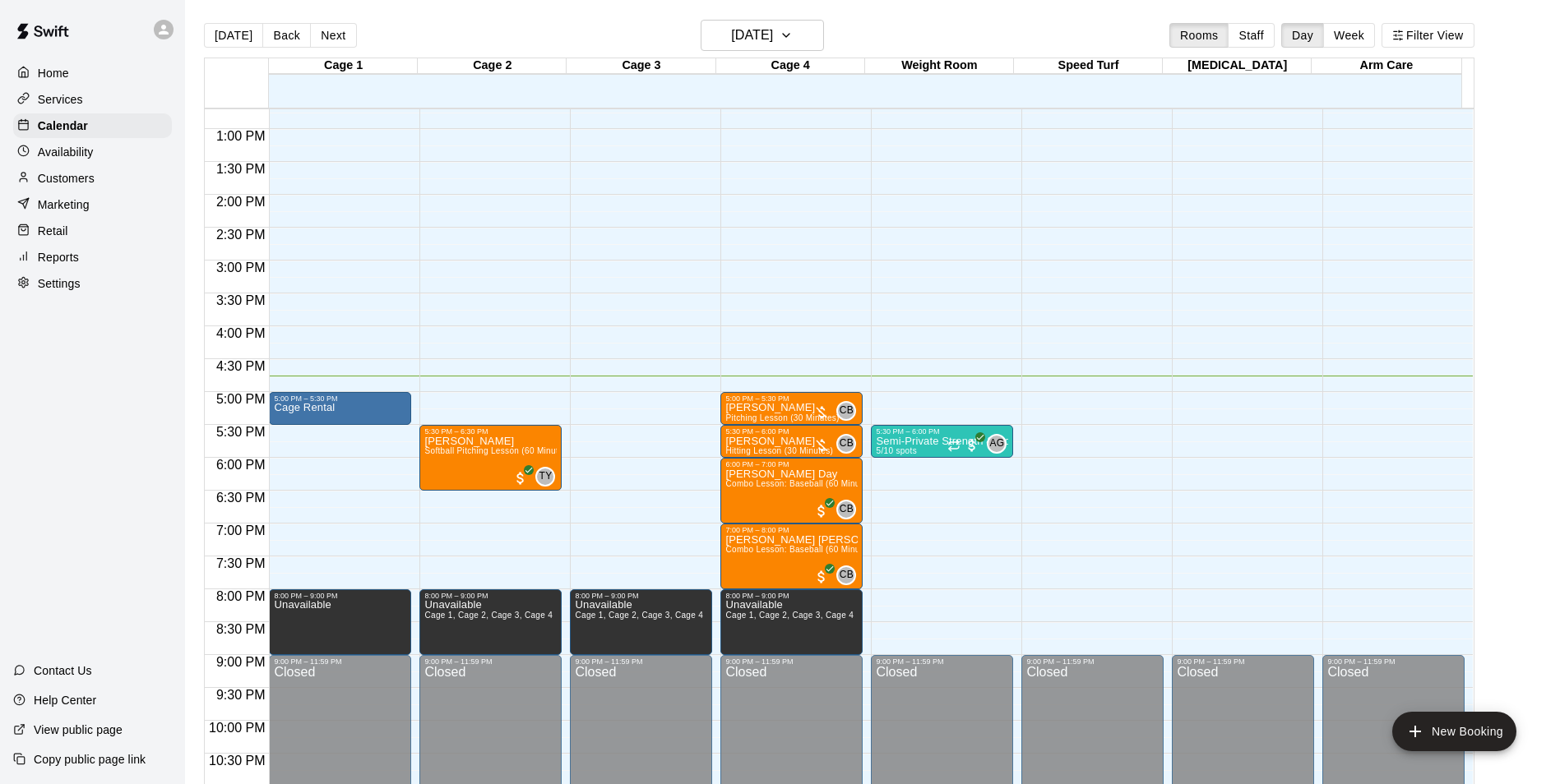
click at [69, 183] on p "Customers" at bounding box center [66, 178] width 57 height 17
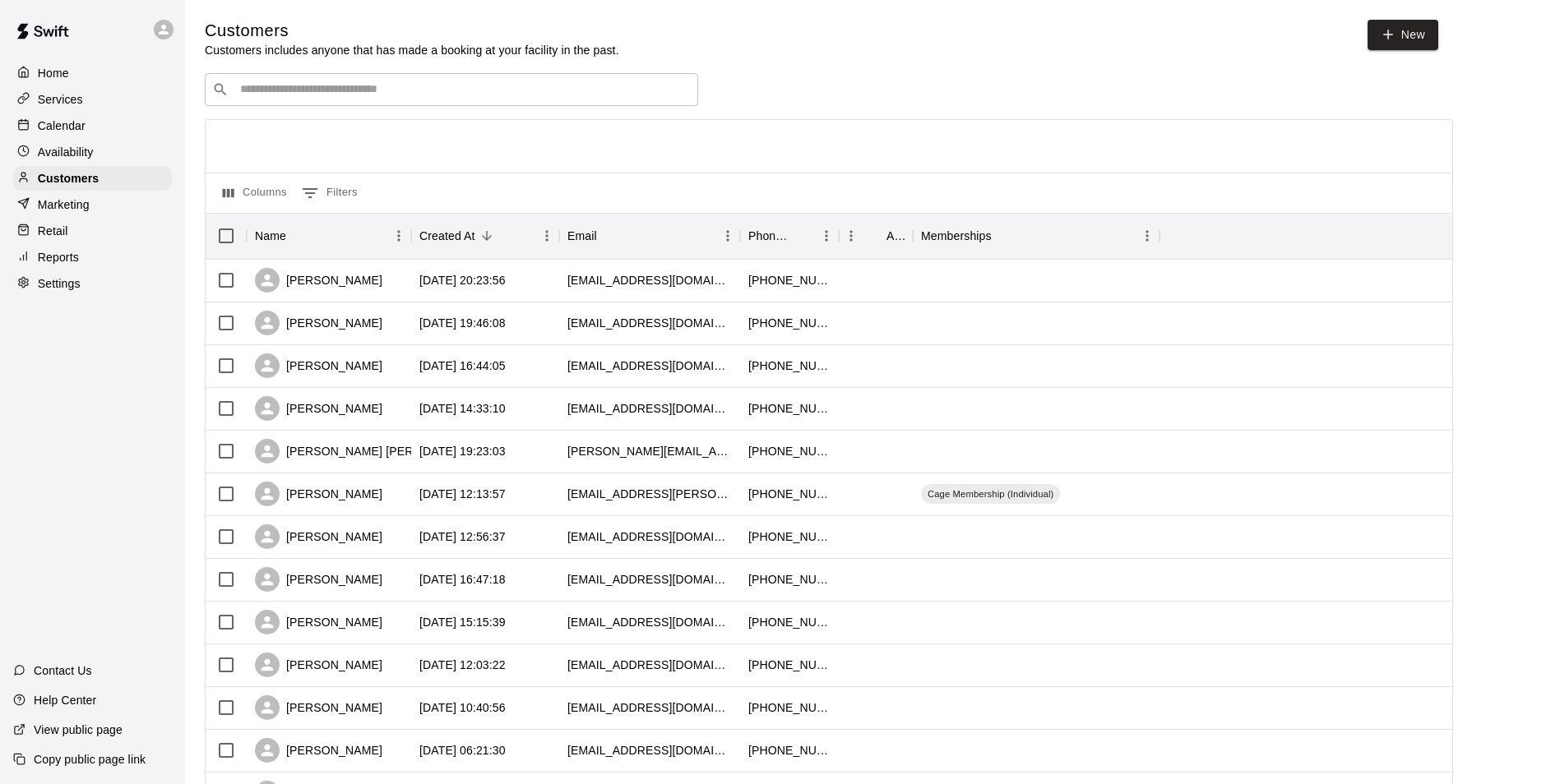
click at [333, 93] on input "Search customers by name or email" at bounding box center [463, 90] width 456 height 17
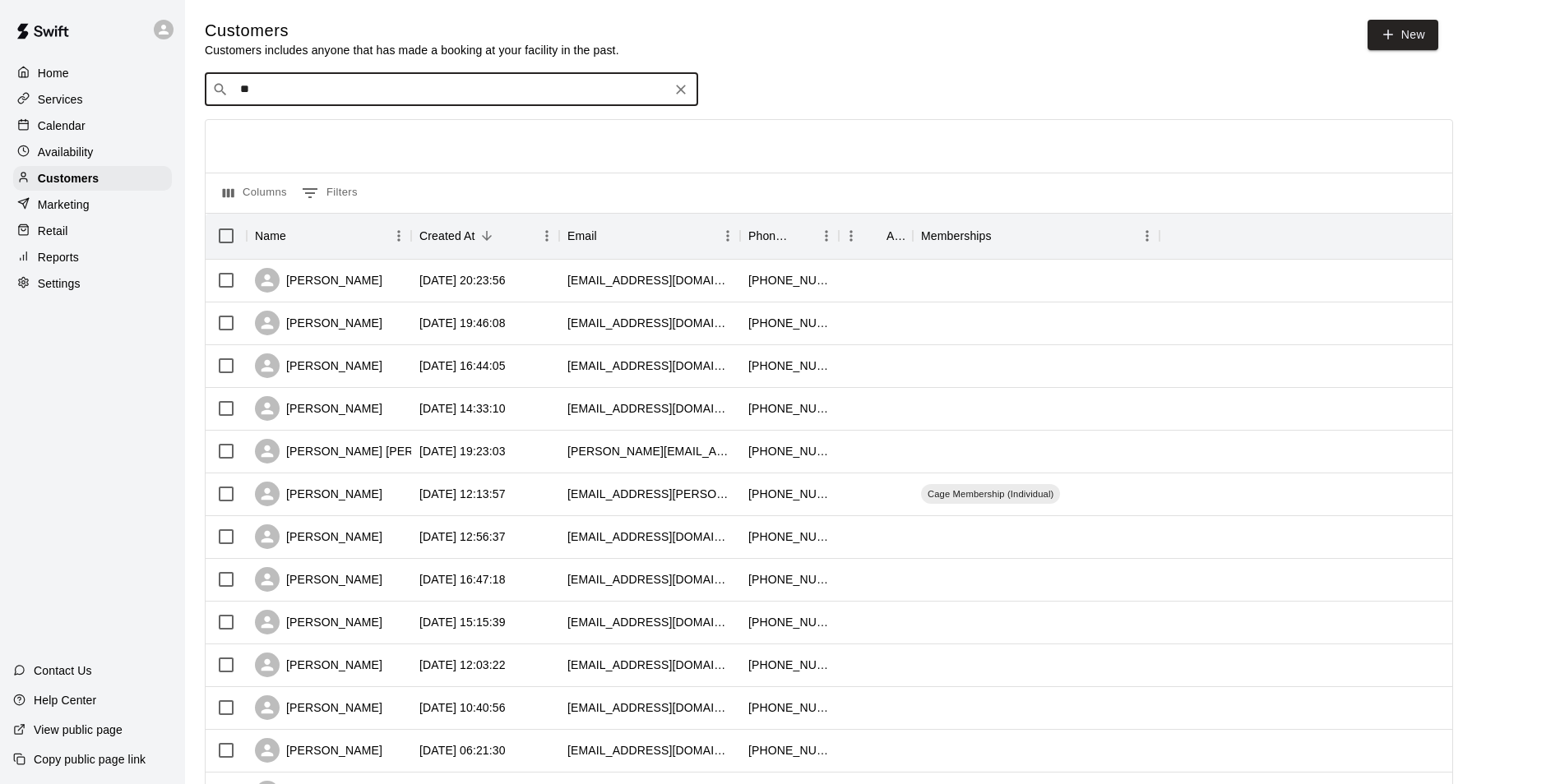
type input "*"
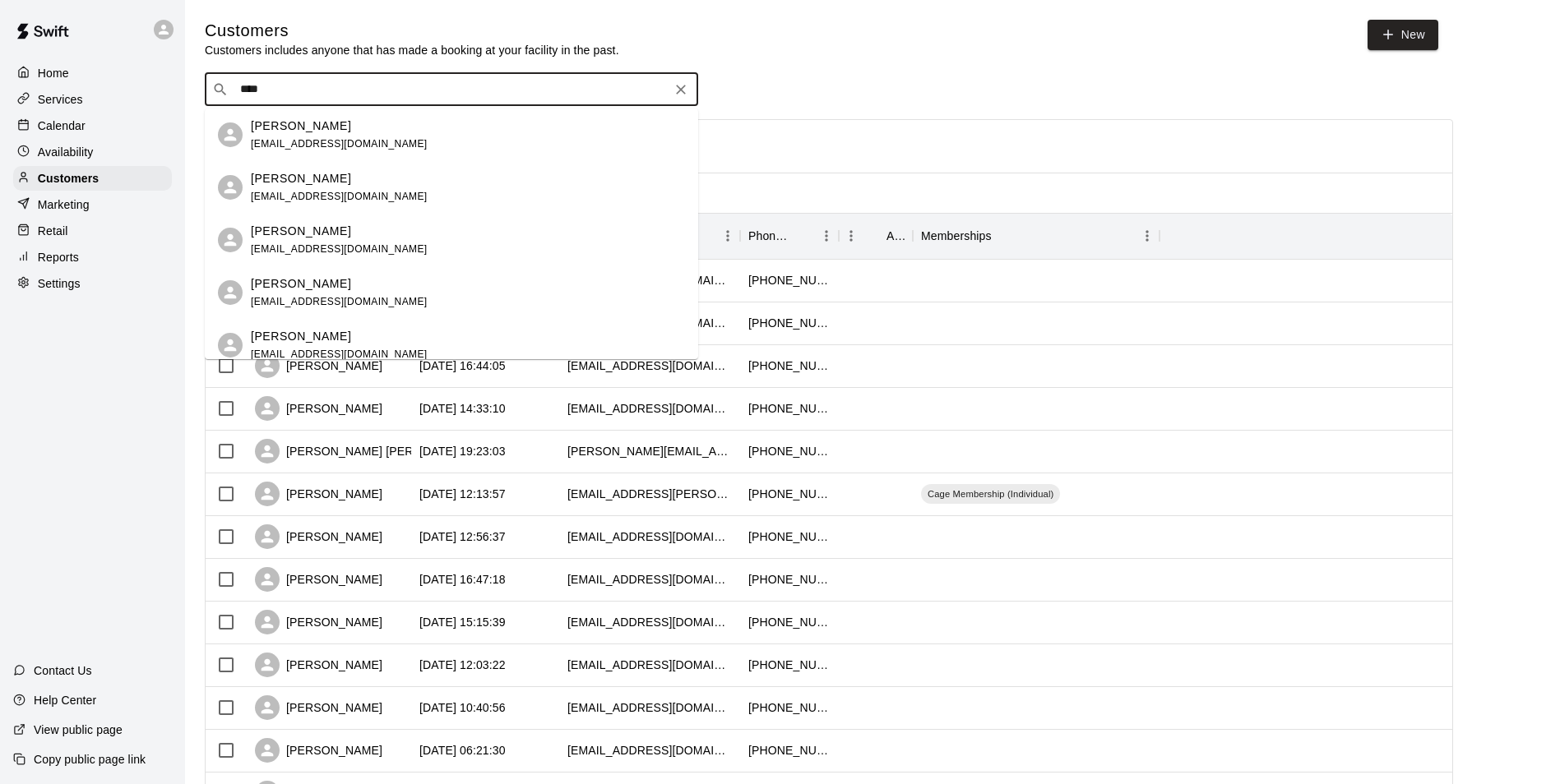
type input "****"
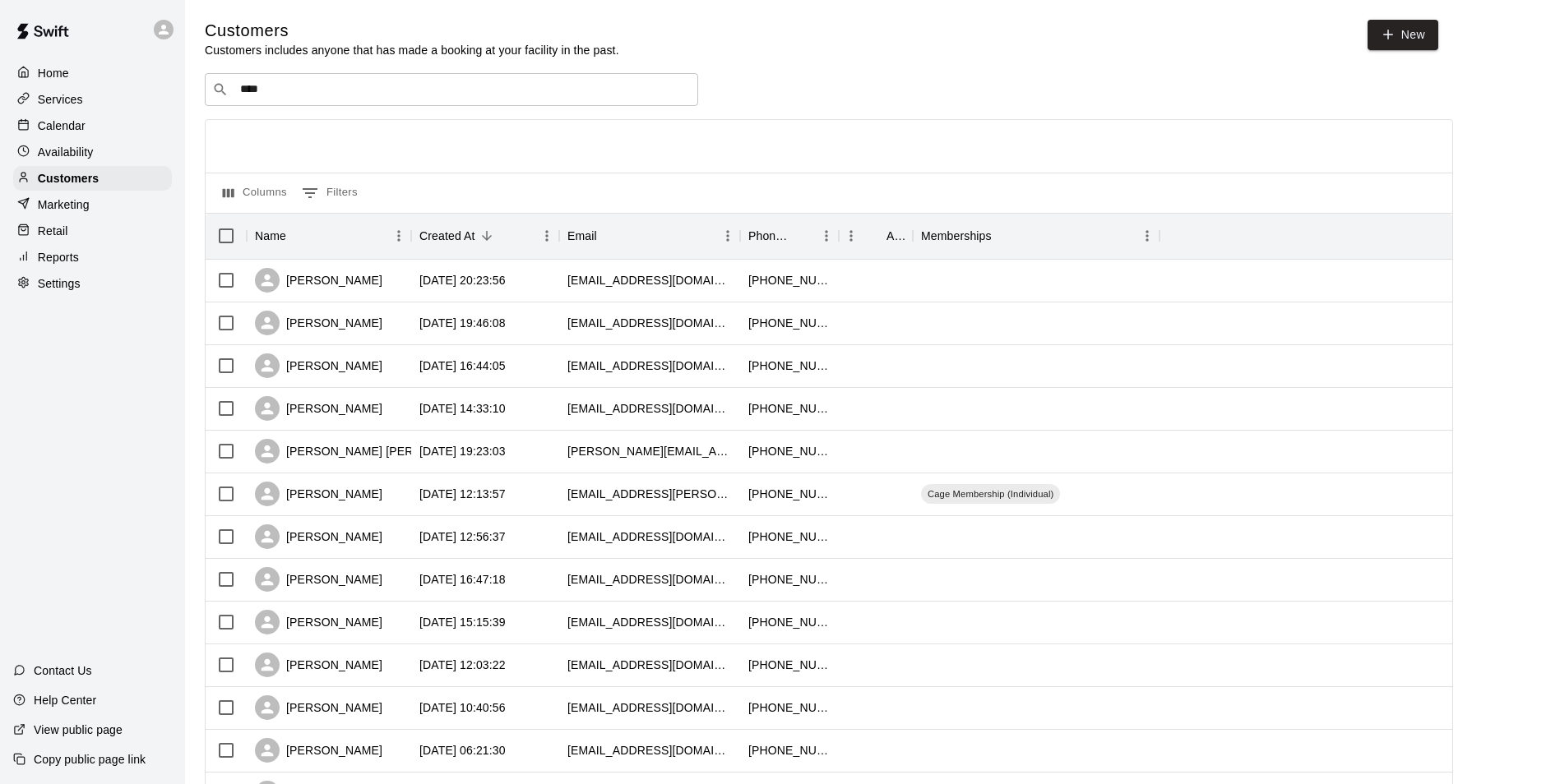
drag, startPoint x: 132, startPoint y: 363, endPoint x: 125, endPoint y: 348, distance: 16.6
click at [132, 363] on div "Home Services Calendar Availability Customers Marketing Retail Reports Settings…" at bounding box center [92, 392] width 185 height 784
click at [72, 123] on p "Calendar" at bounding box center [61, 126] width 47 height 17
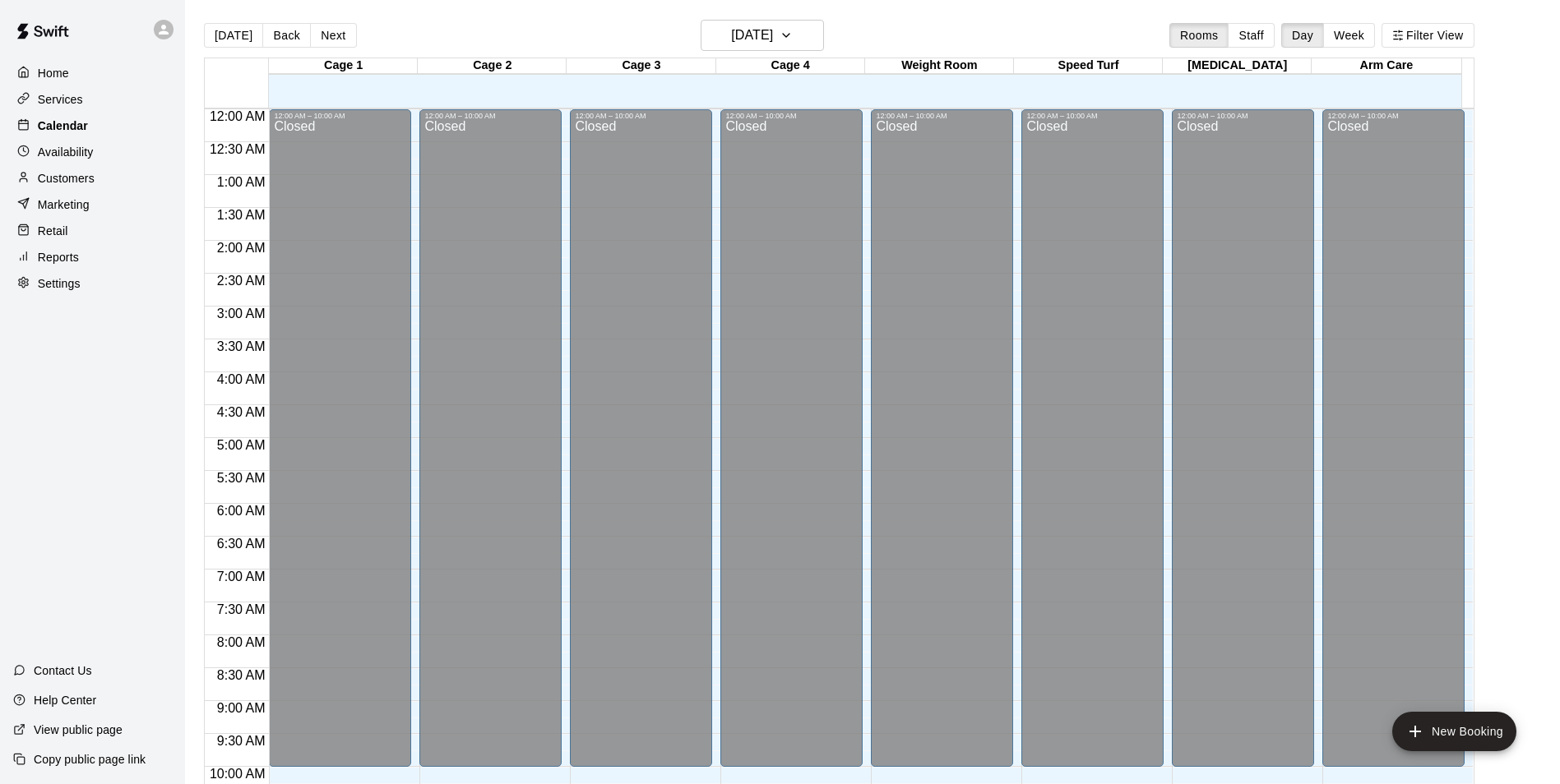
scroll to position [835, 0]
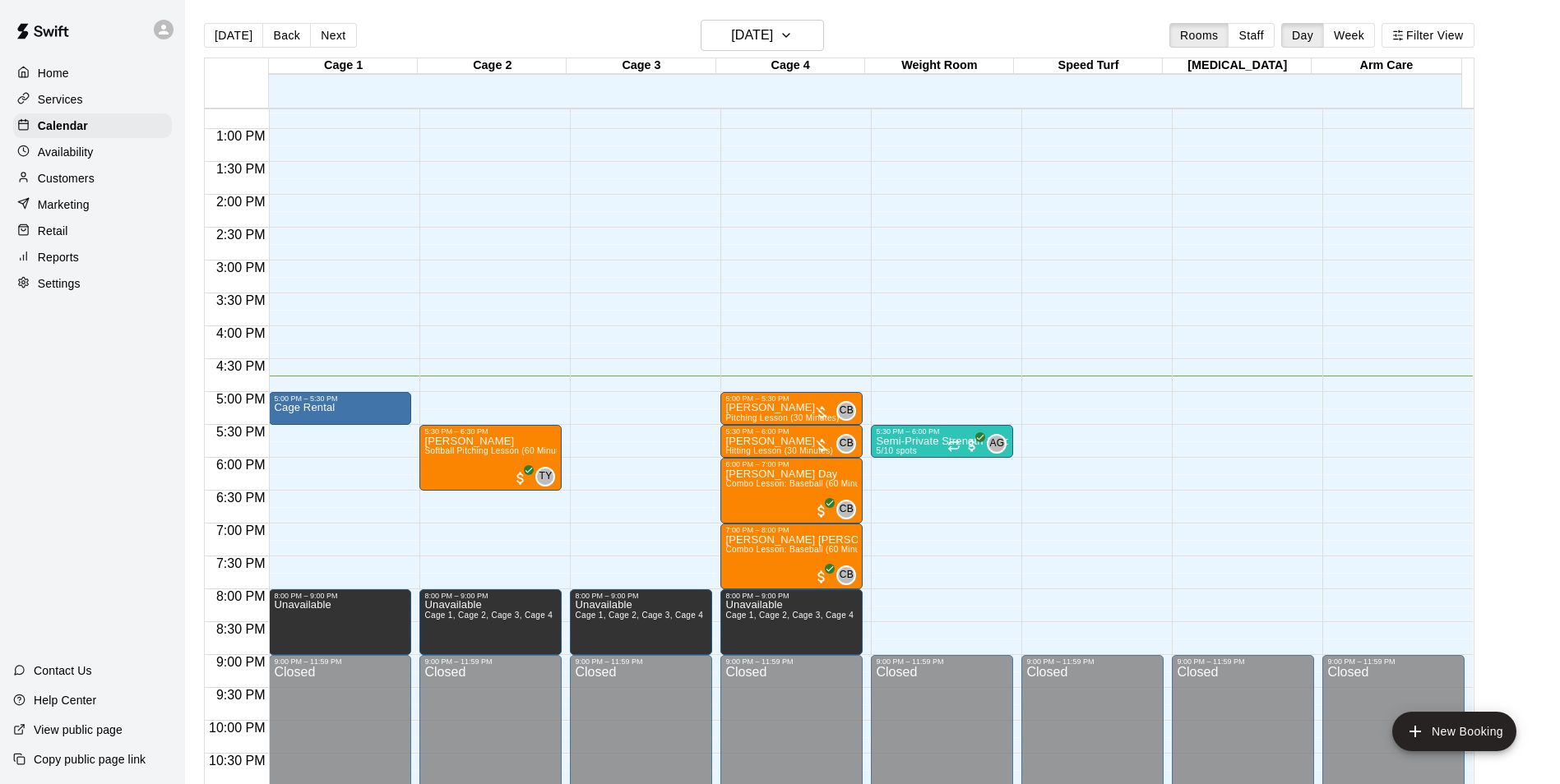
click at [83, 179] on p "Customers" at bounding box center [66, 178] width 57 height 17
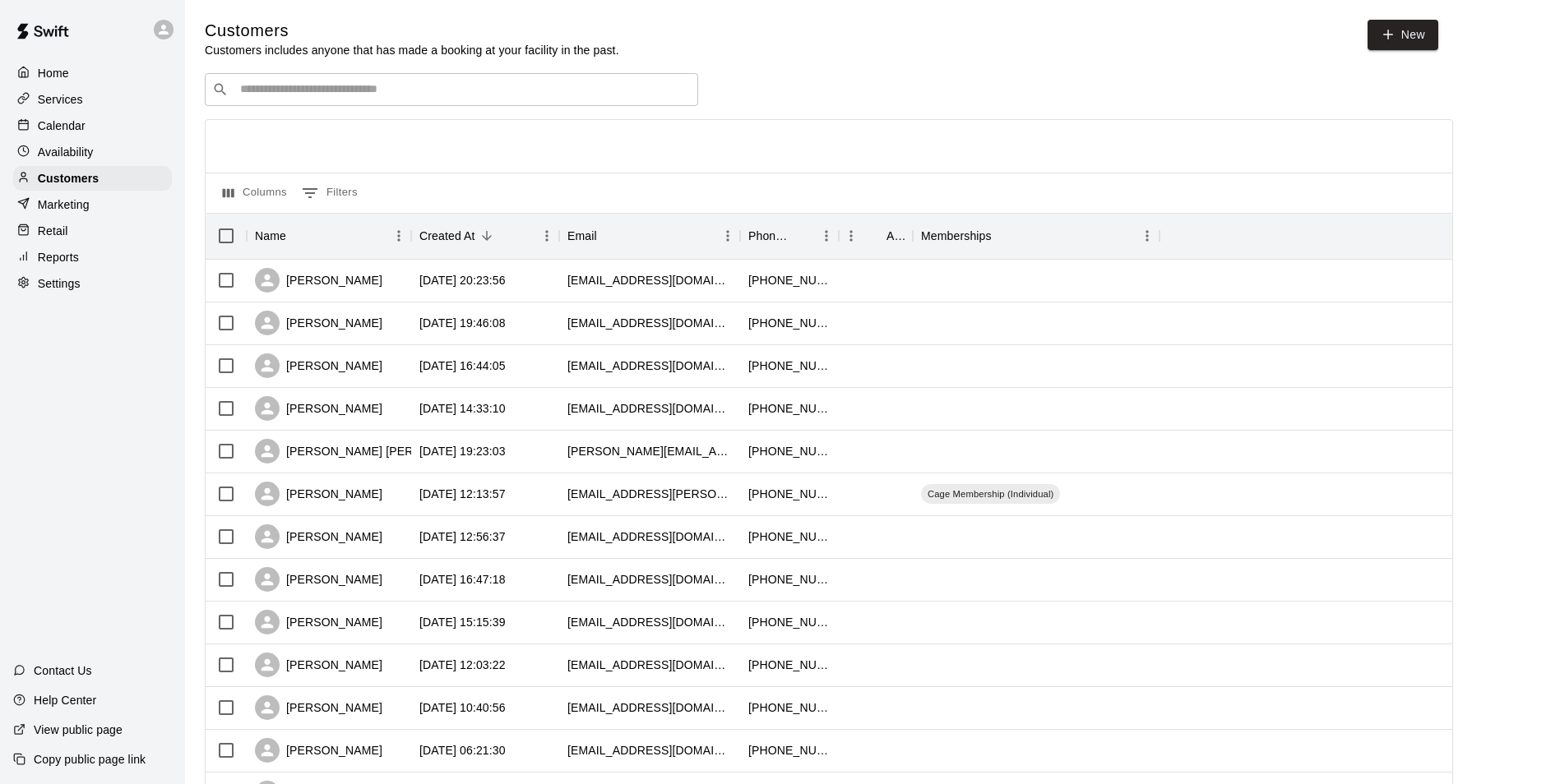
click at [287, 94] on input "Search customers by name or email" at bounding box center [463, 90] width 456 height 17
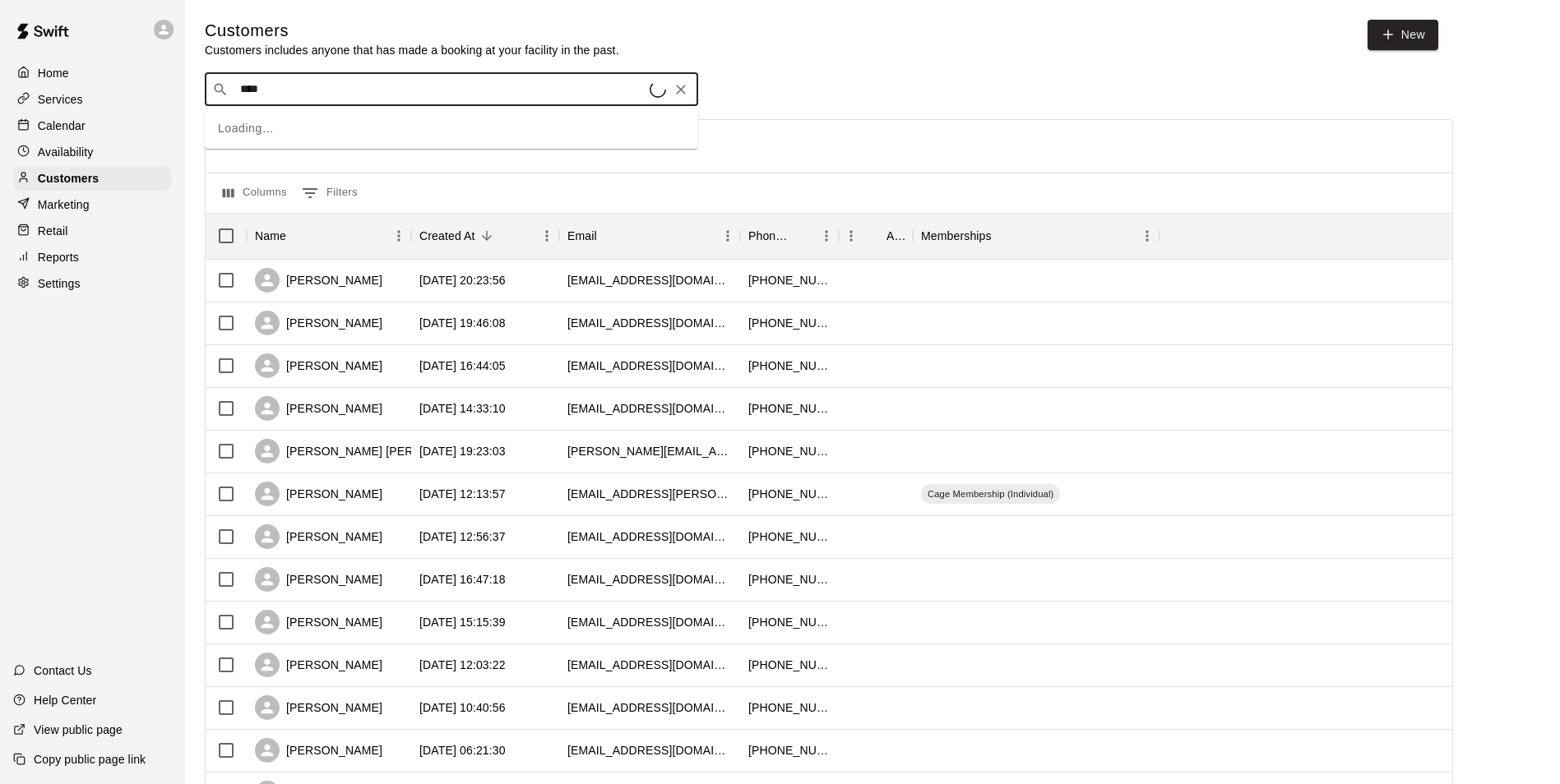
type input "*****"
click at [312, 132] on div "[PERSON_NAME]" at bounding box center [339, 126] width 177 height 18
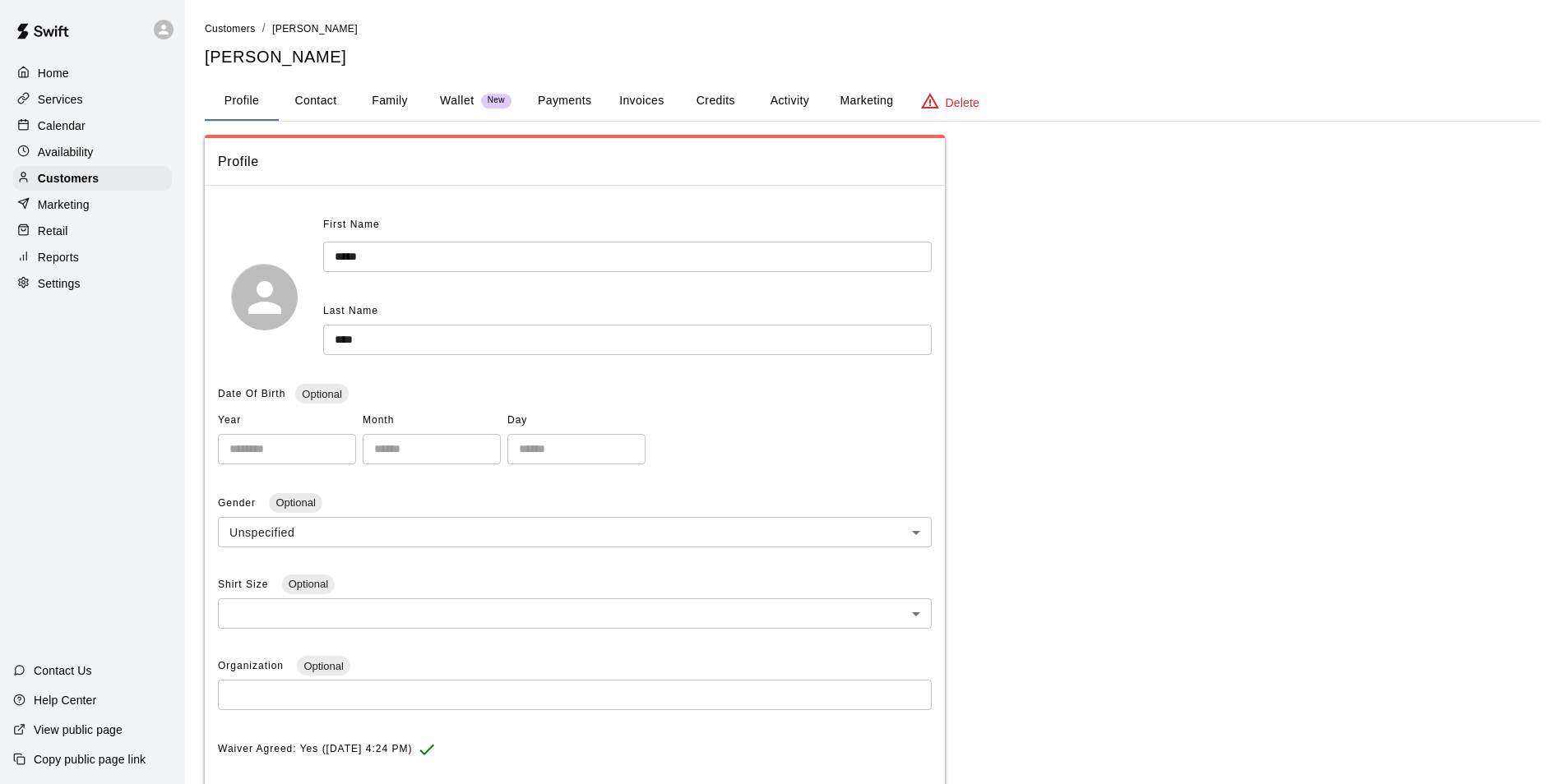
click at [570, 99] on button "Payments" at bounding box center [564, 101] width 80 height 40
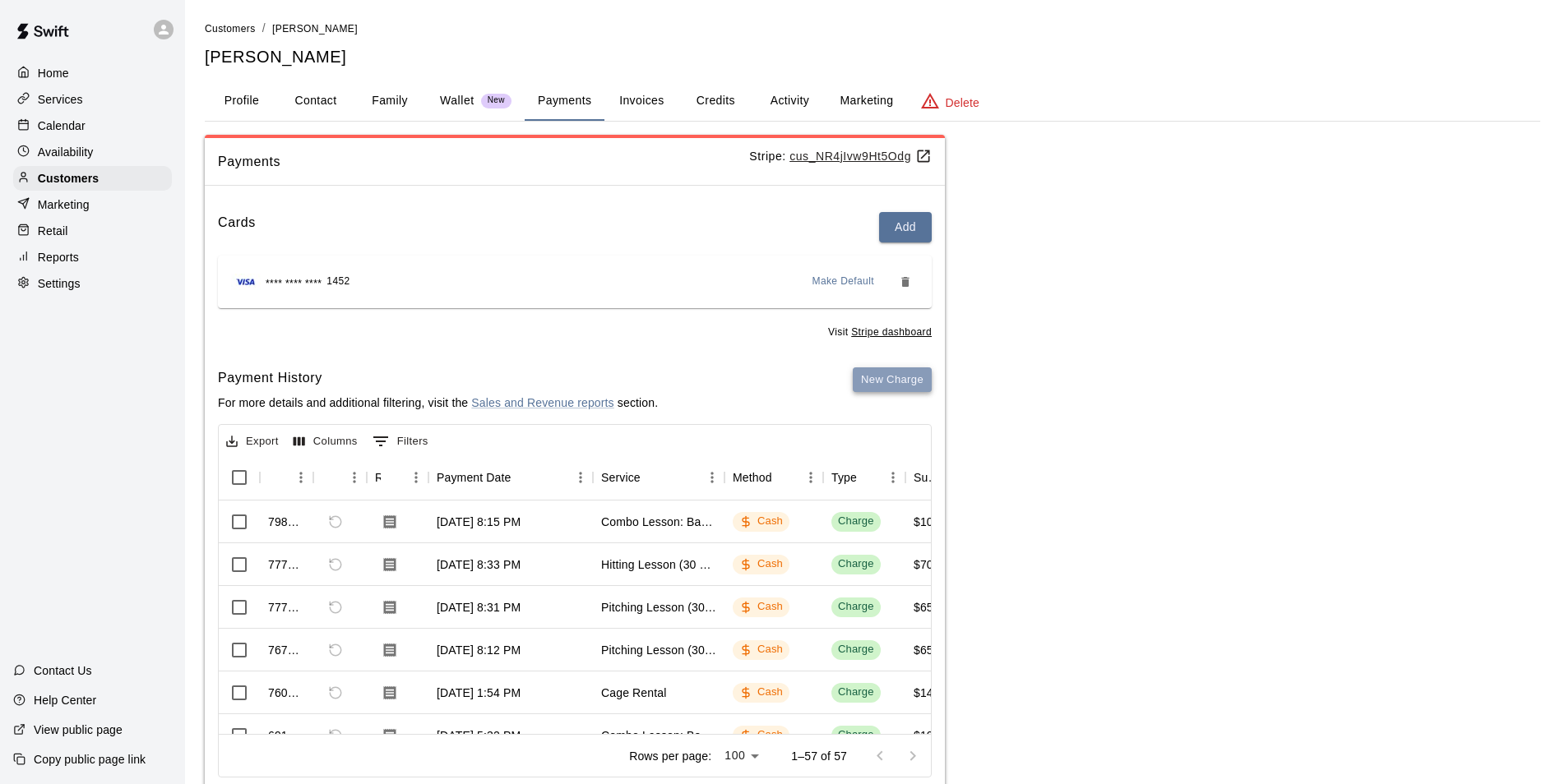
click at [920, 382] on button "New Charge" at bounding box center [892, 379] width 79 height 25
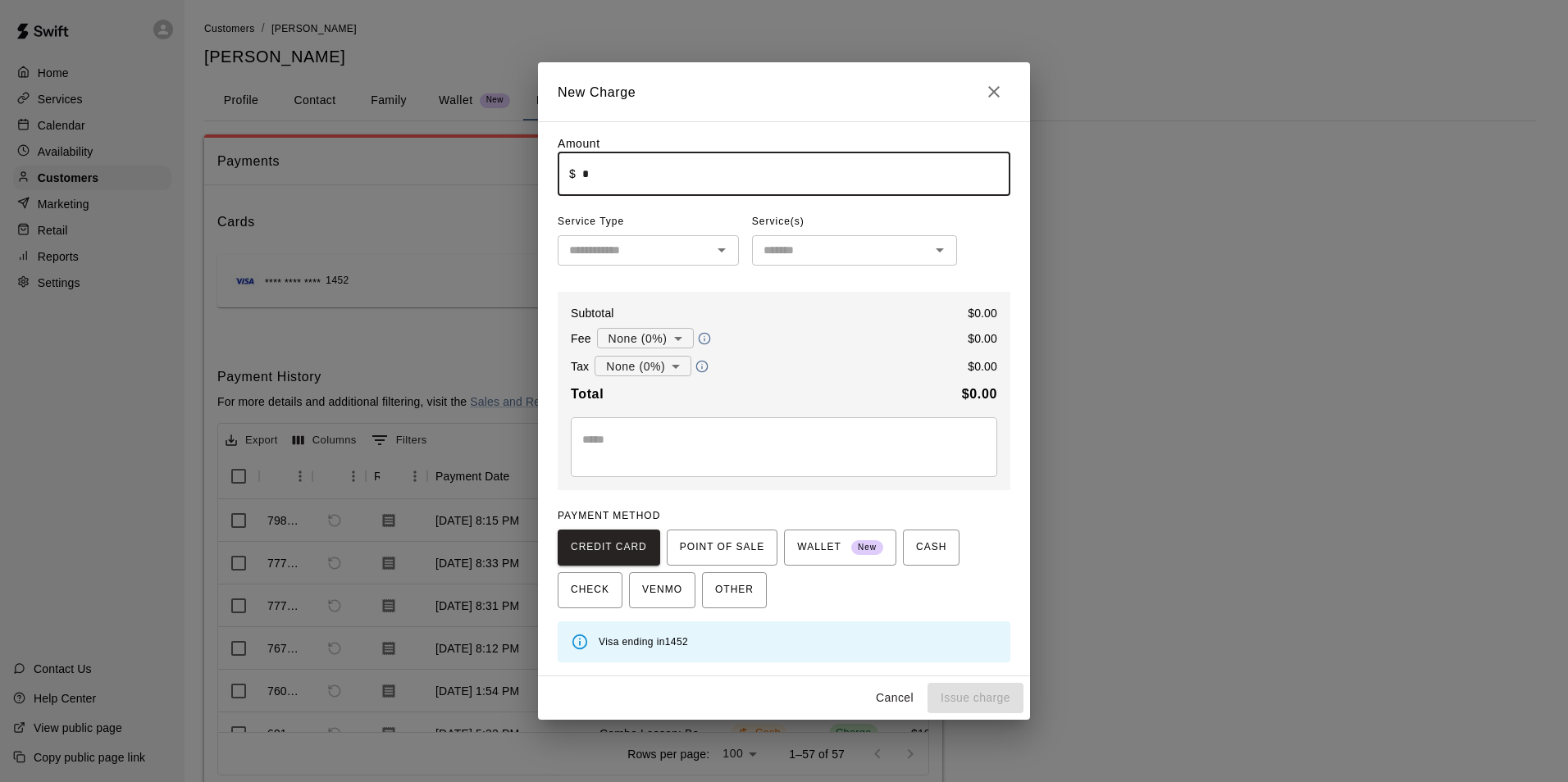
click at [636, 185] on input "*" at bounding box center [796, 174] width 428 height 44
click at [725, 252] on icon "Open" at bounding box center [722, 250] width 19 height 19
type input "*****"
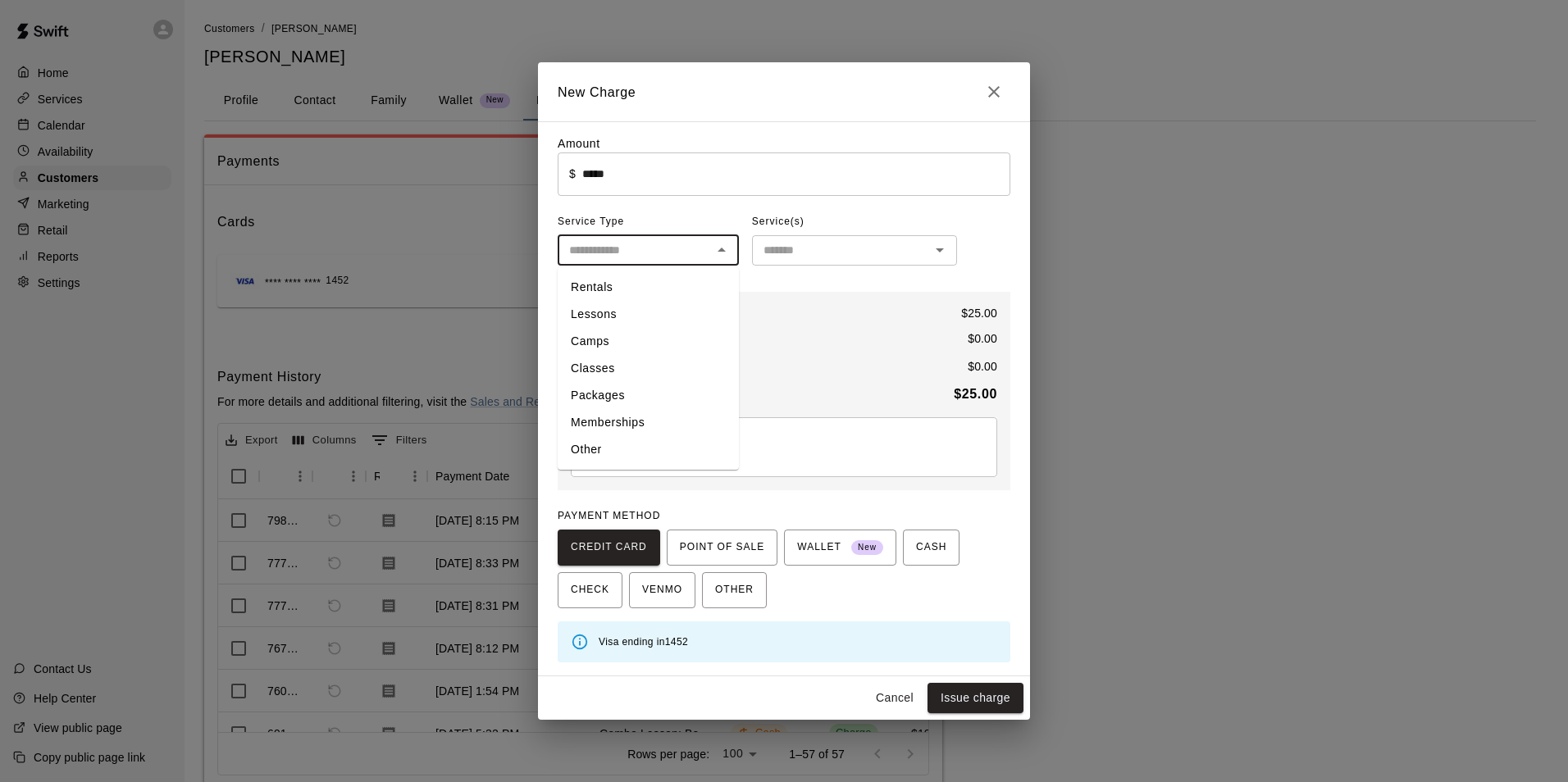
click at [636, 285] on li "Rentals" at bounding box center [648, 287] width 181 height 27
type input "*******"
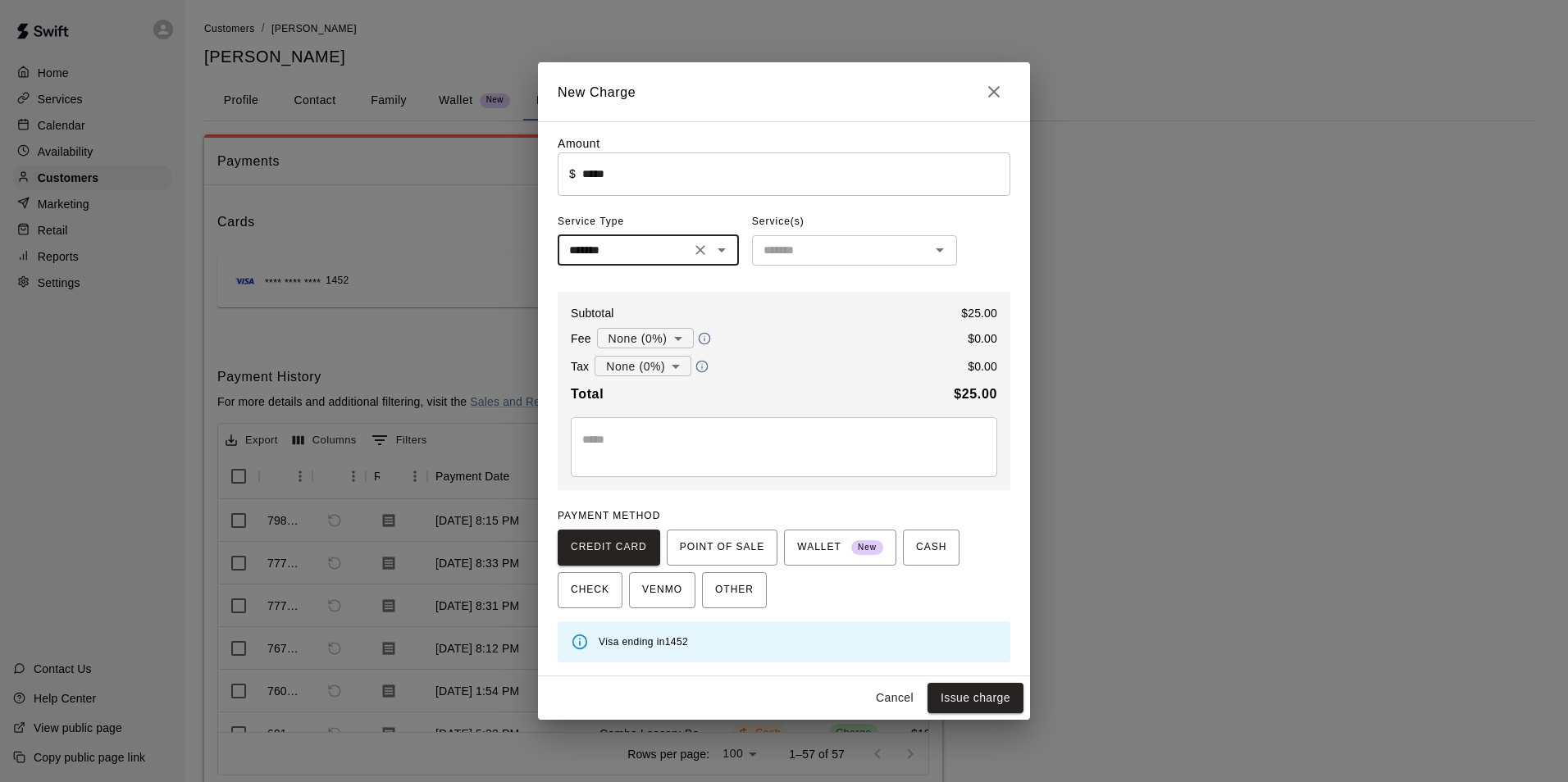
click at [786, 259] on input "text" at bounding box center [841, 250] width 168 height 20
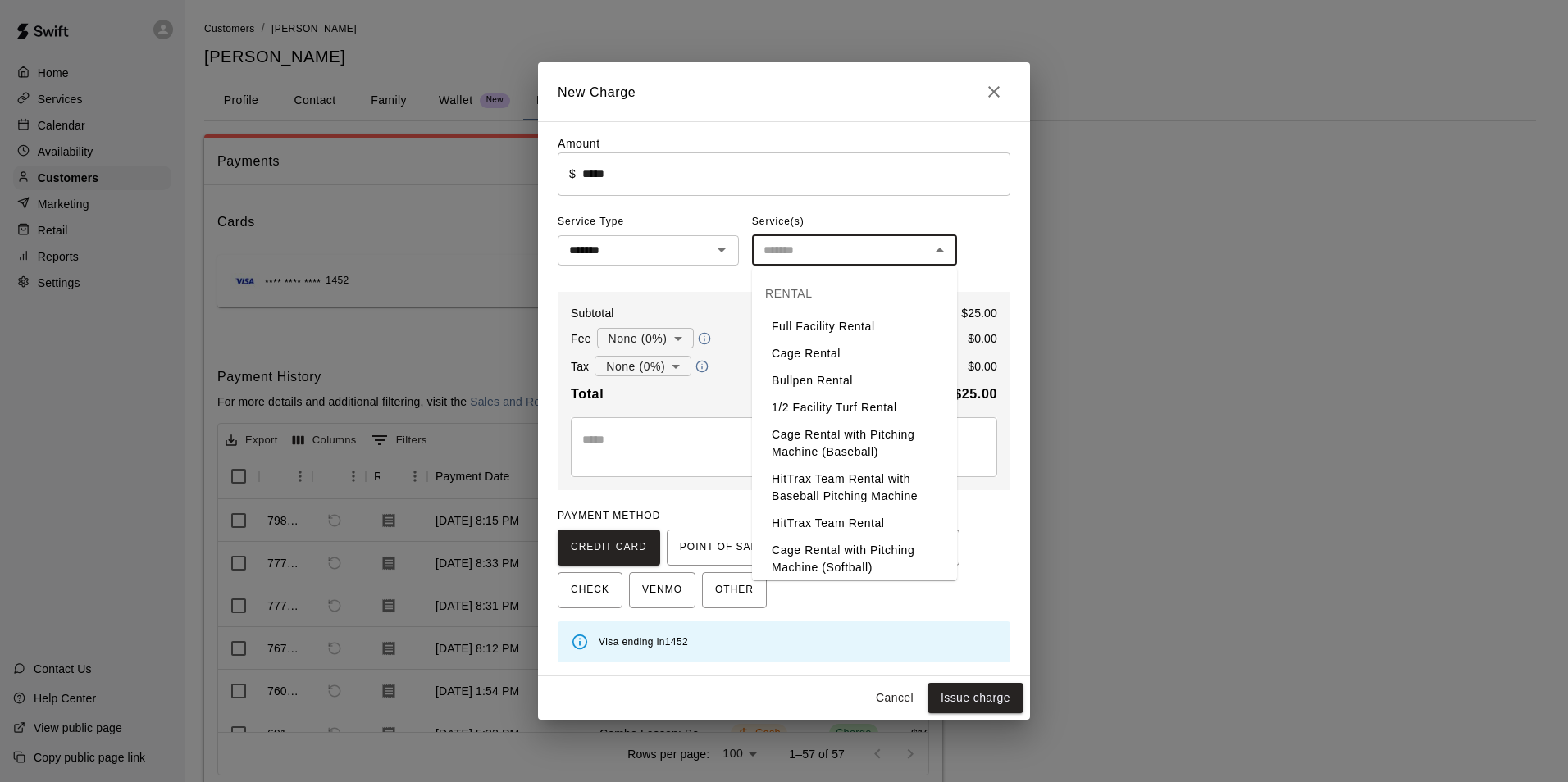
click at [805, 353] on li "Cage Rental" at bounding box center [854, 353] width 205 height 27
type input "**********"
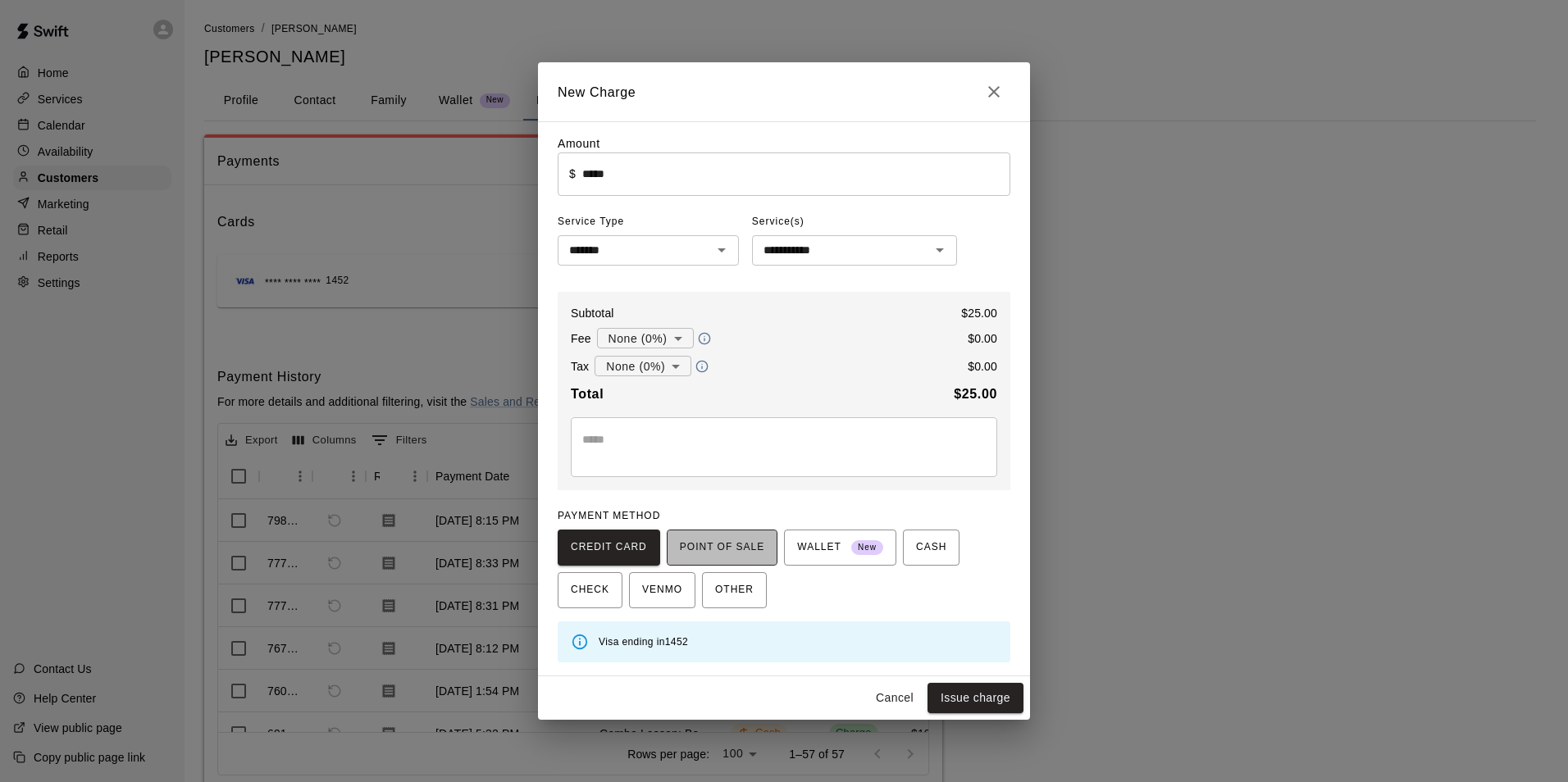
click at [735, 550] on span "POINT OF SALE" at bounding box center [722, 547] width 84 height 26
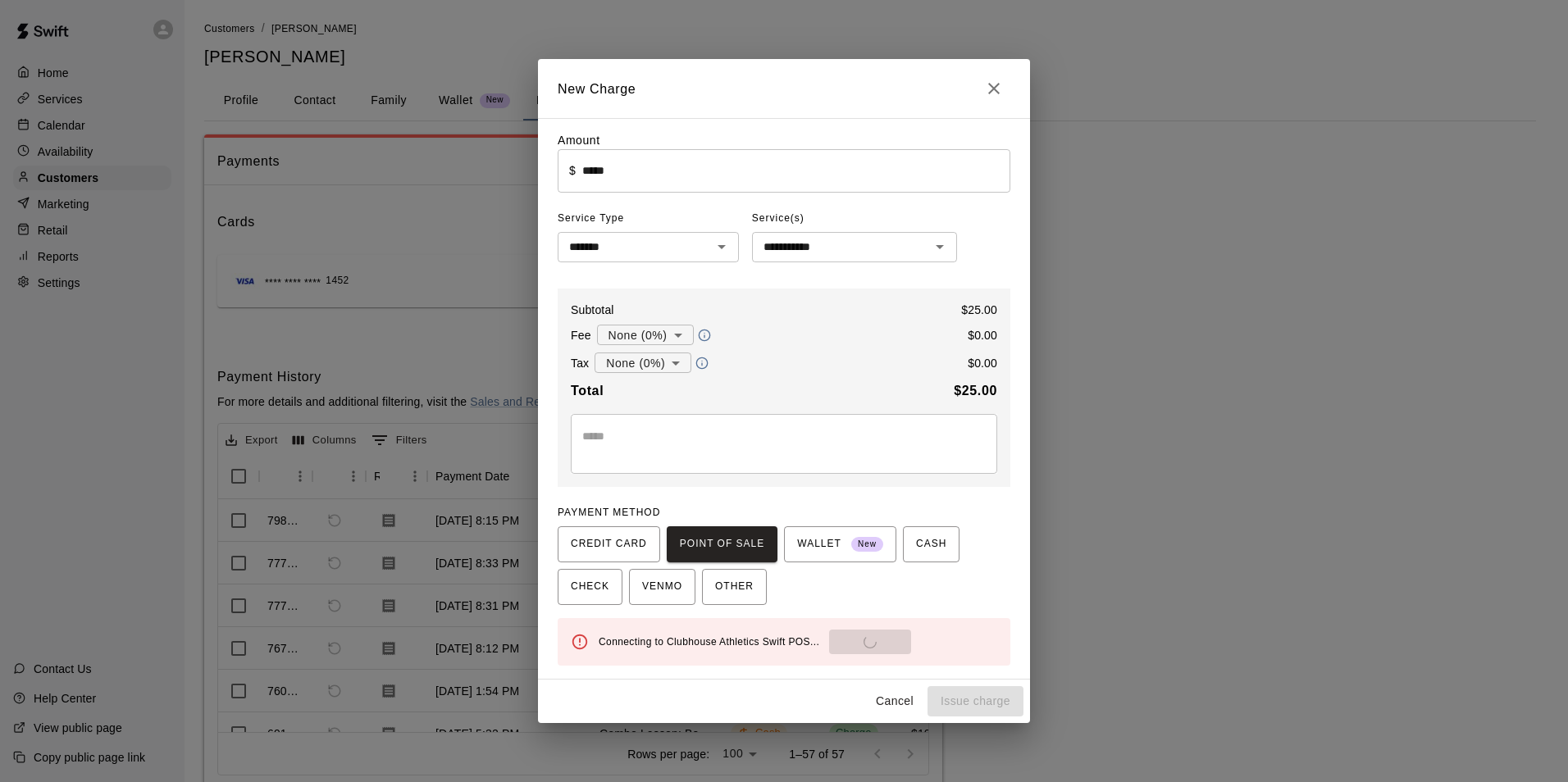
click at [715, 450] on textarea at bounding box center [784, 444] width 404 height 32
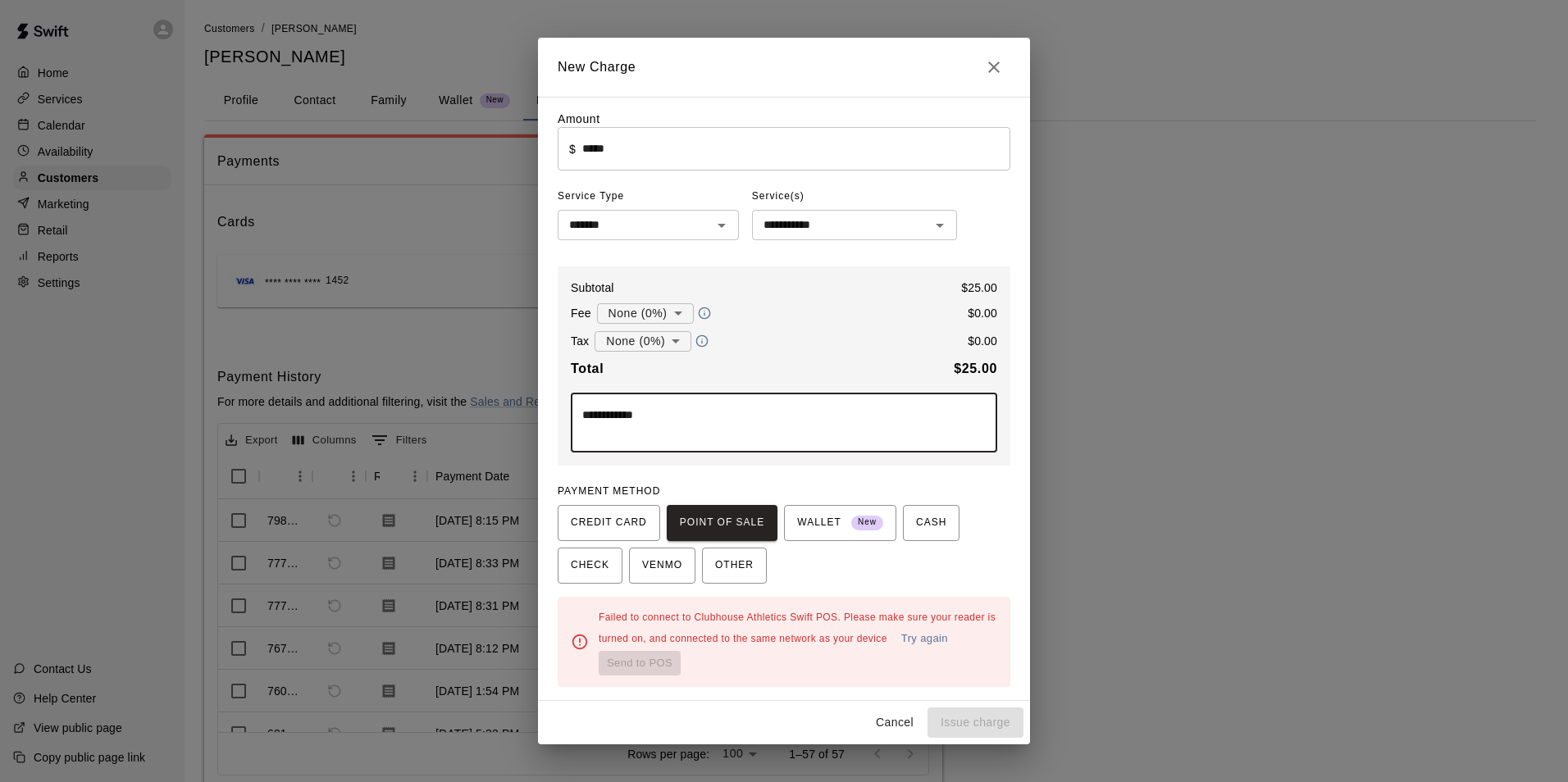
type textarea "**********"
click at [940, 643] on button "Try again" at bounding box center [924, 638] width 55 height 25
click at [930, 639] on button "Try again" at bounding box center [924, 638] width 55 height 25
click at [926, 637] on button "Try again" at bounding box center [924, 638] width 55 height 25
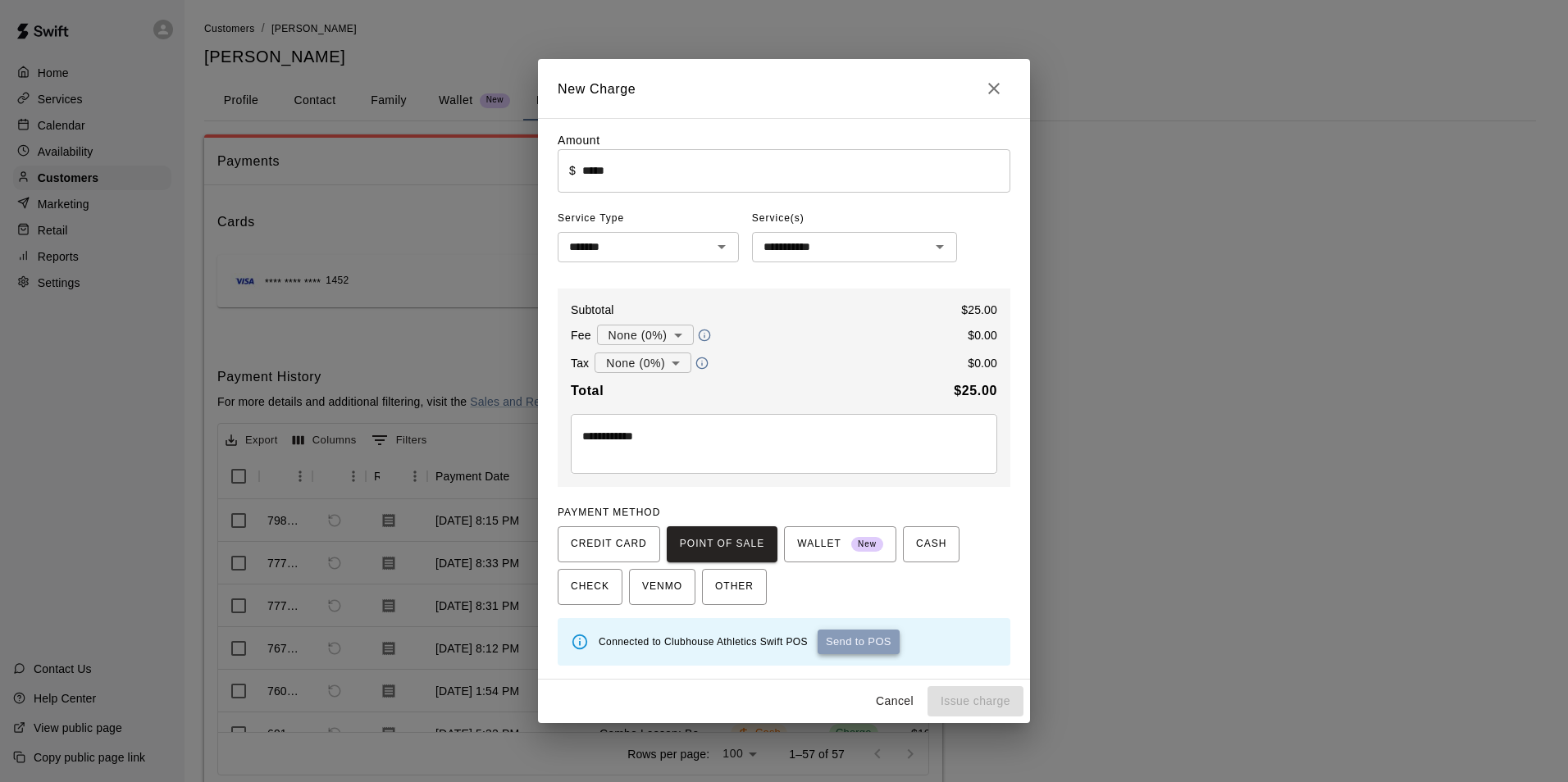
click at [860, 638] on button "Send to POS" at bounding box center [858, 642] width 82 height 25
type input "*"
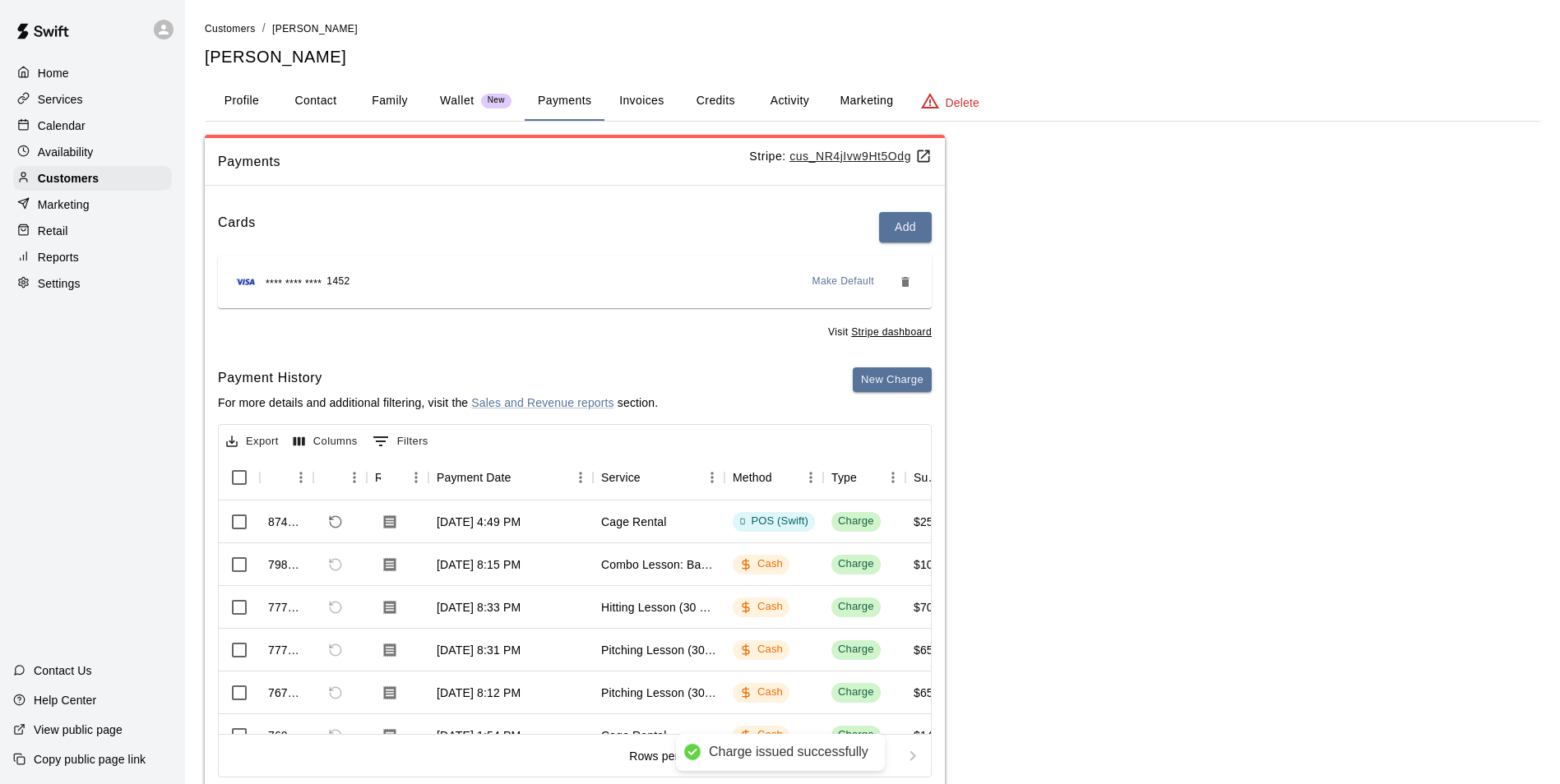
click at [1140, 478] on div "Payments Stripe: cus_NR4jIvw9Ht5Odg Cards Add **** **** **** 1452 Make Default …" at bounding box center [872, 466] width 1335 height 663
click at [89, 122] on div "Calendar" at bounding box center [92, 126] width 159 height 25
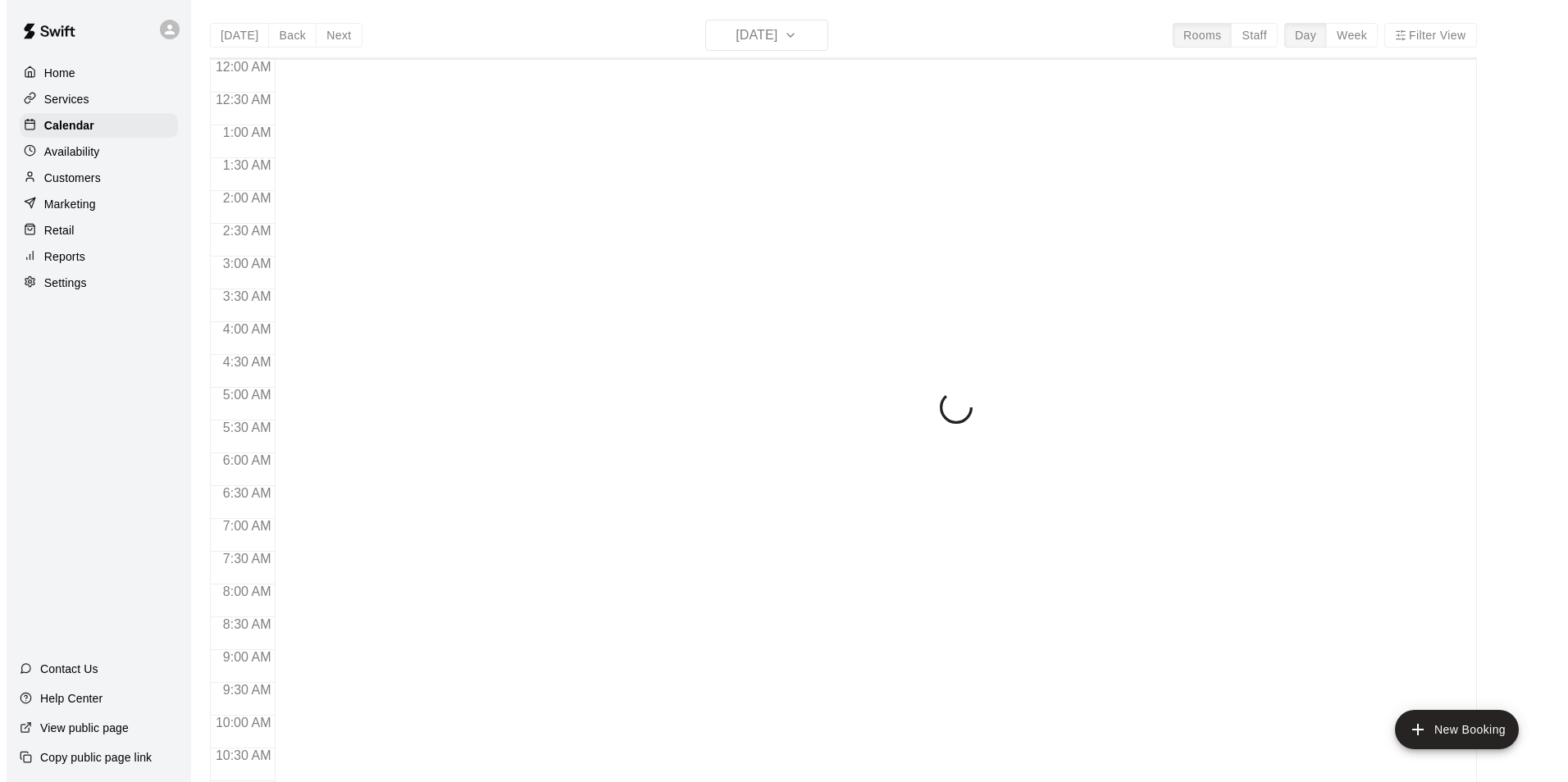
scroll to position [833, 0]
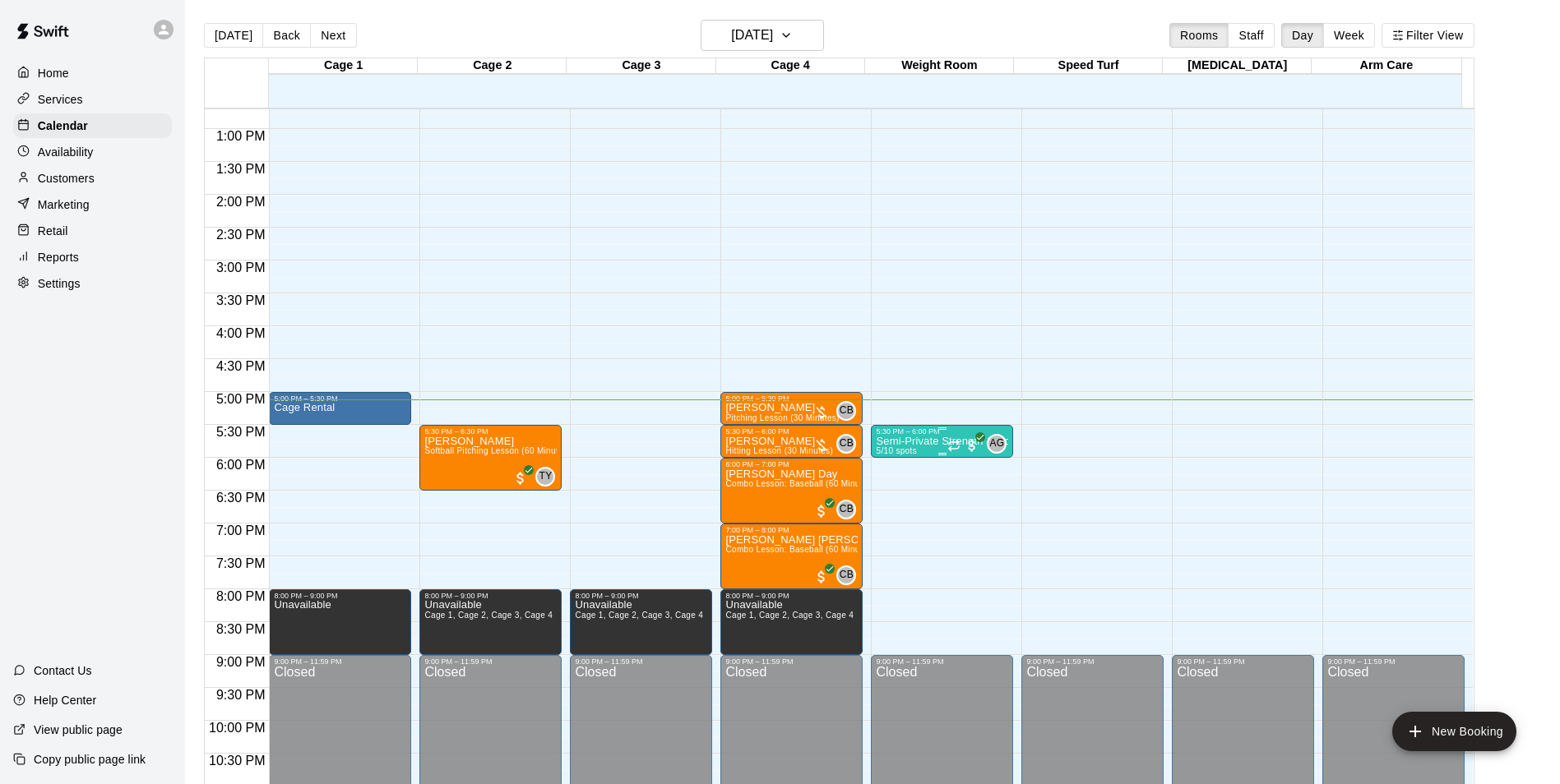
click at [890, 442] on p "Semi-Private Strength & Conditioning" at bounding box center [942, 442] width 133 height 0
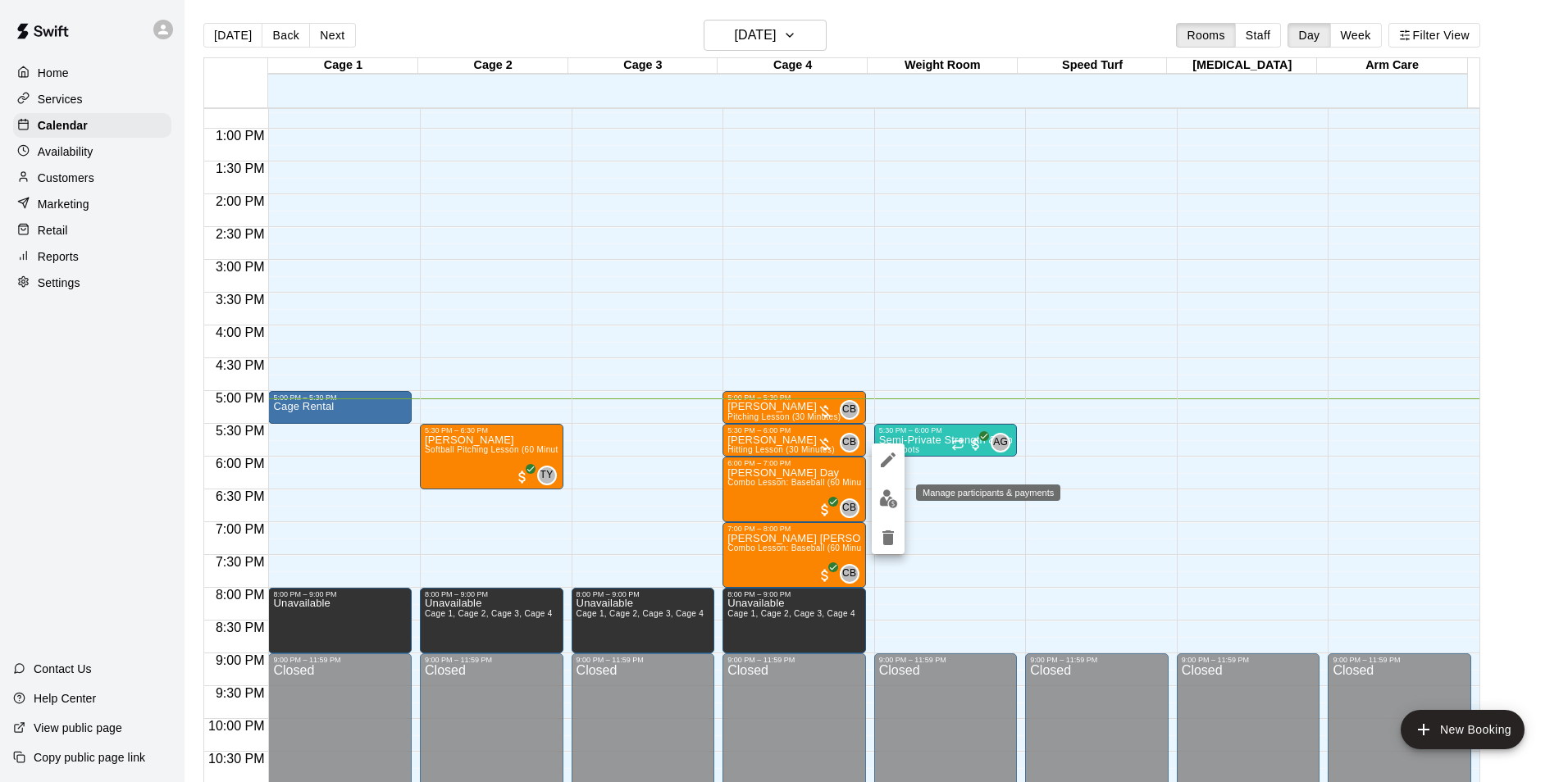
click at [891, 504] on img "edit" at bounding box center [888, 499] width 19 height 19
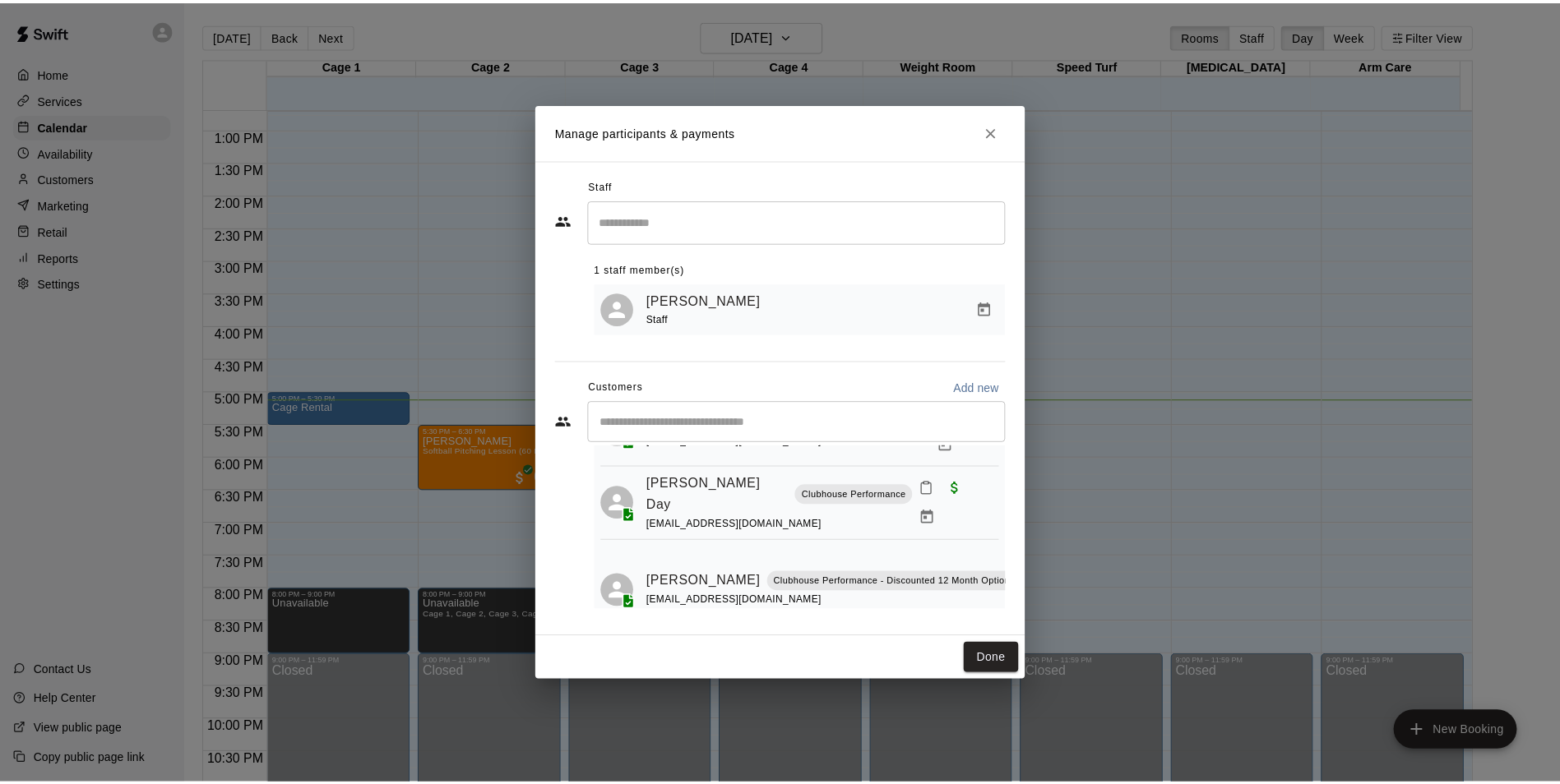
scroll to position [201, 0]
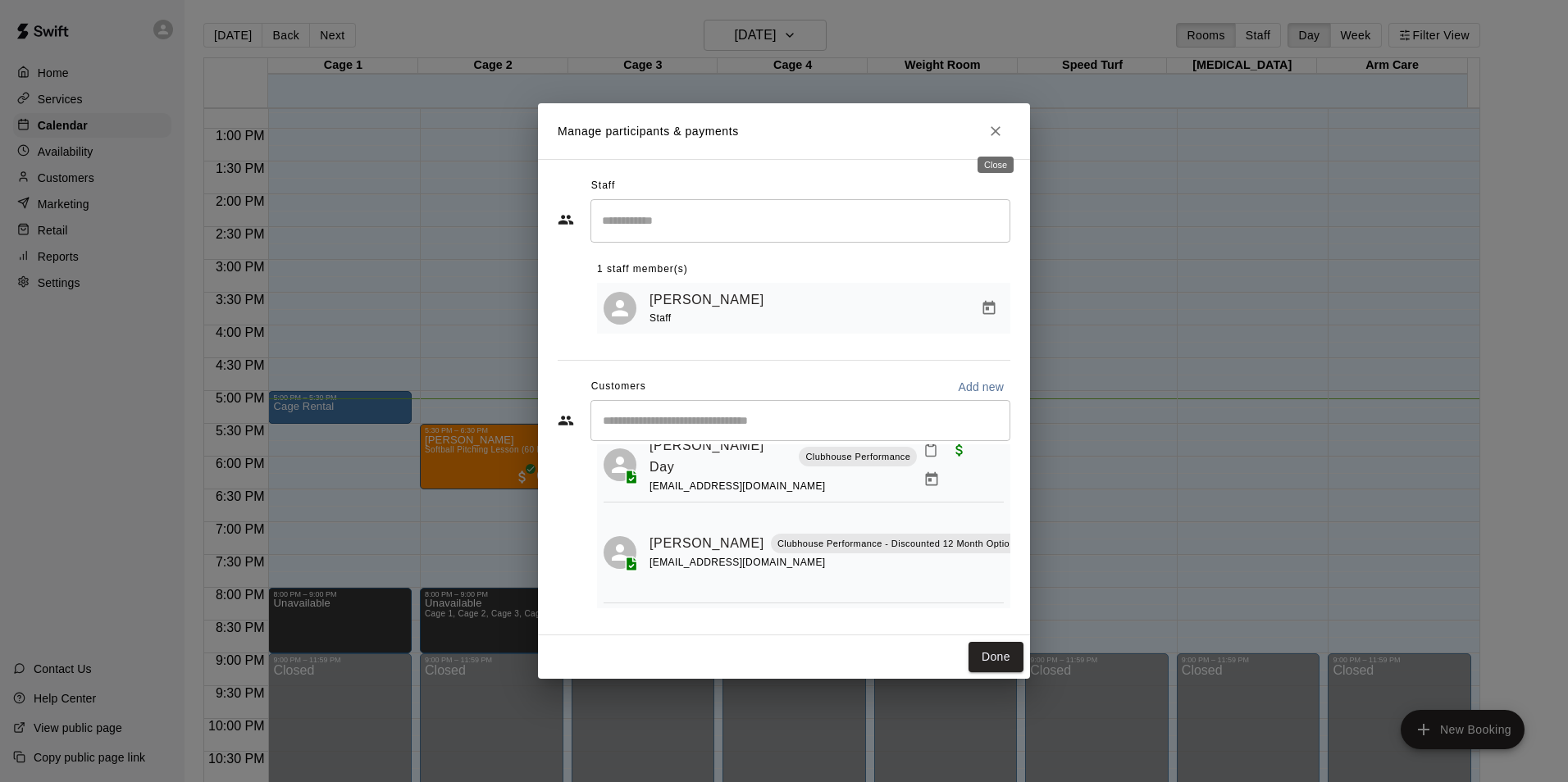
click at [999, 131] on icon "Close" at bounding box center [995, 130] width 17 height 17
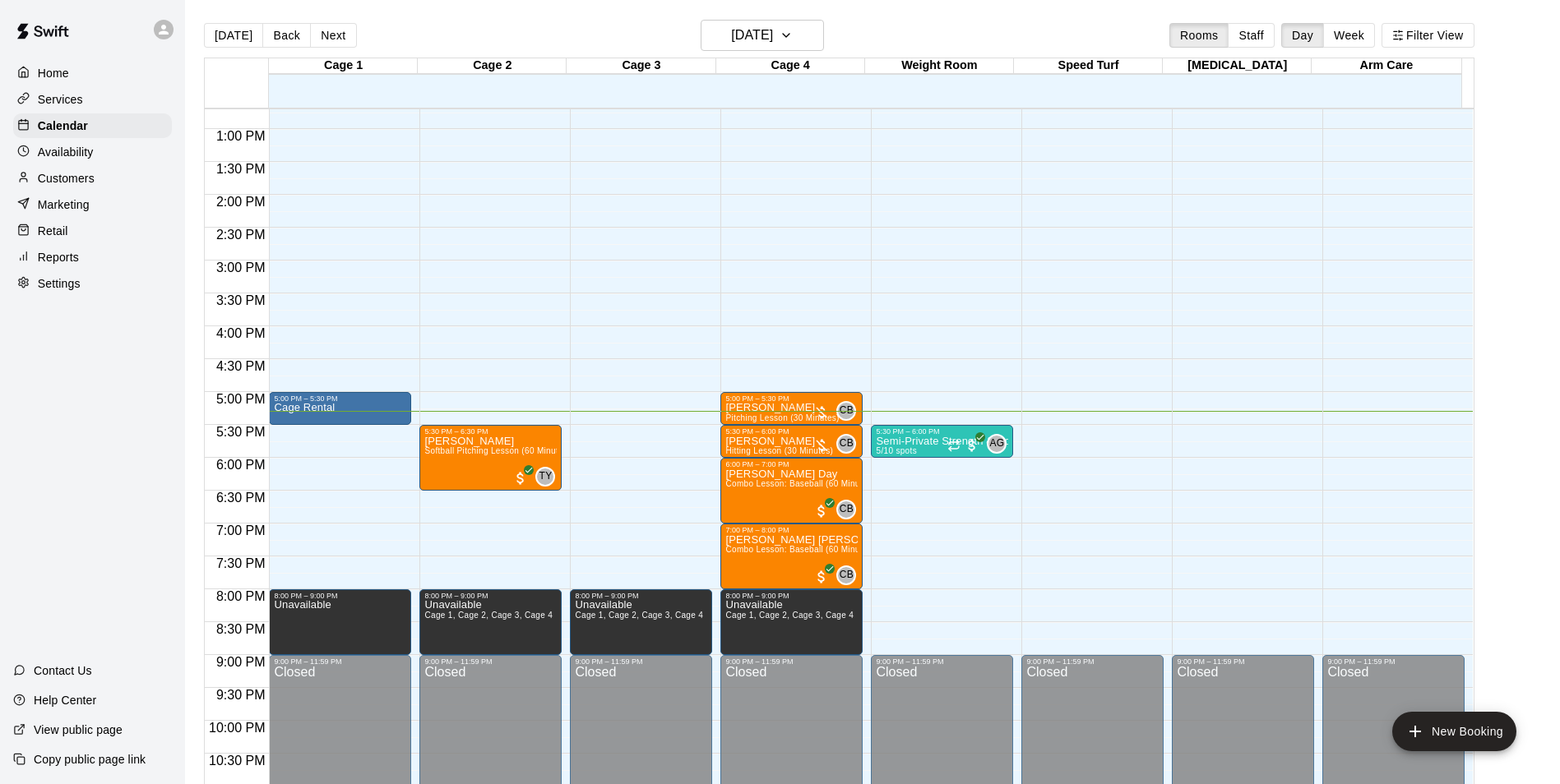
click at [87, 184] on p "Customers" at bounding box center [66, 178] width 57 height 17
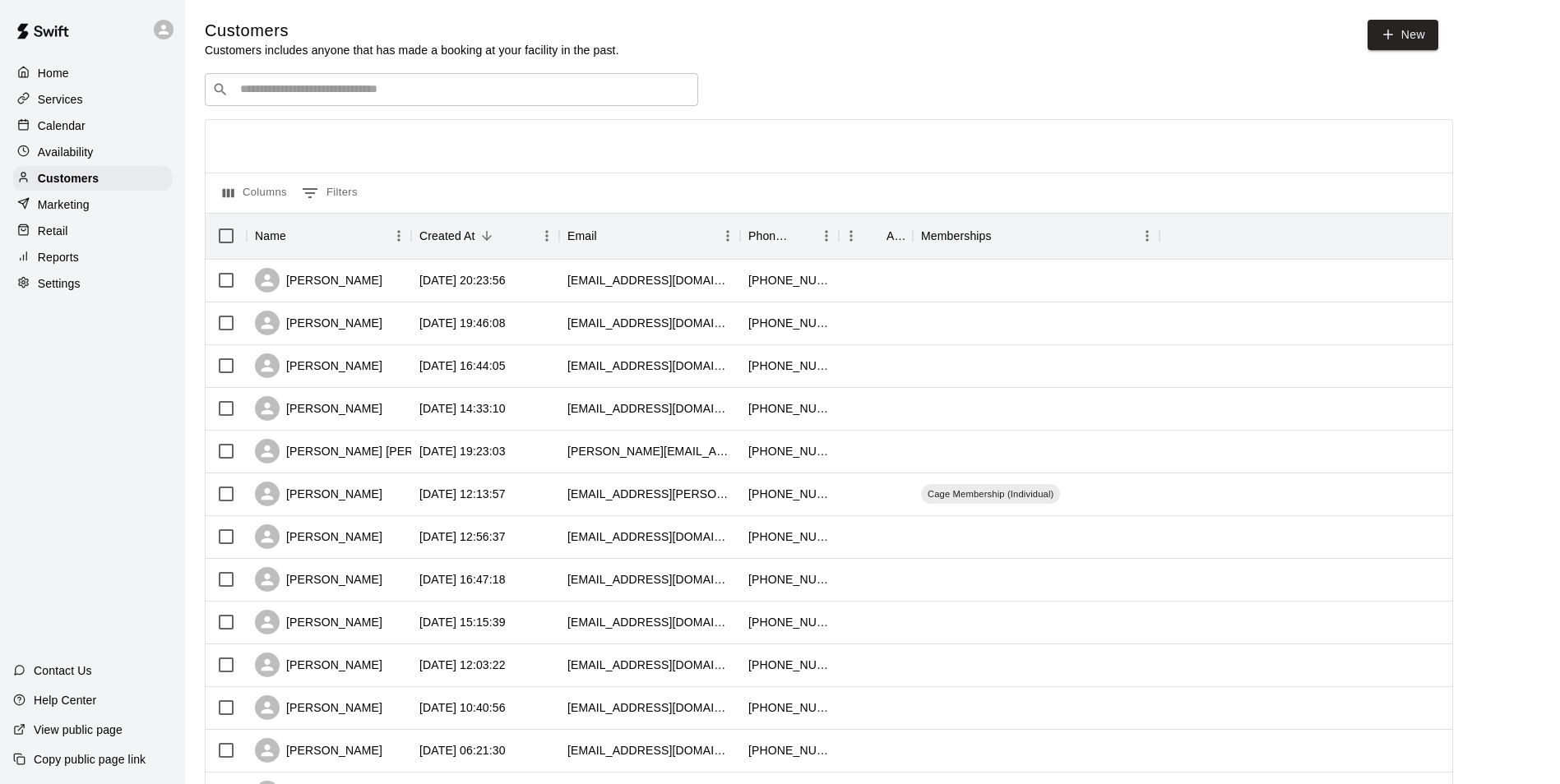
click at [534, 90] on input "Search customers by name or email" at bounding box center [463, 90] width 456 height 17
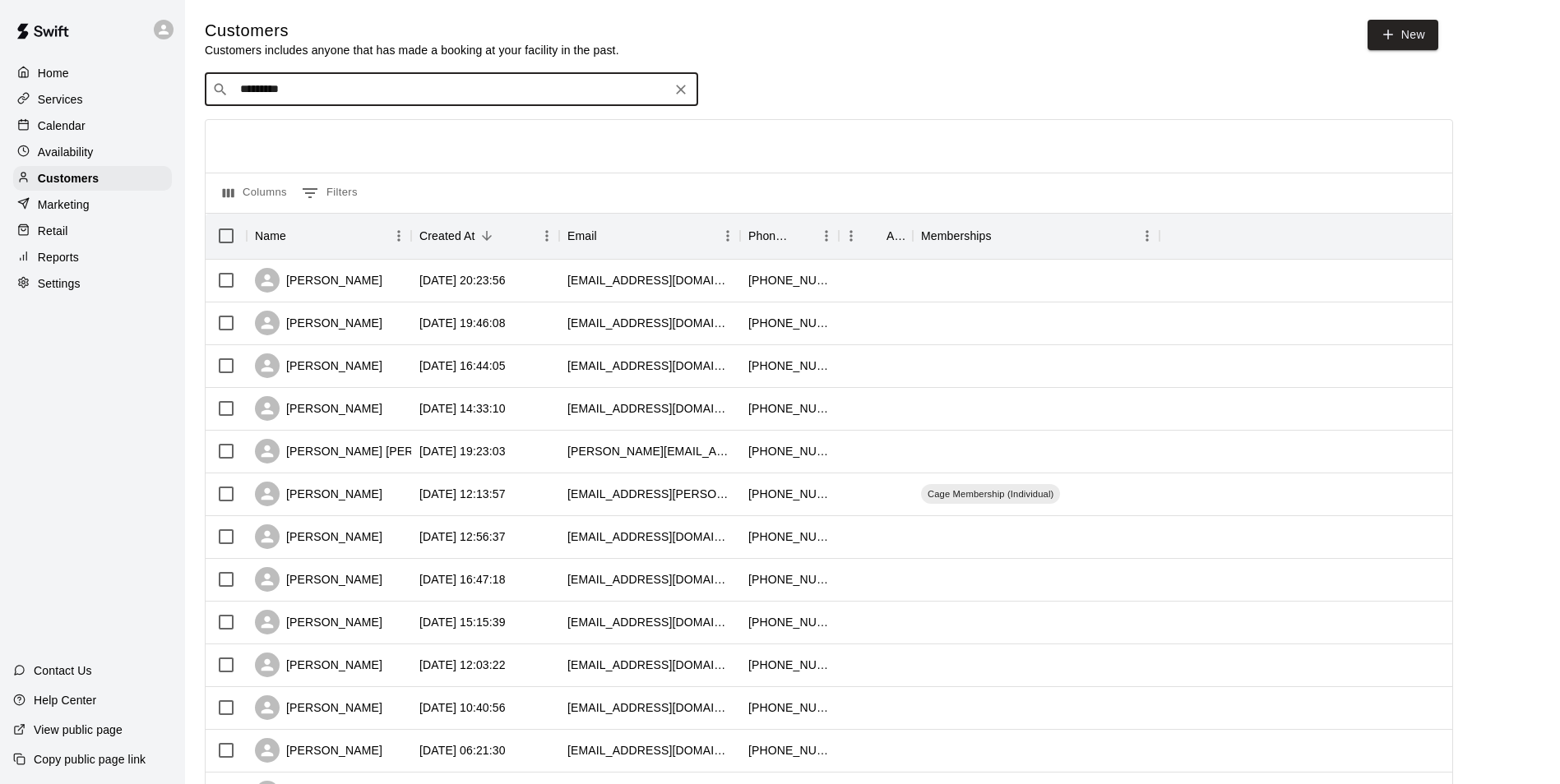
type input "**********"
click at [469, 128] on div "Drink Sales [EMAIL_ADDRESS][DOMAIN_NAME]" at bounding box center [468, 135] width 434 height 35
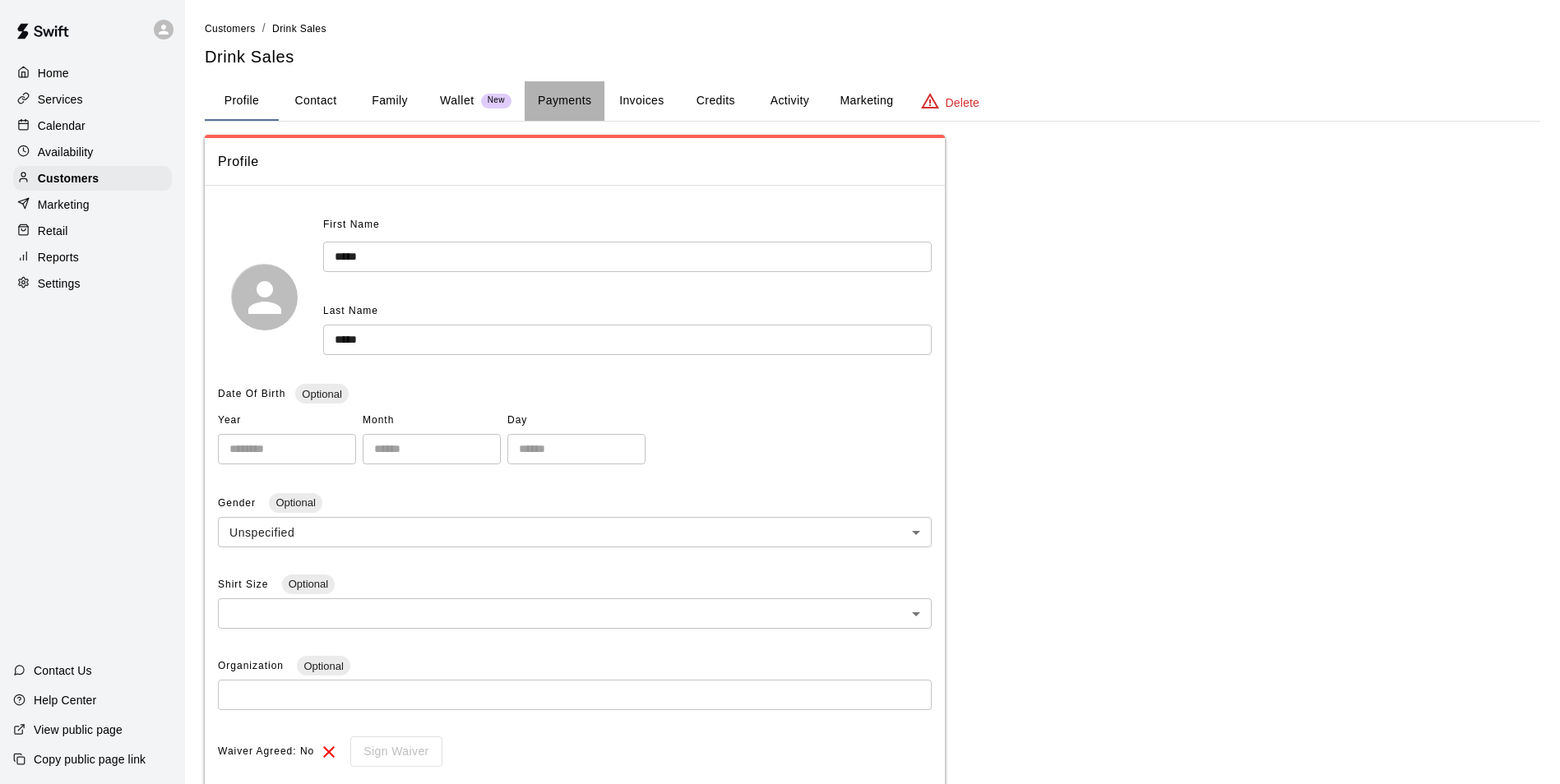
click at [554, 97] on button "Payments" at bounding box center [564, 101] width 80 height 40
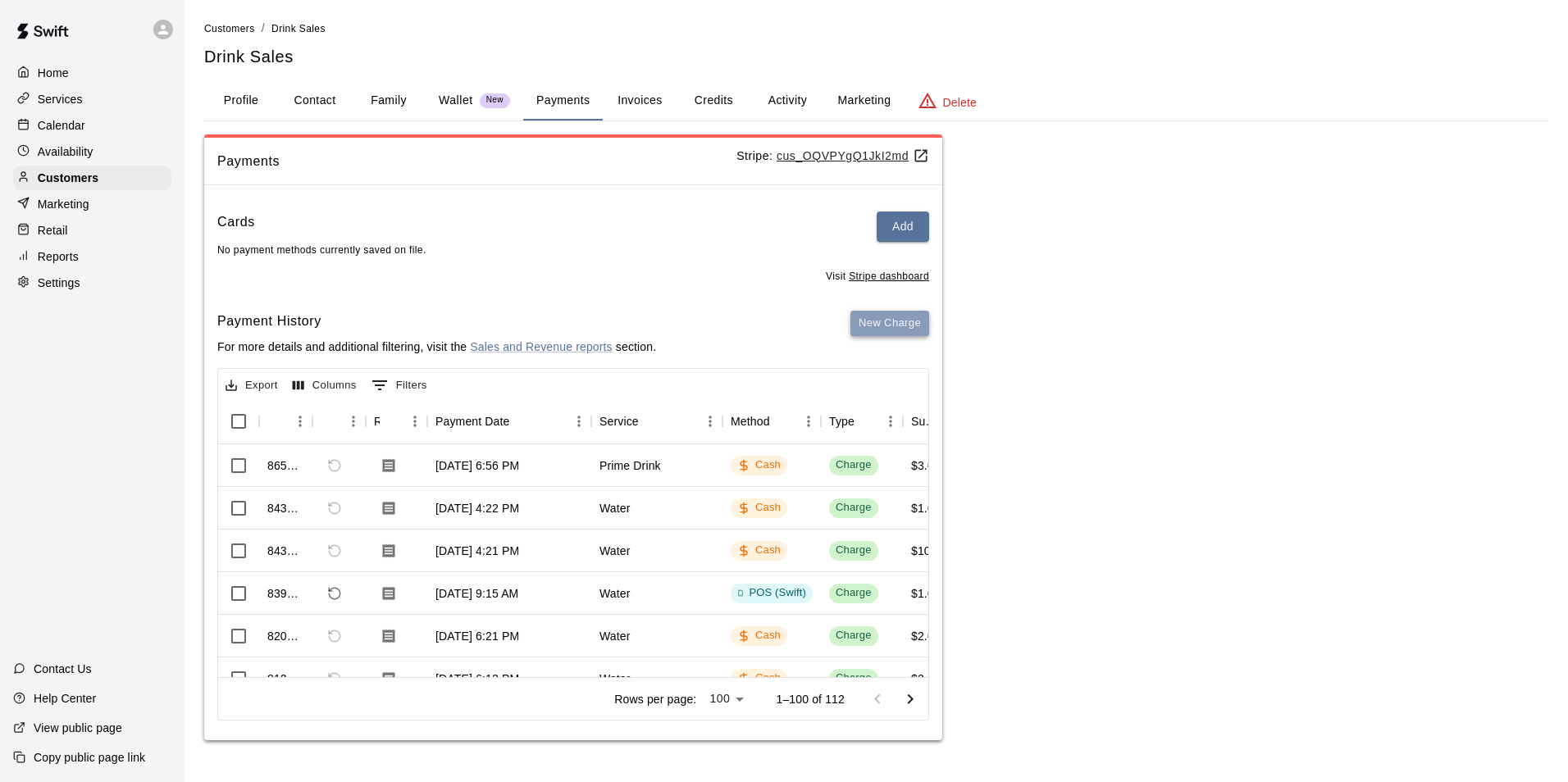
click at [885, 330] on button "New Charge" at bounding box center [890, 323] width 79 height 25
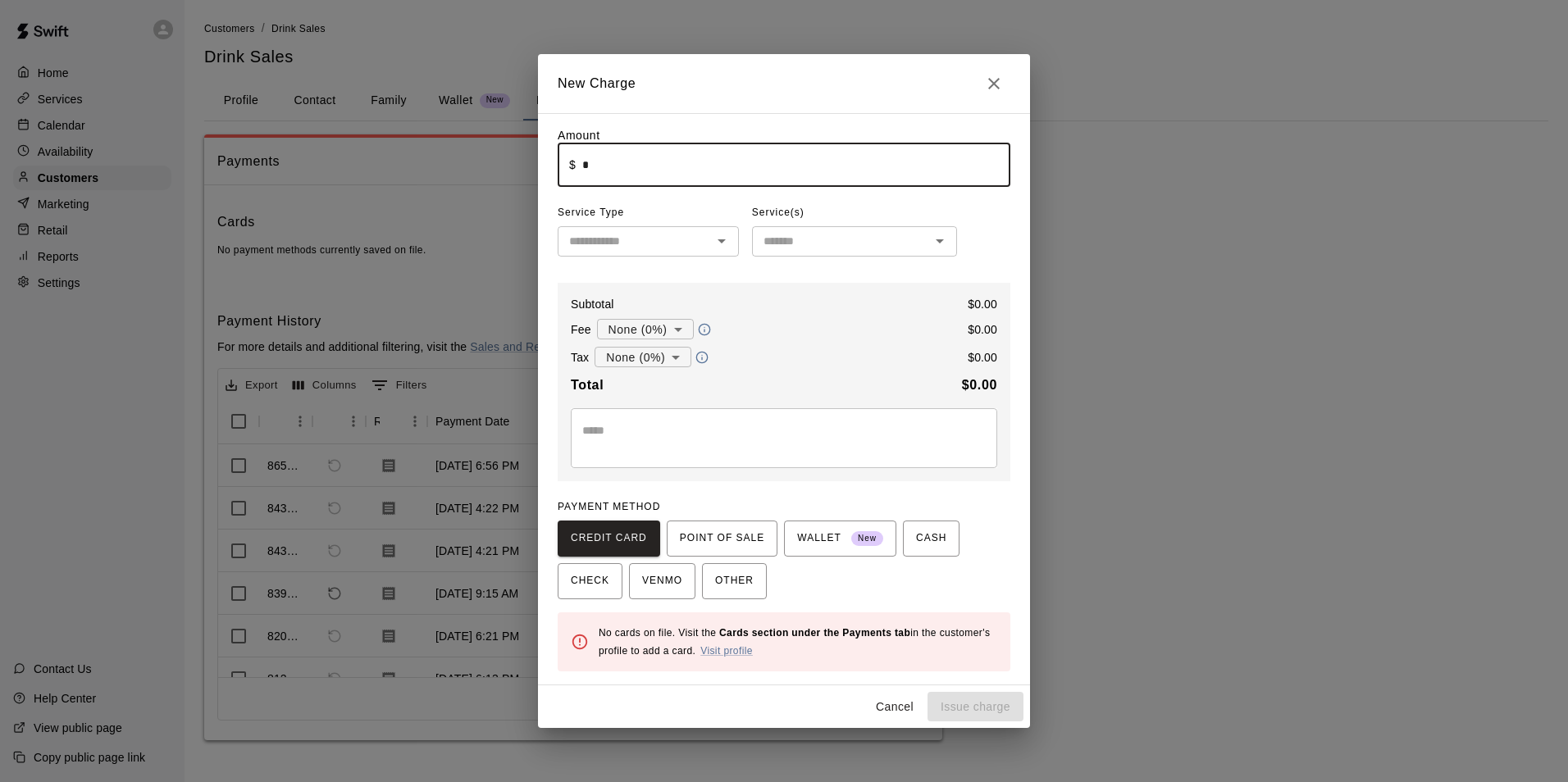
click at [625, 168] on input "*" at bounding box center [796, 166] width 428 height 44
type input "****"
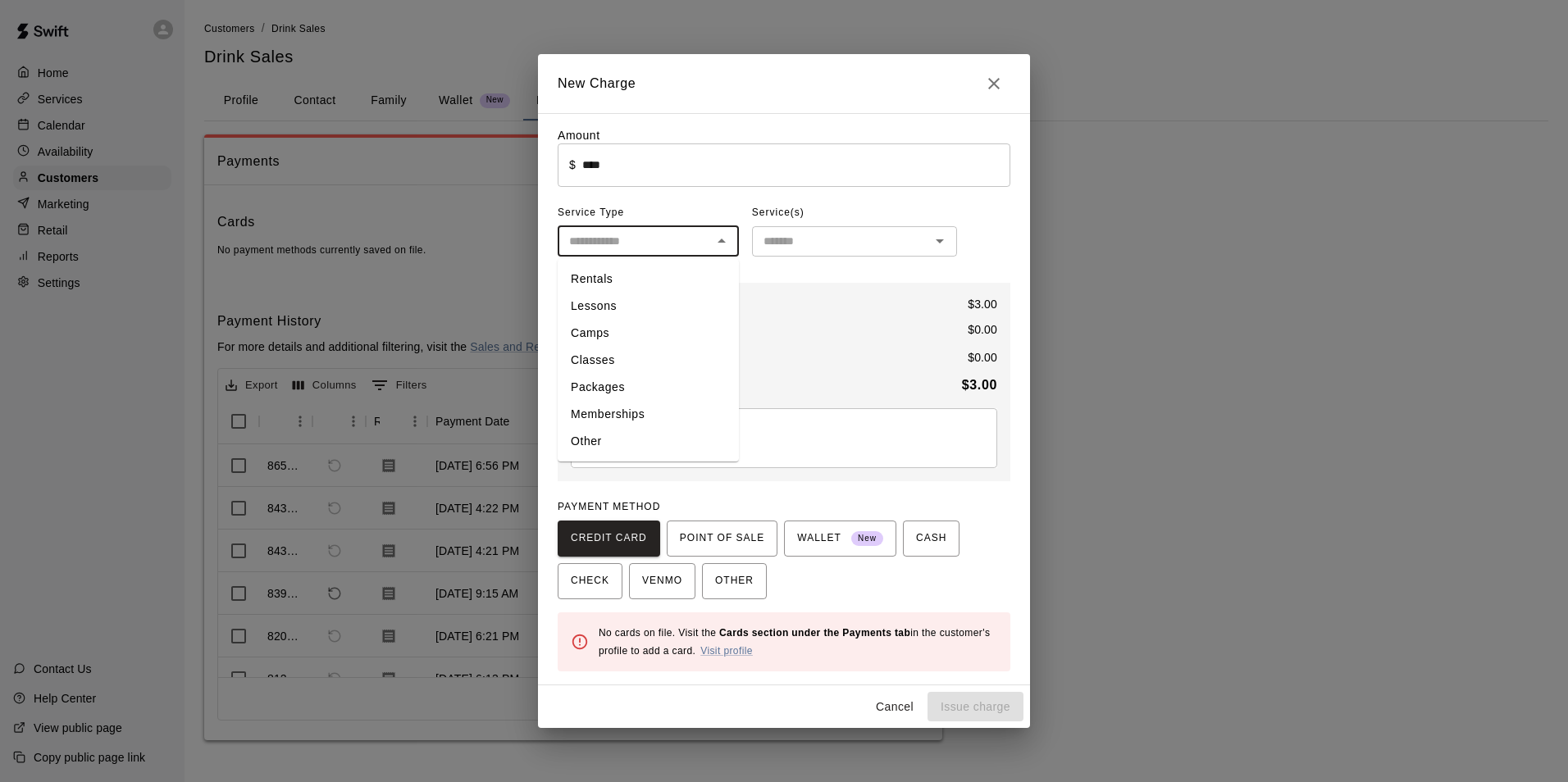
click at [626, 245] on input "text" at bounding box center [634, 241] width 145 height 20
click at [622, 435] on li "Other" at bounding box center [648, 441] width 181 height 27
type input "*****"
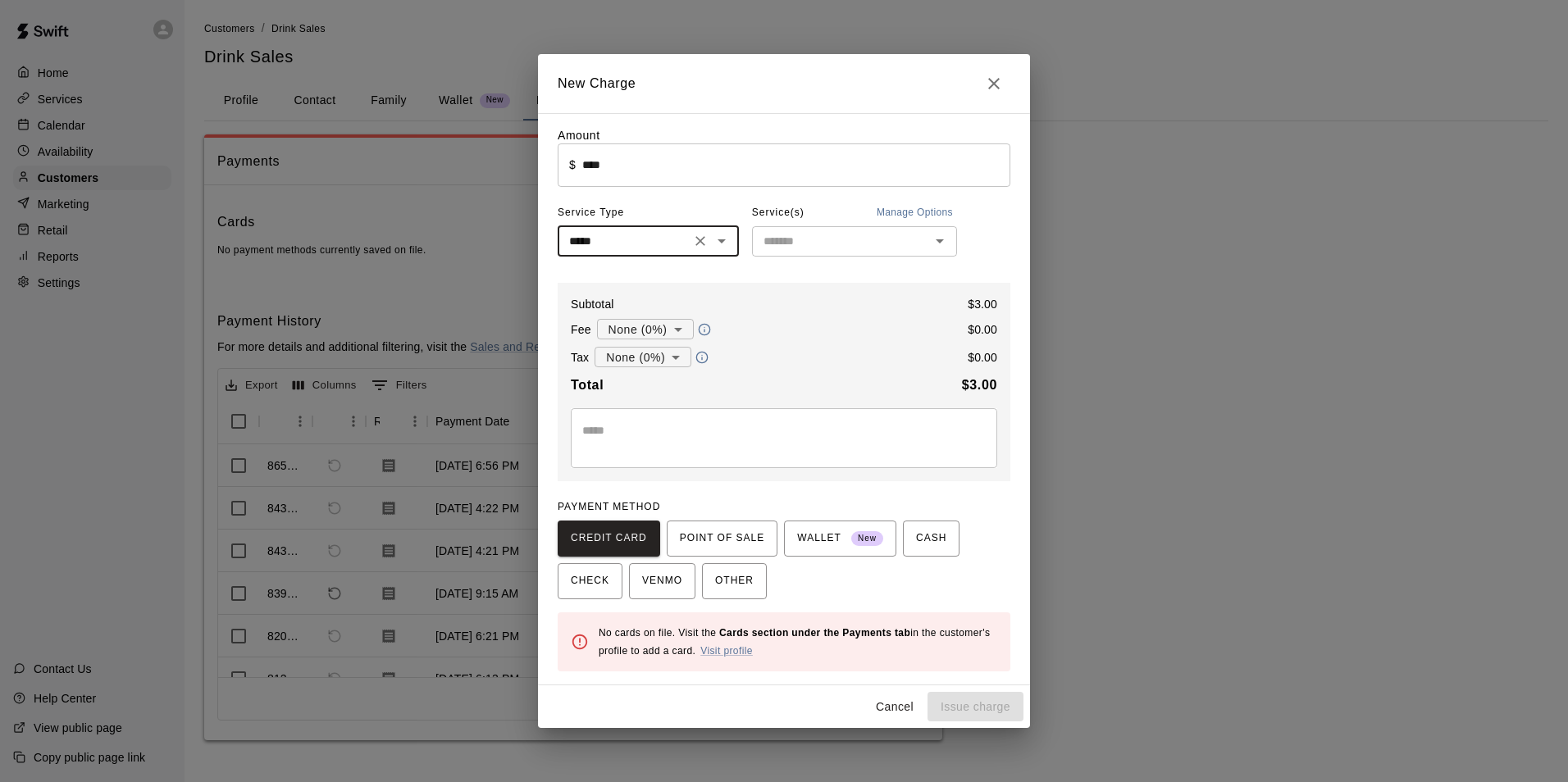
click at [805, 248] on input "text" at bounding box center [841, 241] width 168 height 20
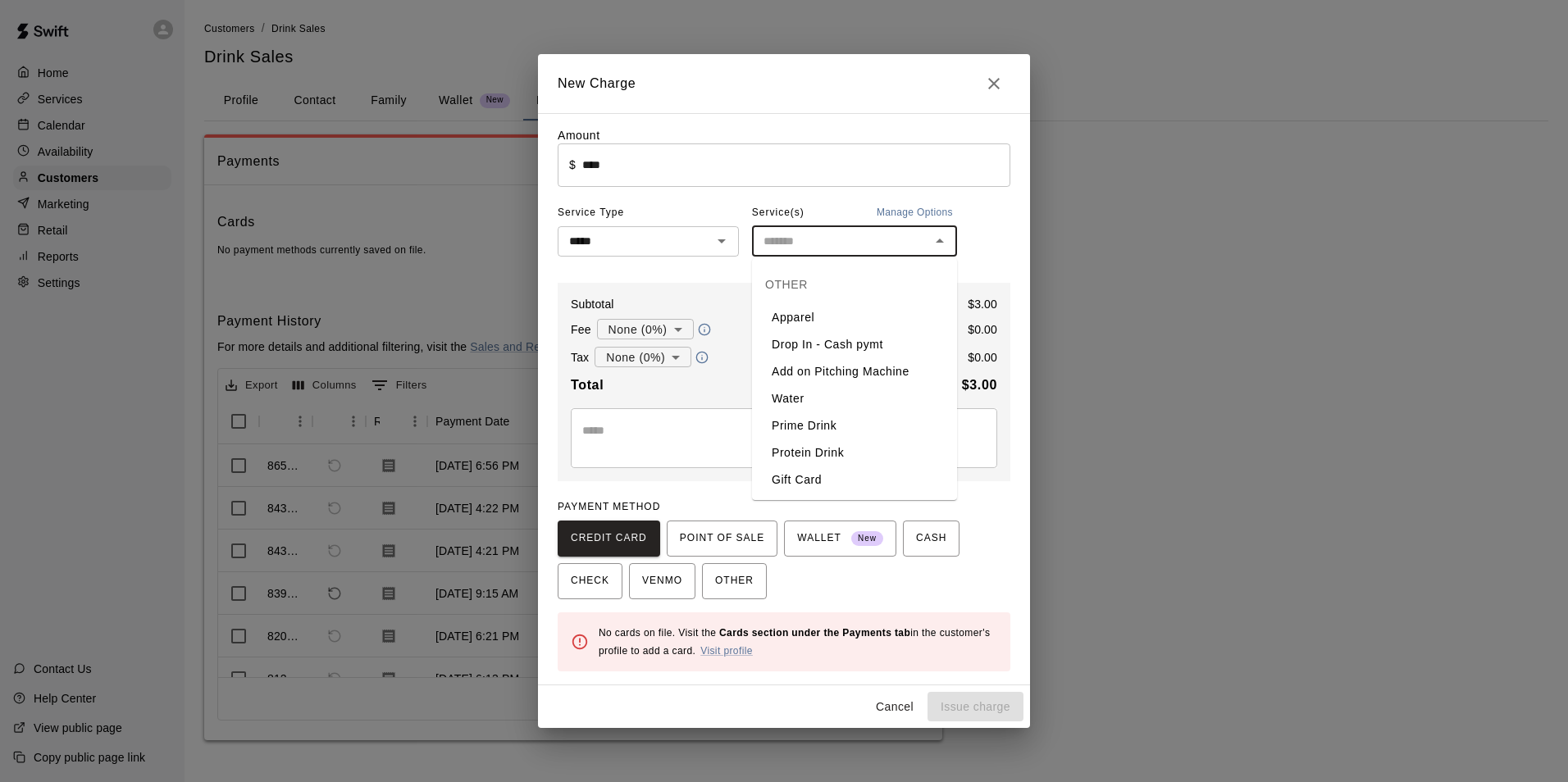
click at [799, 427] on li "Prime Drink" at bounding box center [854, 426] width 205 height 27
type input "**********"
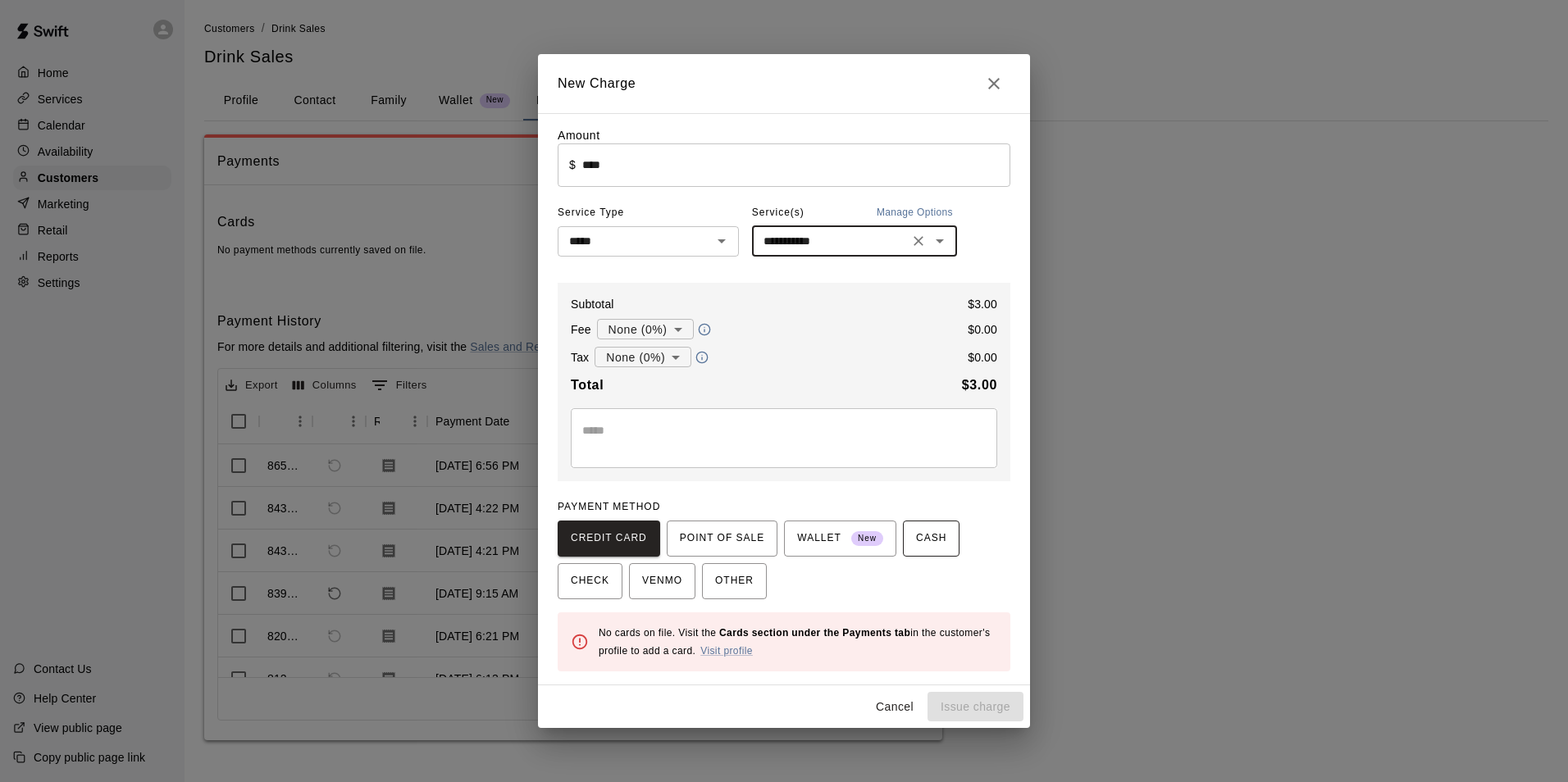
click at [916, 545] on span "CASH" at bounding box center [931, 539] width 31 height 26
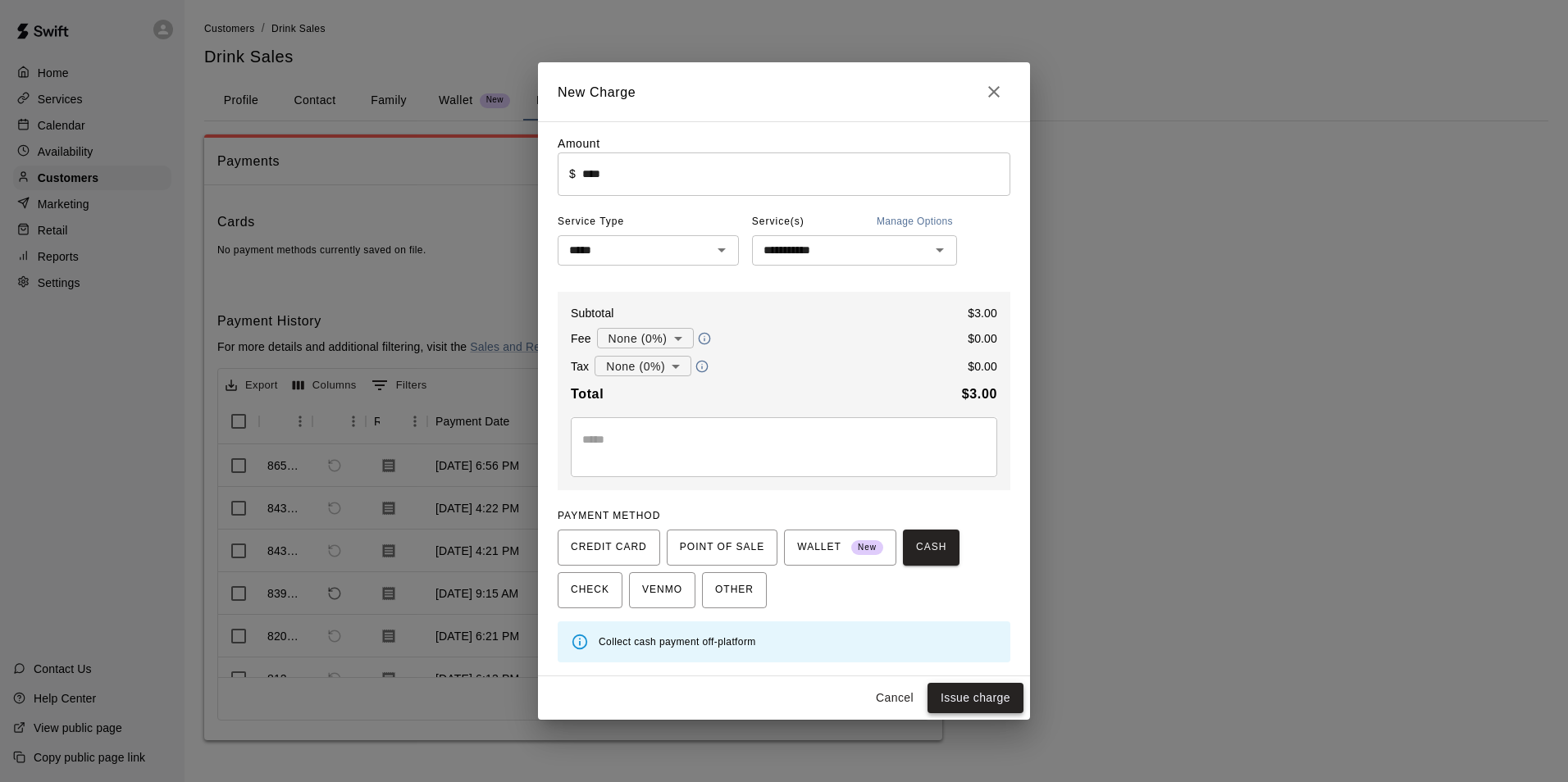
click at [954, 699] on button "Issue charge" at bounding box center [976, 698] width 96 height 31
type input "*"
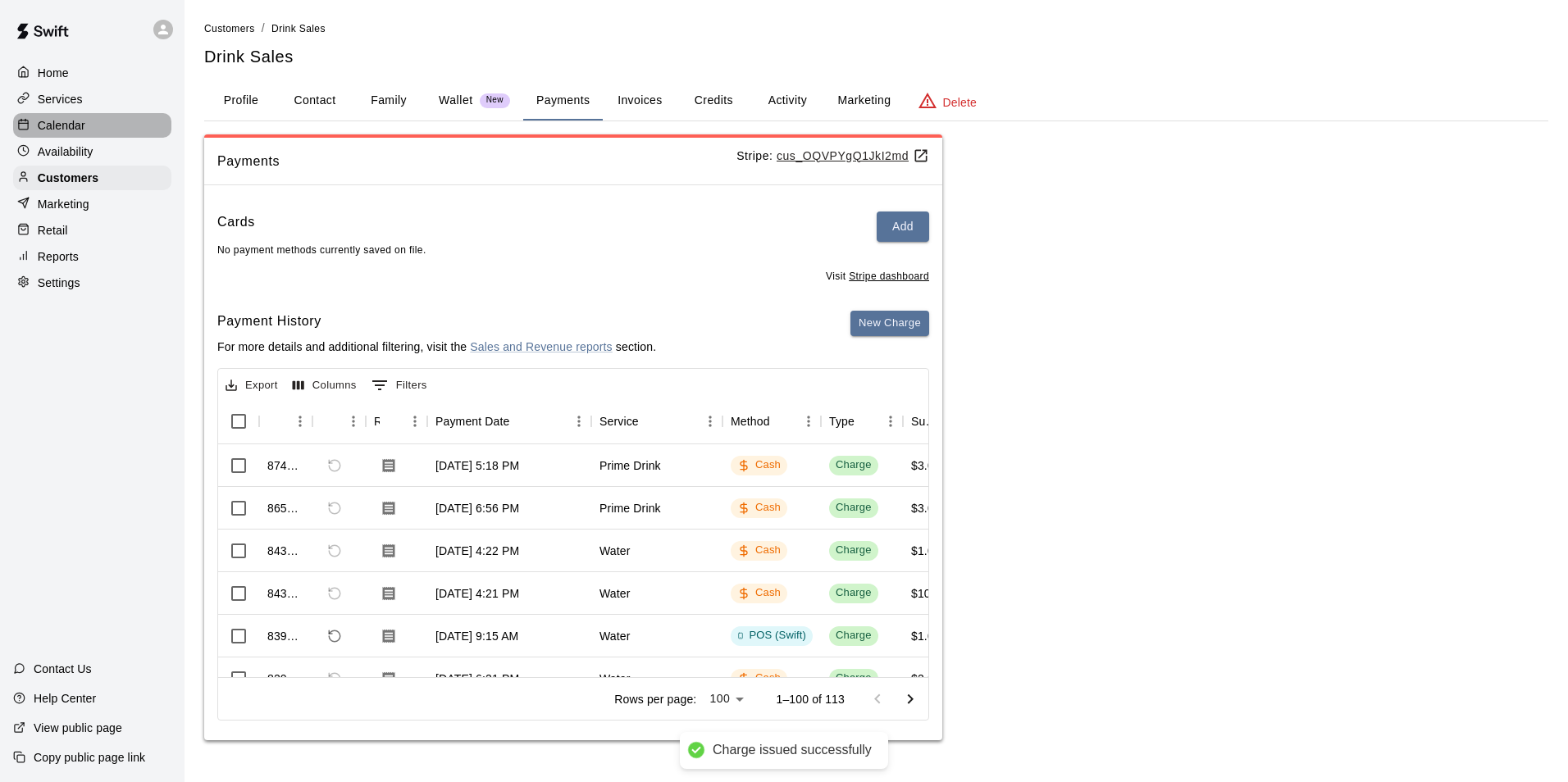
click at [83, 130] on p "Calendar" at bounding box center [61, 125] width 47 height 17
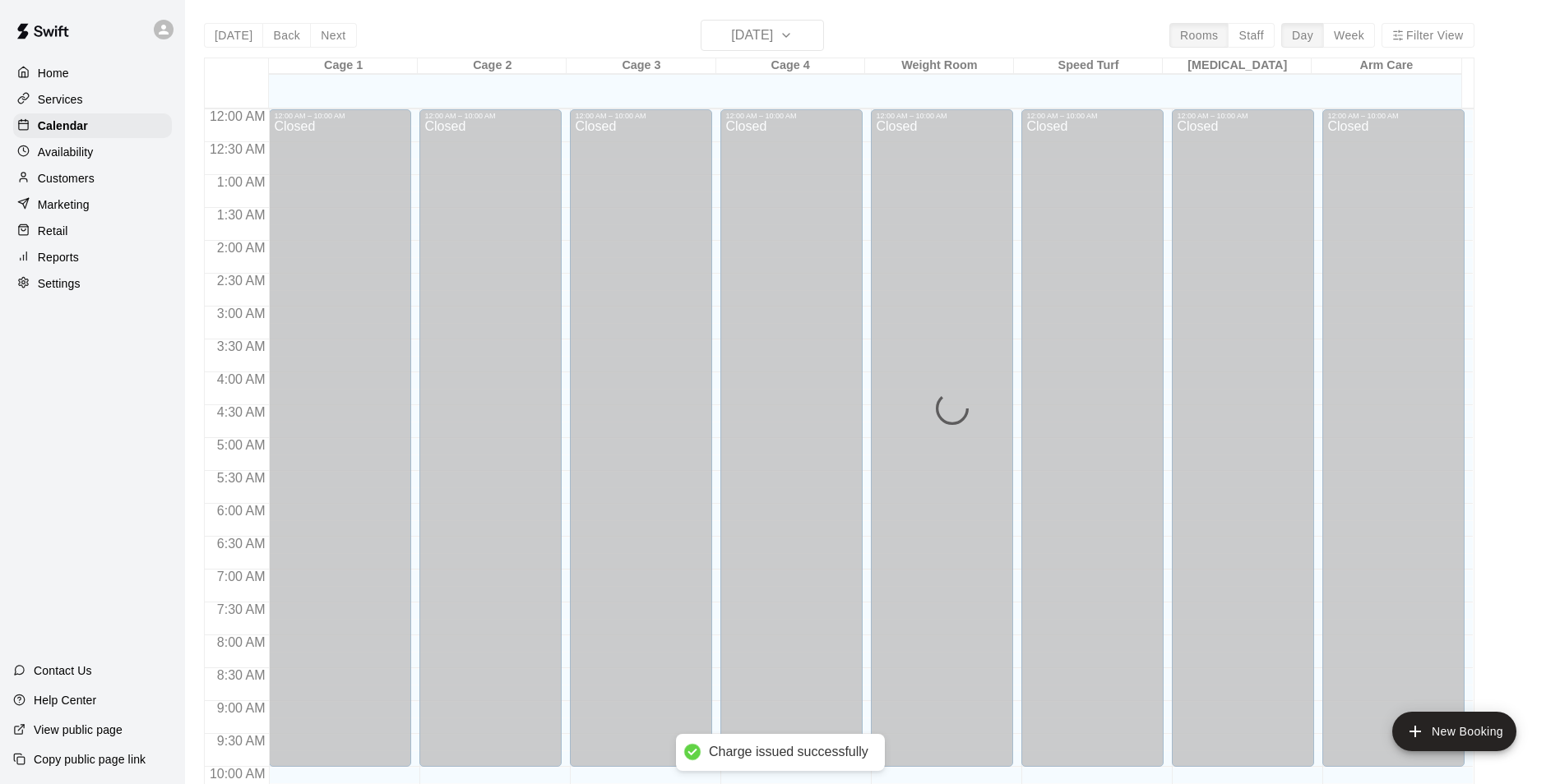
scroll to position [835, 0]
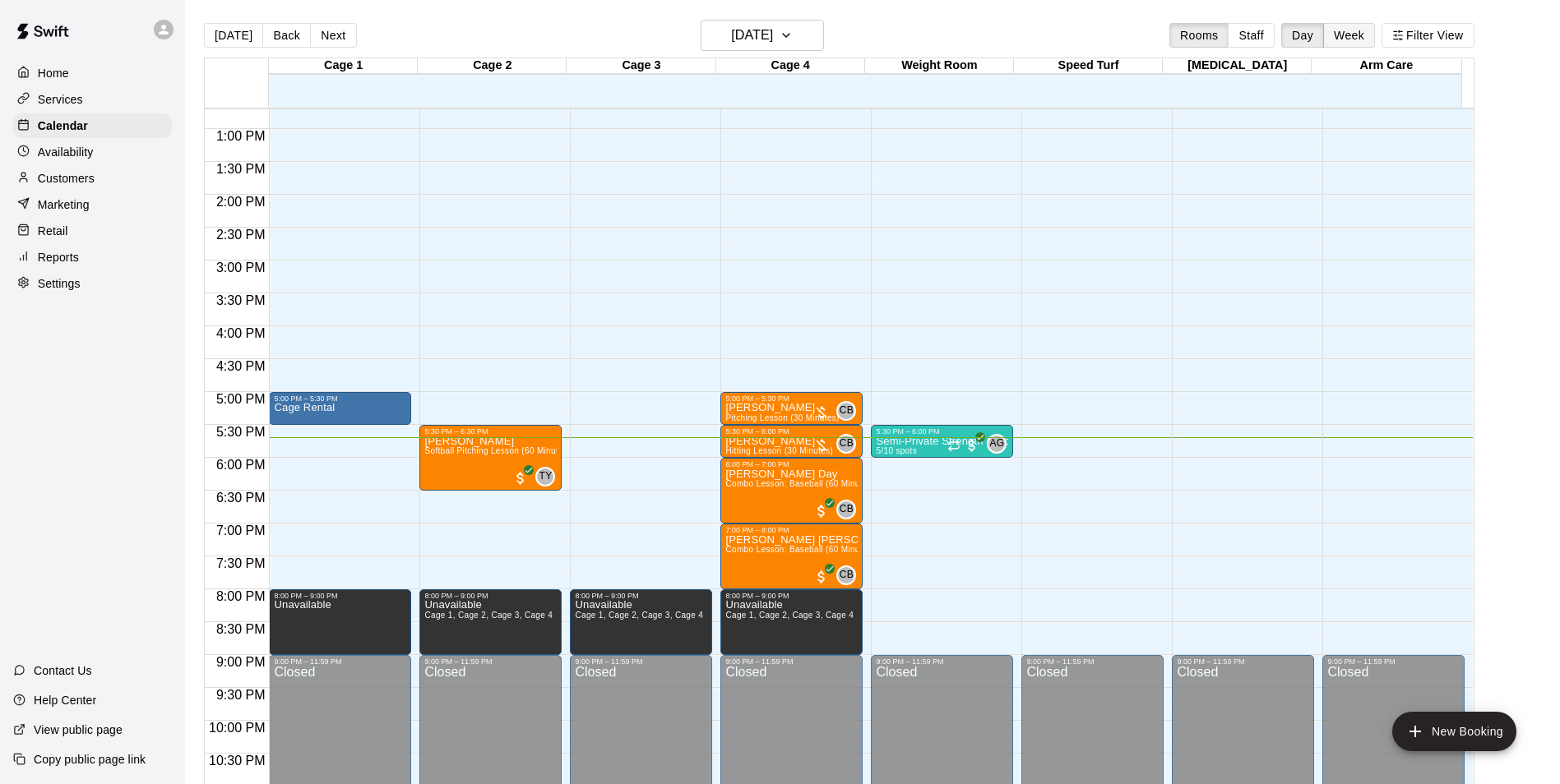
click at [1370, 32] on button "Week" at bounding box center [1348, 35] width 52 height 25
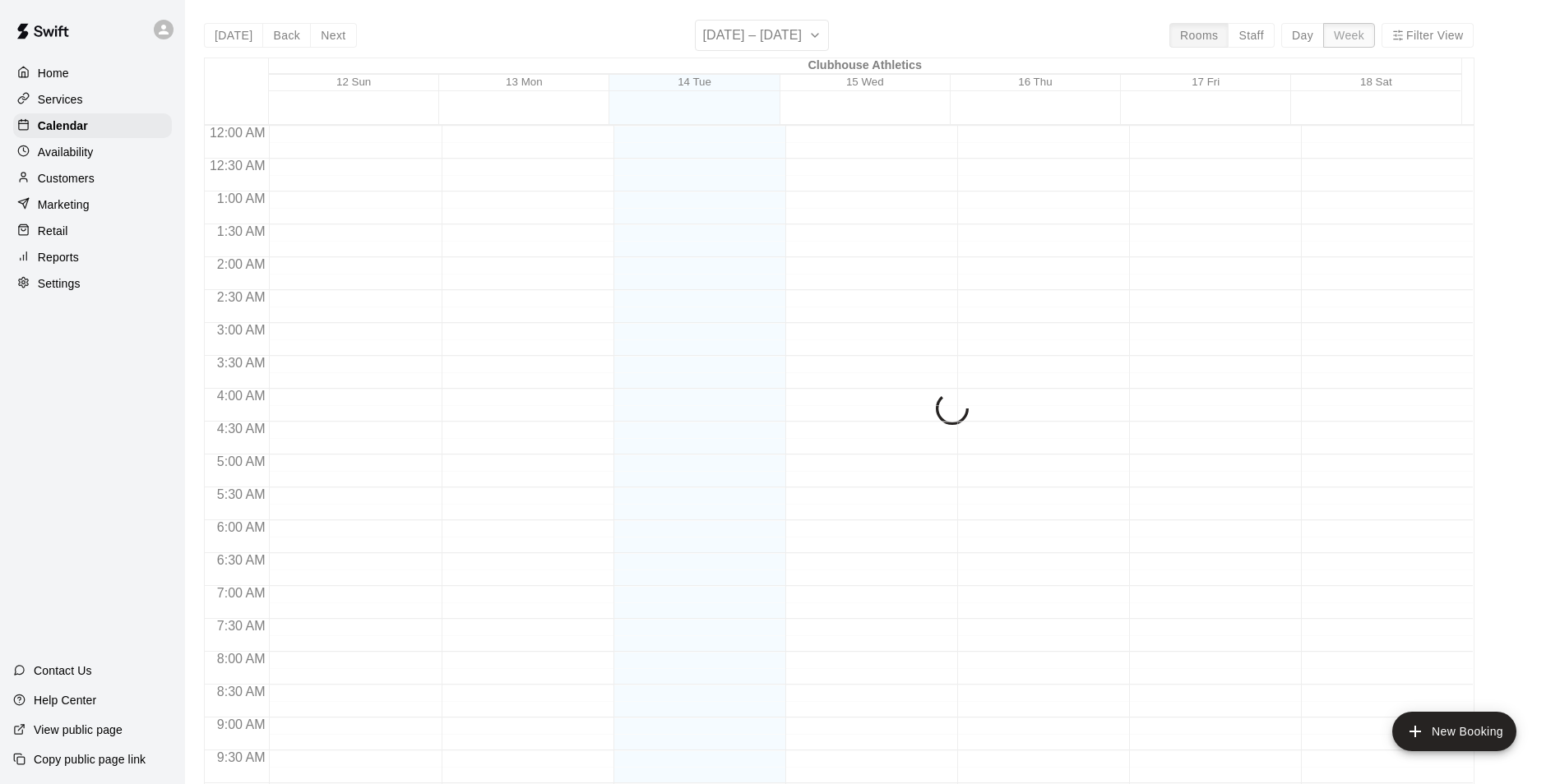
scroll to position [903, 0]
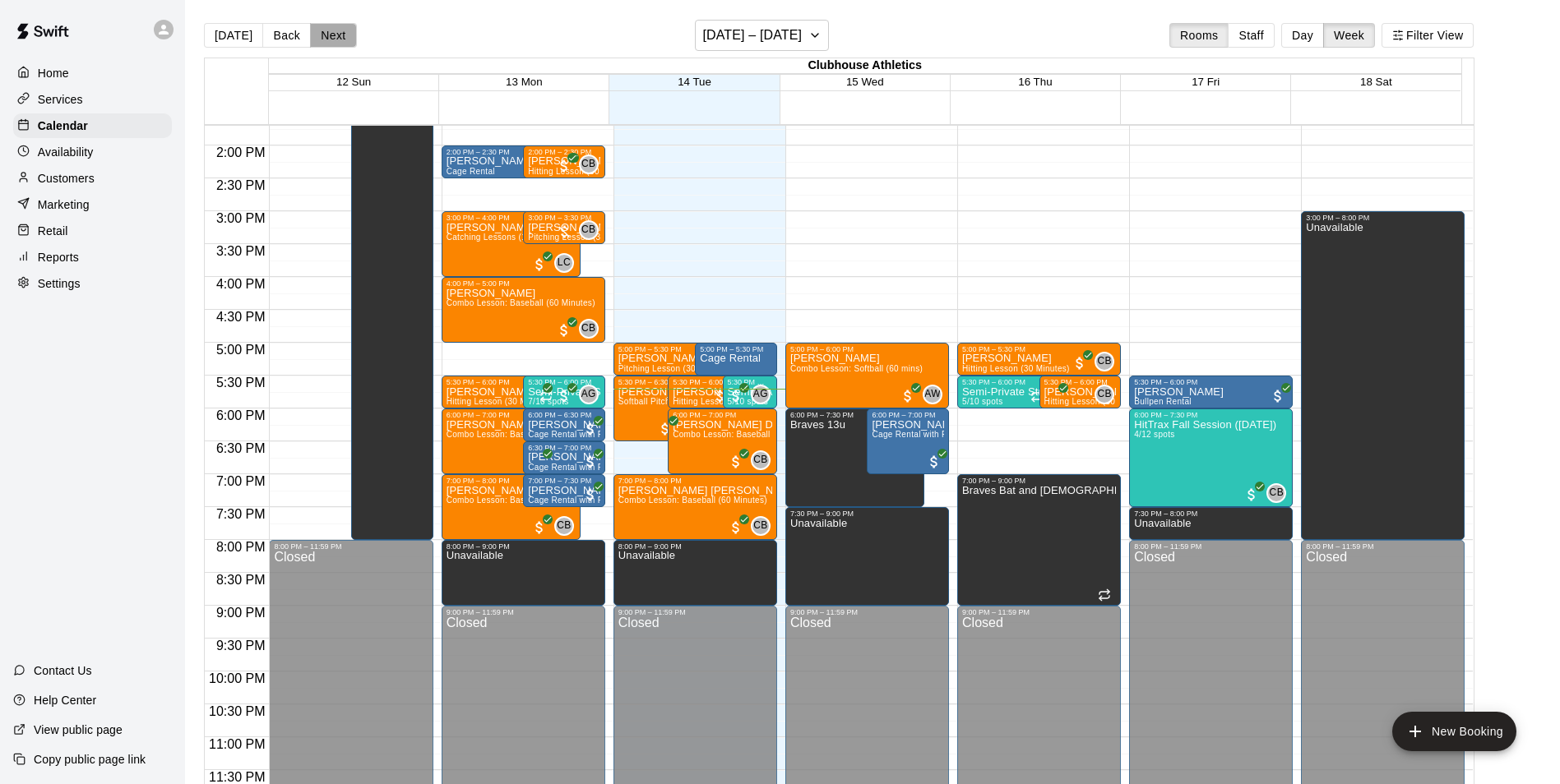
click at [324, 32] on button "Next" at bounding box center [333, 35] width 46 height 25
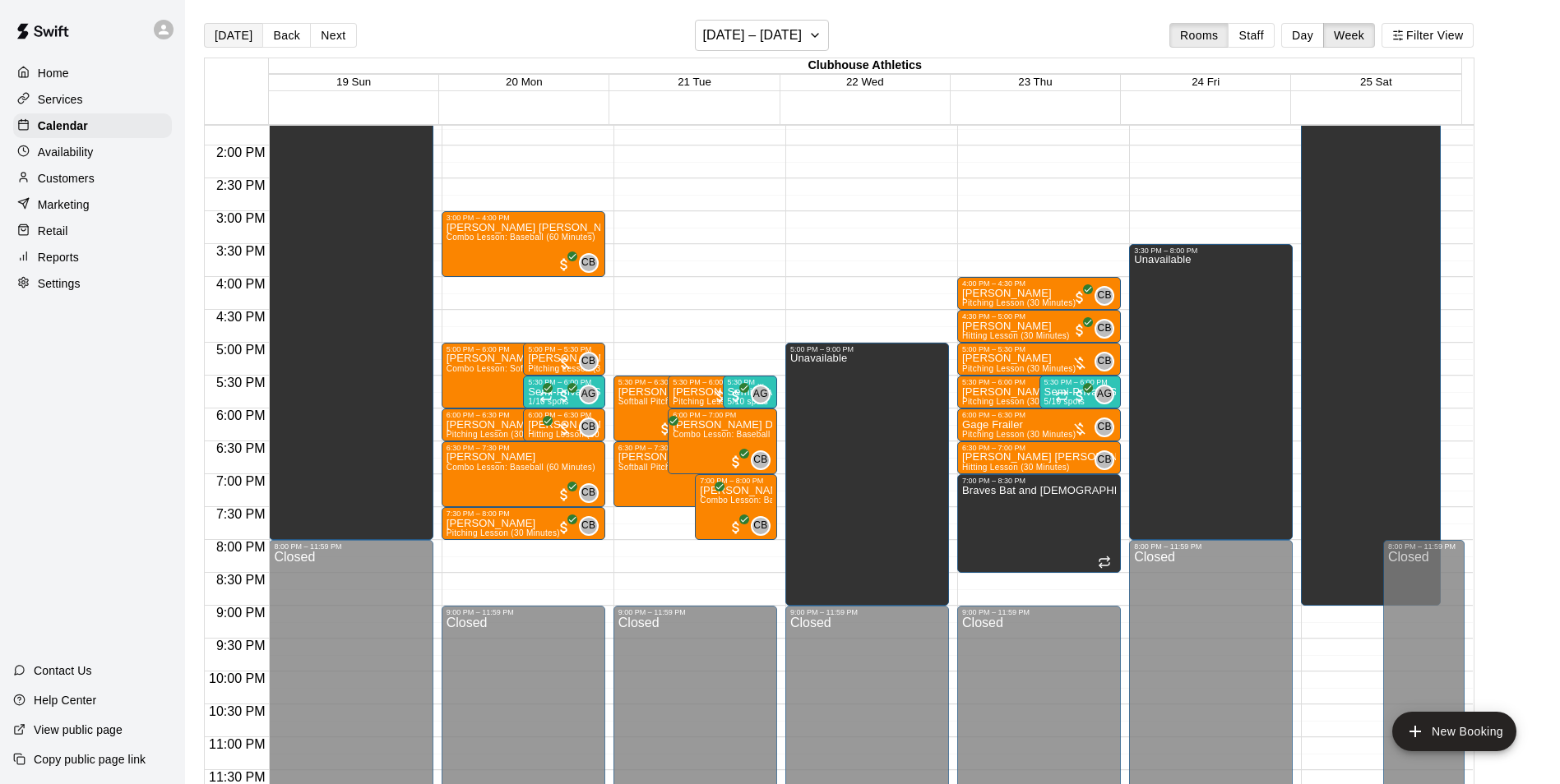
click at [239, 32] on button "[DATE]" at bounding box center [233, 35] width 59 height 25
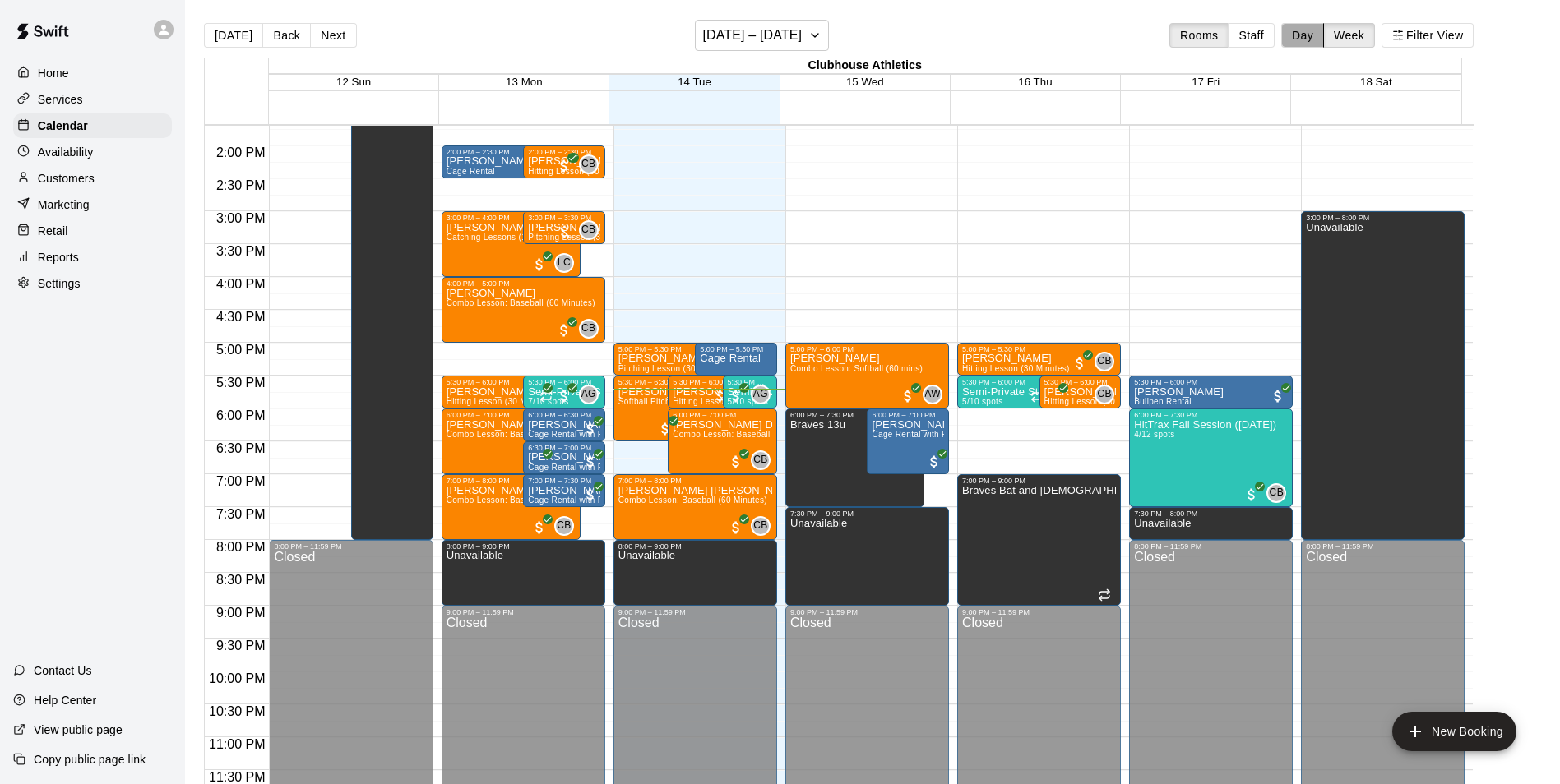
click at [1300, 37] on button "Day" at bounding box center [1302, 35] width 43 height 25
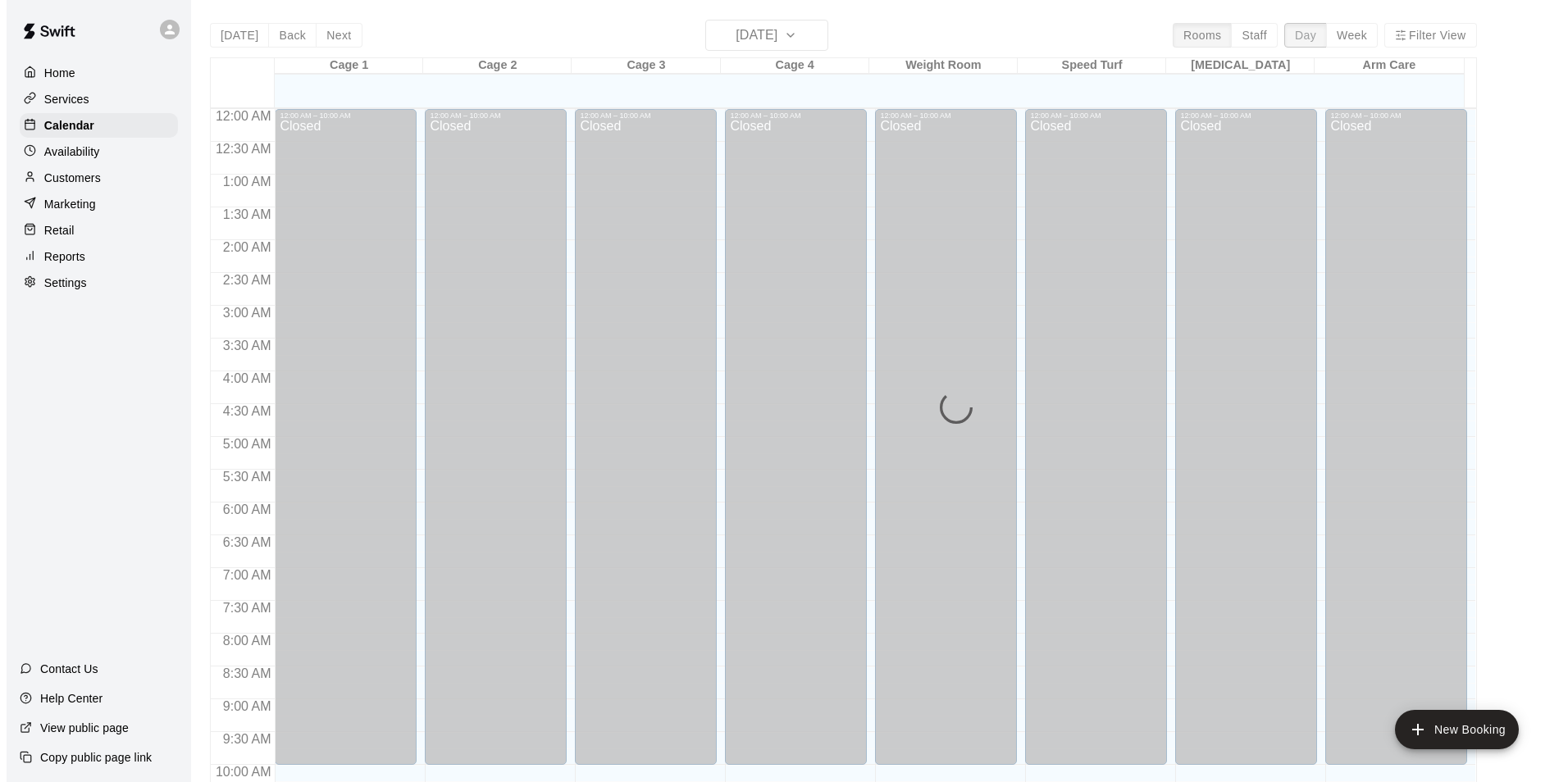
scroll to position [884, 0]
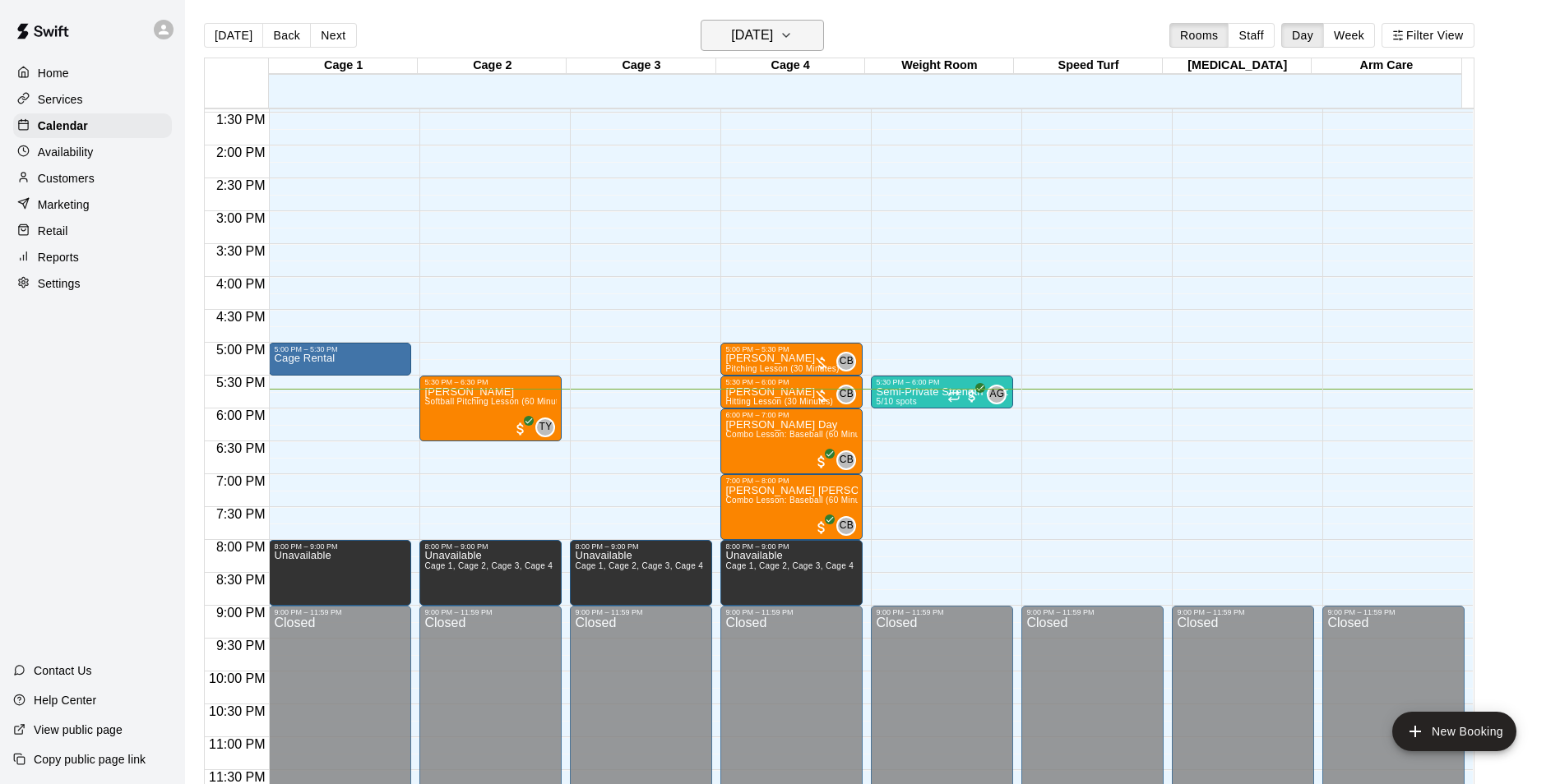
click at [790, 35] on icon "button" at bounding box center [785, 35] width 6 height 4
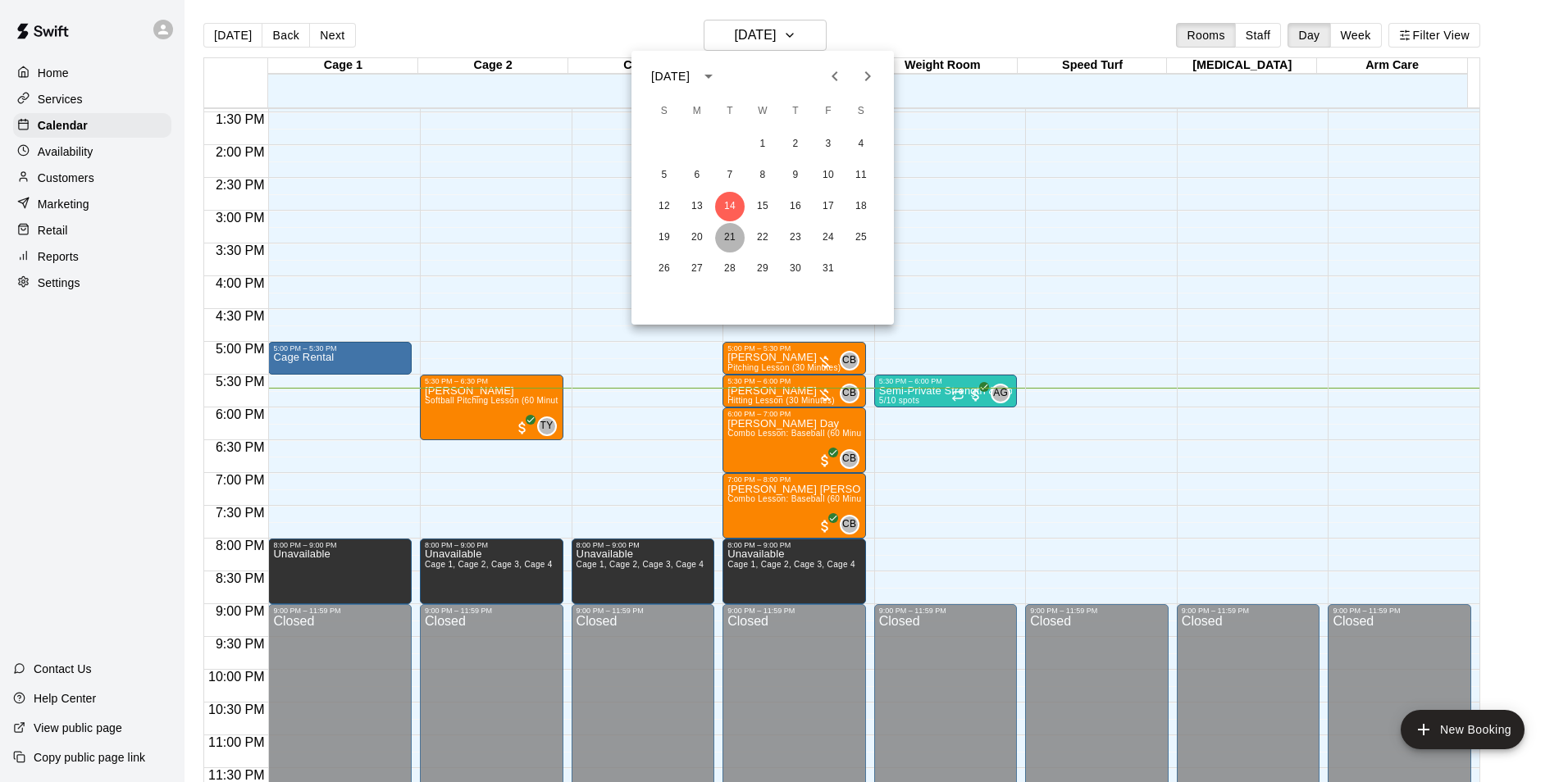
click at [728, 236] on button "21" at bounding box center [730, 238] width 30 height 30
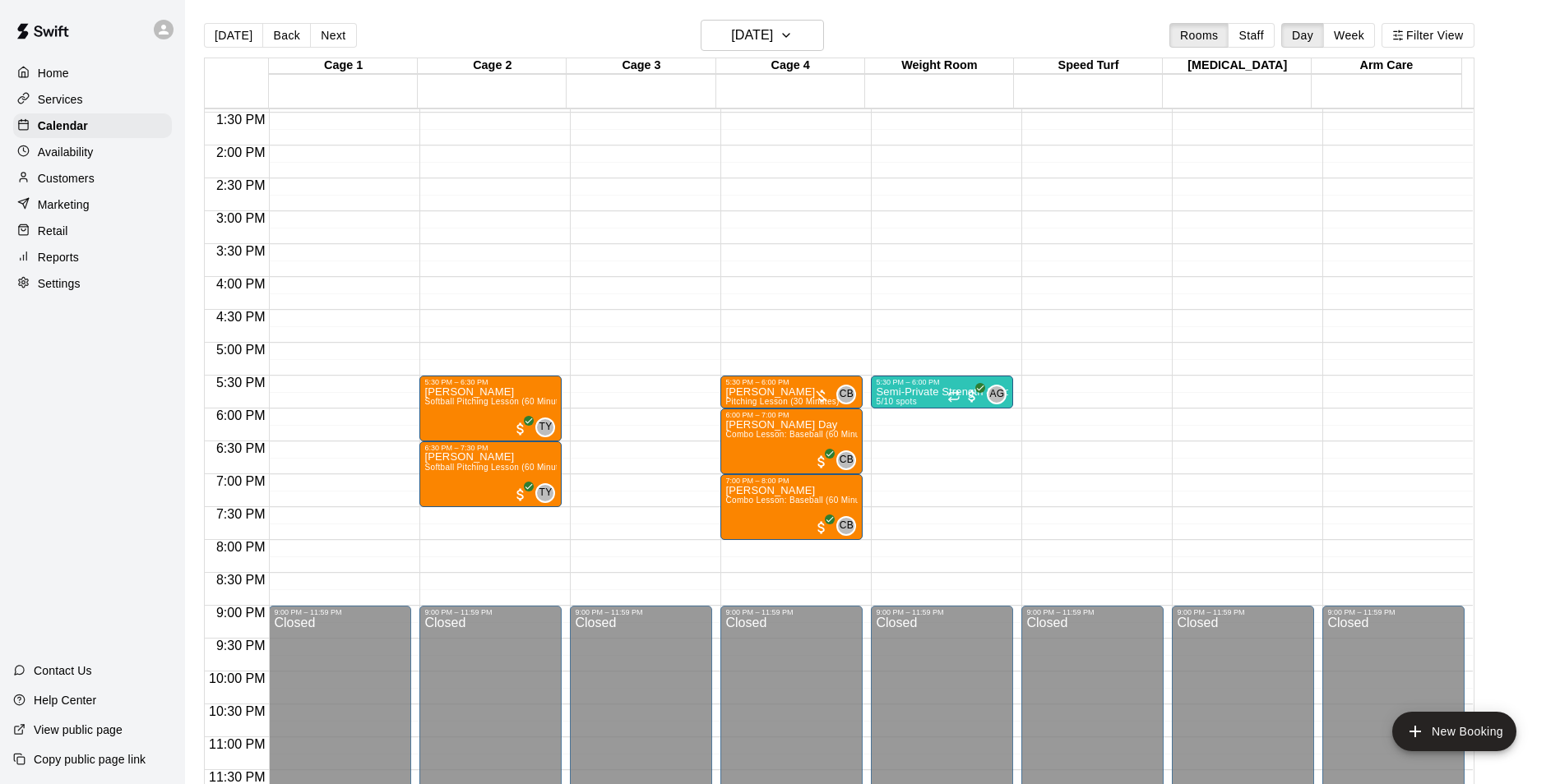
click at [601, 379] on div "12:00 AM – 10:00 AM Closed 9:00 PM – 11:59 PM Closed" at bounding box center [641, 13] width 142 height 1578
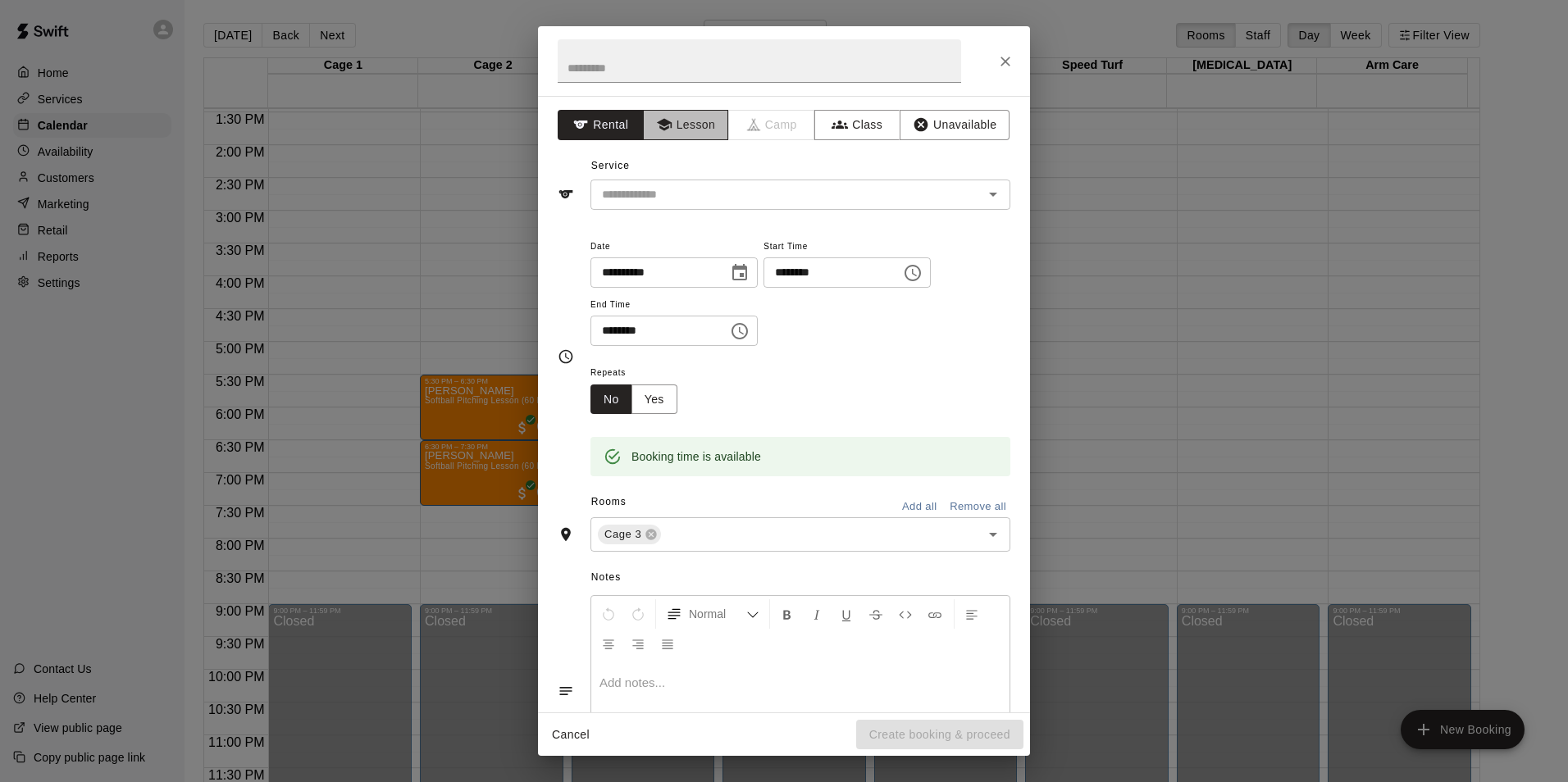
click at [683, 130] on button "Lesson" at bounding box center [686, 124] width 86 height 31
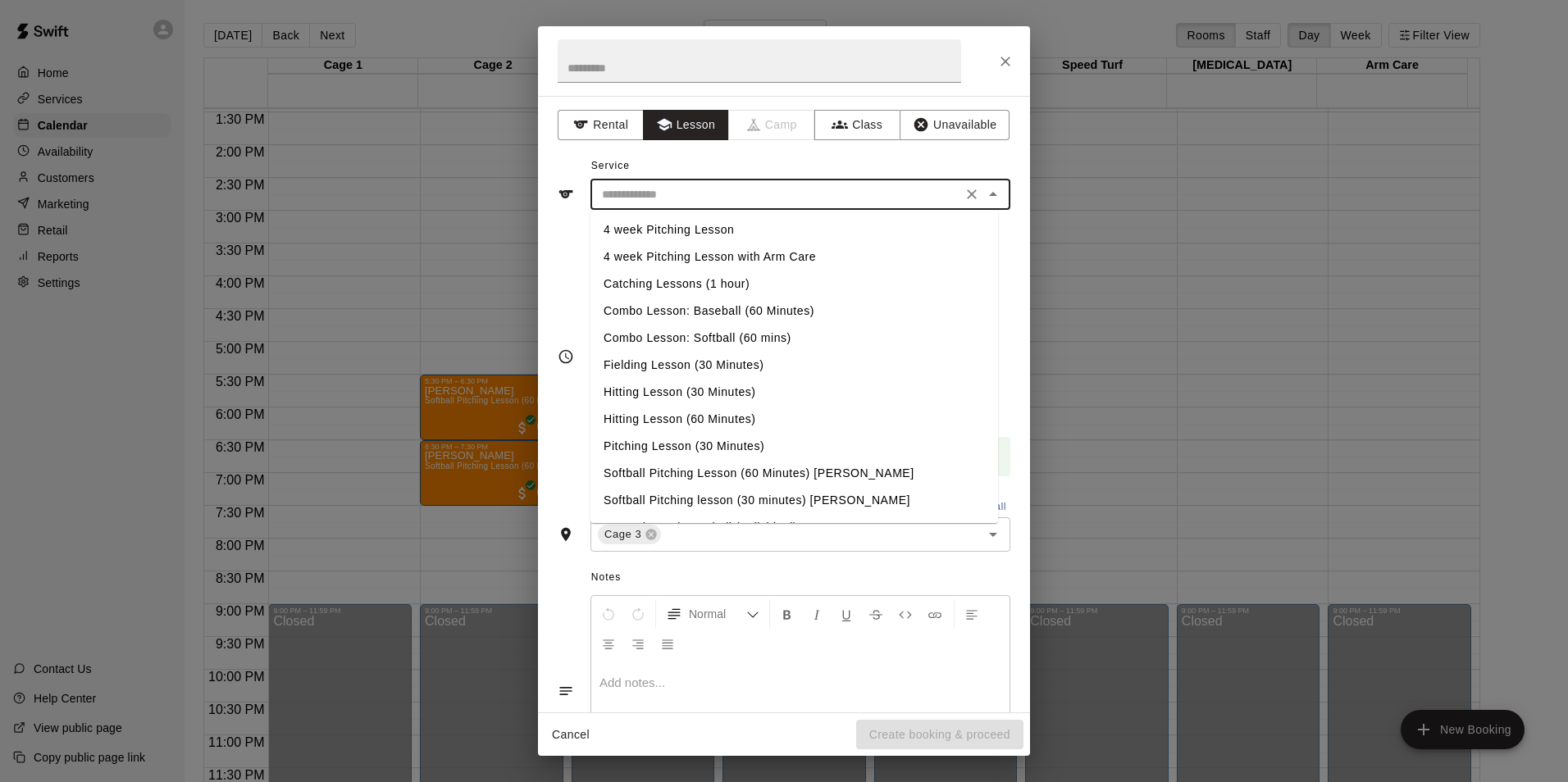
click at [676, 199] on input "text" at bounding box center [776, 194] width 362 height 20
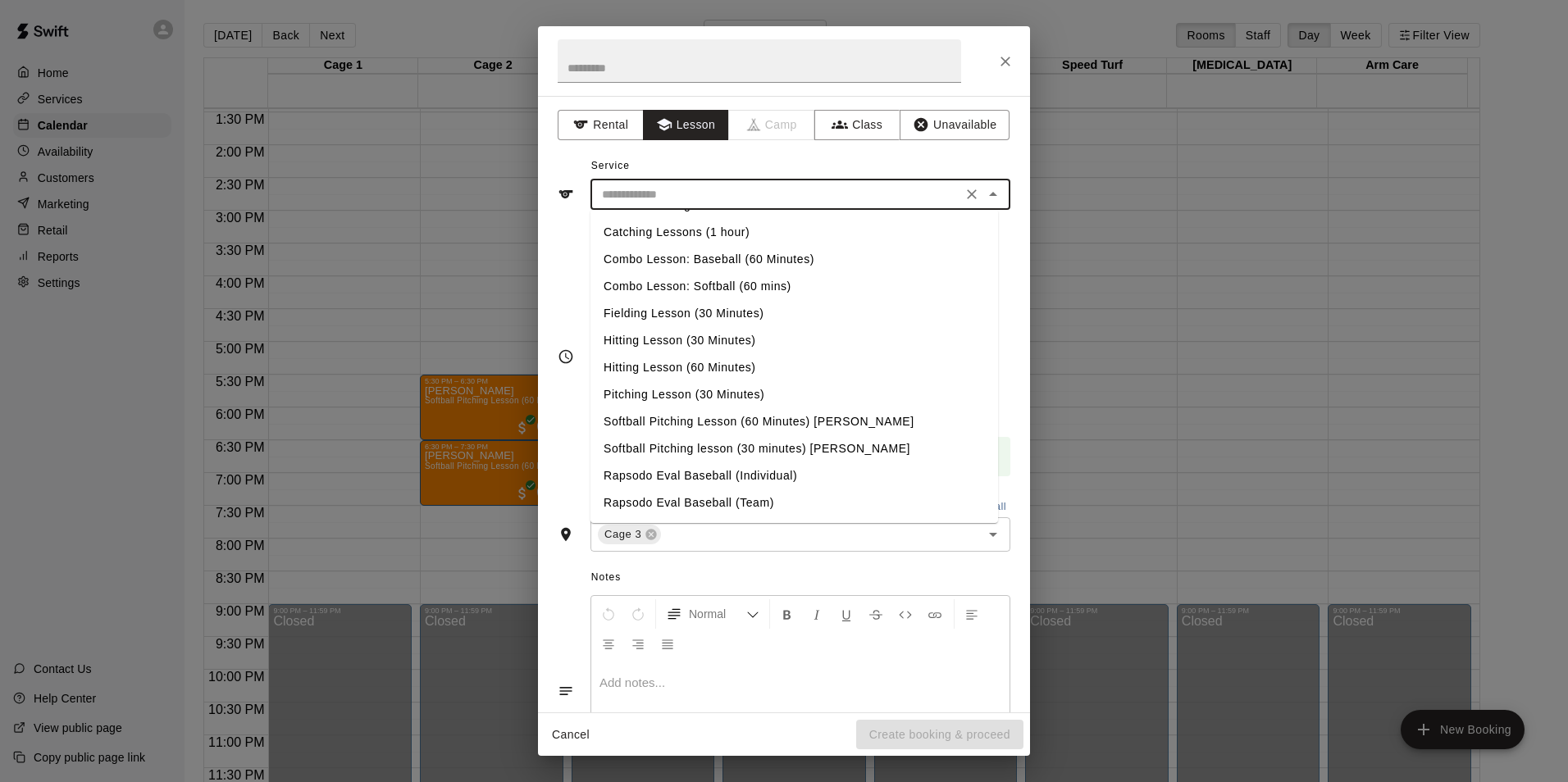
click at [707, 425] on li "Softball Pitching Lesson (60 Minutes) [PERSON_NAME]" at bounding box center [794, 421] width 407 height 27
type input "**********"
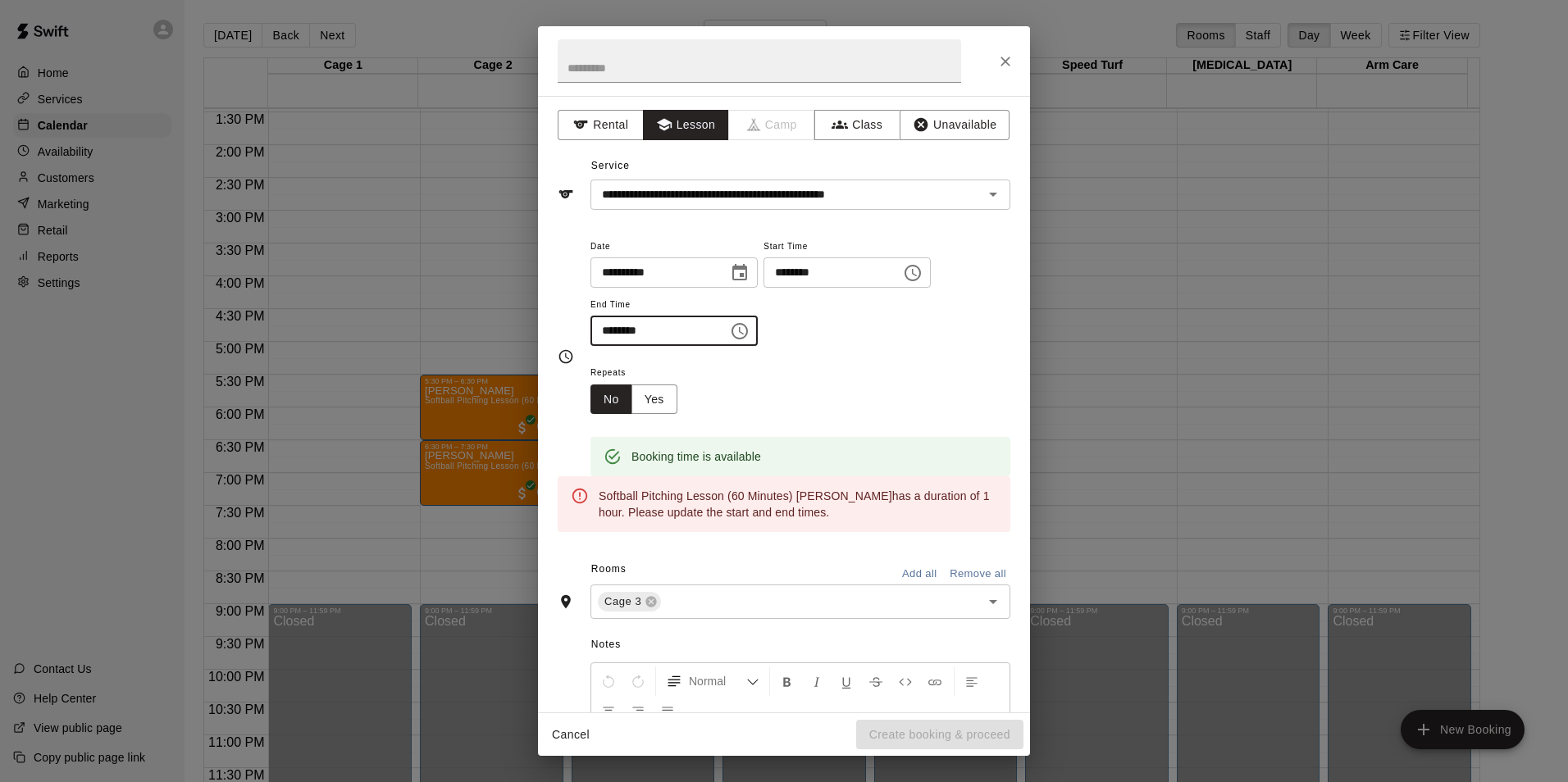
click at [617, 335] on input "********" at bounding box center [653, 330] width 126 height 31
click at [618, 332] on input "********" at bounding box center [653, 330] width 126 height 31
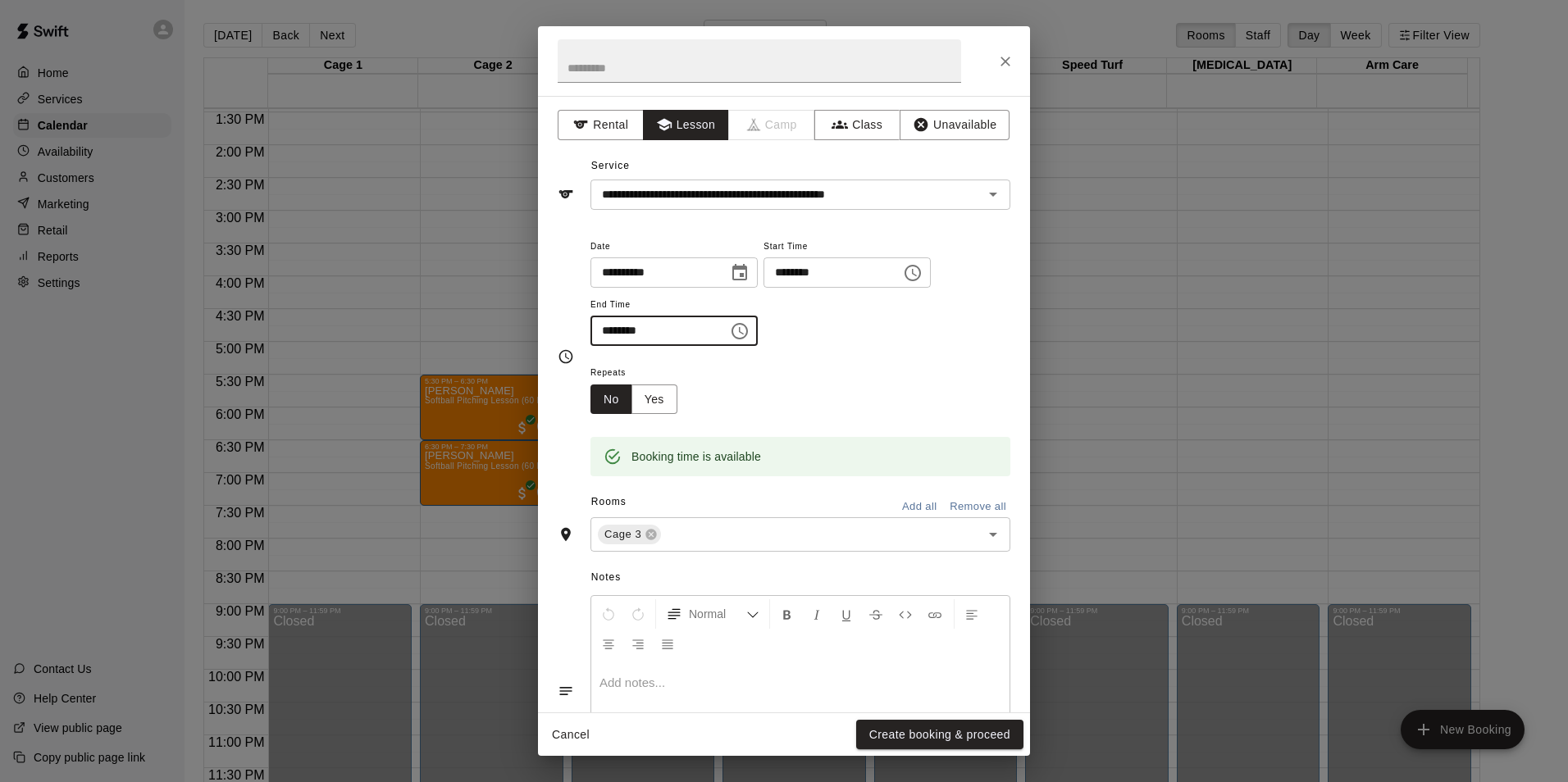
type input "********"
click at [826, 356] on div "**********" at bounding box center [800, 299] width 420 height 127
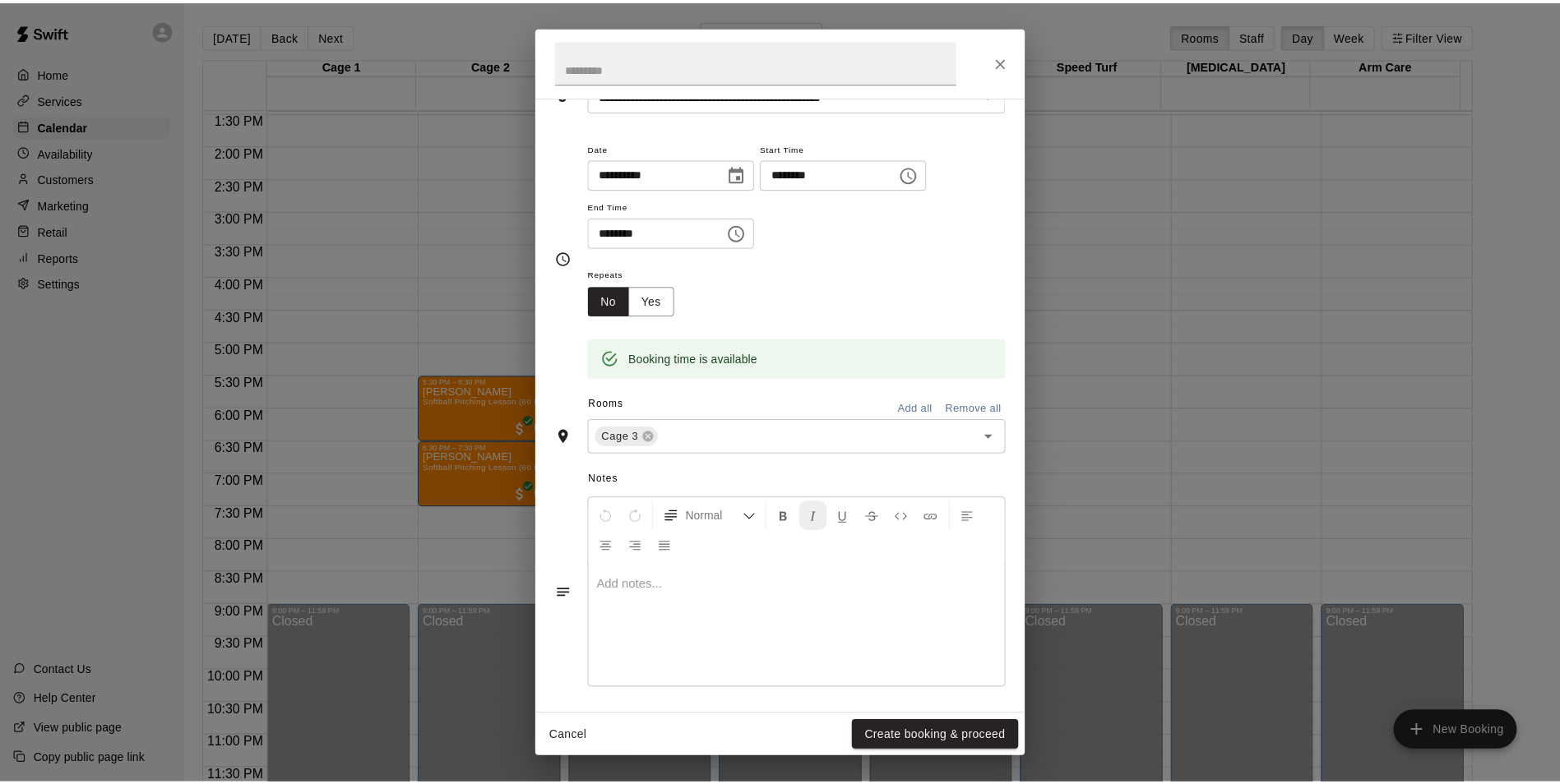
scroll to position [104, 0]
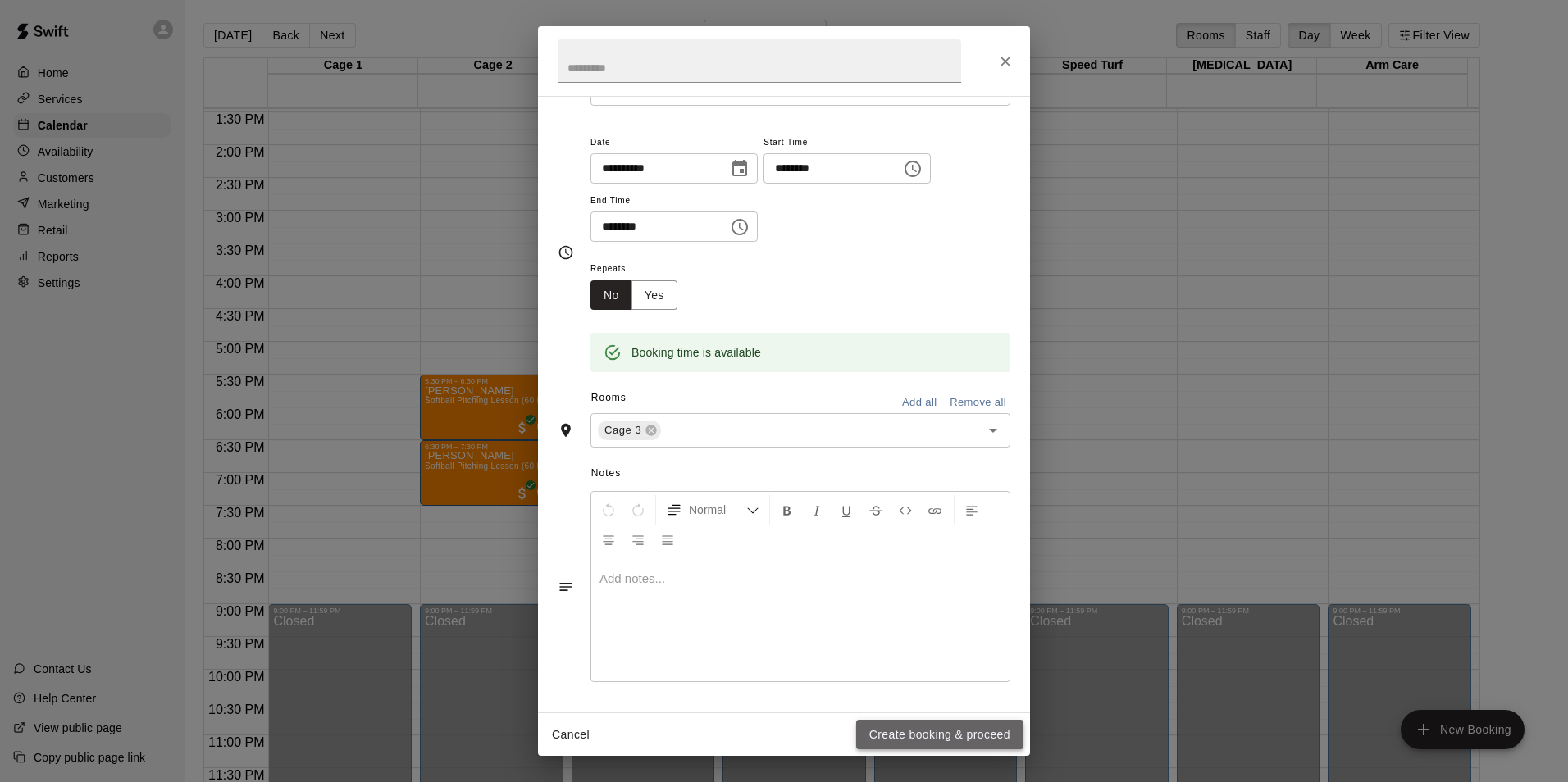
click at [922, 727] on button "Create booking & proceed" at bounding box center [939, 735] width 167 height 31
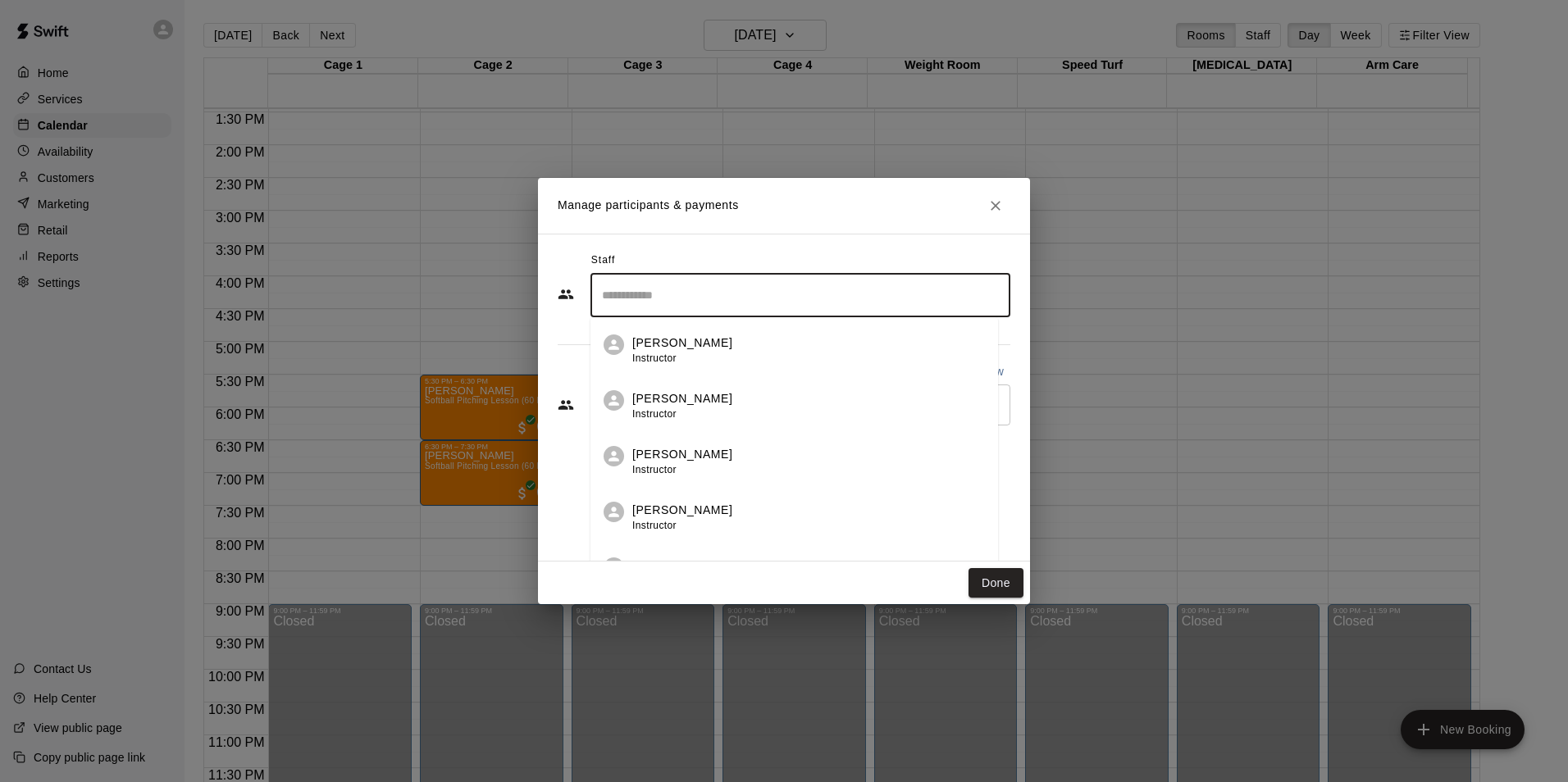
click at [645, 299] on input "Search staff" at bounding box center [800, 295] width 405 height 29
click at [721, 340] on div "[PERSON_NAME] Instructor" at bounding box center [815, 350] width 365 height 32
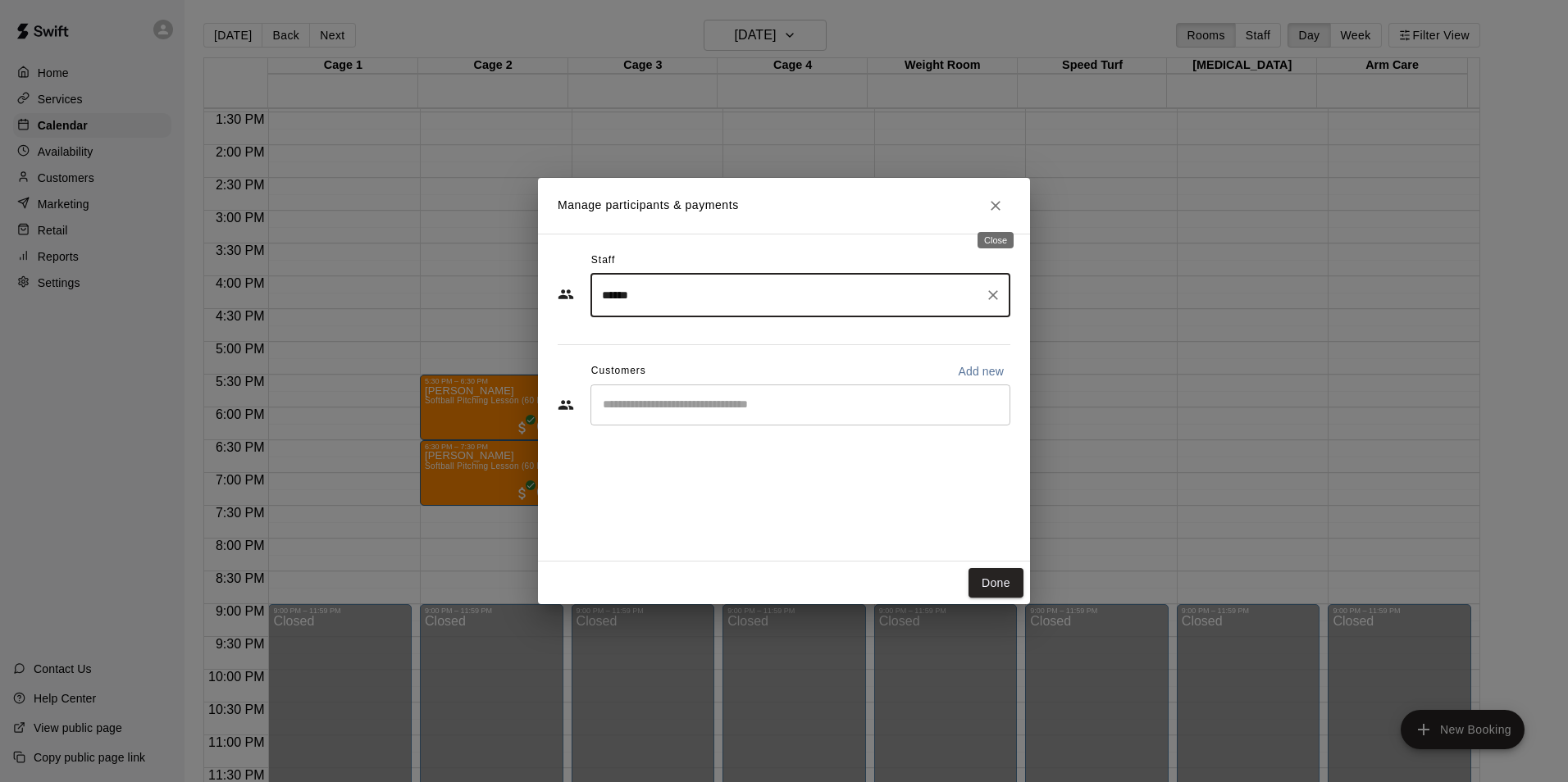
type input "******"
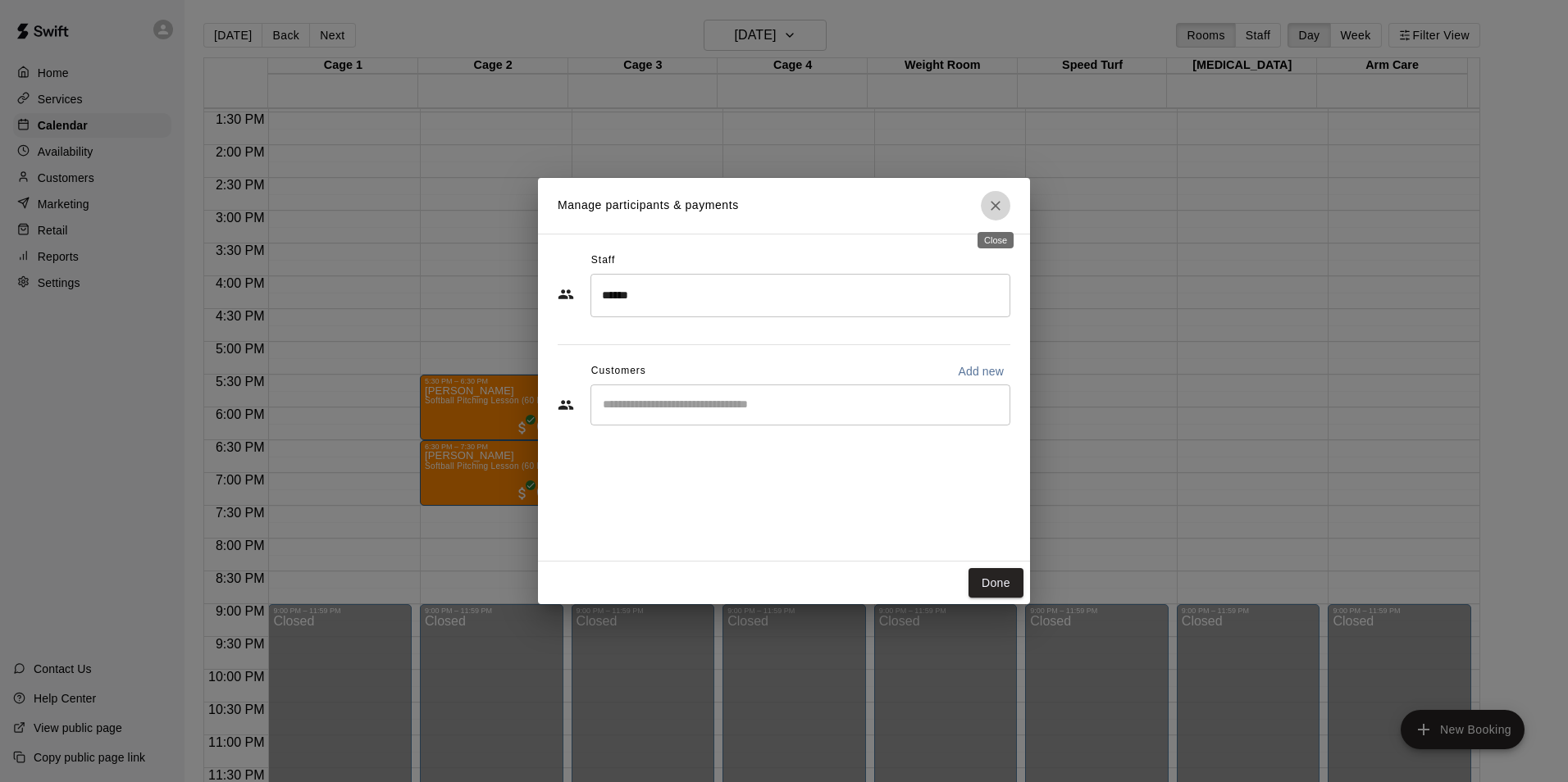
click at [995, 204] on icon "Close" at bounding box center [995, 206] width 17 height 17
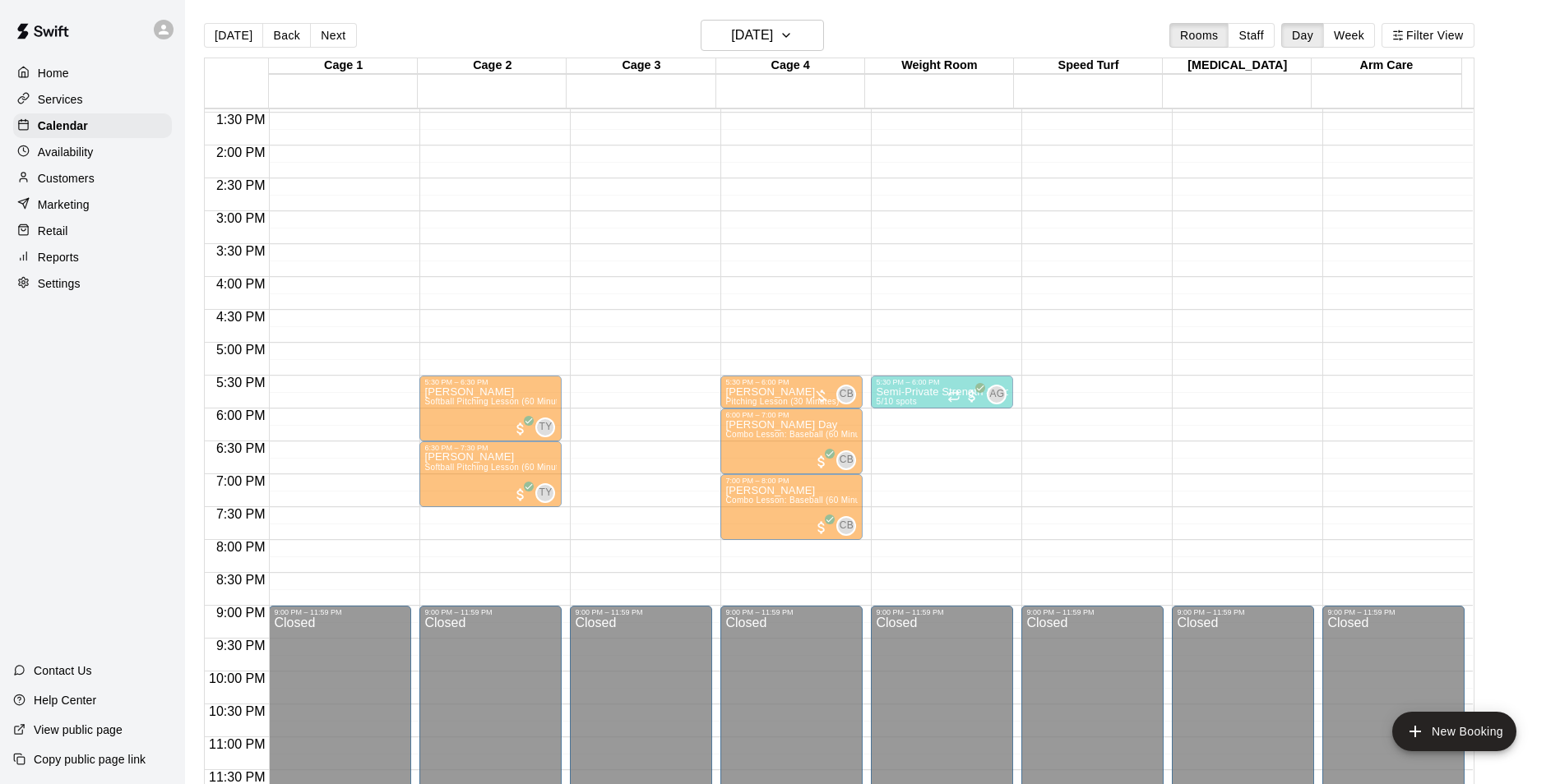
click at [642, 414] on div "Softball Pitching Lesson (60 Minutes) [PERSON_NAME]" at bounding box center [640, 778] width 133 height 784
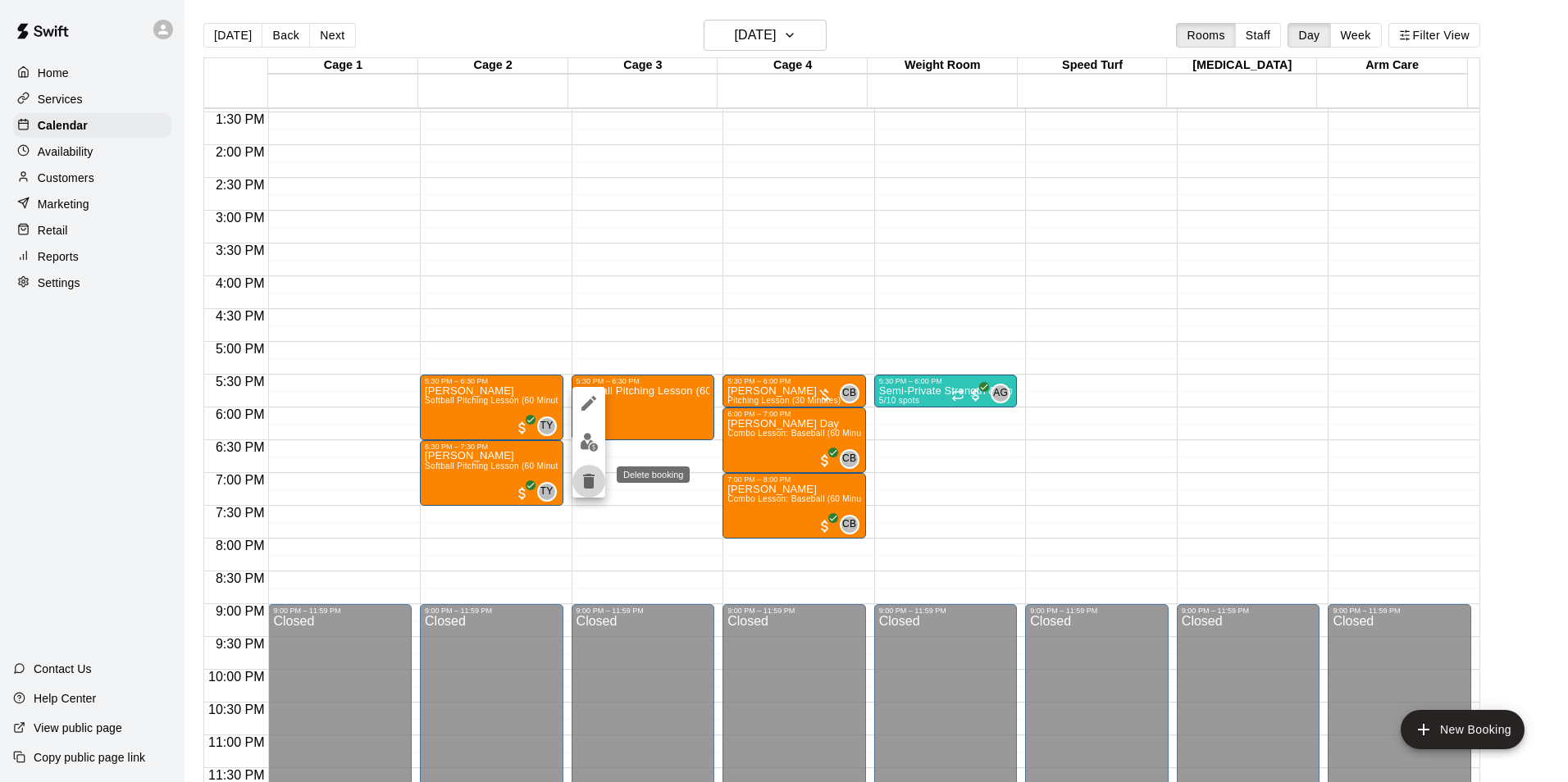
click at [588, 486] on icon "delete" at bounding box center [589, 481] width 11 height 15
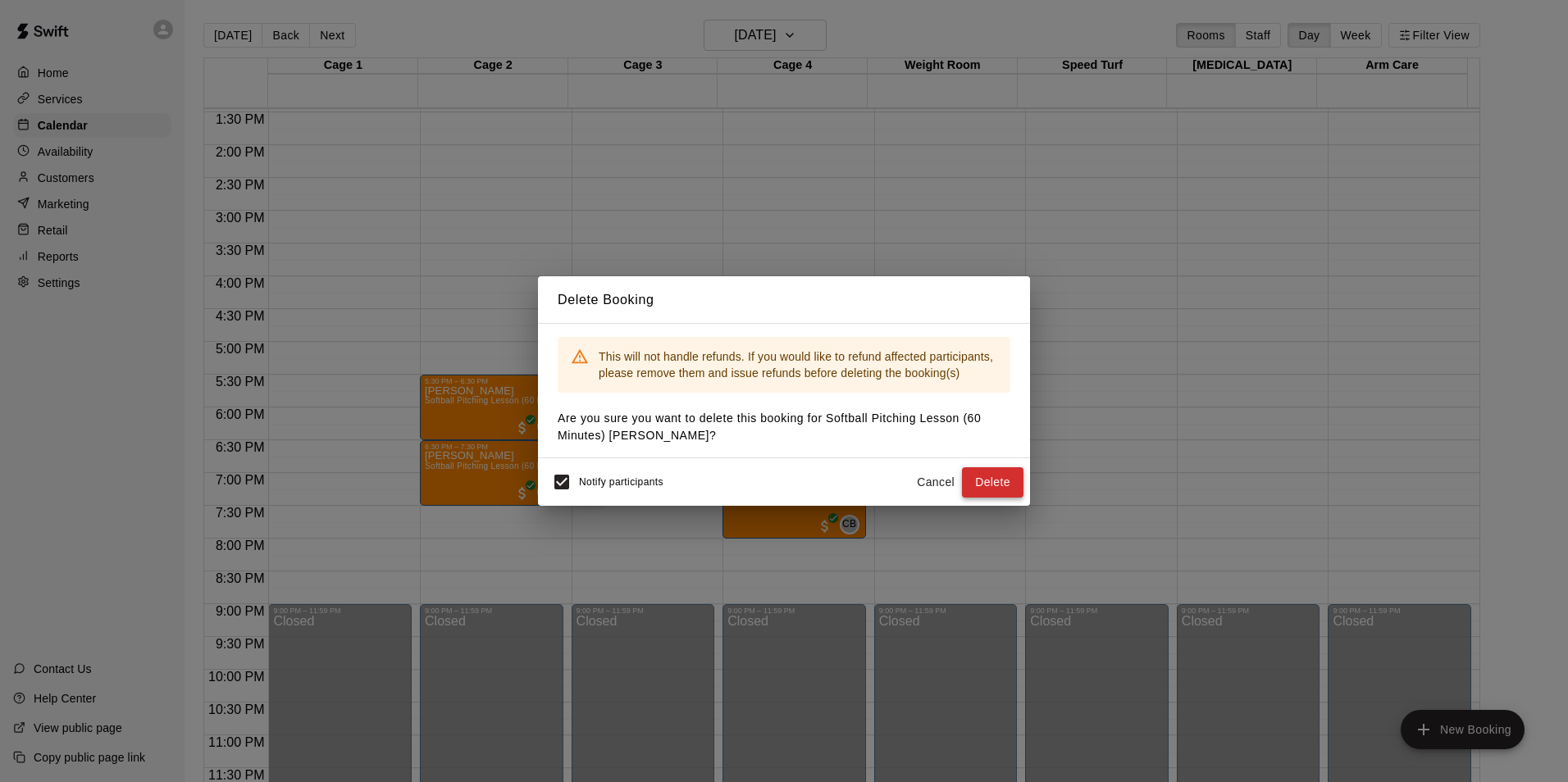
click at [996, 475] on button "Delete" at bounding box center [992, 483] width 61 height 31
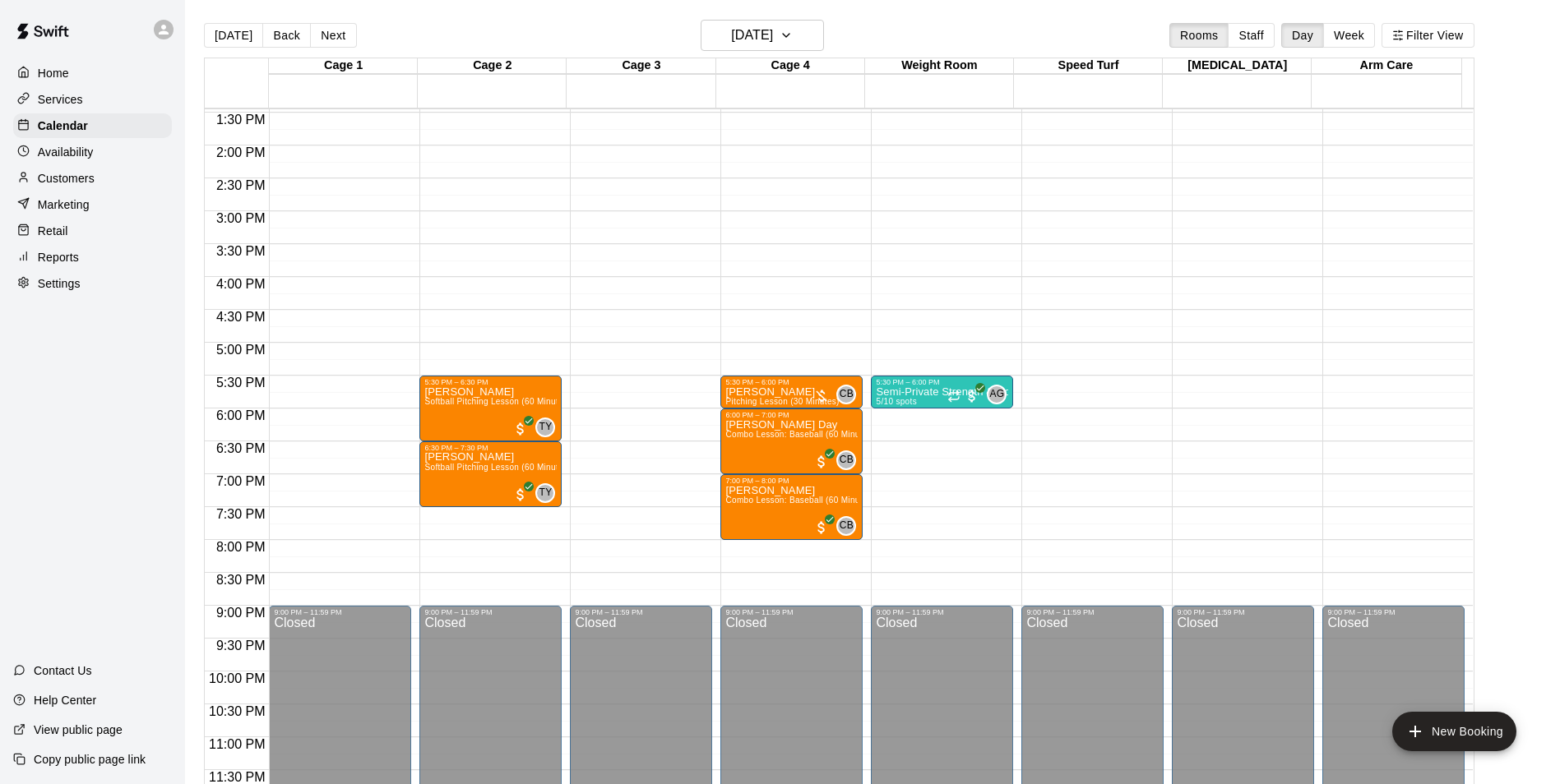
click at [55, 158] on p "Availability" at bounding box center [66, 152] width 56 height 17
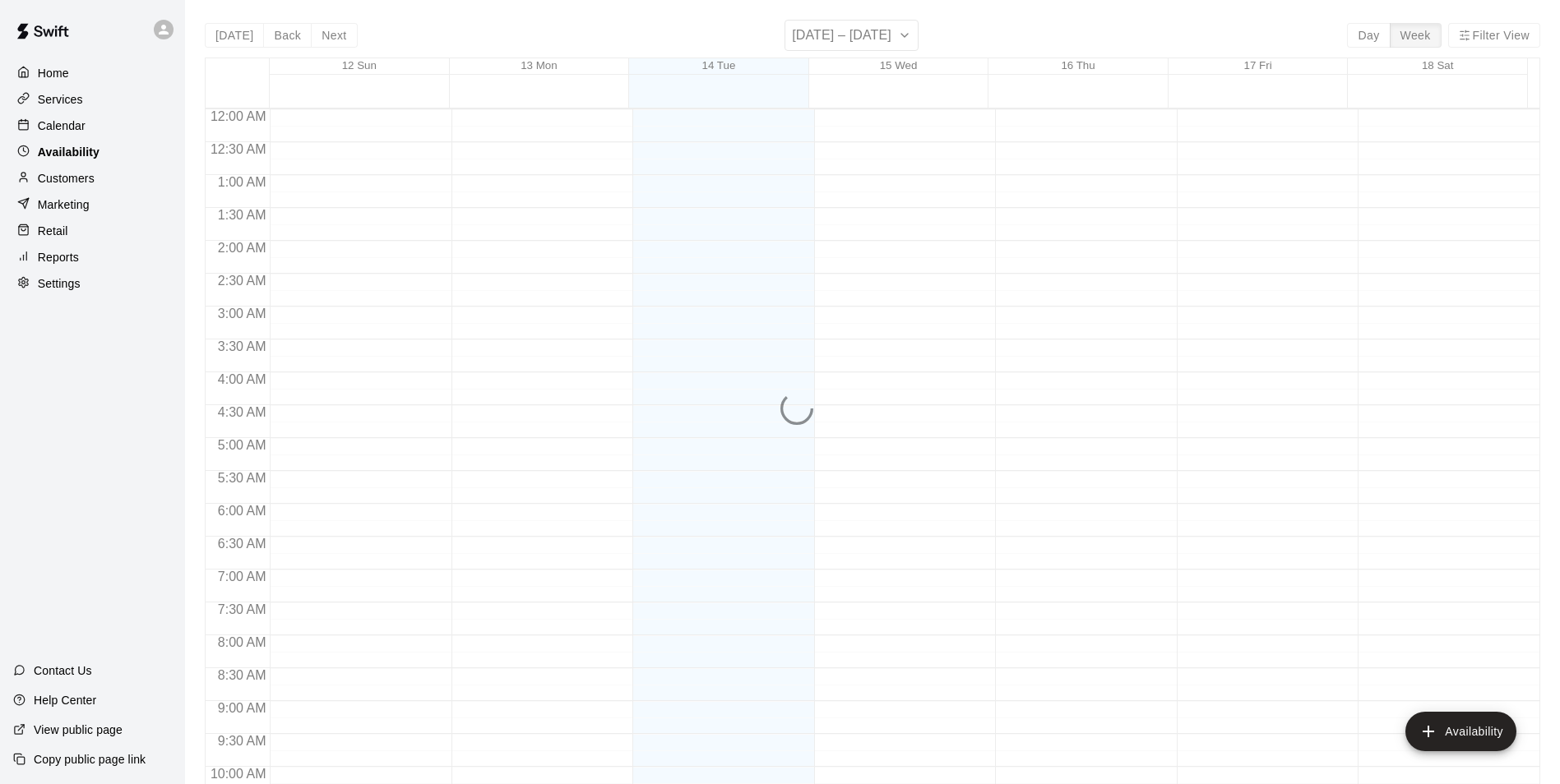
scroll to position [885, 0]
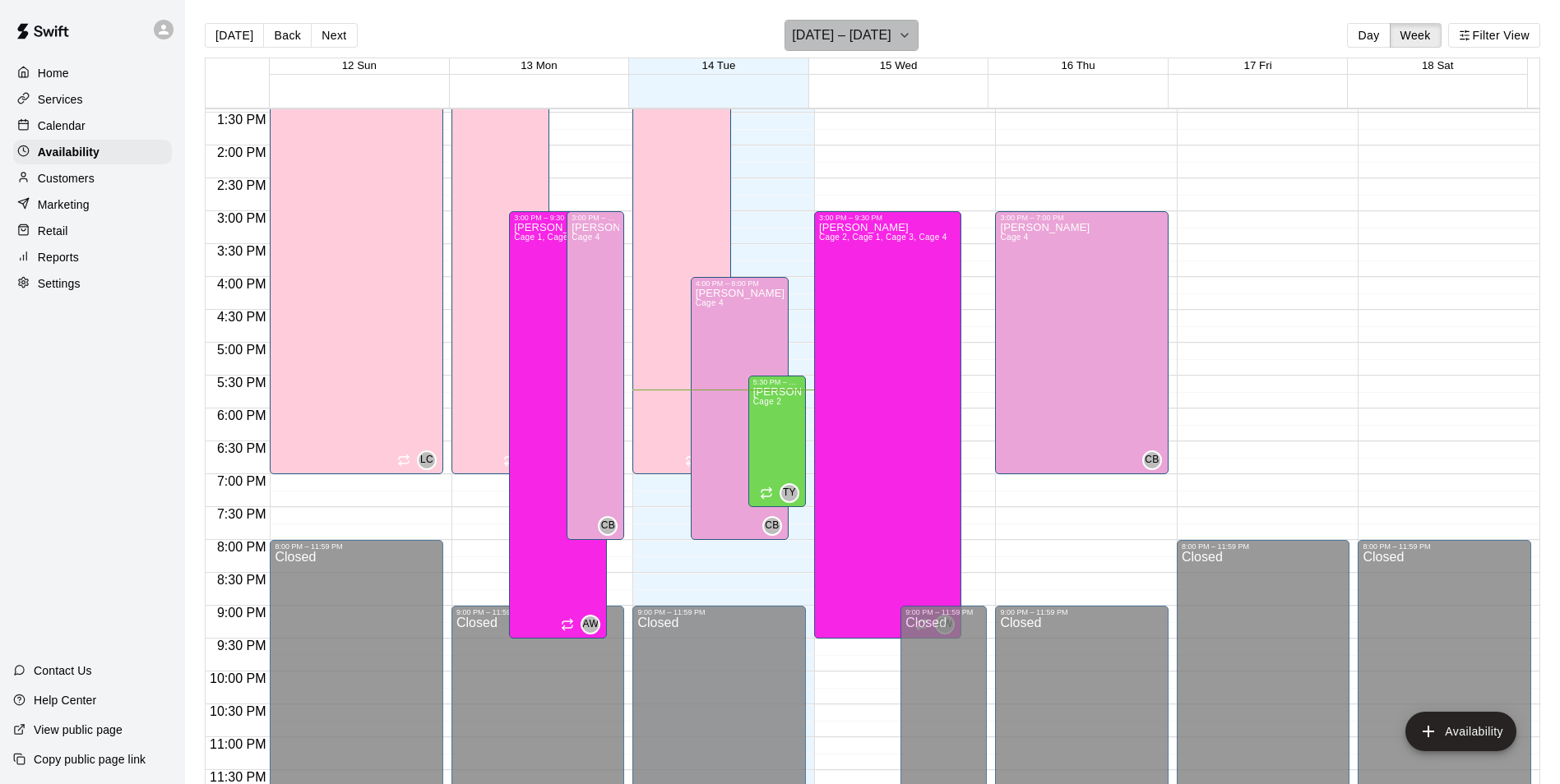
click at [901, 40] on icon "button" at bounding box center [904, 35] width 13 height 19
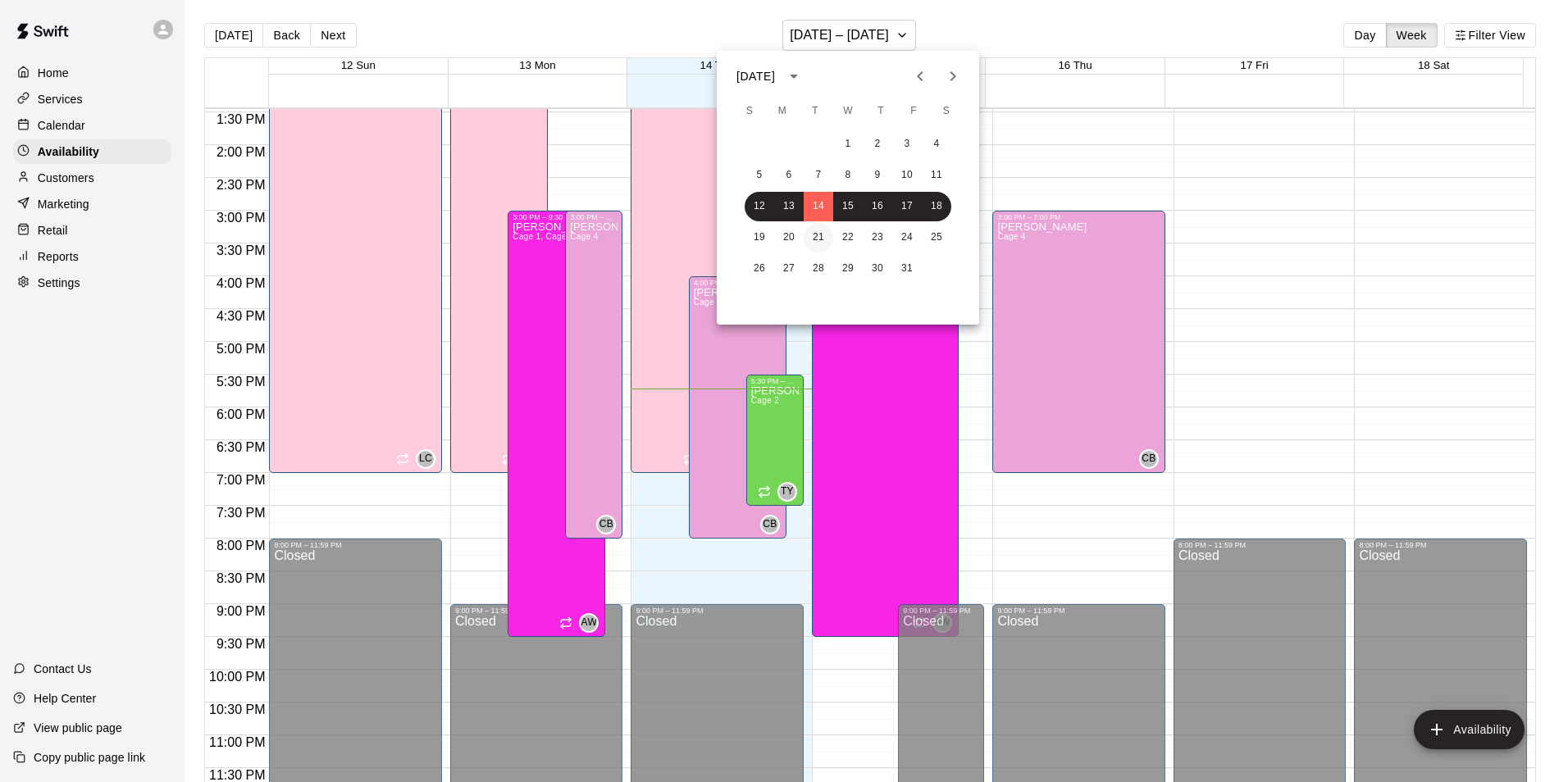
click at [816, 229] on button "21" at bounding box center [818, 238] width 30 height 30
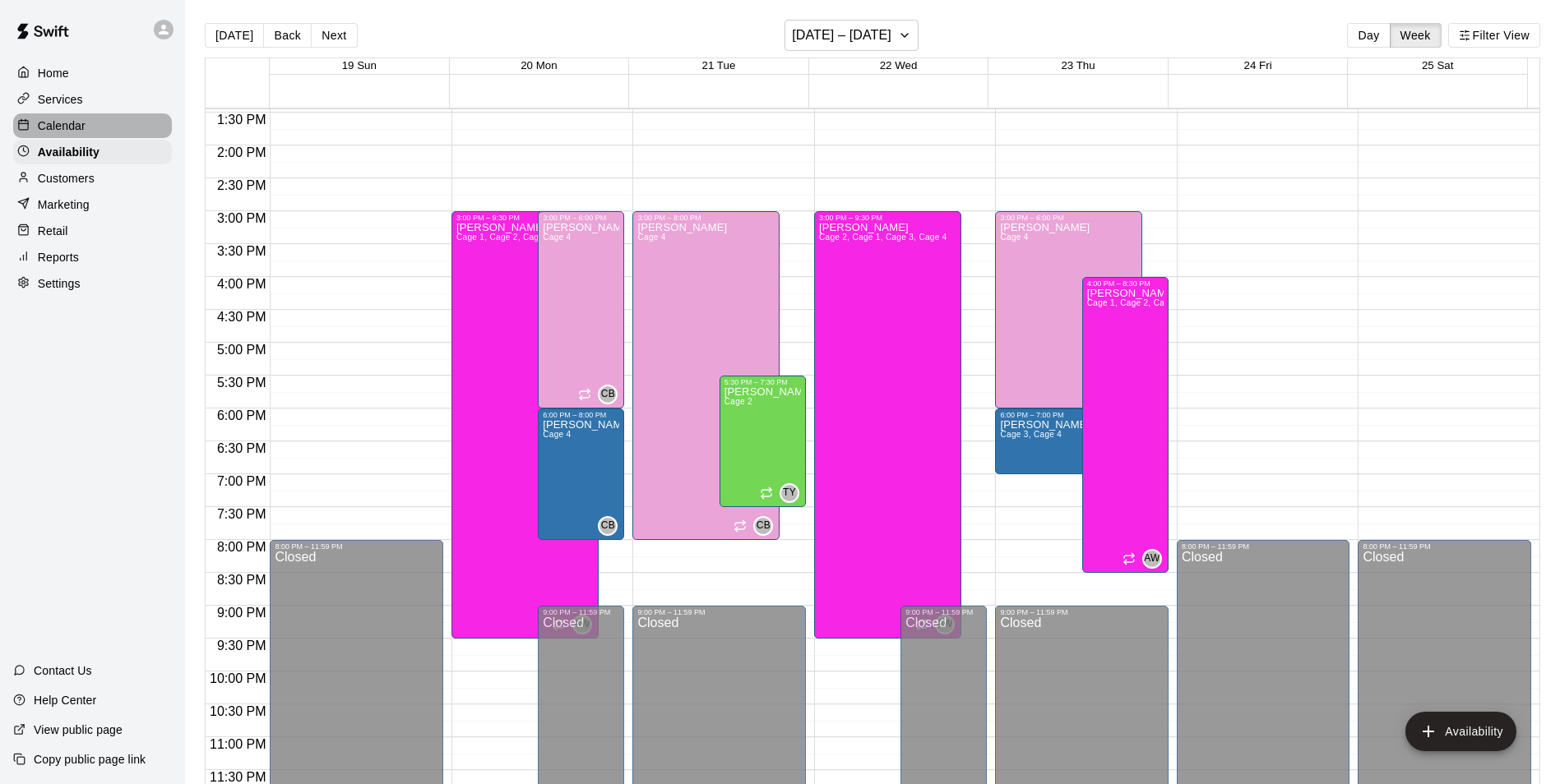
click at [88, 127] on div "Calendar" at bounding box center [92, 126] width 159 height 25
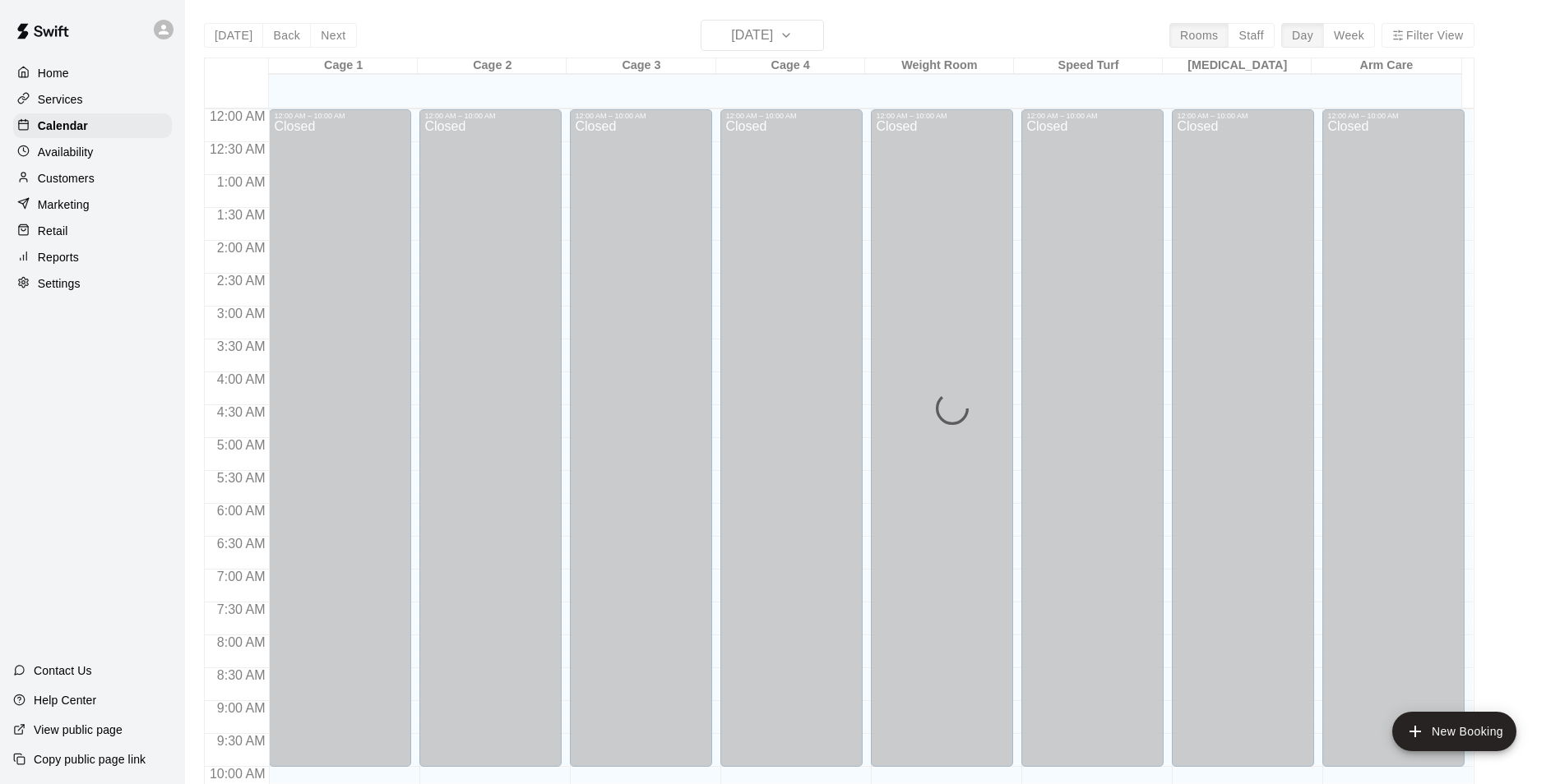
scroll to position [835, 0]
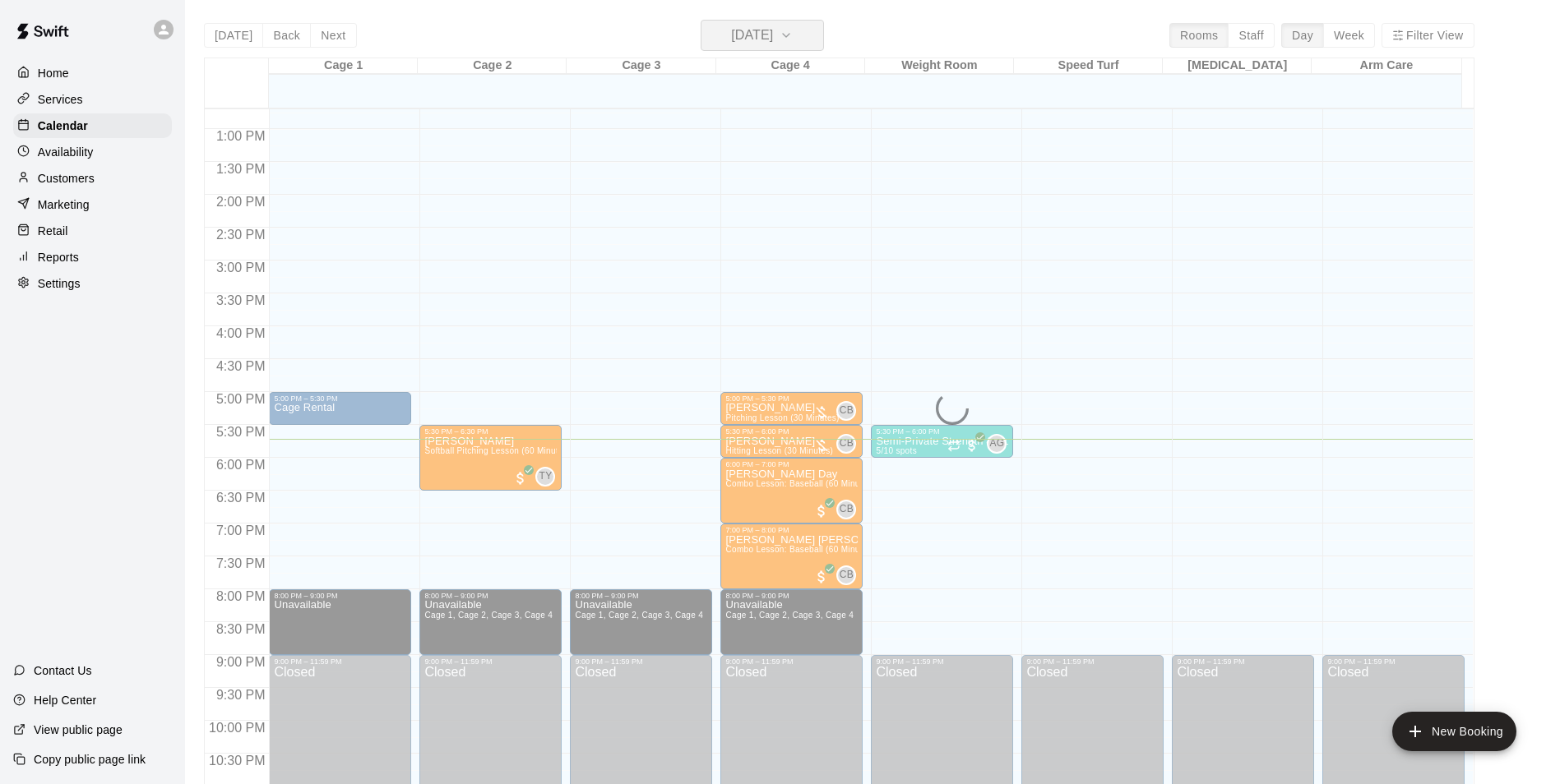
click at [734, 32] on h6 "[DATE]" at bounding box center [752, 35] width 42 height 23
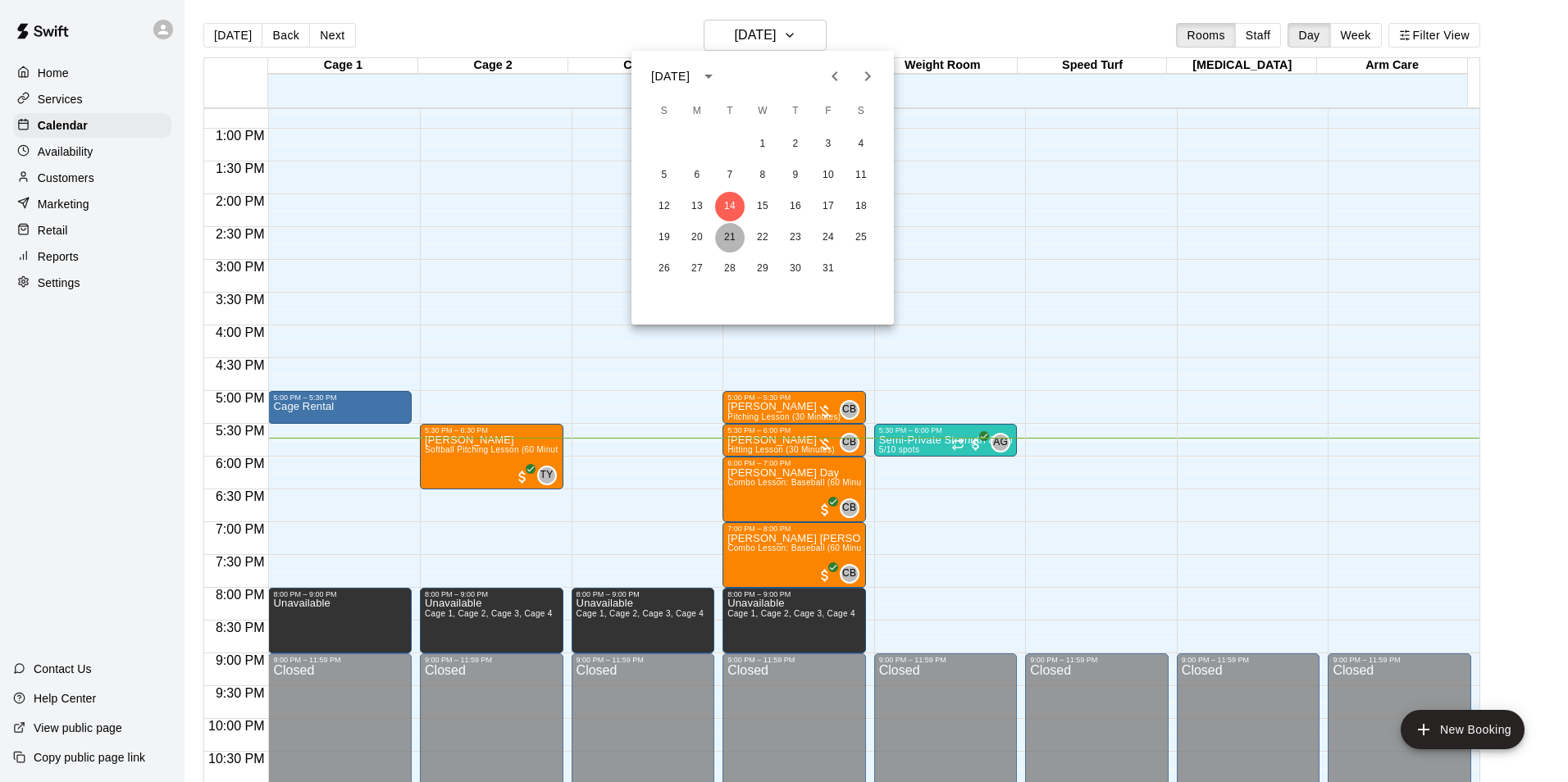
click at [734, 237] on button "21" at bounding box center [730, 238] width 30 height 30
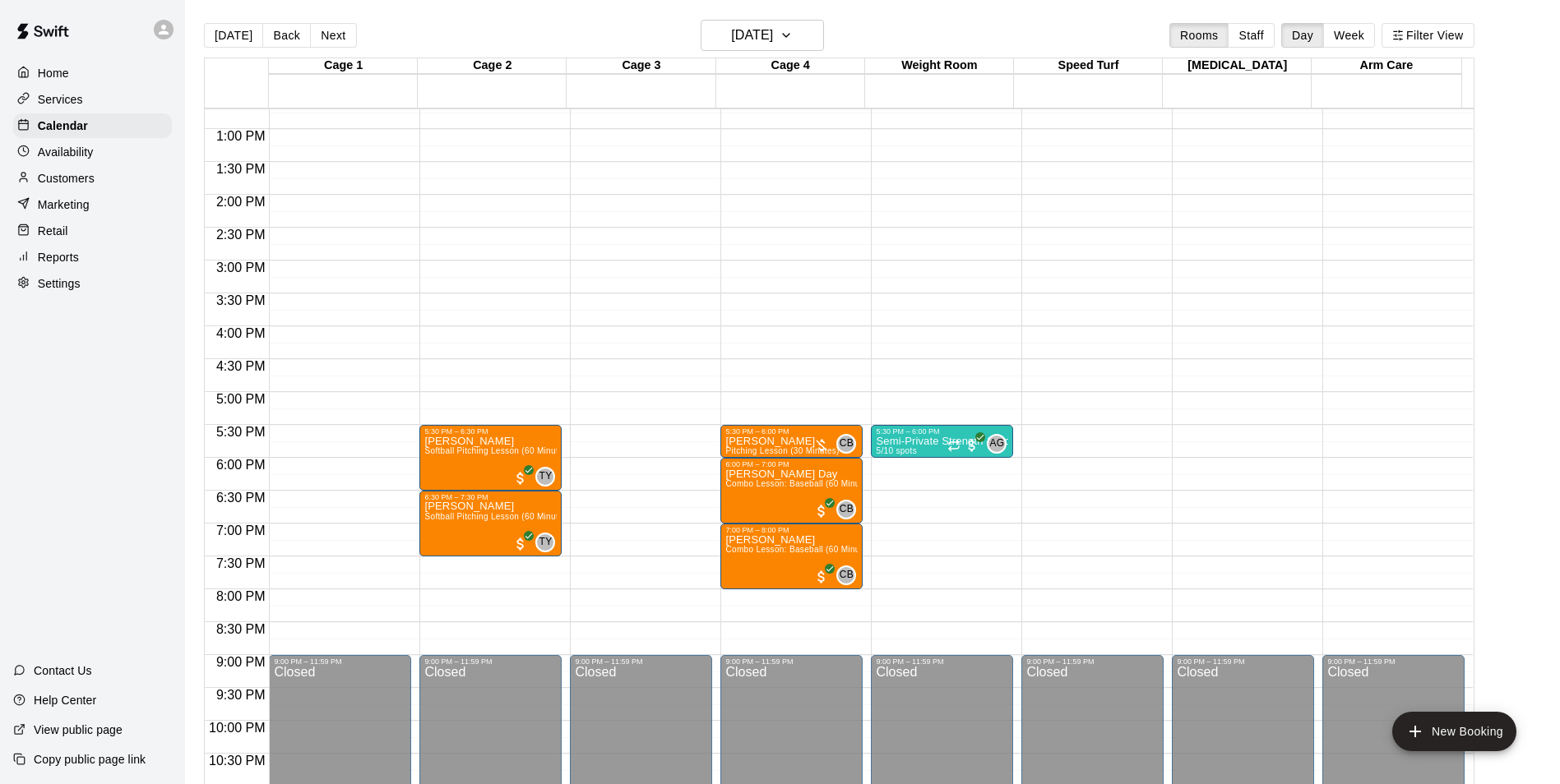
click at [75, 147] on p "Availability" at bounding box center [66, 152] width 56 height 17
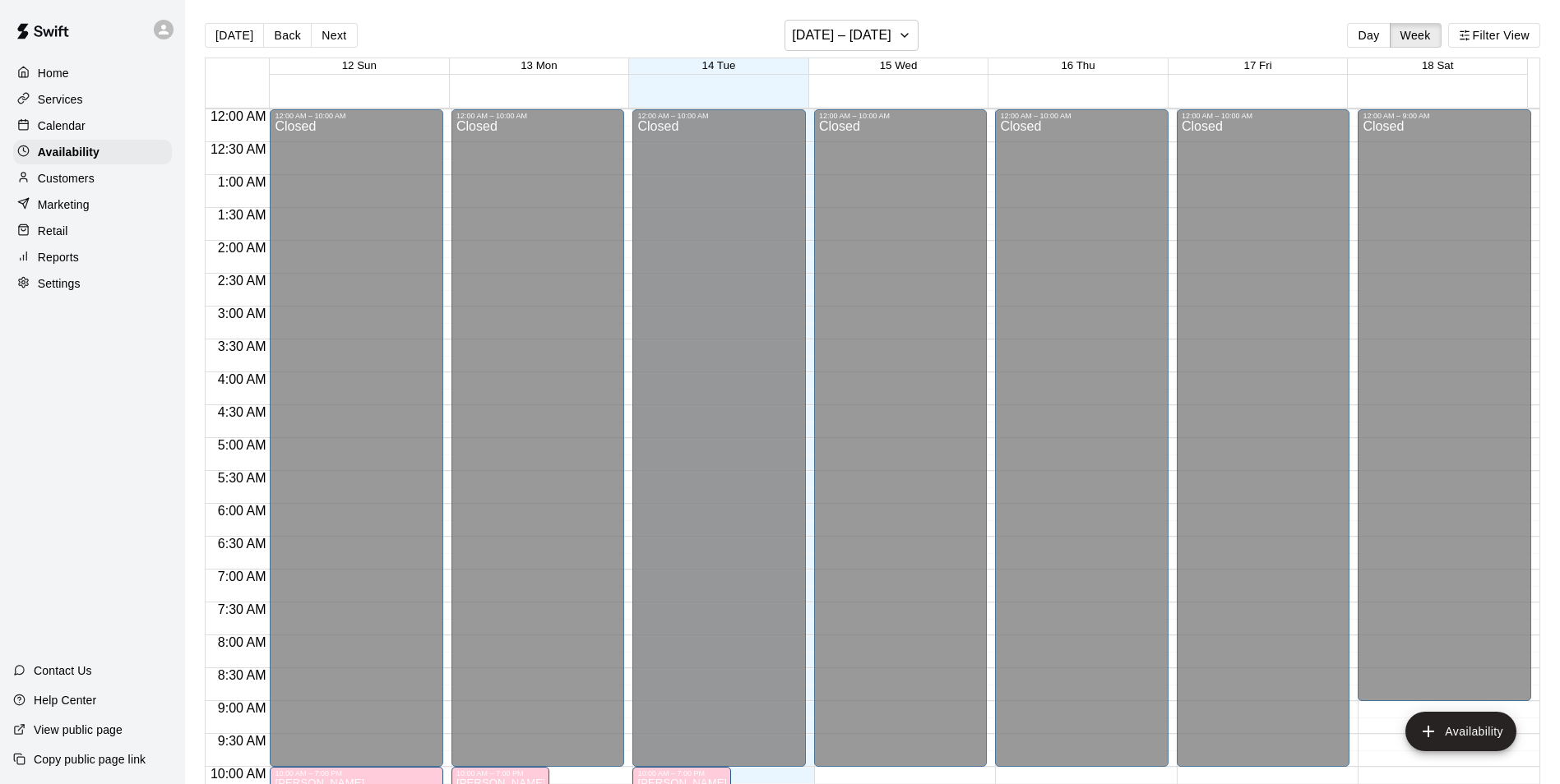
scroll to position [885, 0]
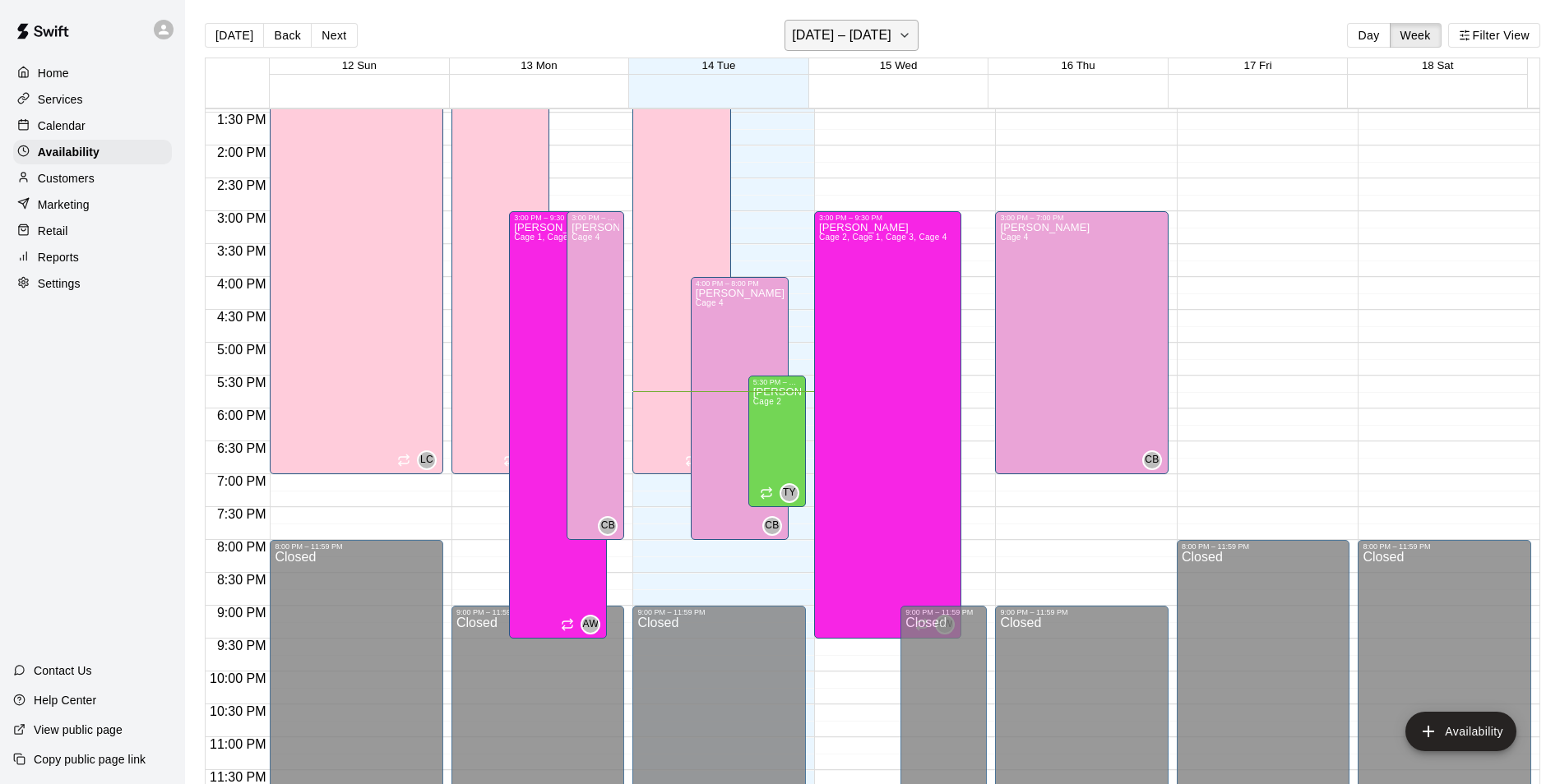
click at [888, 40] on h6 "[DATE] – [DATE]" at bounding box center [841, 35] width 99 height 23
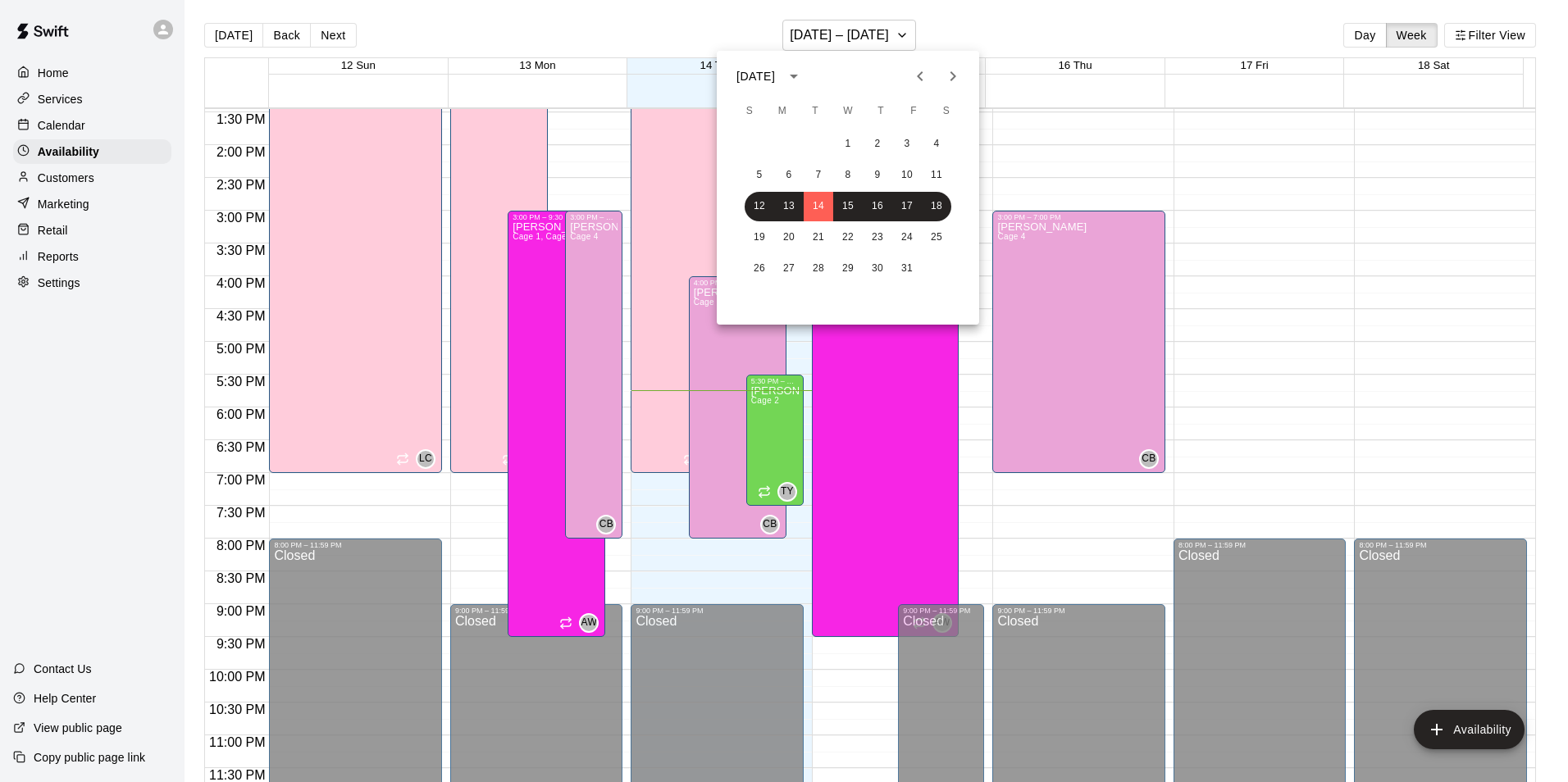
click at [1379, 39] on div at bounding box center [784, 391] width 1568 height 782
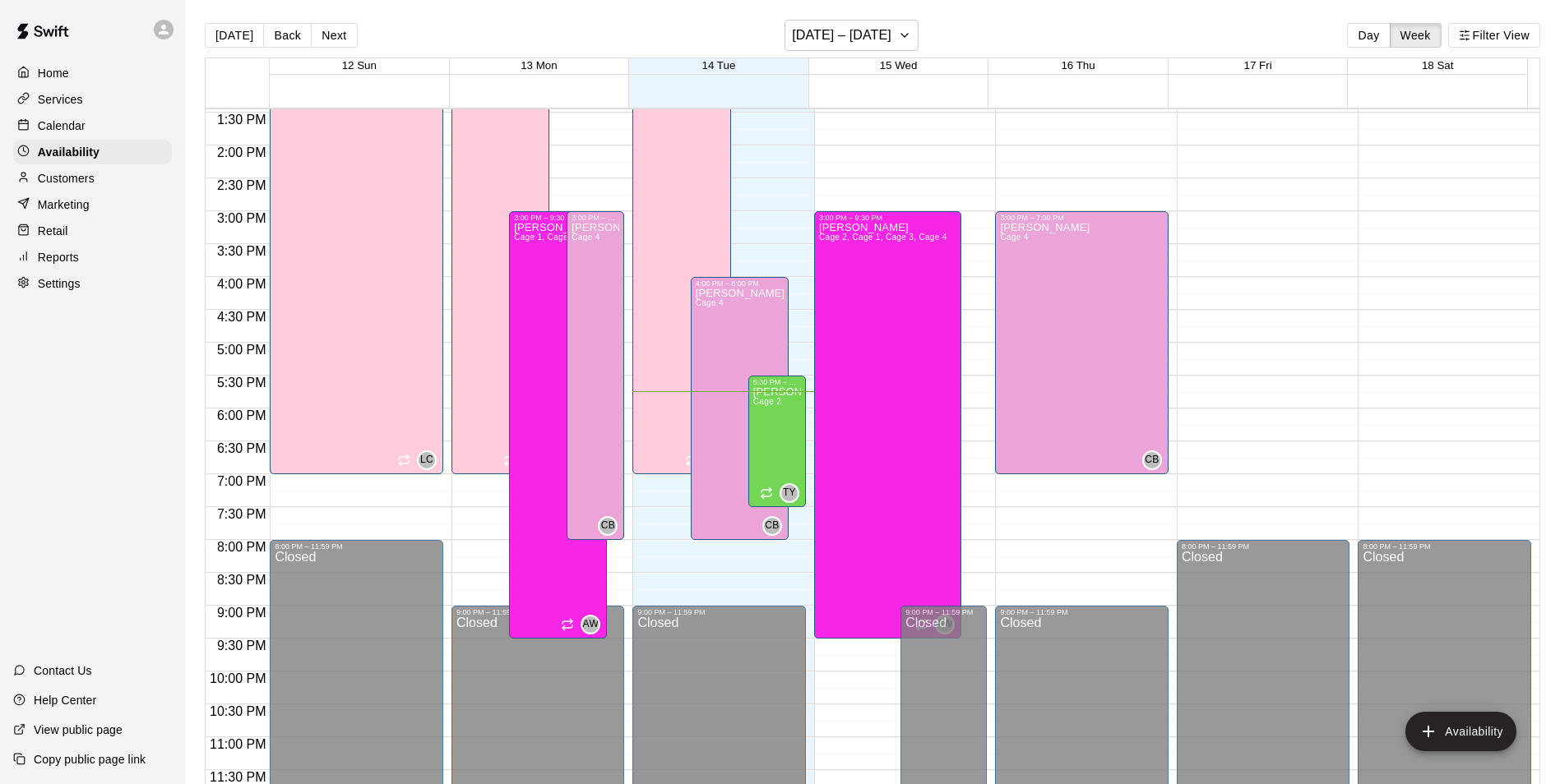
click at [1364, 37] on button "Day" at bounding box center [1368, 35] width 43 height 25
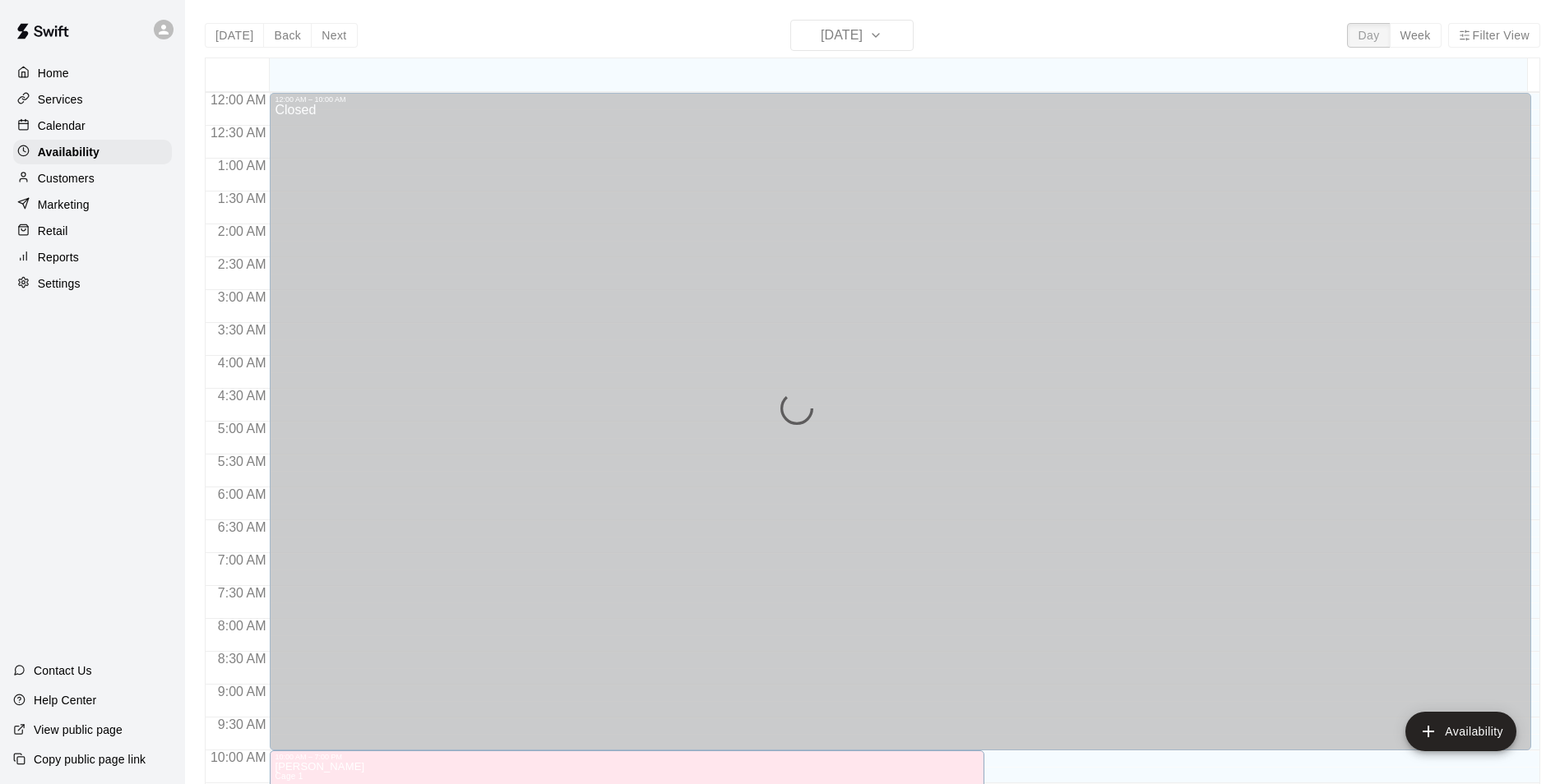
scroll to position [868, 0]
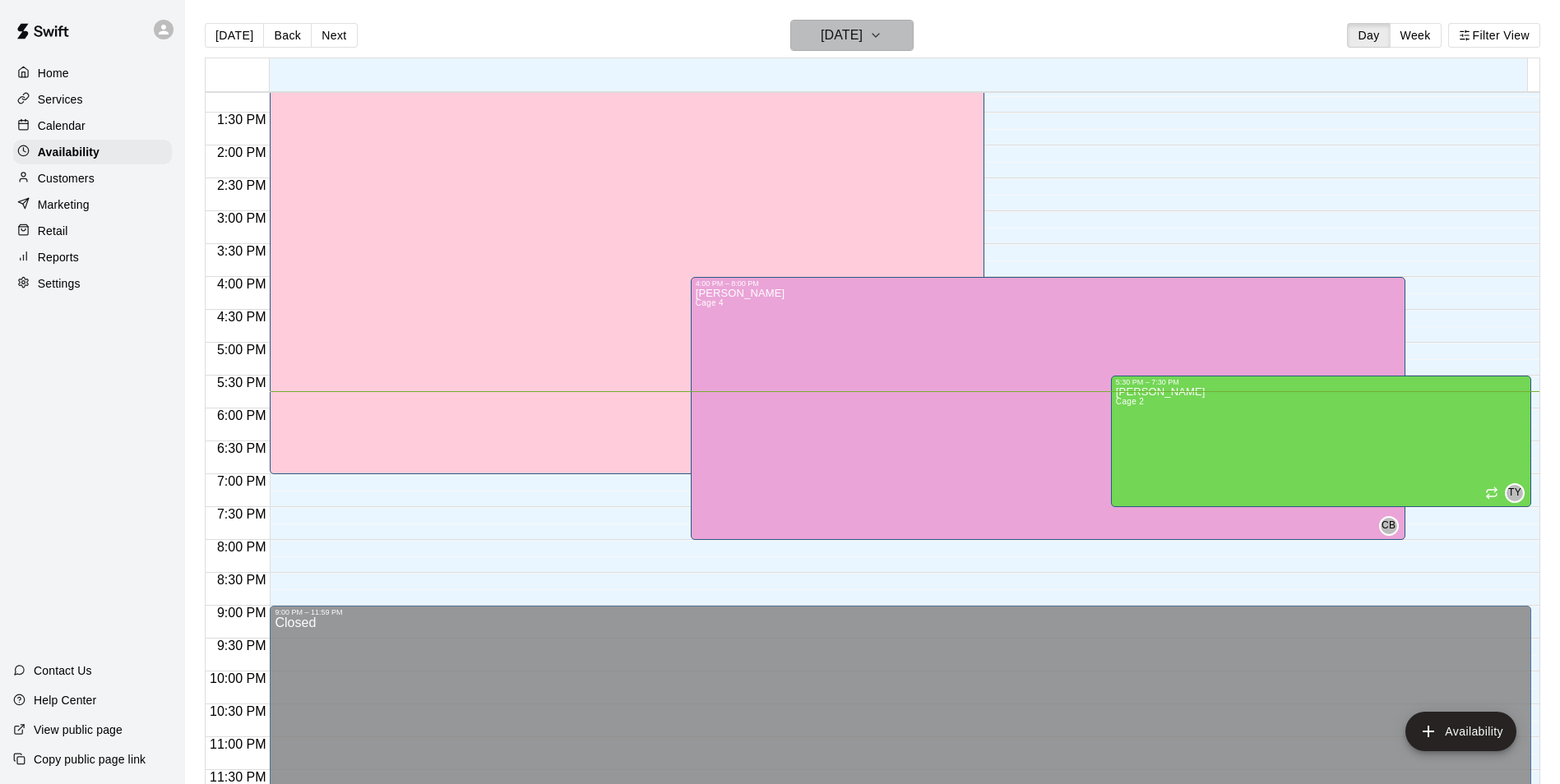
click at [858, 33] on h6 "[DATE]" at bounding box center [841, 35] width 42 height 23
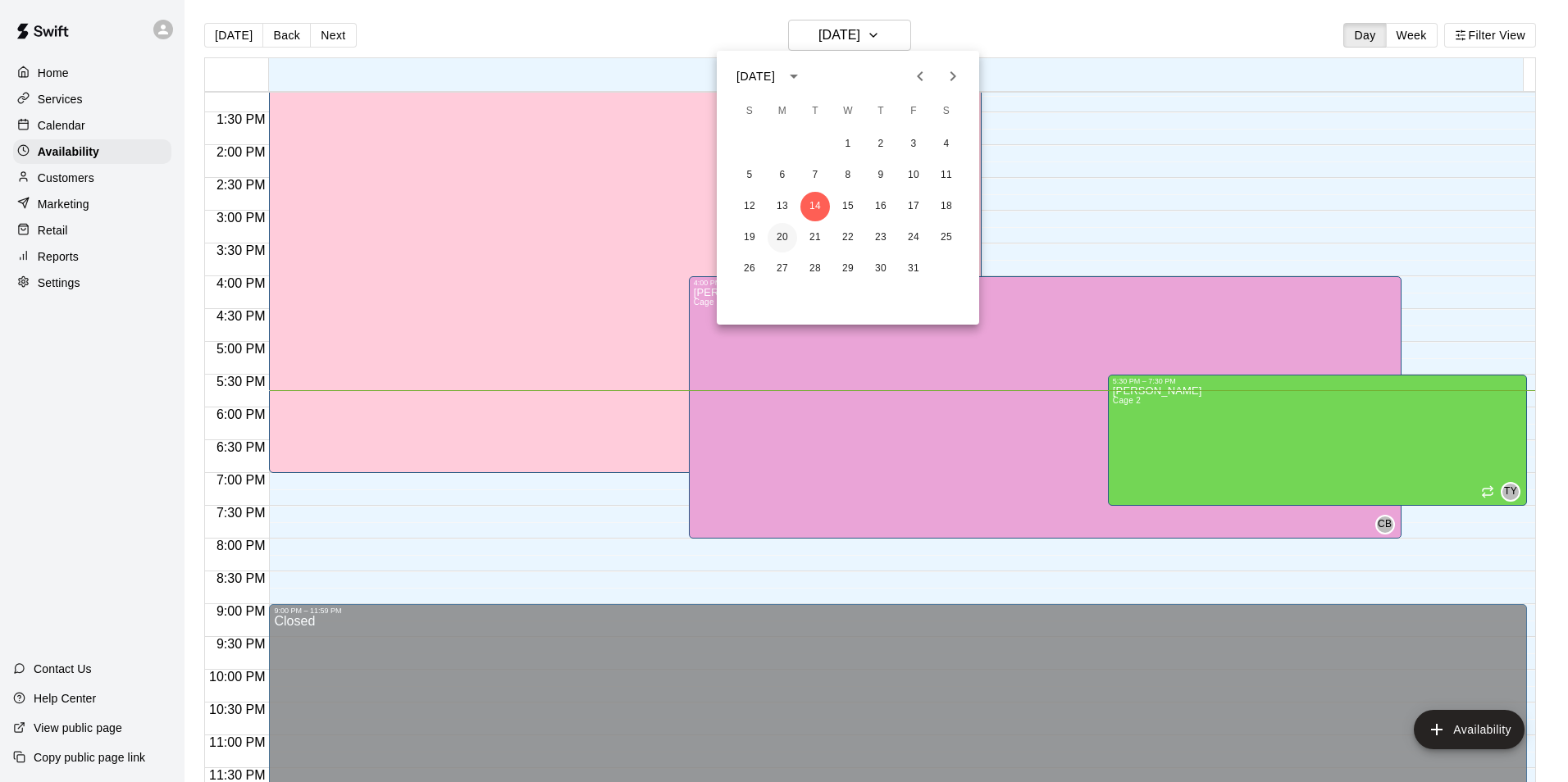
click at [788, 240] on button "20" at bounding box center [782, 238] width 30 height 30
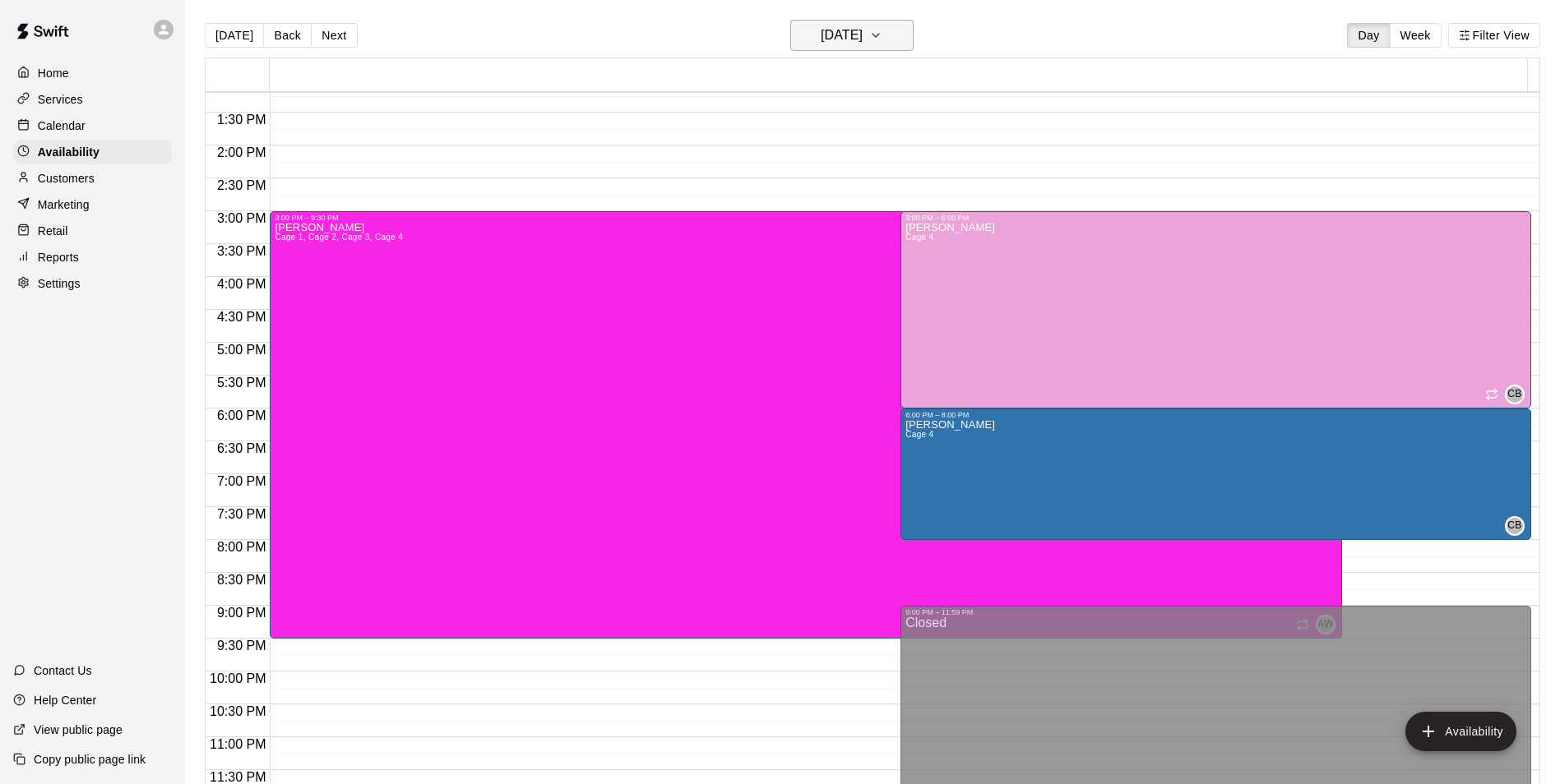
click at [850, 41] on h6 "[DATE]" at bounding box center [841, 35] width 42 height 23
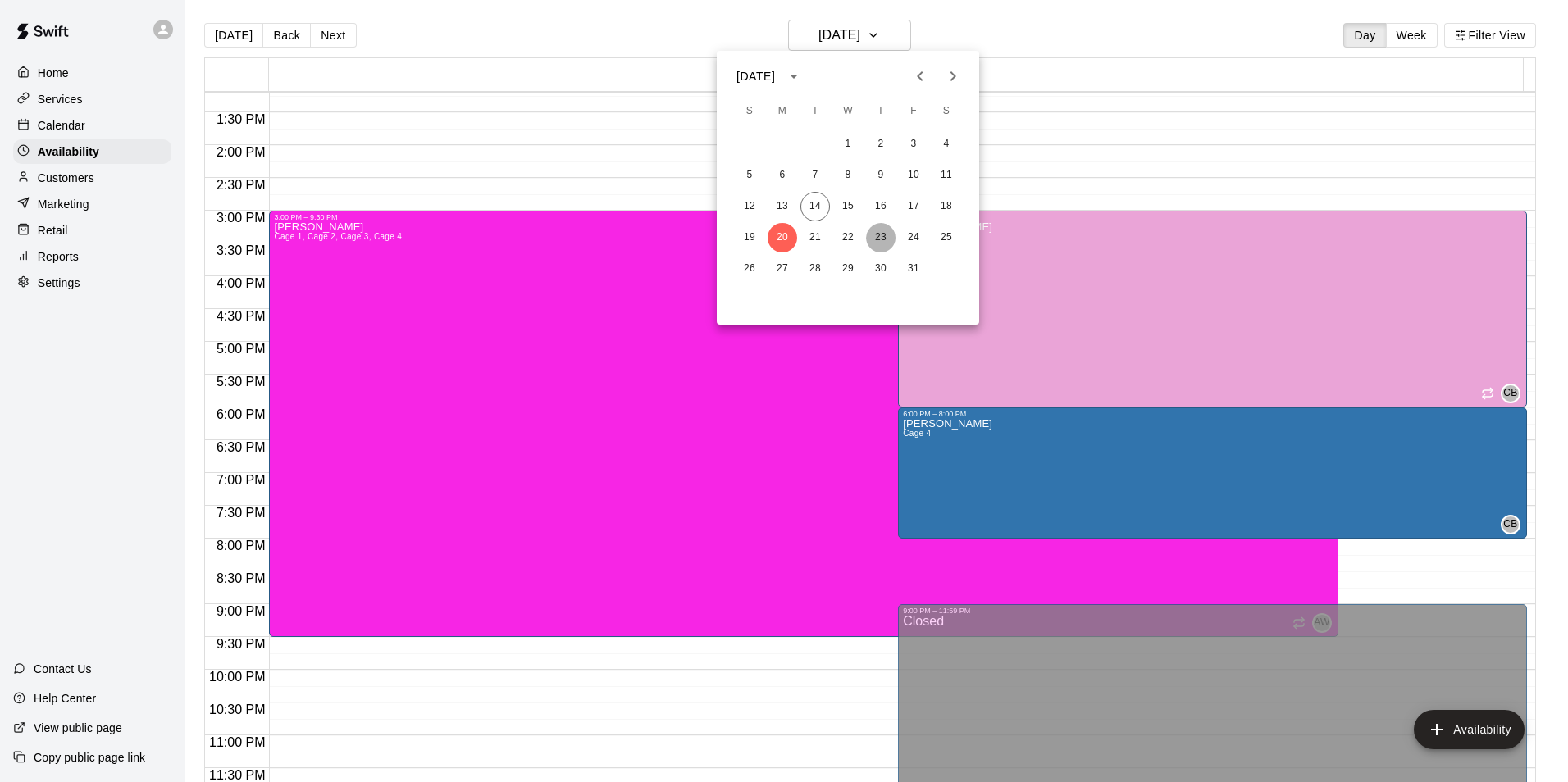
click at [879, 237] on button "23" at bounding box center [881, 238] width 30 height 30
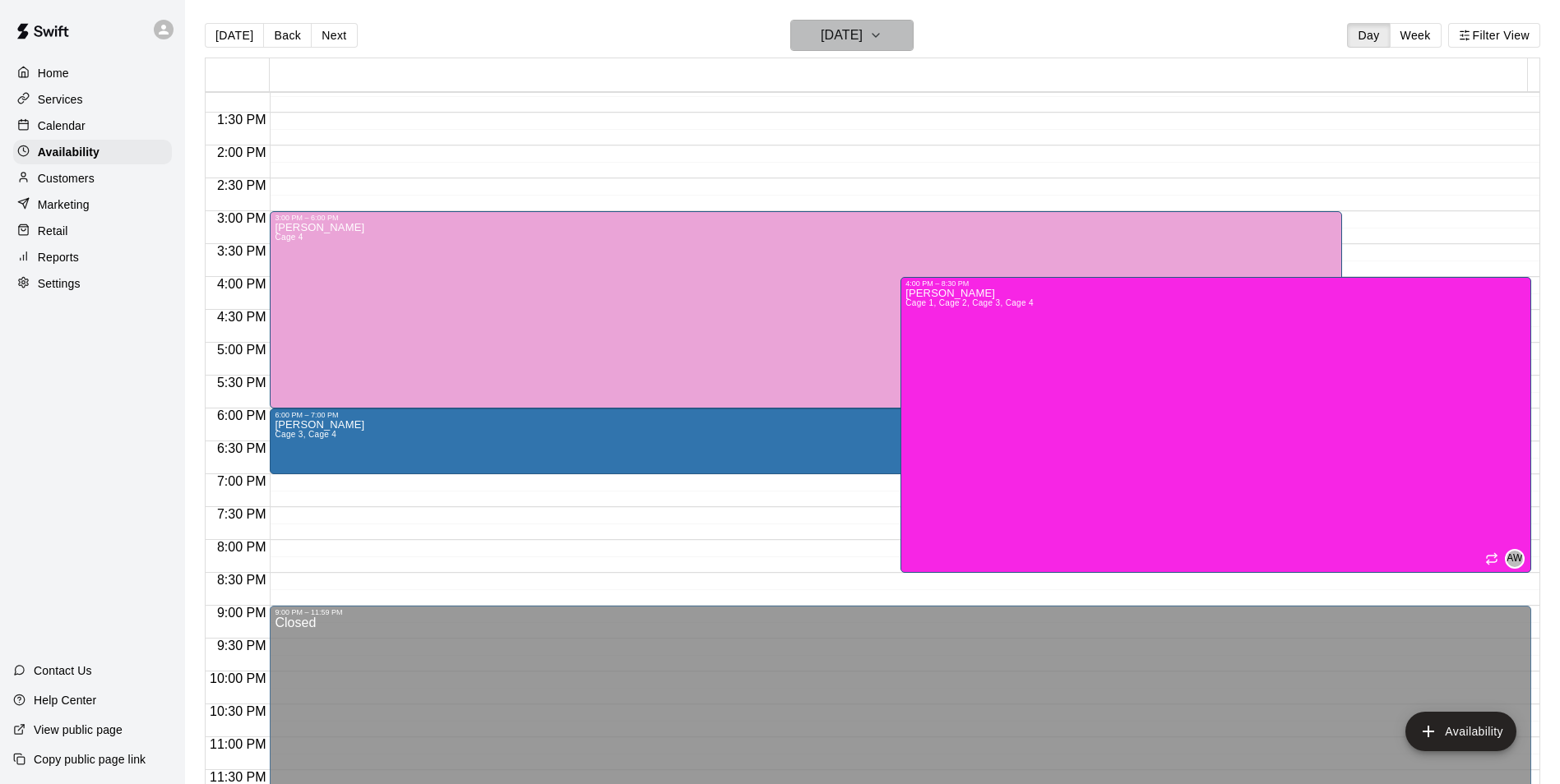
click at [882, 39] on icon "button" at bounding box center [875, 35] width 13 height 19
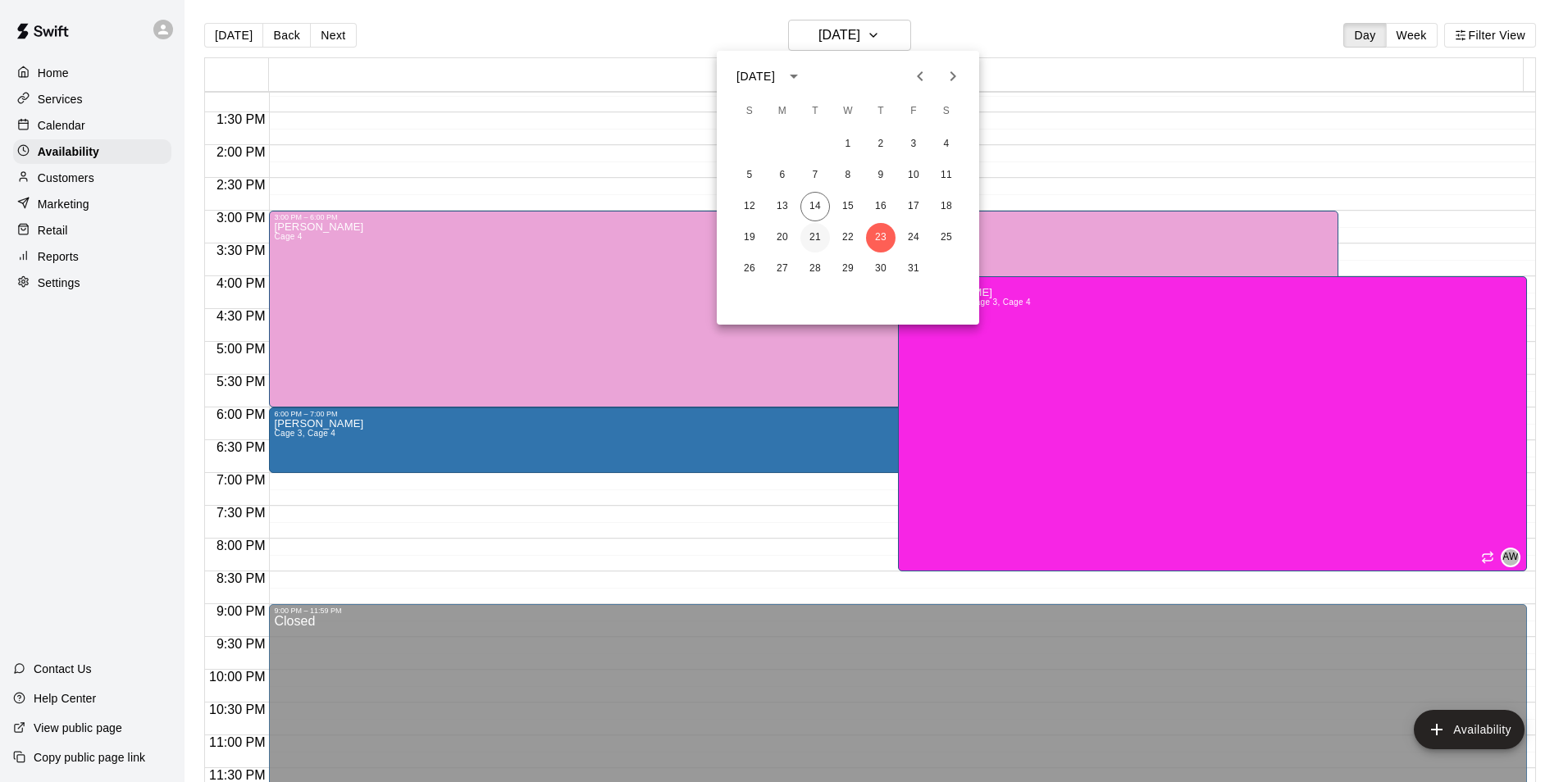
click at [804, 233] on button "21" at bounding box center [816, 238] width 30 height 30
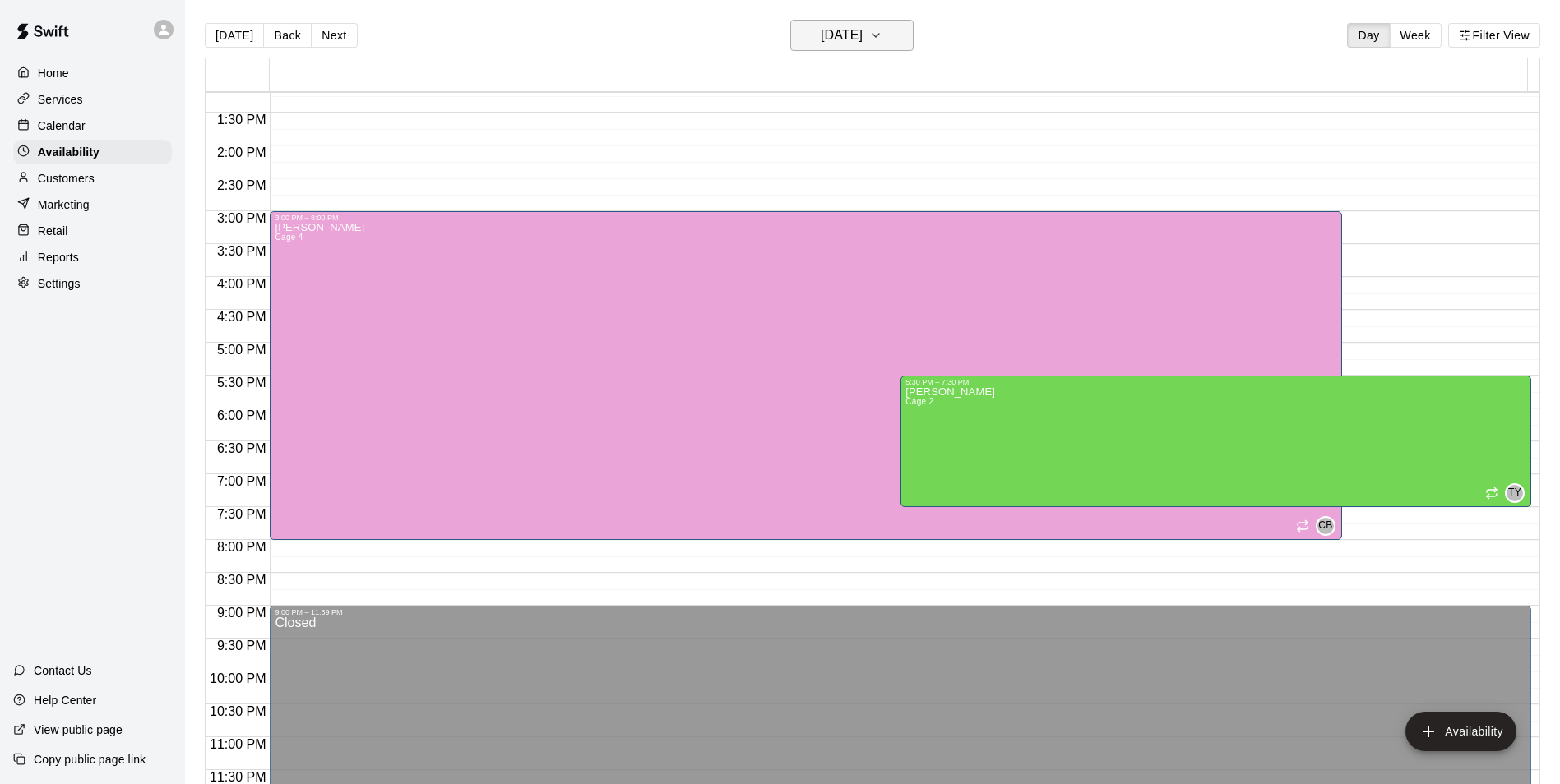
click at [907, 37] on button "[DATE]" at bounding box center [852, 35] width 123 height 32
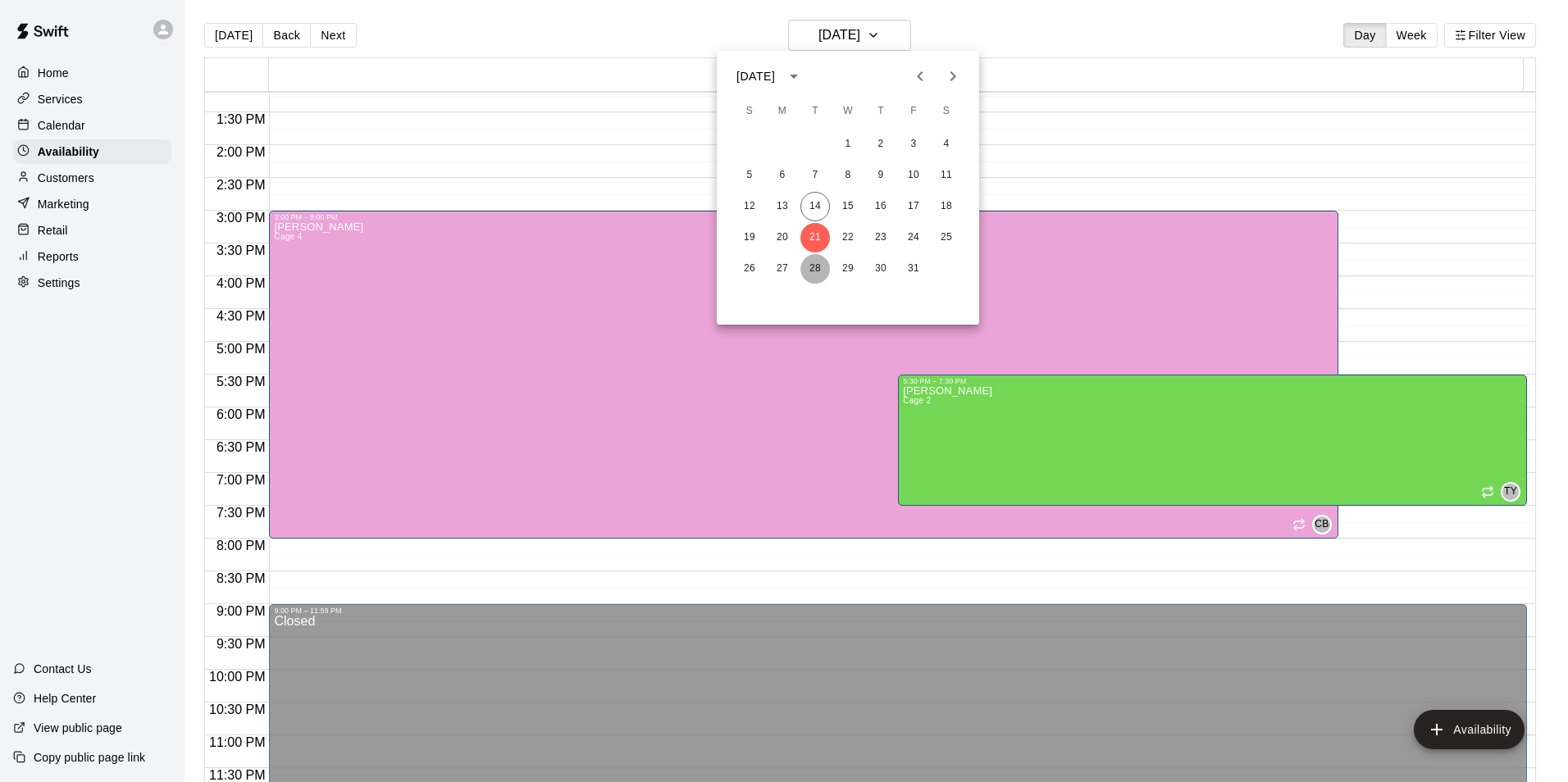
click at [821, 266] on button "28" at bounding box center [816, 269] width 30 height 30
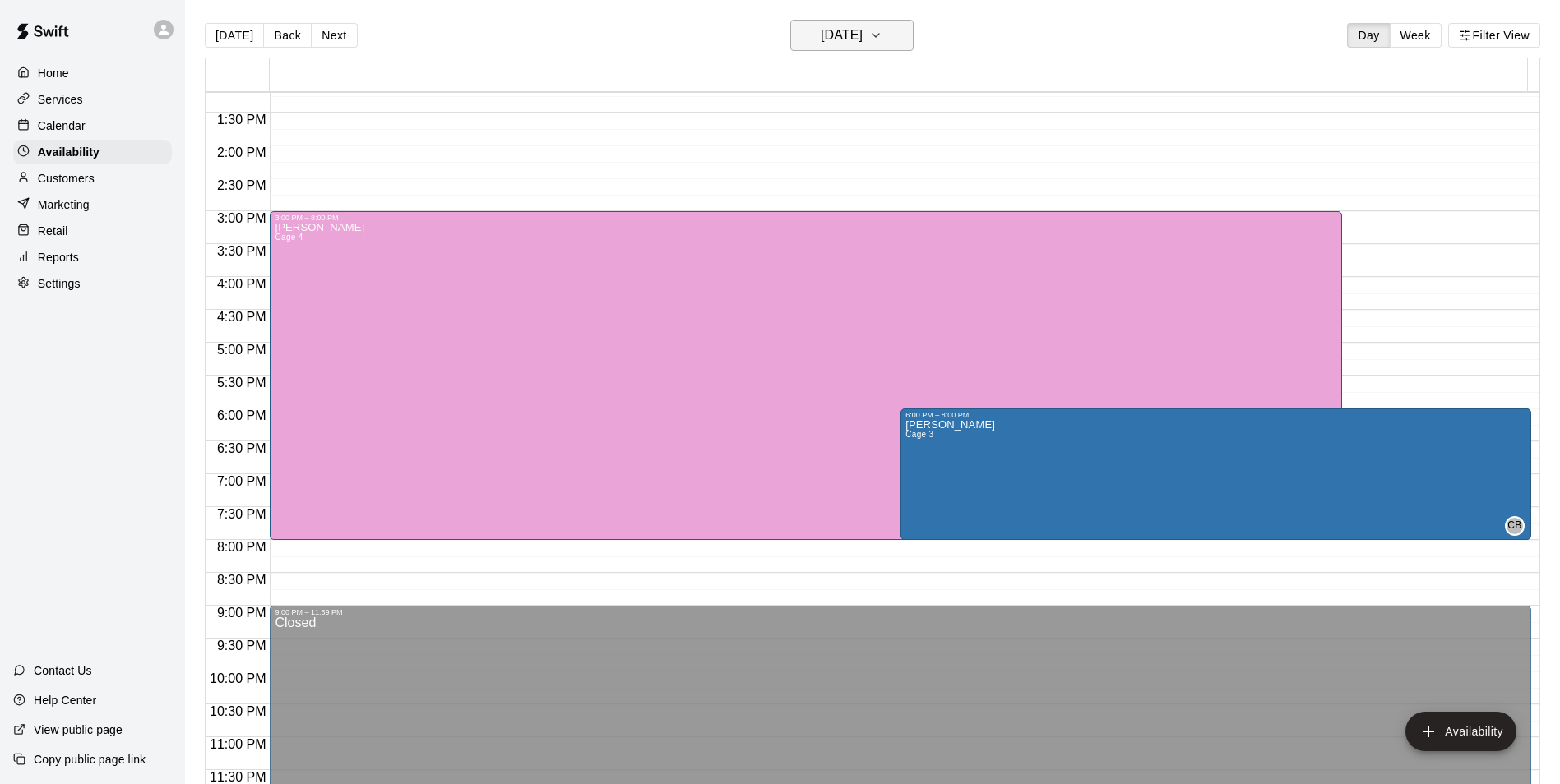
click at [863, 41] on h6 "[DATE]" at bounding box center [841, 35] width 42 height 23
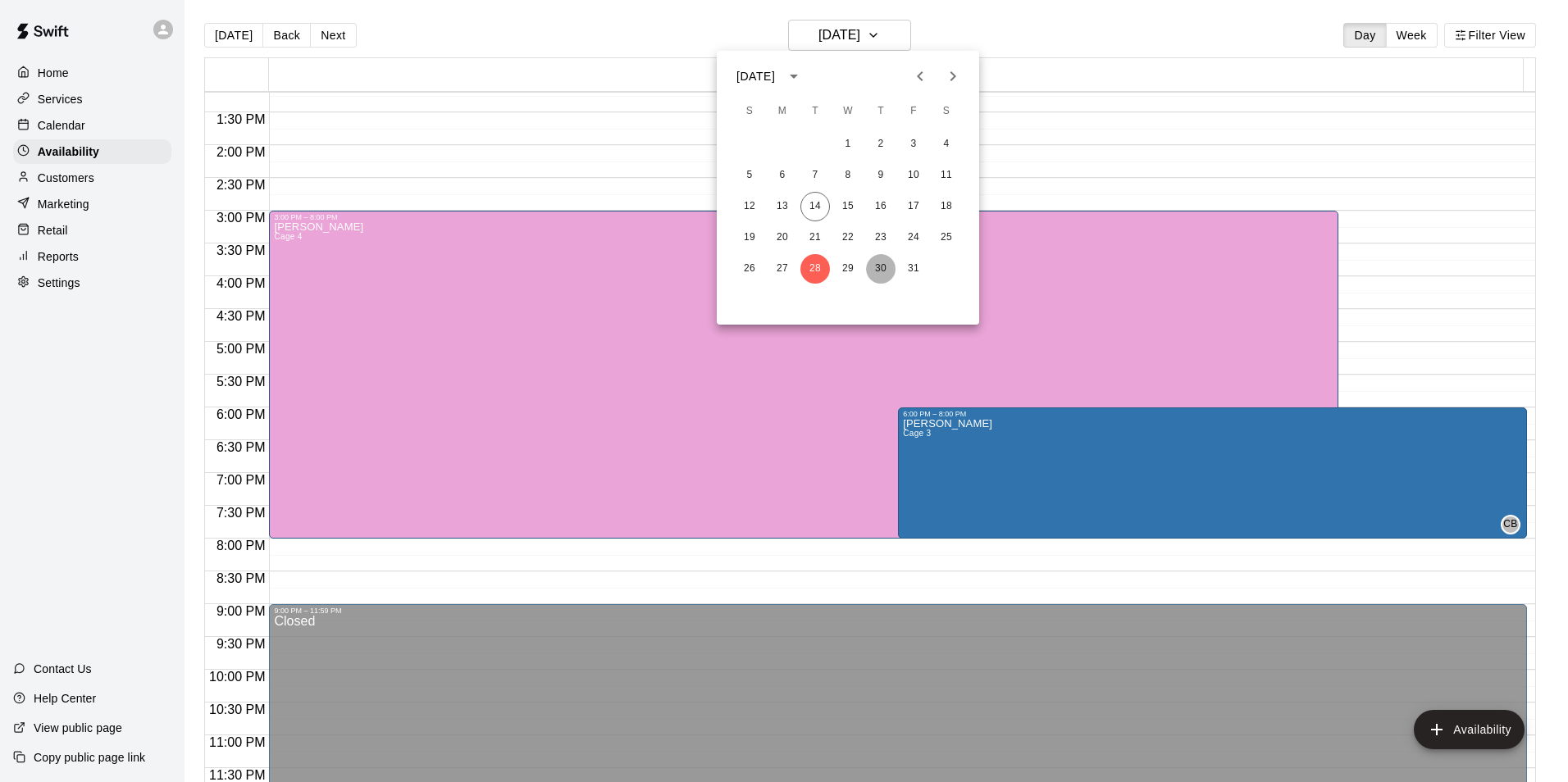
click at [885, 276] on button "30" at bounding box center [881, 269] width 30 height 30
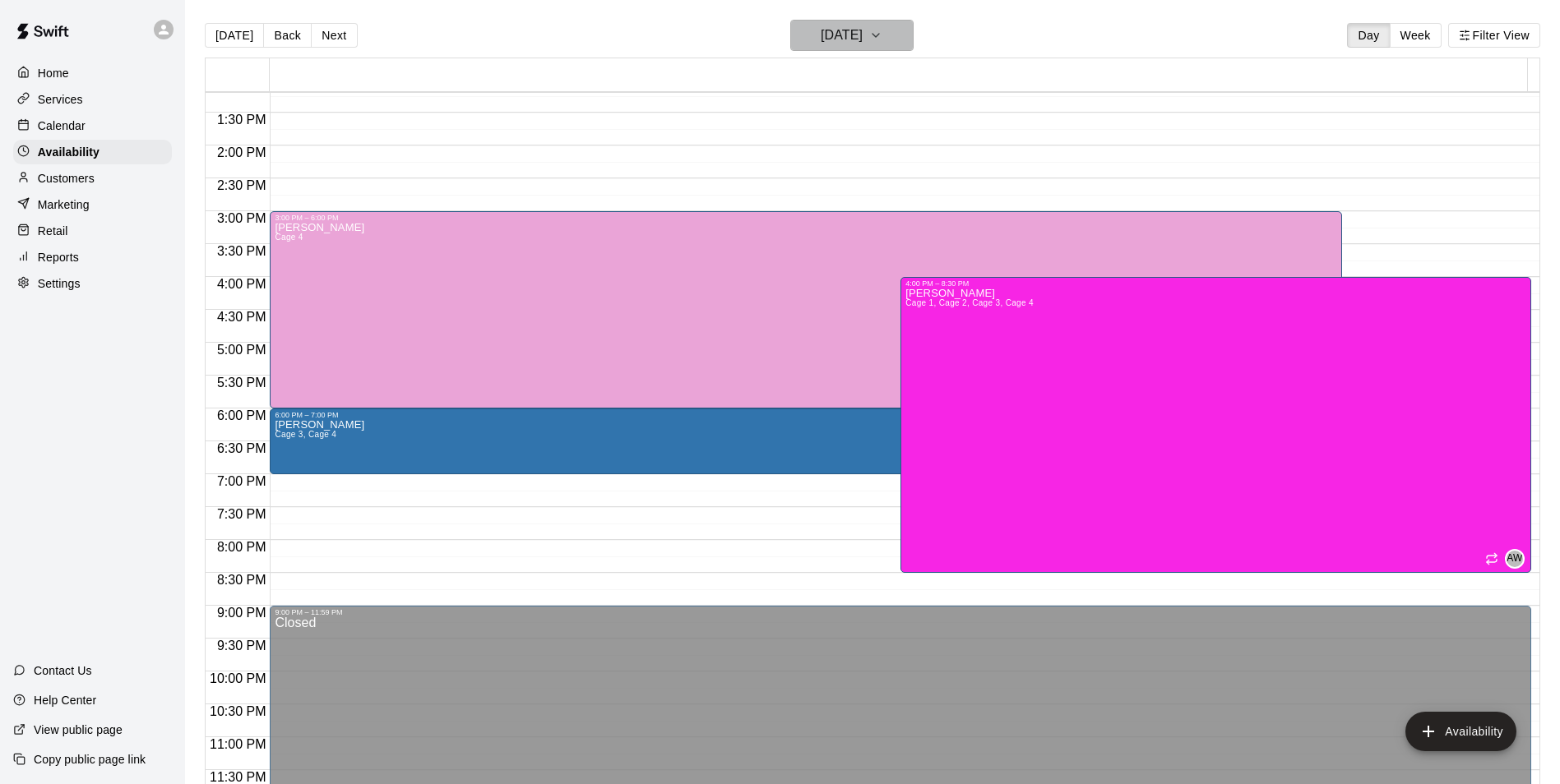
click at [827, 44] on h6 "[DATE]" at bounding box center [841, 35] width 42 height 23
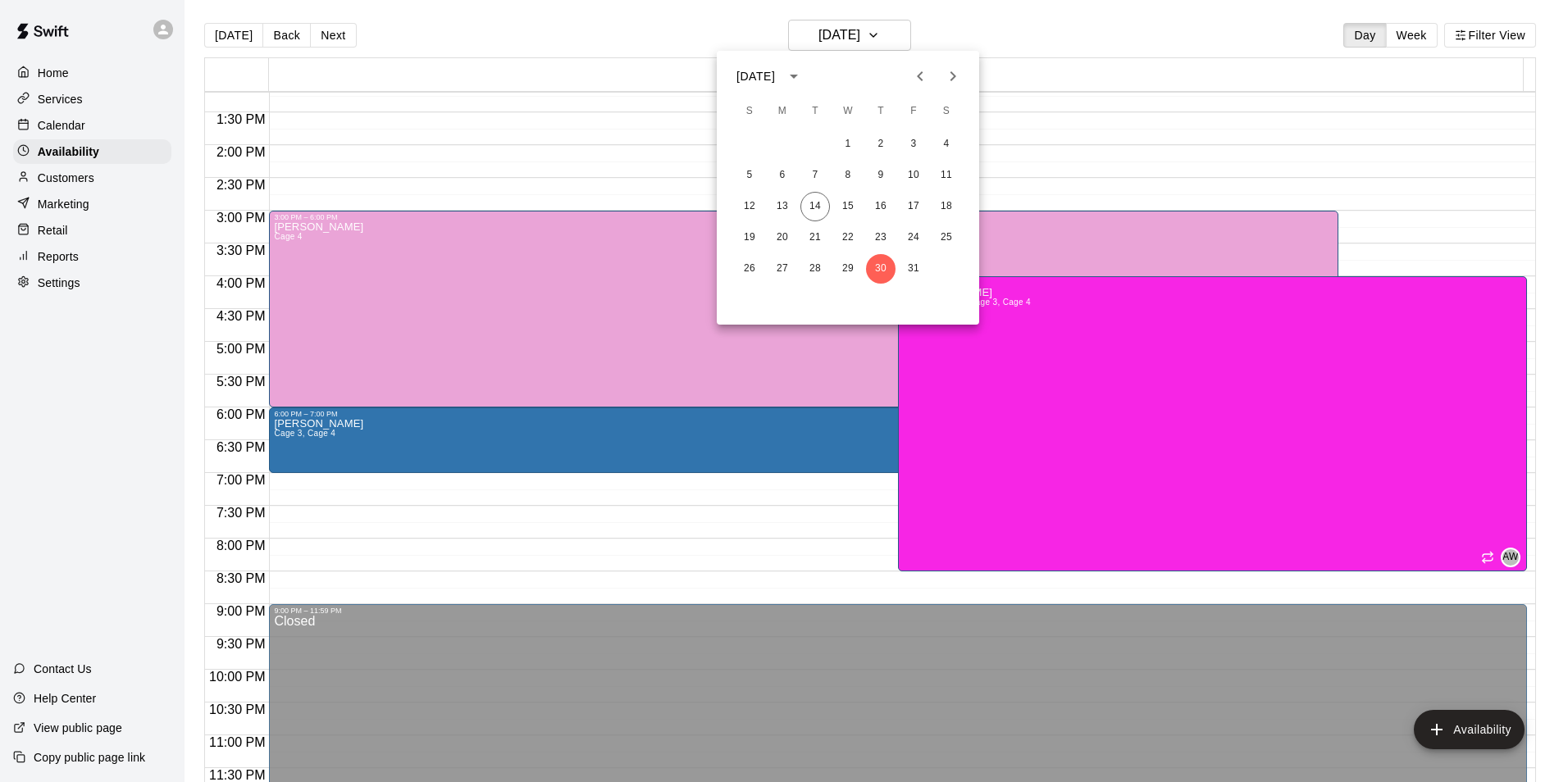
click at [949, 41] on div at bounding box center [784, 391] width 1568 height 782
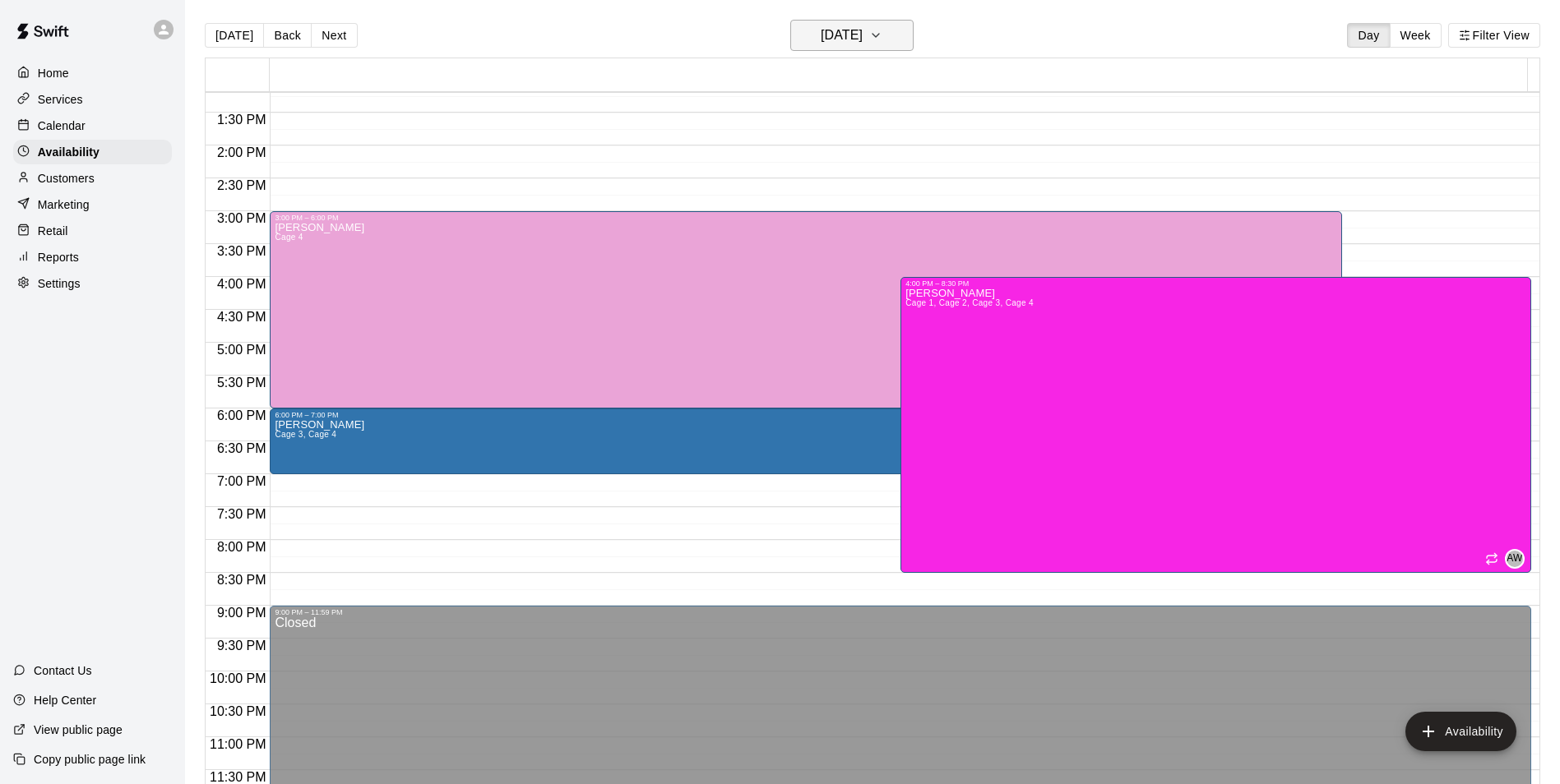
click at [863, 44] on h6 "[DATE]" at bounding box center [841, 35] width 42 height 23
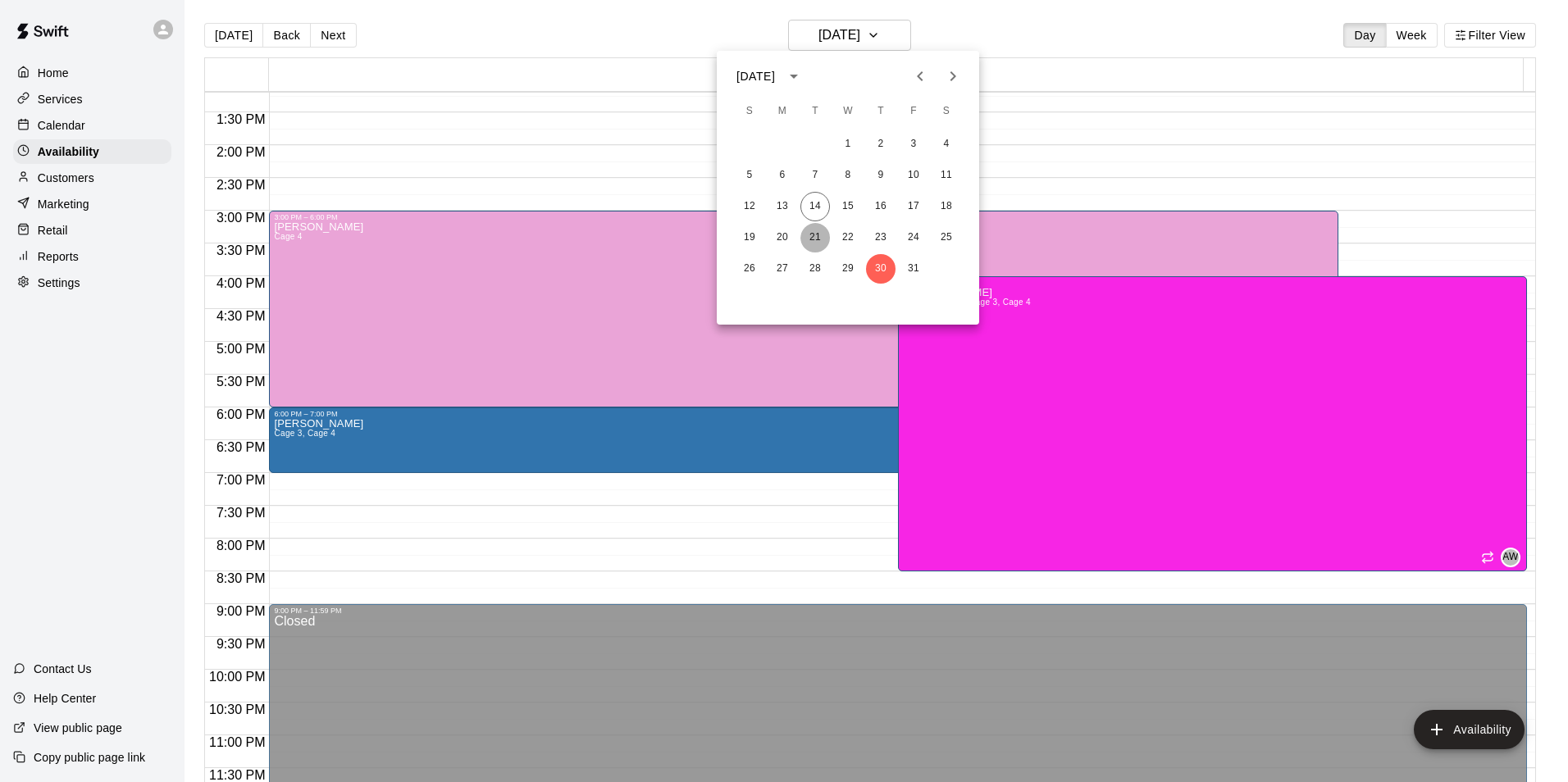
click at [818, 238] on button "21" at bounding box center [816, 238] width 30 height 30
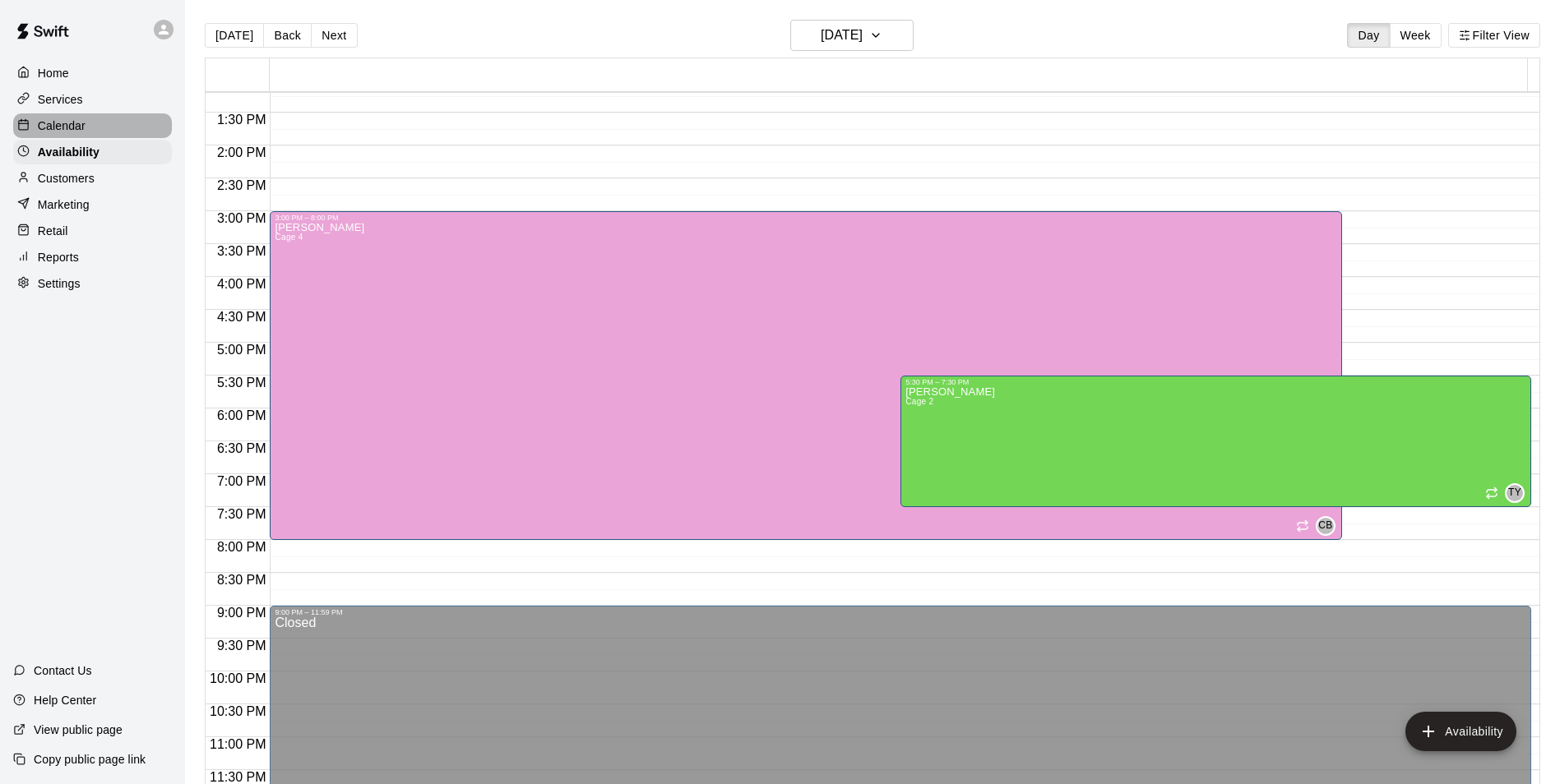
click at [76, 126] on p "Calendar" at bounding box center [61, 126] width 47 height 17
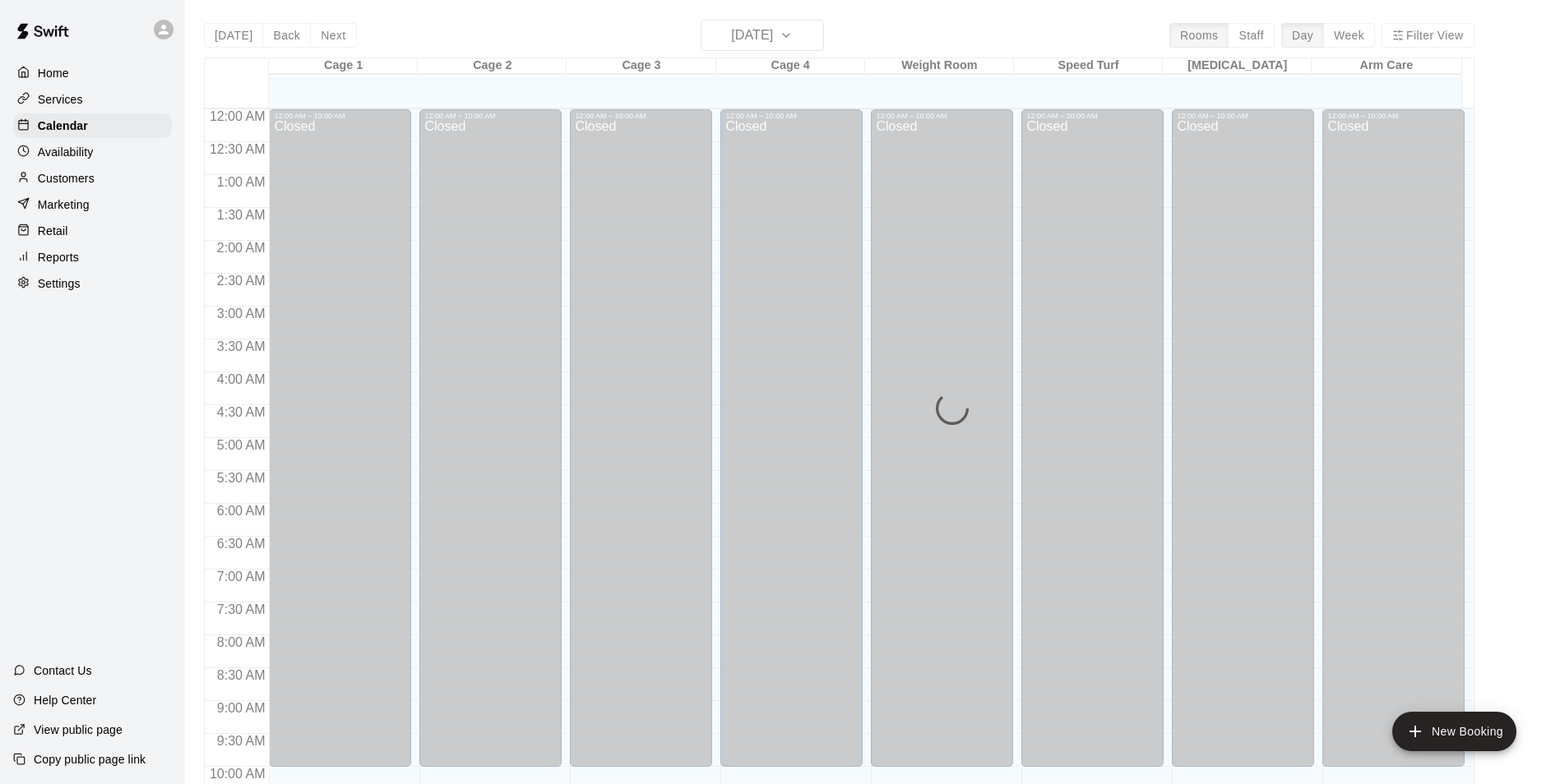
scroll to position [835, 0]
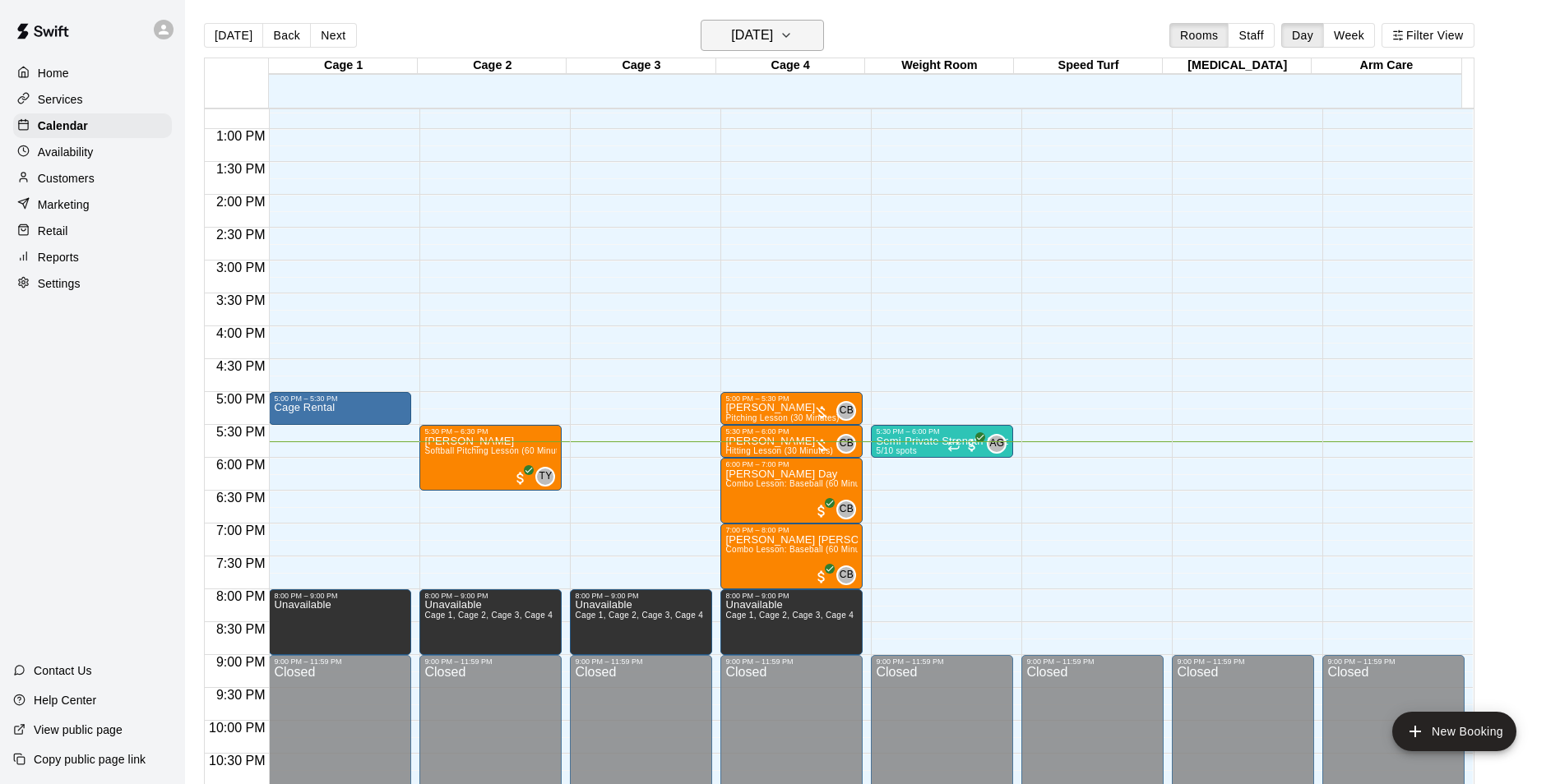
click at [792, 36] on icon "button" at bounding box center [785, 35] width 13 height 19
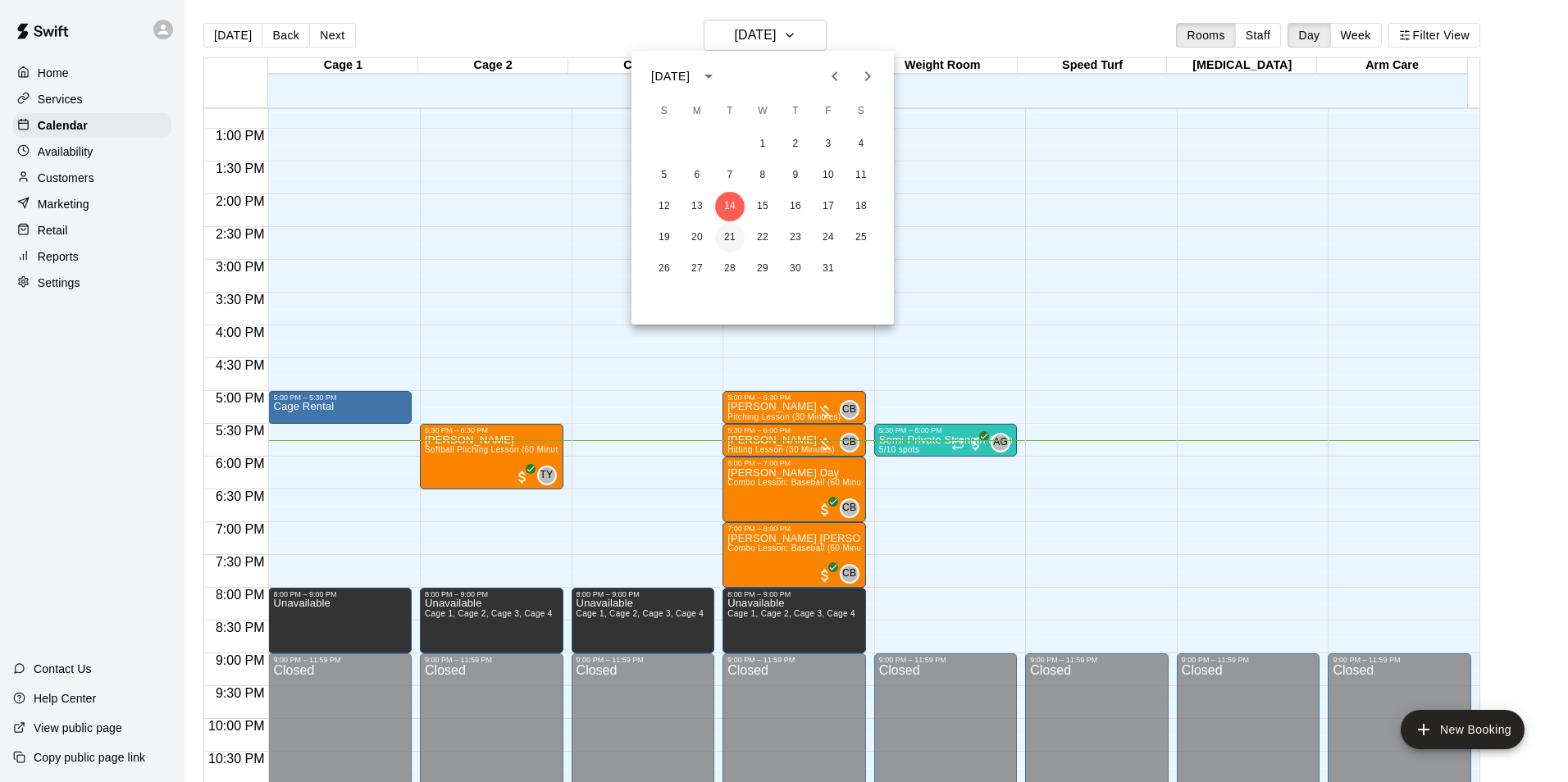
click at [727, 235] on button "21" at bounding box center [730, 238] width 30 height 30
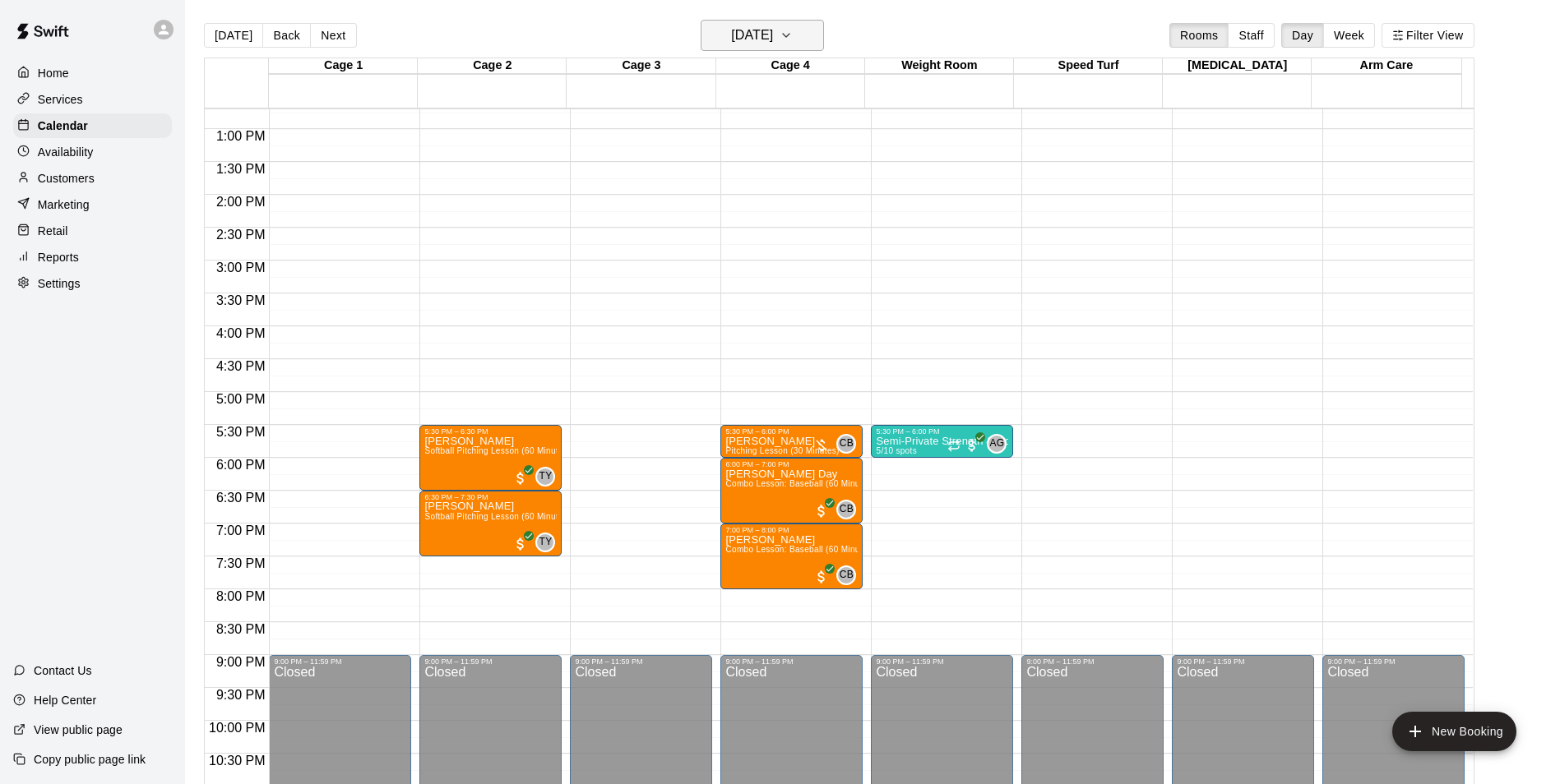
click at [764, 32] on h6 "[DATE]" at bounding box center [752, 35] width 42 height 23
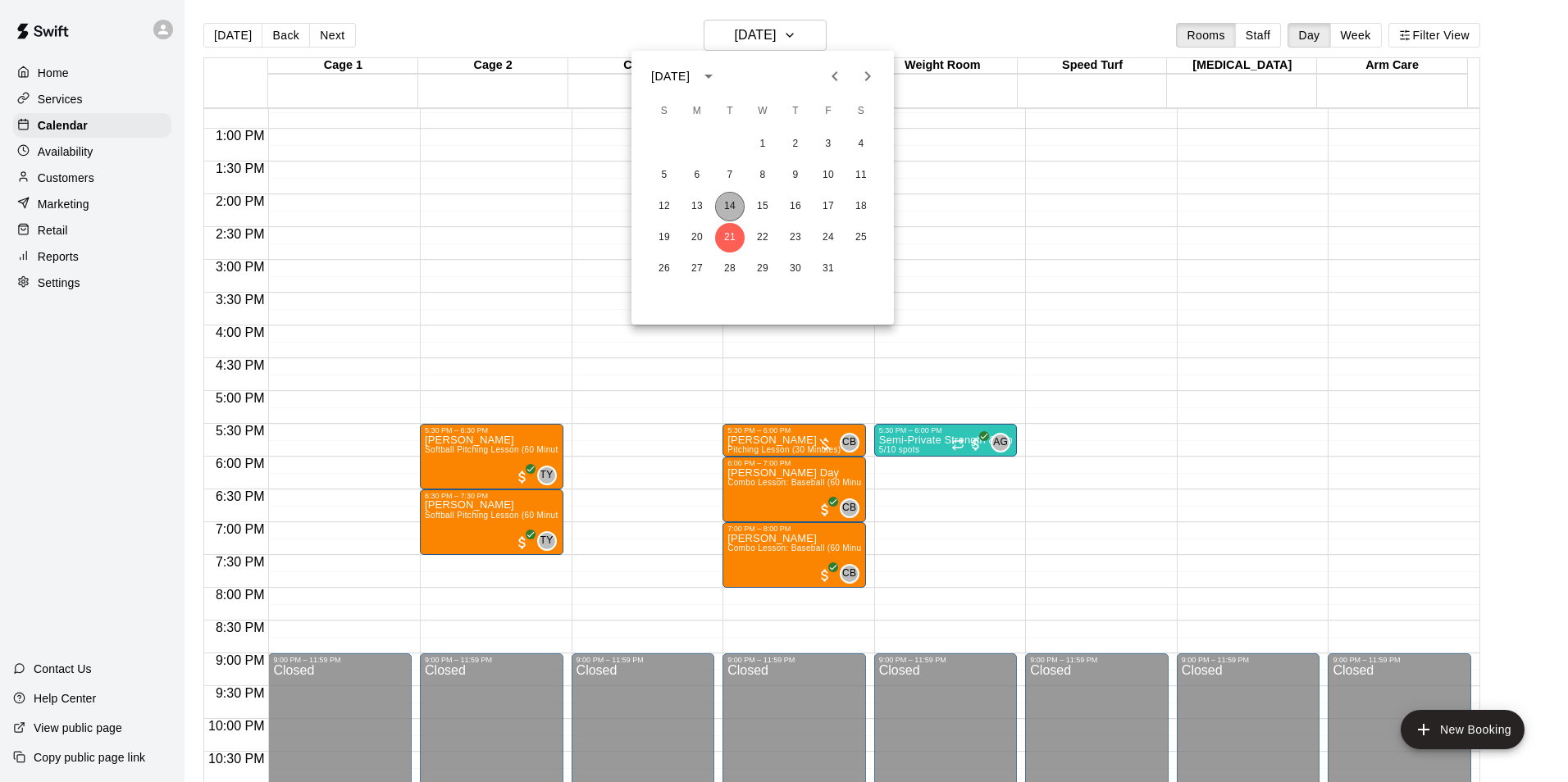
click at [731, 204] on button "14" at bounding box center [730, 207] width 30 height 30
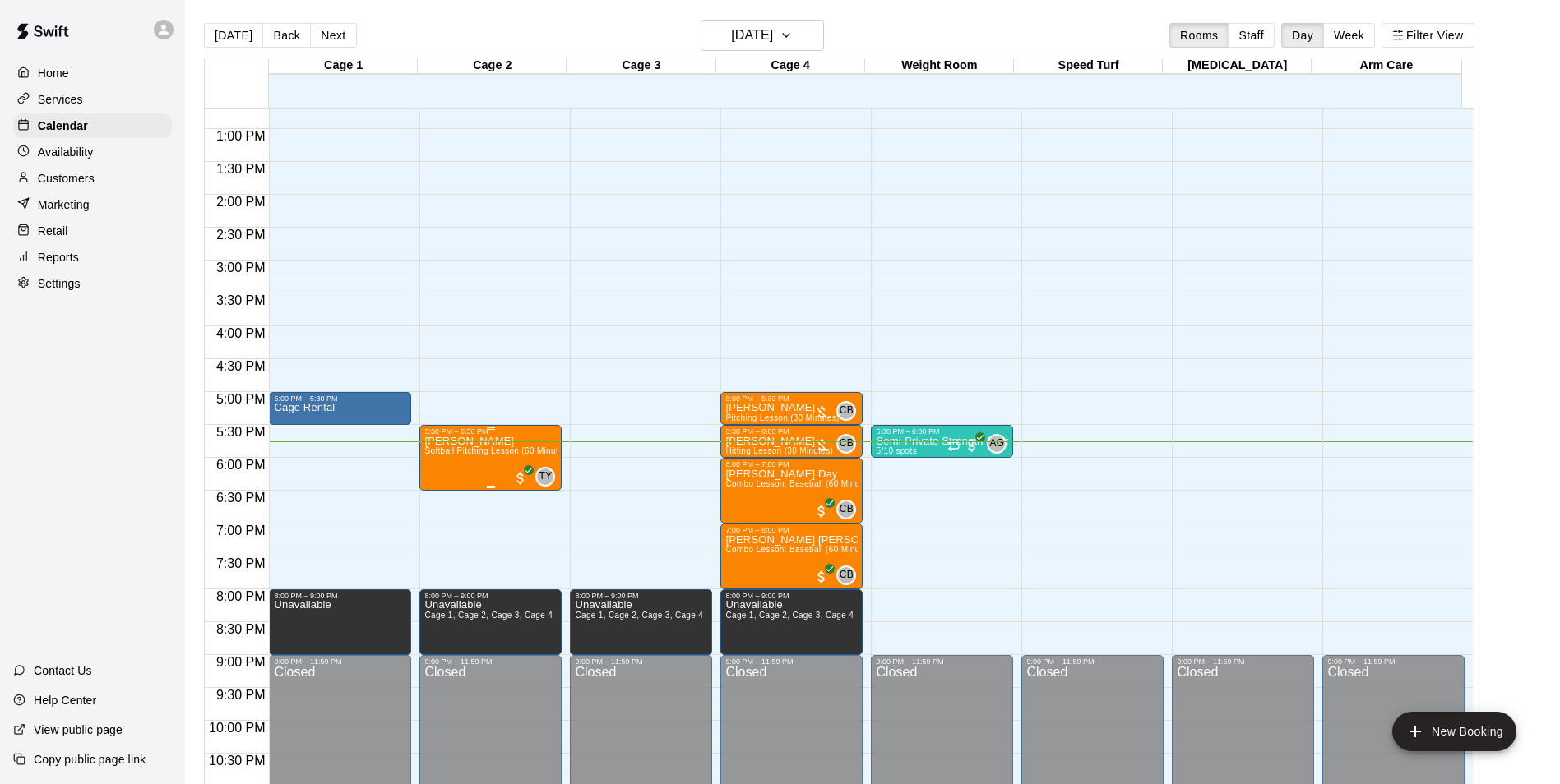
click at [487, 456] on span "Softball Pitching Lesson (60 Minutes) [PERSON_NAME]" at bounding box center [534, 450] width 220 height 9
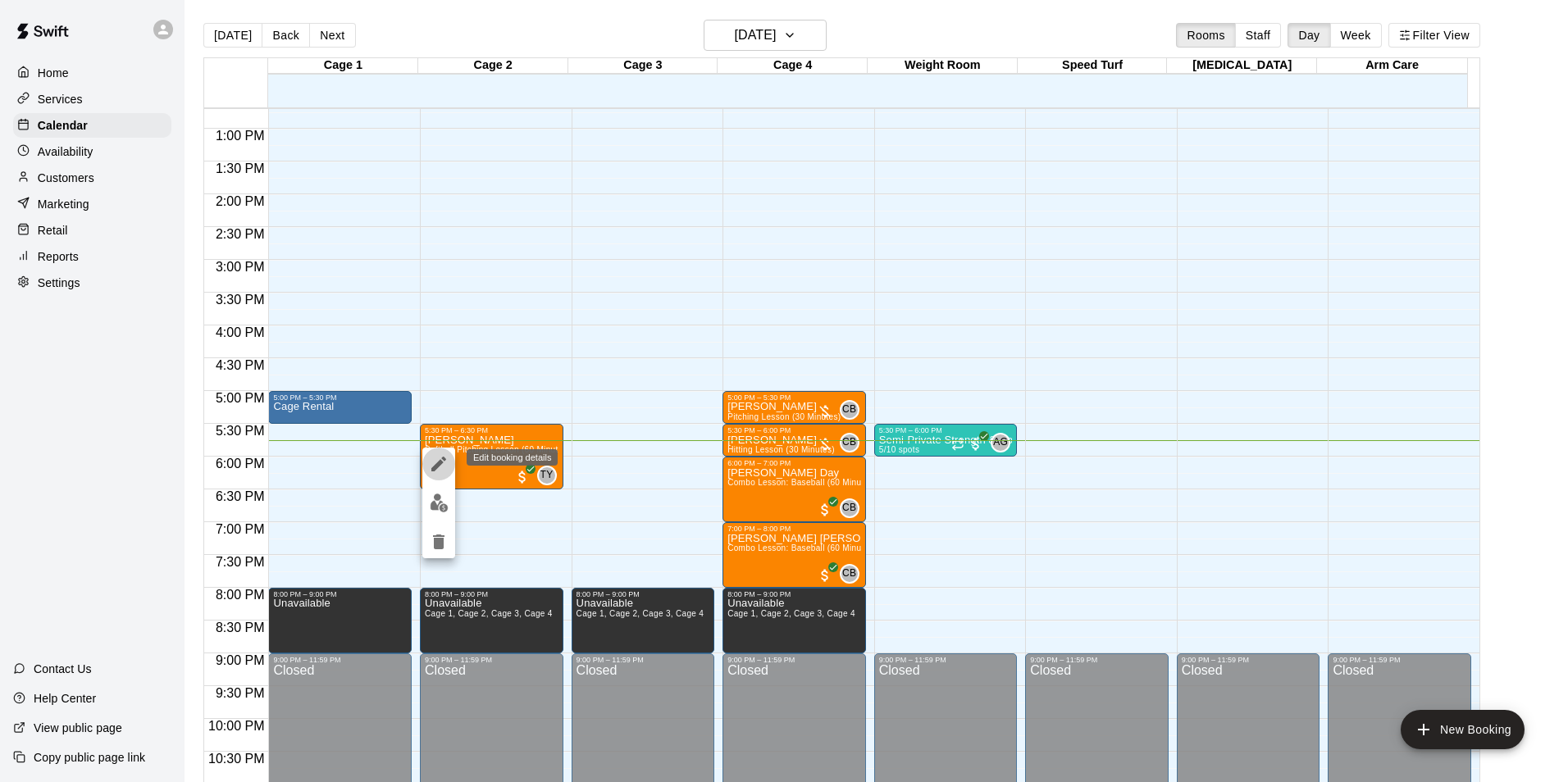
click at [443, 458] on icon "edit" at bounding box center [438, 463] width 15 height 15
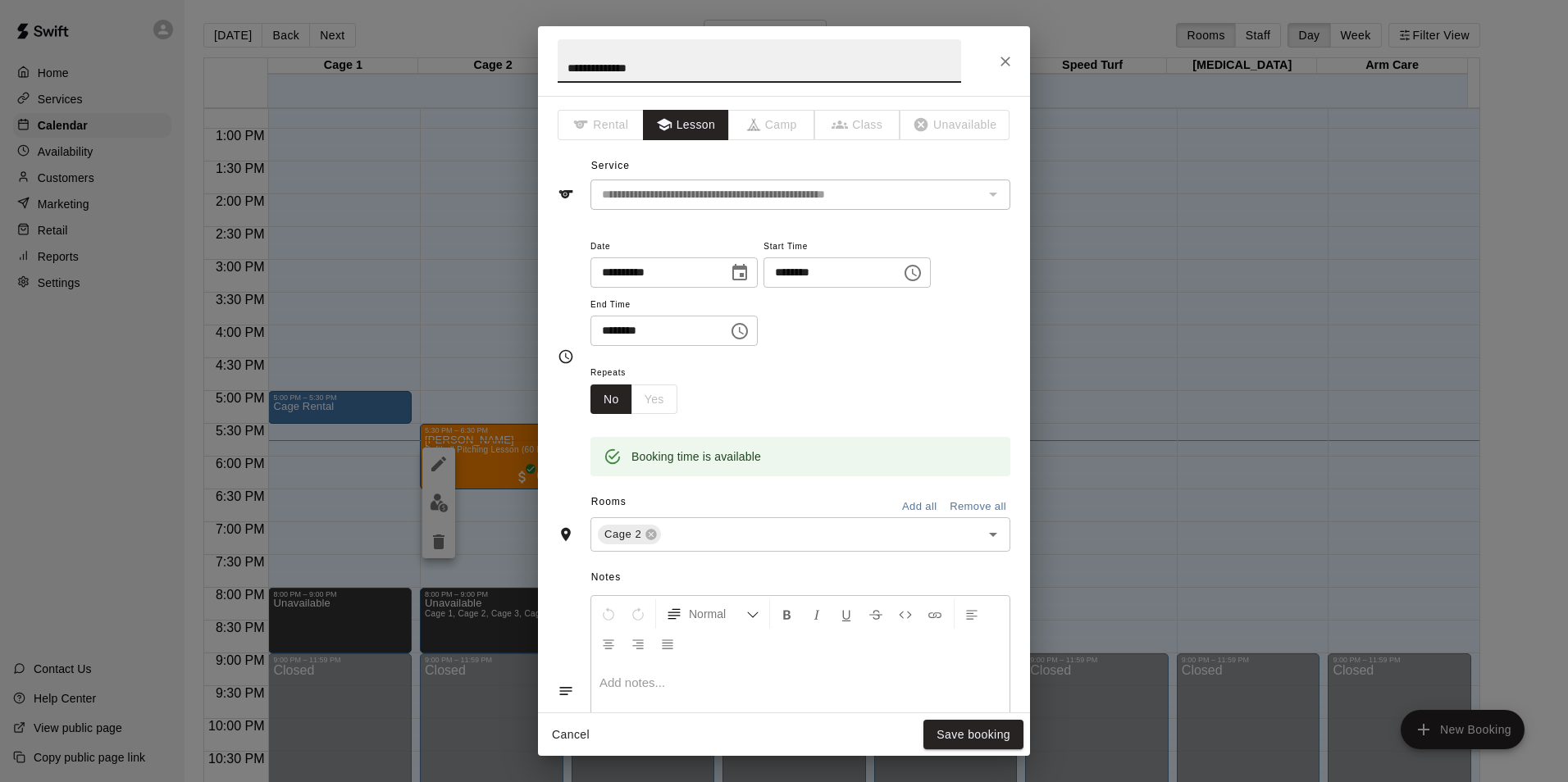
click at [748, 275] on icon "Choose date, selected date is Oct 14, 2025" at bounding box center [739, 272] width 19 height 19
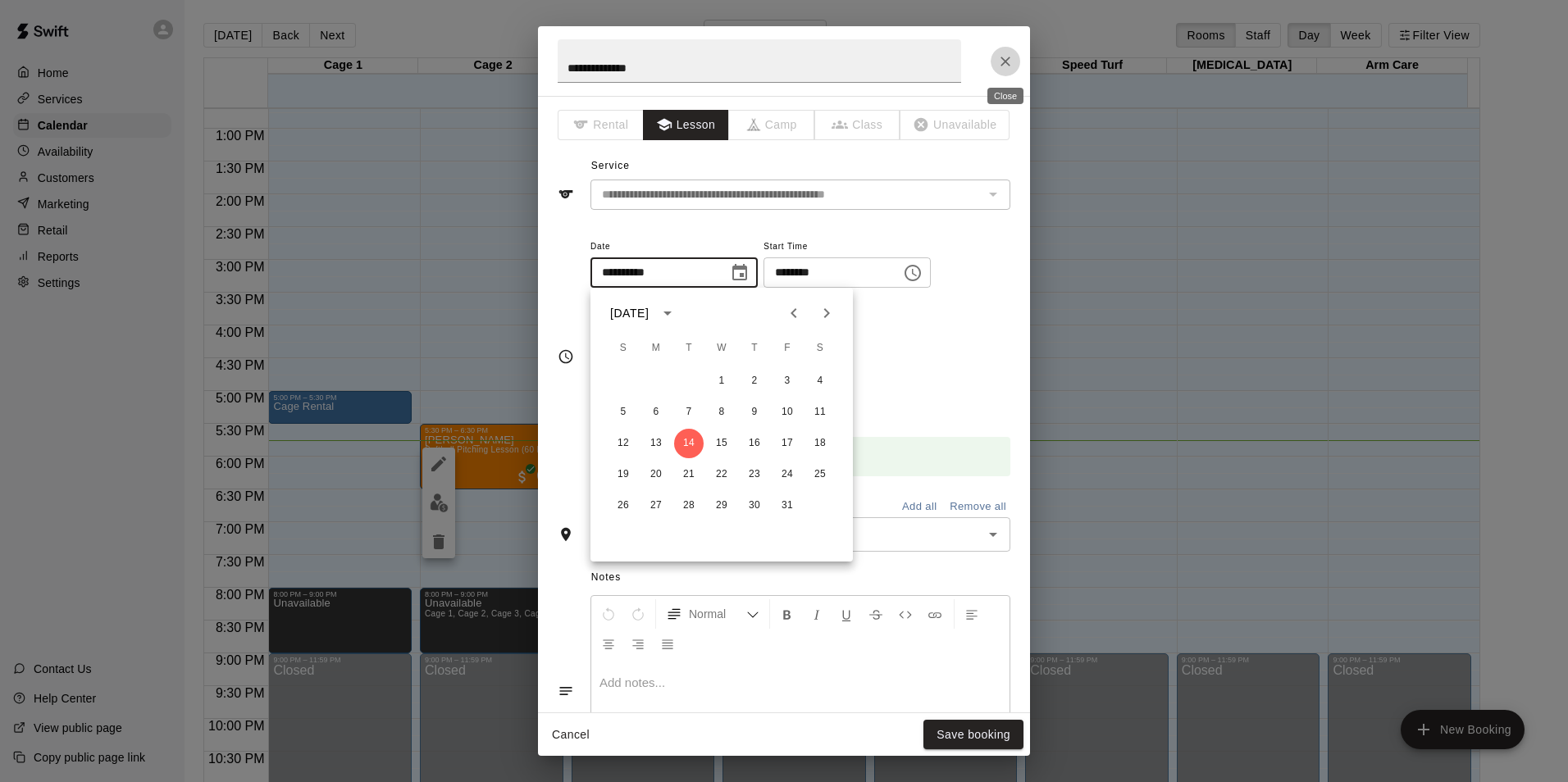
click at [1001, 64] on icon "Close" at bounding box center [1005, 61] width 17 height 17
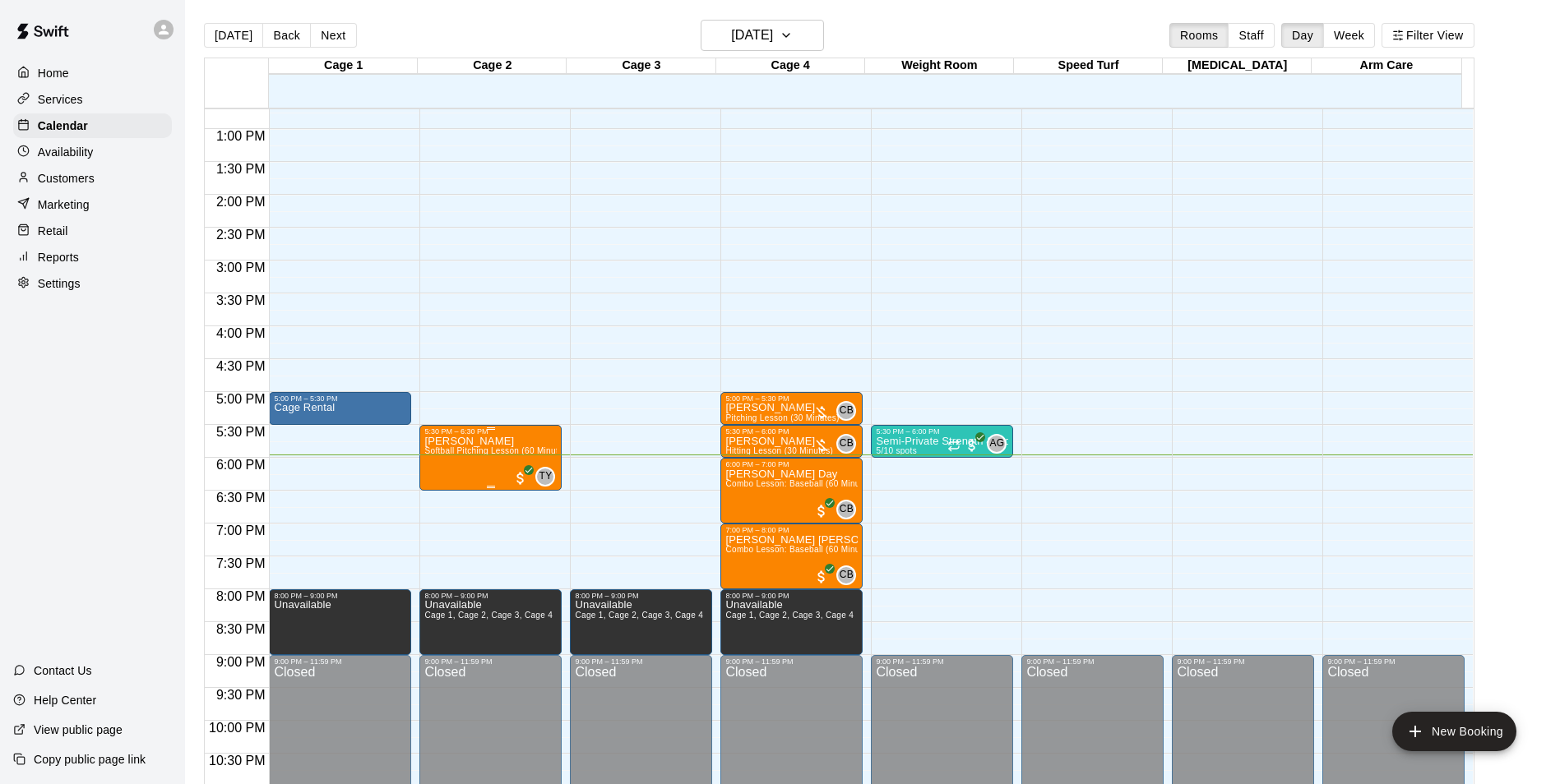
click at [488, 442] on p "[PERSON_NAME]" at bounding box center [490, 442] width 133 height 0
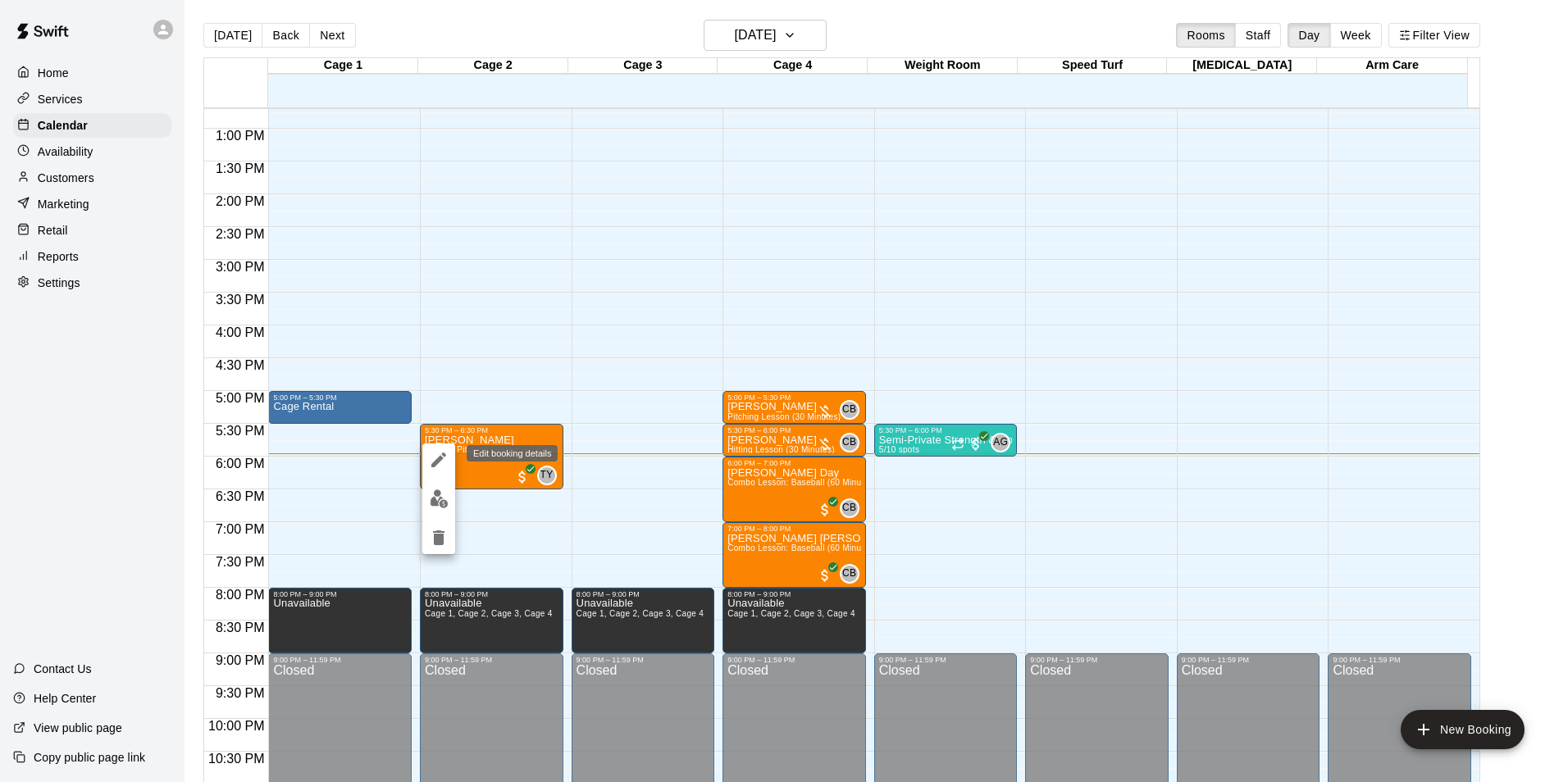
click at [433, 457] on icon "edit" at bounding box center [439, 460] width 19 height 19
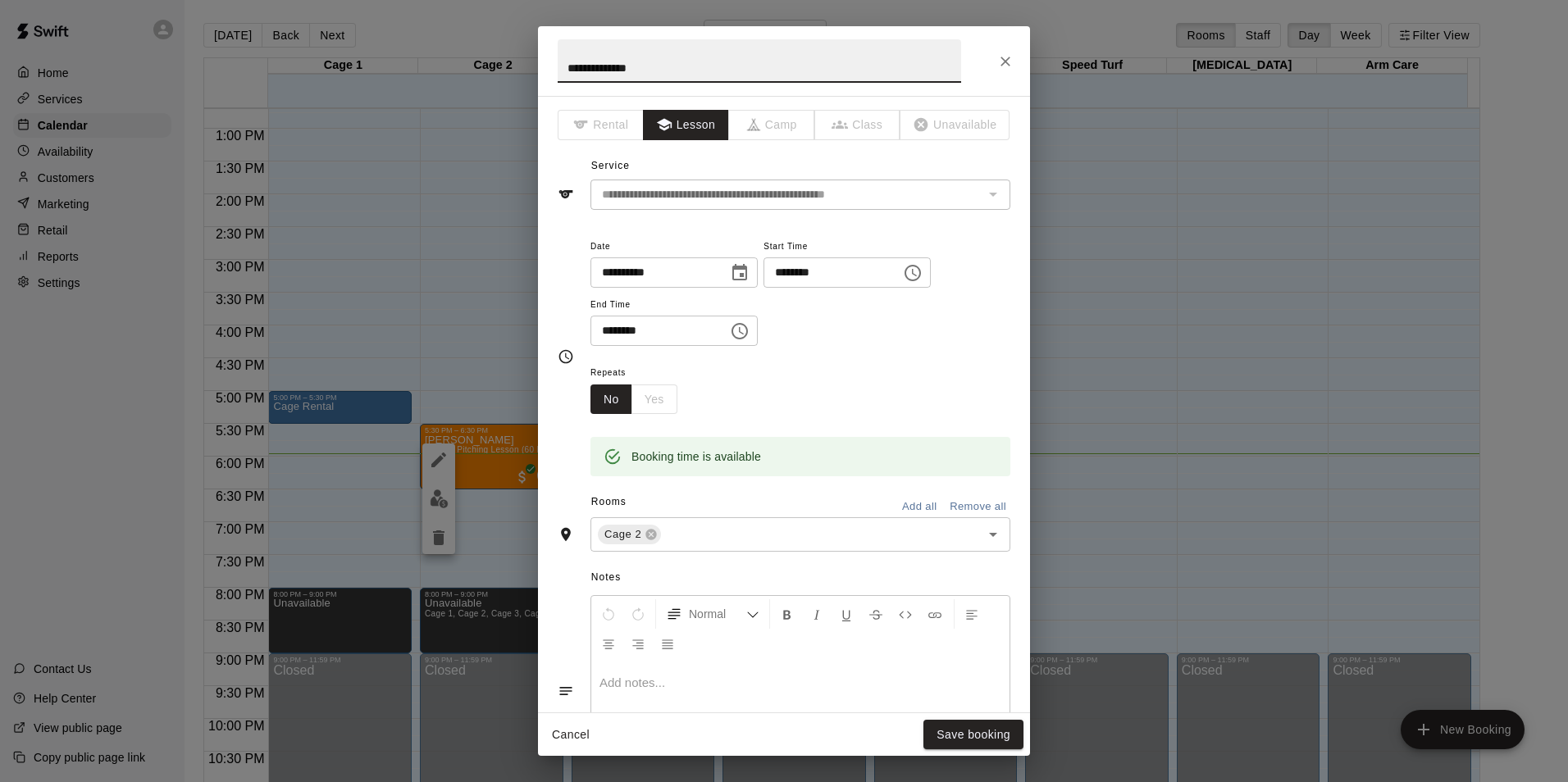
click at [622, 271] on input "**********" at bounding box center [653, 272] width 126 height 31
type input "**********"
click at [806, 273] on input "********" at bounding box center [826, 272] width 126 height 31
click at [810, 272] on input "********" at bounding box center [826, 272] width 126 height 31
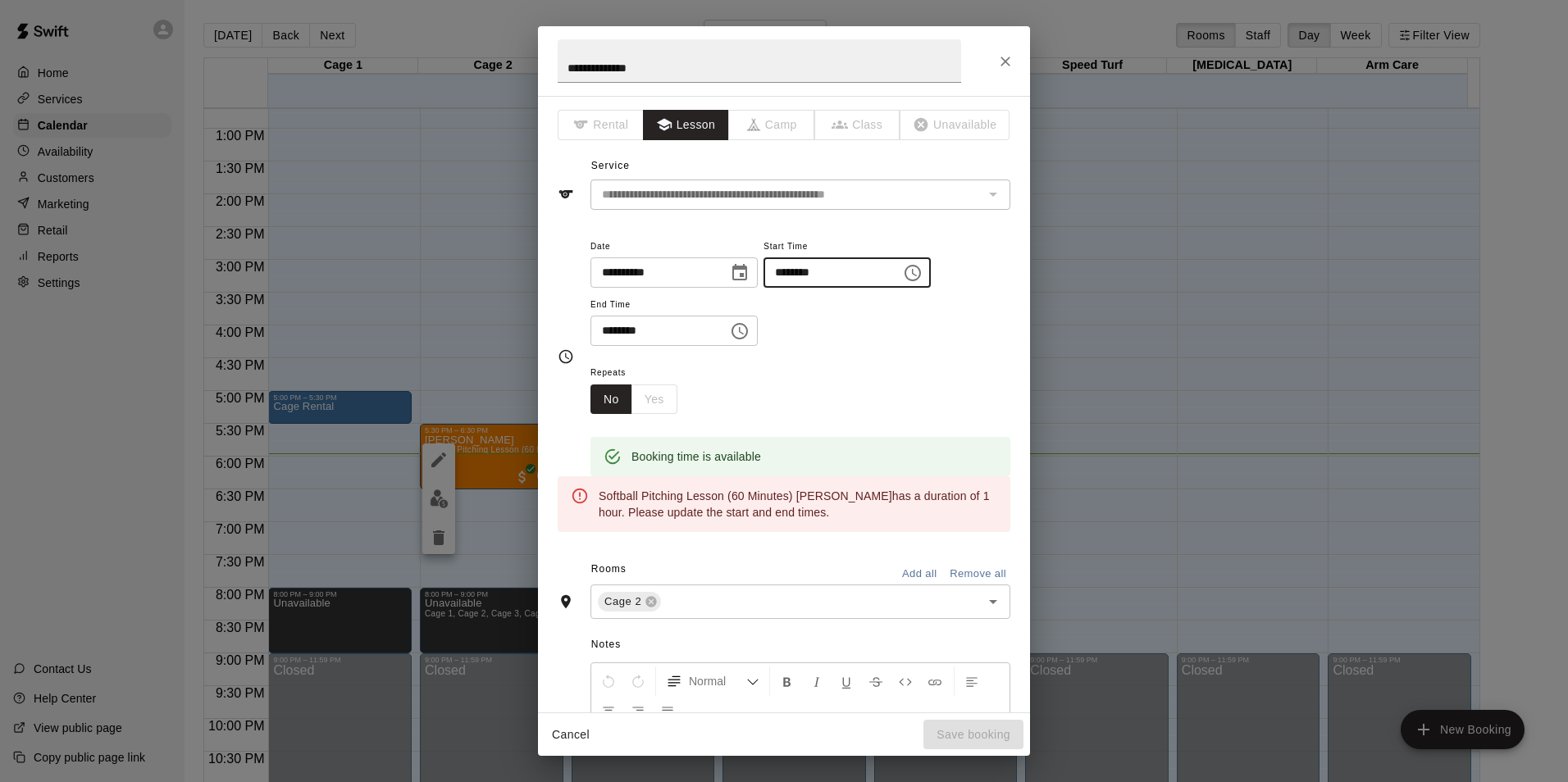
type input "********"
click at [623, 329] on input "********" at bounding box center [653, 330] width 126 height 31
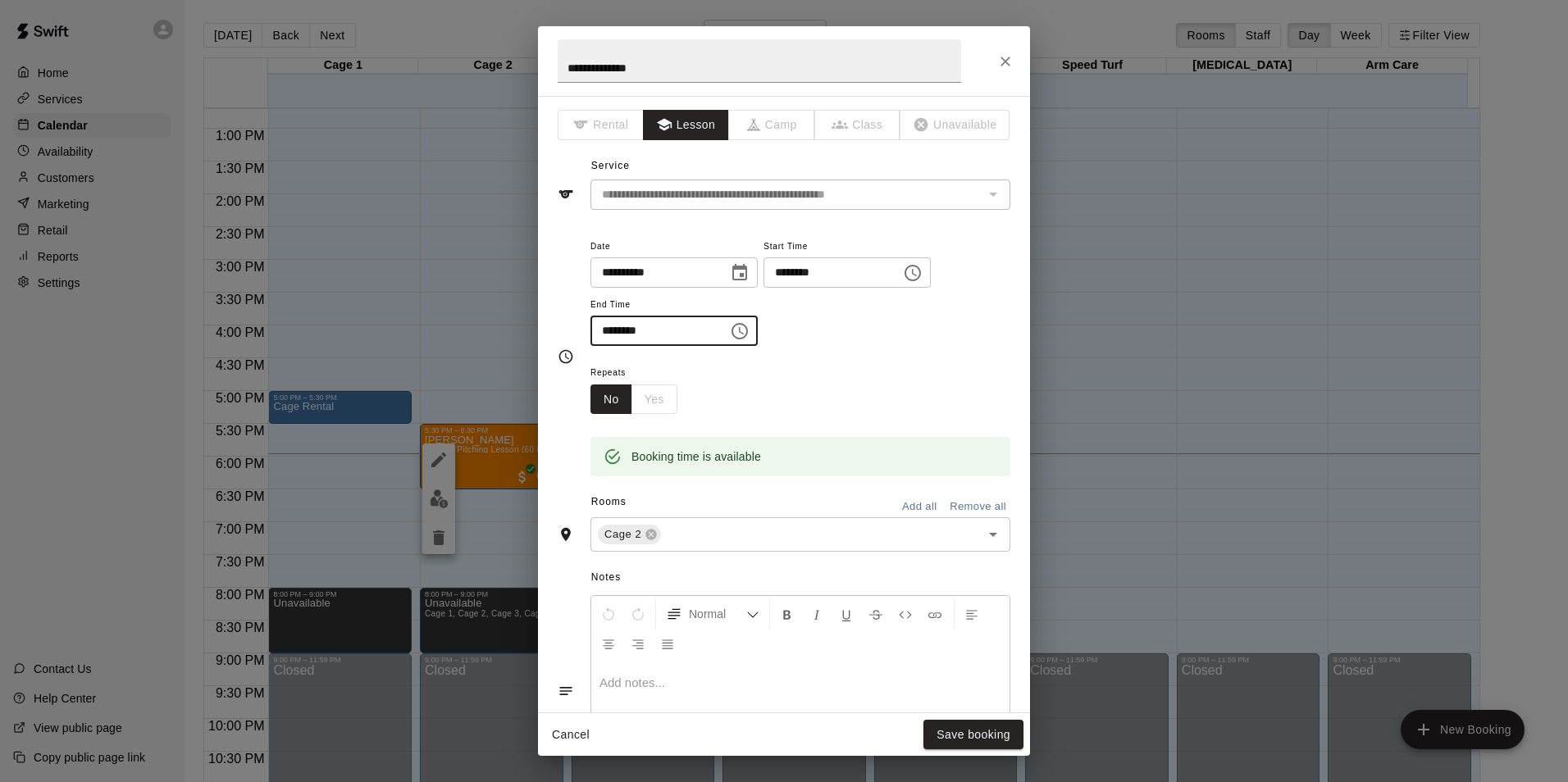
type input "********"
click at [795, 398] on div "Repeats No Yes" at bounding box center [800, 388] width 420 height 52
click at [972, 736] on button "Save booking" at bounding box center [973, 735] width 100 height 31
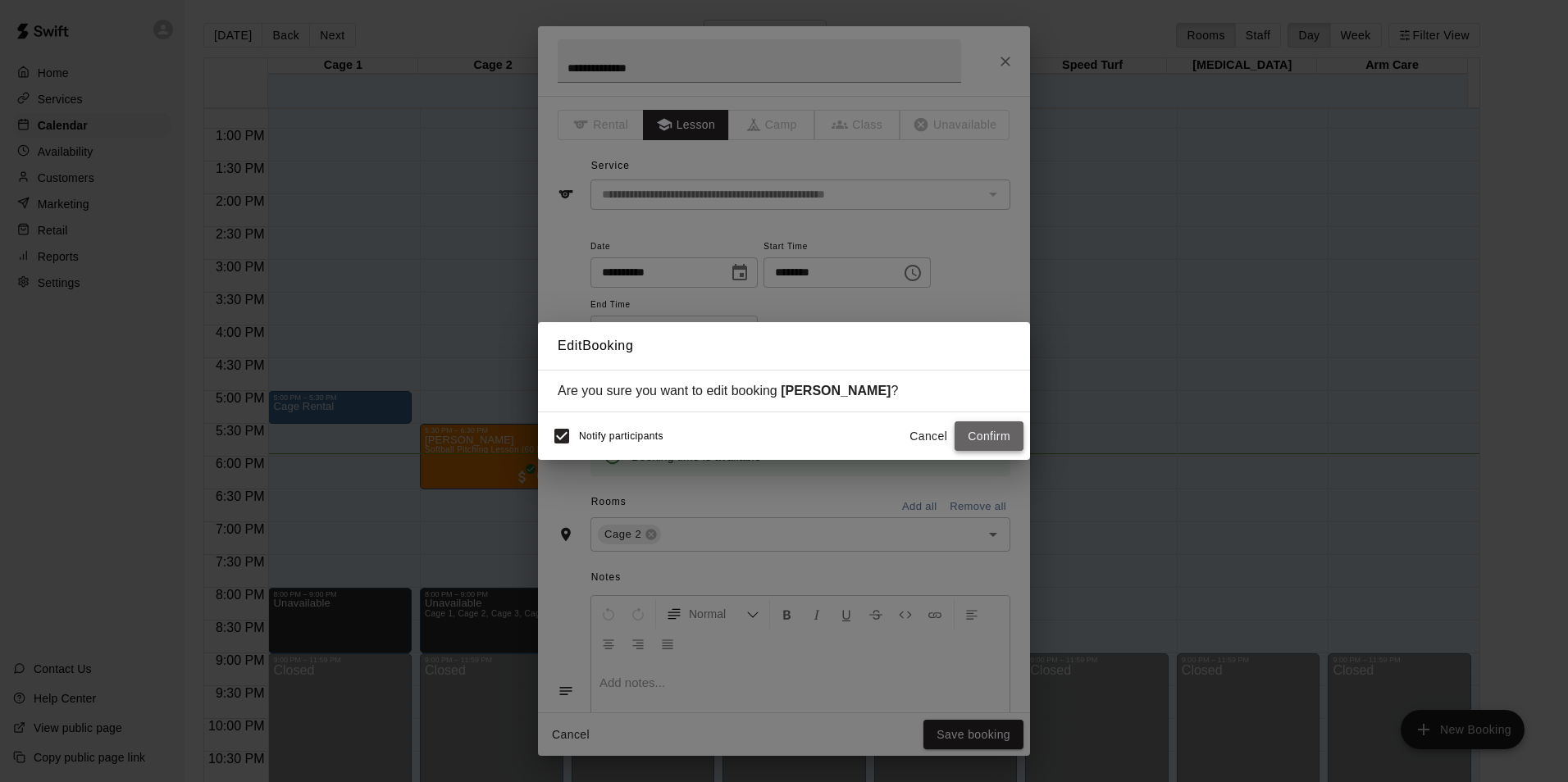
click at [965, 440] on button "Confirm" at bounding box center [989, 436] width 69 height 31
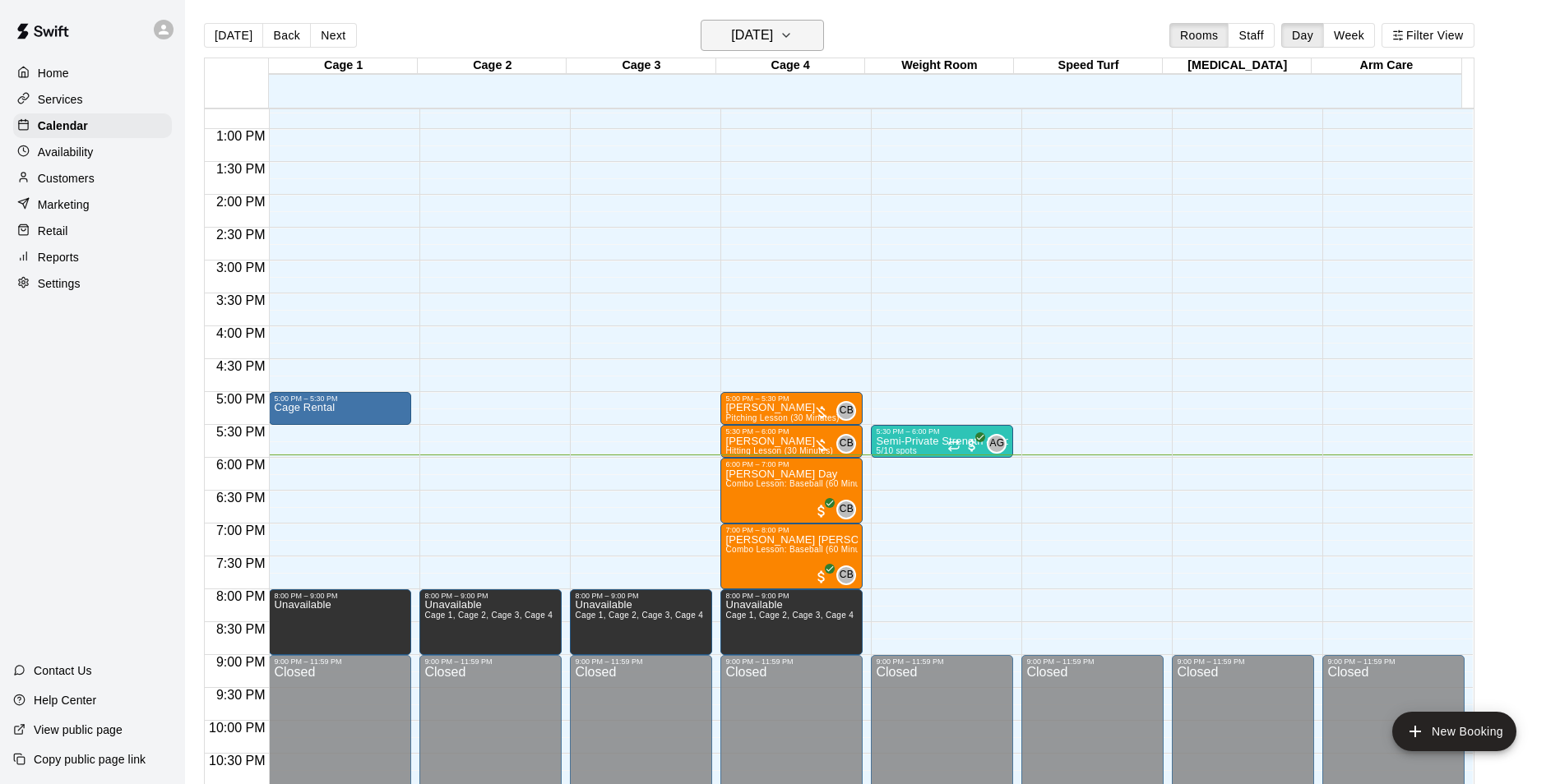
click at [731, 36] on h6 "[DATE]" at bounding box center [752, 35] width 42 height 23
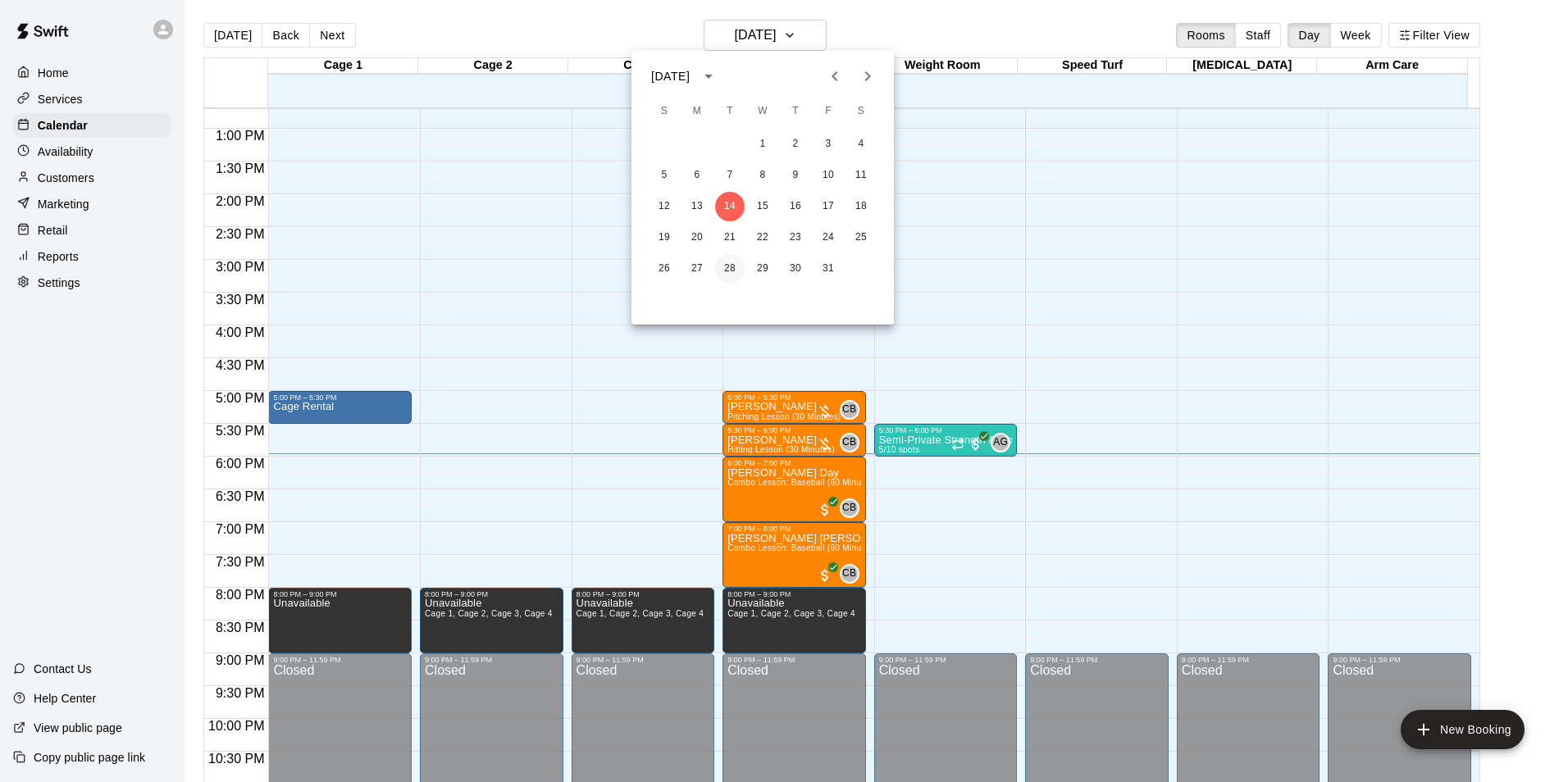
click at [727, 272] on button "28" at bounding box center [730, 269] width 30 height 30
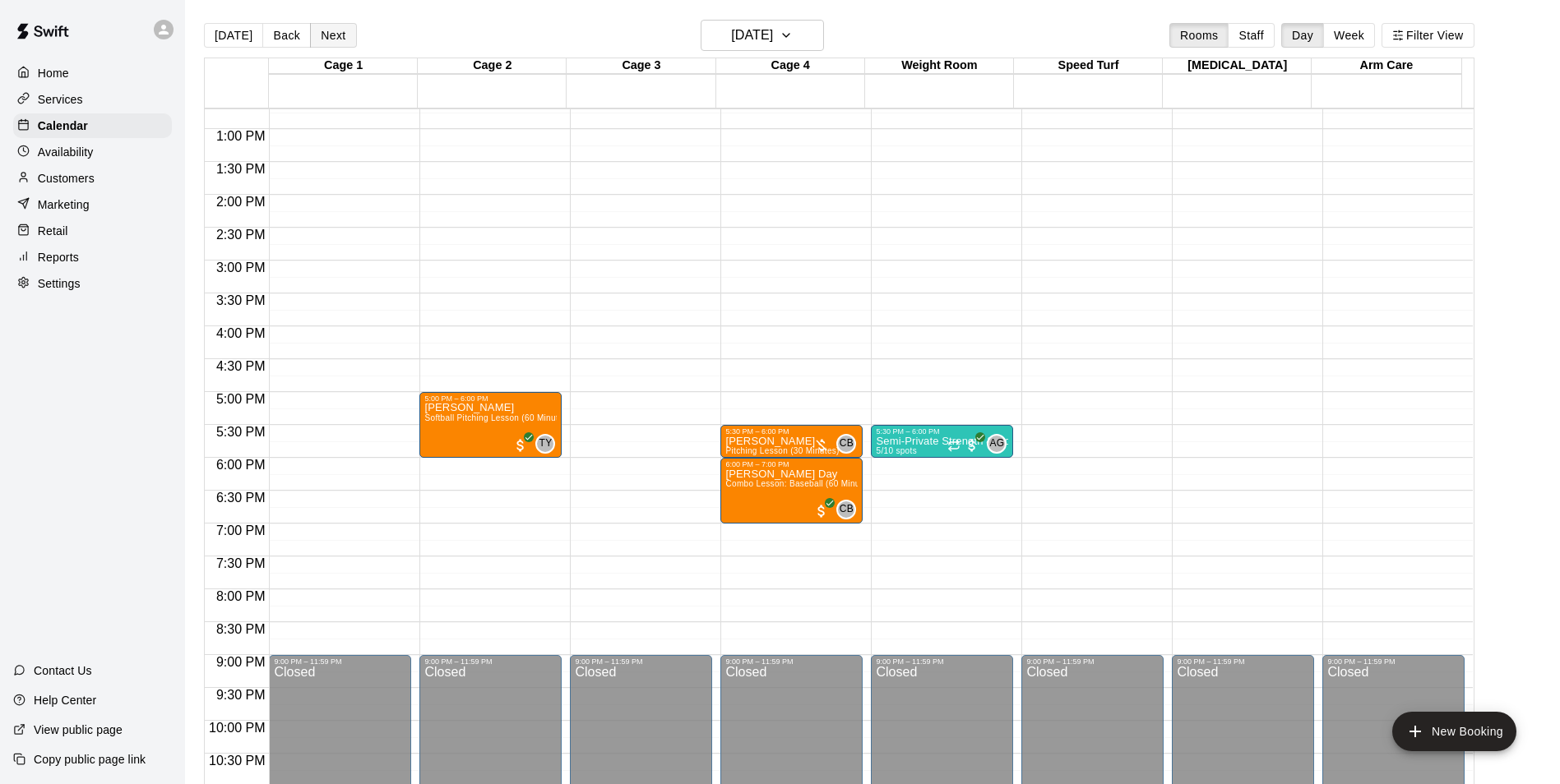
click at [321, 35] on button "Next" at bounding box center [333, 35] width 46 height 25
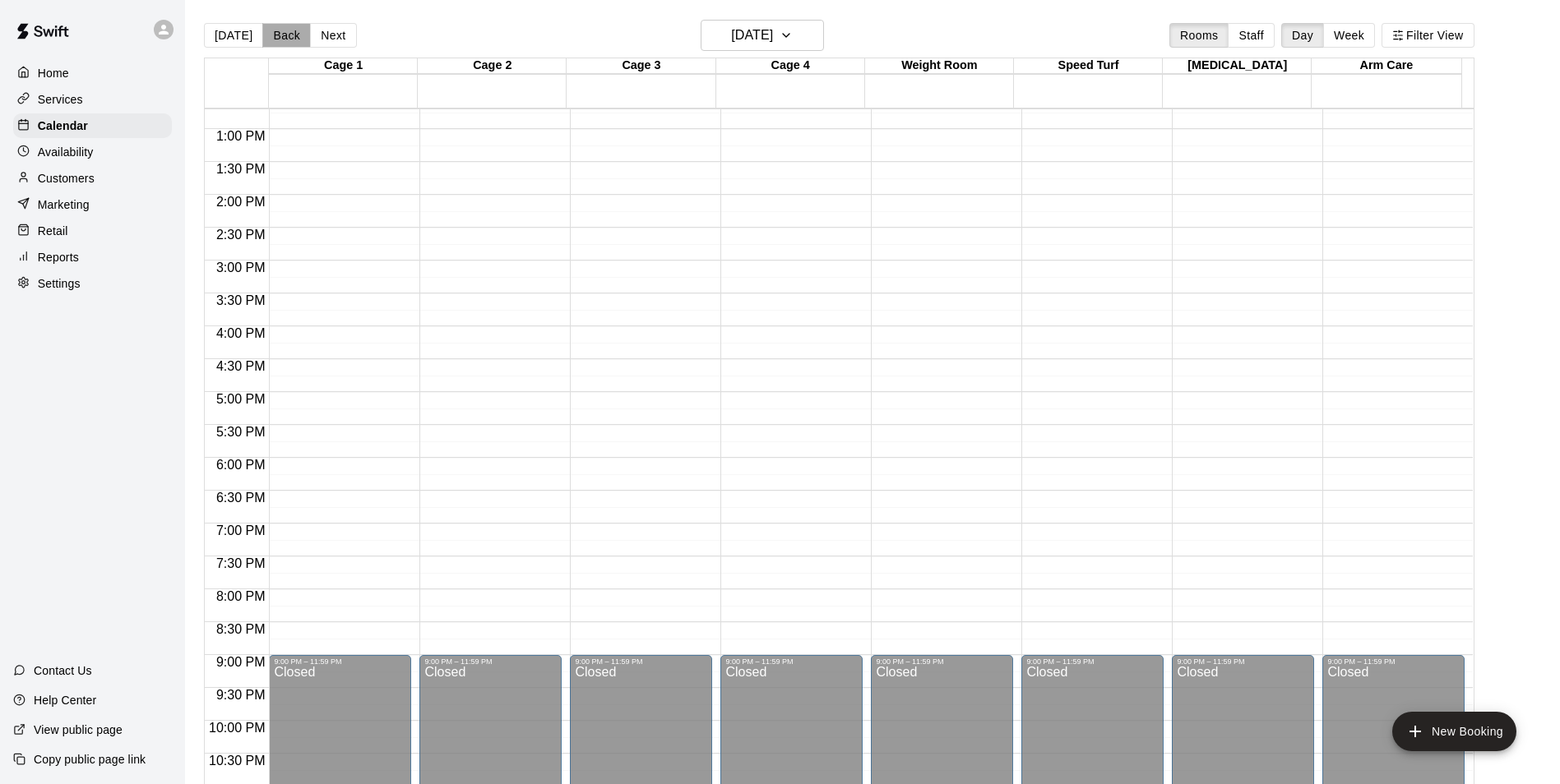
click at [285, 33] on button "Back" at bounding box center [286, 35] width 48 height 25
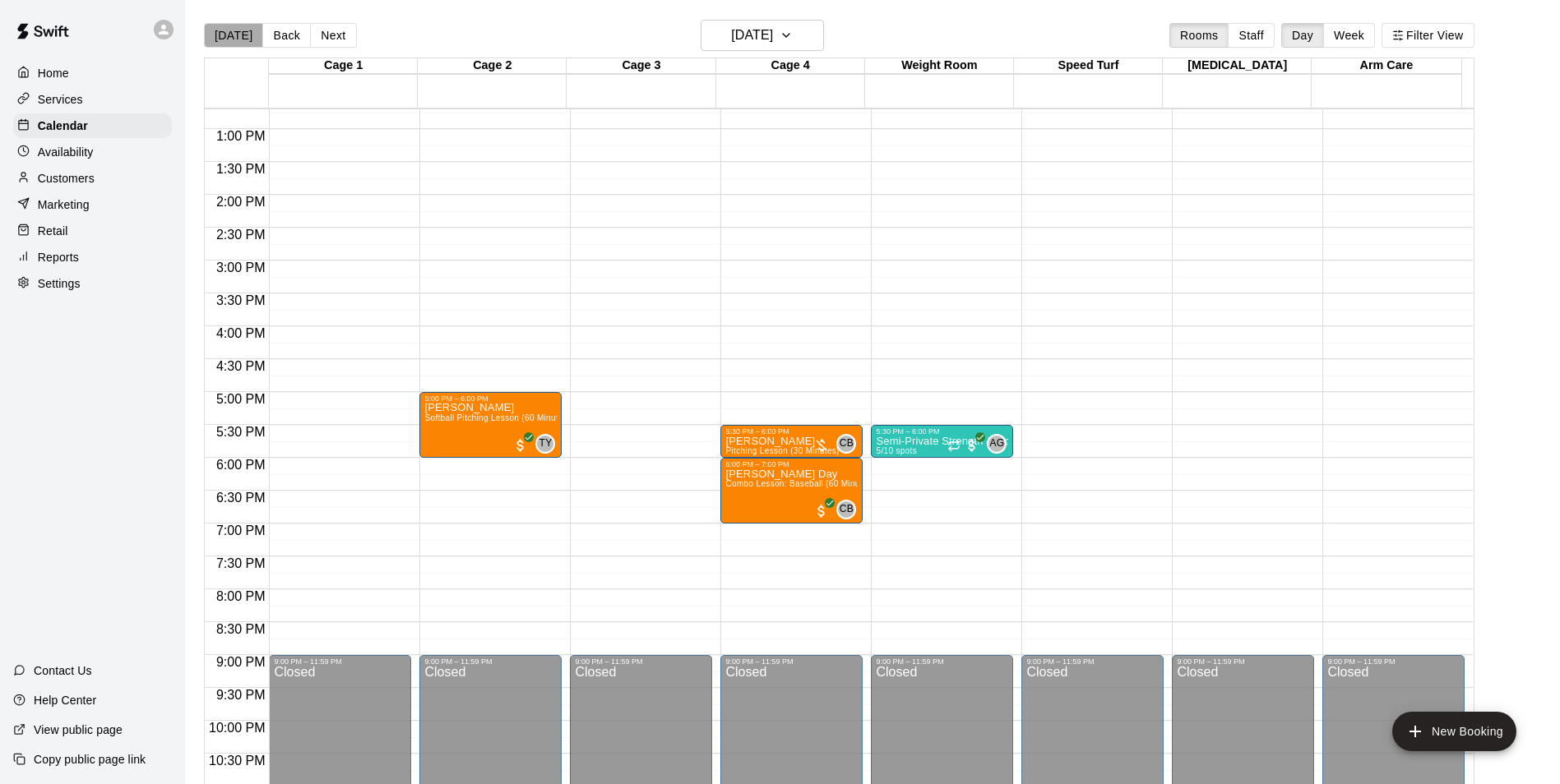
click at [239, 34] on button "[DATE]" at bounding box center [233, 35] width 59 height 25
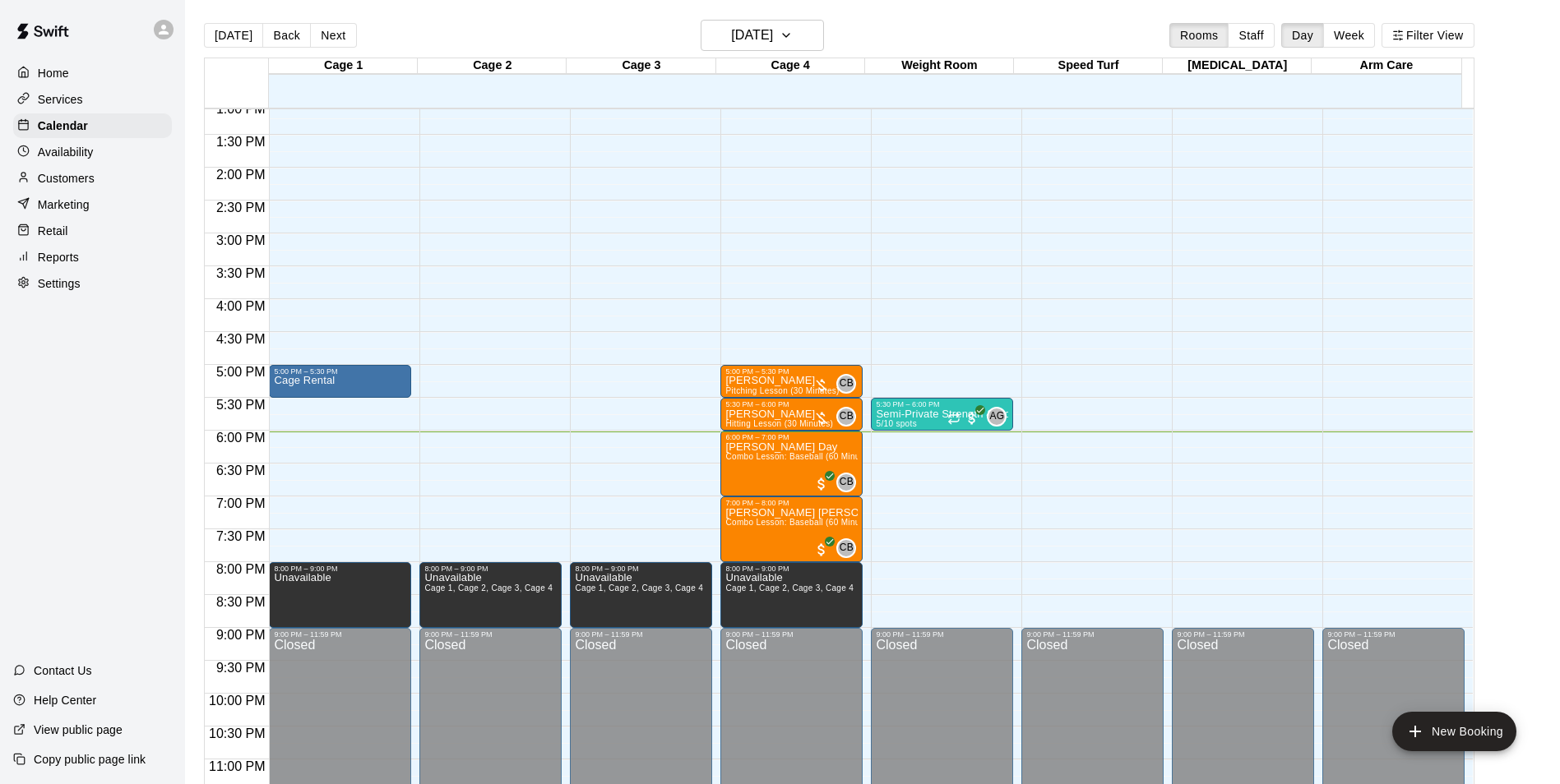
scroll to position [886, 0]
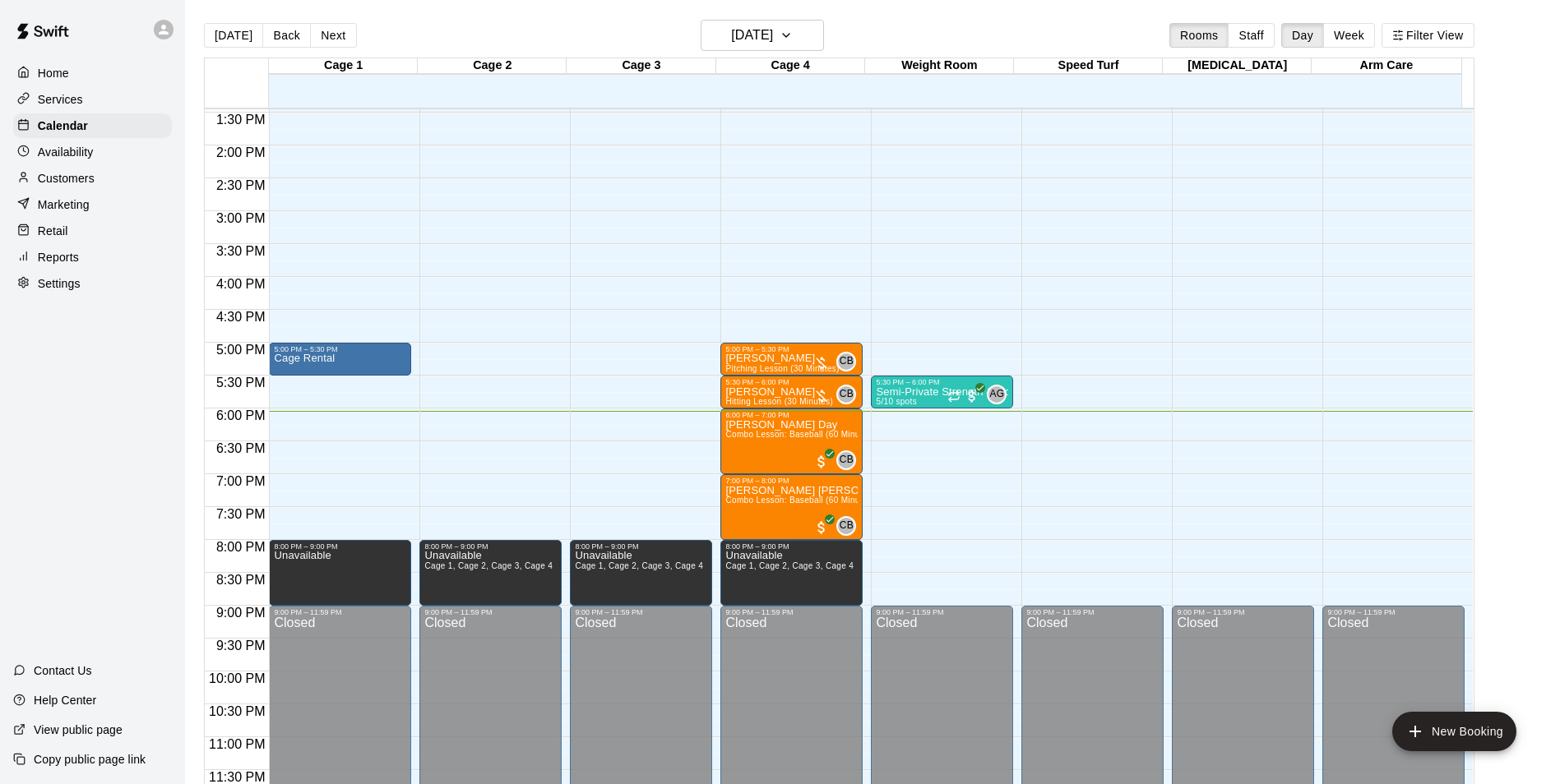
click at [79, 176] on p "Customers" at bounding box center [66, 178] width 57 height 17
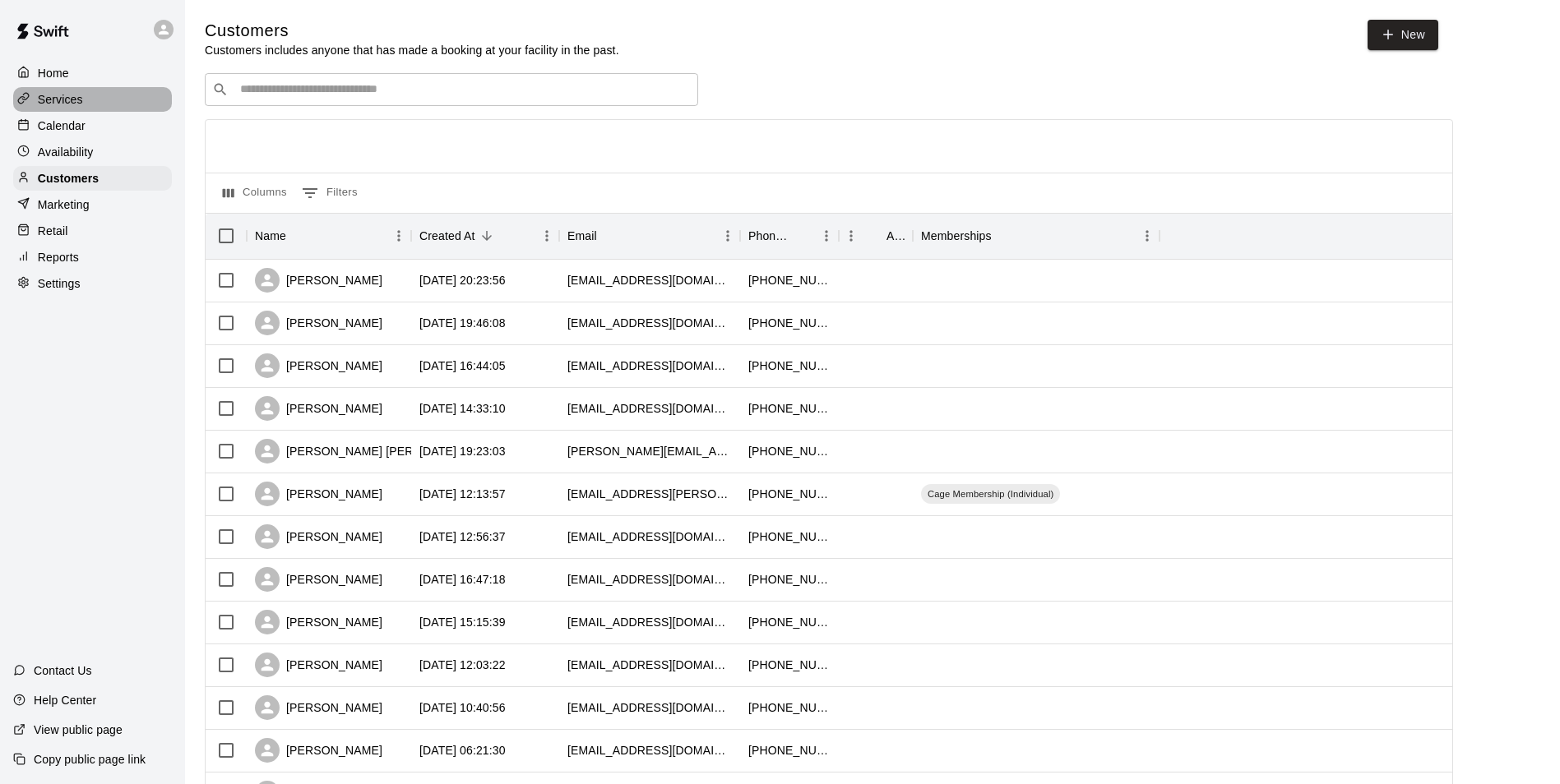
click at [69, 104] on p "Services" at bounding box center [60, 99] width 45 height 17
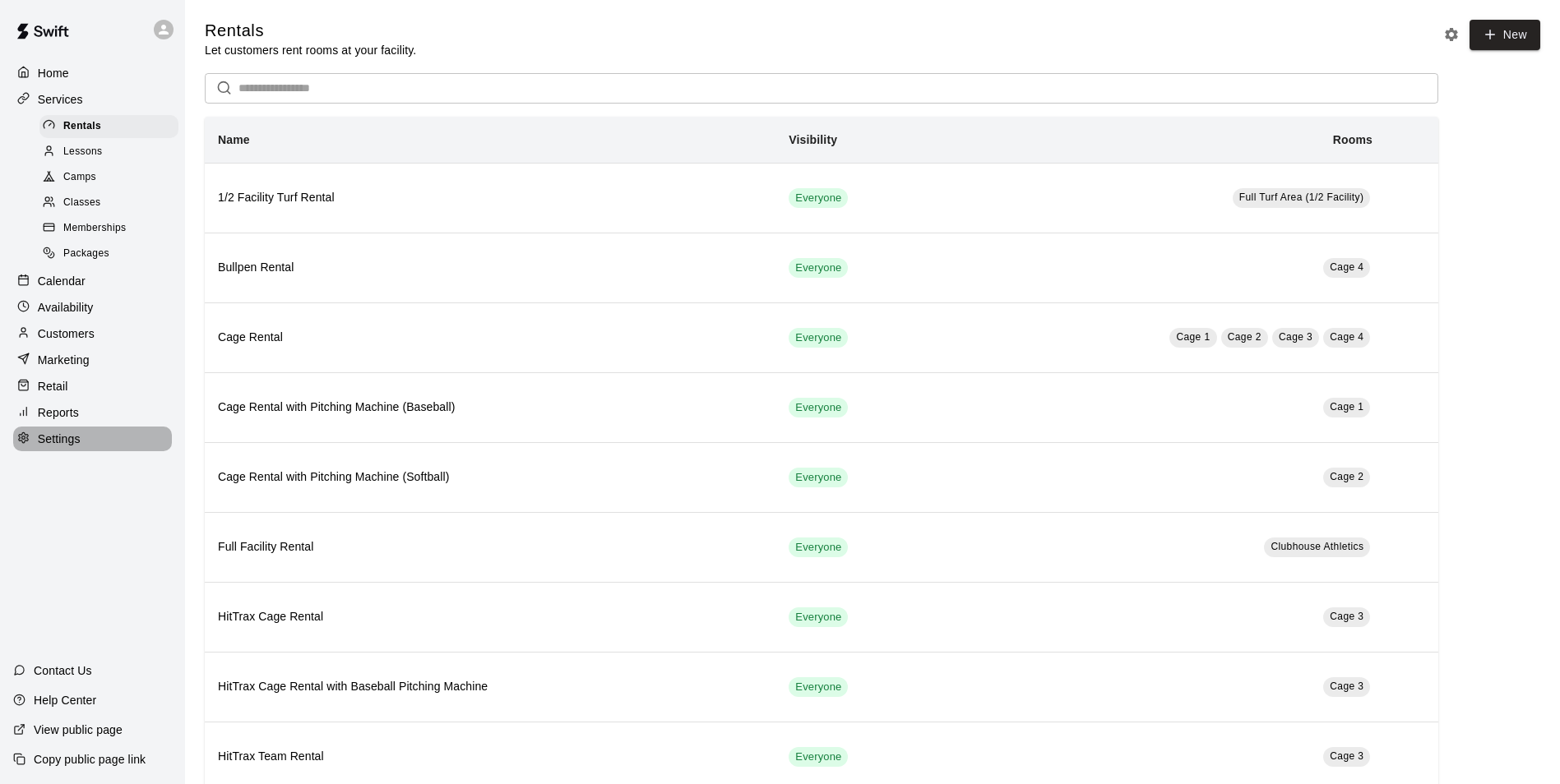
click at [54, 447] on p "Settings" at bounding box center [59, 439] width 43 height 17
select select "**"
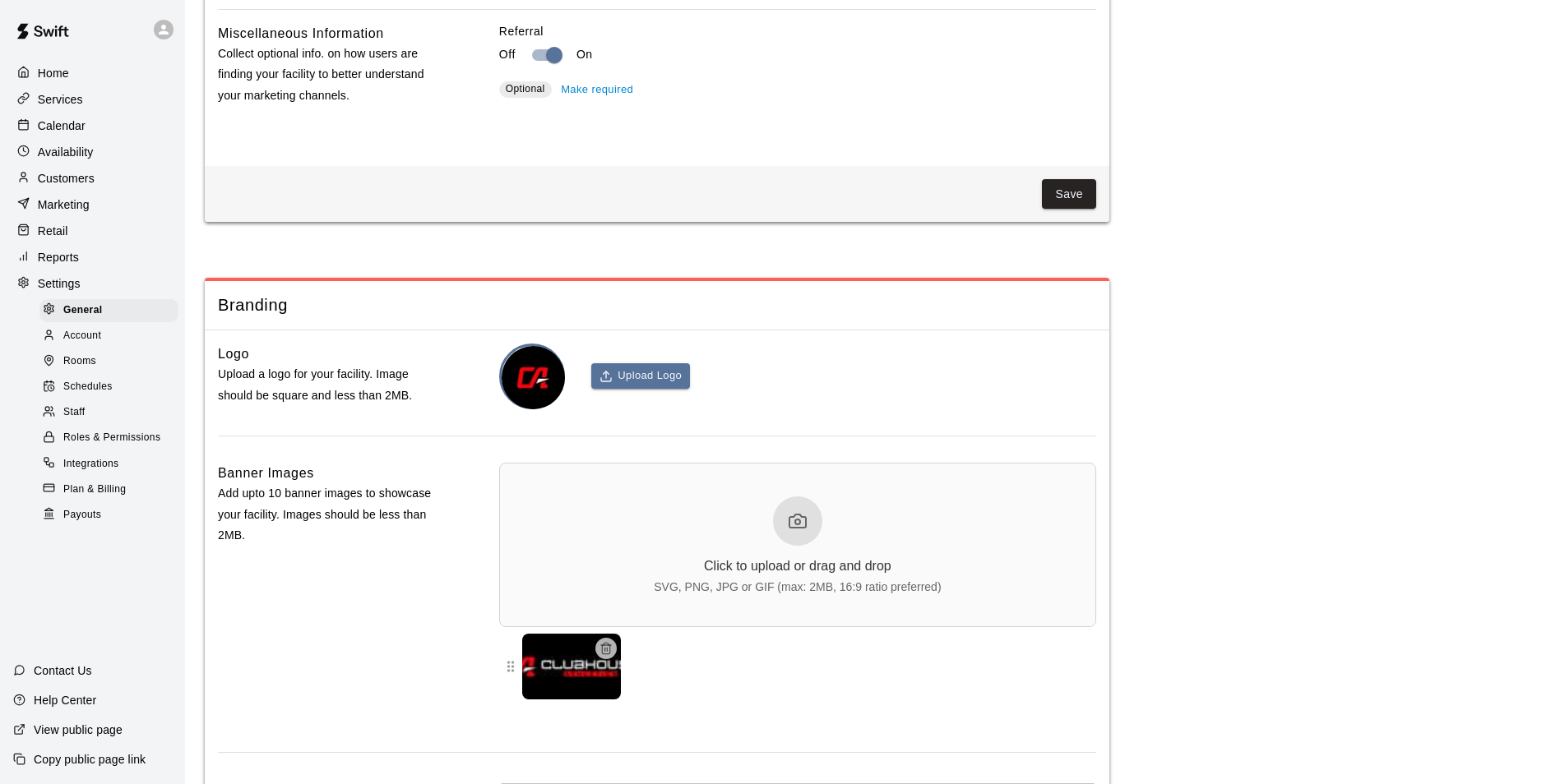
scroll to position [3056, 0]
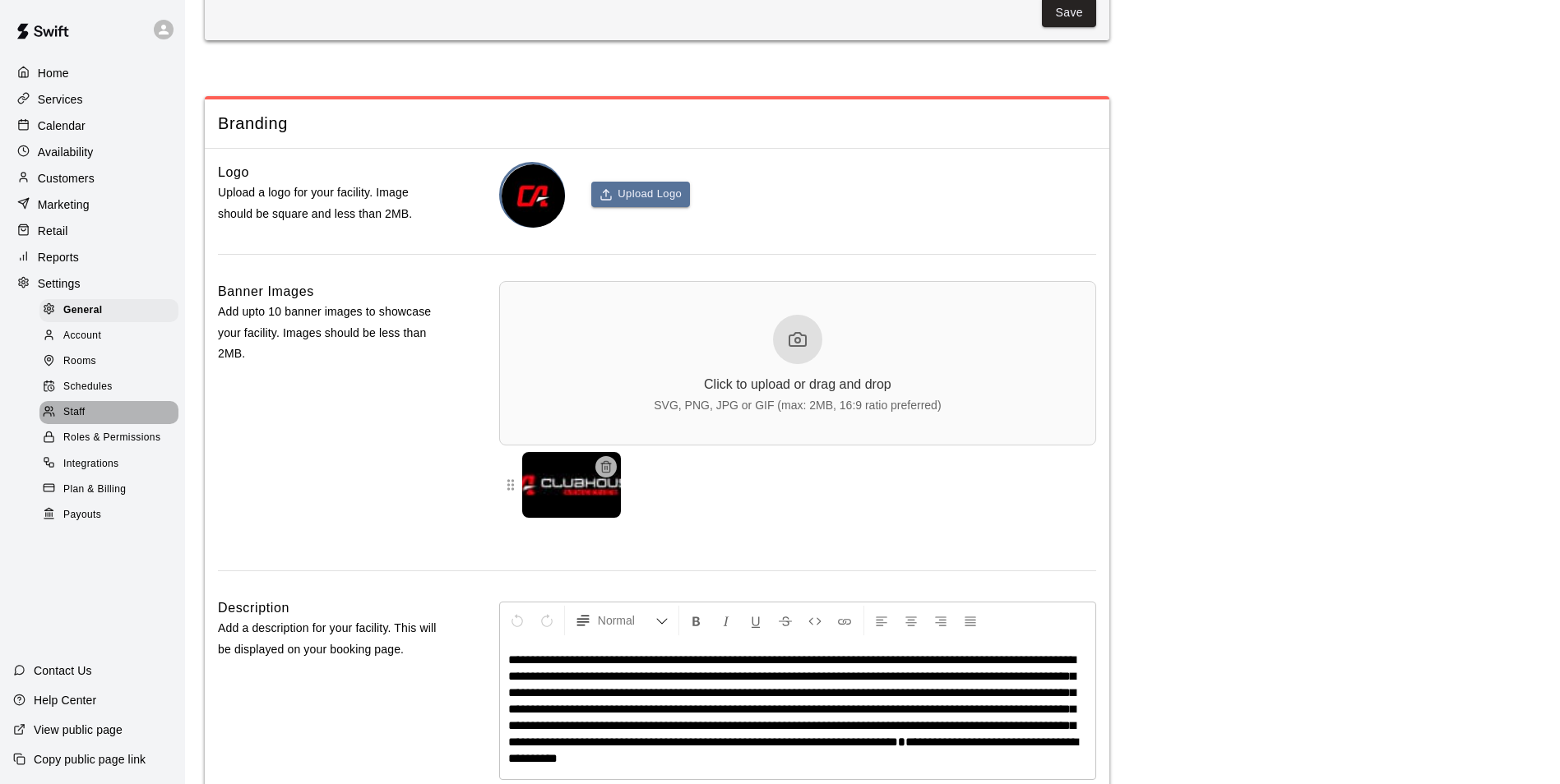
click at [105, 420] on div "Staff" at bounding box center [109, 413] width 139 height 23
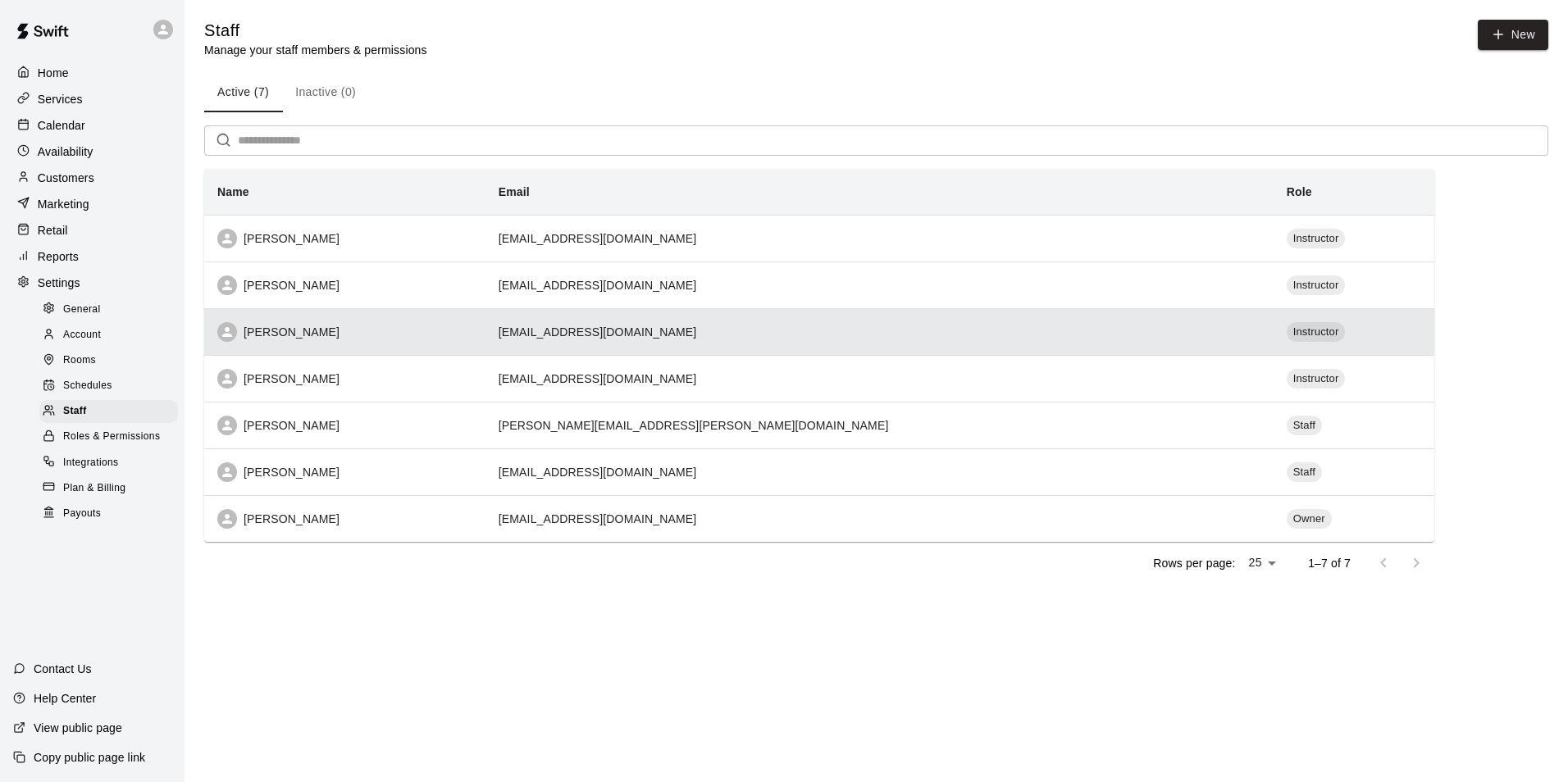
click at [378, 329] on div "[PERSON_NAME]" at bounding box center [344, 332] width 255 height 19
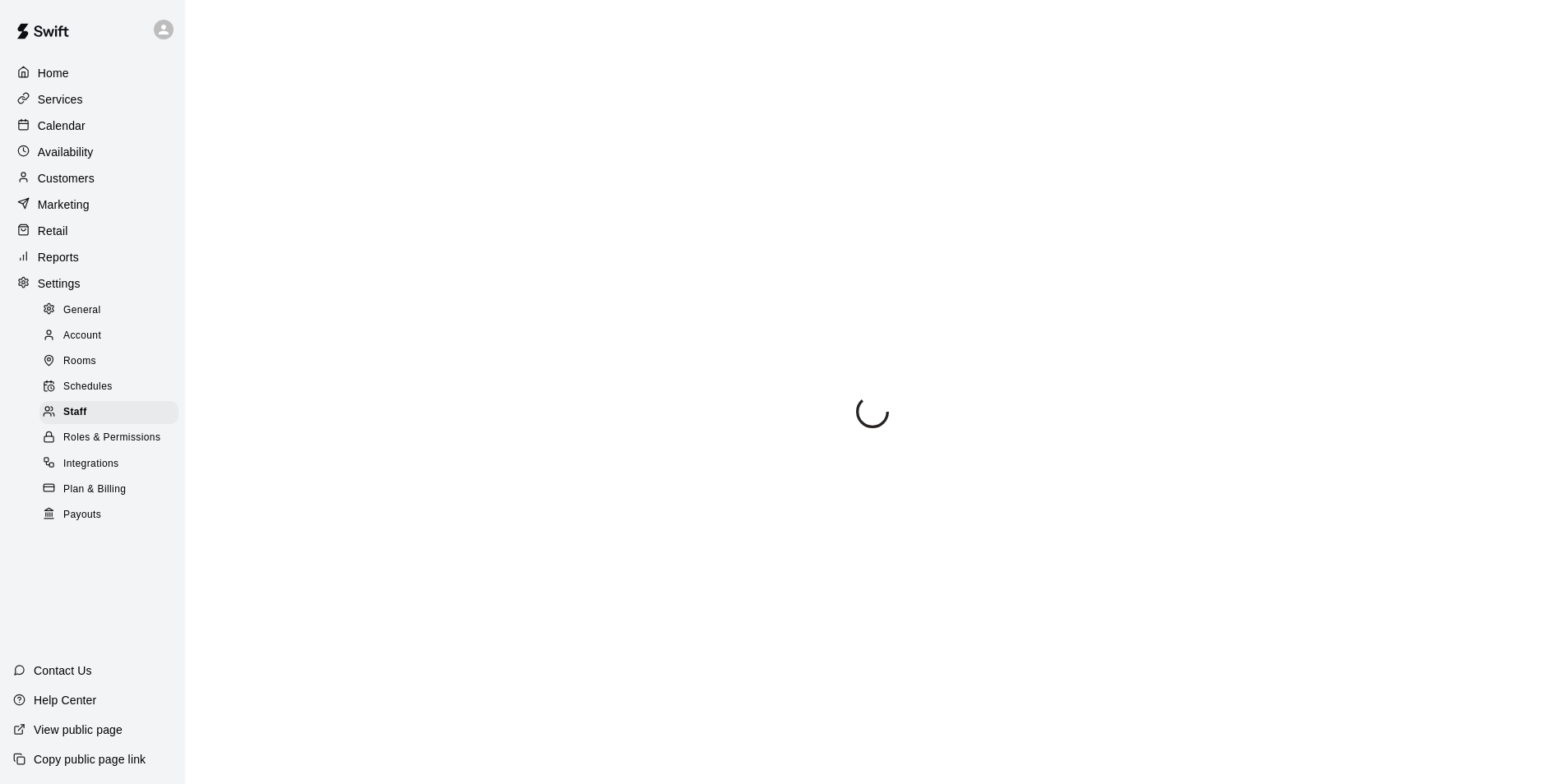
select select "**"
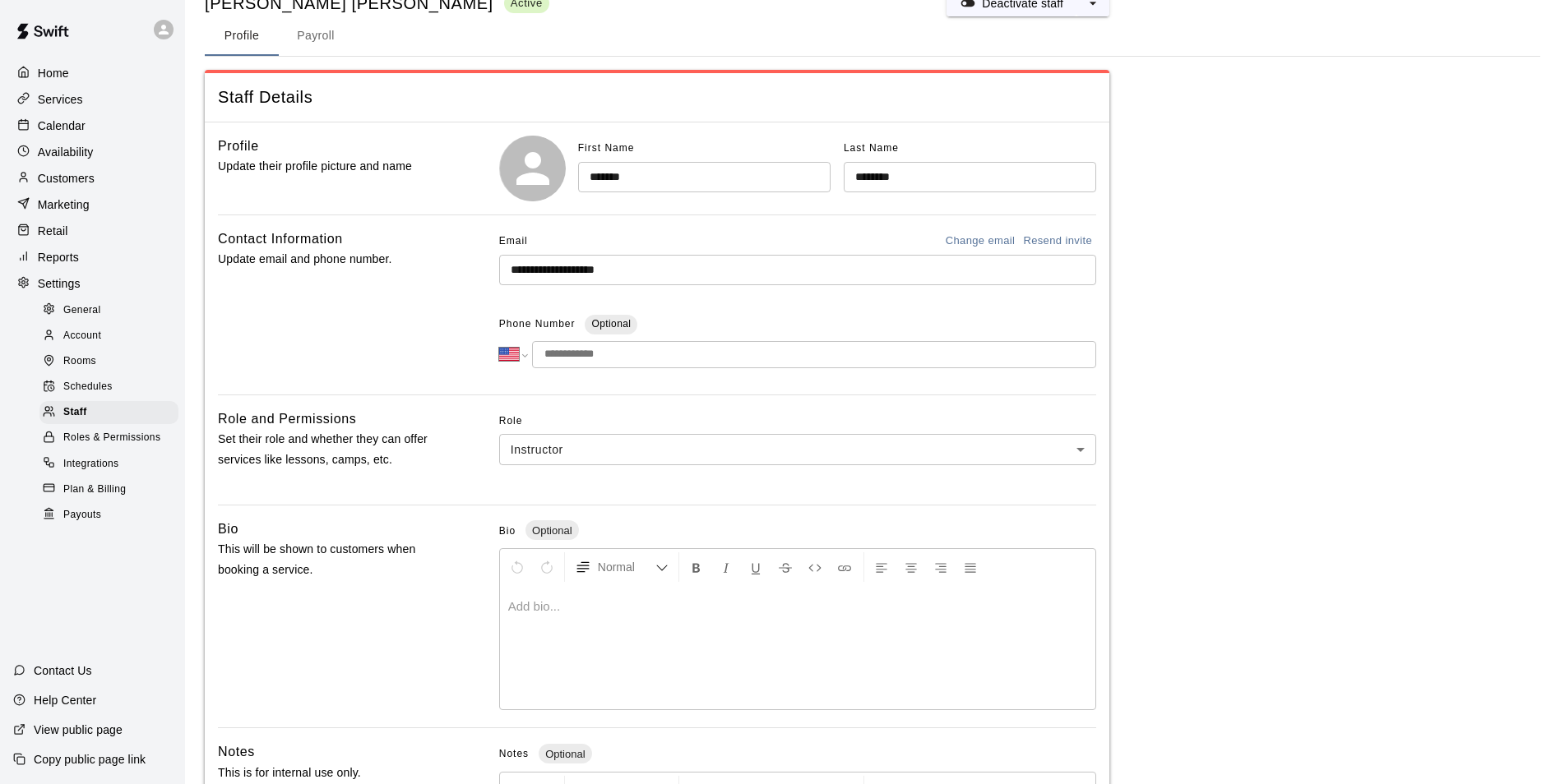
scroll to position [83, 0]
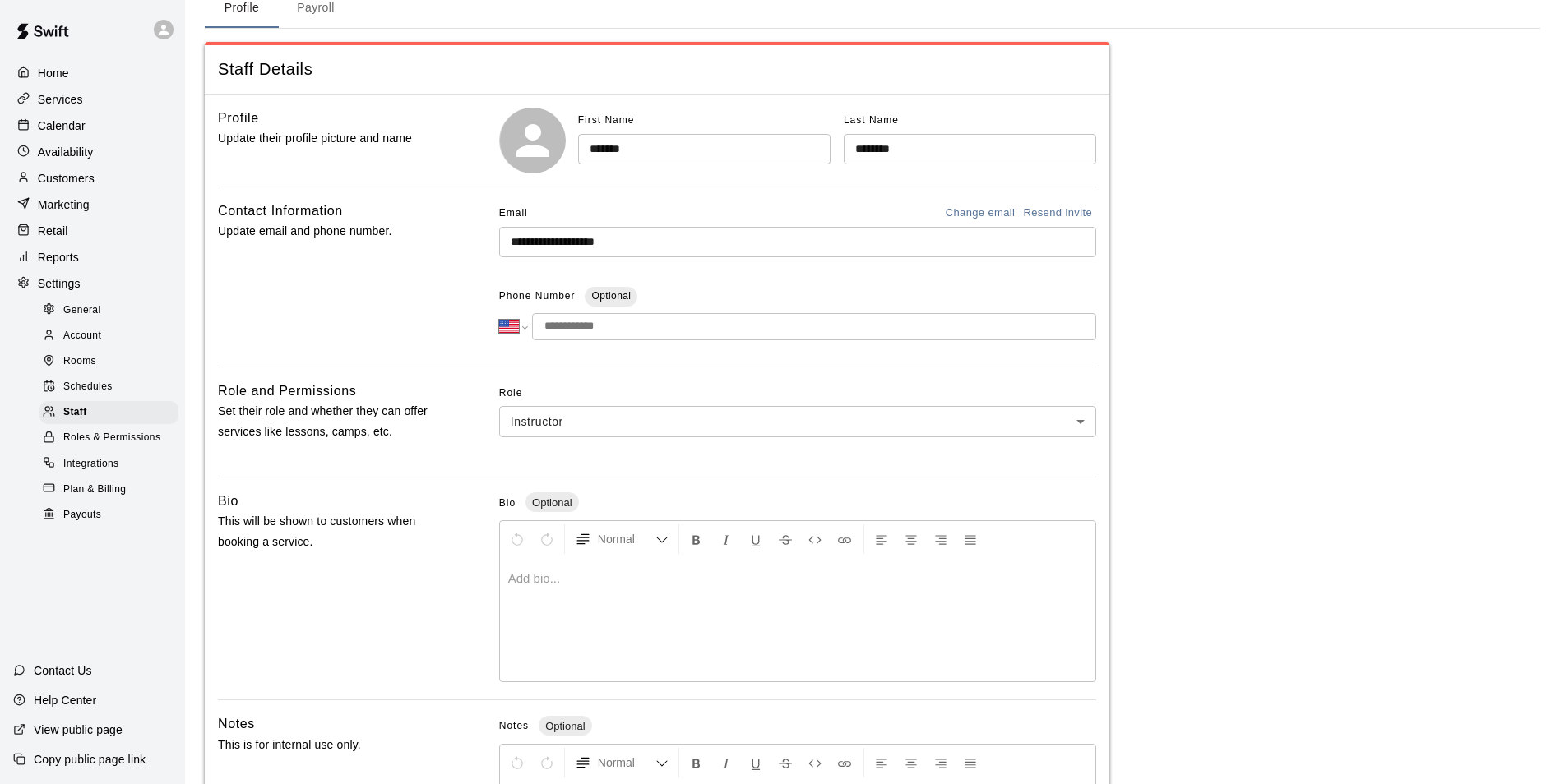
click at [620, 327] on input "tel" at bounding box center [814, 327] width 564 height 27
click at [277, 315] on div "Contact Information Update email and phone number." at bounding box center [332, 277] width 228 height 153
